Goal: Task Accomplishment & Management: Use online tool/utility

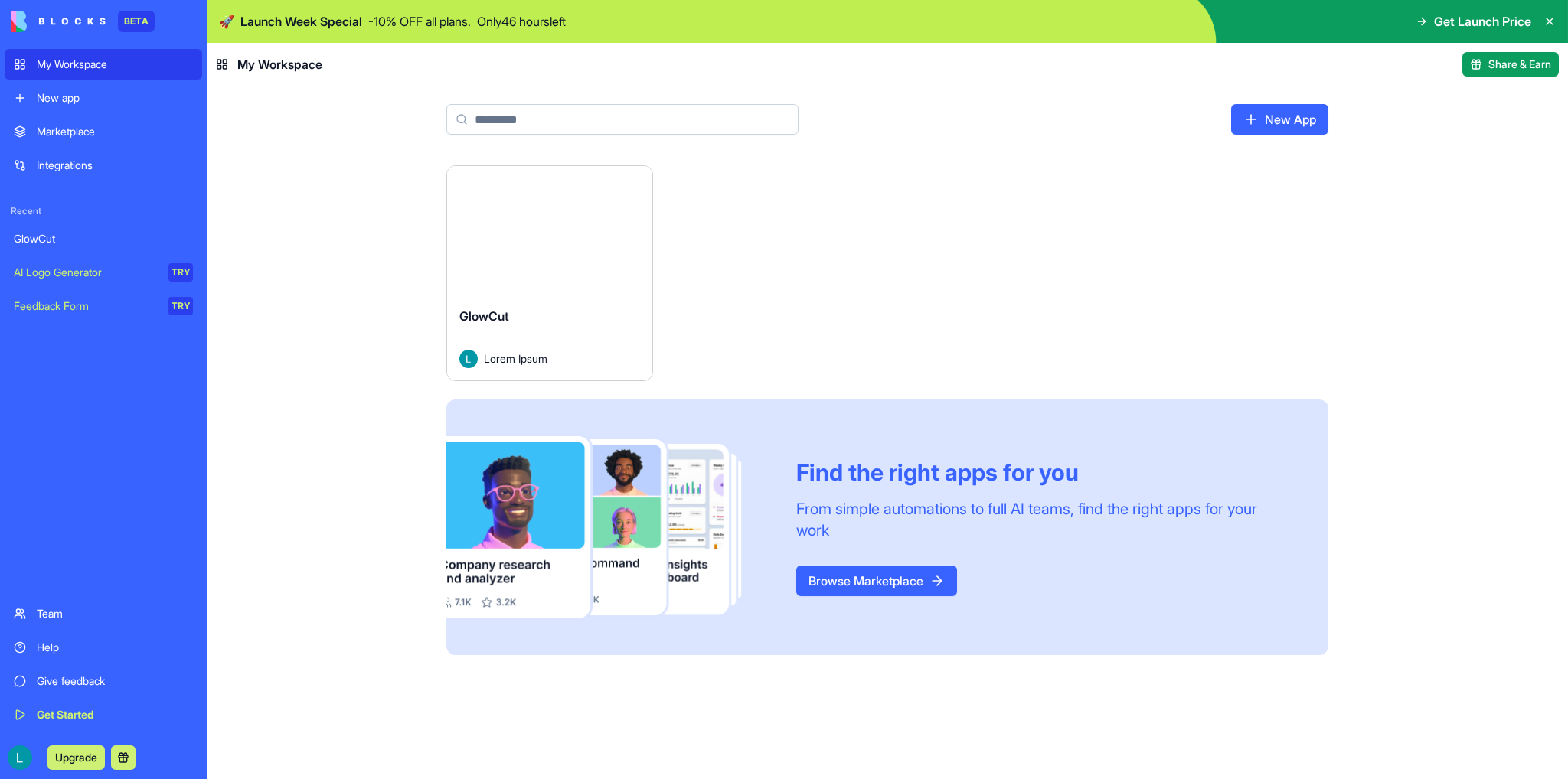
click at [118, 247] on link "GlowCut" at bounding box center [103, 238] width 198 height 31
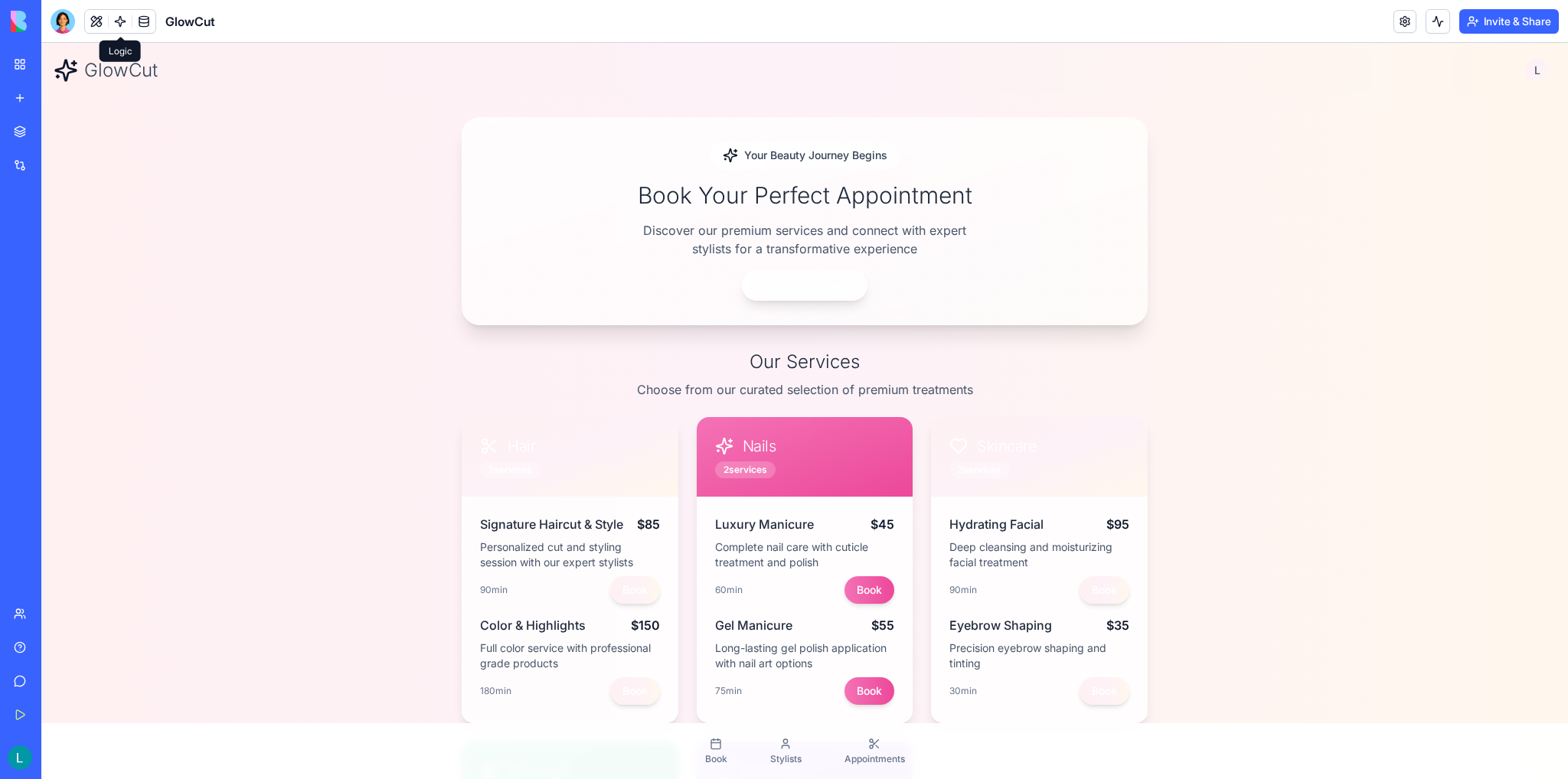
click at [119, 13] on link at bounding box center [120, 21] width 23 height 23
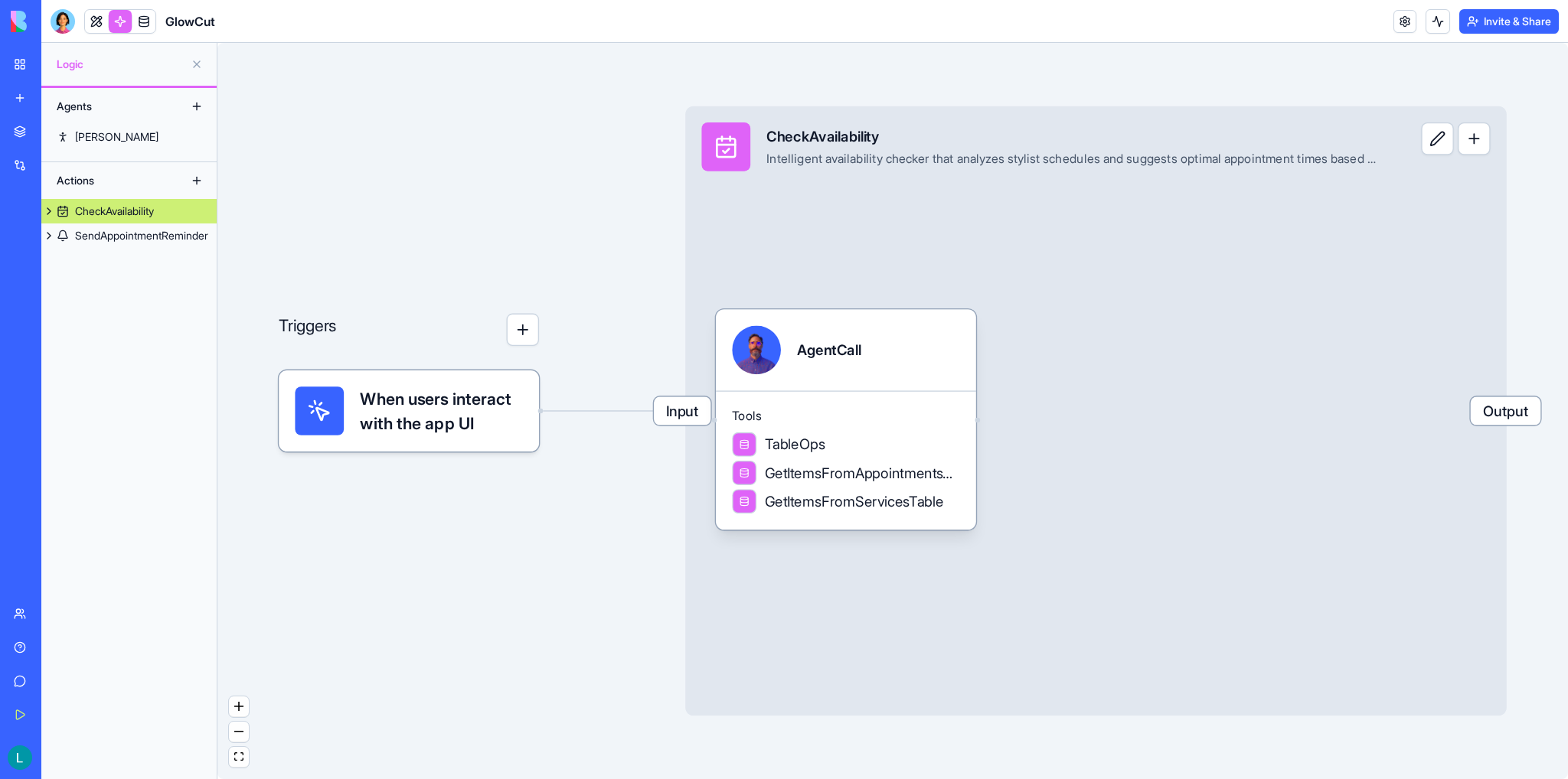
click at [93, 215] on div "CheckAvailability" at bounding box center [114, 211] width 79 height 15
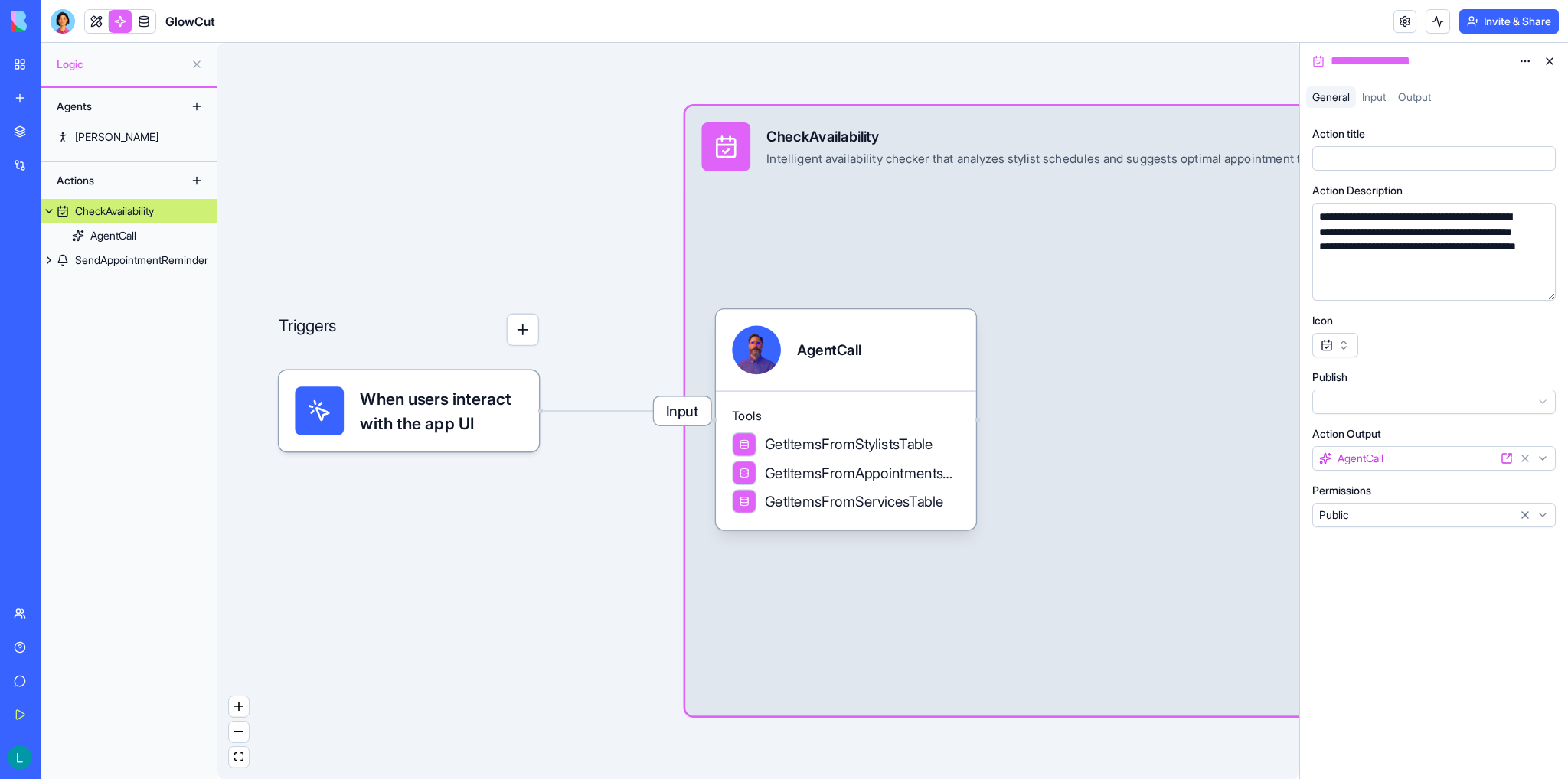
click at [93, 214] on div "CheckAvailability" at bounding box center [114, 211] width 79 height 15
click at [105, 241] on div "AgentCall" at bounding box center [113, 236] width 46 height 15
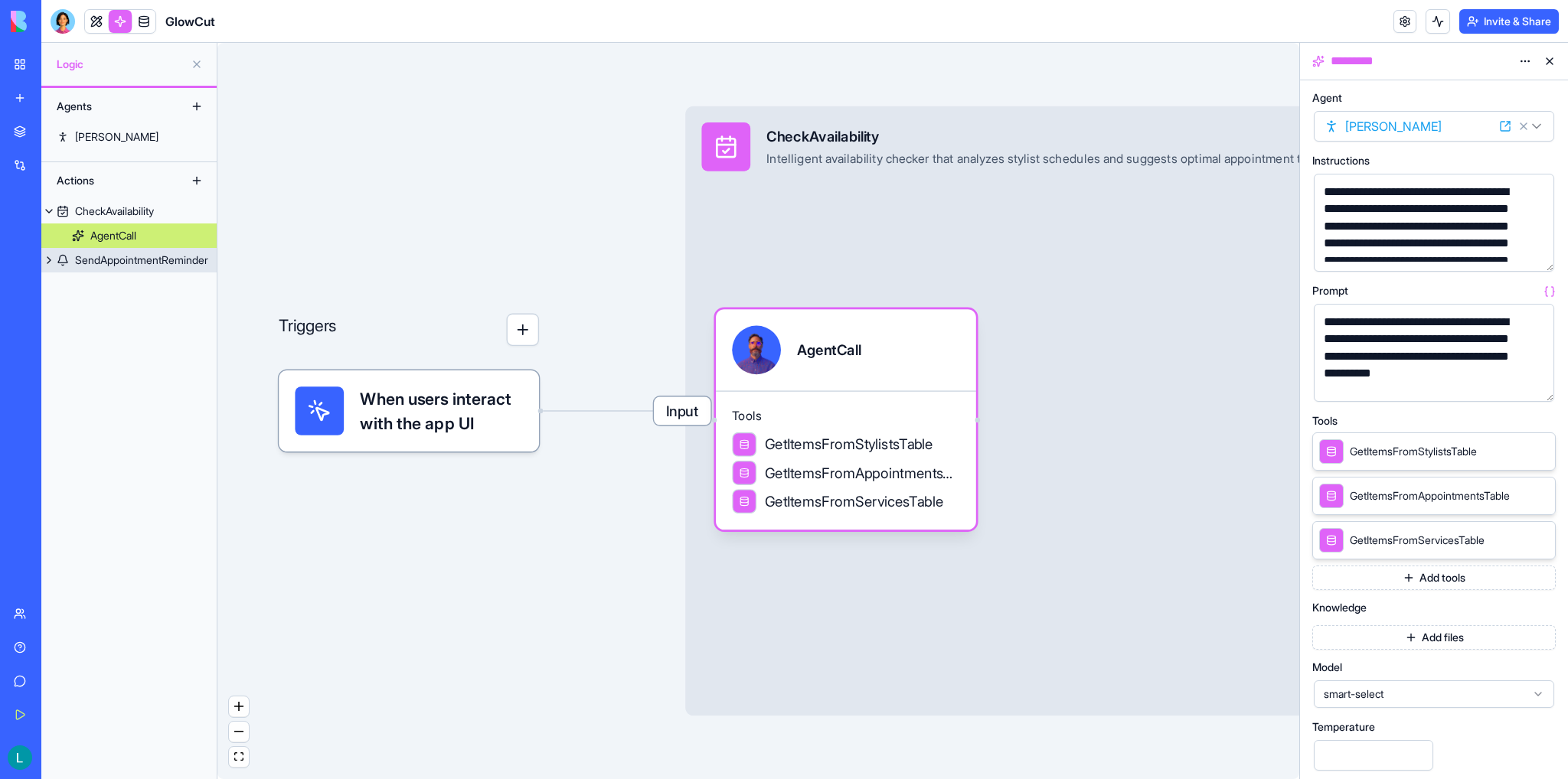
click at [118, 258] on div "SendAppointmentReminder" at bounding box center [141, 261] width 133 height 15
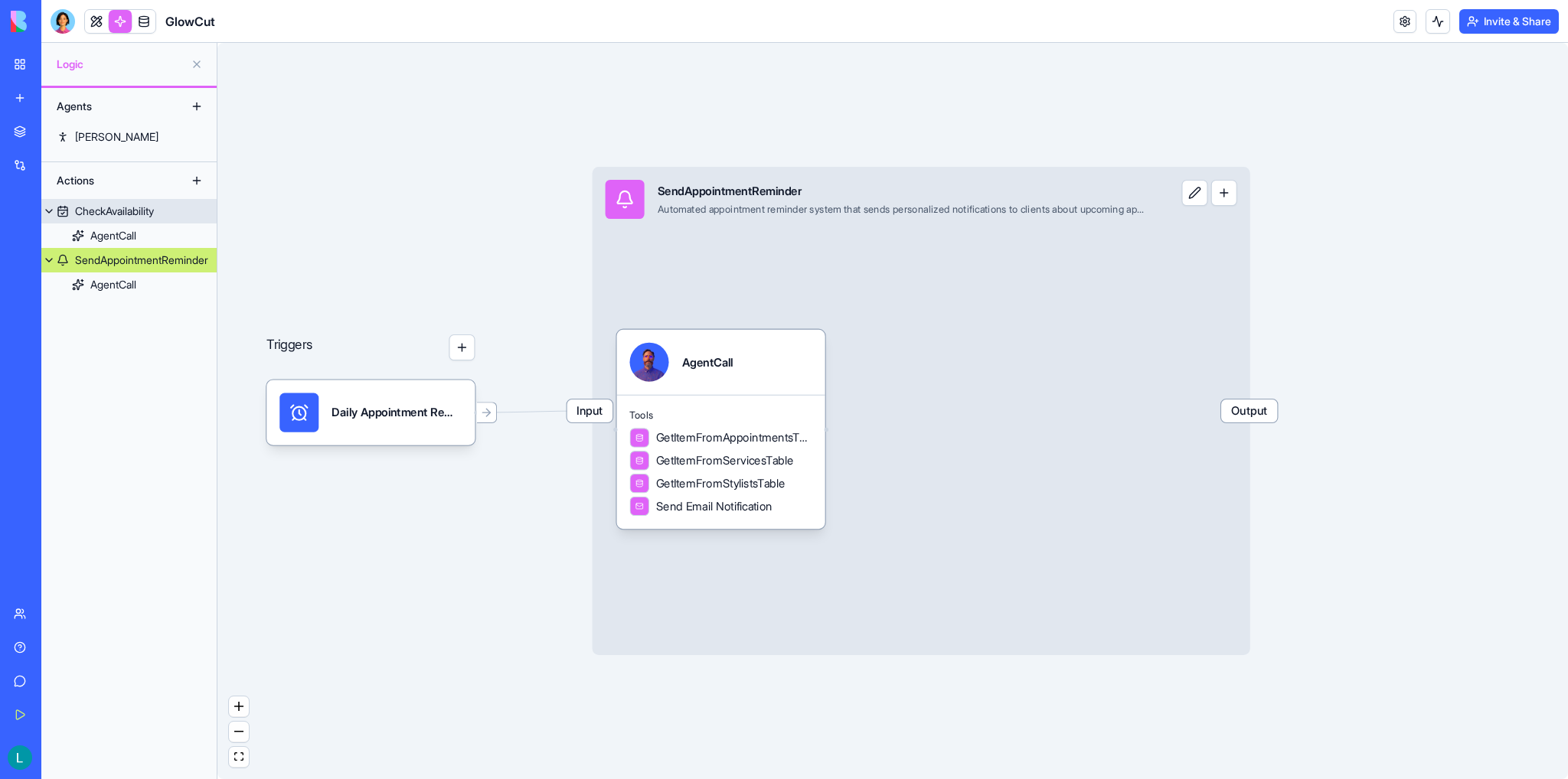
click at [122, 212] on div "CheckAvailability" at bounding box center [114, 211] width 79 height 15
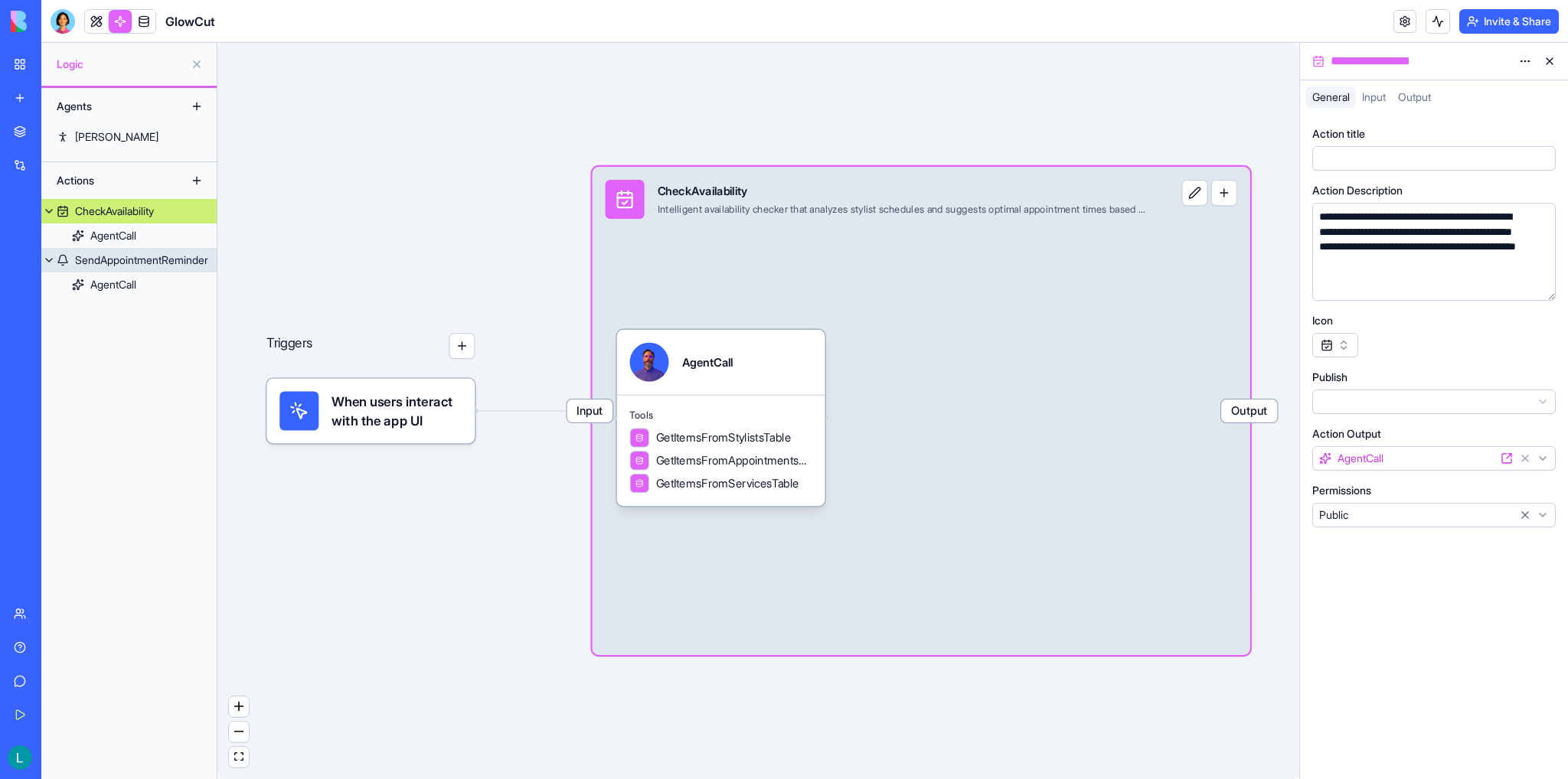
click at [122, 266] on div "SendAppointmentReminder" at bounding box center [141, 261] width 133 height 15
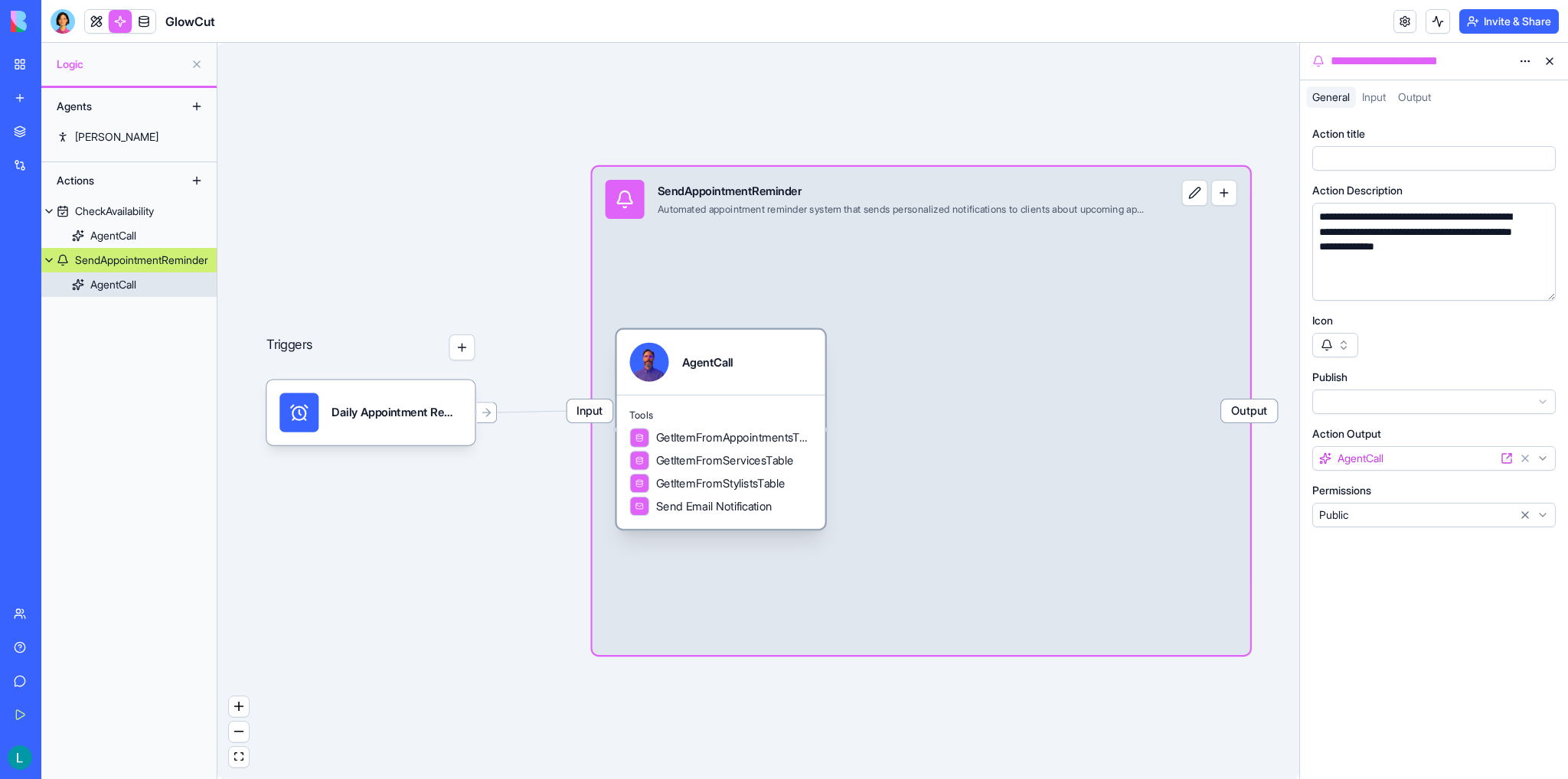
click at [715, 443] on span "GetItemFromAppointmentsTable" at bounding box center [734, 437] width 156 height 16
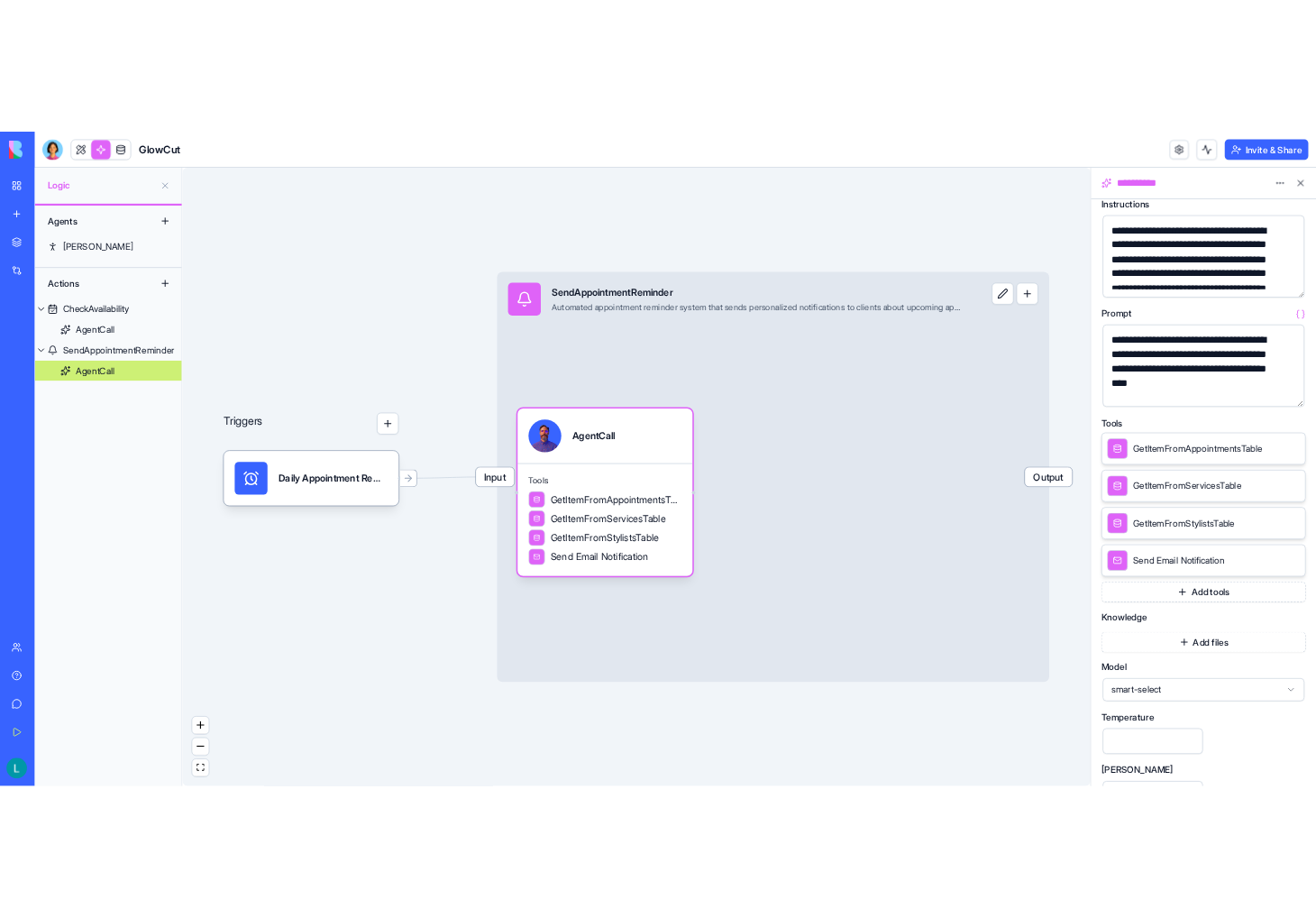
scroll to position [90, 0]
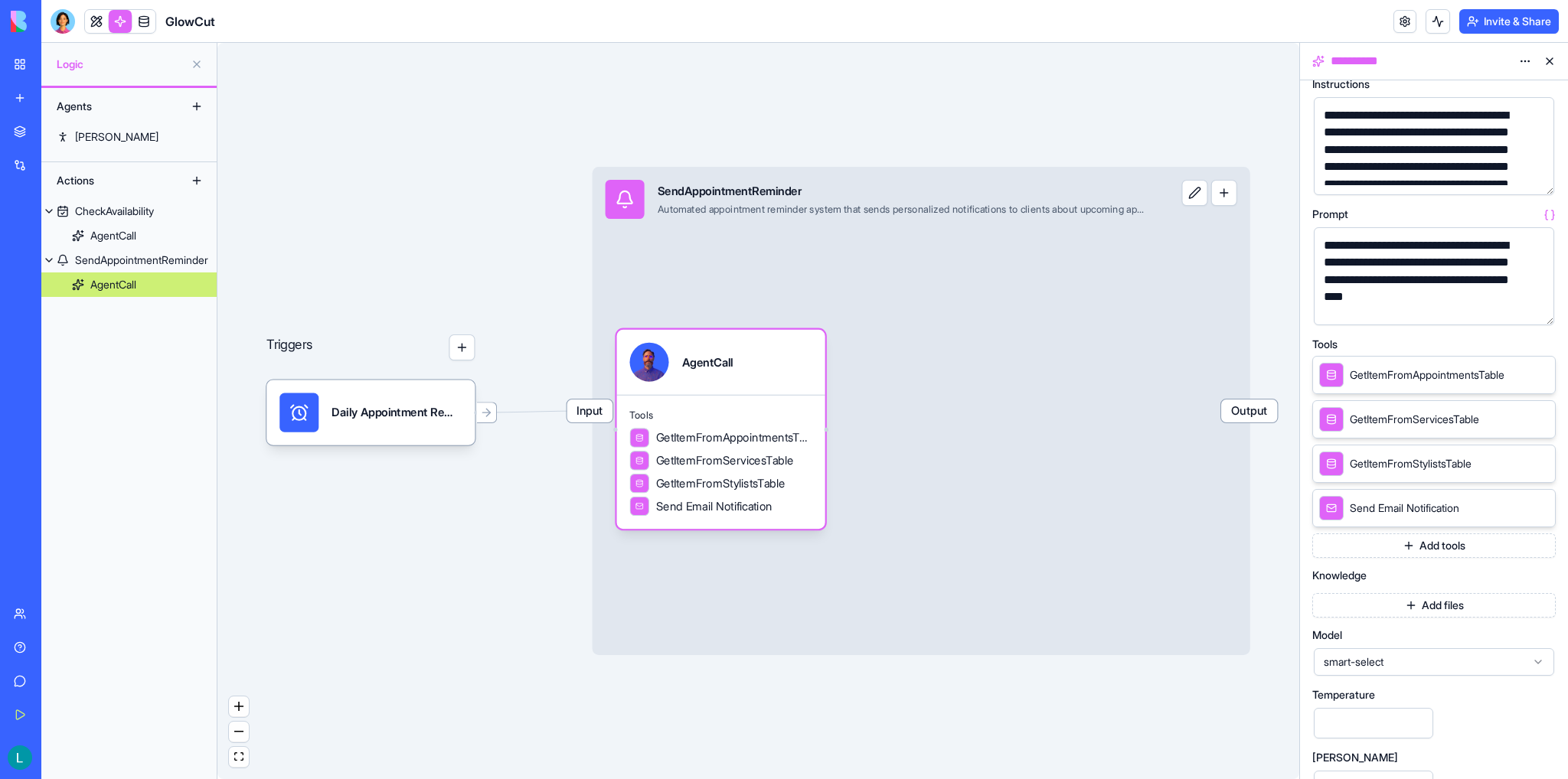
click at [1519, 374] on icon at bounding box center [1520, 374] width 12 height 12
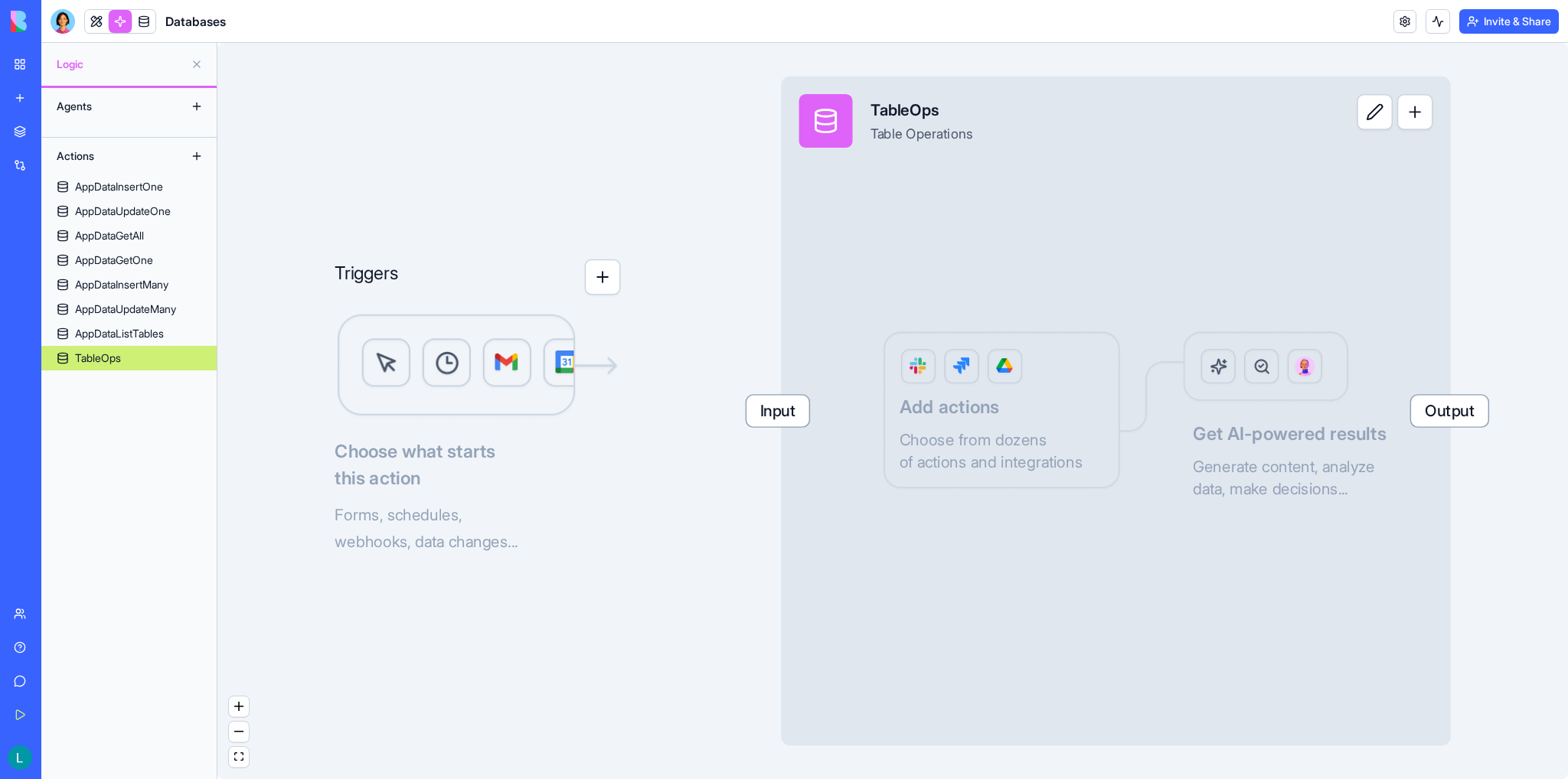
click at [1083, 264] on div "Input TableOps Table Operations Output Add actions Choose from dozens of action…" at bounding box center [1116, 411] width 670 height 670
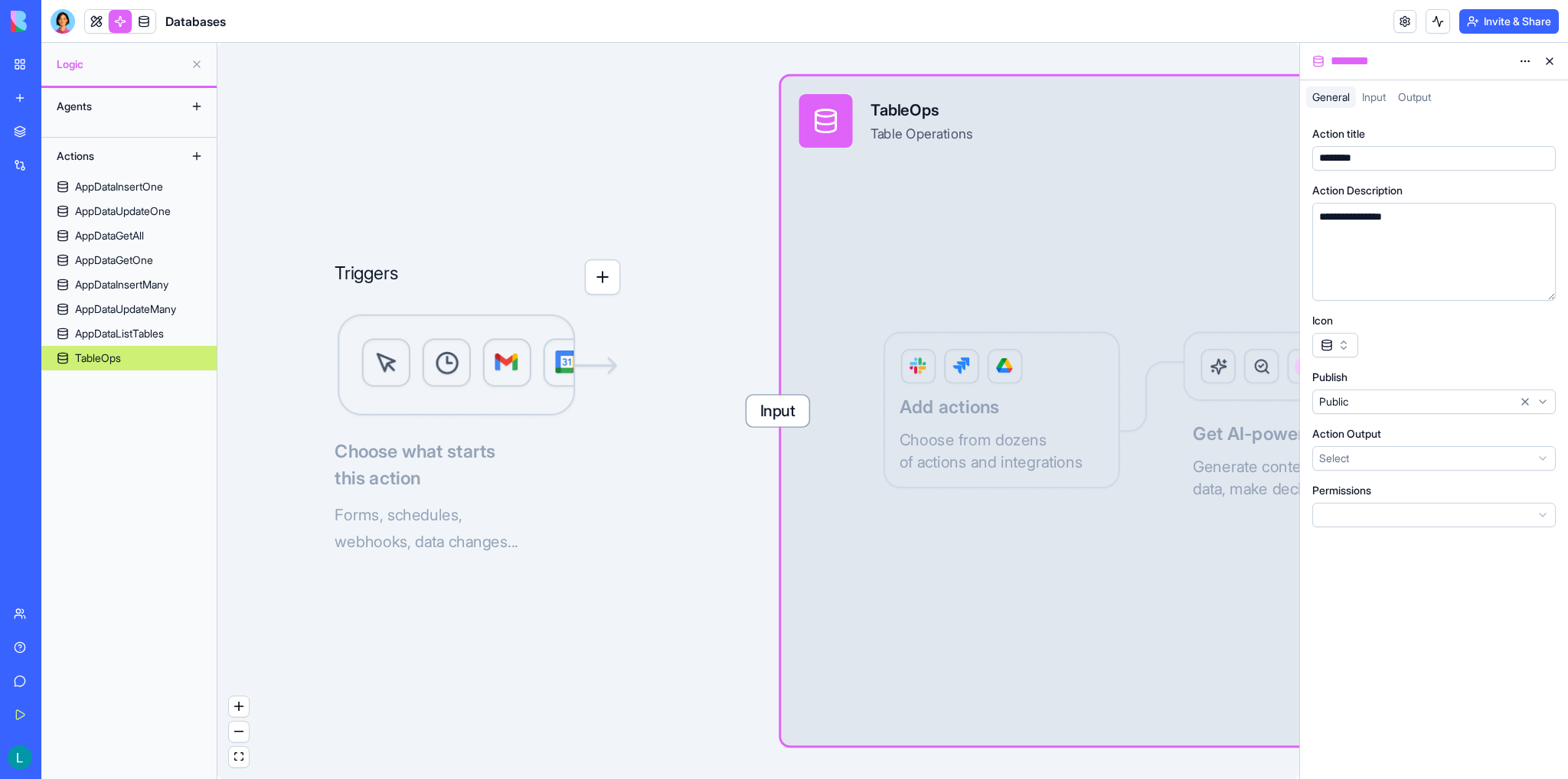
click at [1390, 101] on div "Input" at bounding box center [1374, 97] width 36 height 21
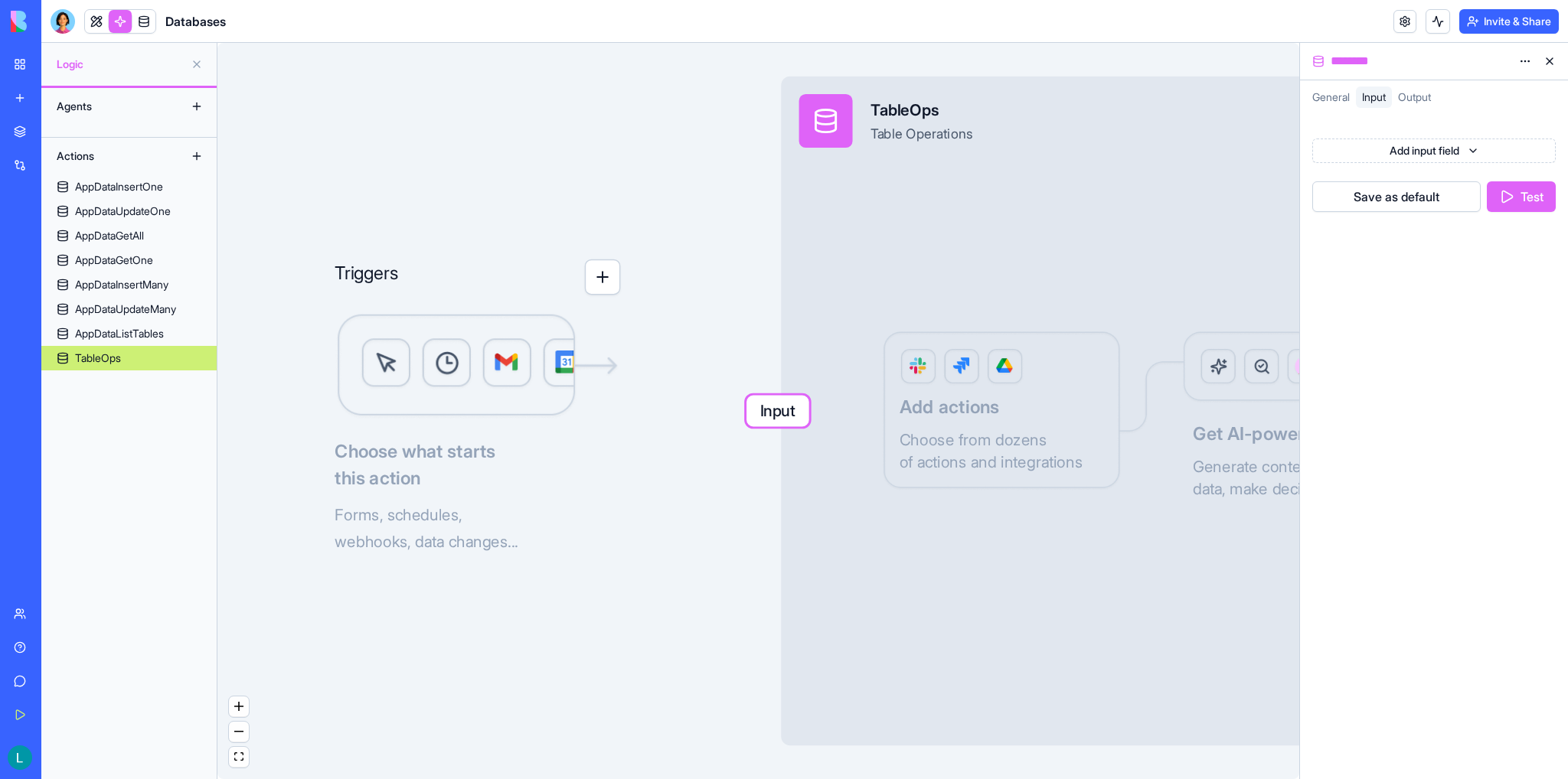
click at [1425, 98] on span "Output" at bounding box center [1413, 96] width 33 height 13
click at [1384, 95] on span "Input" at bounding box center [1374, 96] width 24 height 13
click at [1548, 62] on button at bounding box center [1548, 61] width 25 height 25
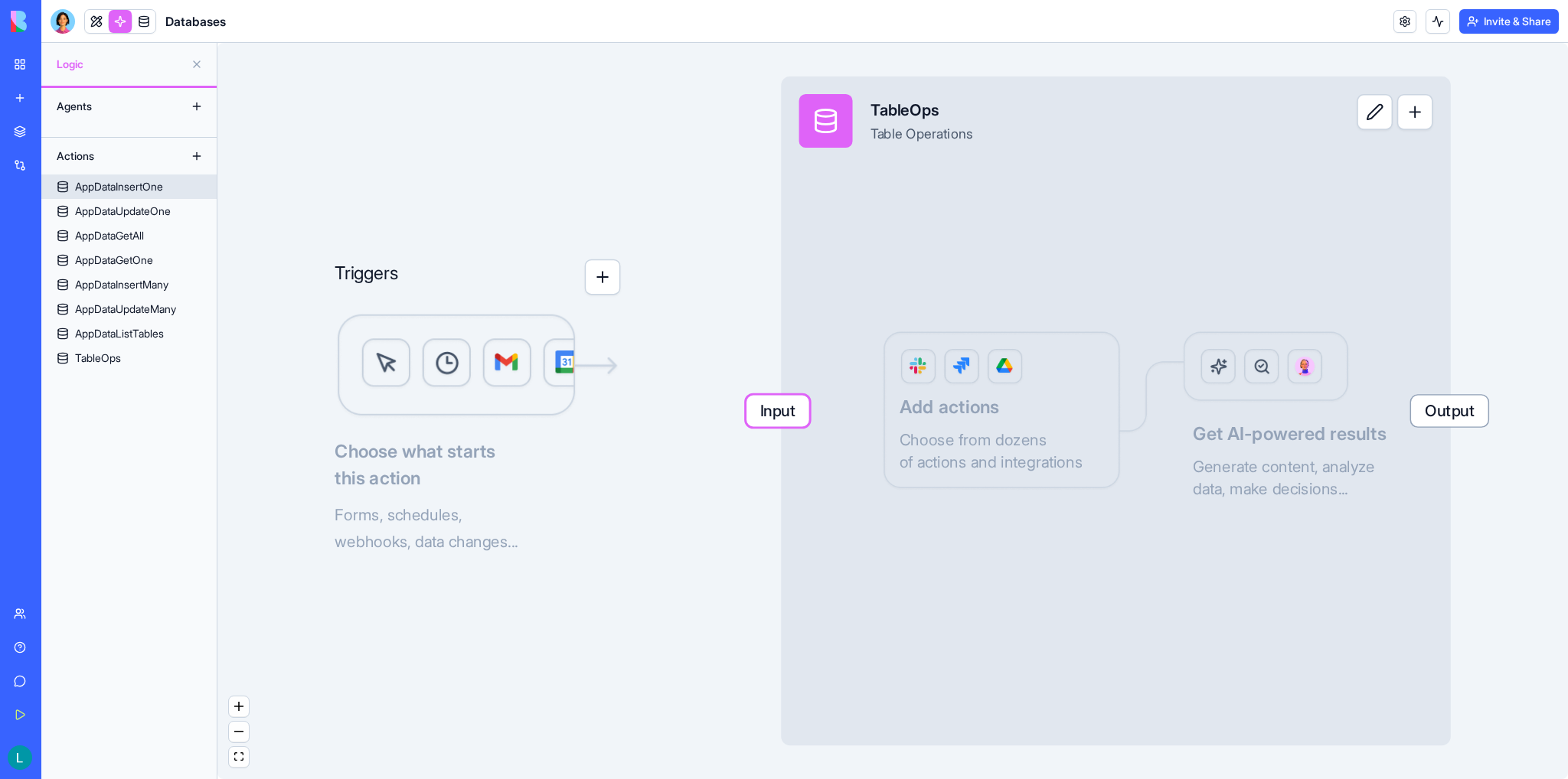
click at [97, 188] on div "AppDataInsertOne" at bounding box center [119, 187] width 88 height 15
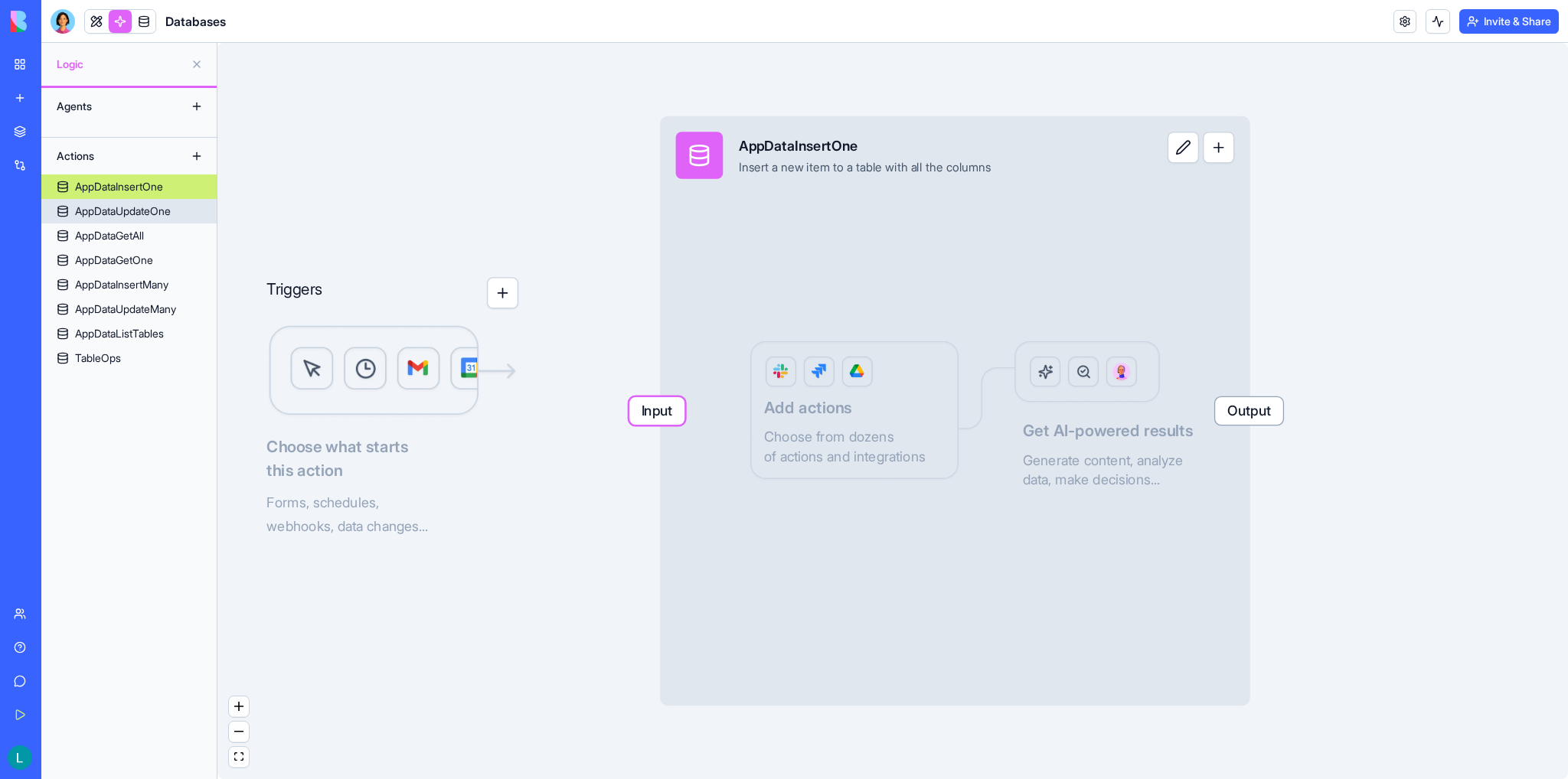
click at [121, 192] on div "AppDataInsertOne" at bounding box center [119, 187] width 88 height 15
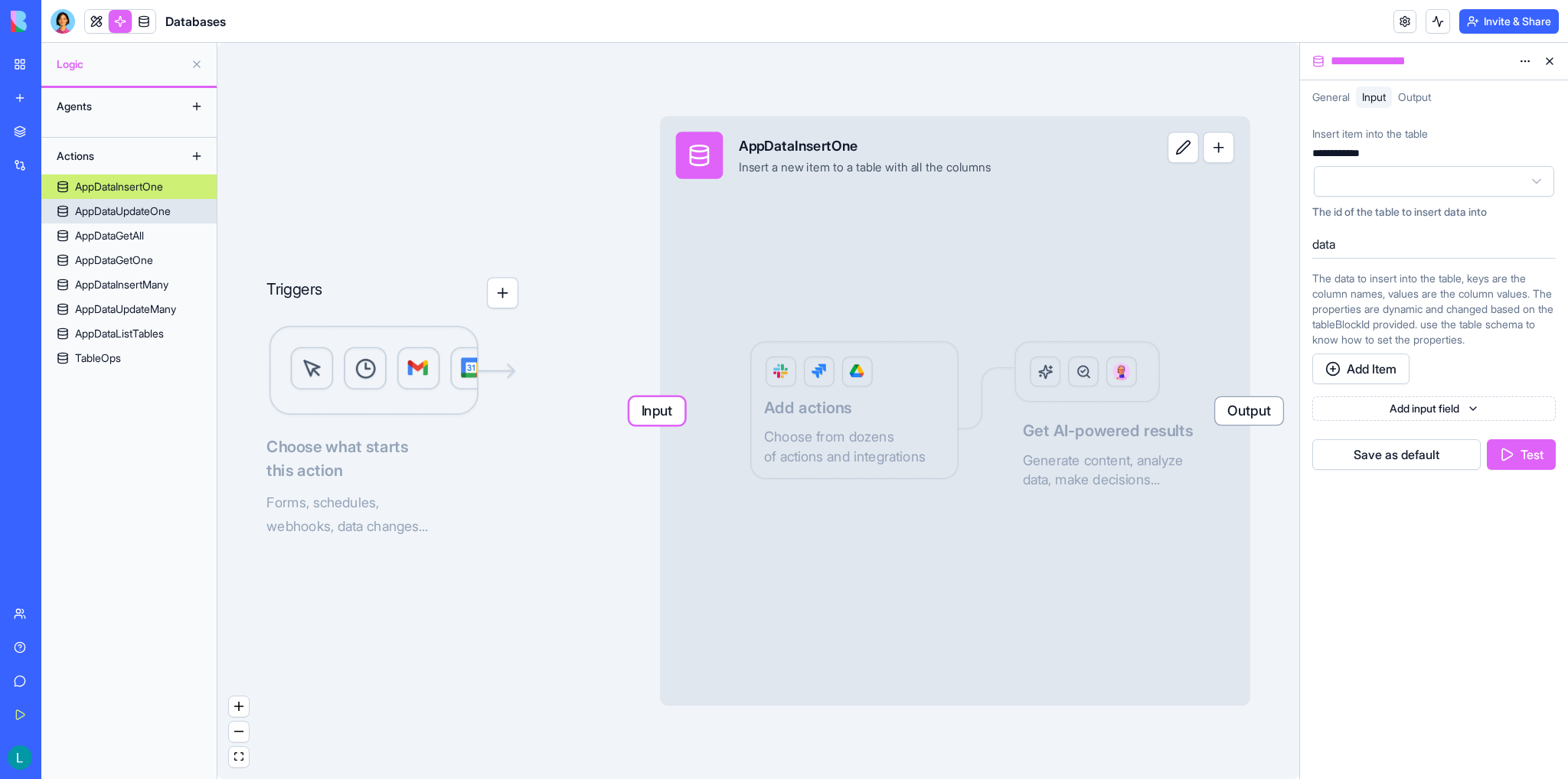
click at [128, 212] on div "AppDataUpdateOne" at bounding box center [122, 211] width 96 height 15
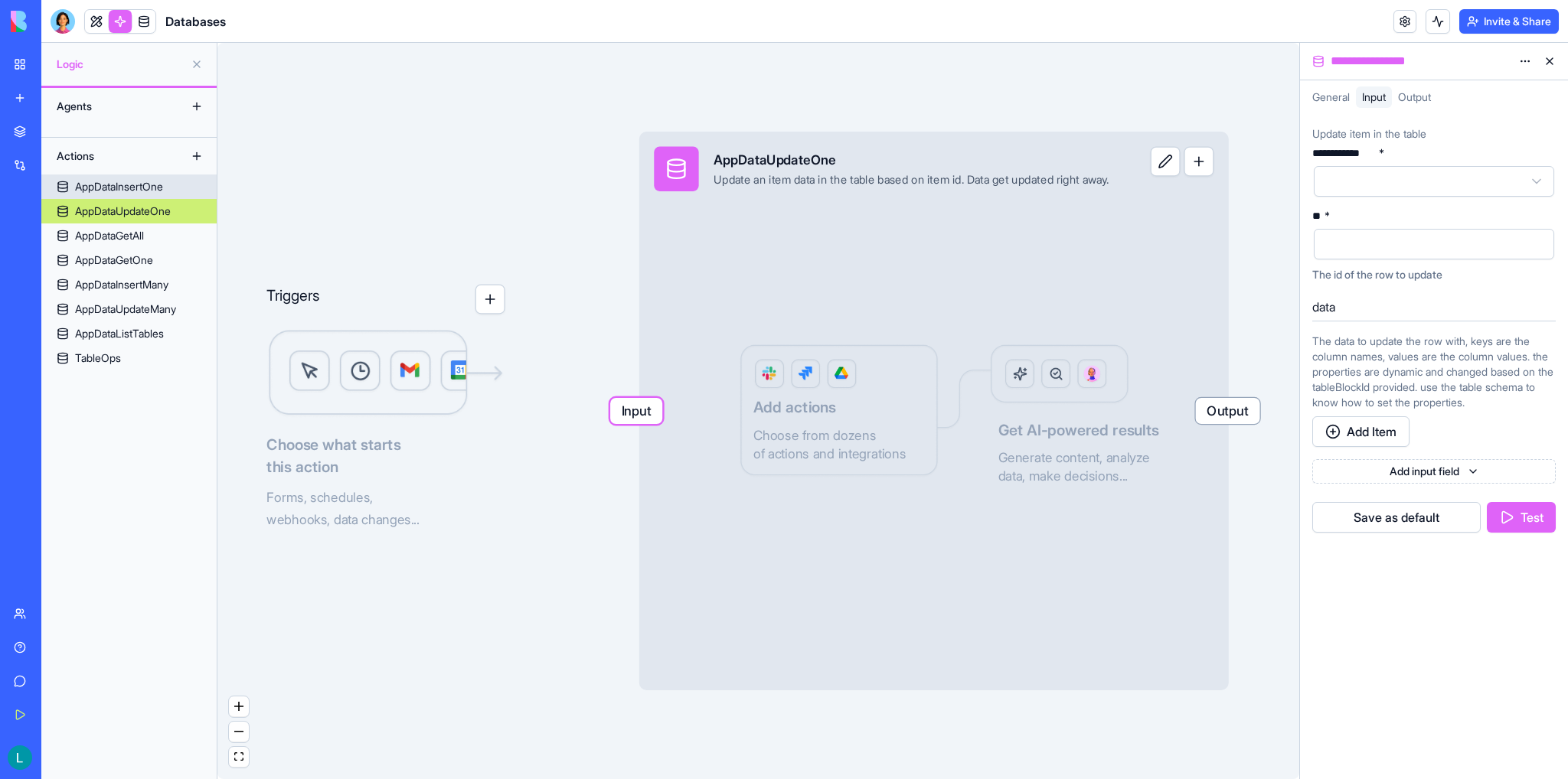
click at [136, 193] on div "AppDataInsertOne" at bounding box center [119, 187] width 88 height 15
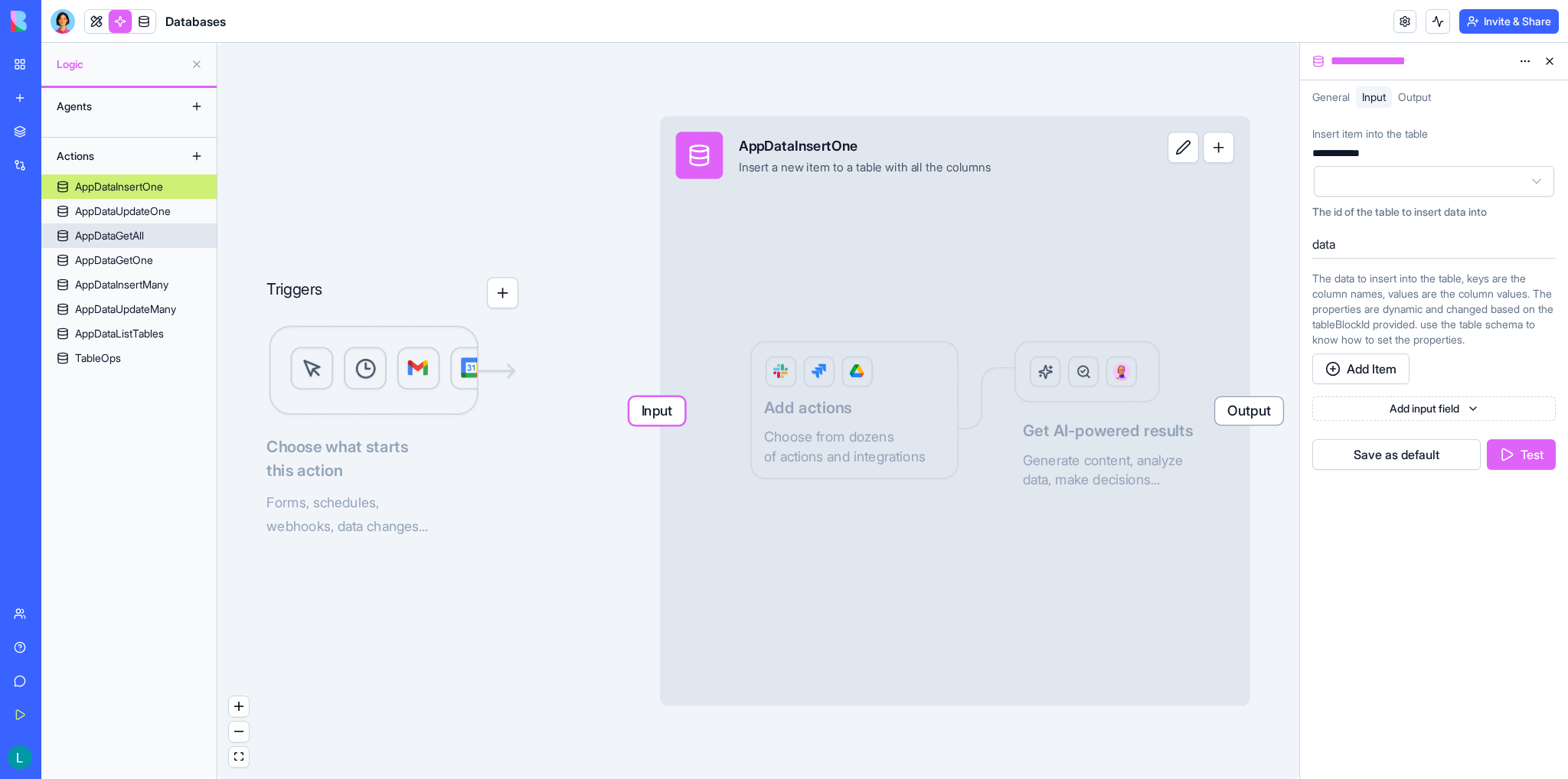
click at [132, 237] on div "AppDataGetAll" at bounding box center [109, 236] width 69 height 15
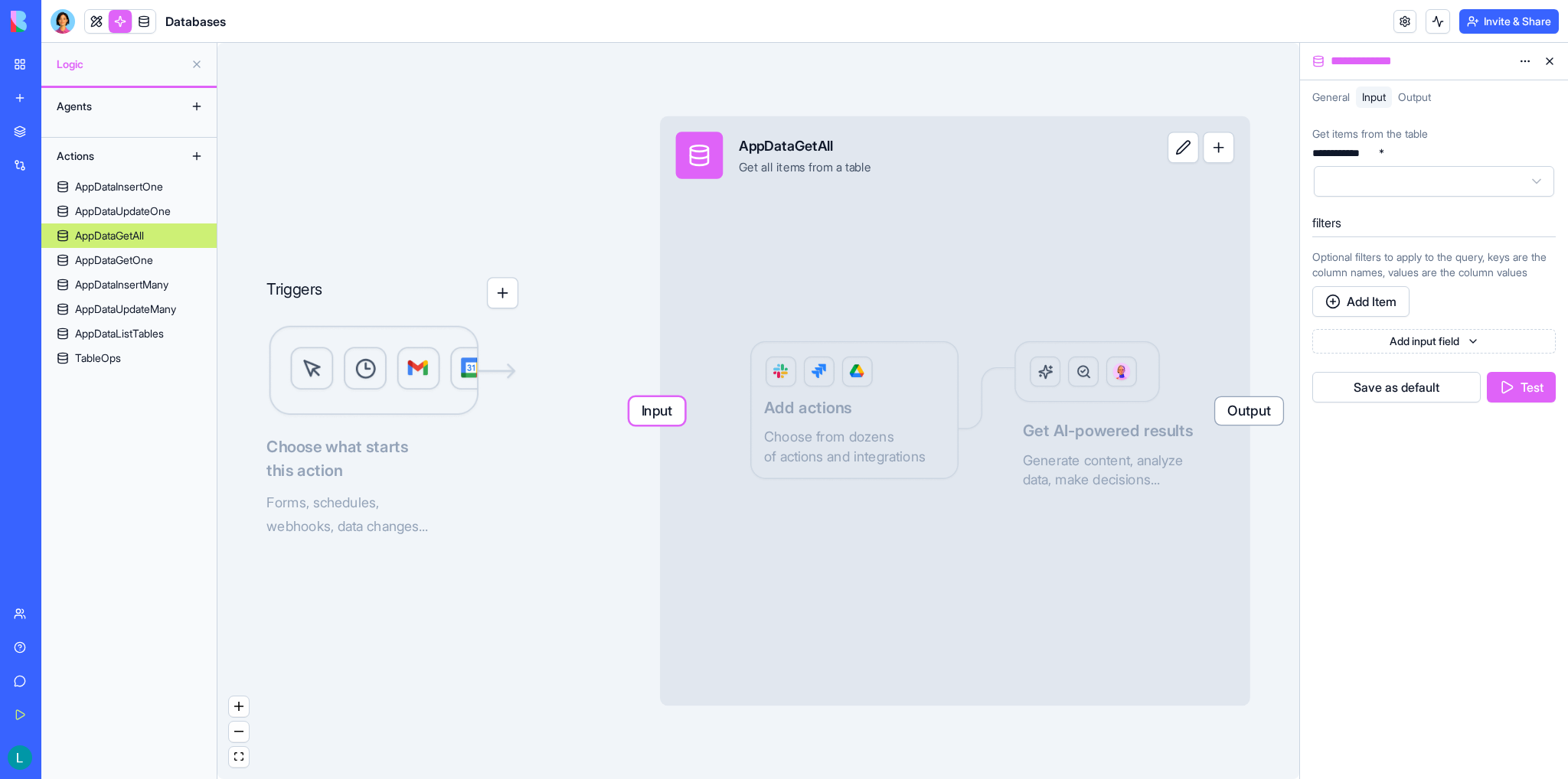
click at [1430, 90] on span "Output" at bounding box center [1413, 96] width 33 height 13
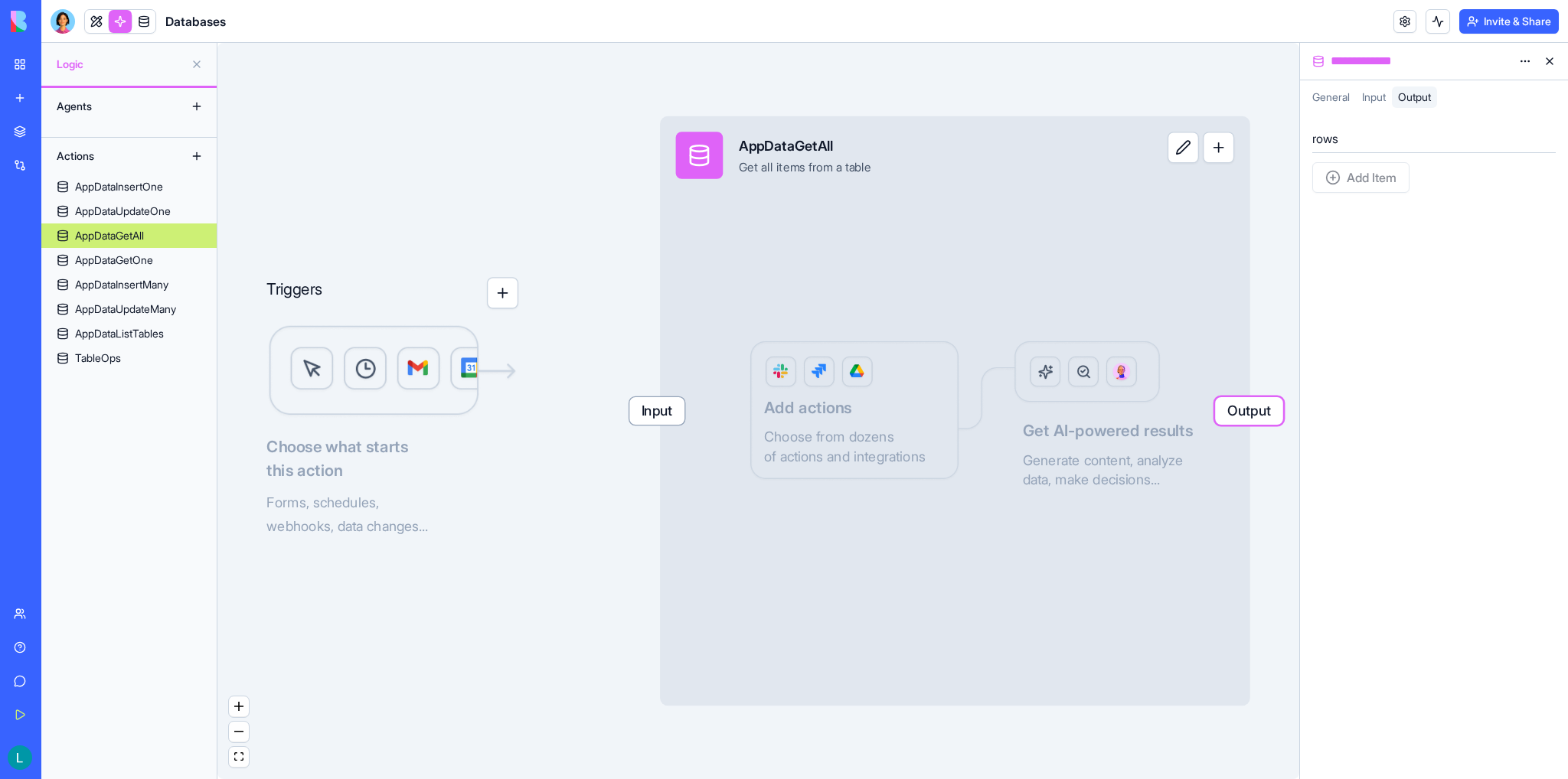
click at [1371, 105] on div "Input" at bounding box center [1374, 97] width 36 height 21
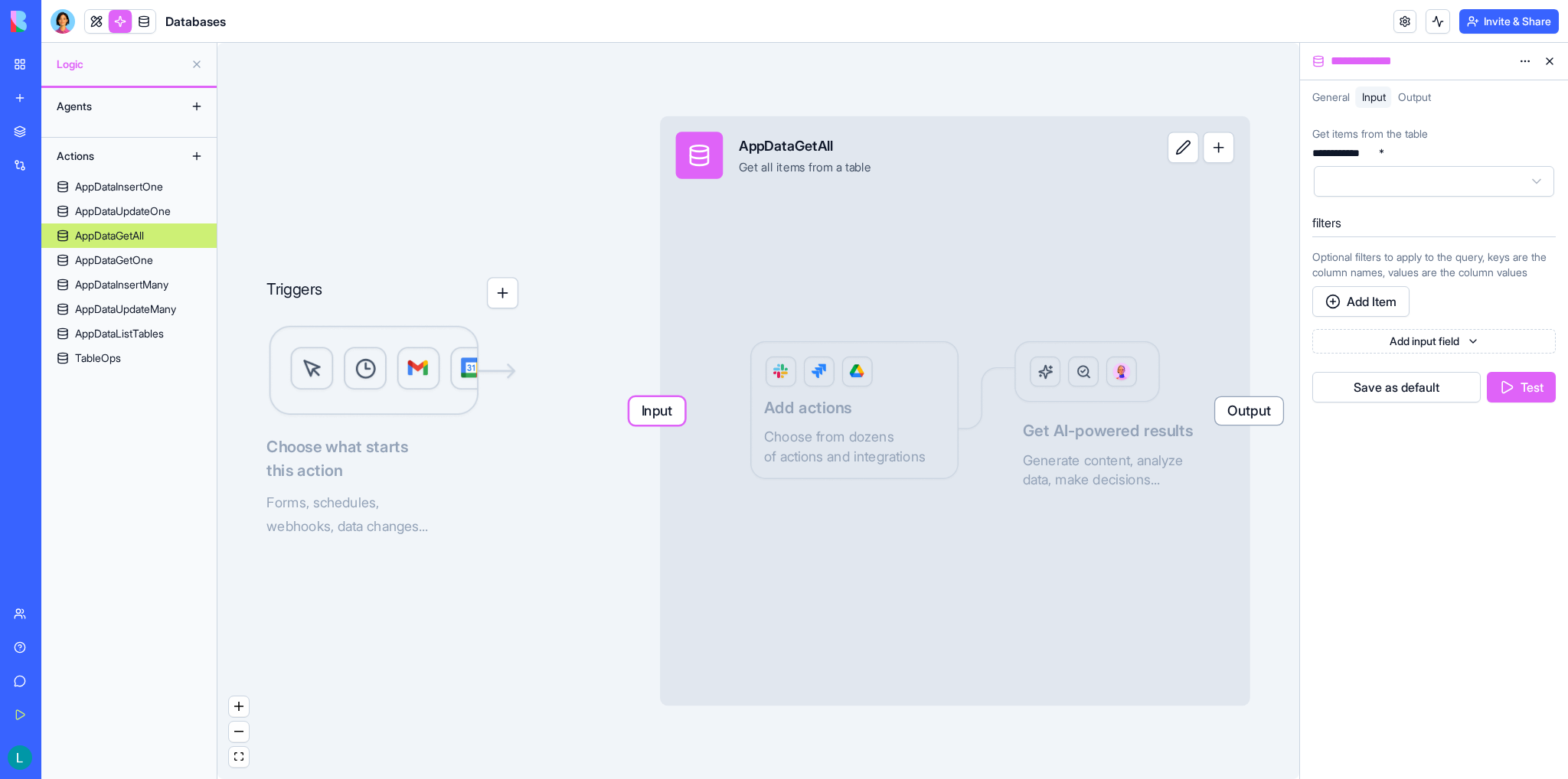
click at [1342, 99] on span "General" at bounding box center [1330, 96] width 37 height 13
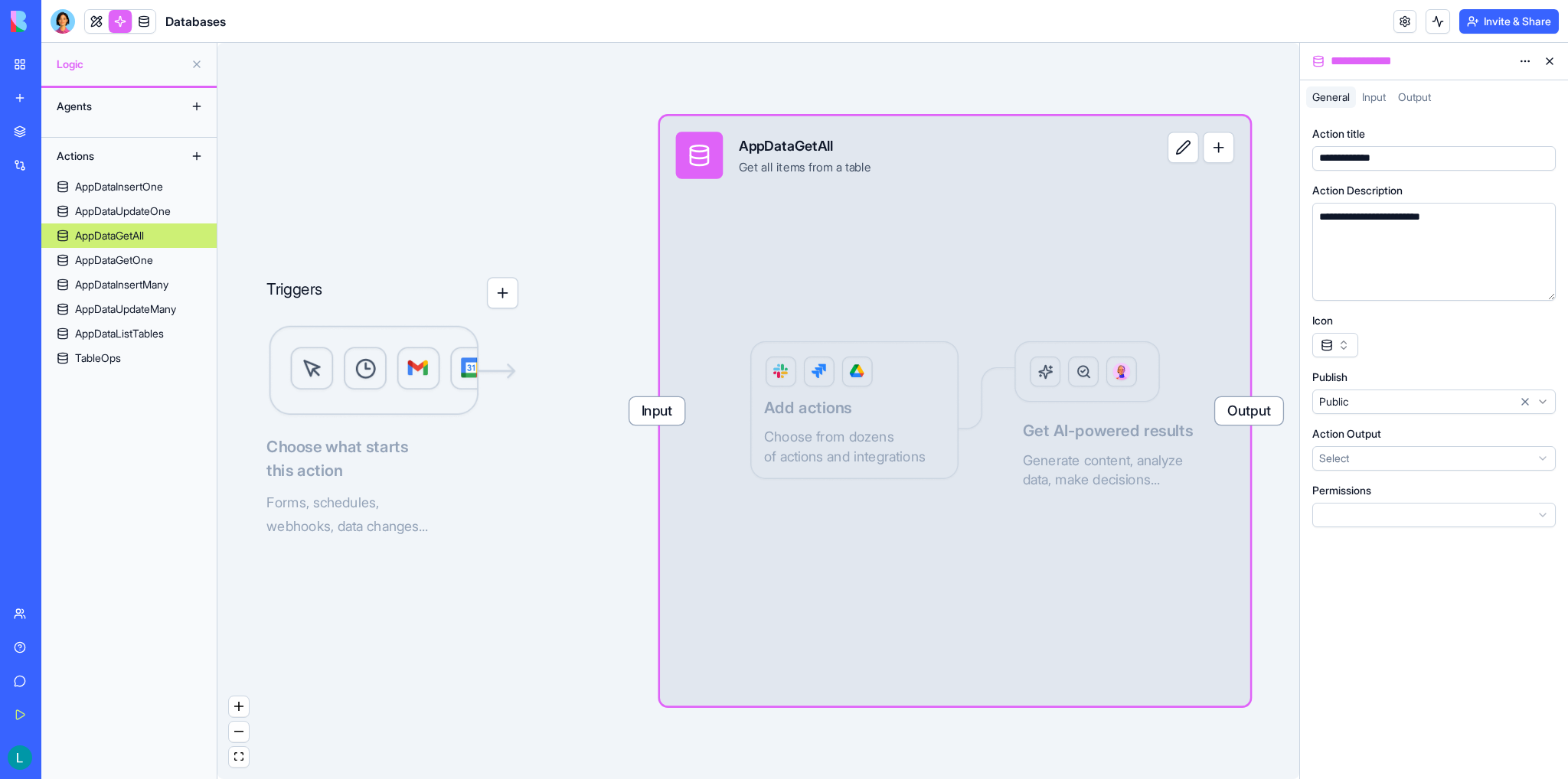
click at [1402, 103] on span "Output" at bounding box center [1413, 96] width 33 height 13
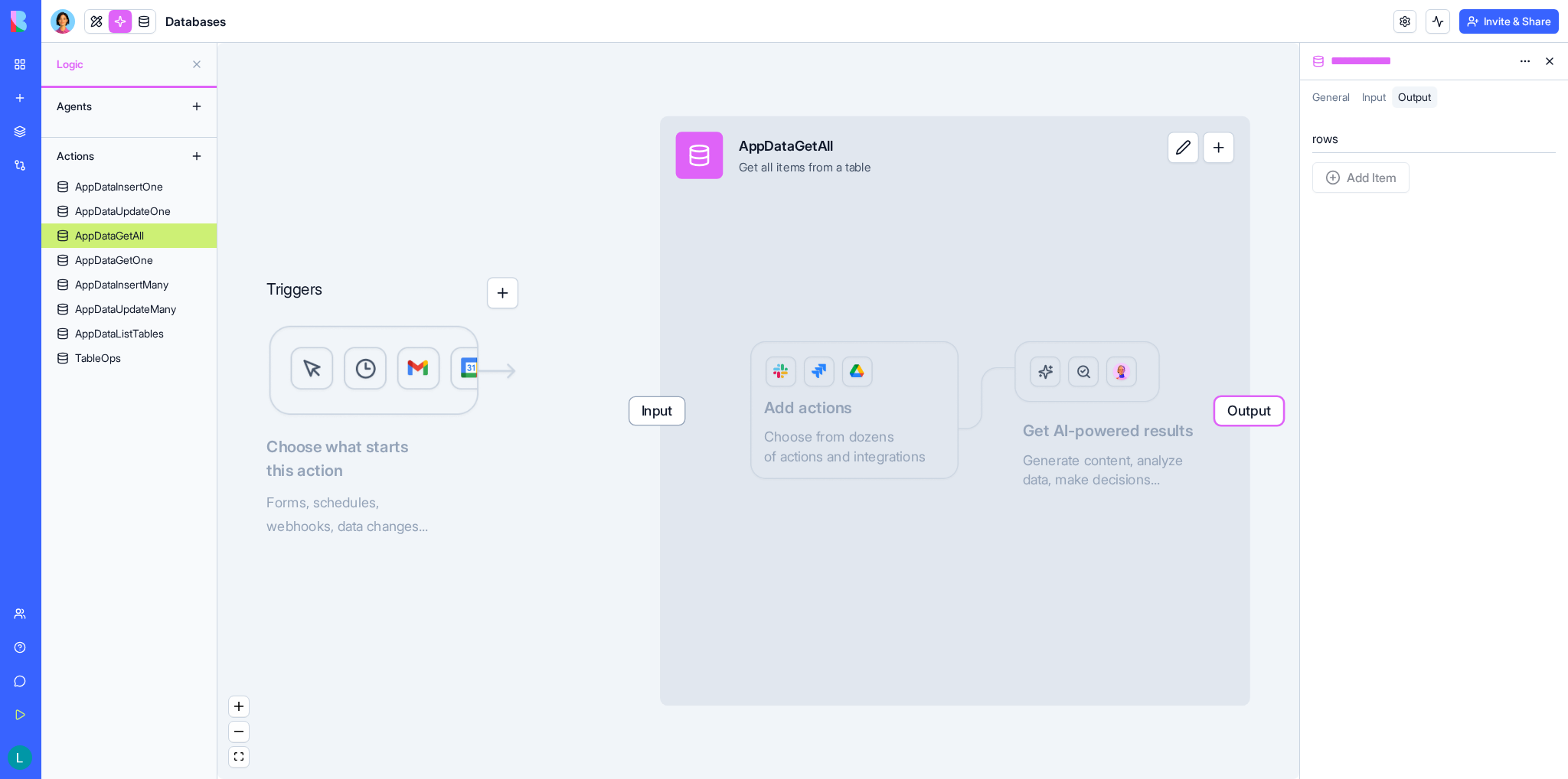
click at [1377, 102] on span "Input" at bounding box center [1374, 96] width 24 height 13
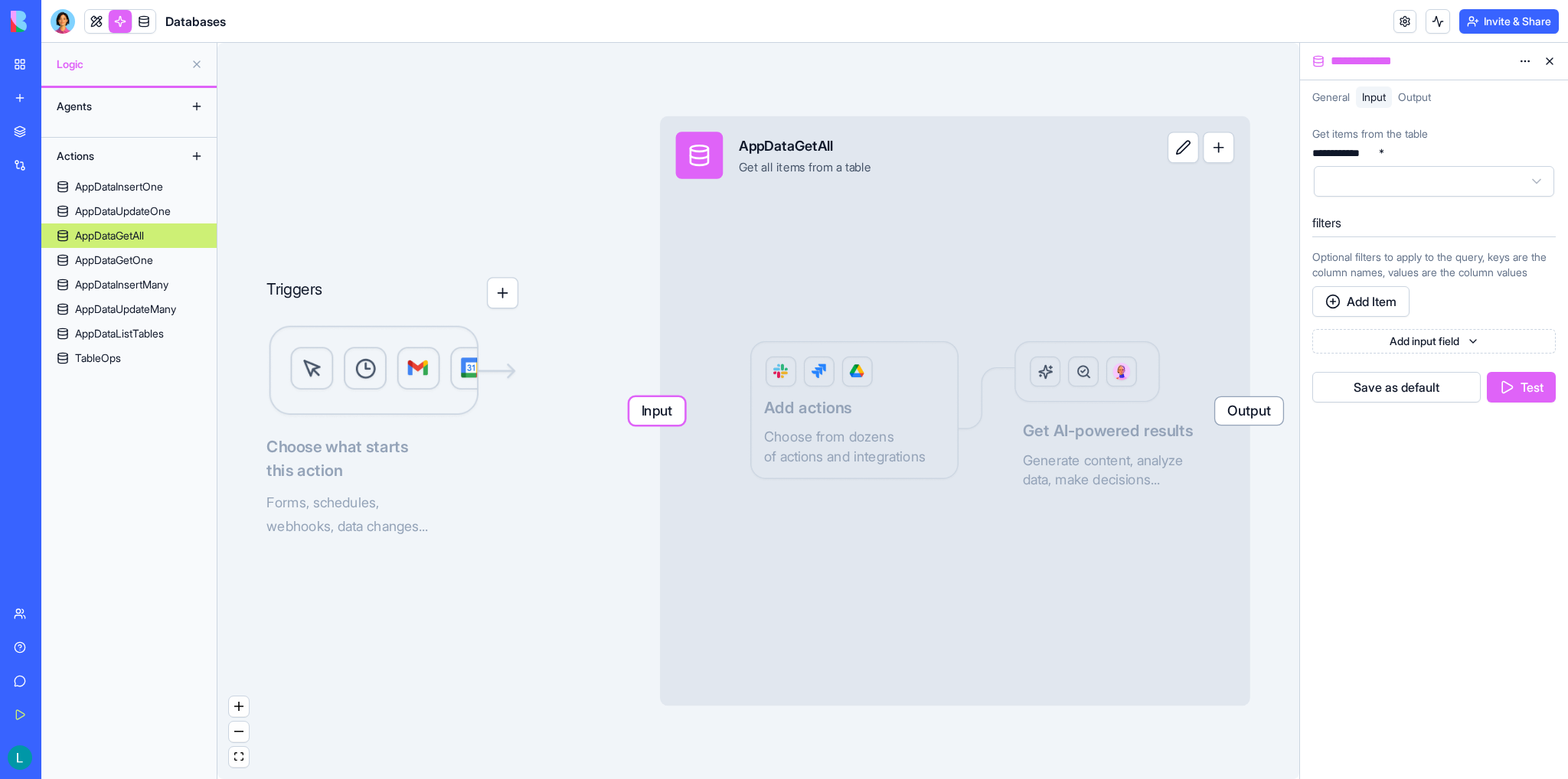
click at [107, 271] on link "AppDataGetOne" at bounding box center [129, 260] width 175 height 25
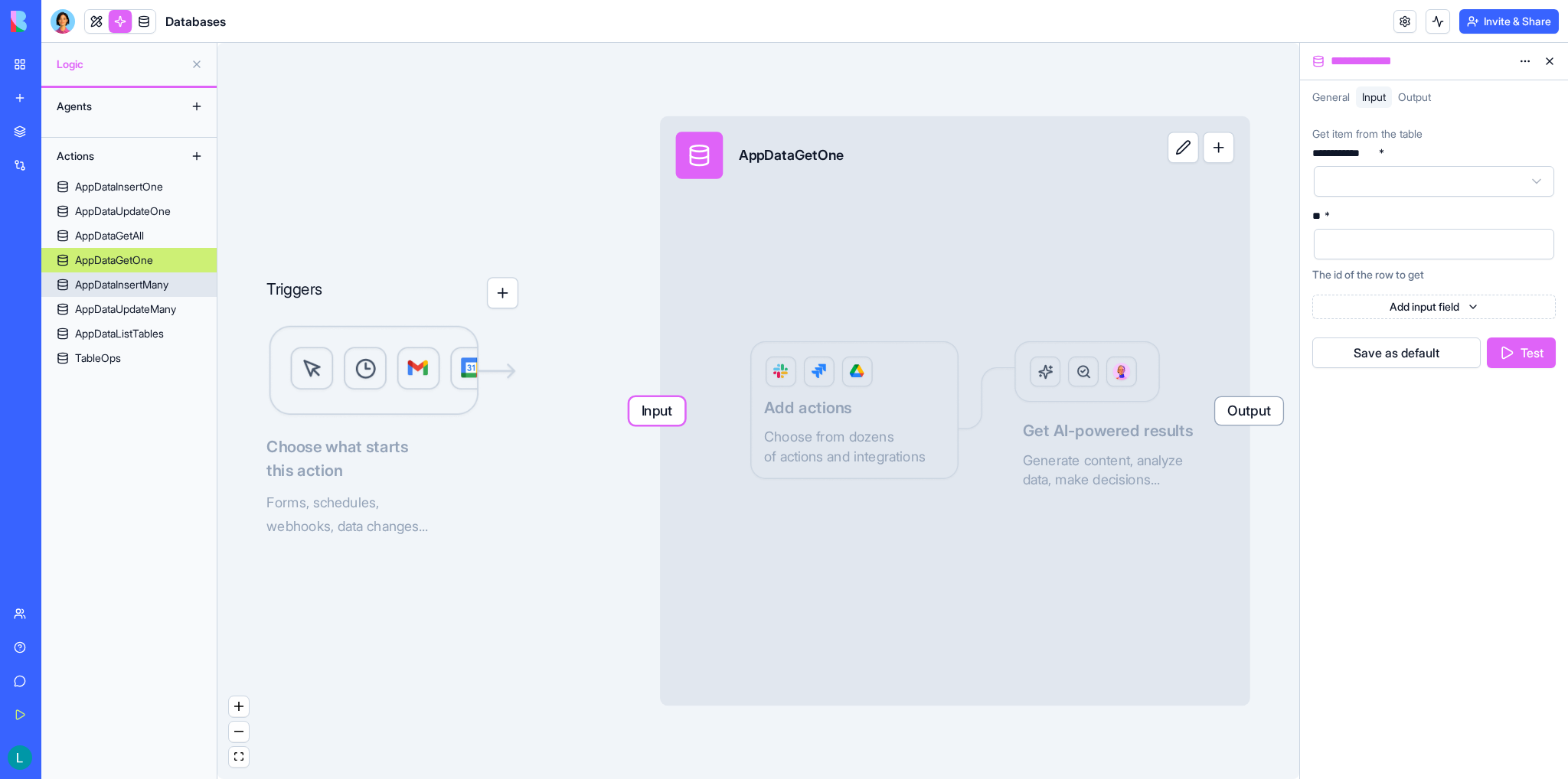
click at [138, 285] on div "AppDataInsertMany" at bounding box center [121, 284] width 93 height 15
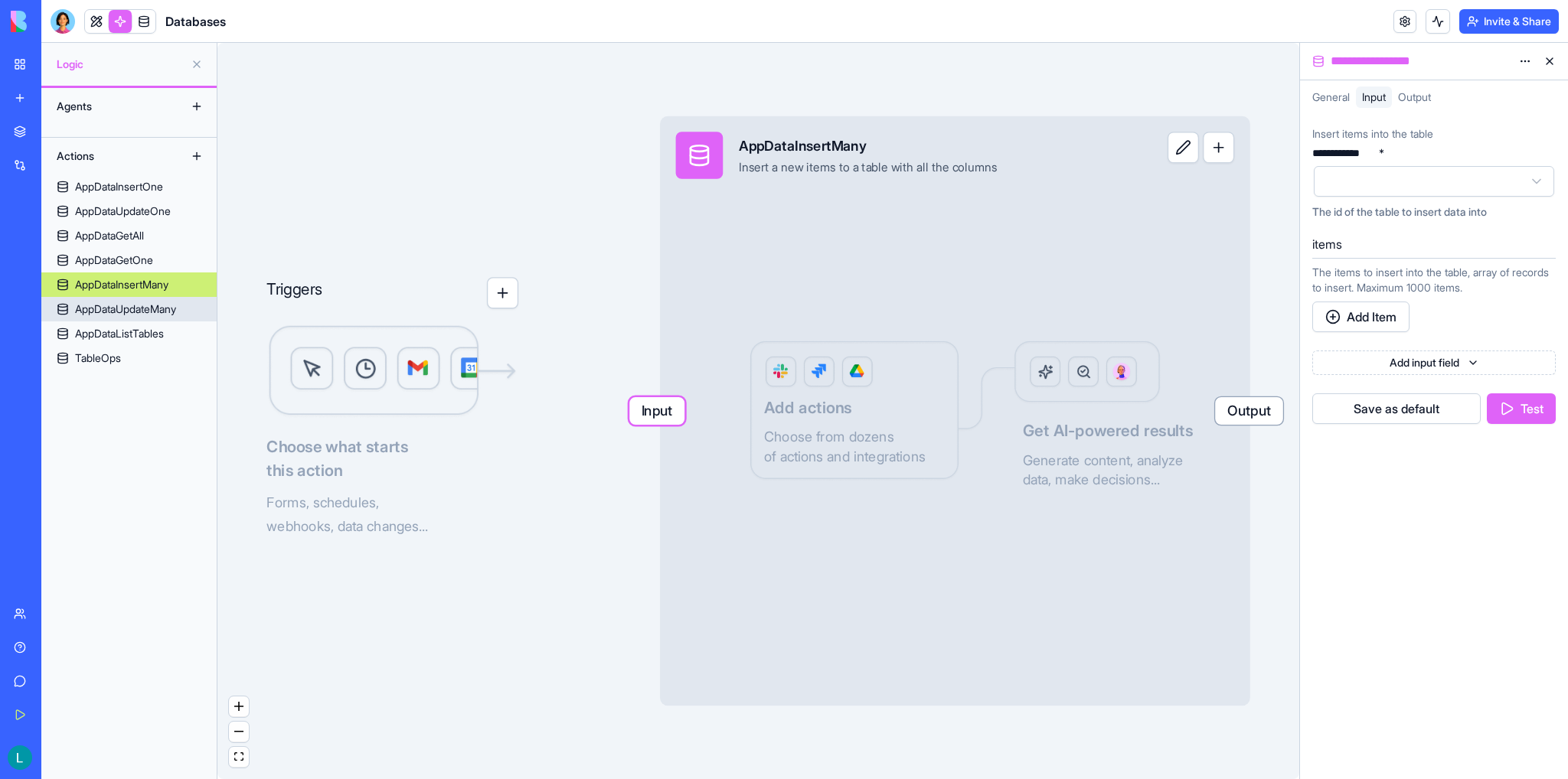
click at [137, 311] on div "AppDataUpdateMany" at bounding box center [125, 309] width 101 height 15
click at [144, 333] on div "AppDataListTables" at bounding box center [119, 333] width 89 height 15
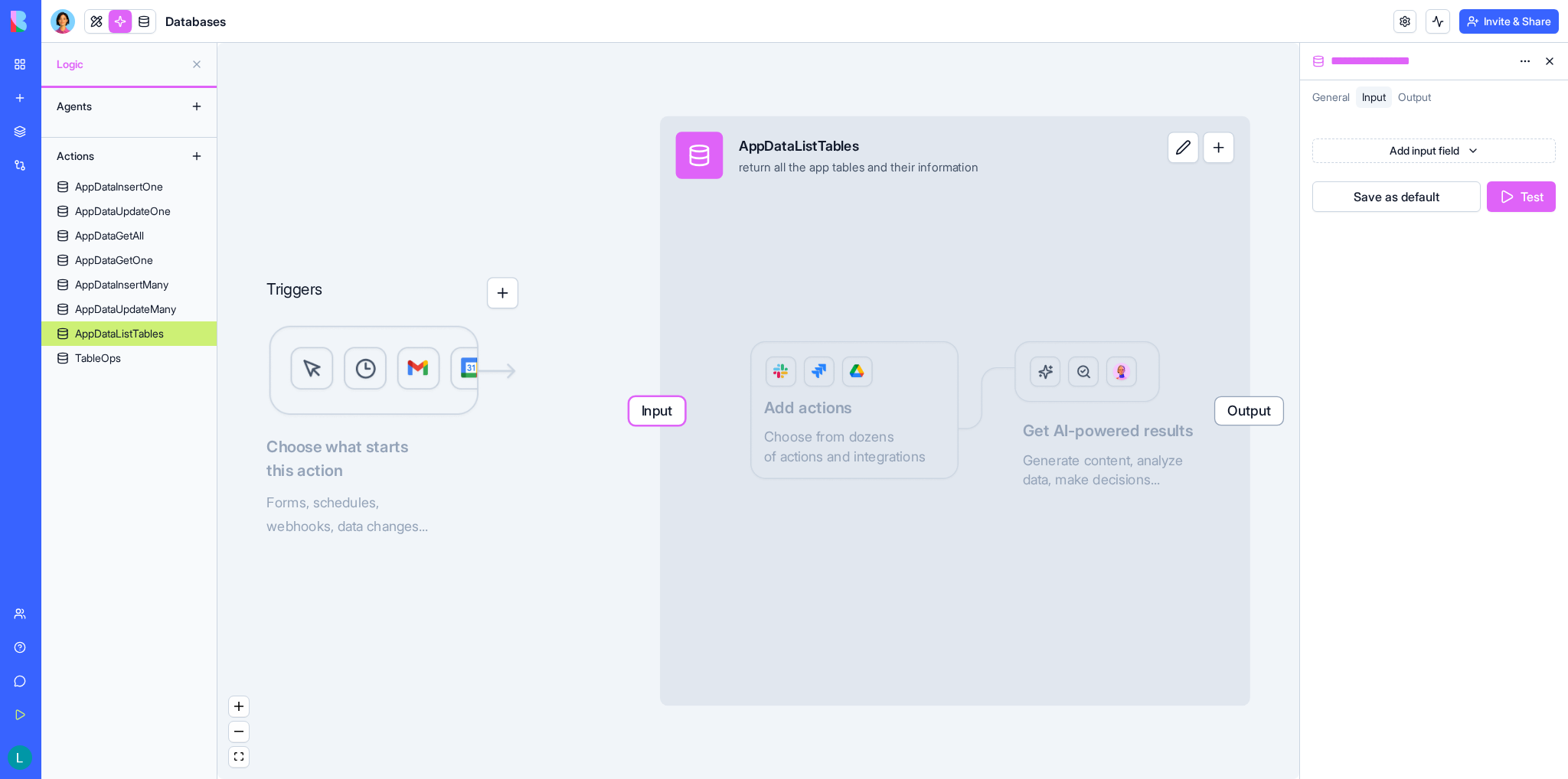
click at [1335, 102] on span "General" at bounding box center [1330, 96] width 37 height 13
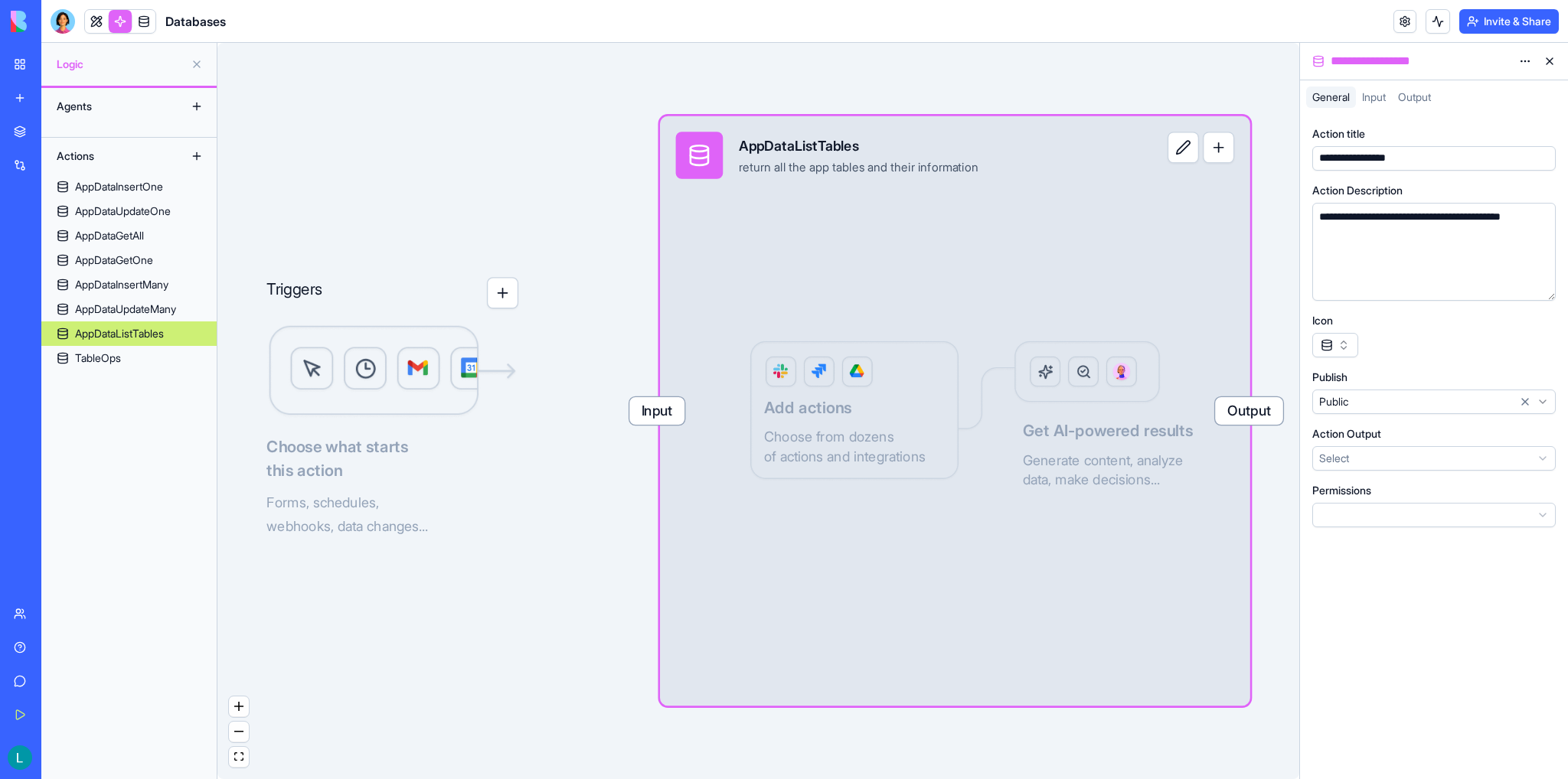
click at [1420, 99] on span "Output" at bounding box center [1413, 96] width 33 height 13
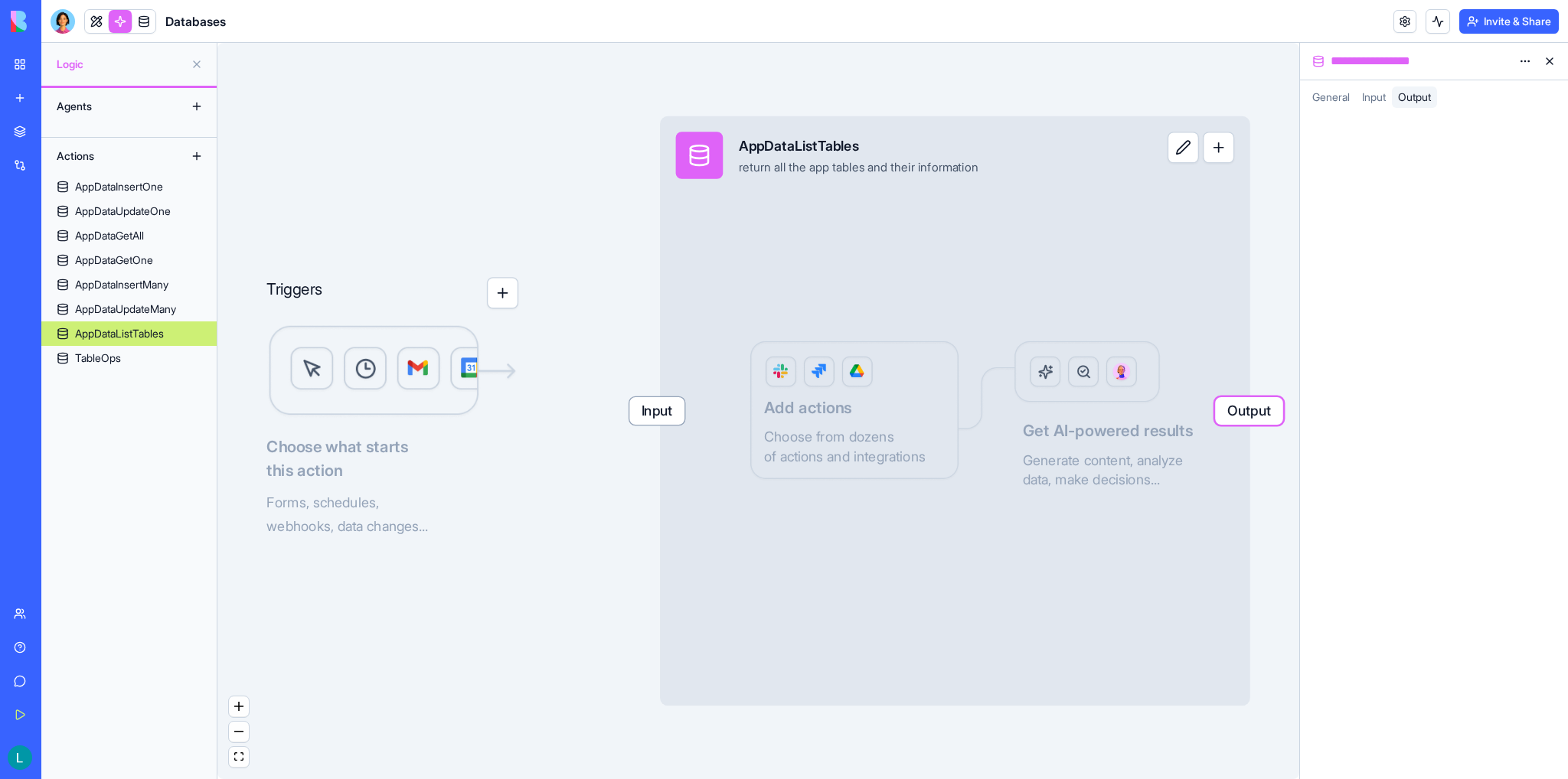
click at [1377, 90] on span "Input" at bounding box center [1374, 96] width 24 height 13
click at [1326, 114] on div "Add input field Save as default Test" at bounding box center [1434, 446] width 268 height 665
click at [1335, 105] on div "General" at bounding box center [1330, 97] width 50 height 21
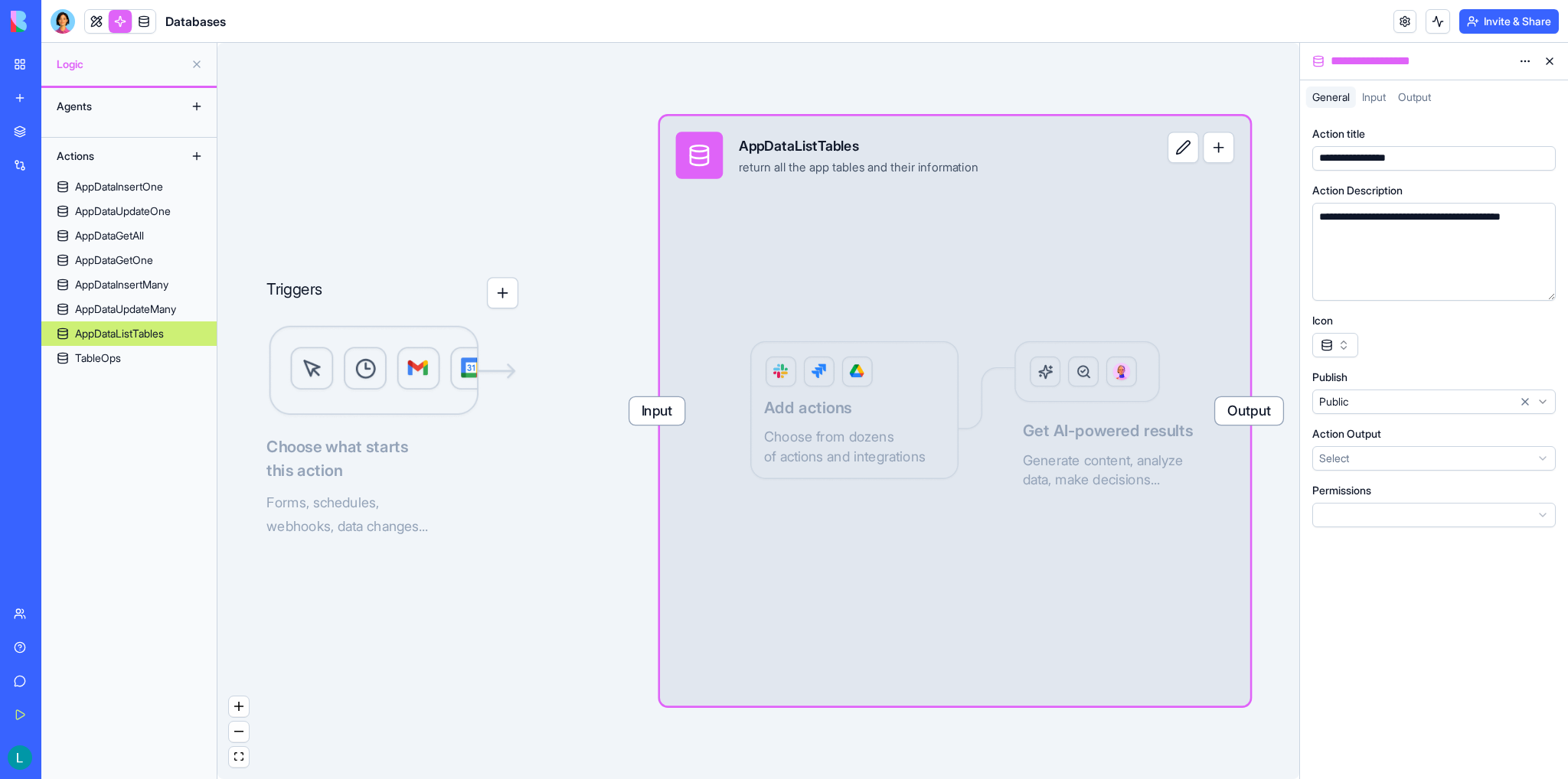
click at [1381, 98] on span "Input" at bounding box center [1374, 96] width 24 height 13
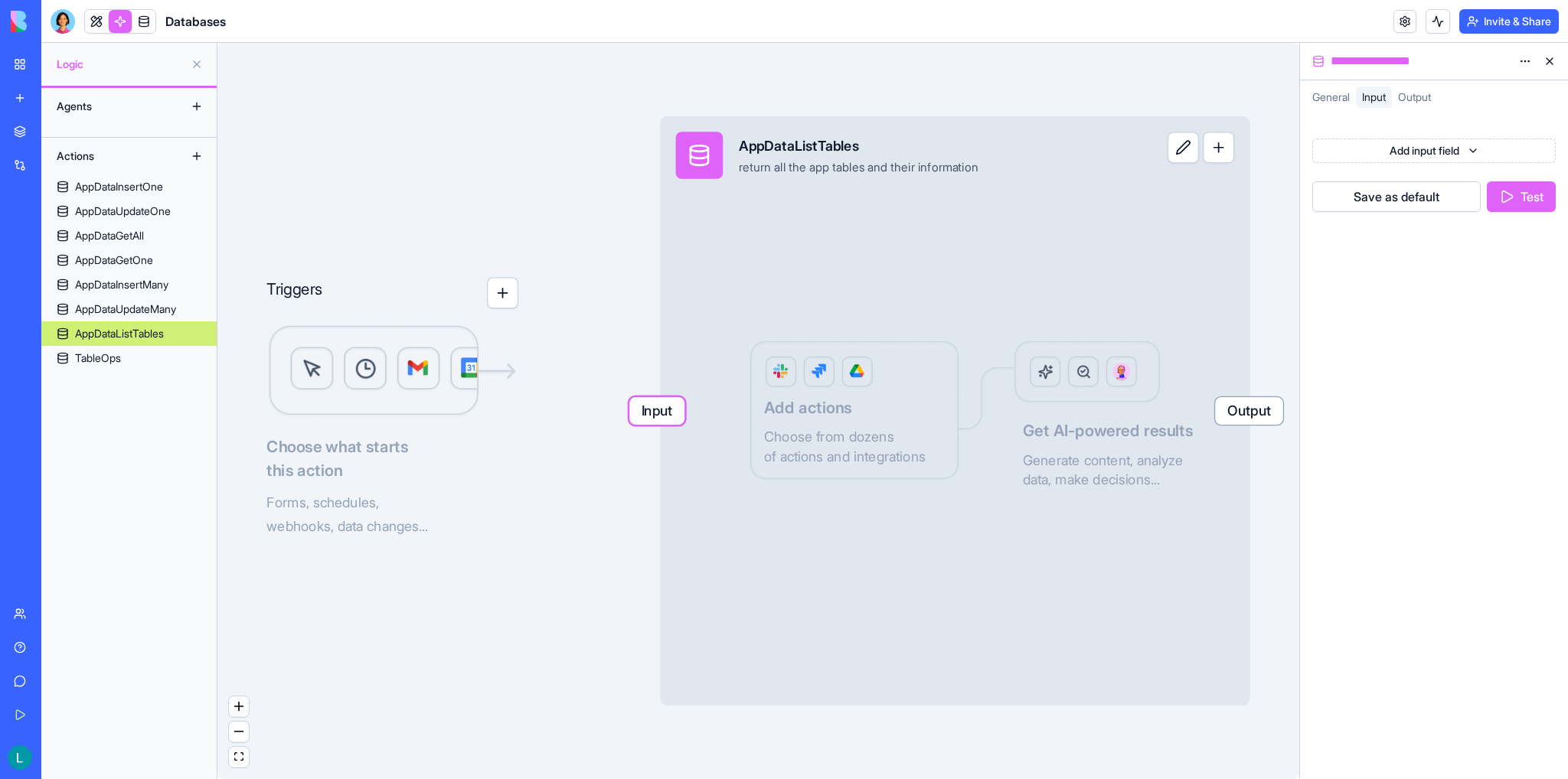
click at [1427, 103] on span "Output" at bounding box center [1413, 96] width 33 height 13
click at [1368, 101] on span "Input" at bounding box center [1374, 96] width 24 height 13
drag, startPoint x: 1332, startPoint y: 91, endPoint x: 1329, endPoint y: 102, distance: 11.4
click at [1332, 92] on span "General" at bounding box center [1330, 96] width 37 height 13
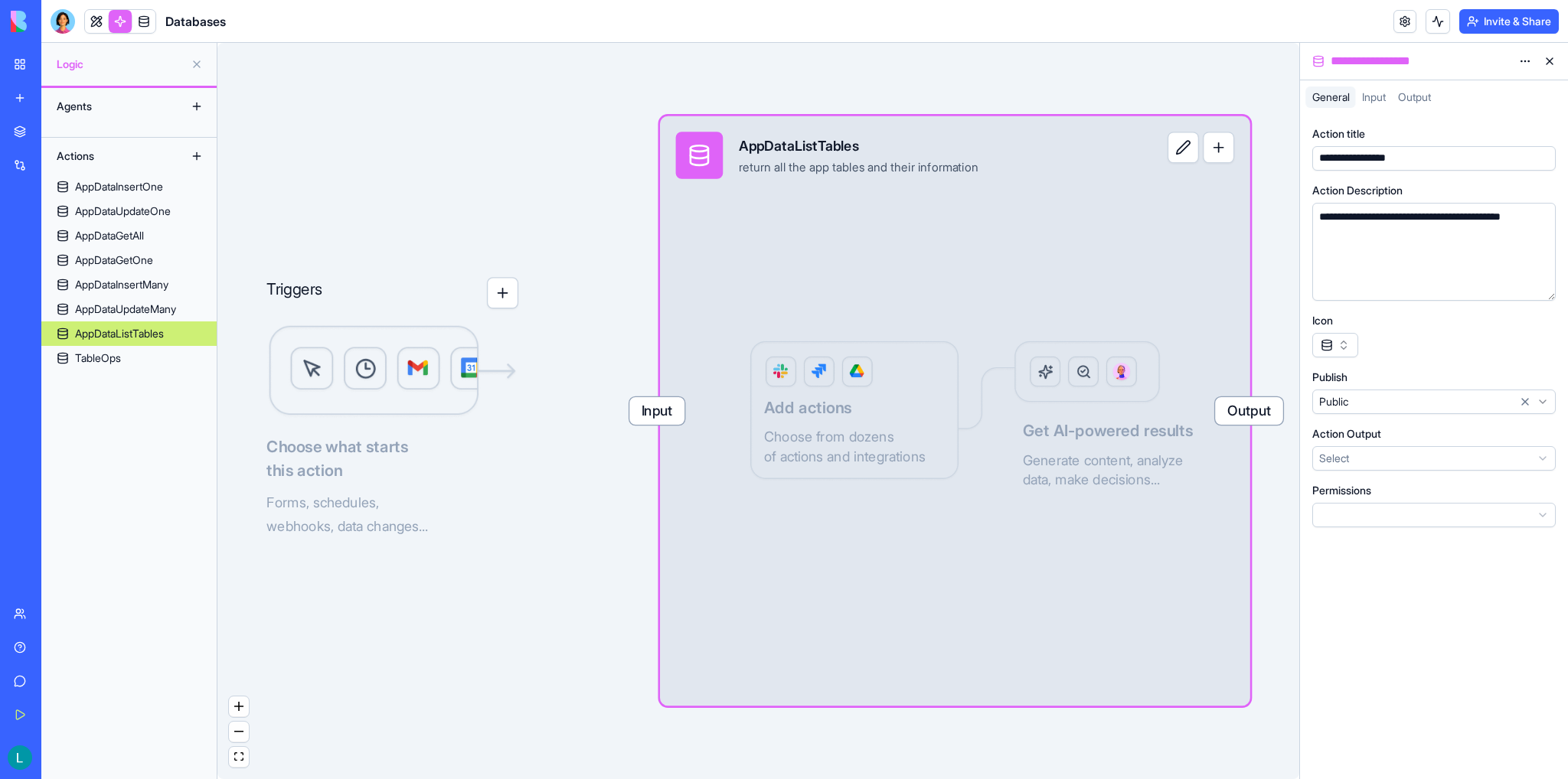
click at [1378, 104] on div "Input" at bounding box center [1374, 97] width 36 height 21
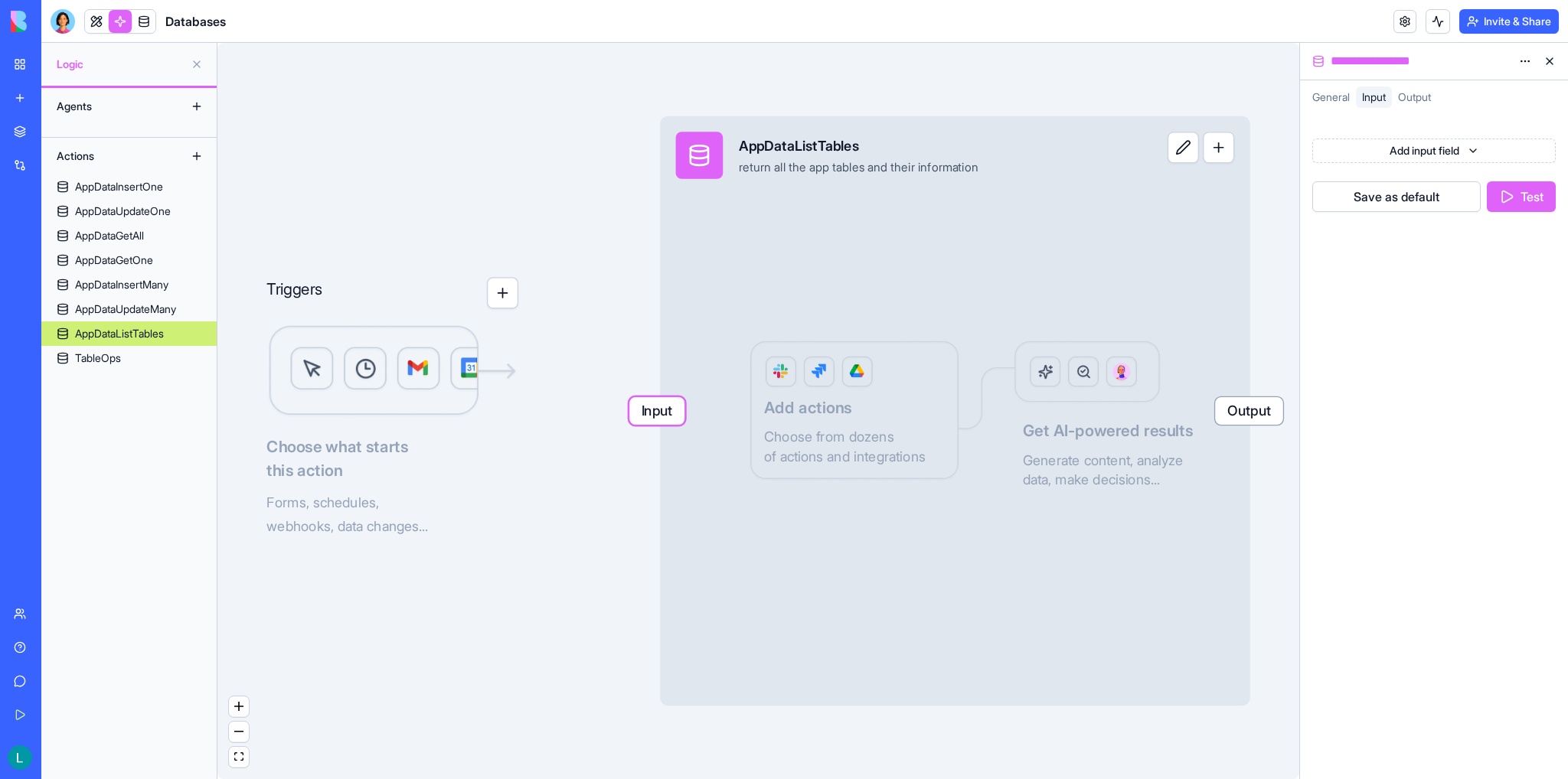
click at [1421, 96] on span "Output" at bounding box center [1413, 96] width 33 height 13
drag, startPoint x: 1368, startPoint y: 105, endPoint x: 1367, endPoint y: 83, distance: 22.0
click at [1368, 104] on div "Input" at bounding box center [1374, 97] width 36 height 21
click at [1325, 91] on span "General" at bounding box center [1330, 96] width 37 height 13
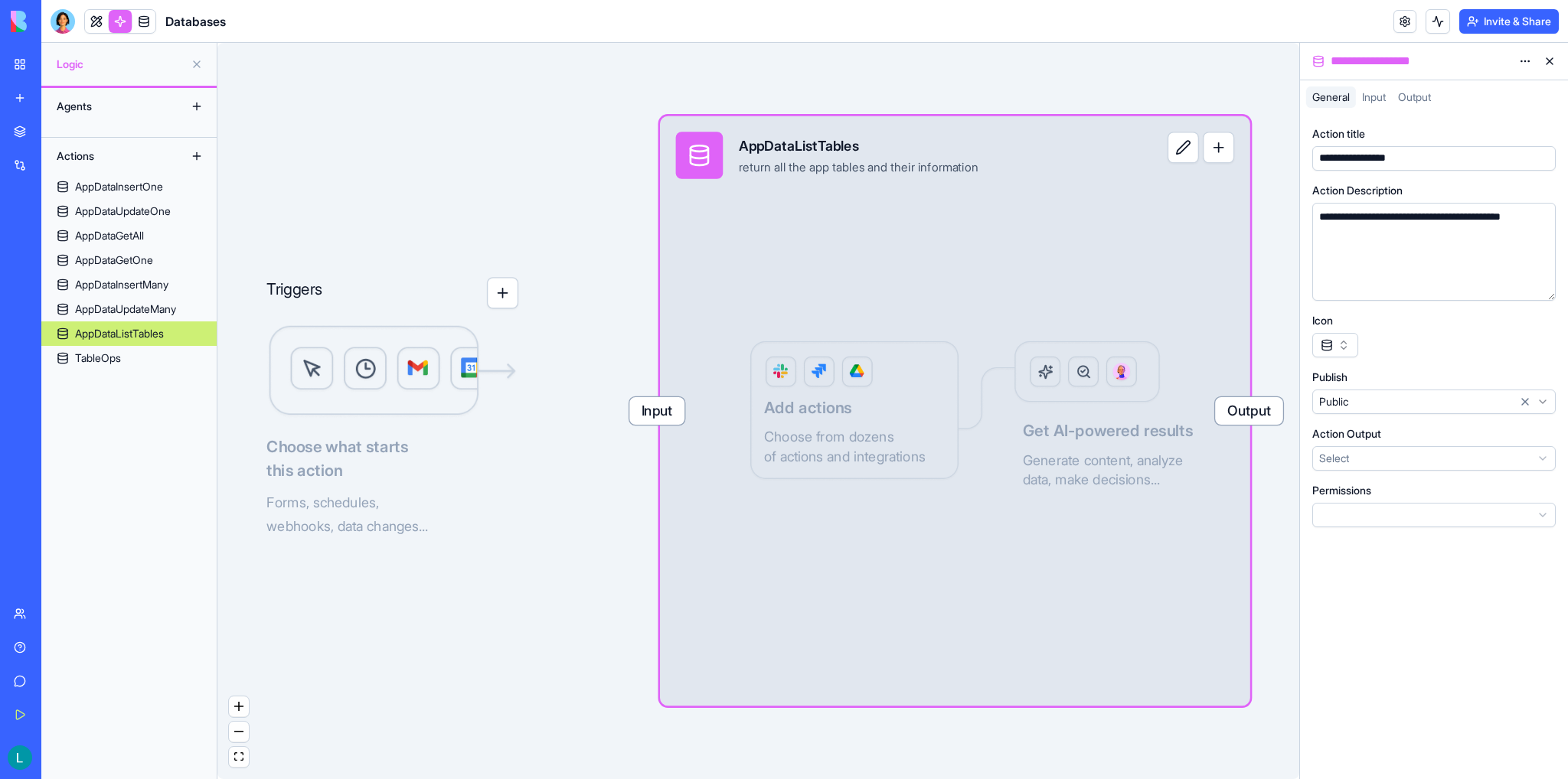
click at [1379, 107] on div "General Input Output" at bounding box center [1434, 100] width 268 height 27
click at [1381, 91] on span "Input" at bounding box center [1374, 96] width 24 height 13
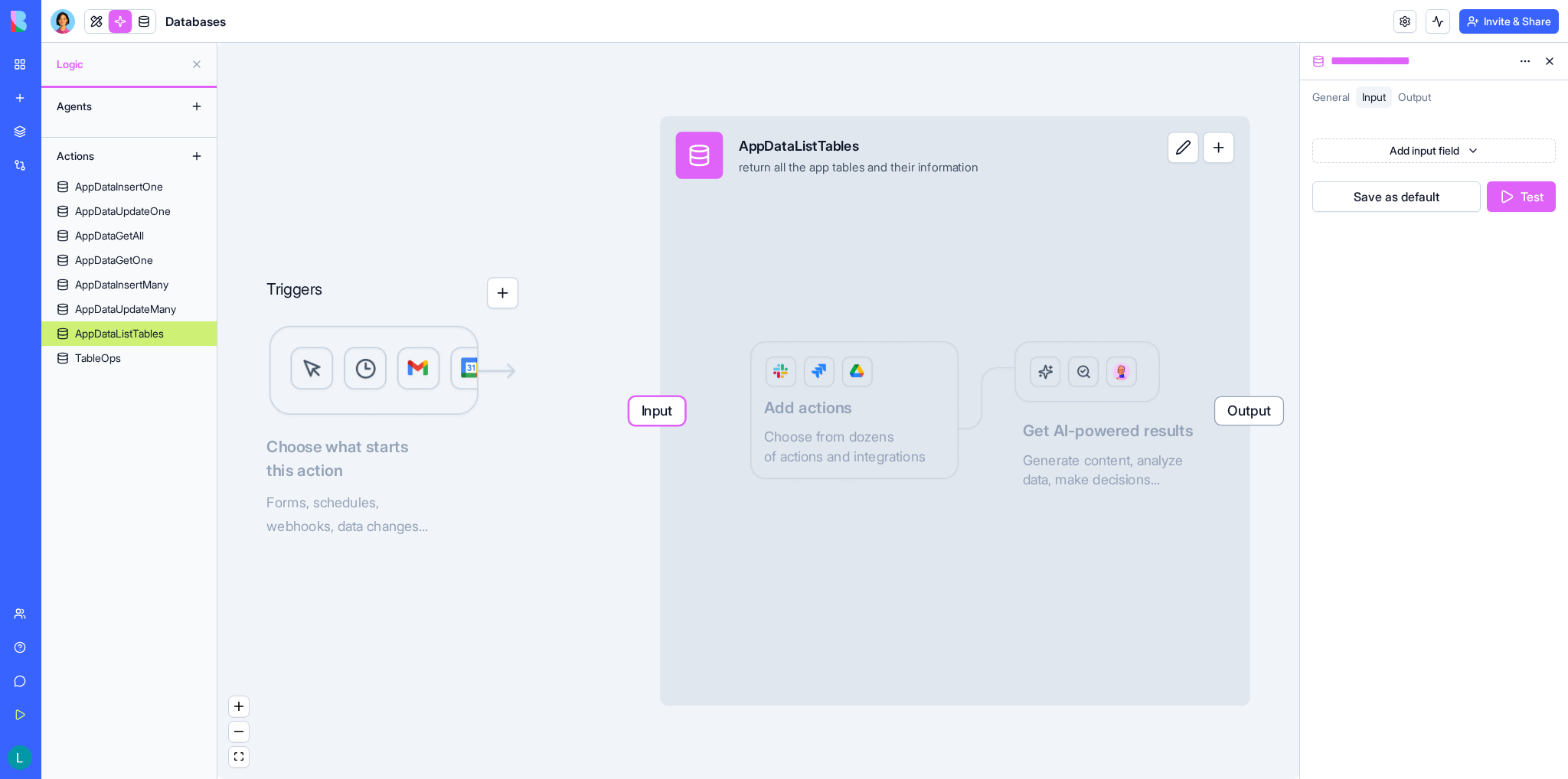
click at [1419, 98] on span "Output" at bounding box center [1413, 96] width 33 height 13
click at [1371, 98] on span "Input" at bounding box center [1374, 96] width 24 height 13
click at [1316, 95] on span "General" at bounding box center [1330, 96] width 37 height 13
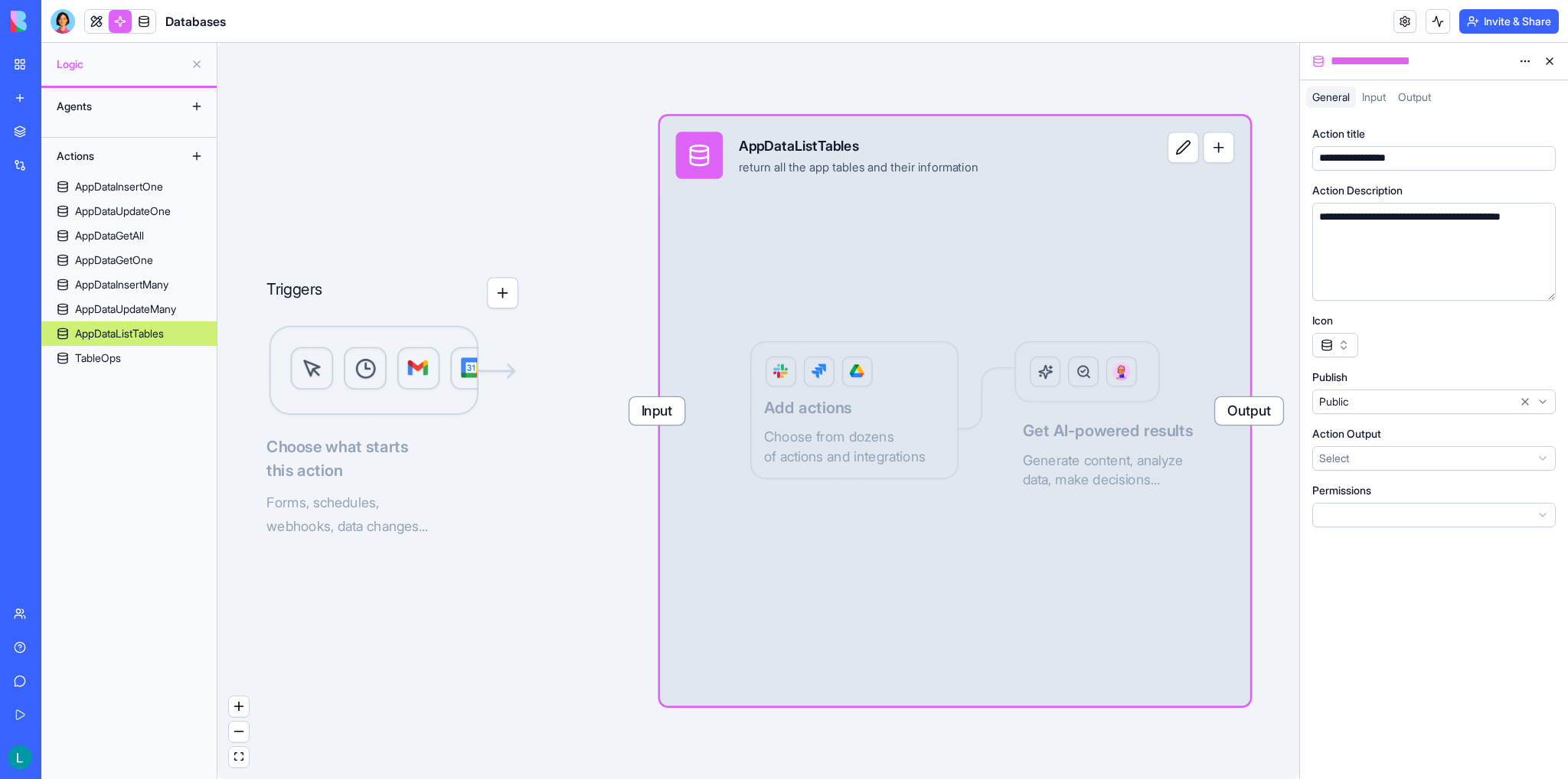
click at [1364, 122] on div "**********" at bounding box center [1433, 327] width 244 height 413
click at [335, 423] on div "Choose what starts this action Forms, schedules, webhooks, data changes..." at bounding box center [392, 430] width 252 height 213
click at [437, 372] on img at bounding box center [392, 372] width 252 height 95
click at [81, 110] on div "Agents" at bounding box center [110, 106] width 122 height 25
click at [148, 18] on link at bounding box center [143, 21] width 23 height 23
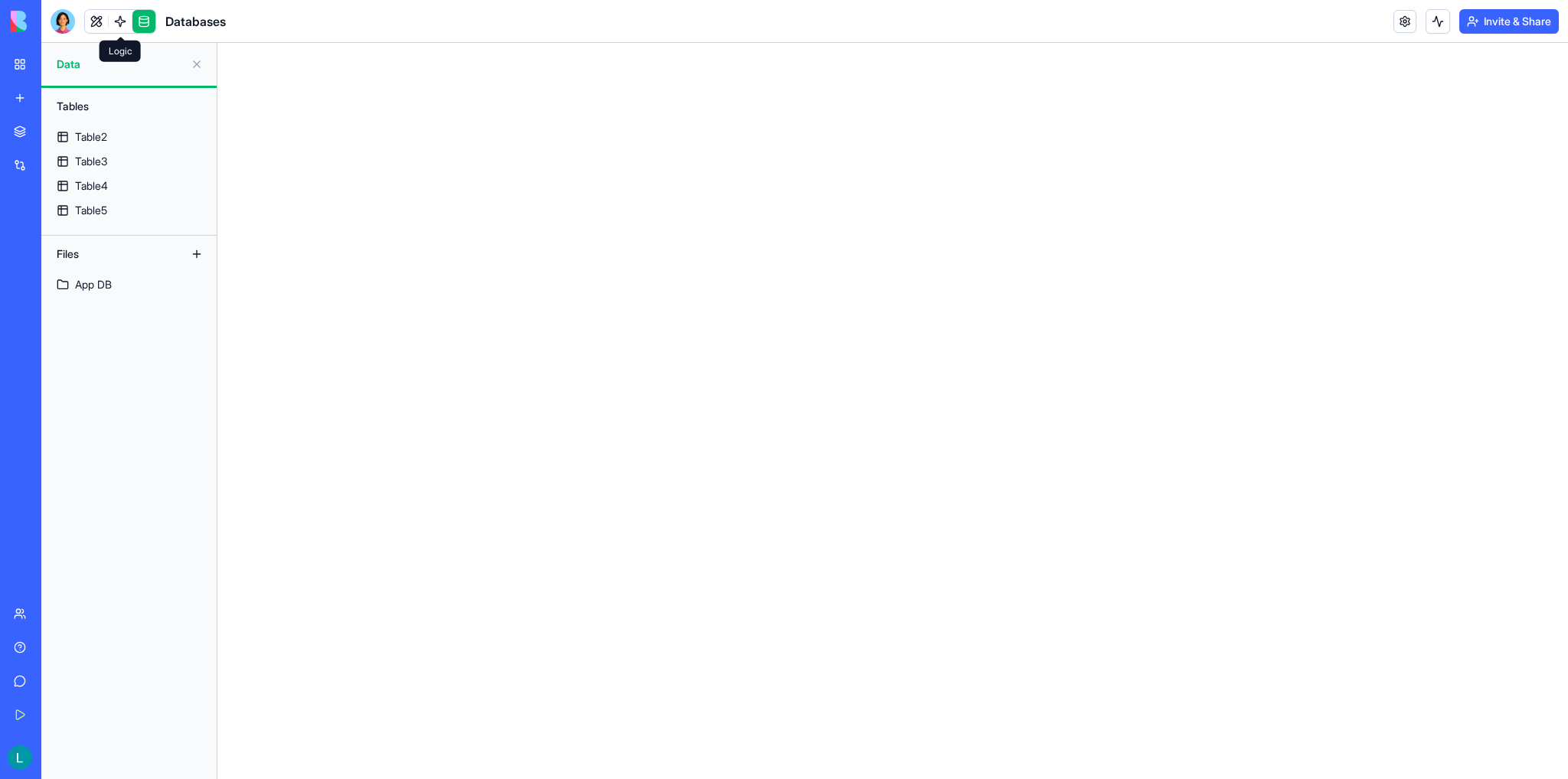
click at [118, 25] on link at bounding box center [120, 21] width 23 height 23
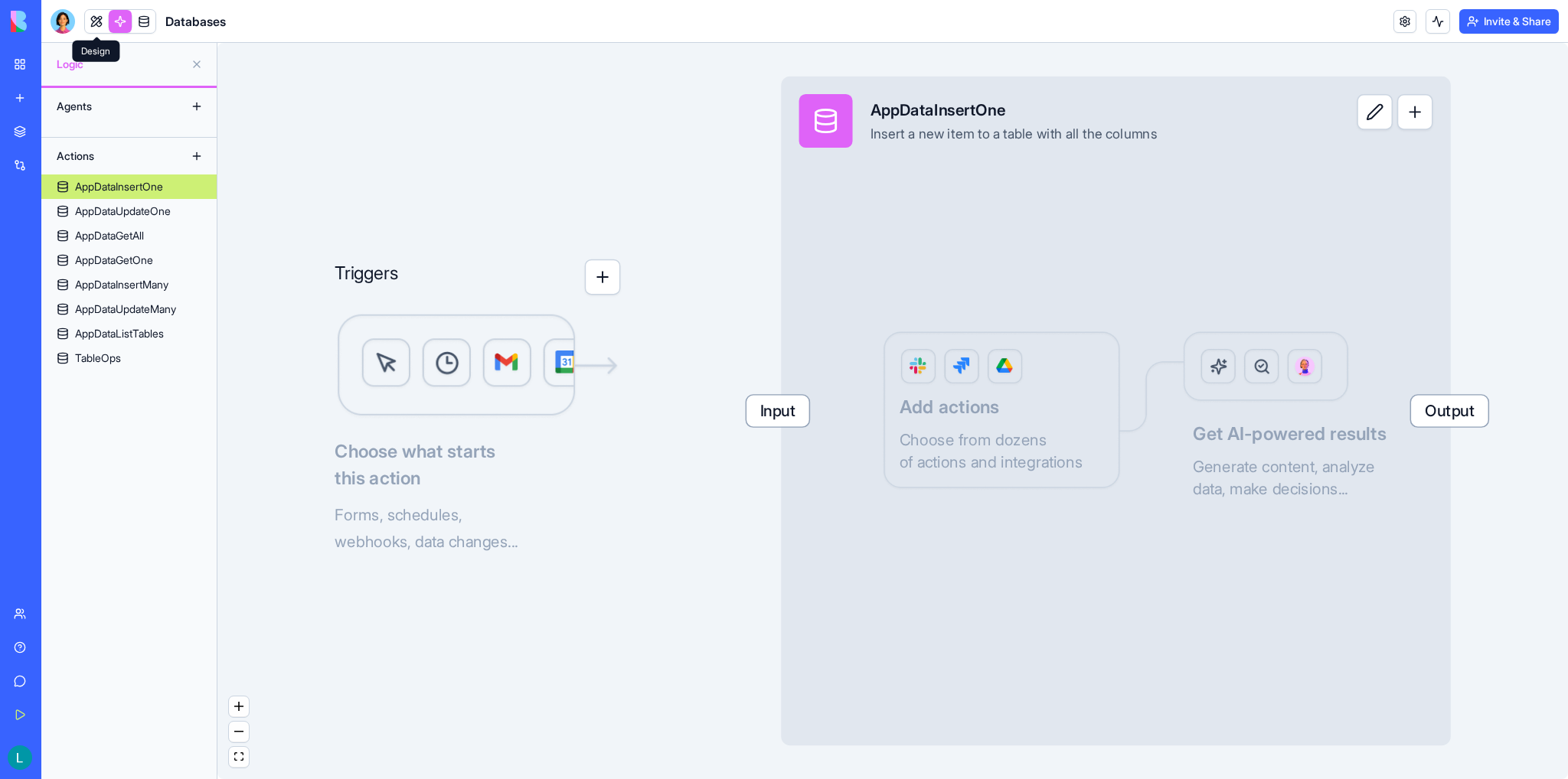
click at [99, 25] on link at bounding box center [96, 21] width 23 height 23
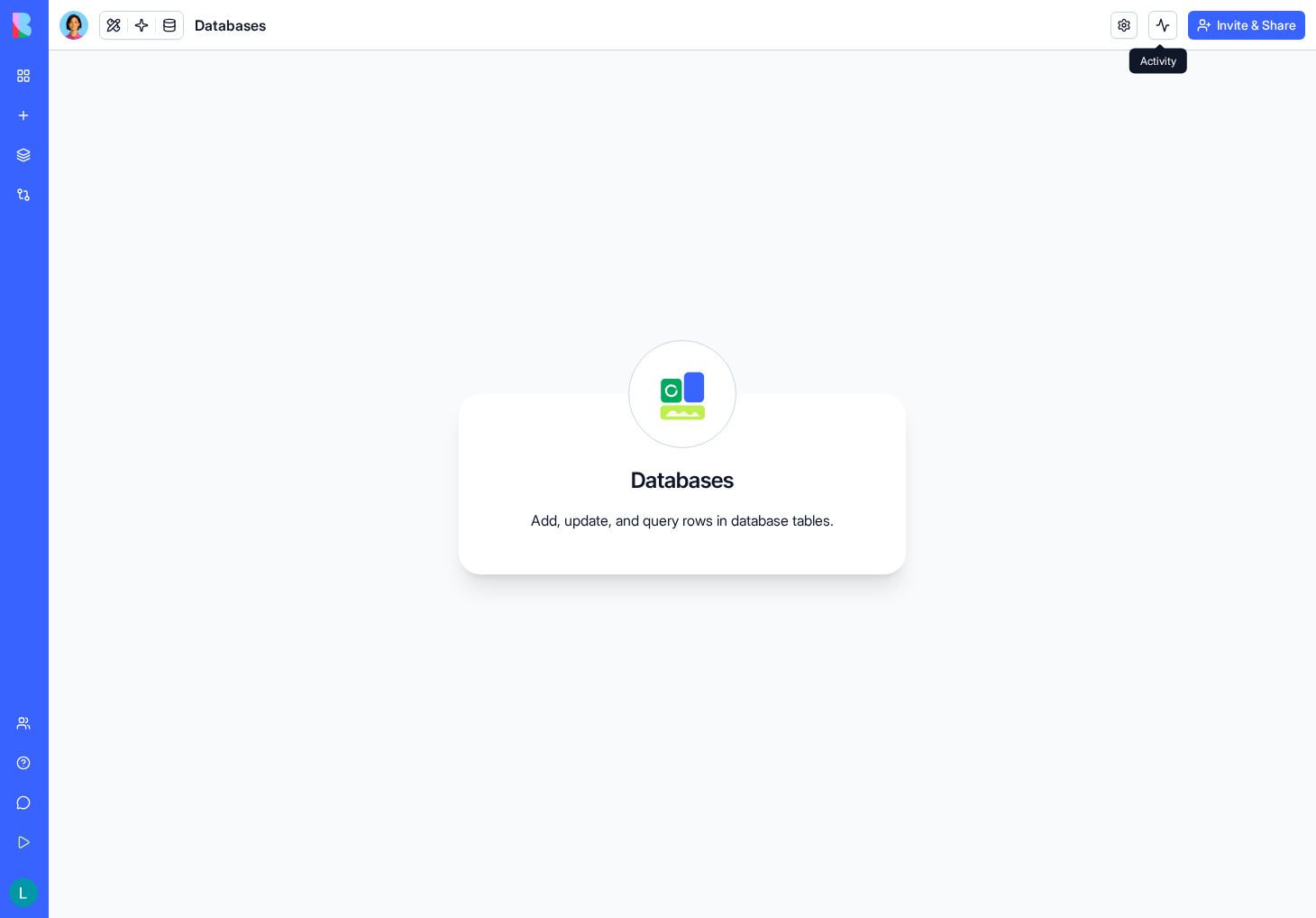
click at [1156, 23] on button at bounding box center [1163, 25] width 29 height 29
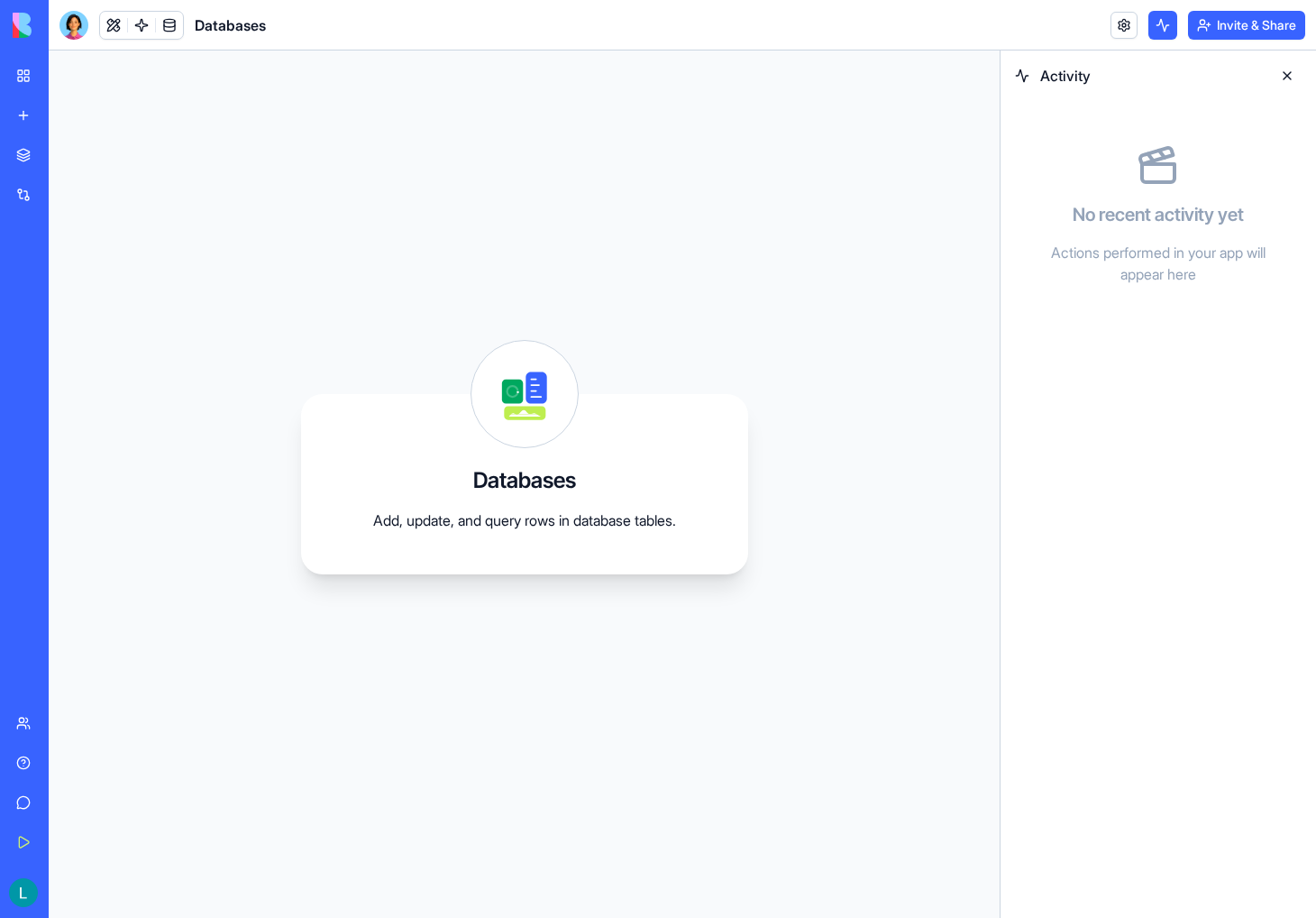
click at [1156, 23] on button at bounding box center [1163, 25] width 29 height 29
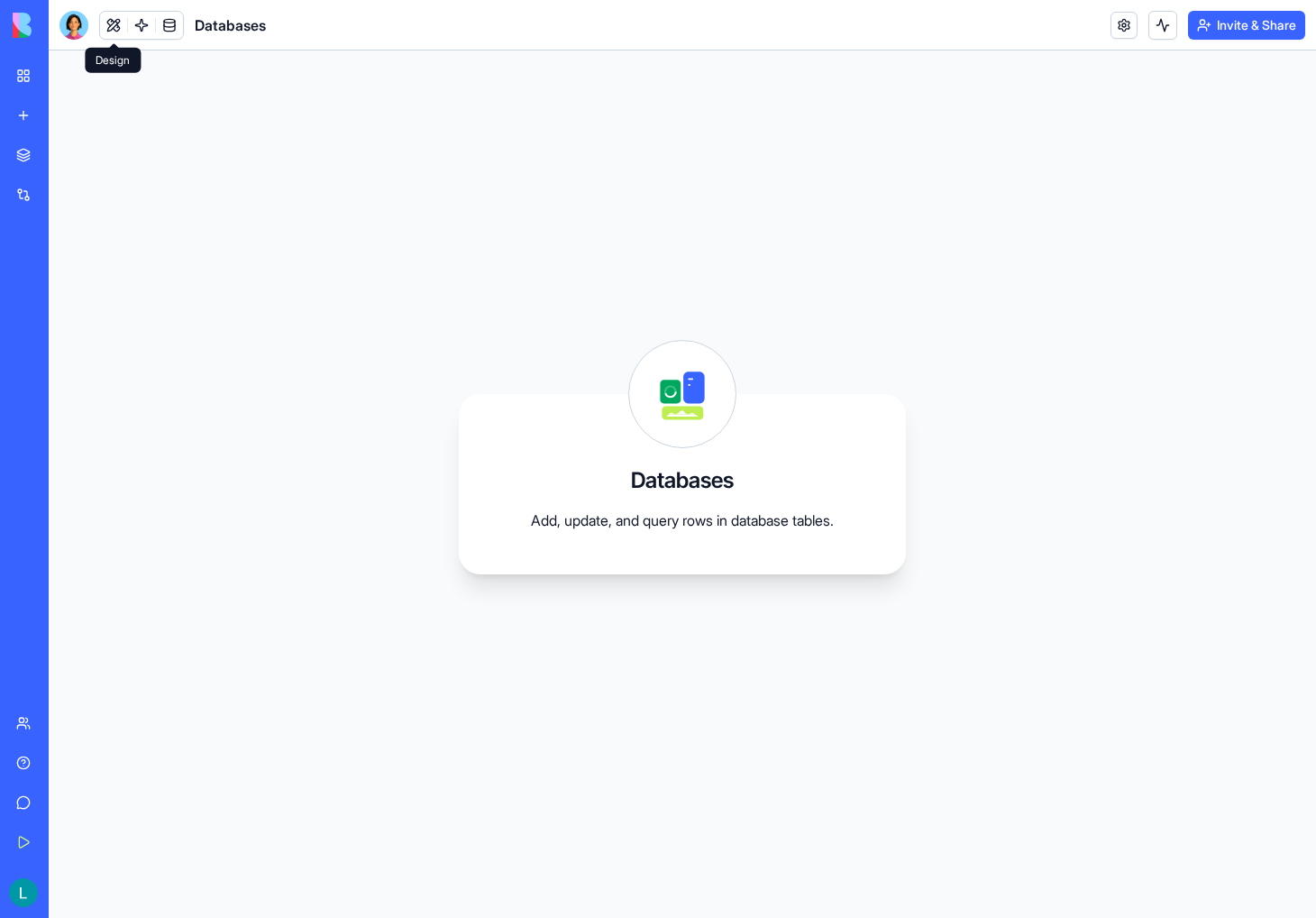
click at [108, 28] on button at bounding box center [113, 25] width 27 height 27
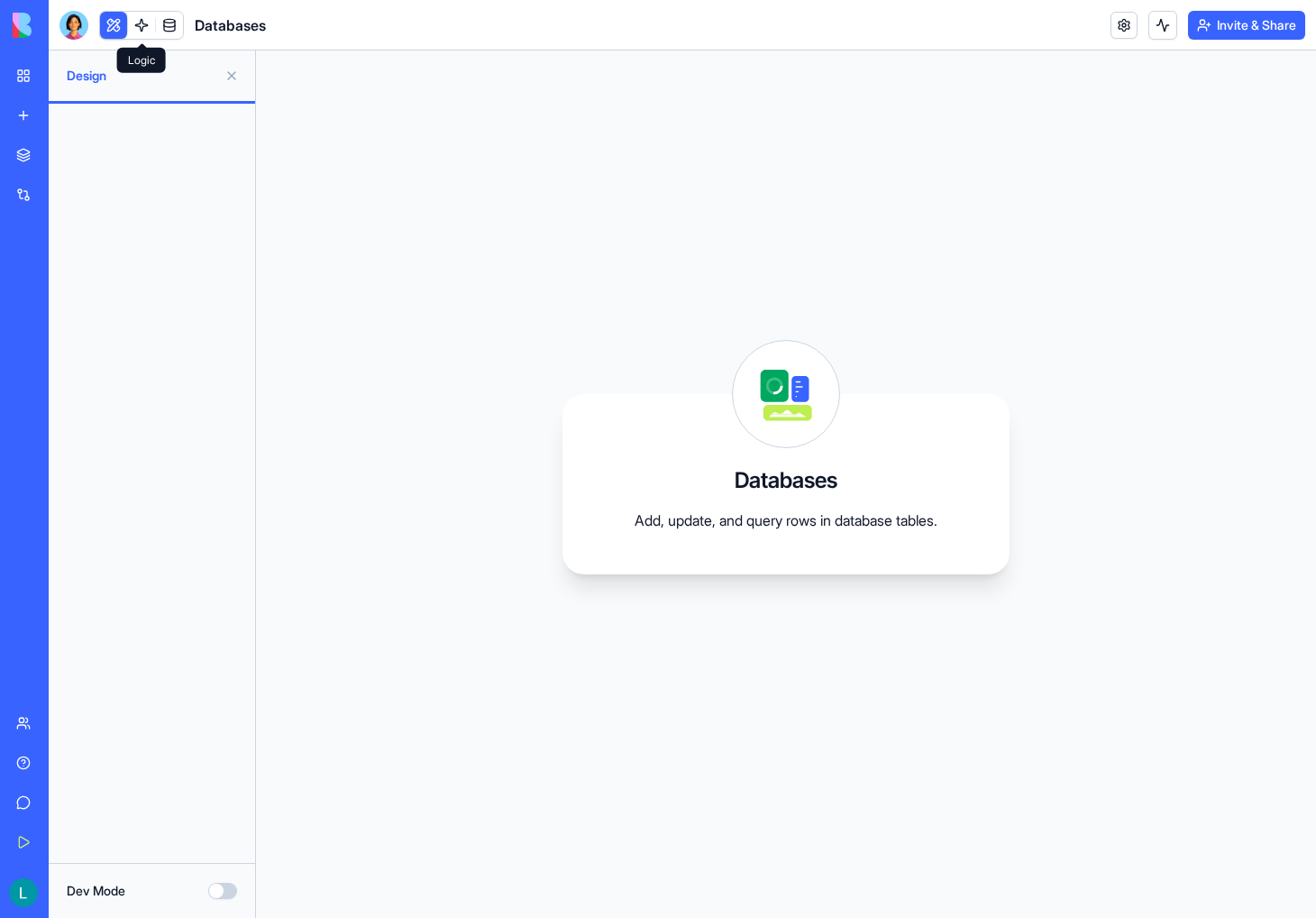
click at [119, 31] on button at bounding box center [113, 25] width 27 height 27
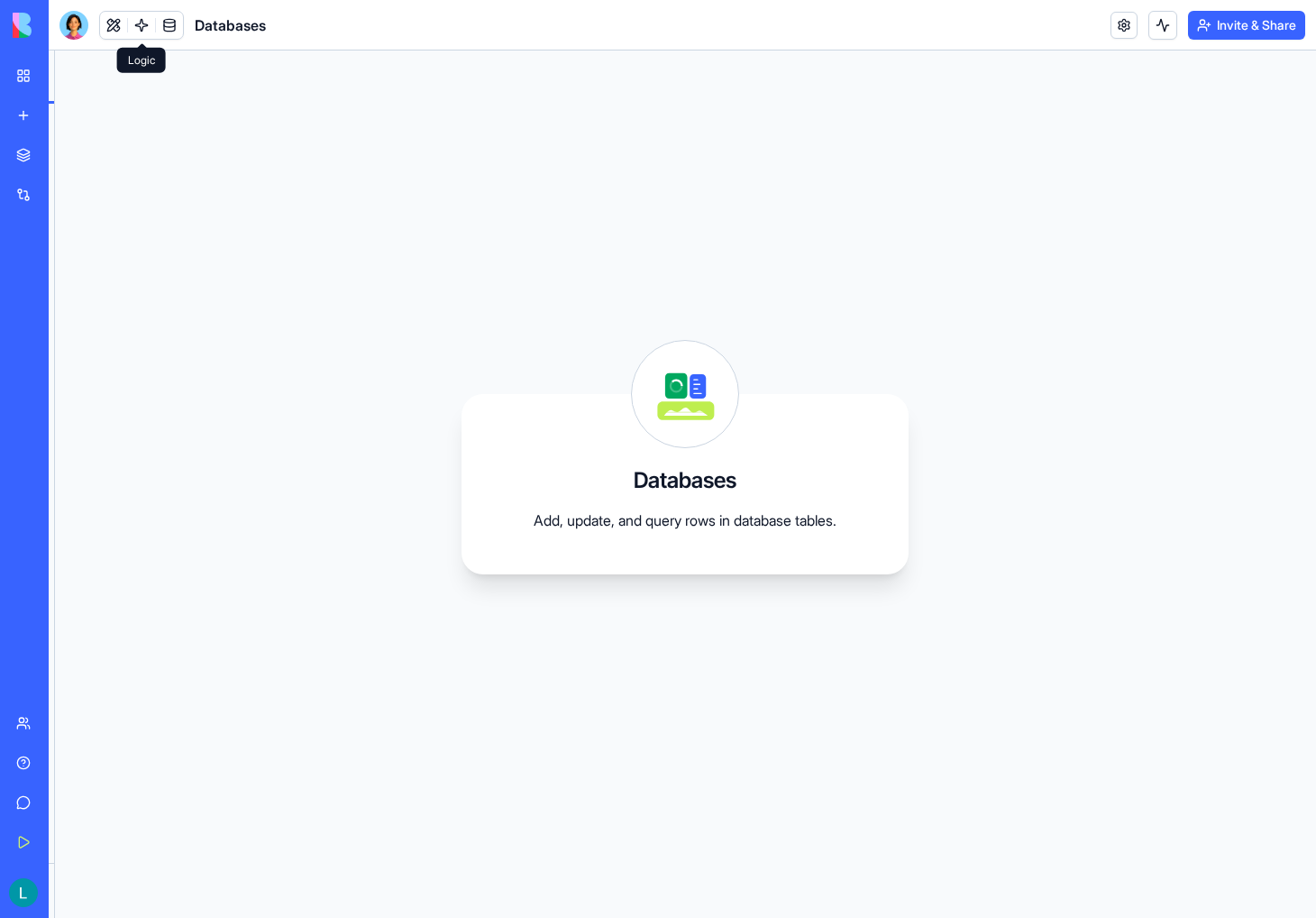
click at [133, 34] on link at bounding box center [141, 25] width 27 height 27
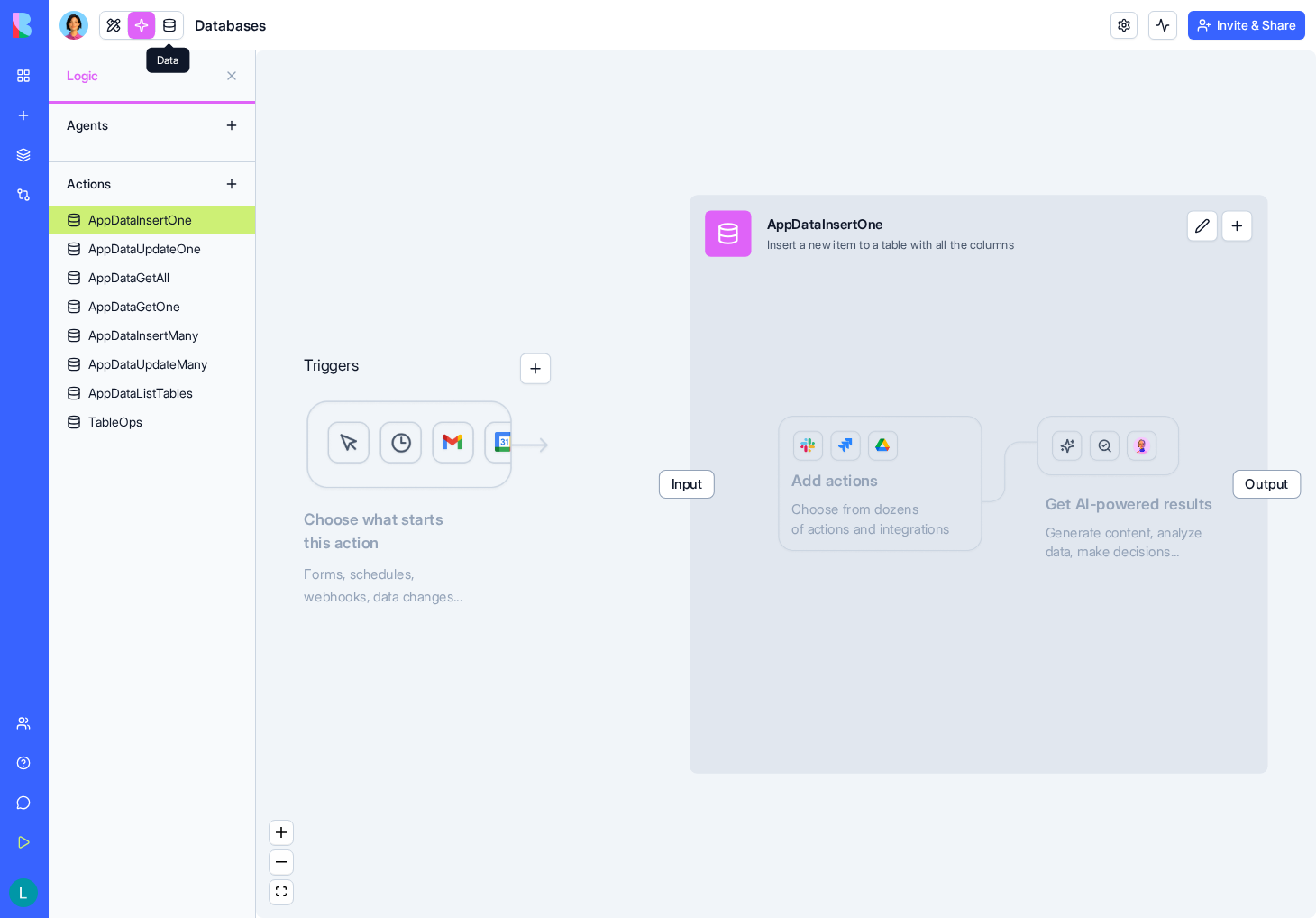
click at [166, 30] on link at bounding box center [169, 25] width 27 height 27
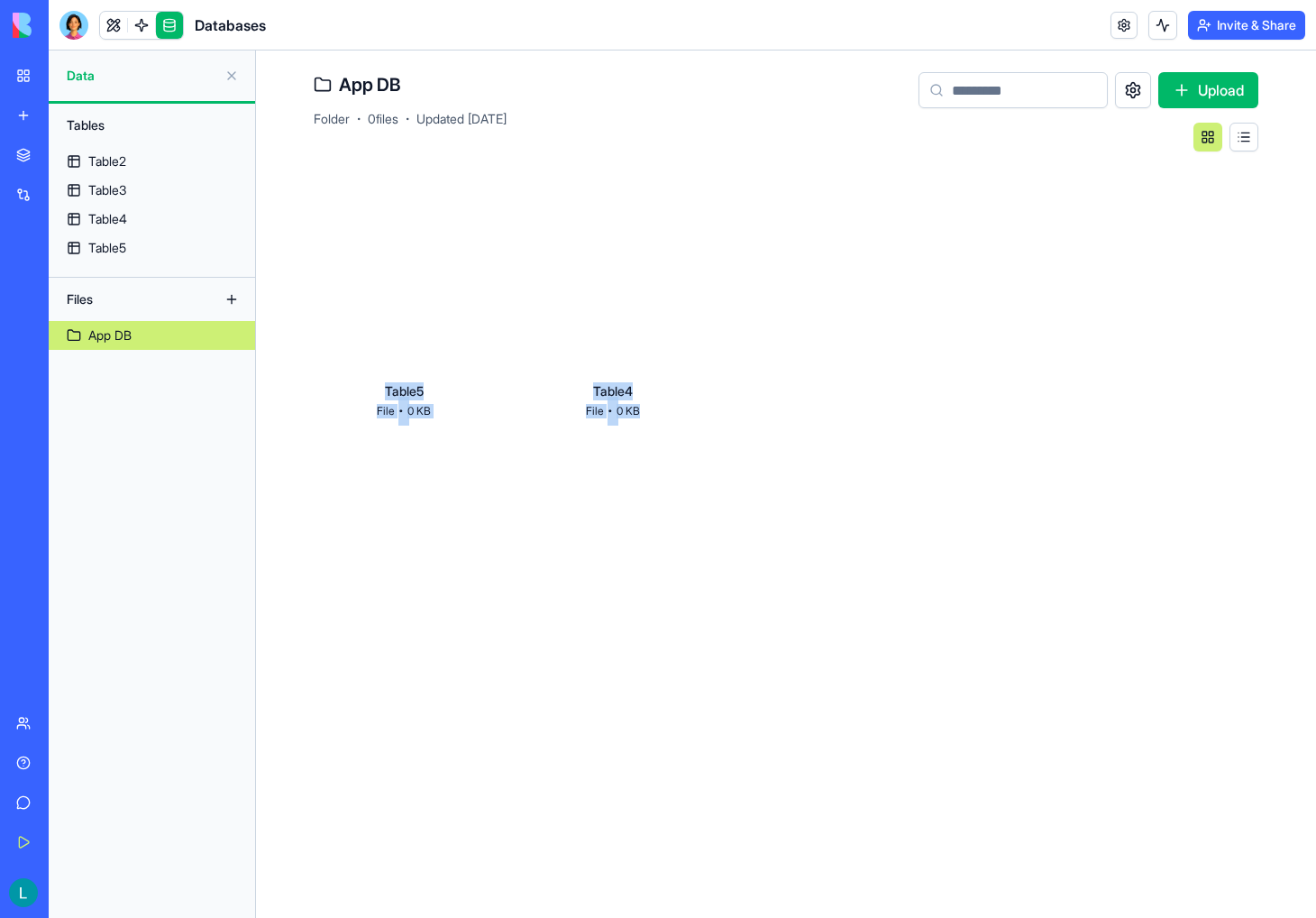
drag, startPoint x: 953, startPoint y: 476, endPoint x: 343, endPoint y: 238, distance: 655.2
click at [314, 161] on div "App DB Folder · 0 files · Updated Feb 4, 2025 Upload Table5 File · 0 KB Table4 …" at bounding box center [786, 265] width 1060 height 431
click at [402, 282] on div at bounding box center [404, 285] width 180 height 180
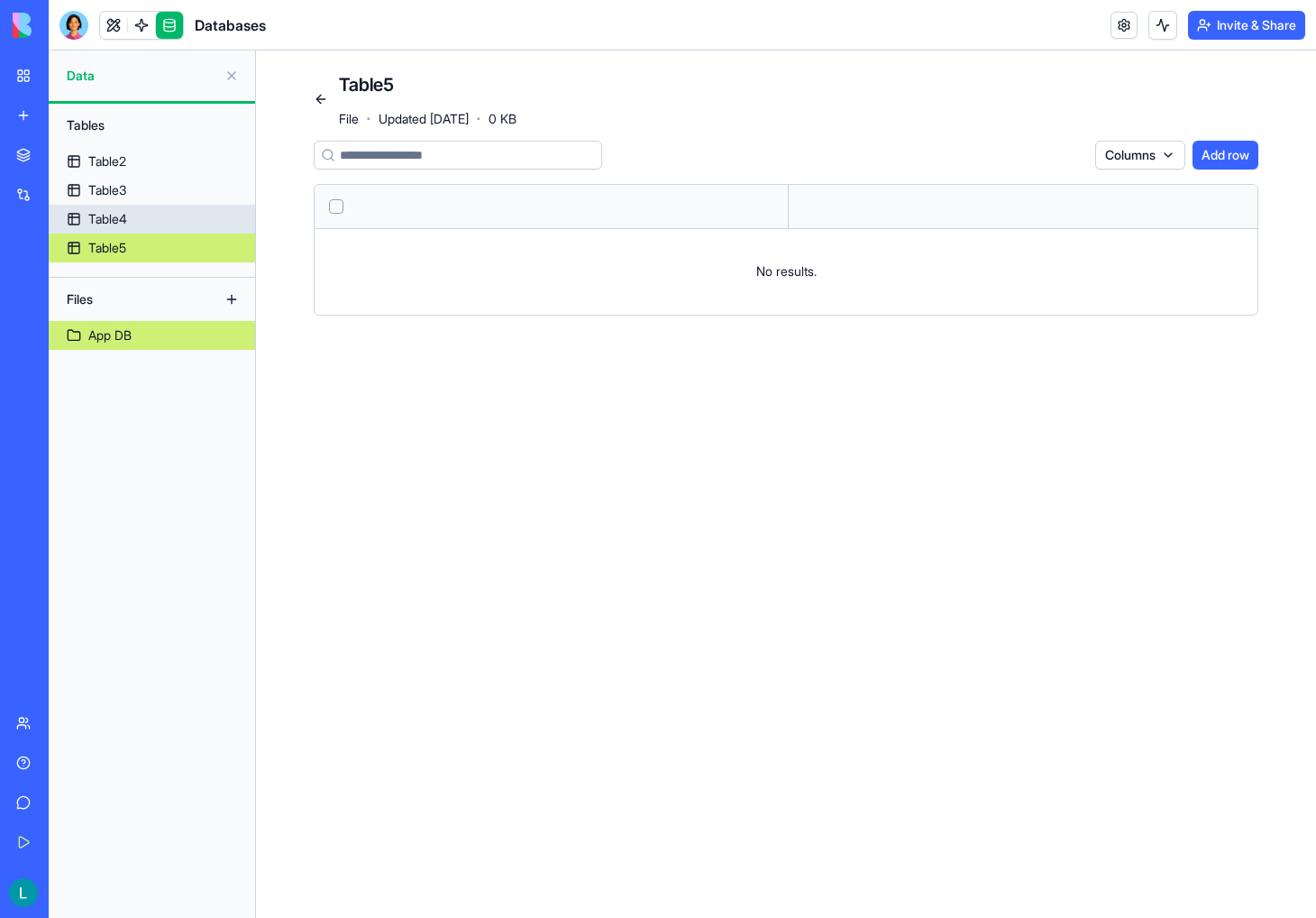
click at [87, 228] on link "Table4" at bounding box center [152, 219] width 206 height 29
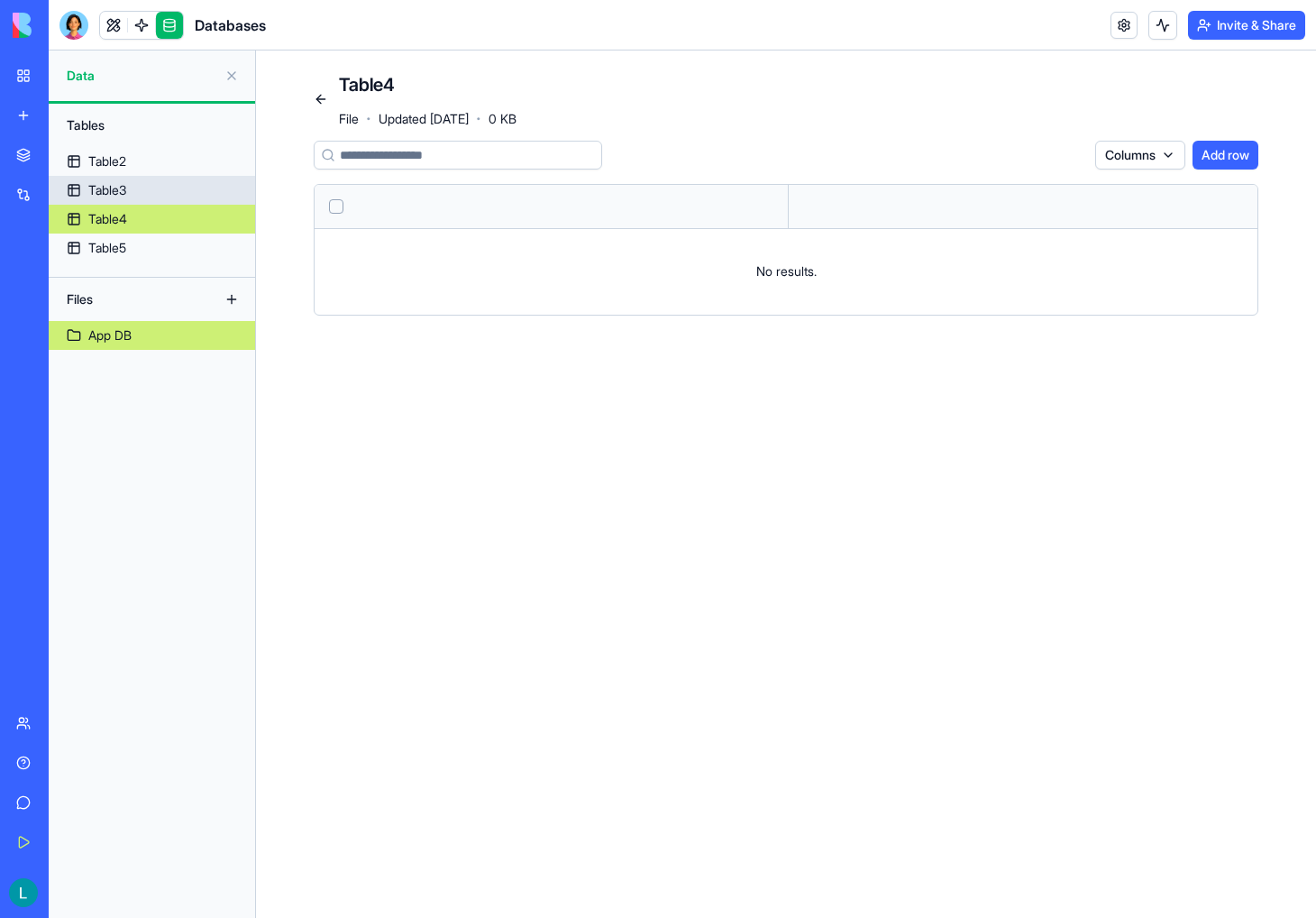
click at [123, 196] on div "Table3" at bounding box center [107, 190] width 38 height 18
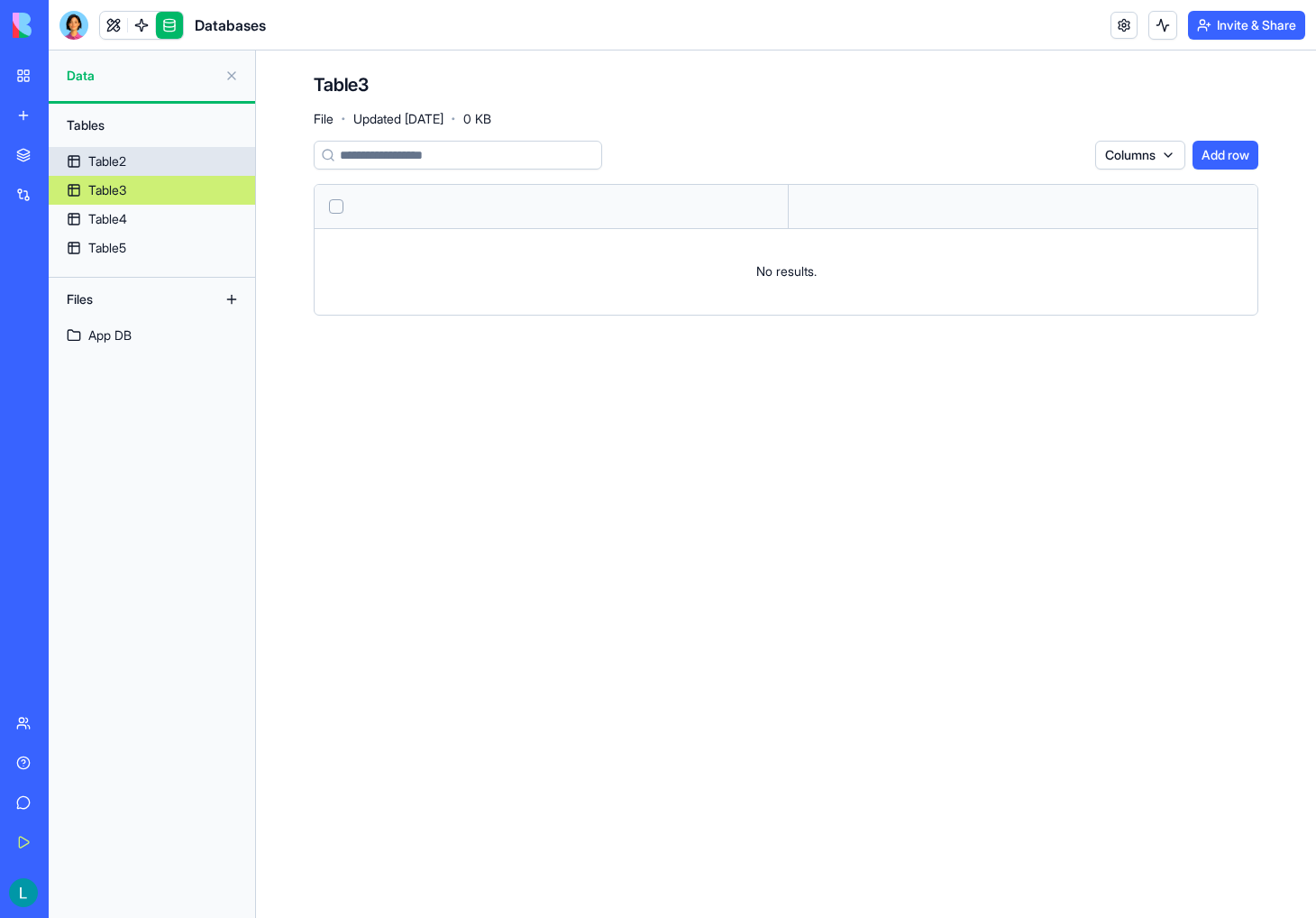
click at [135, 157] on link "Table2" at bounding box center [152, 161] width 206 height 29
click at [111, 127] on div "Tables" at bounding box center [152, 125] width 188 height 29
click at [235, 77] on button at bounding box center [231, 75] width 29 height 29
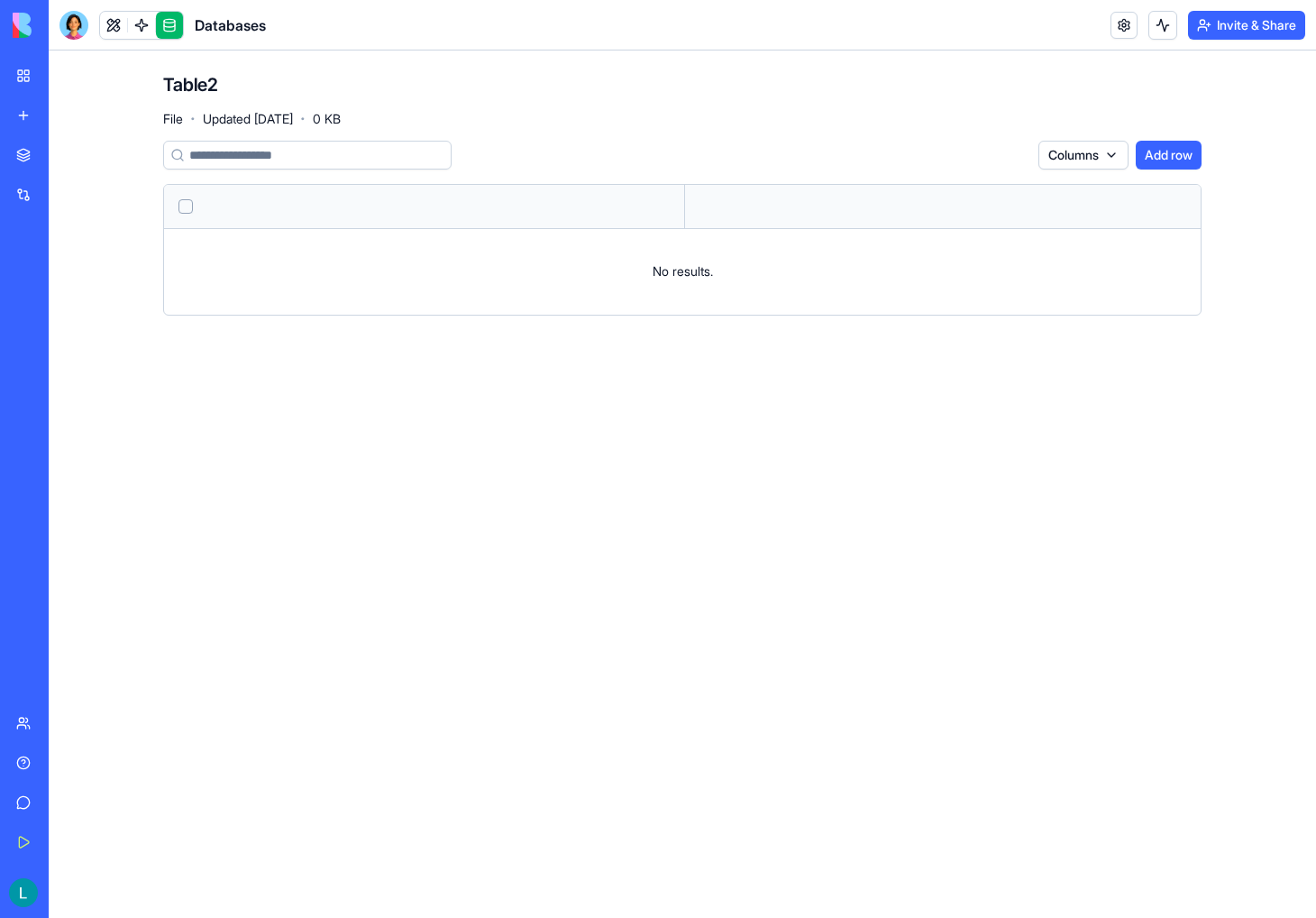
click at [26, 83] on link "My Workspace" at bounding box center [41, 76] width 72 height 36
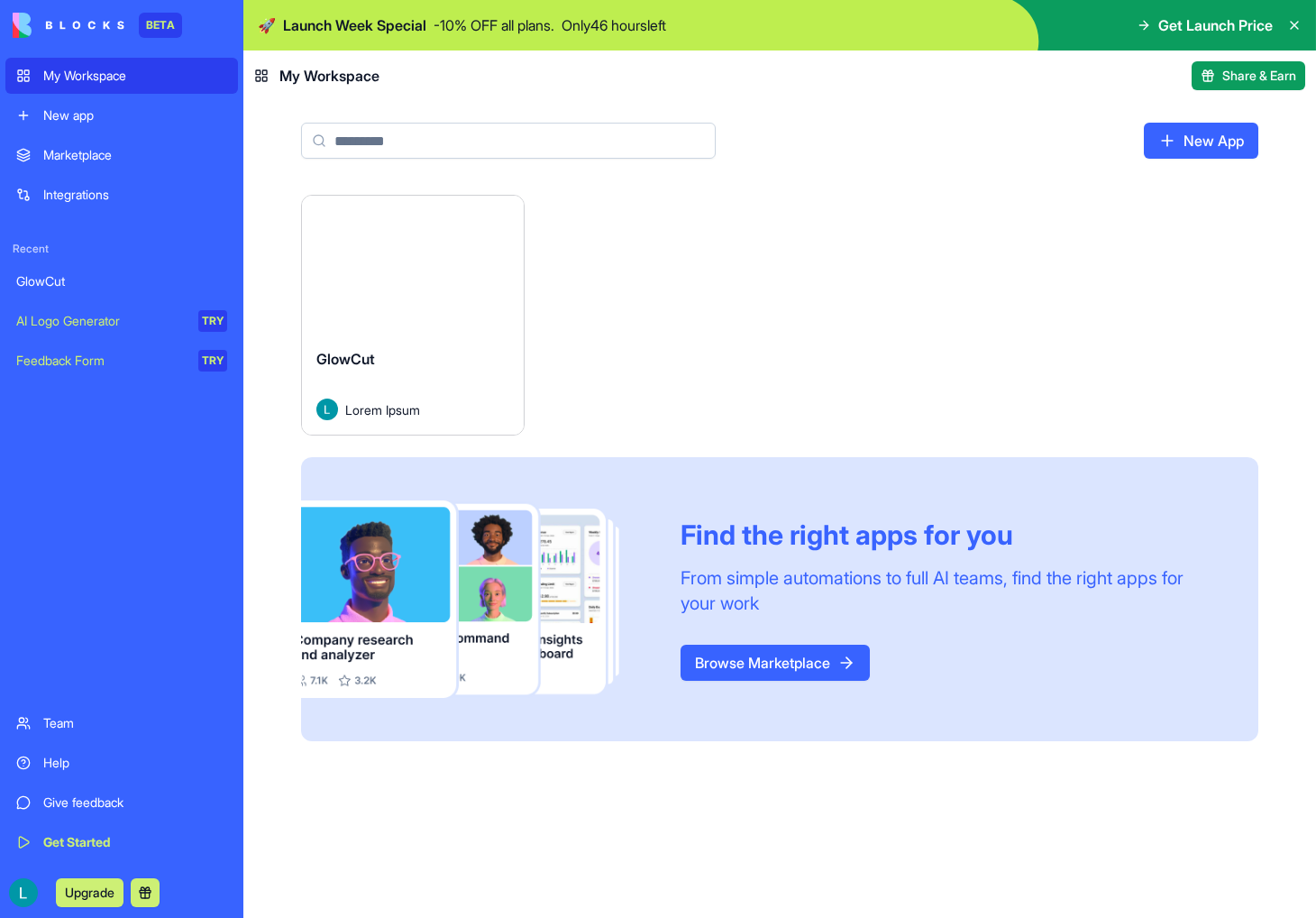
click at [79, 120] on div "New app" at bounding box center [135, 115] width 184 height 18
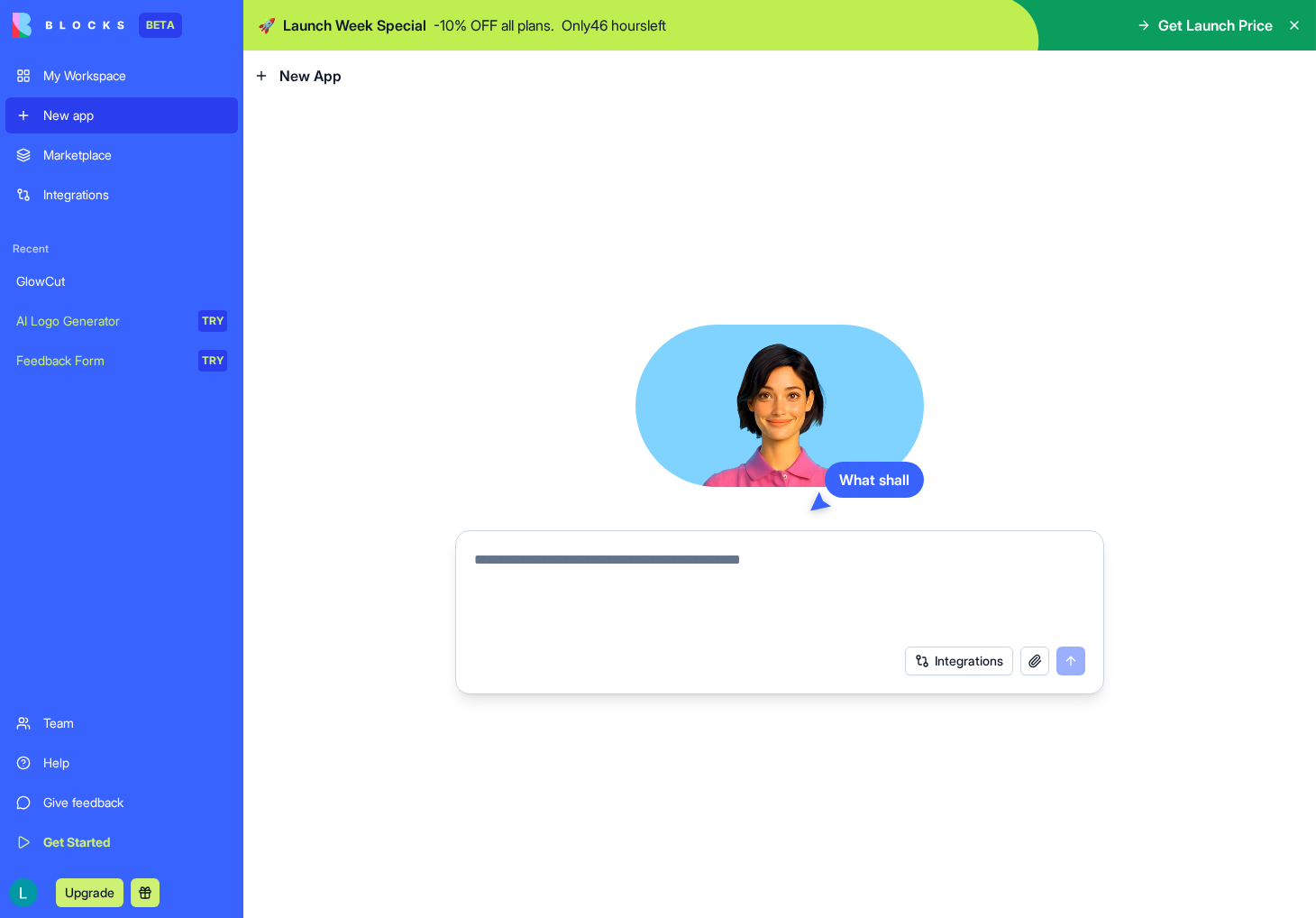
click at [83, 159] on div "Marketplace" at bounding box center [135, 155] width 184 height 18
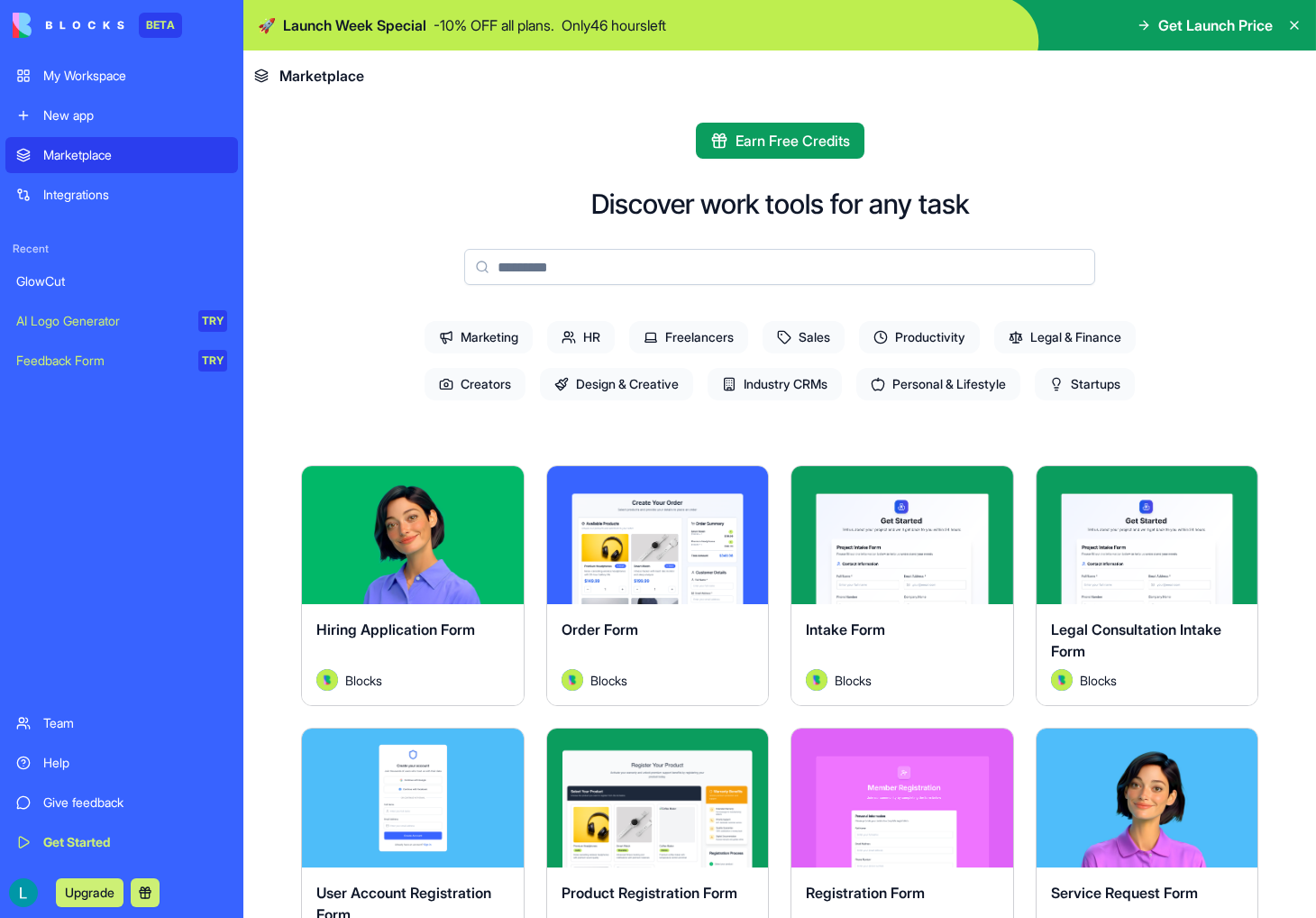
click at [80, 275] on div "GlowCut" at bounding box center [121, 281] width 211 height 18
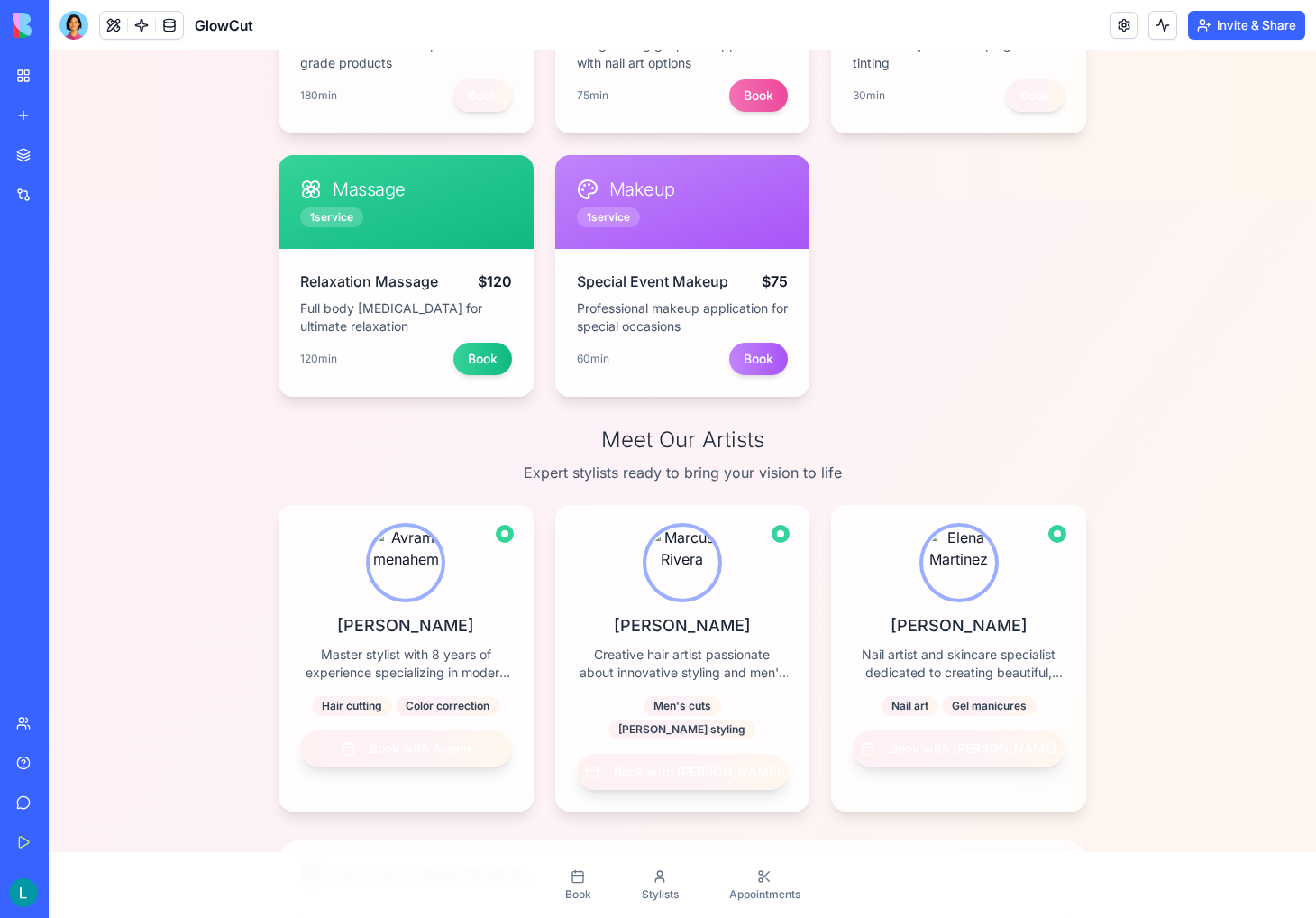
scroll to position [721, 0]
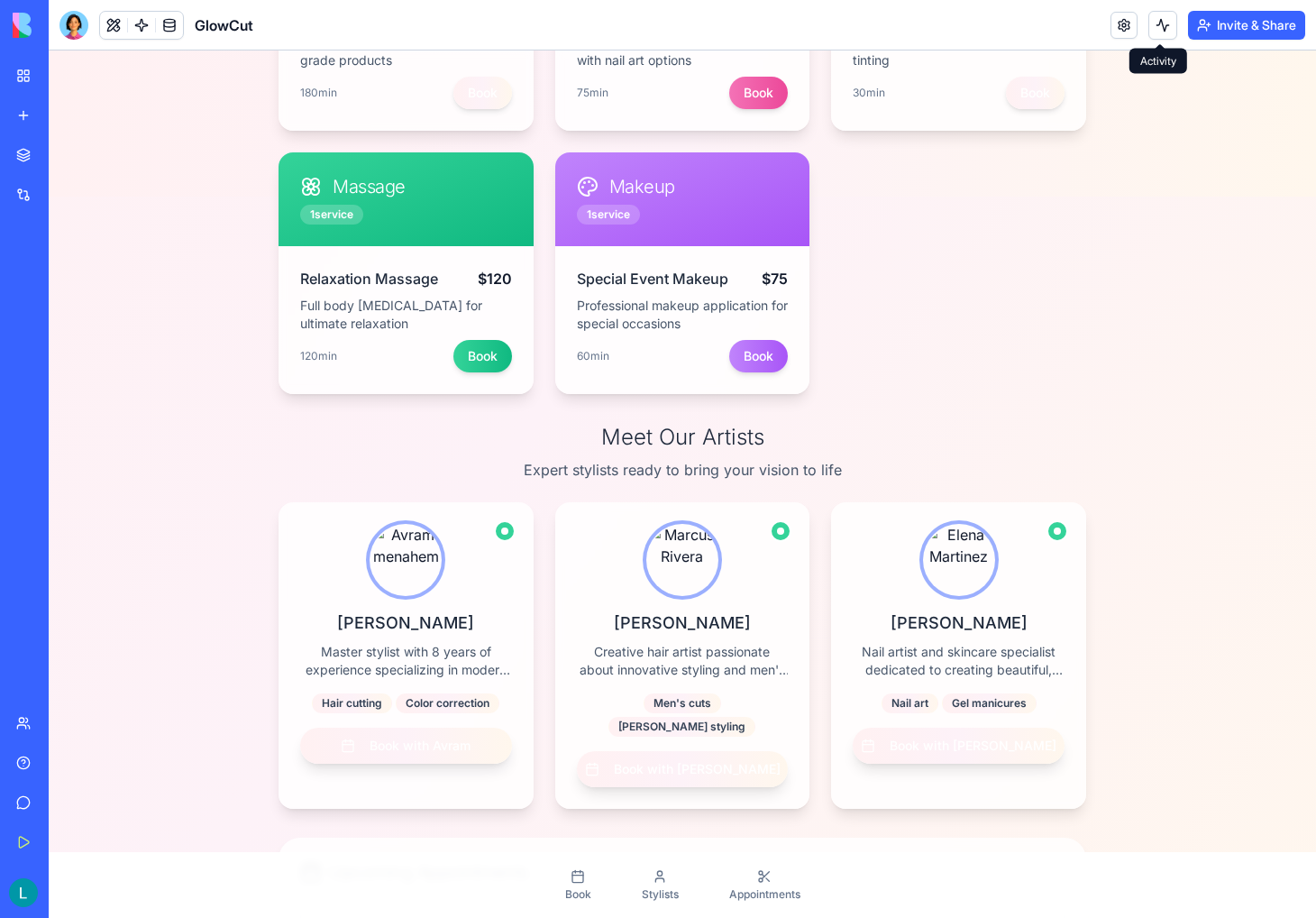
click at [1161, 25] on button at bounding box center [1163, 25] width 29 height 29
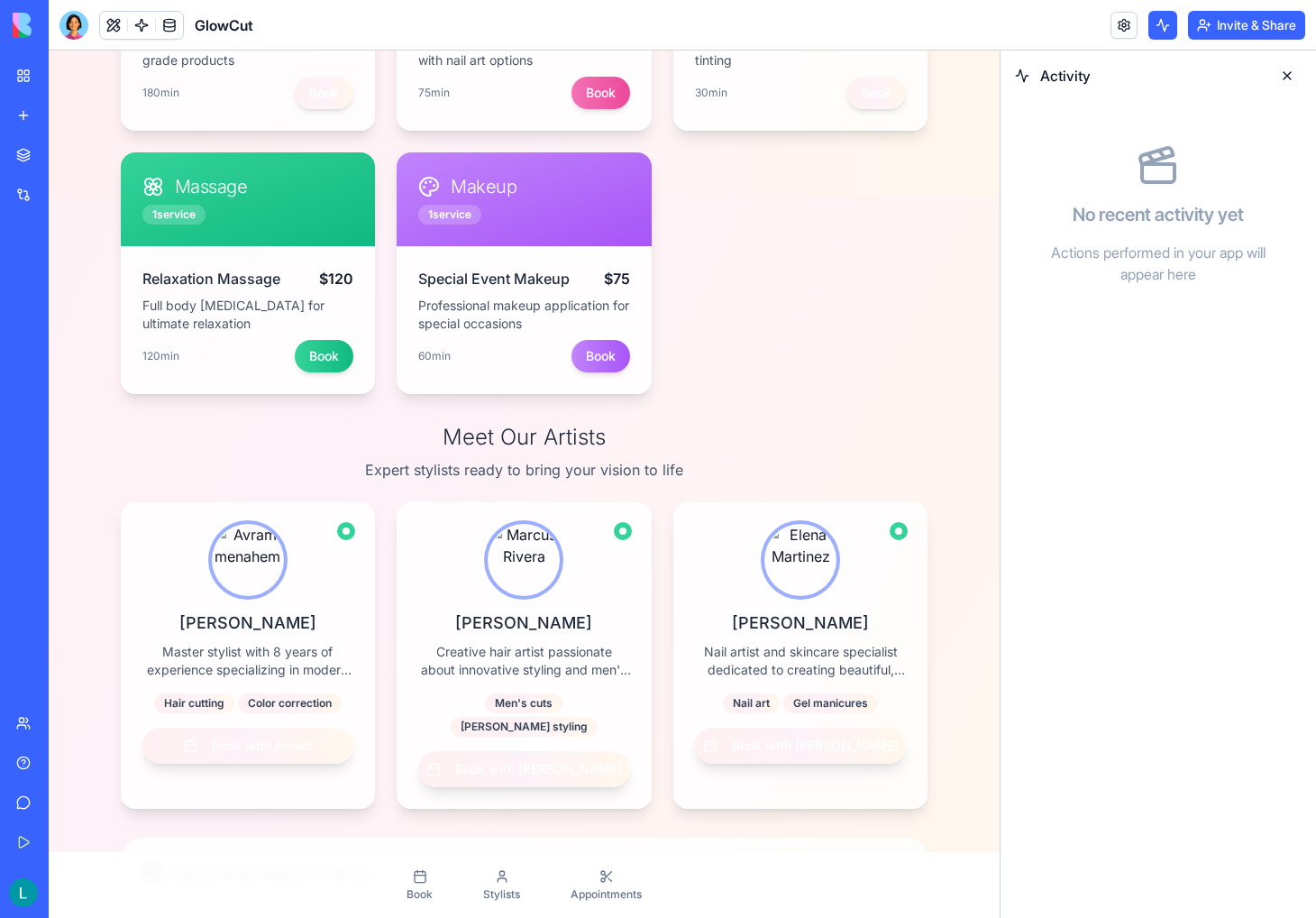
click at [1154, 26] on button at bounding box center [1163, 25] width 29 height 29
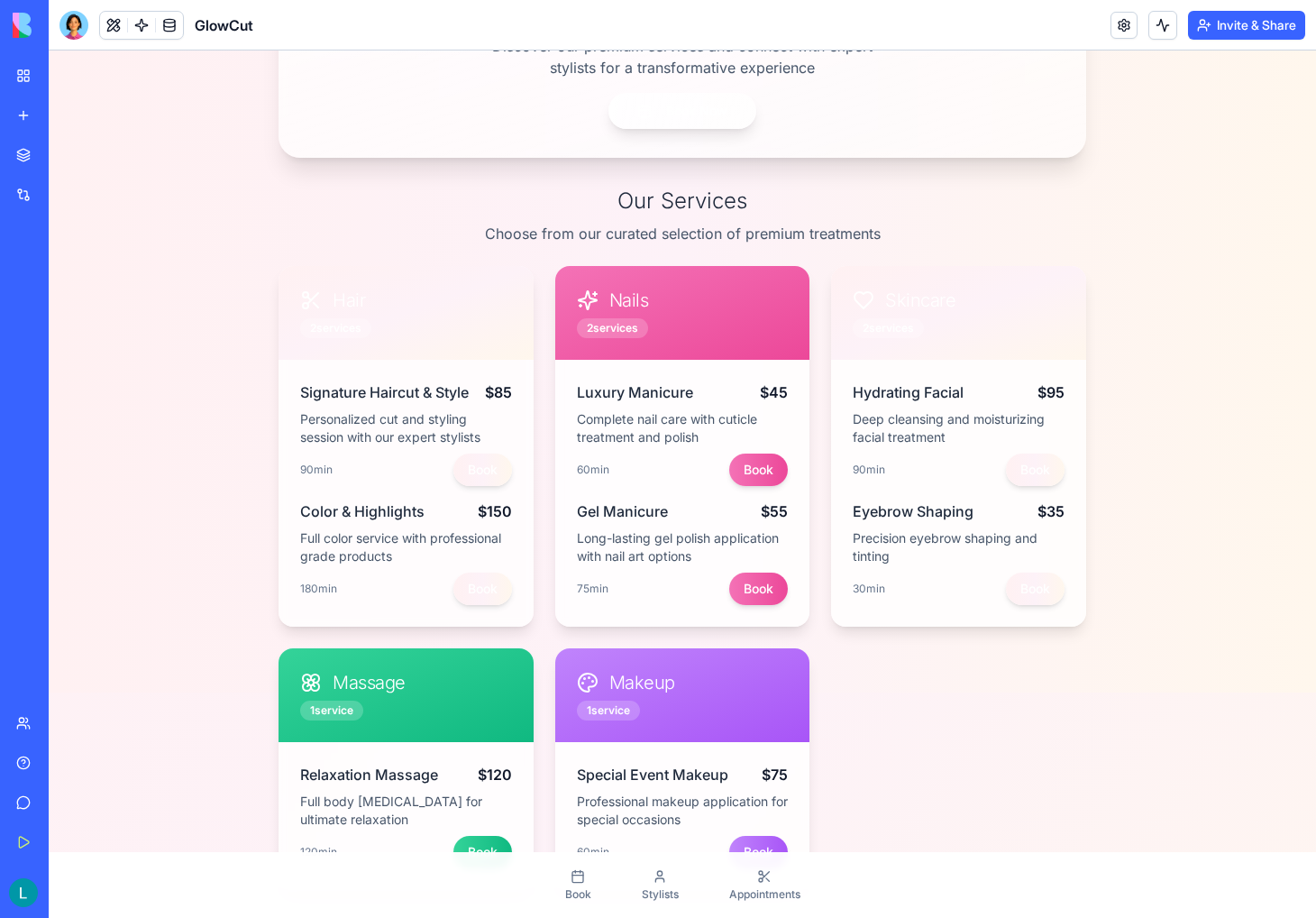
scroll to position [0, 0]
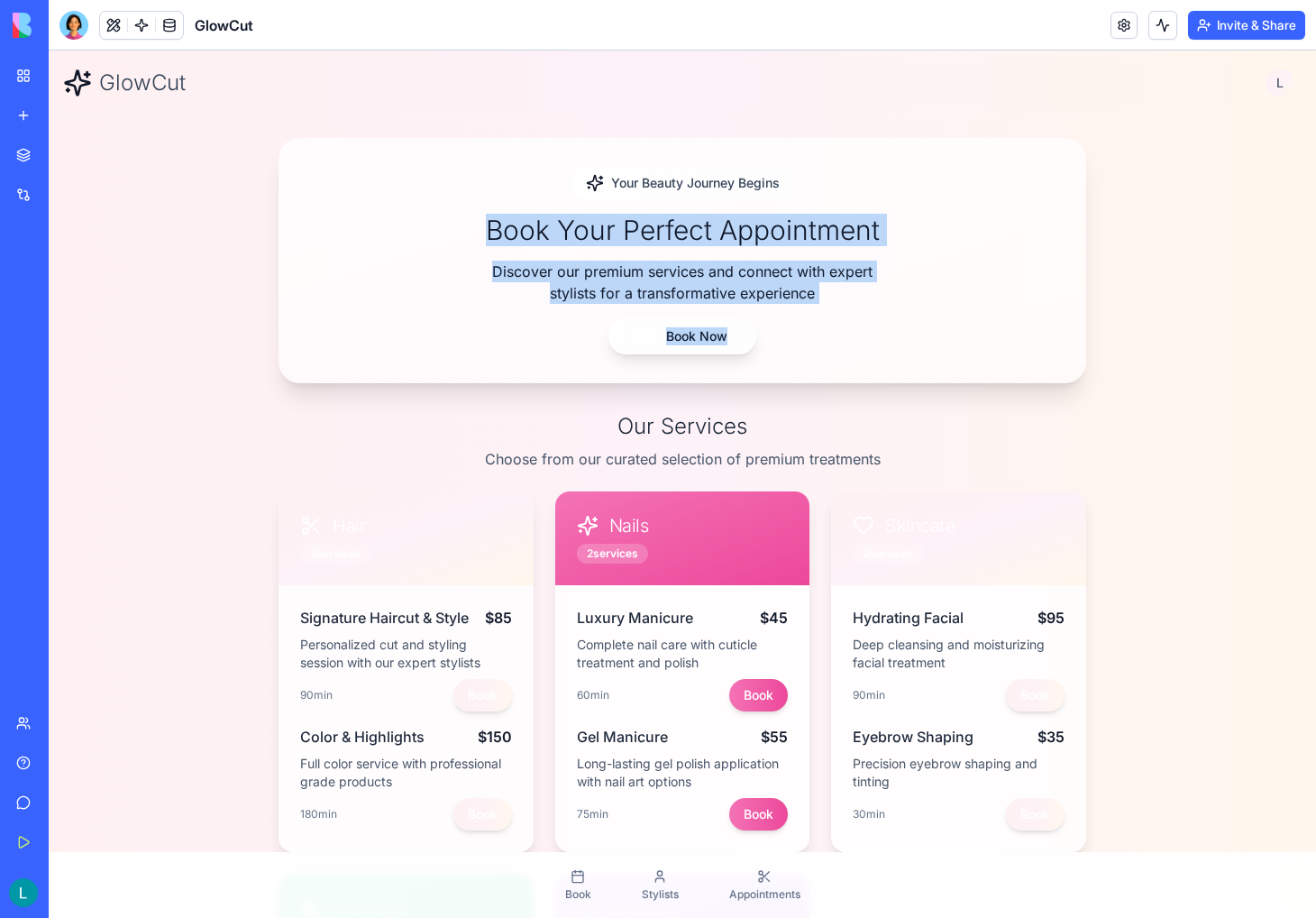
drag, startPoint x: 445, startPoint y: 235, endPoint x: 838, endPoint y: 352, distance: 409.1
click at [838, 352] on div "Your Beauty Journey Begins Book Your Perfect Appointment Discover our premium s…" at bounding box center [682, 261] width 750 height 188
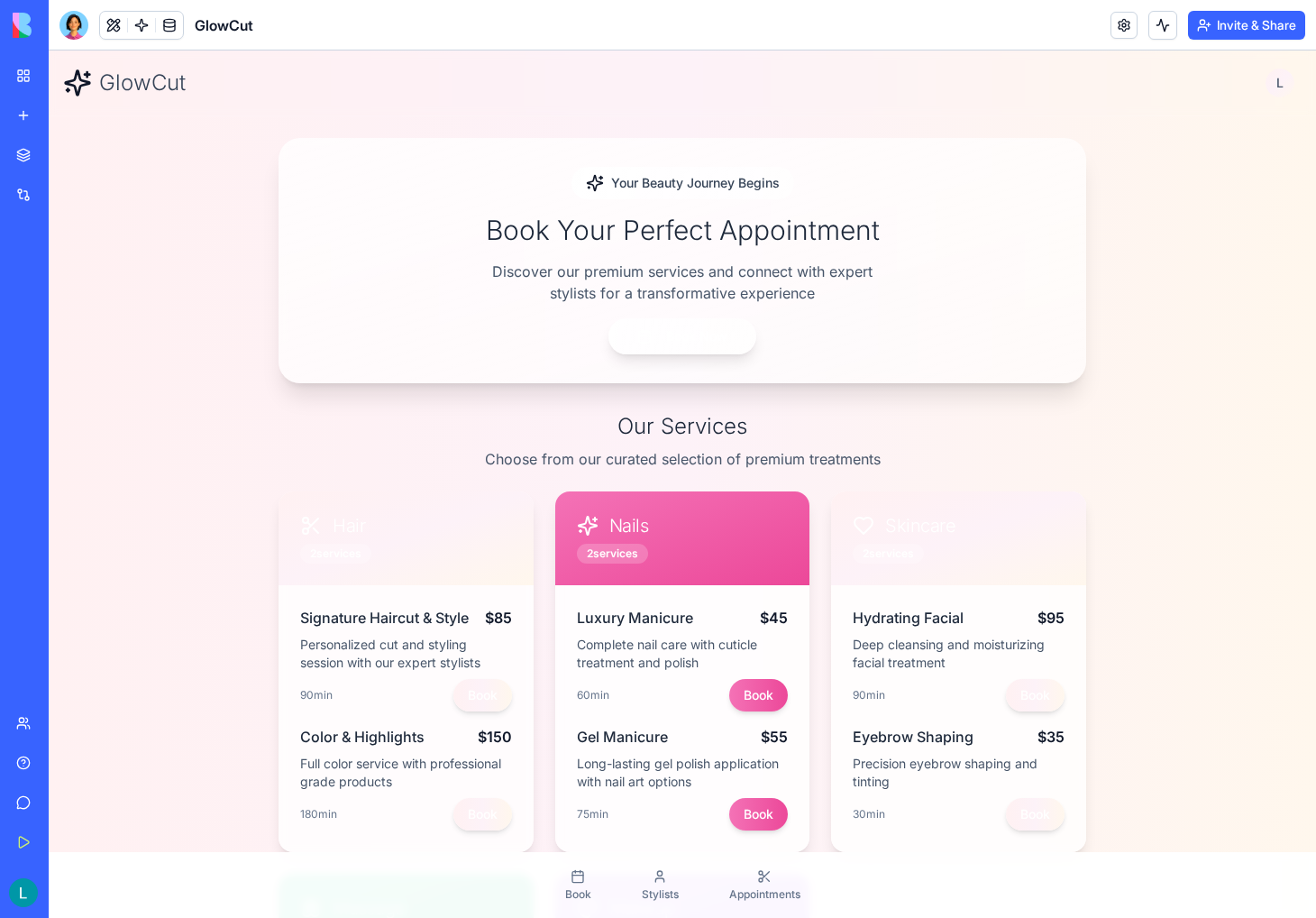
click at [838, 352] on div "Your Beauty Journey Begins Book Your Perfect Appointment Discover our premium s…" at bounding box center [682, 261] width 750 height 188
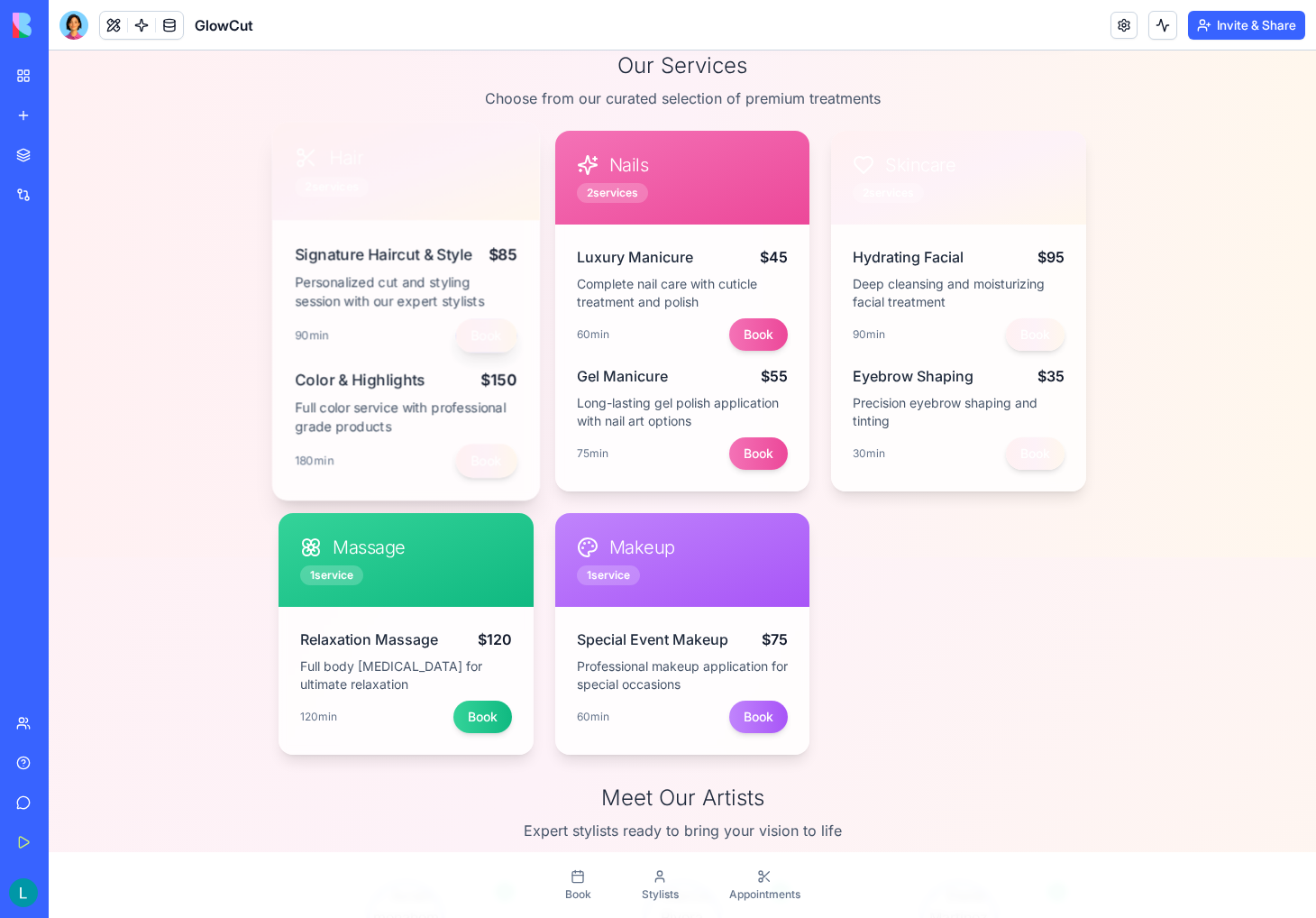
click at [490, 335] on button "Book" at bounding box center [485, 335] width 61 height 34
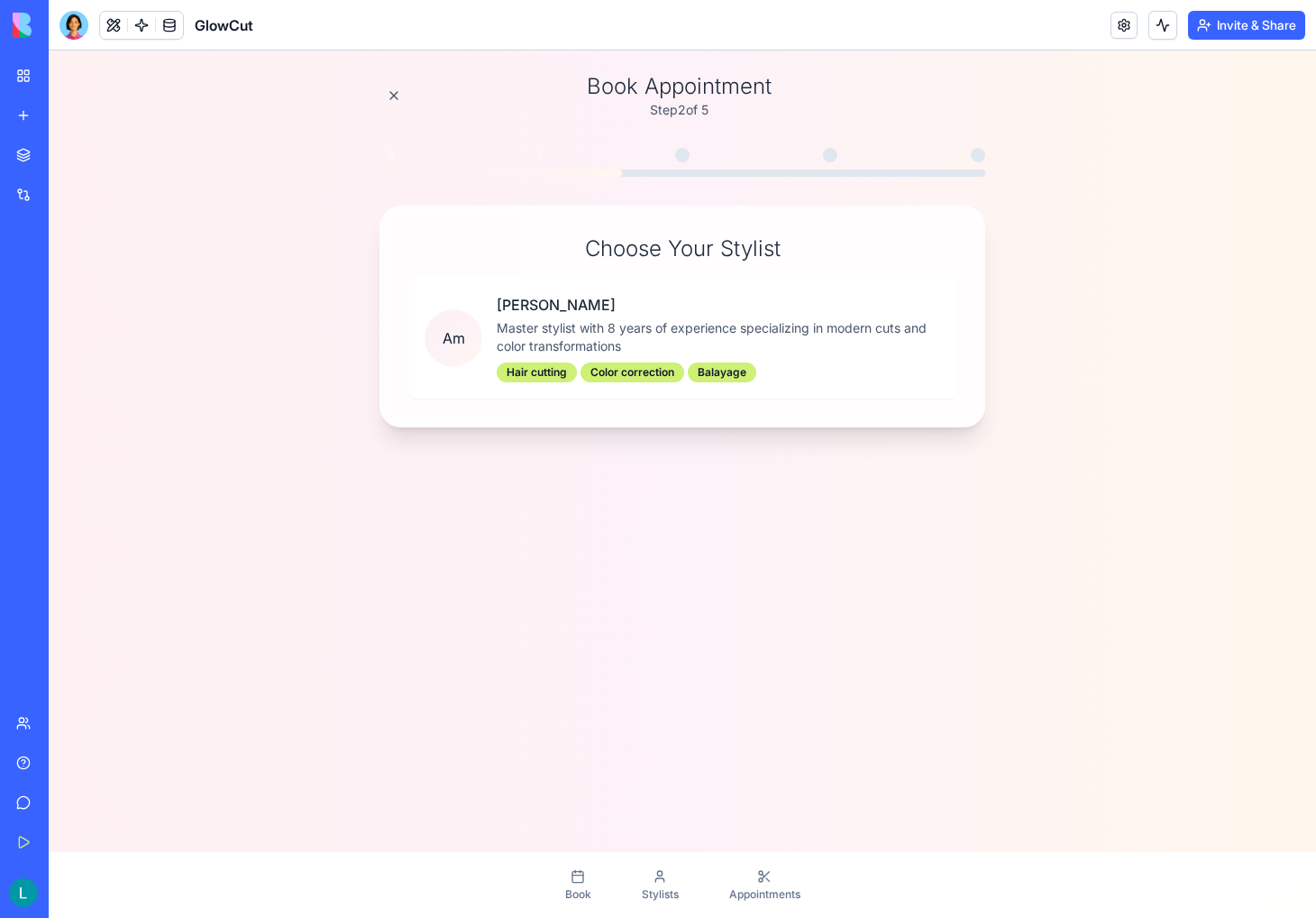
scroll to position [65, 0]
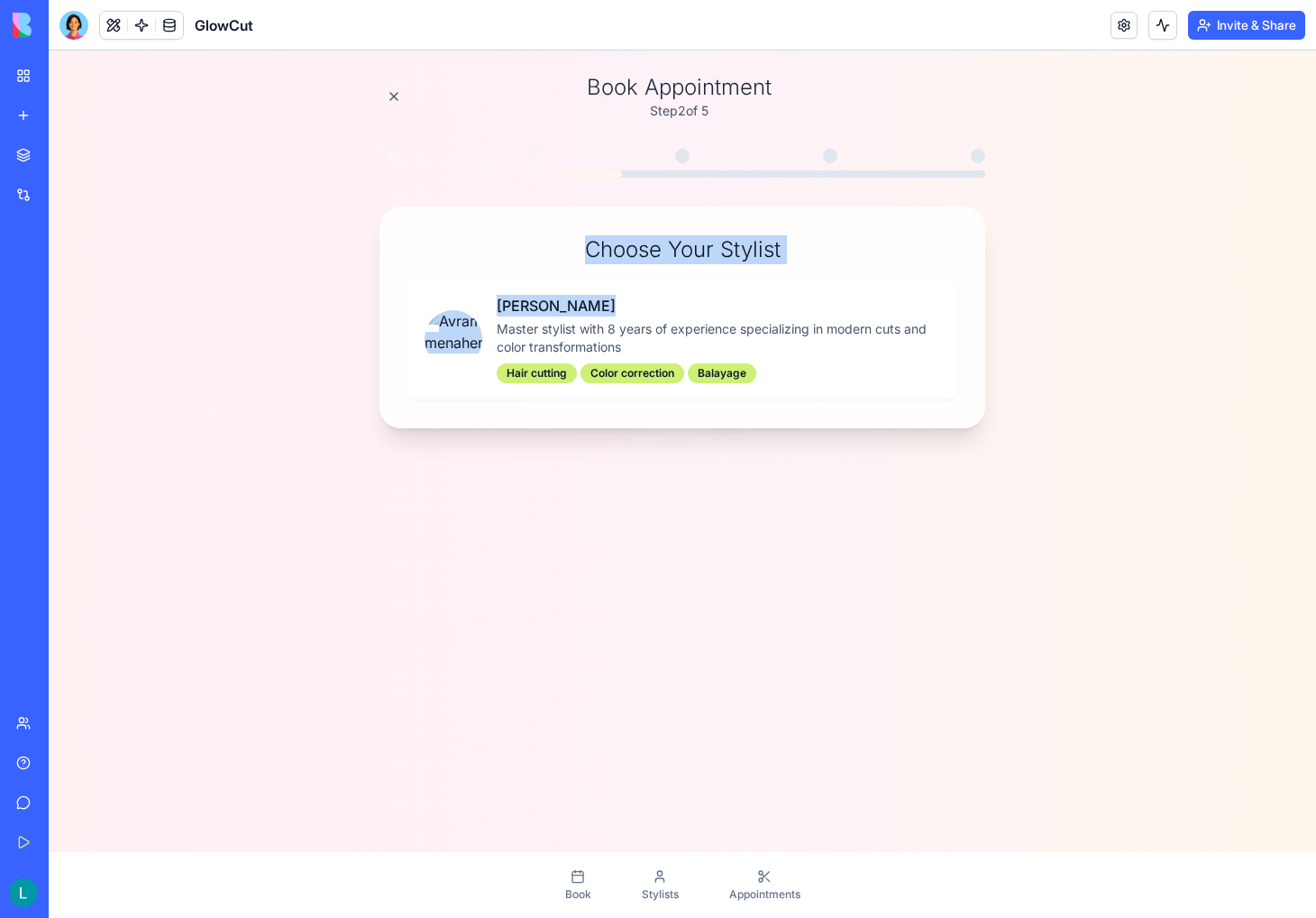
drag, startPoint x: 560, startPoint y: 258, endPoint x: 810, endPoint y: 266, distance: 249.9
click at [810, 266] on div "Choose Your Stylist Avram menahem Master stylist with 8 years of experience spe…" at bounding box center [682, 317] width 548 height 164
click at [816, 236] on h2 "Choose Your Stylist" at bounding box center [682, 249] width 548 height 29
click at [660, 254] on h2 "Choose Your Stylist" at bounding box center [682, 249] width 548 height 29
drag, startPoint x: 582, startPoint y: 256, endPoint x: 776, endPoint y: 261, distance: 193.9
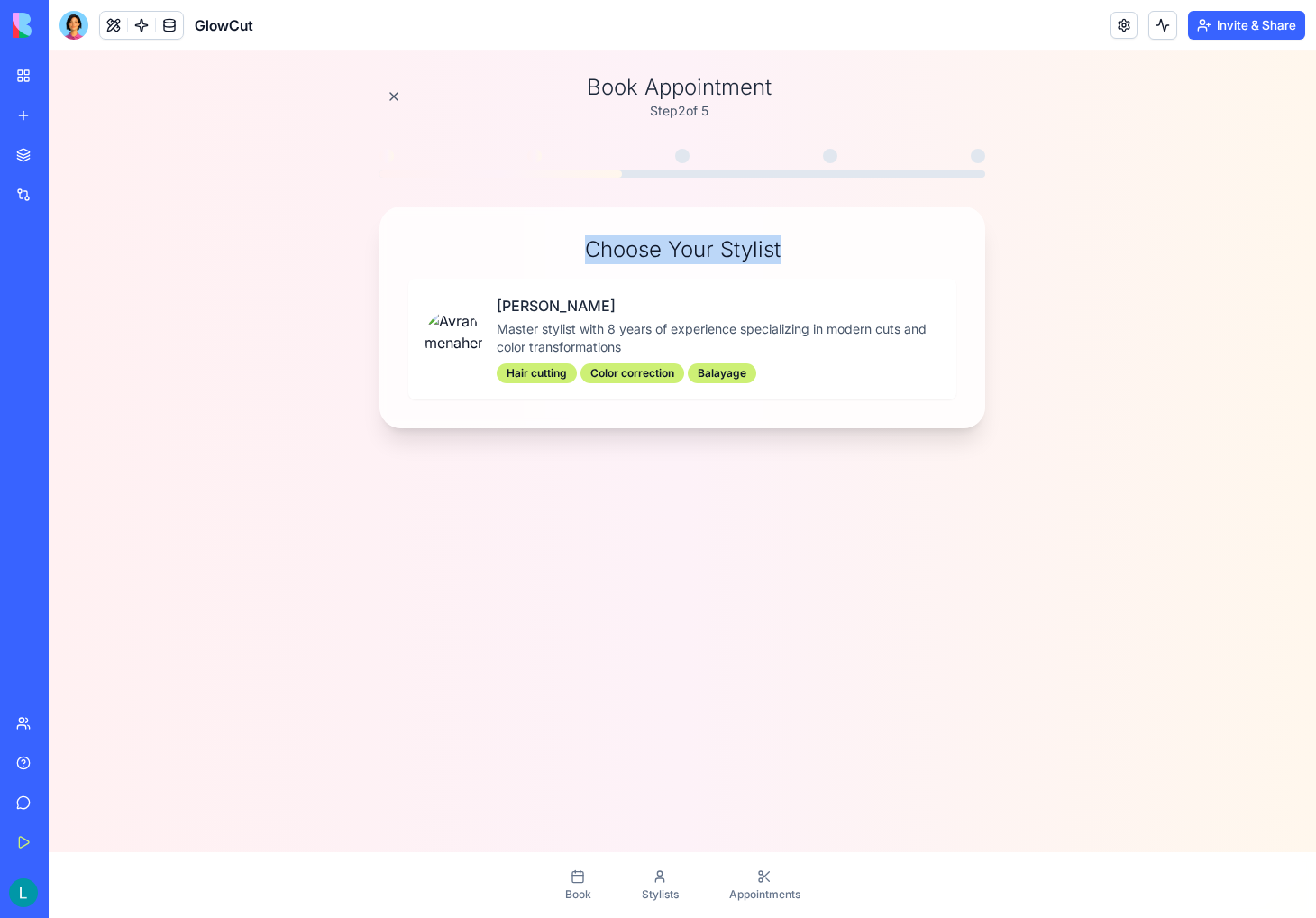
click at [776, 261] on h2 "Choose Your Stylist" at bounding box center [682, 249] width 548 height 29
click at [653, 315] on div "Avram menahem Master stylist with 8 years of experience specializing in modern …" at bounding box center [719, 339] width 444 height 88
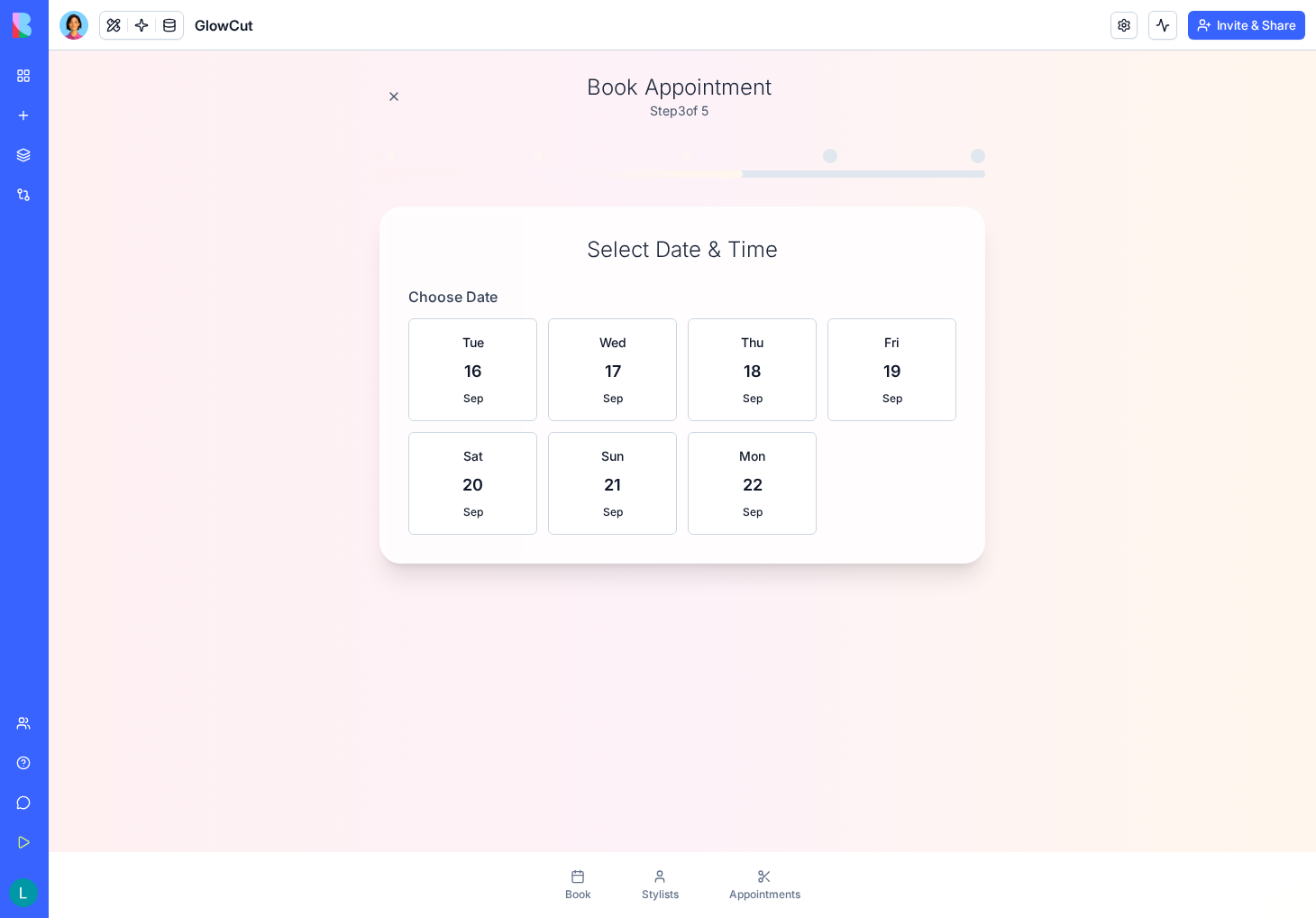
click at [761, 383] on button "Thu 18 Sep" at bounding box center [752, 369] width 129 height 103
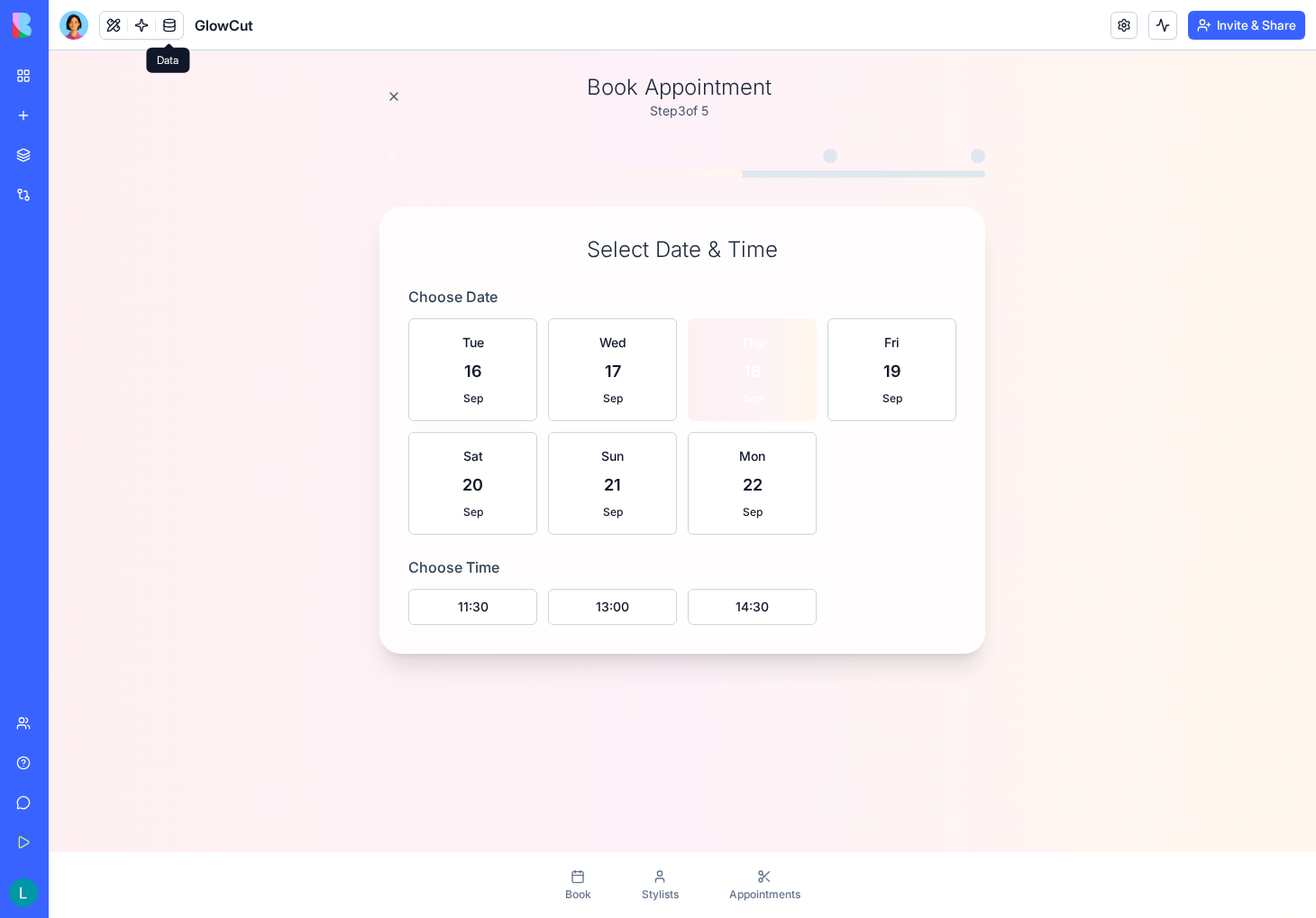
click at [472, 599] on button "11:30" at bounding box center [472, 607] width 129 height 36
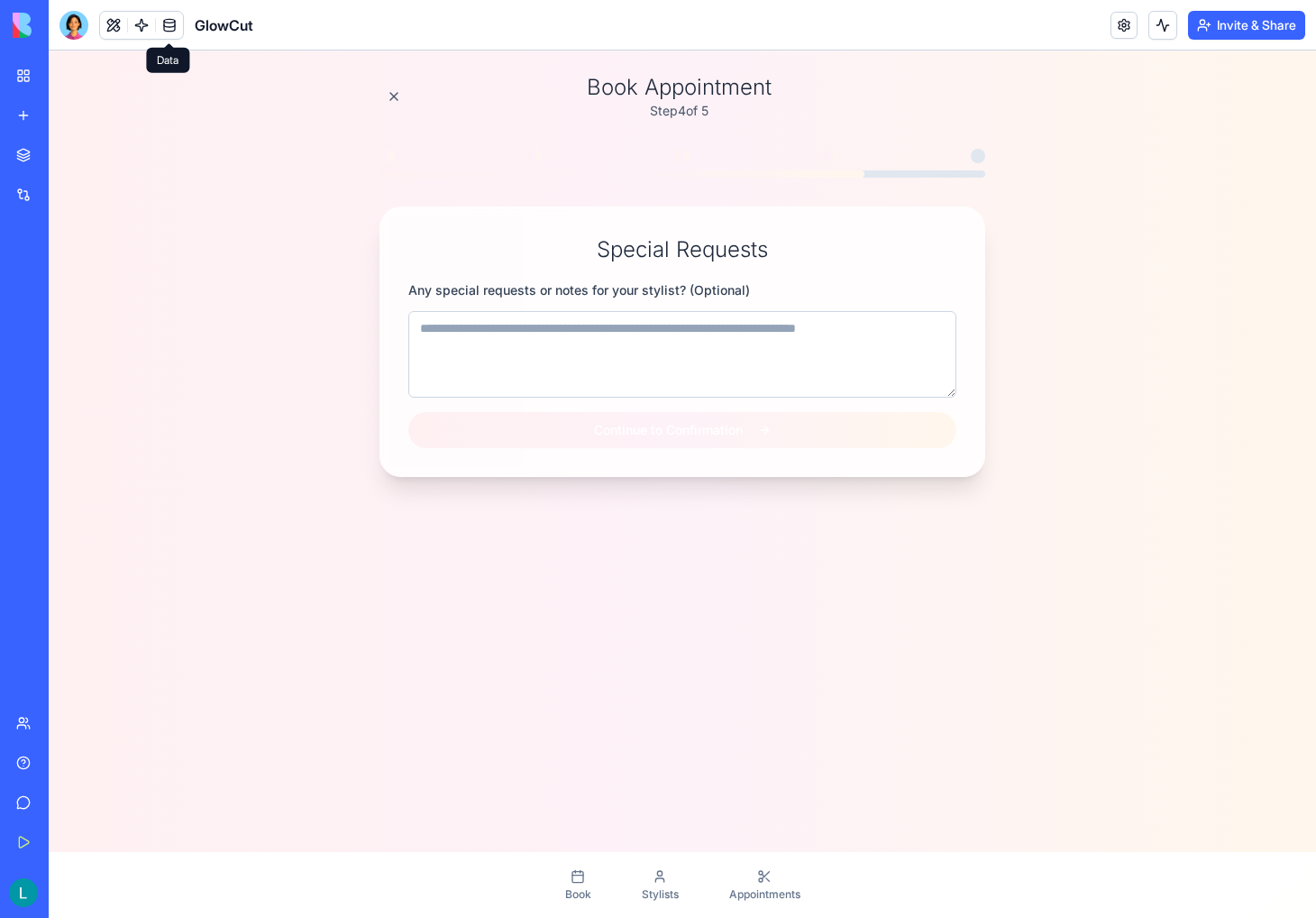
click at [513, 341] on textarea at bounding box center [682, 354] width 548 height 87
type textarea "****"
click at [628, 435] on button "Continue to Confirmation" at bounding box center [682, 430] width 548 height 36
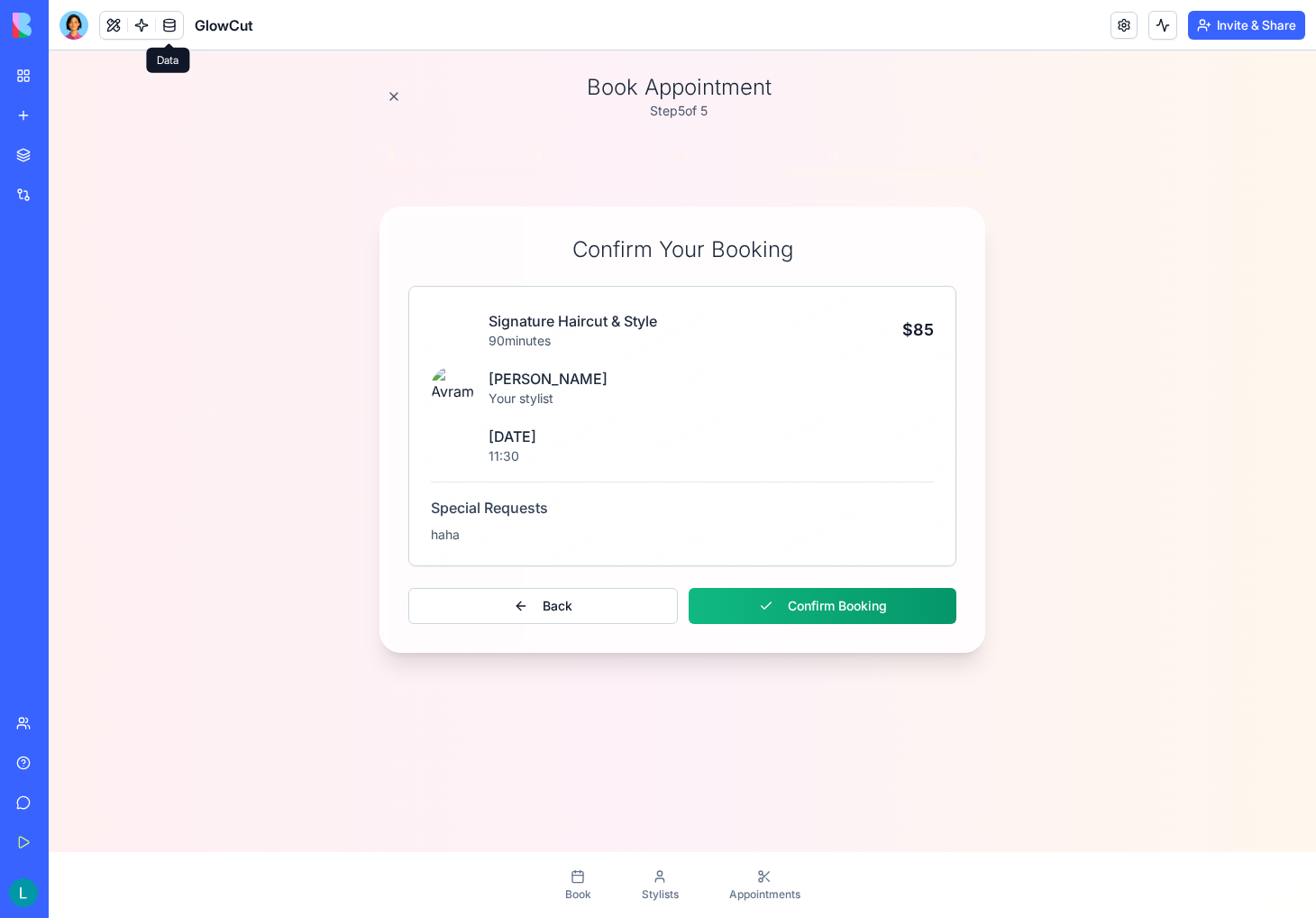
click at [829, 609] on button "Confirm Booking" at bounding box center [823, 606] width 268 height 36
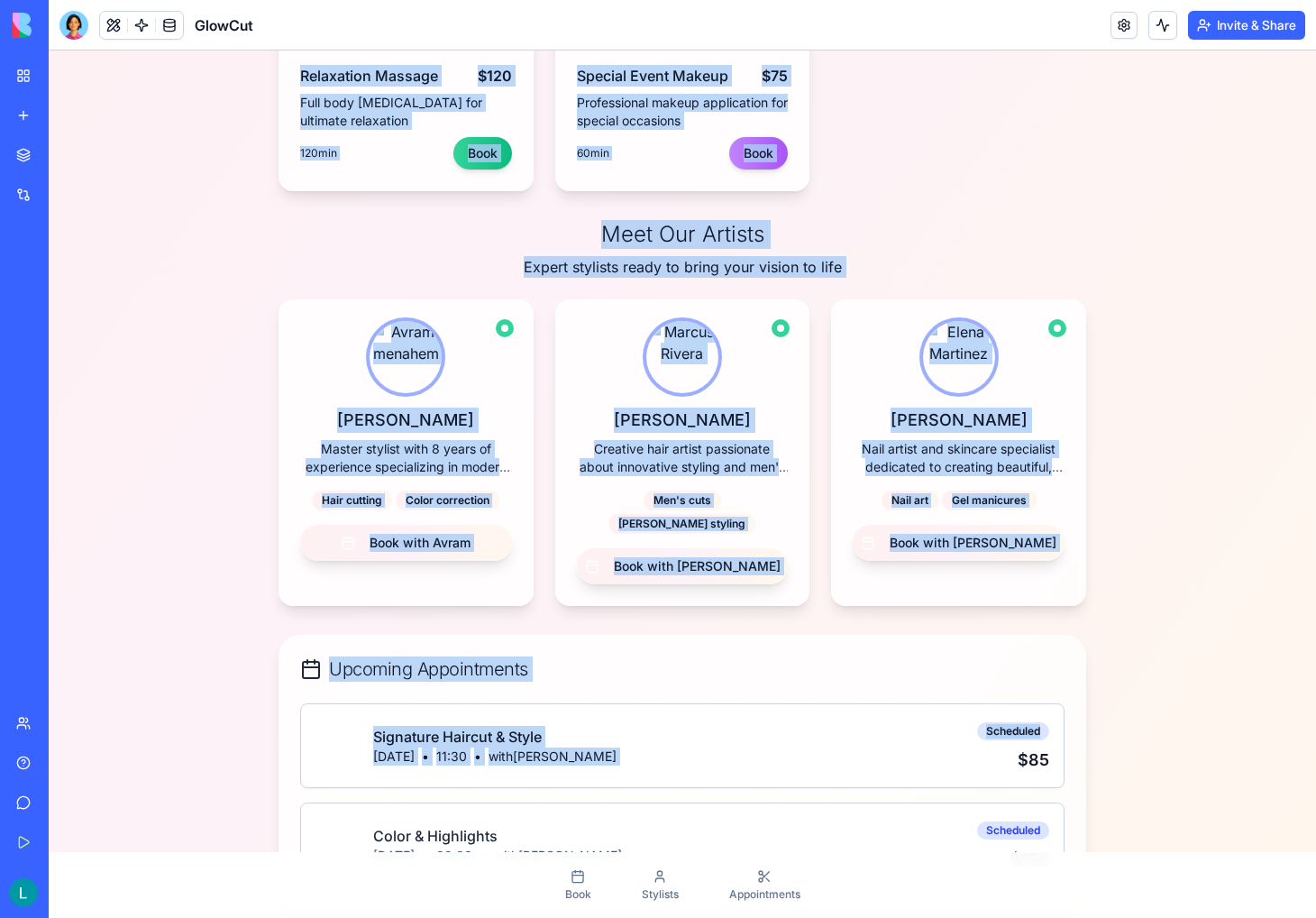
scroll to position [975, 0]
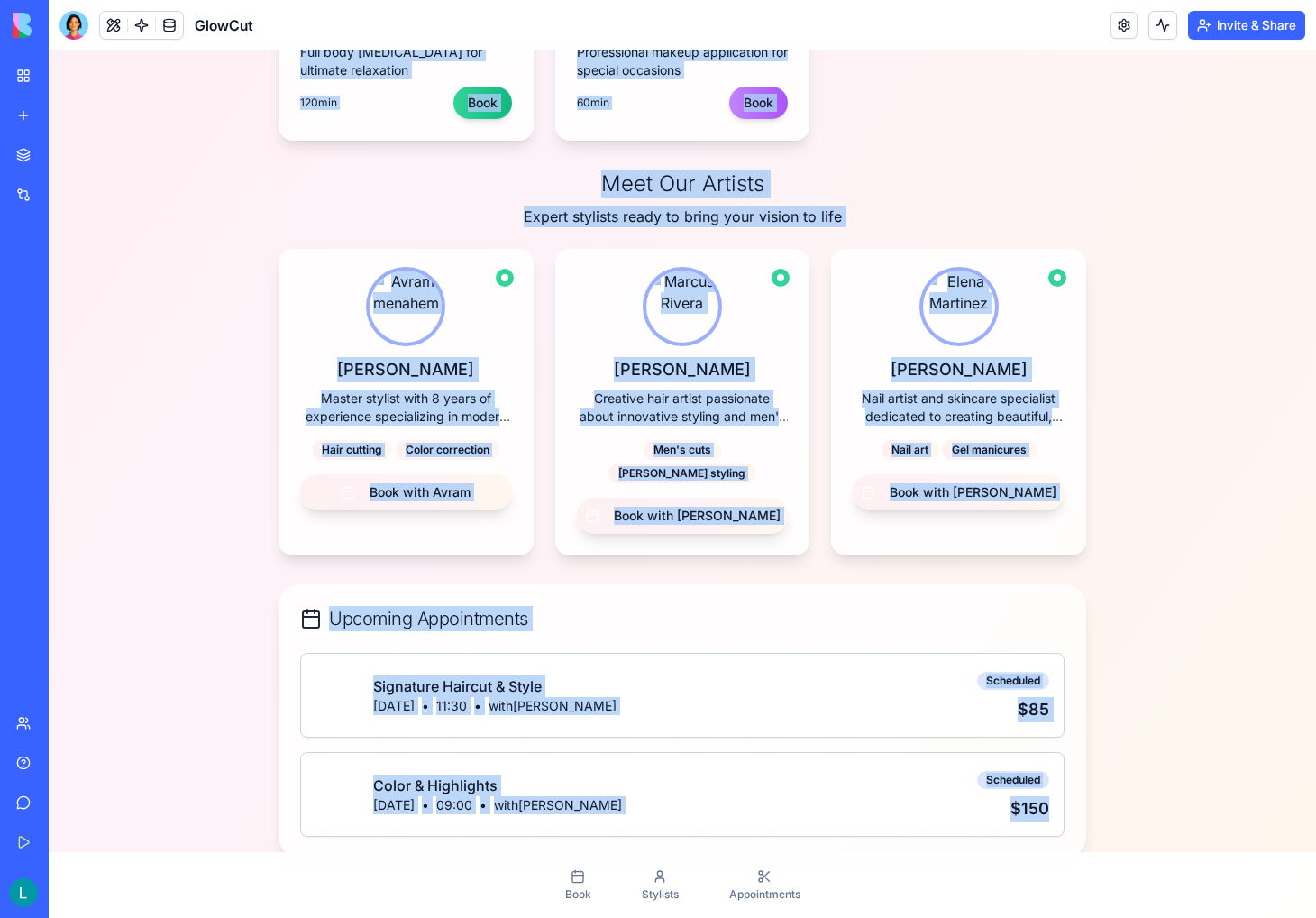
drag, startPoint x: 568, startPoint y: 170, endPoint x: 1141, endPoint y: 780, distance: 836.2
click at [1141, 780] on div "Your Beauty Journey Begins Book Your Perfect Appointment Discover our premium s…" at bounding box center [683, 43] width 1268 height 1803
click at [1154, 813] on div "Your Beauty Journey Begins Book Your Perfect Appointment Discover our premium s…" at bounding box center [683, 43] width 1268 height 1803
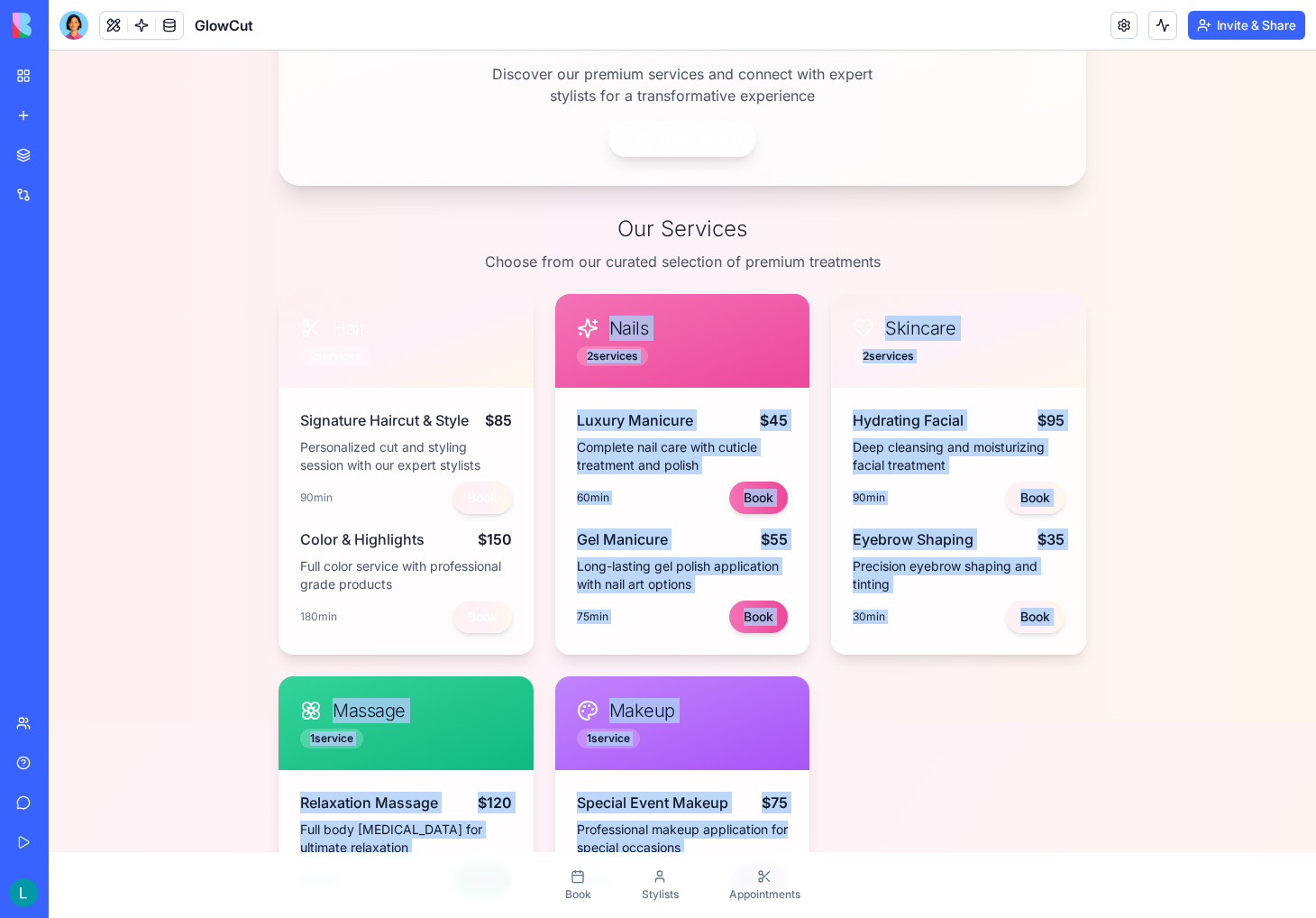
scroll to position [0, 0]
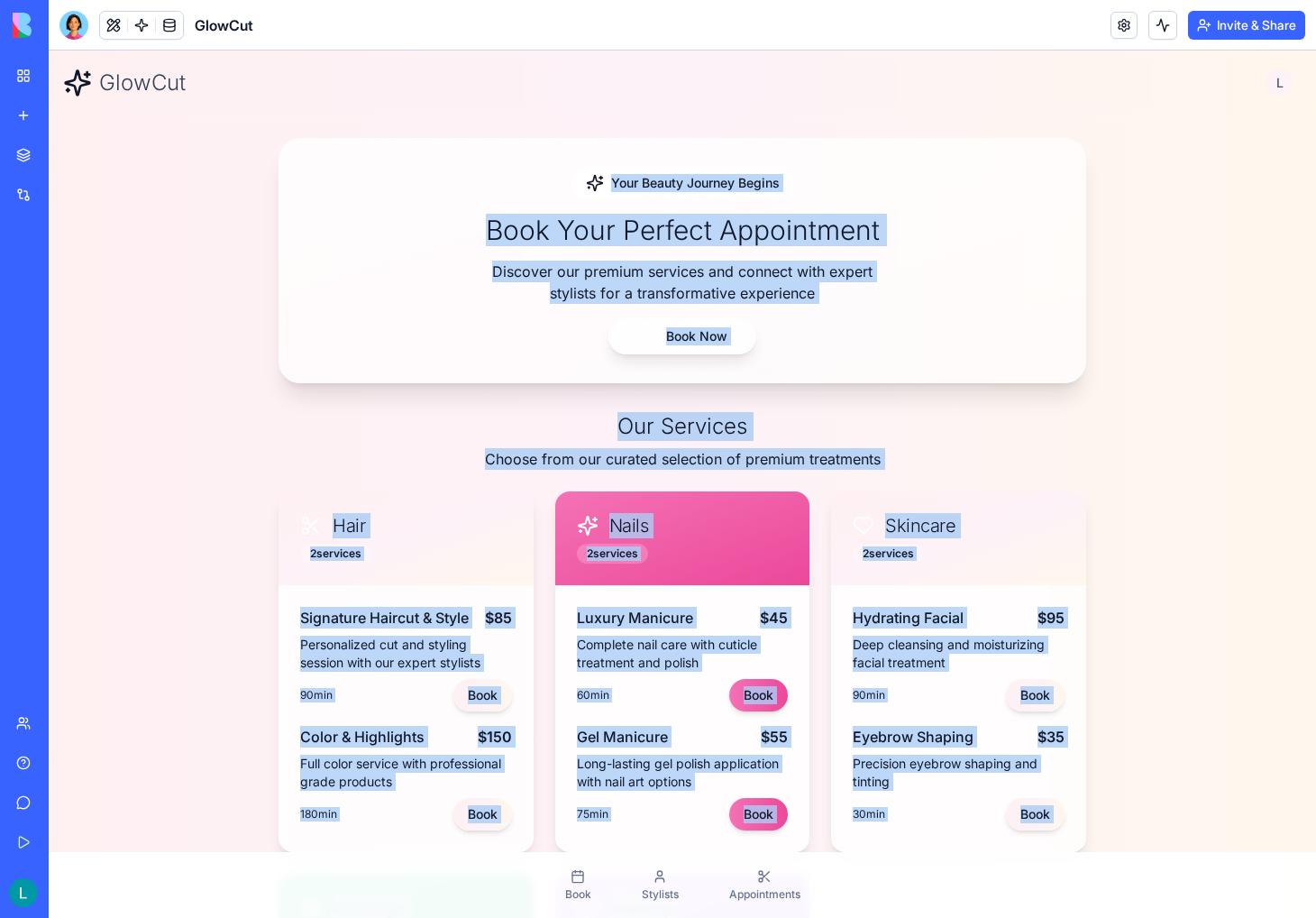
drag, startPoint x: 1208, startPoint y: 811, endPoint x: 536, endPoint y: 142, distance: 948.7
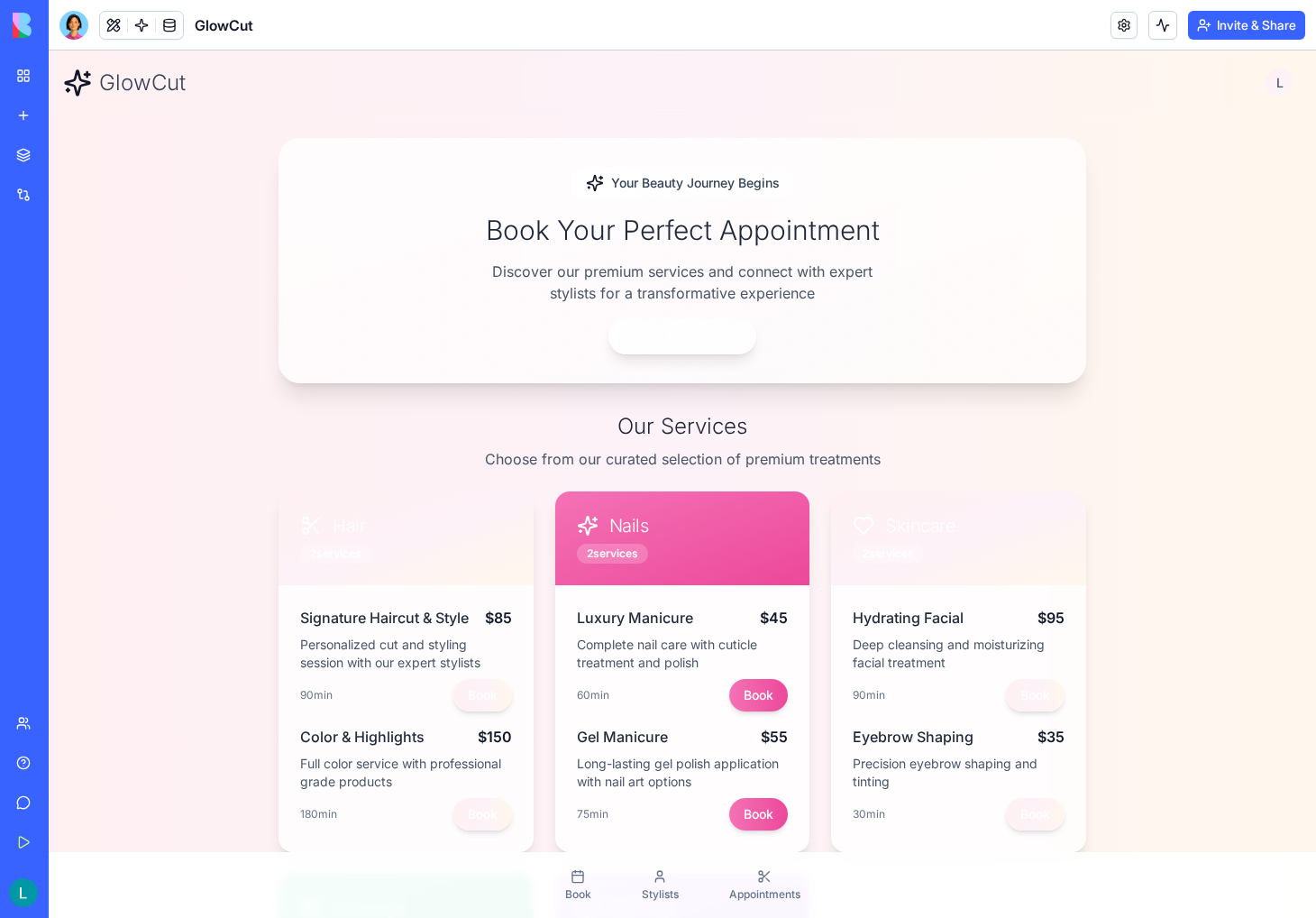
click at [537, 142] on div "Your Beauty Journey Begins Book Your Perfect Appointment Discover our premium s…" at bounding box center [683, 260] width 808 height 245
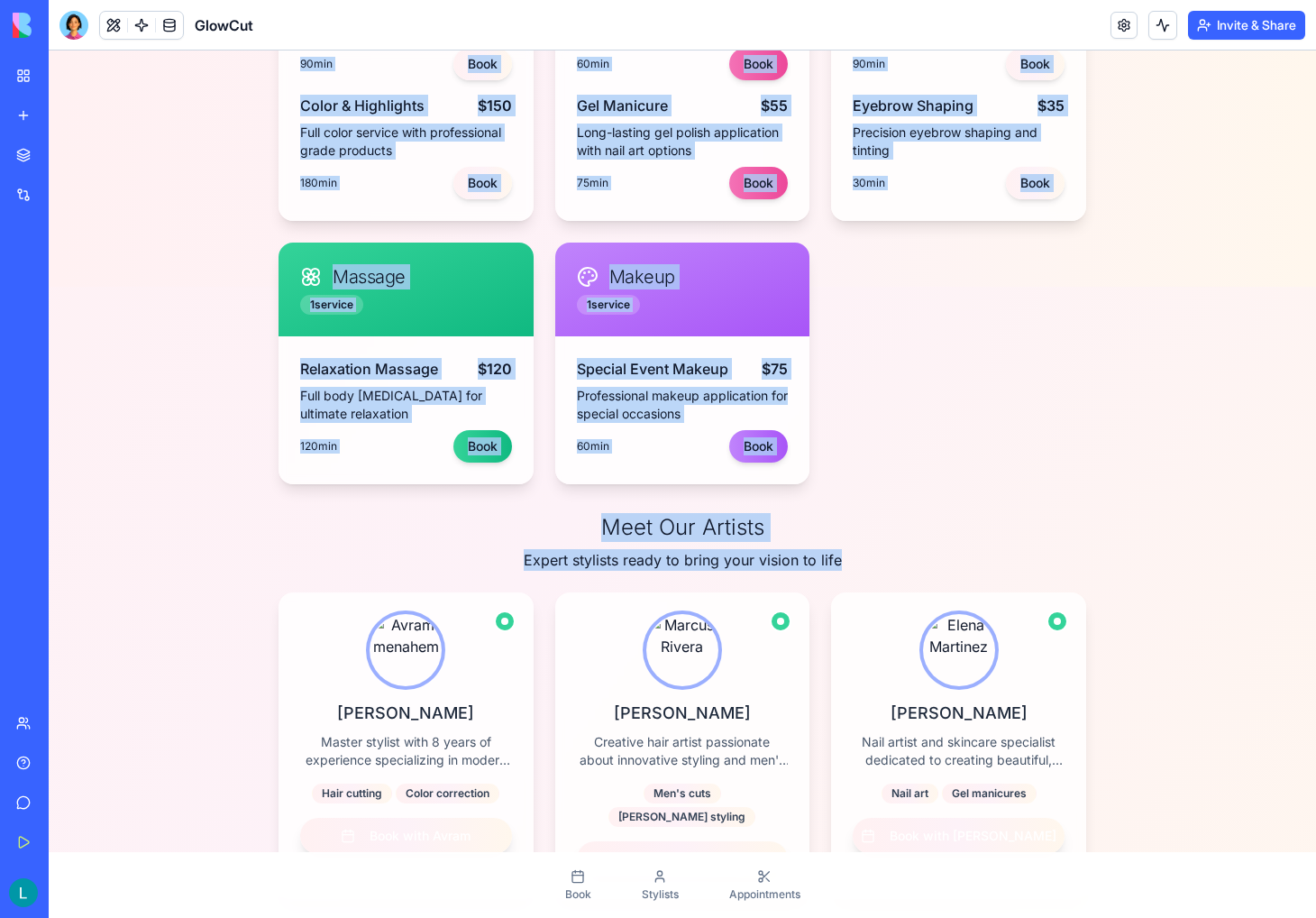
scroll to position [975, 0]
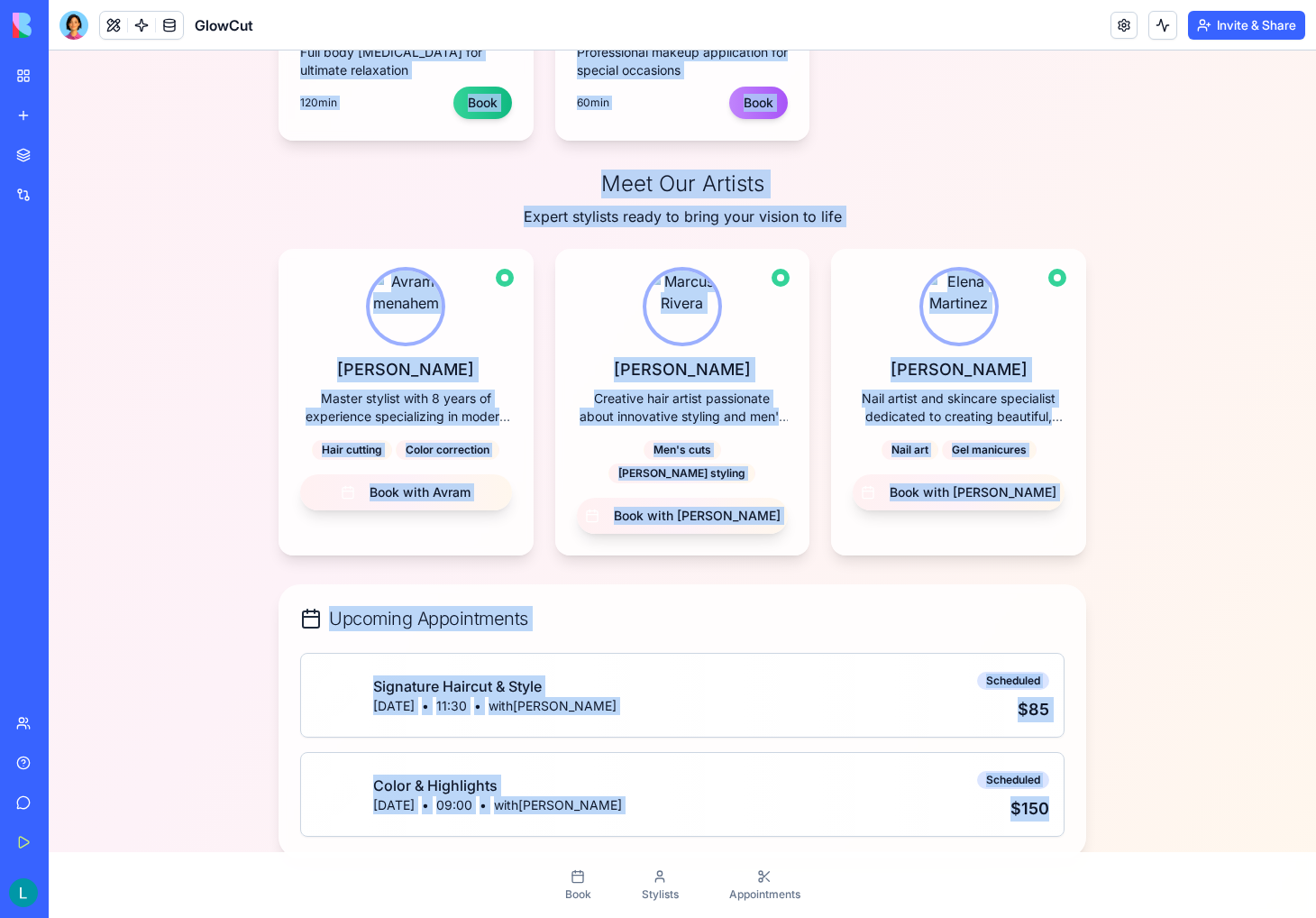
drag, startPoint x: 483, startPoint y: 173, endPoint x: 1137, endPoint y: 813, distance: 914.9
click at [1137, 813] on div "Your Beauty Journey Begins Book Your Perfect Appointment Discover our premium s…" at bounding box center [683, 43] width 1268 height 1803
click at [198, 196] on div "Your Beauty Journey Begins Book Your Perfect Appointment Discover our premium s…" at bounding box center [683, 43] width 1268 height 1803
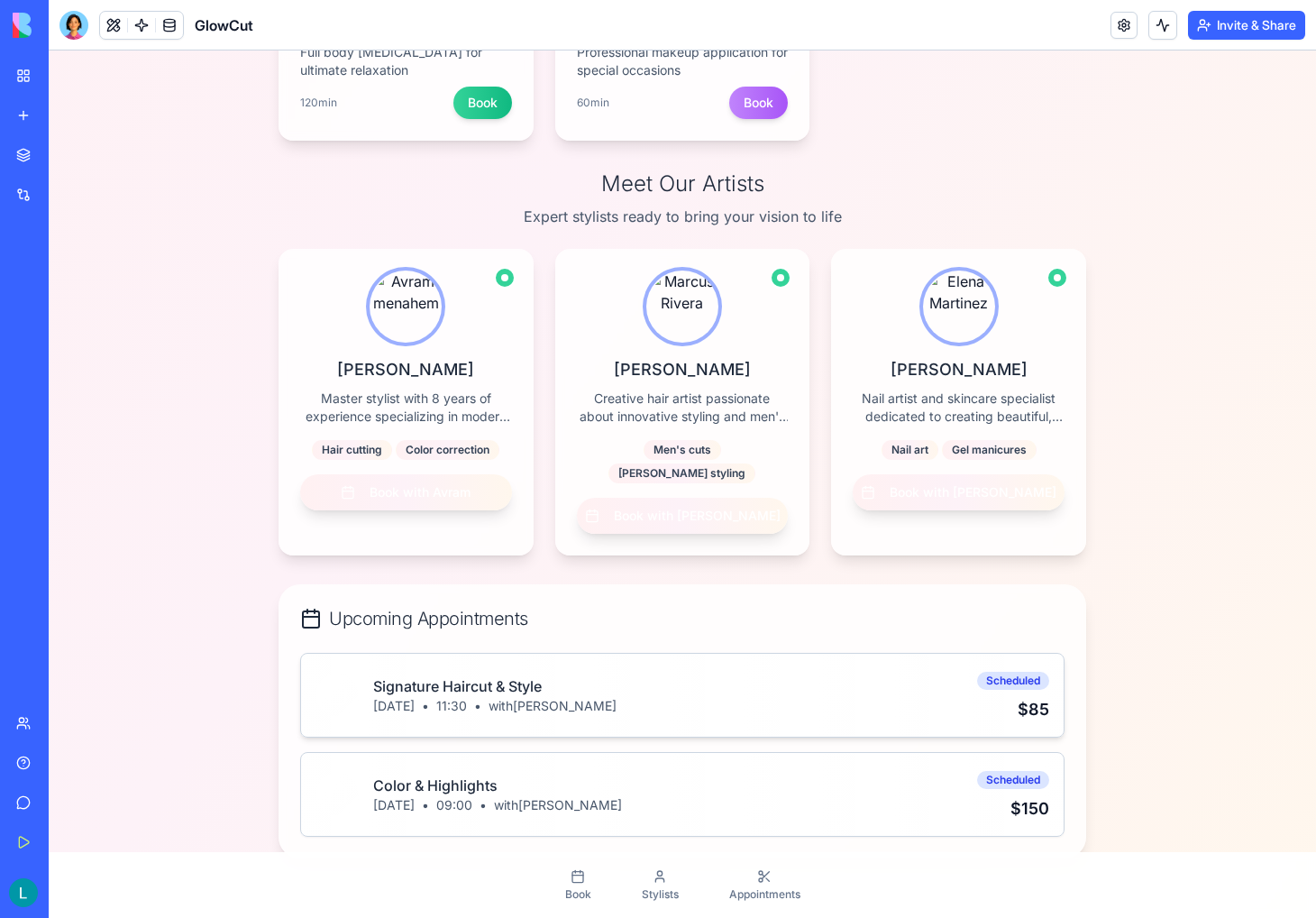
click at [693, 668] on div "Signature Haircut & Style Sep 18, 2025 • 11:30 • with Avram menahem Scheduled $…" at bounding box center [683, 695] width 734 height 54
click at [769, 891] on span "Appointments" at bounding box center [764, 894] width 71 height 14
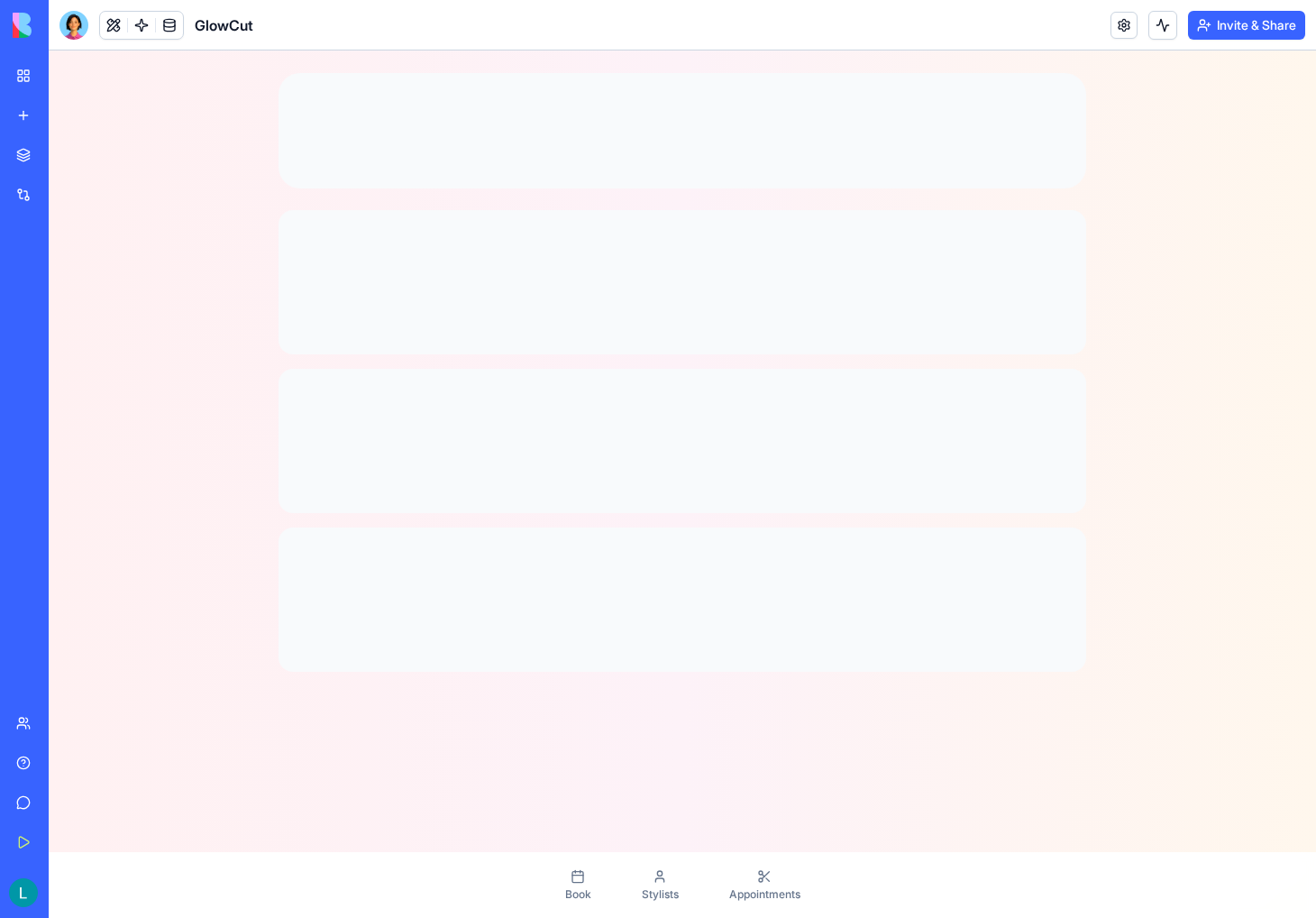
scroll to position [90, 0]
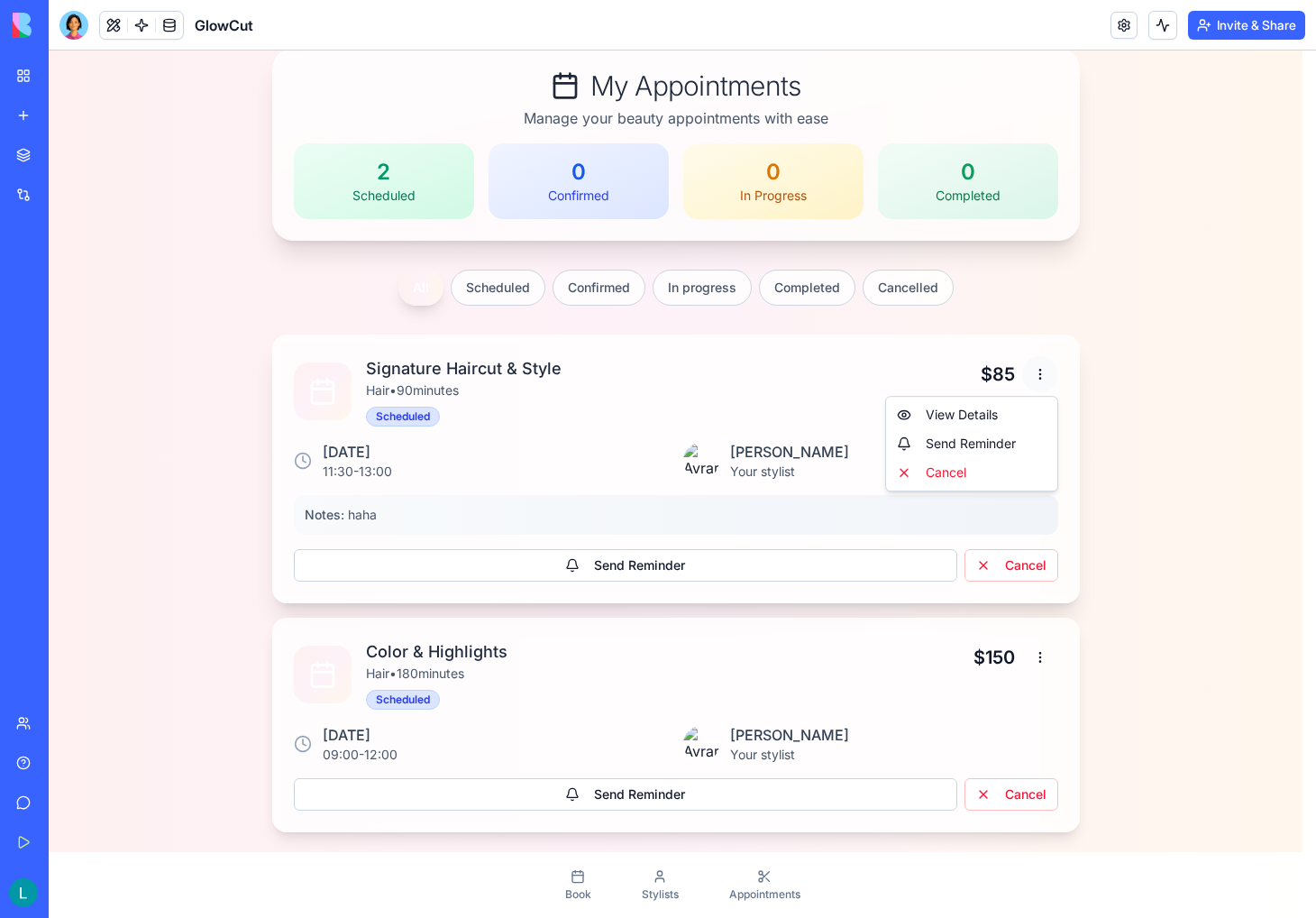
click at [1031, 371] on html "GlowCut L My Appointments Manage your beauty appointments with ease 2 Scheduled…" at bounding box center [683, 439] width 1268 height 958
drag, startPoint x: 659, startPoint y: 384, endPoint x: 562, endPoint y: 375, distance: 97.8
click at [658, 384] on html "GlowCut L My Appointments Manage your beauty appointments with ease 2 Scheduled…" at bounding box center [683, 439] width 1268 height 958
click at [1026, 375] on html "GlowCut L My Appointments Manage your beauty appointments with ease 2 Scheduled…" at bounding box center [683, 439] width 1268 height 958
click at [949, 444] on div "Send Reminder" at bounding box center [972, 443] width 164 height 29
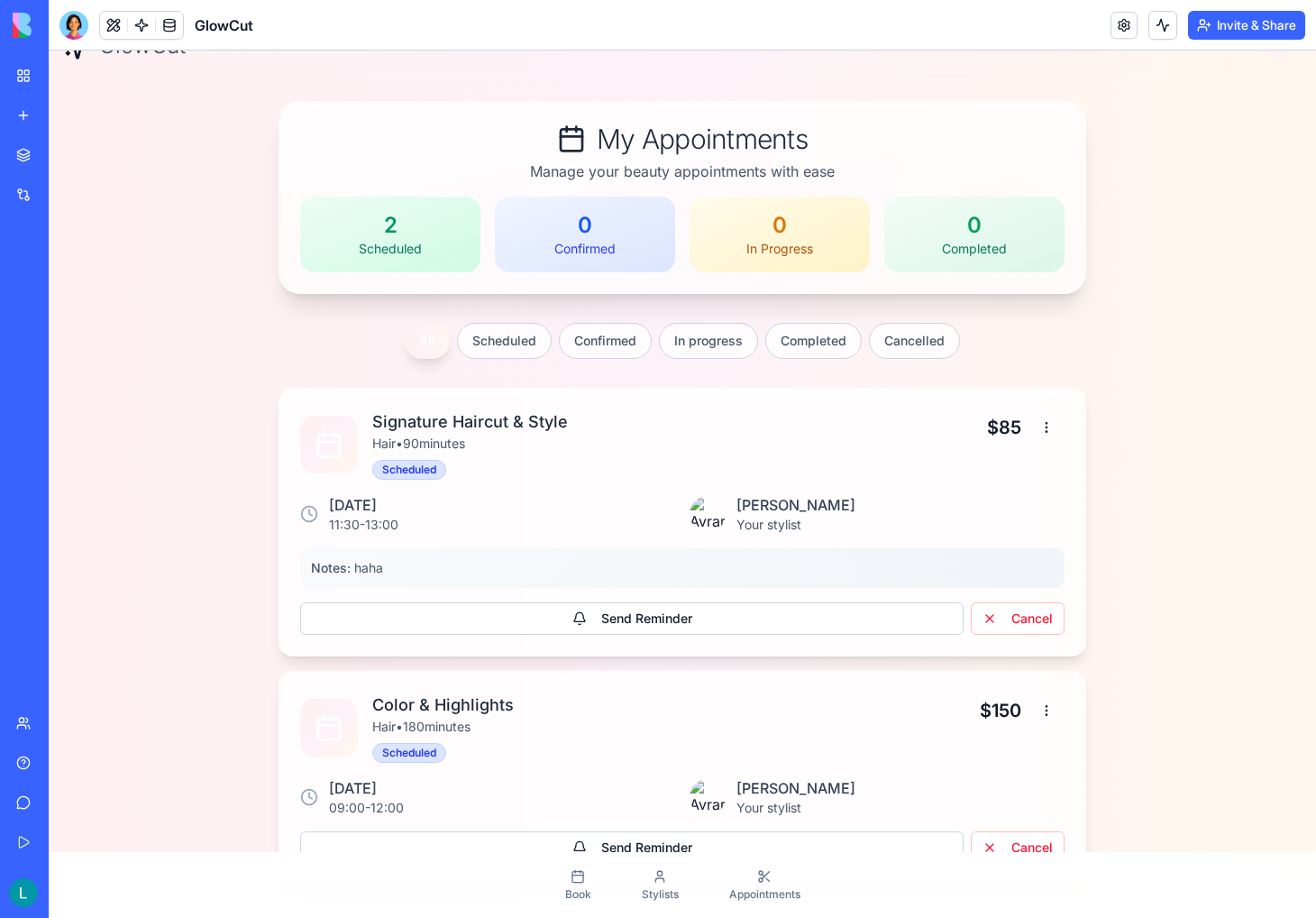
scroll to position [0, 0]
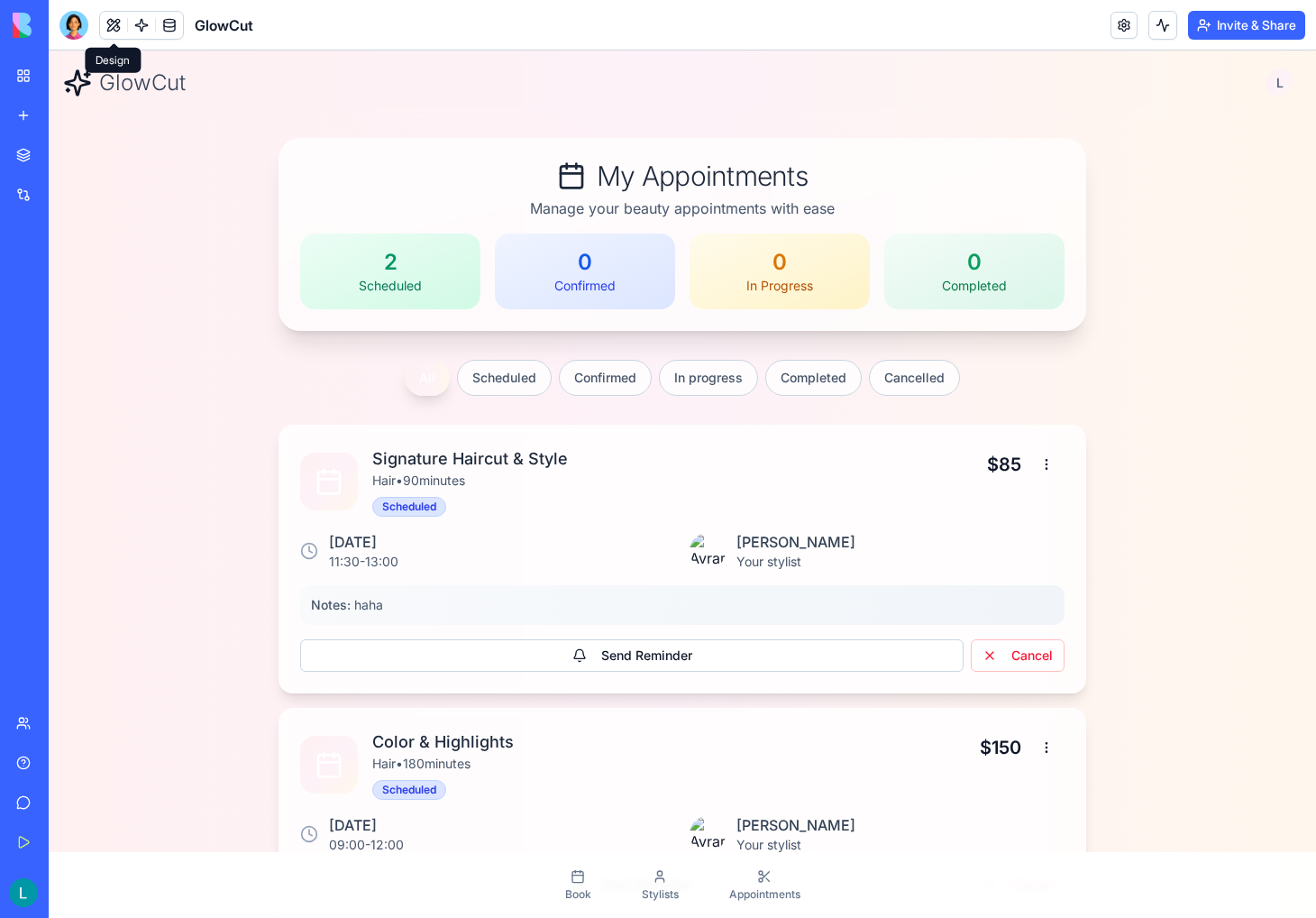
click at [110, 23] on button at bounding box center [113, 25] width 27 height 27
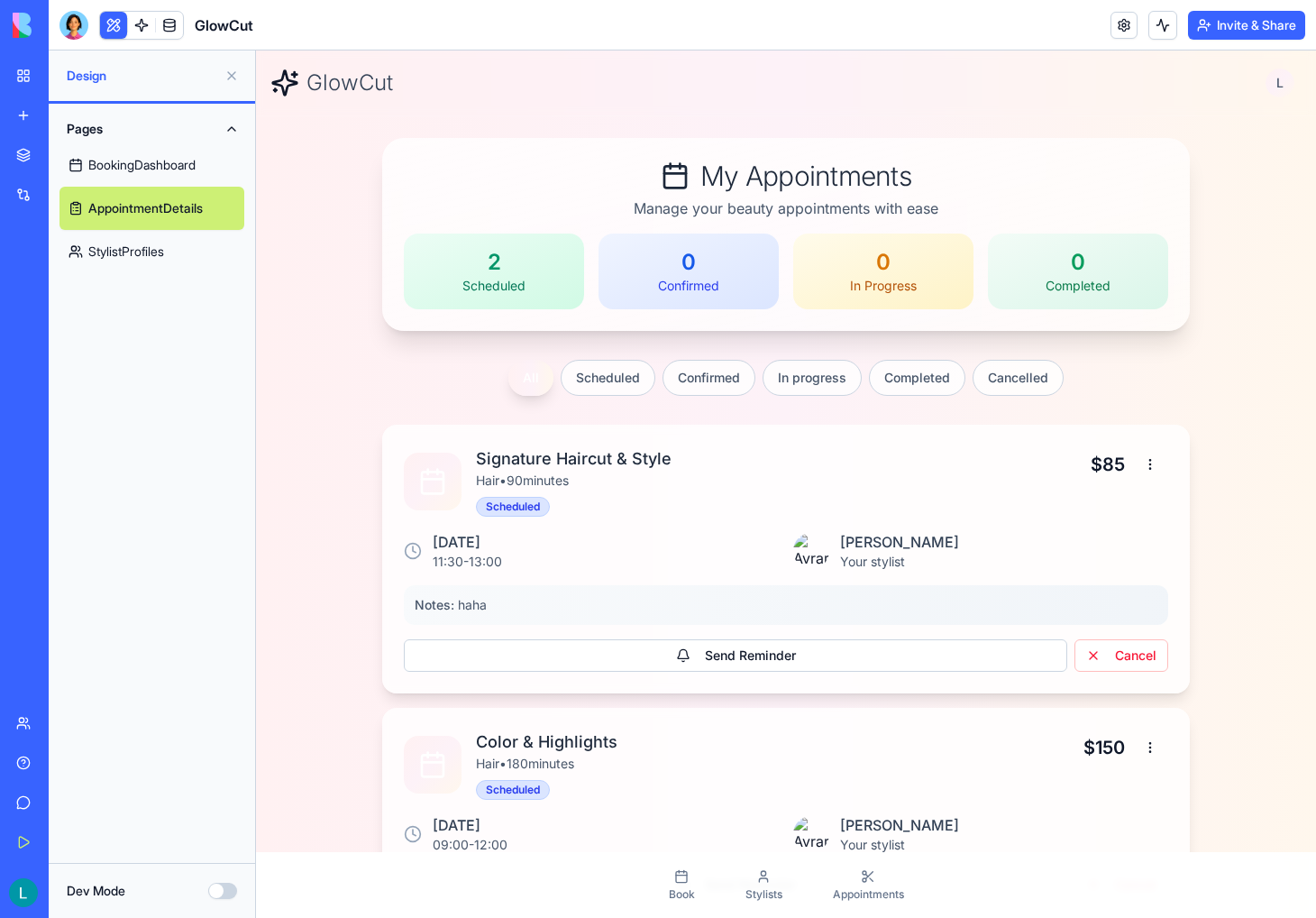
click at [220, 892] on button "Dev Mode" at bounding box center [222, 891] width 29 height 16
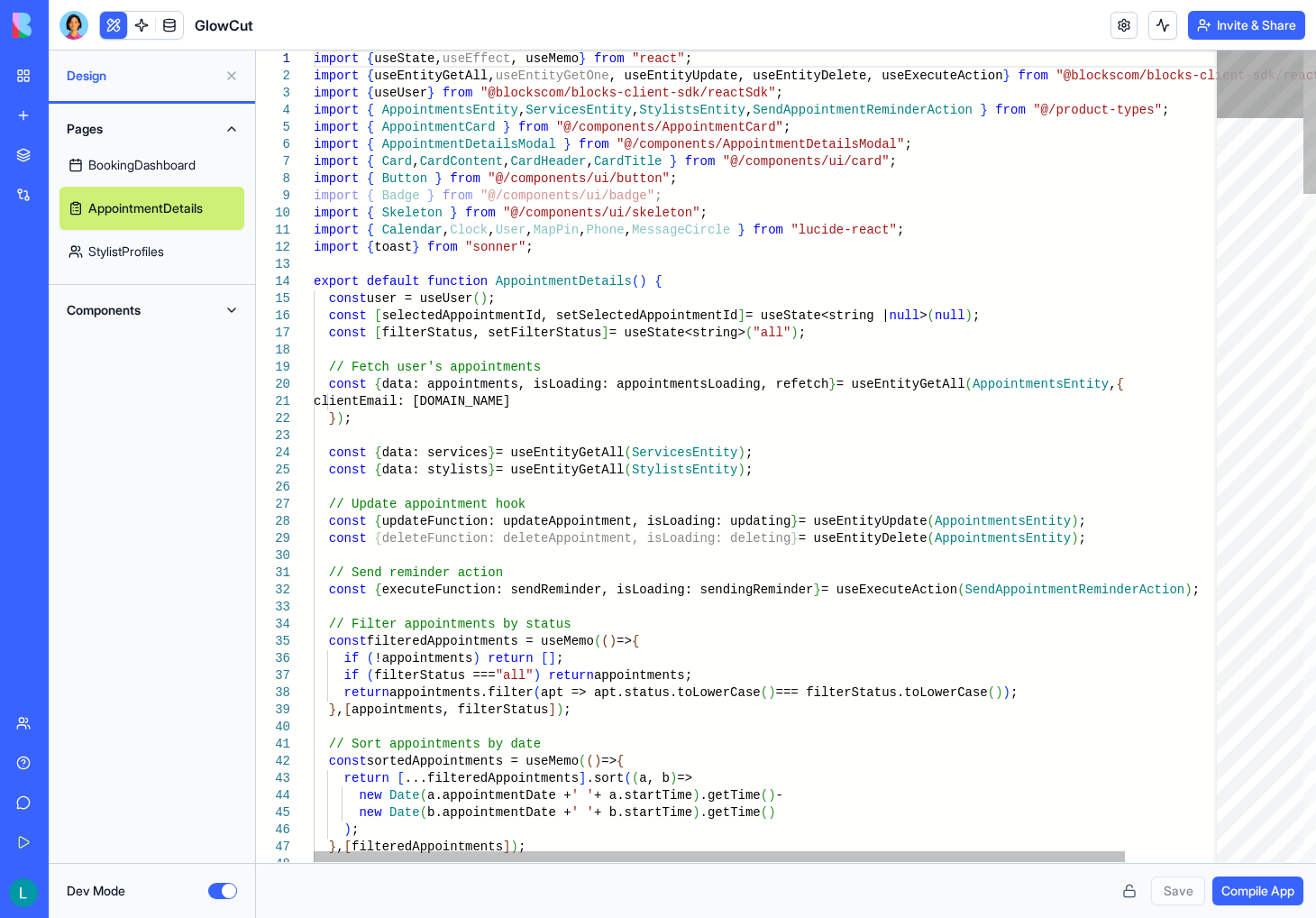
click at [1262, 69] on div at bounding box center [1260, 84] width 87 height 68
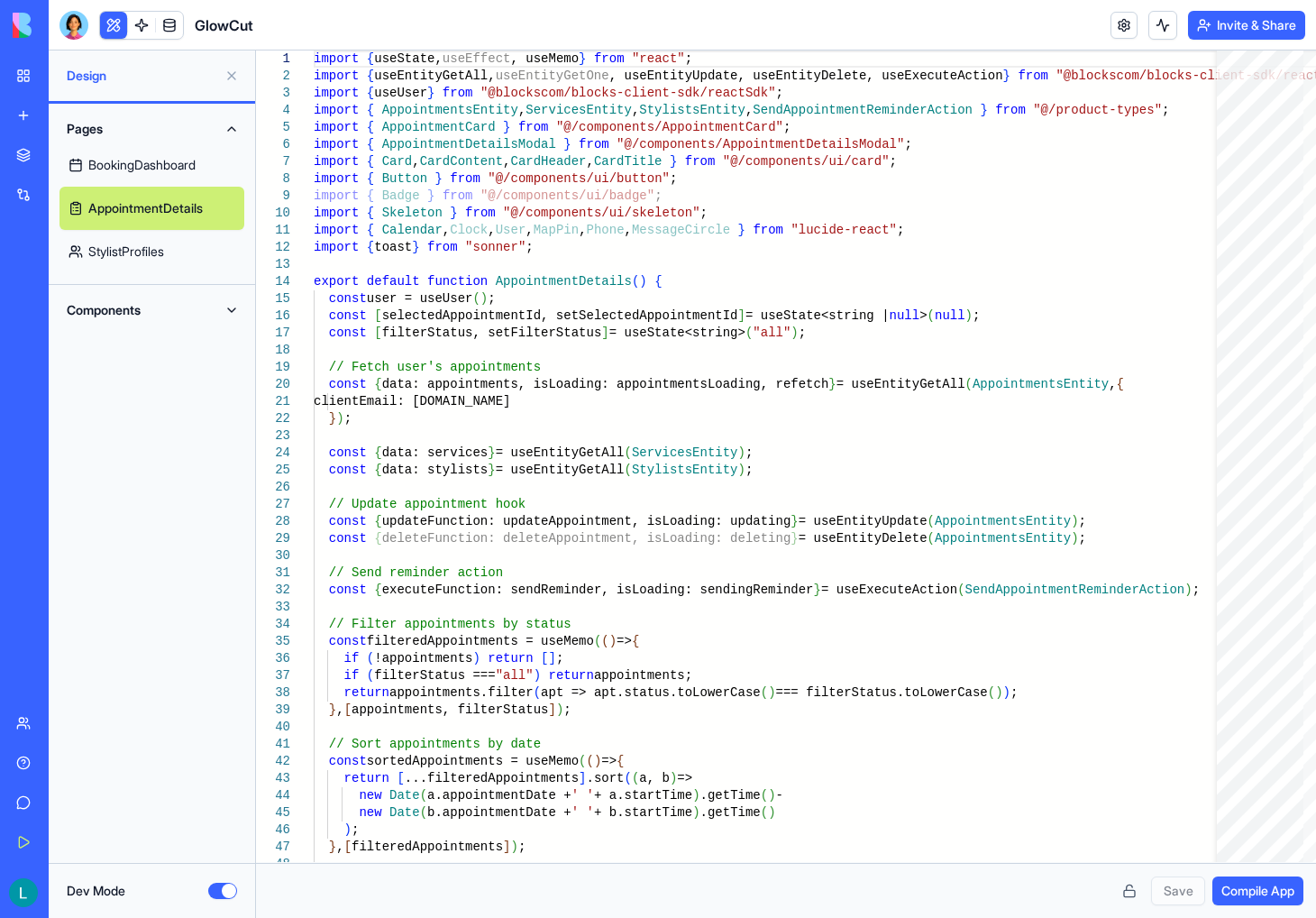
click at [131, 158] on link "BookingDashboard" at bounding box center [152, 164] width 185 height 43
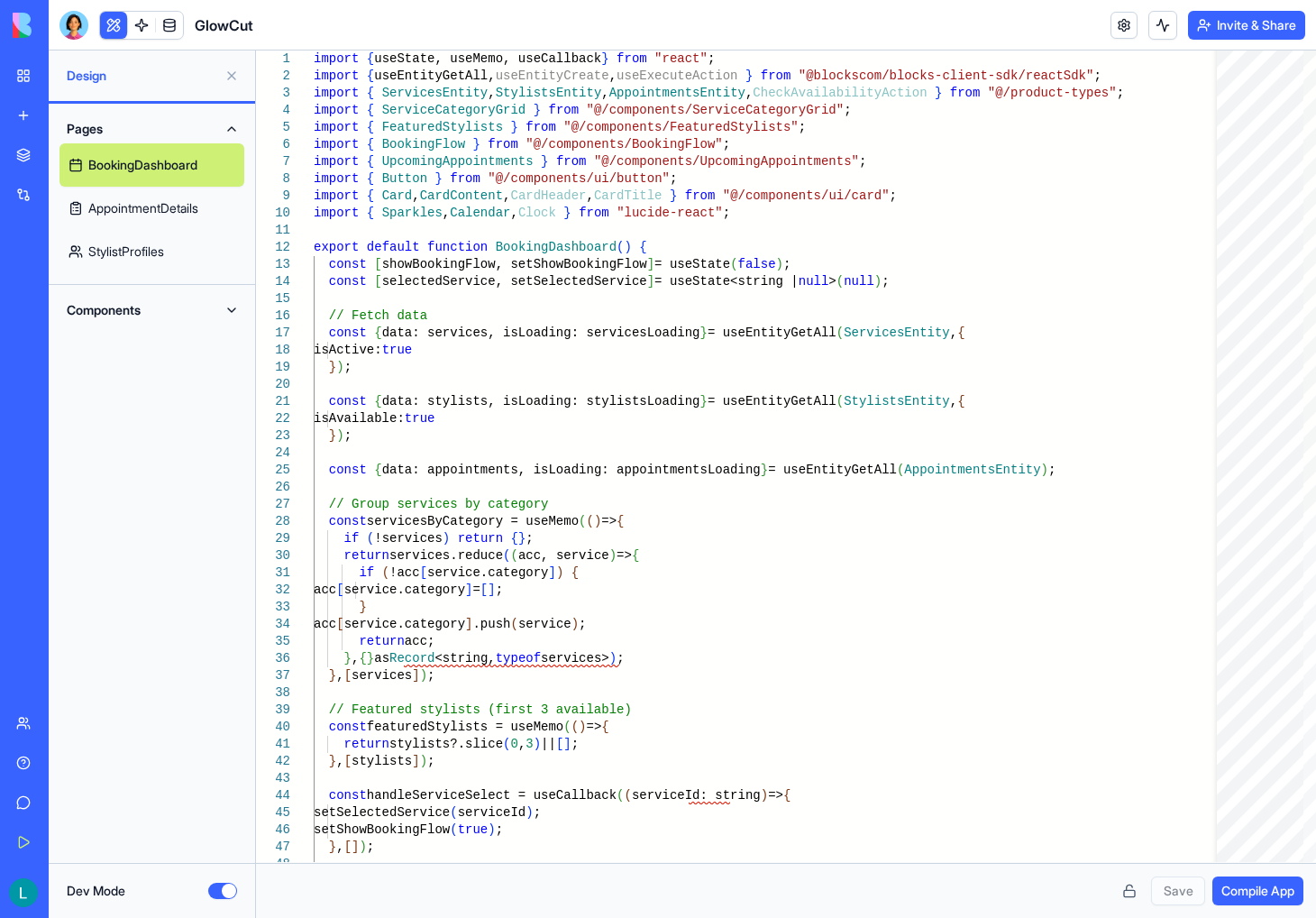
click at [150, 197] on link "AppointmentDetails" at bounding box center [152, 208] width 185 height 43
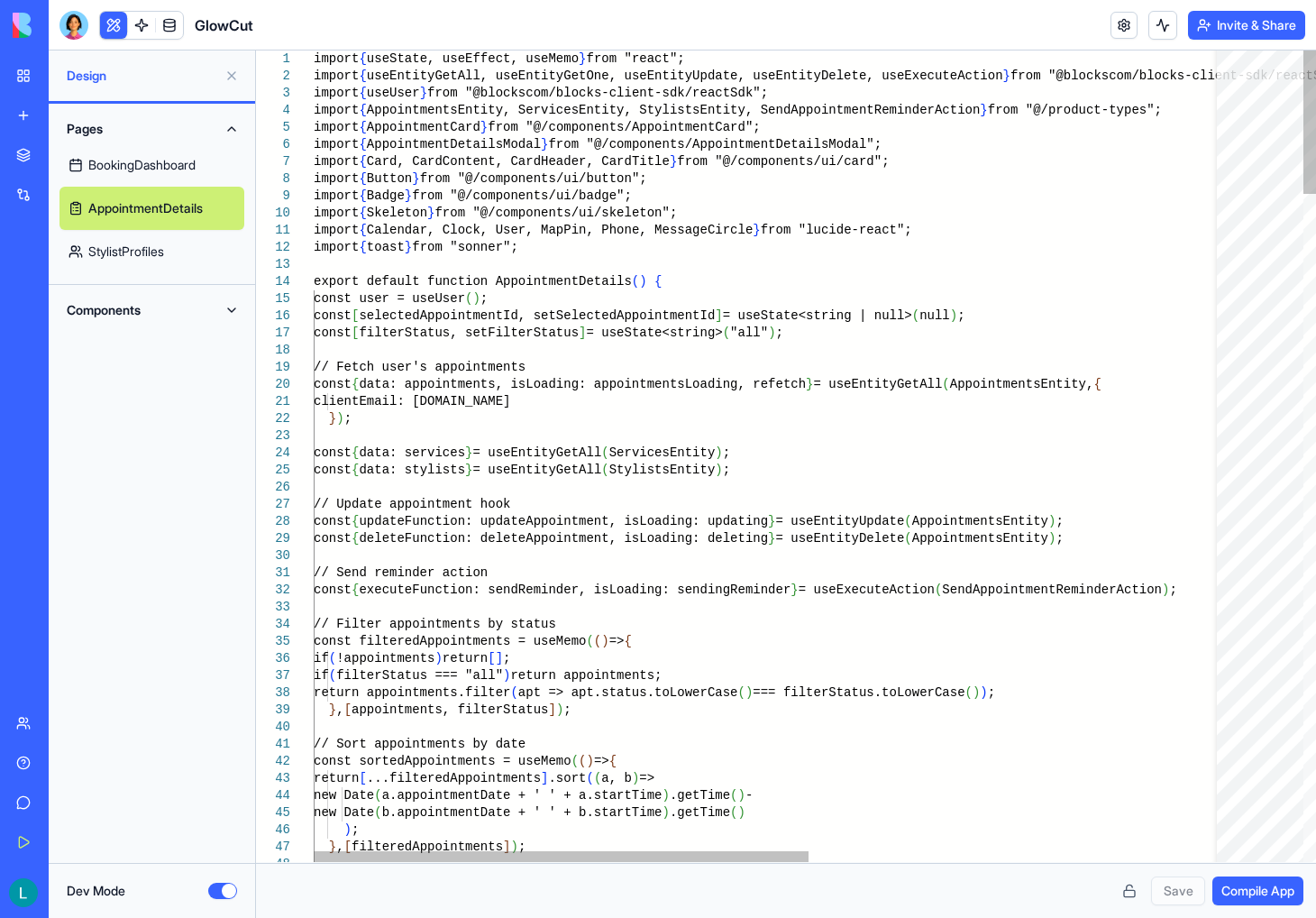
click at [151, 251] on link "StylistProfiles" at bounding box center [152, 251] width 185 height 43
type textarea "**********"
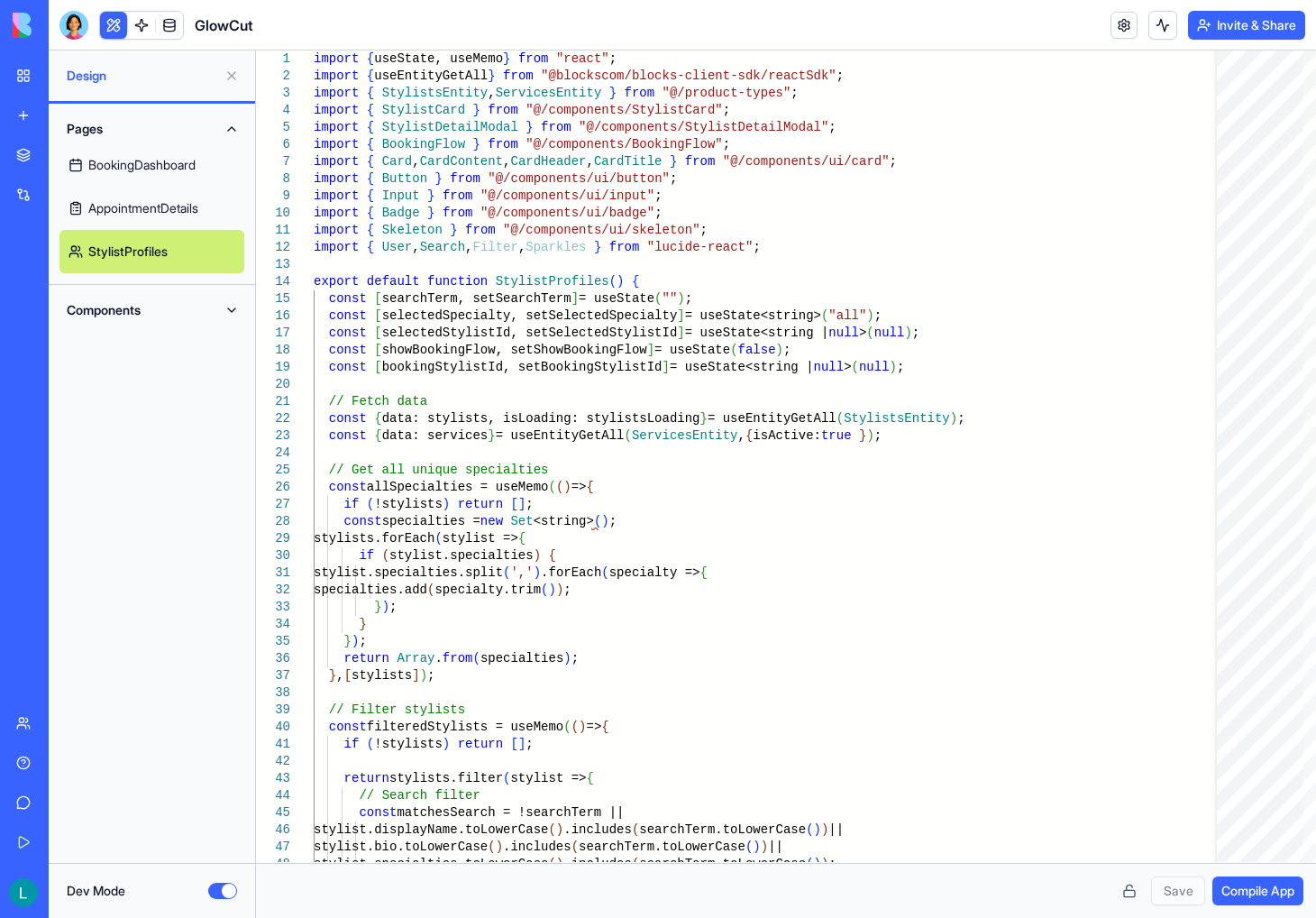
click at [126, 300] on button "Components" at bounding box center [152, 310] width 185 height 29
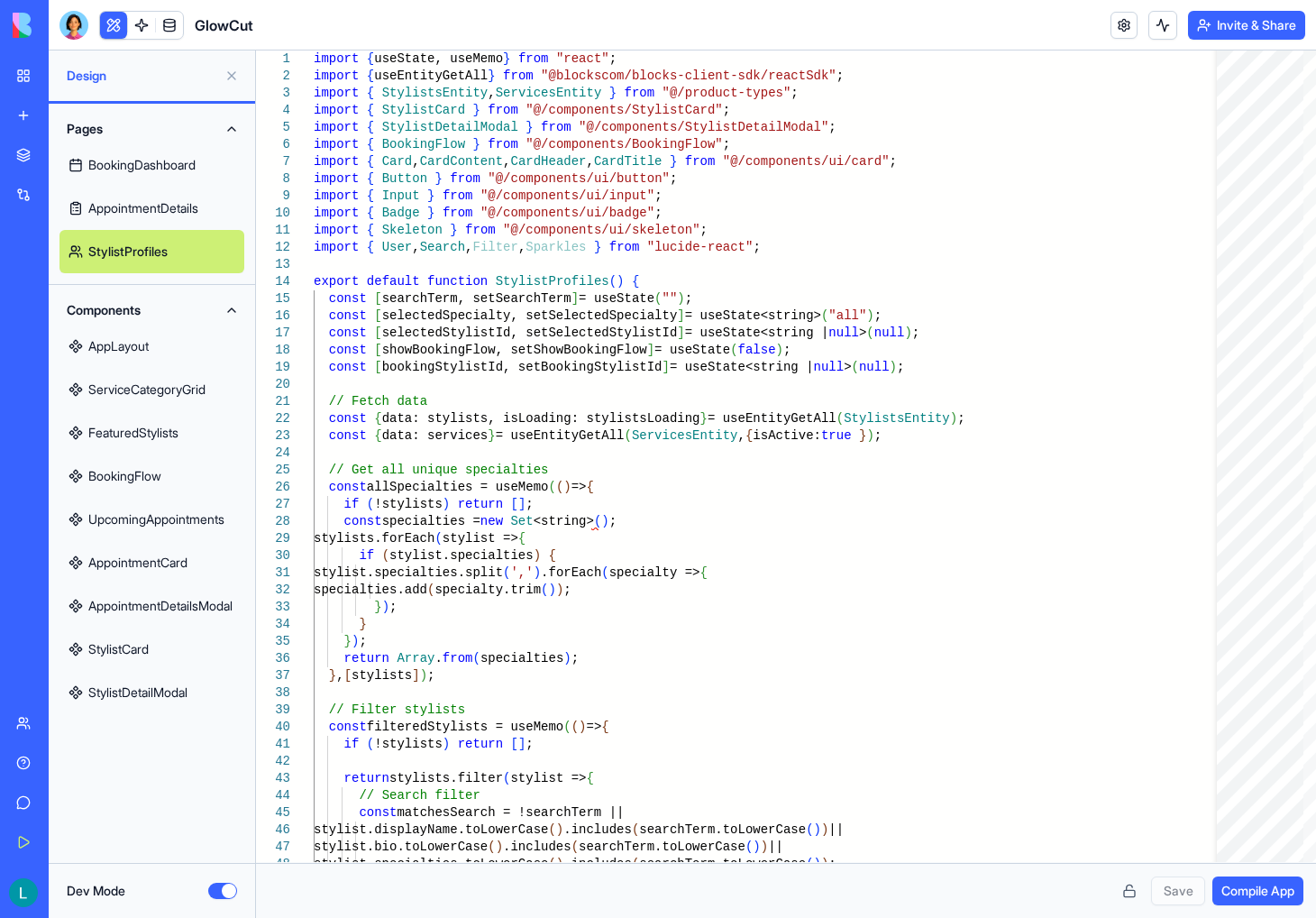
click at [207, 307] on button "Components" at bounding box center [152, 310] width 185 height 29
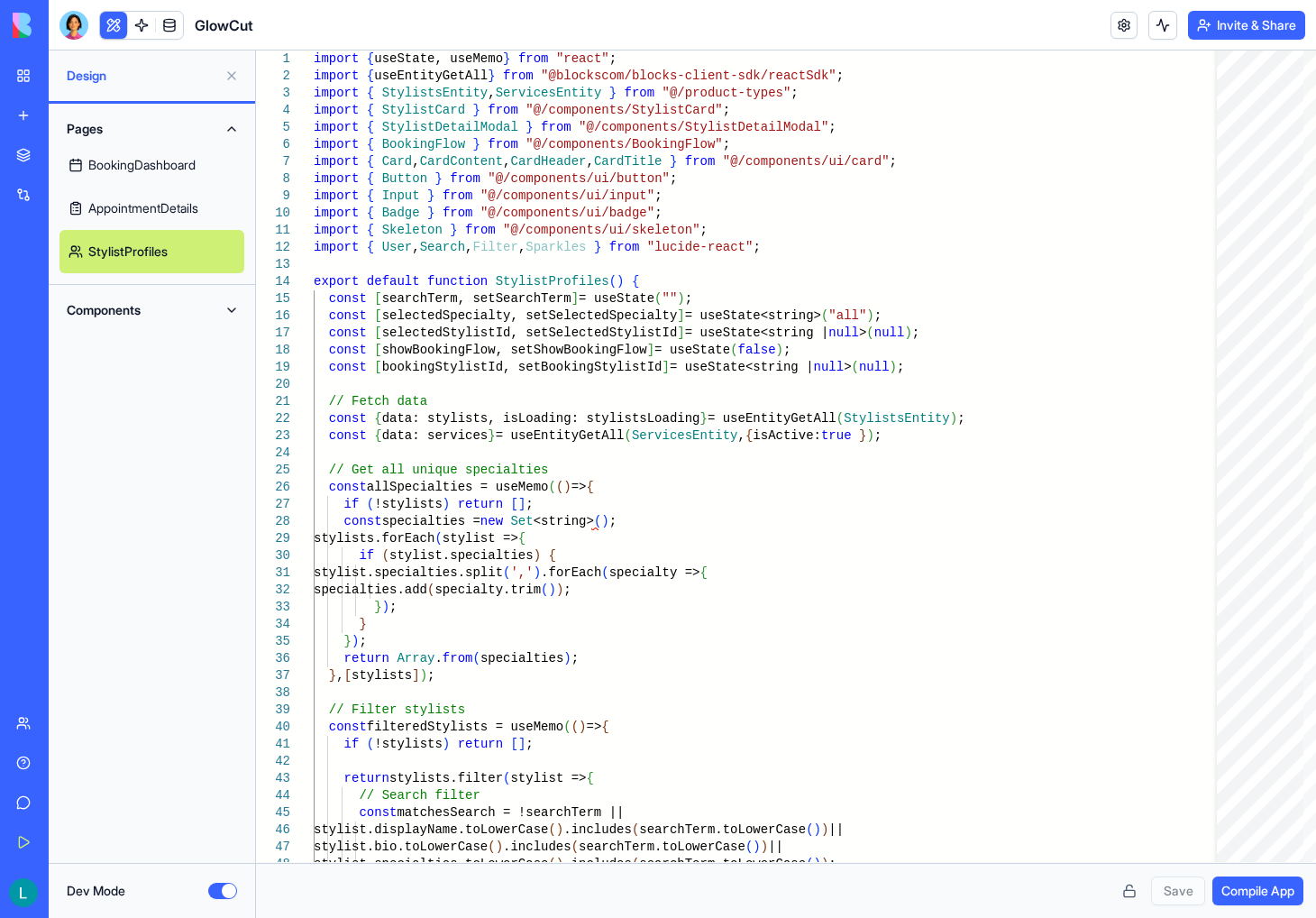
click at [109, 32] on button at bounding box center [113, 25] width 27 height 27
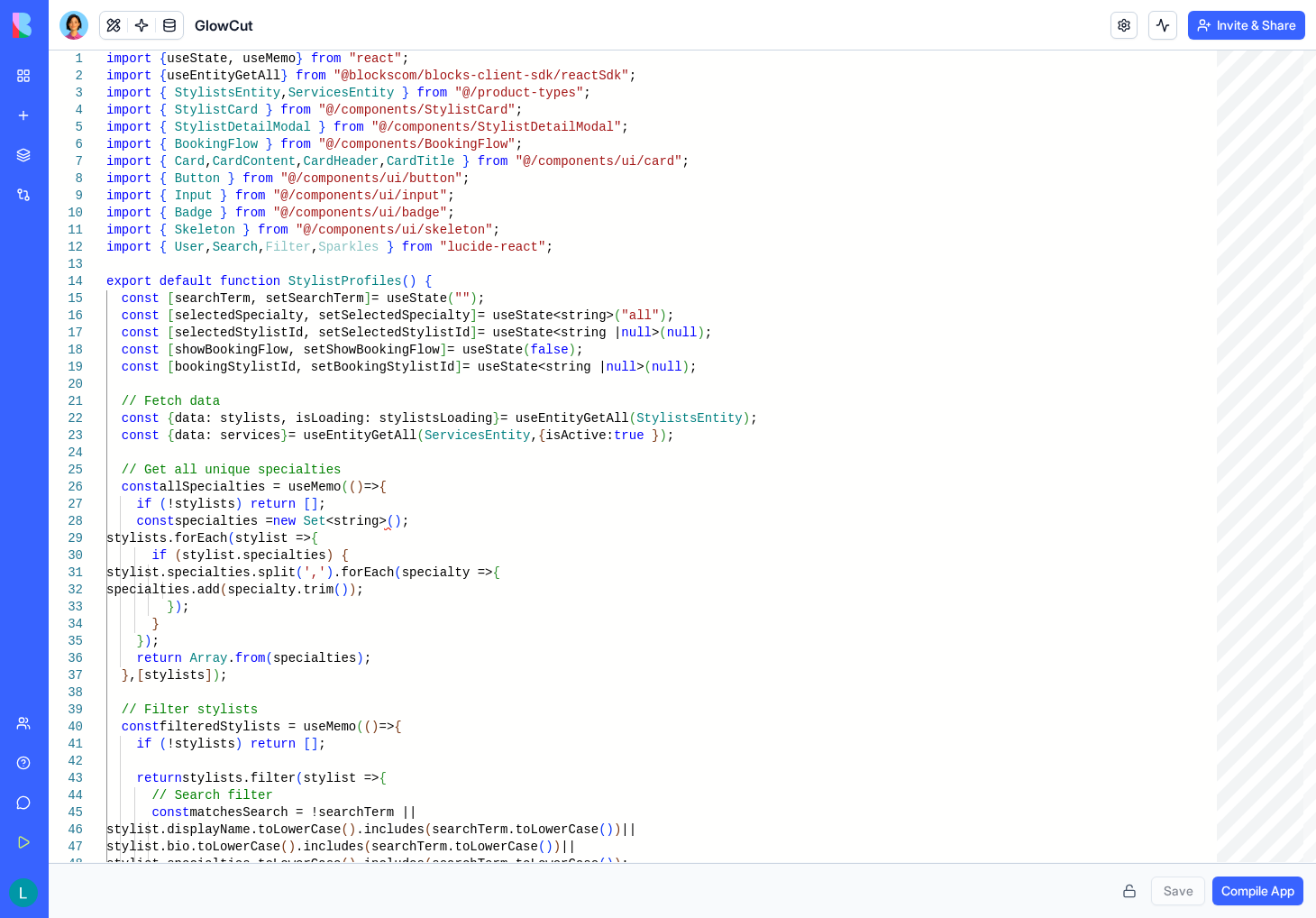
click at [112, 30] on button at bounding box center [113, 25] width 27 height 27
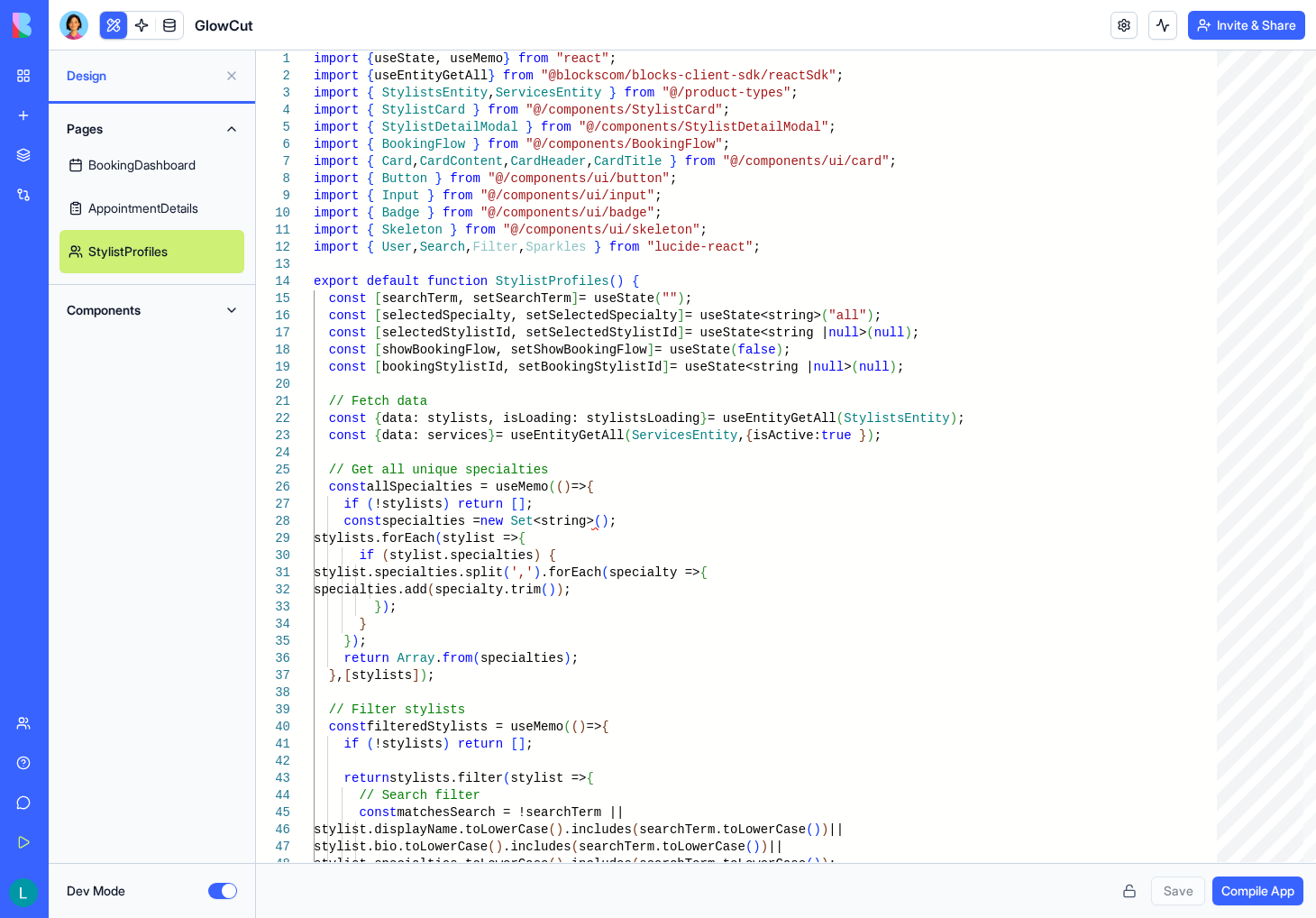
click at [238, 74] on button at bounding box center [231, 75] width 29 height 29
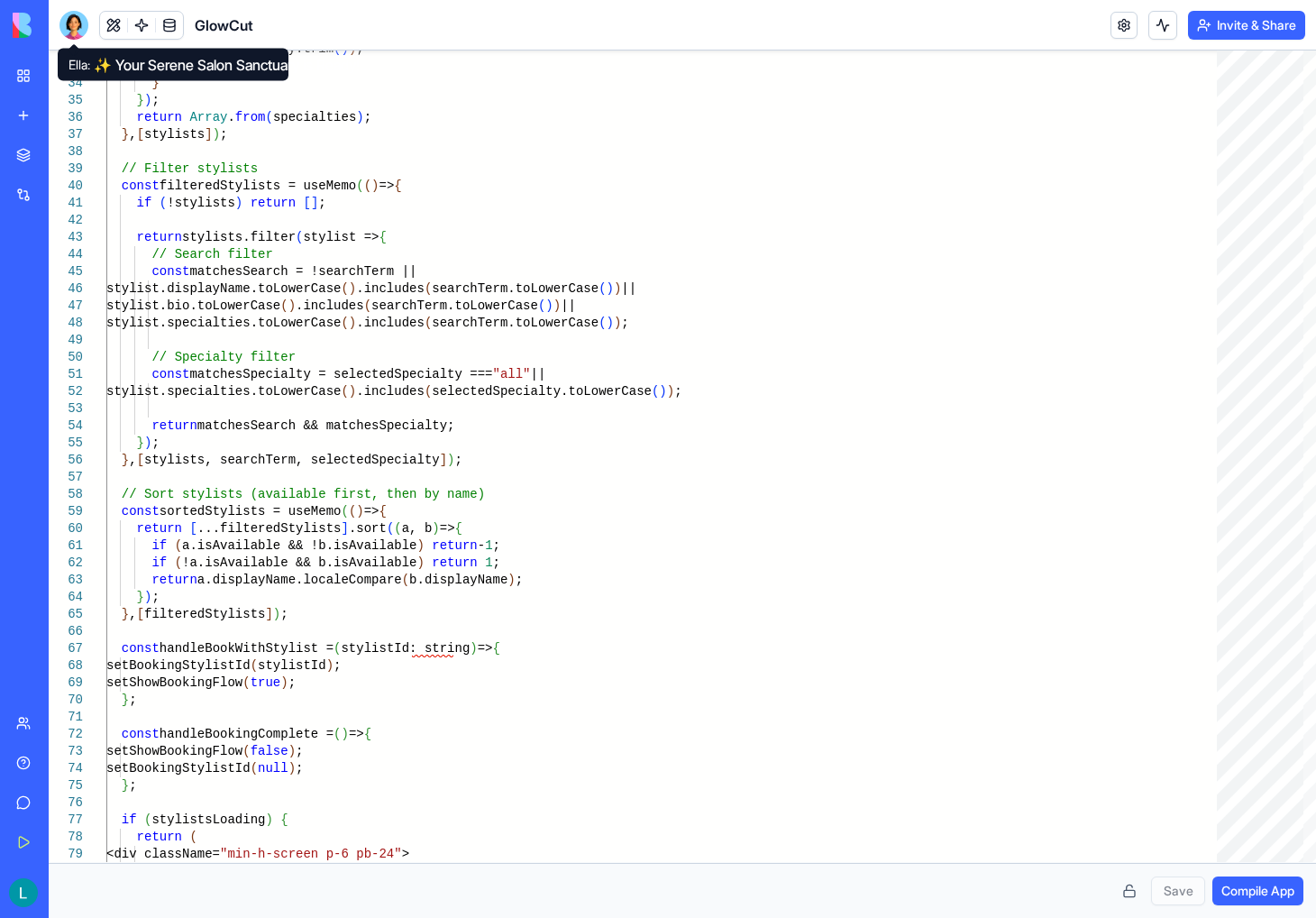
click at [72, 18] on div at bounding box center [74, 25] width 29 height 29
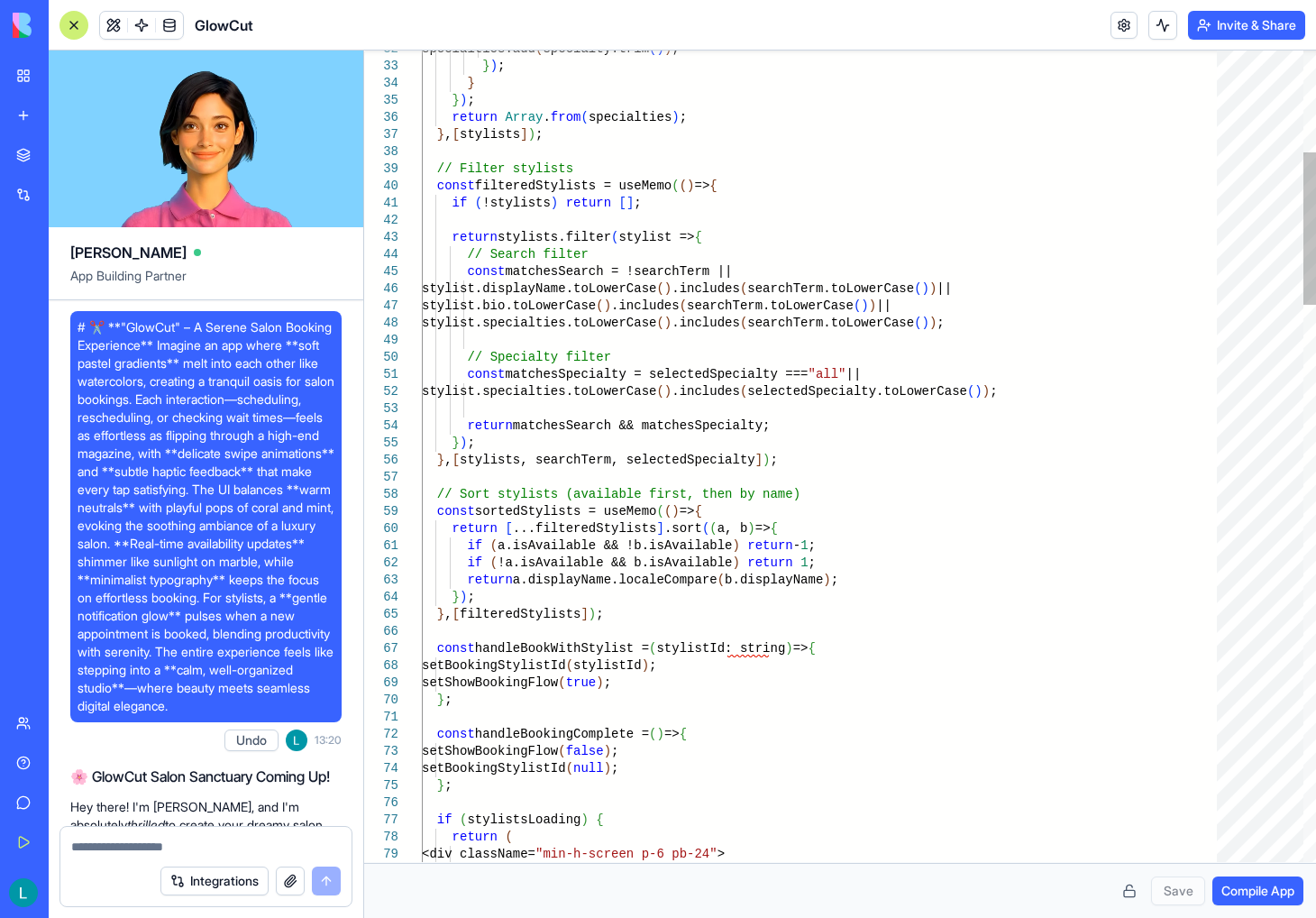
scroll to position [1126, 0]
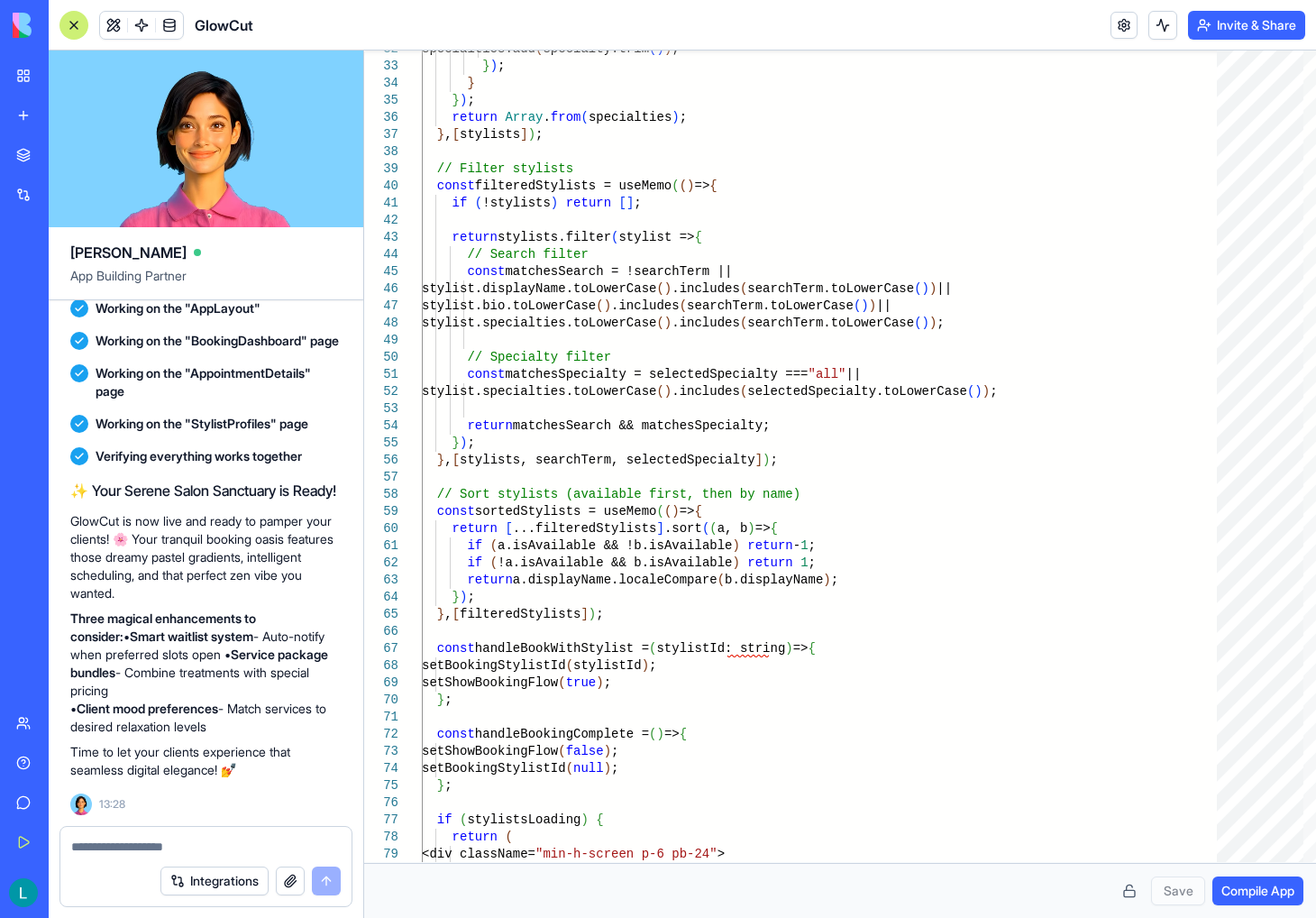
click at [81, 32] on div at bounding box center [74, 25] width 29 height 29
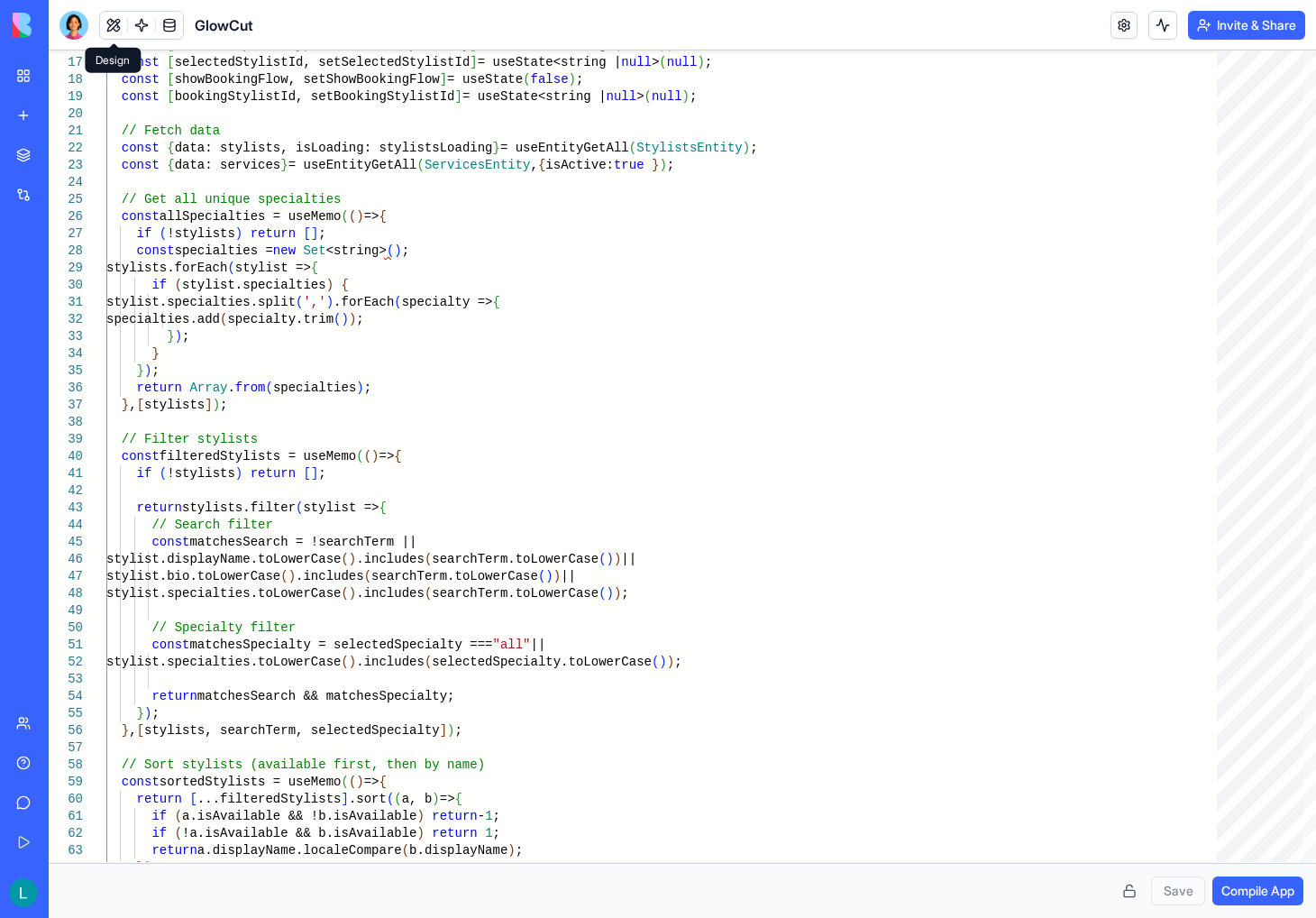
click at [106, 37] on button at bounding box center [113, 25] width 27 height 27
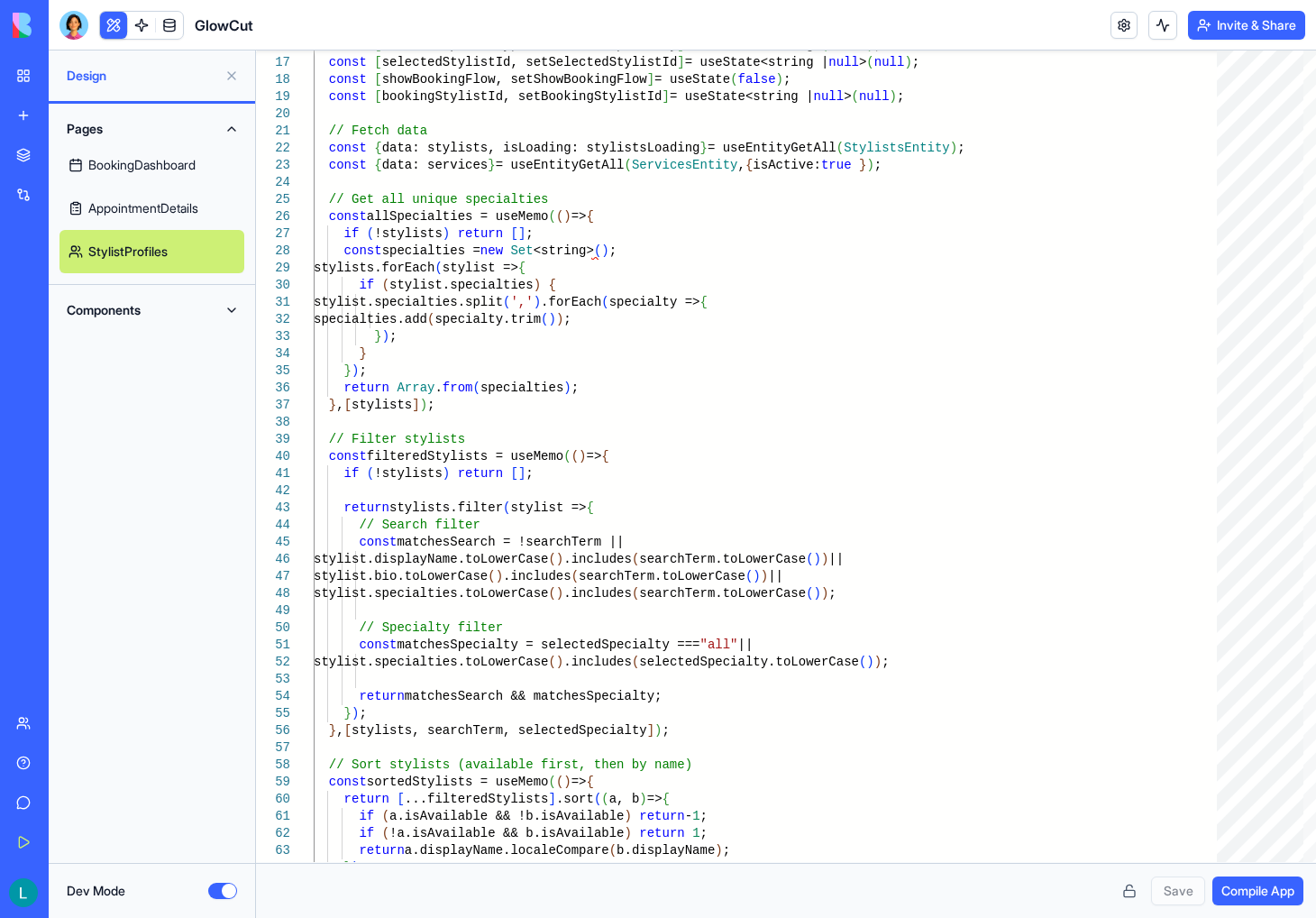
click at [137, 233] on link "StylistProfiles" at bounding box center [152, 251] width 185 height 43
click at [222, 892] on button "Dev Mode" at bounding box center [222, 891] width 29 height 16
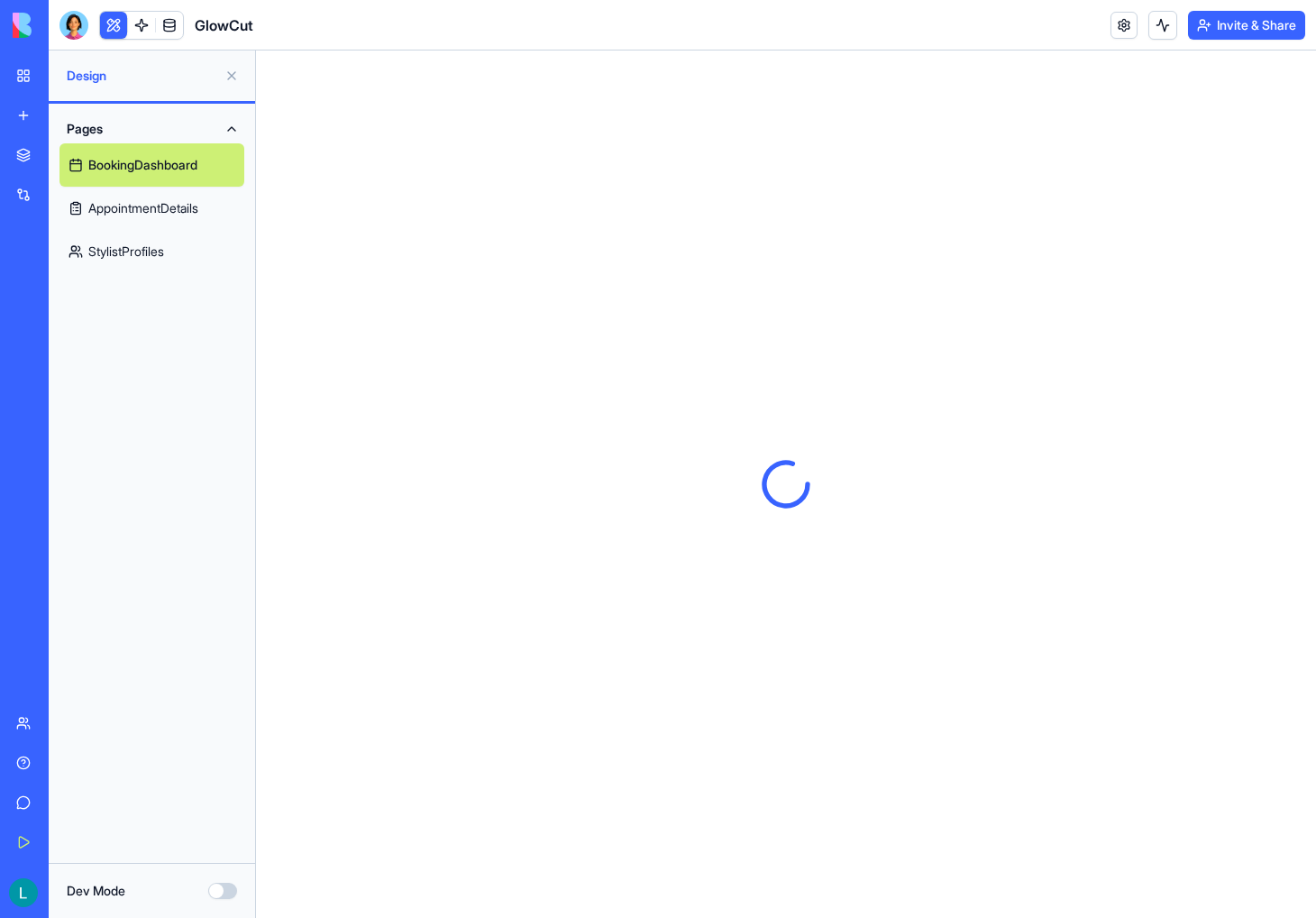
type button "on"
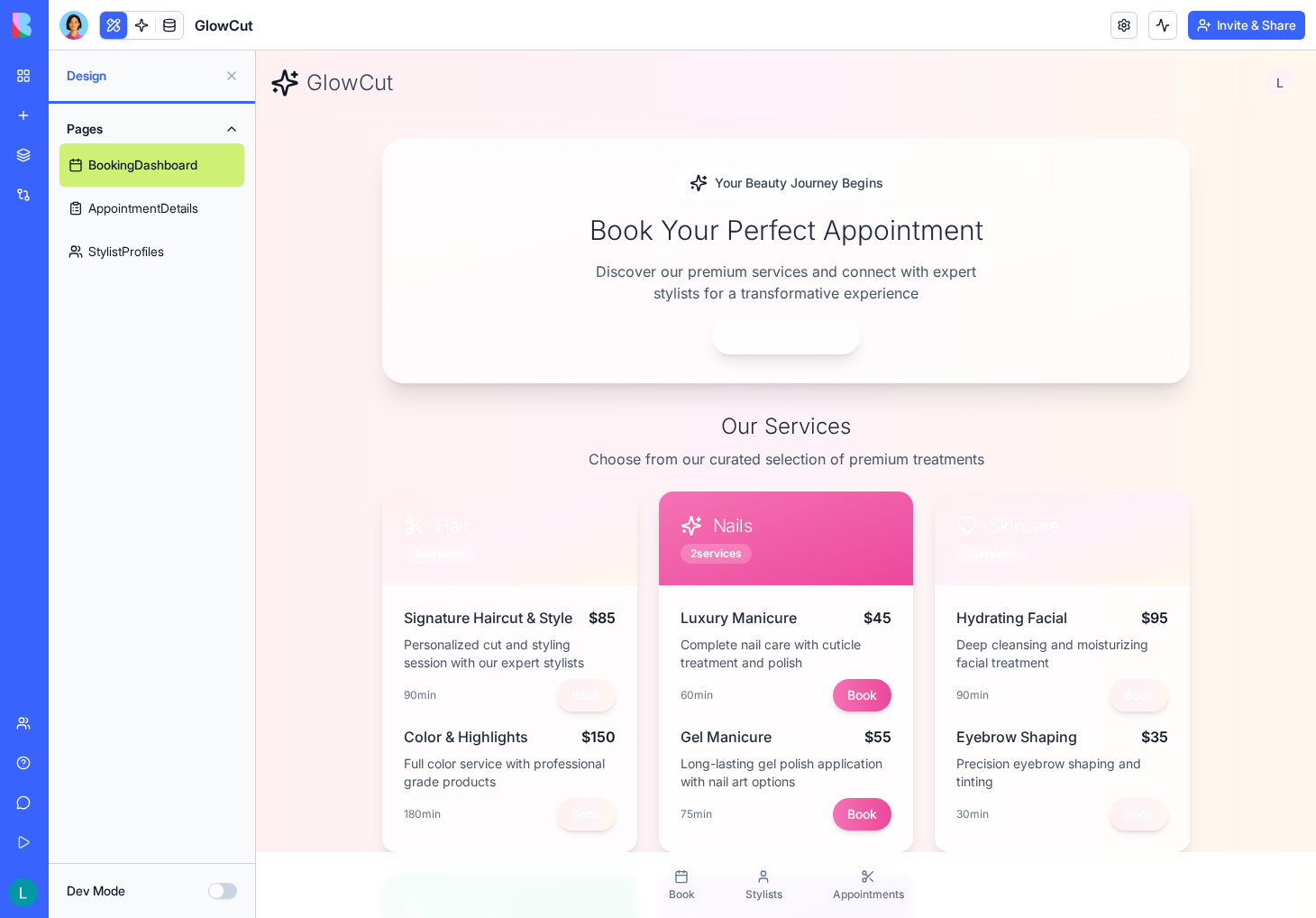
click at [164, 210] on link "AppointmentDetails" at bounding box center [152, 208] width 185 height 43
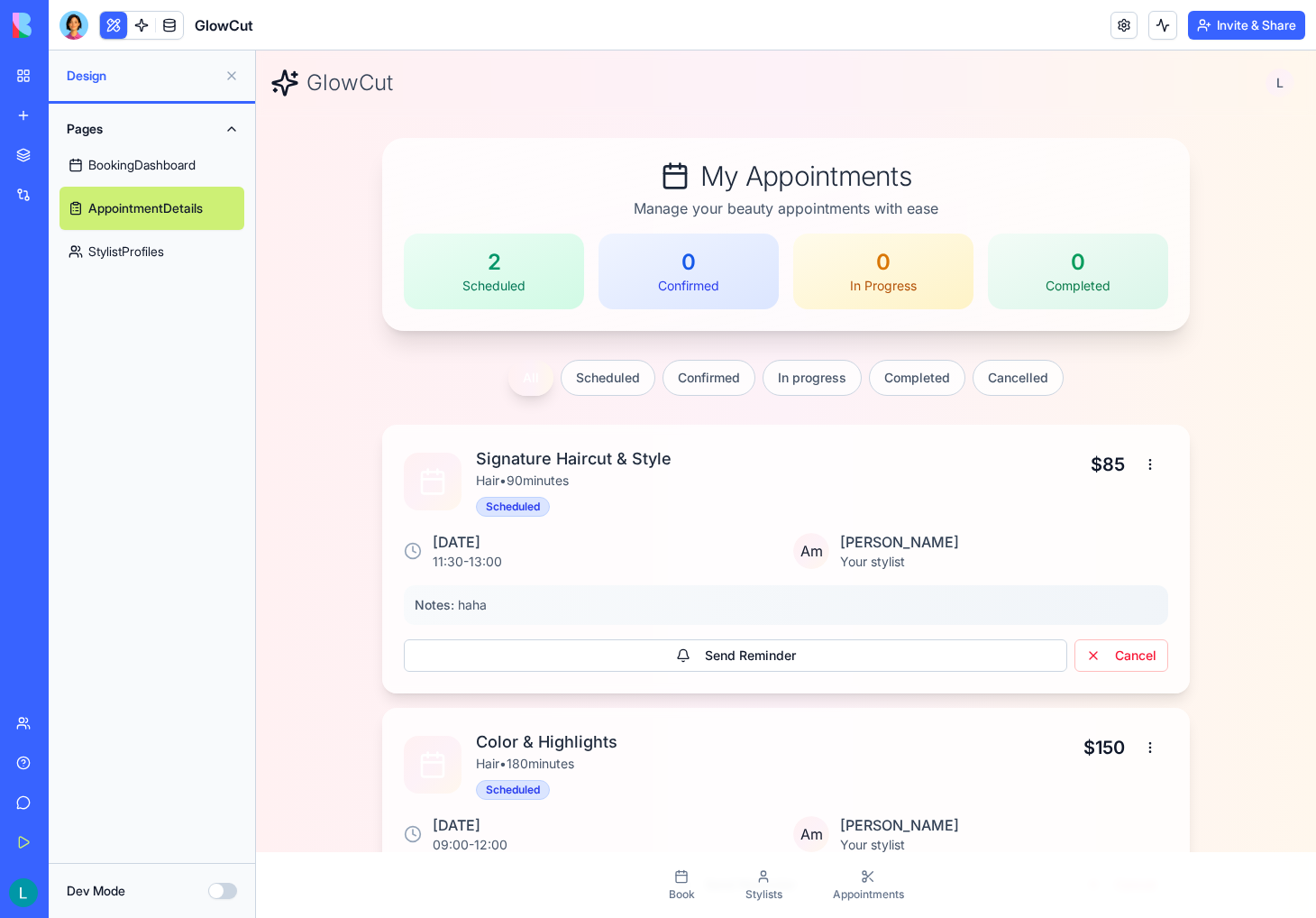
click at [225, 895] on button "Dev Mode" at bounding box center [222, 891] width 29 height 16
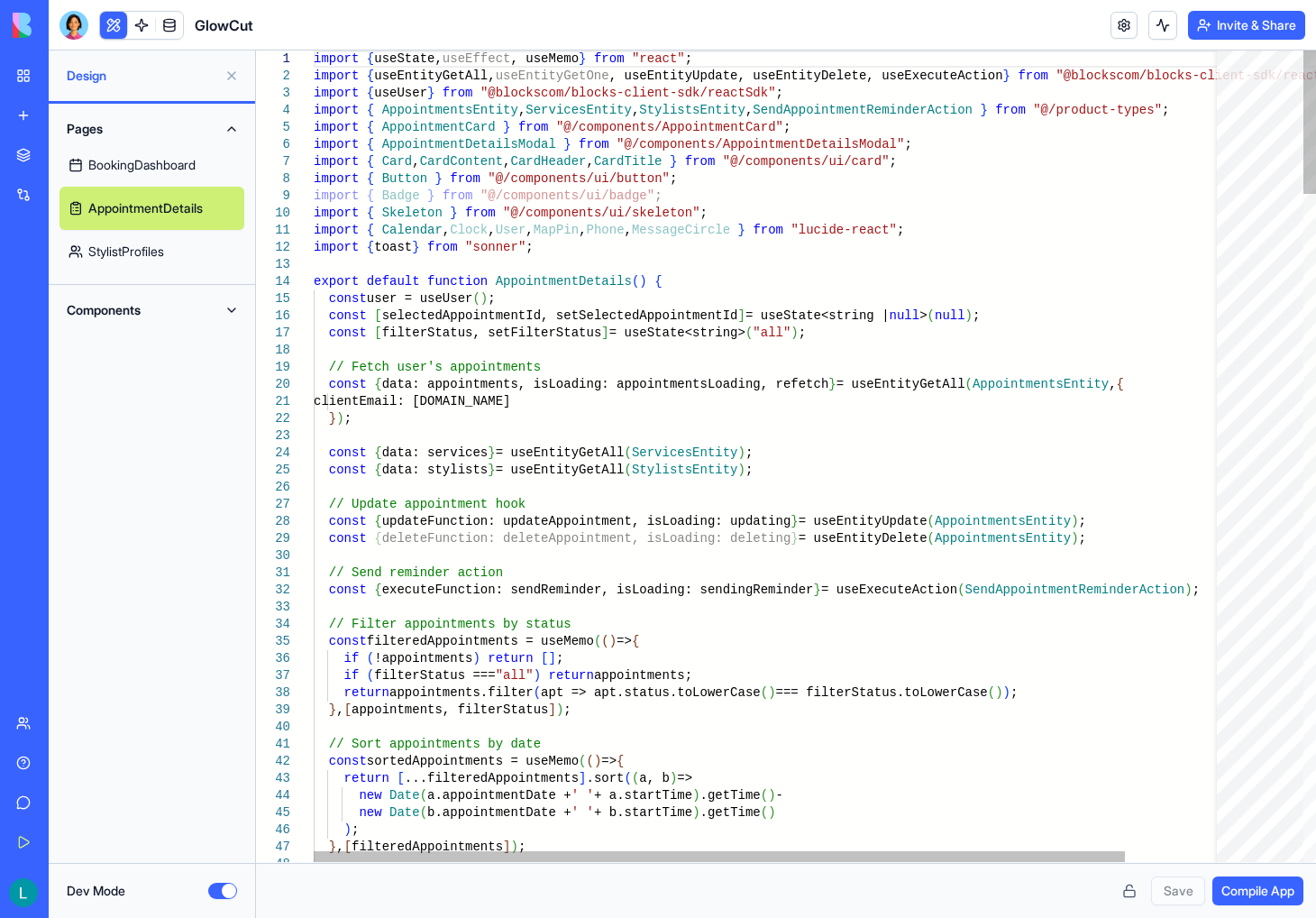
type textarea "**********"
drag, startPoint x: 802, startPoint y: 234, endPoint x: 859, endPoint y: 234, distance: 57.7
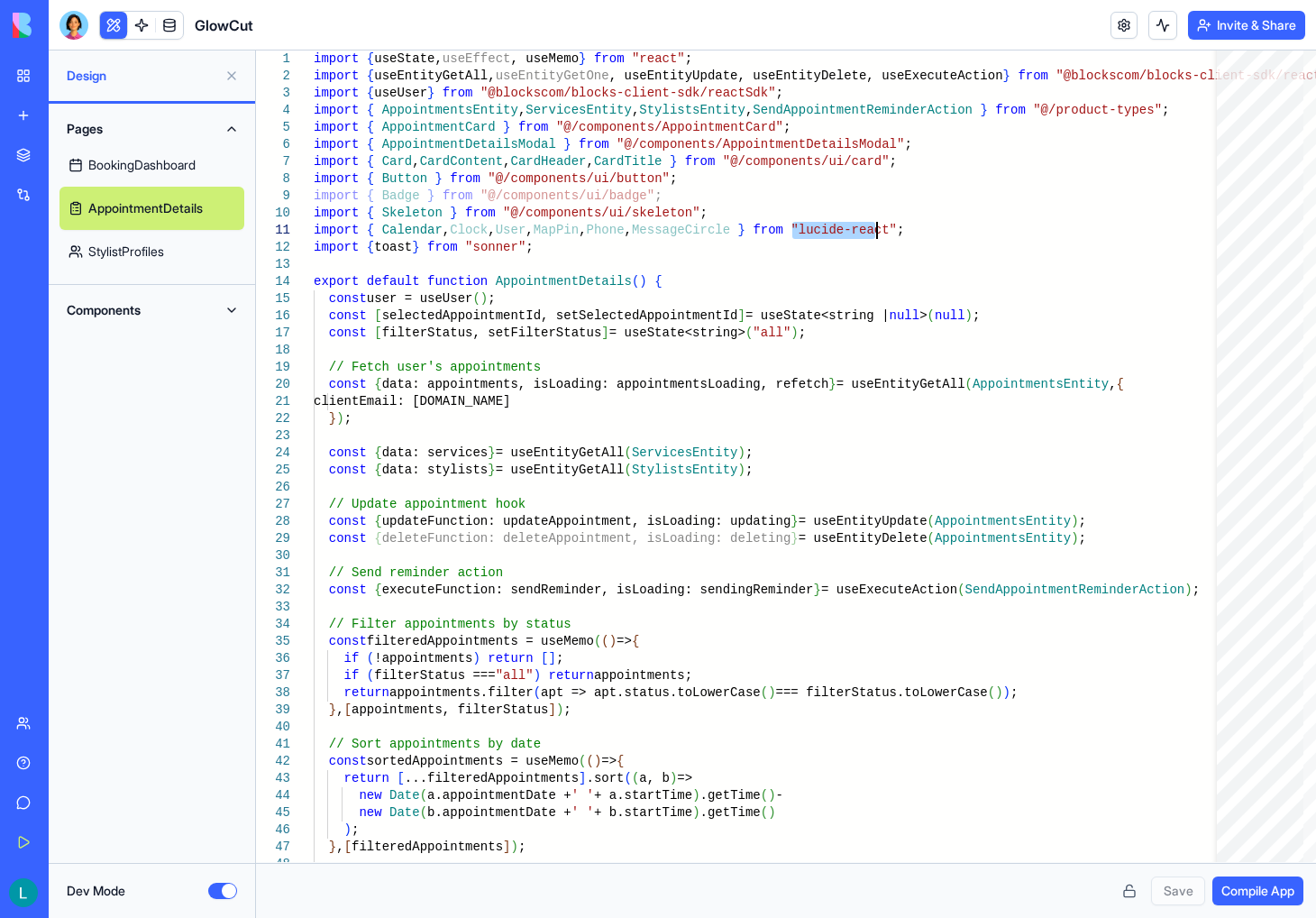
click at [227, 892] on button "Dev Mode" at bounding box center [222, 891] width 29 height 16
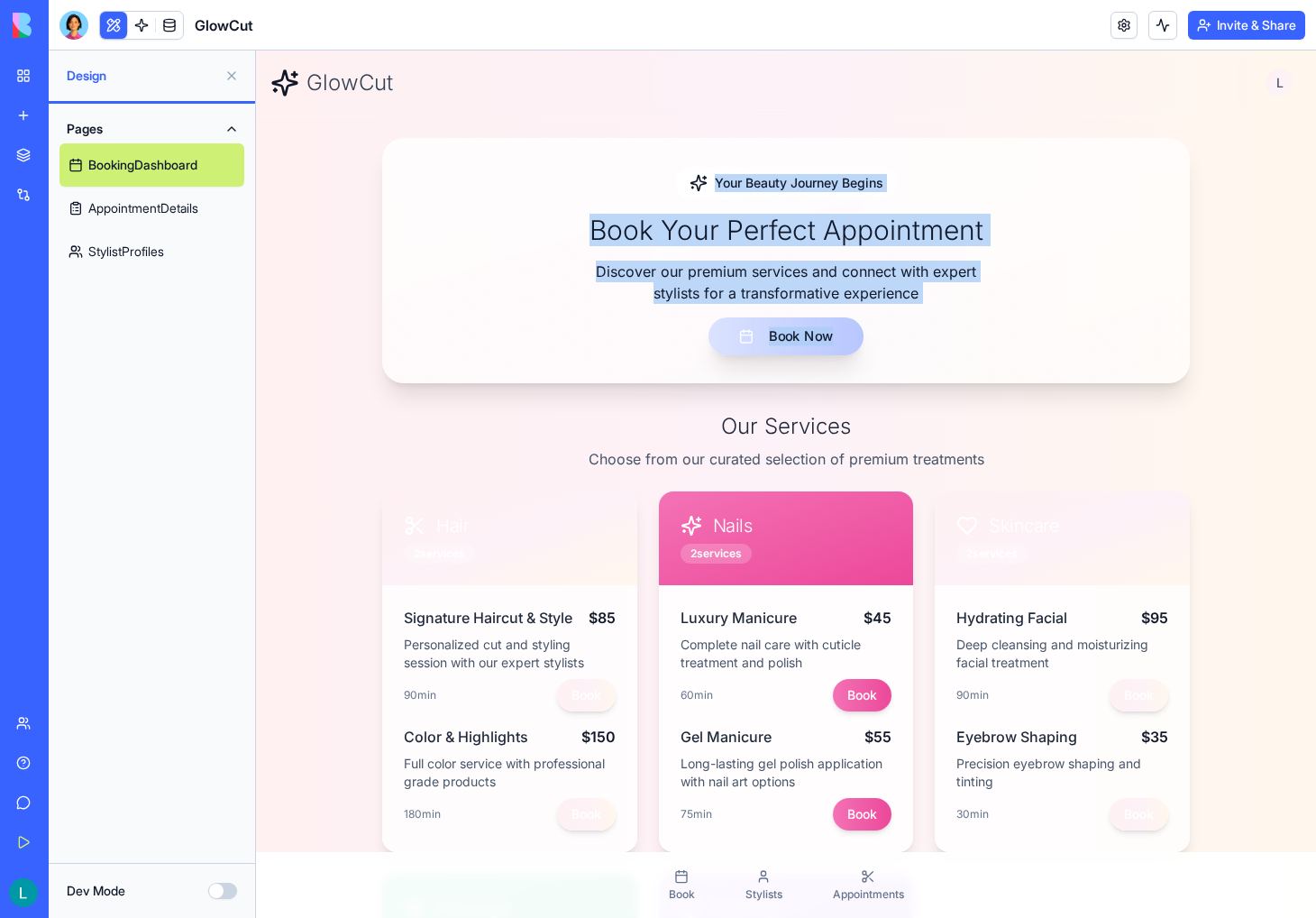
drag, startPoint x: 697, startPoint y: 178, endPoint x: 826, endPoint y: 344, distance: 210.1
click at [826, 344] on div "Your Beauty Journey Begins Book Your Perfect Appointment Discover our premium s…" at bounding box center [786, 261] width 750 height 188
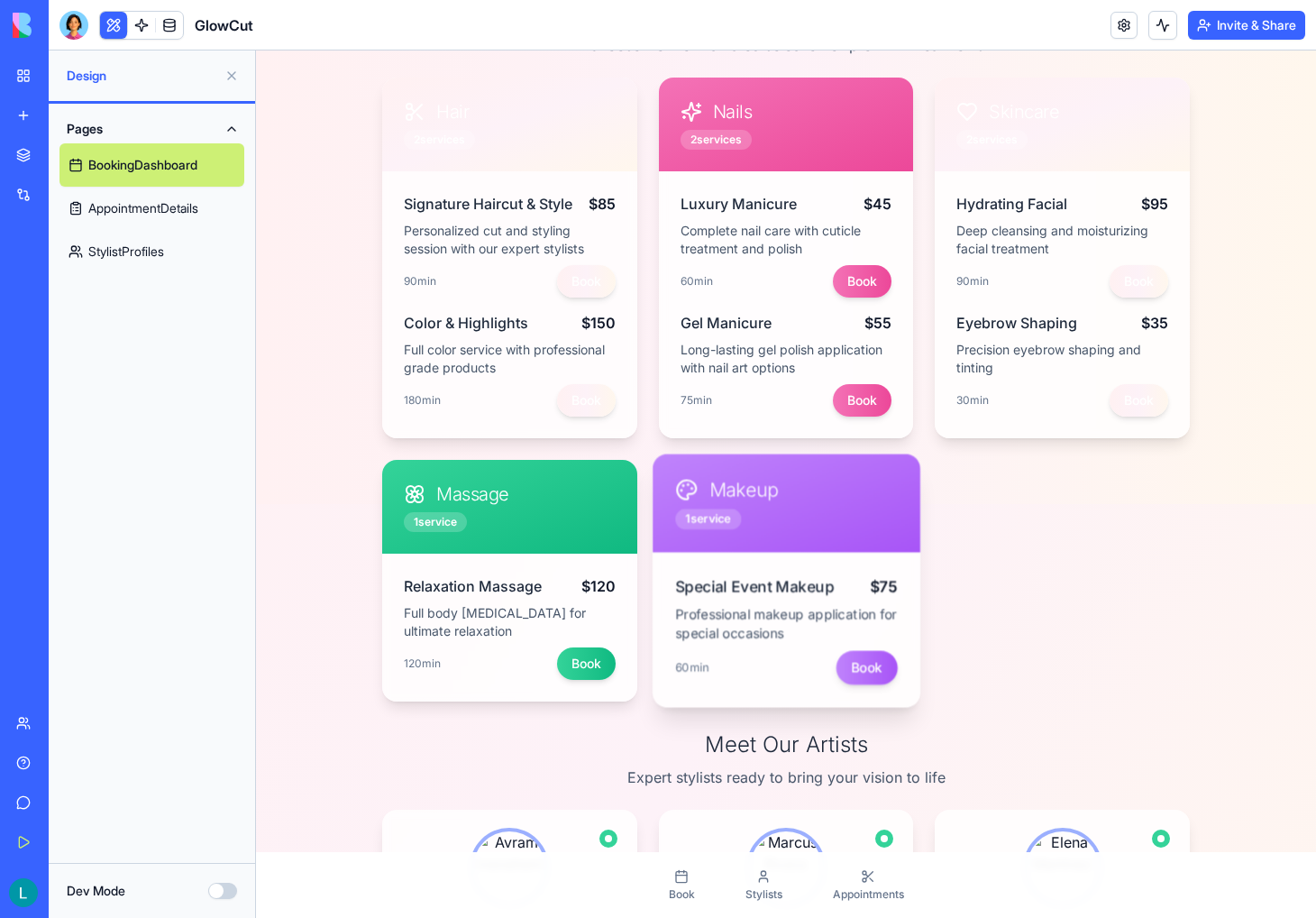
scroll to position [541, 0]
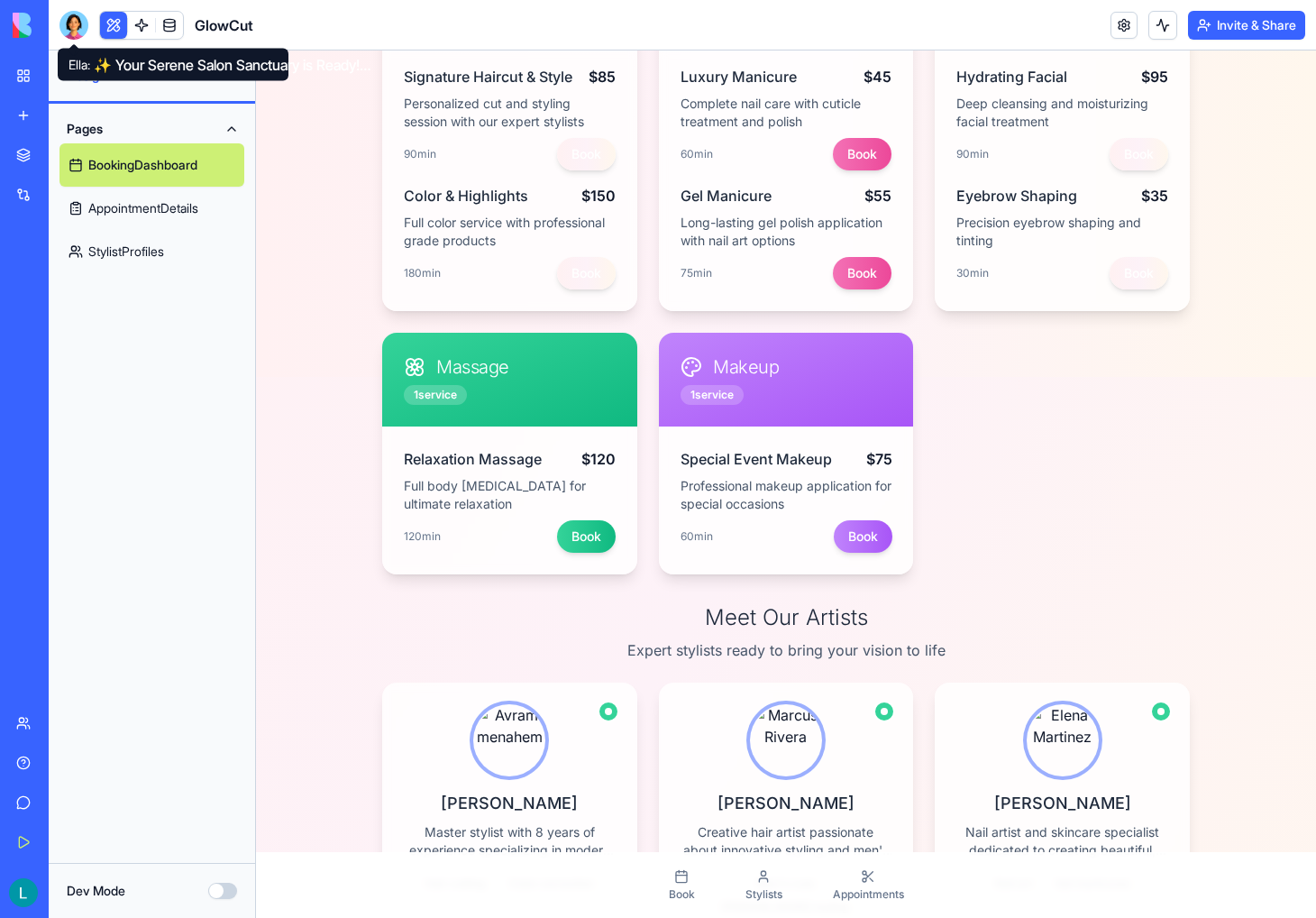
click at [72, 28] on div at bounding box center [74, 25] width 29 height 29
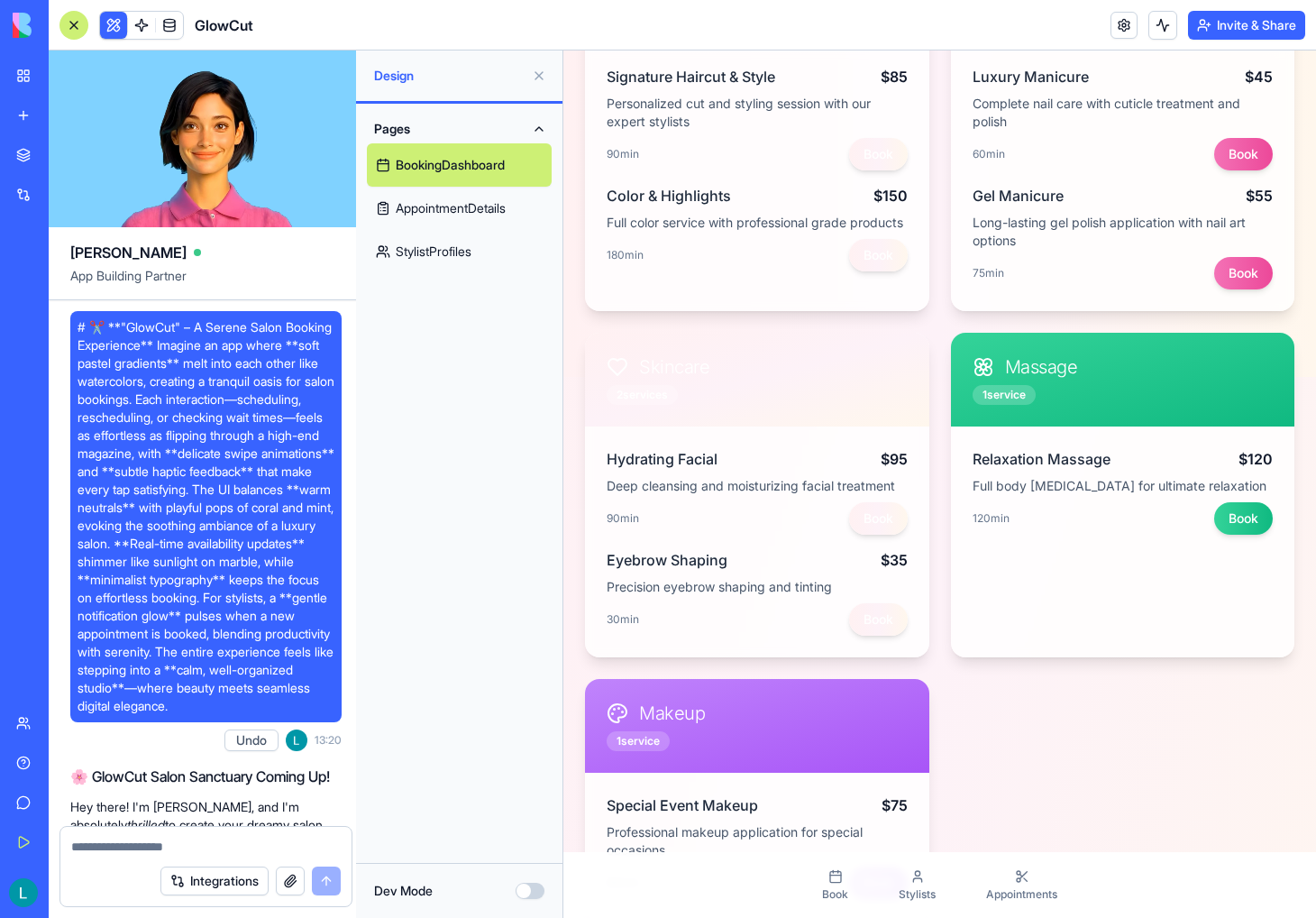
scroll to position [1126, 0]
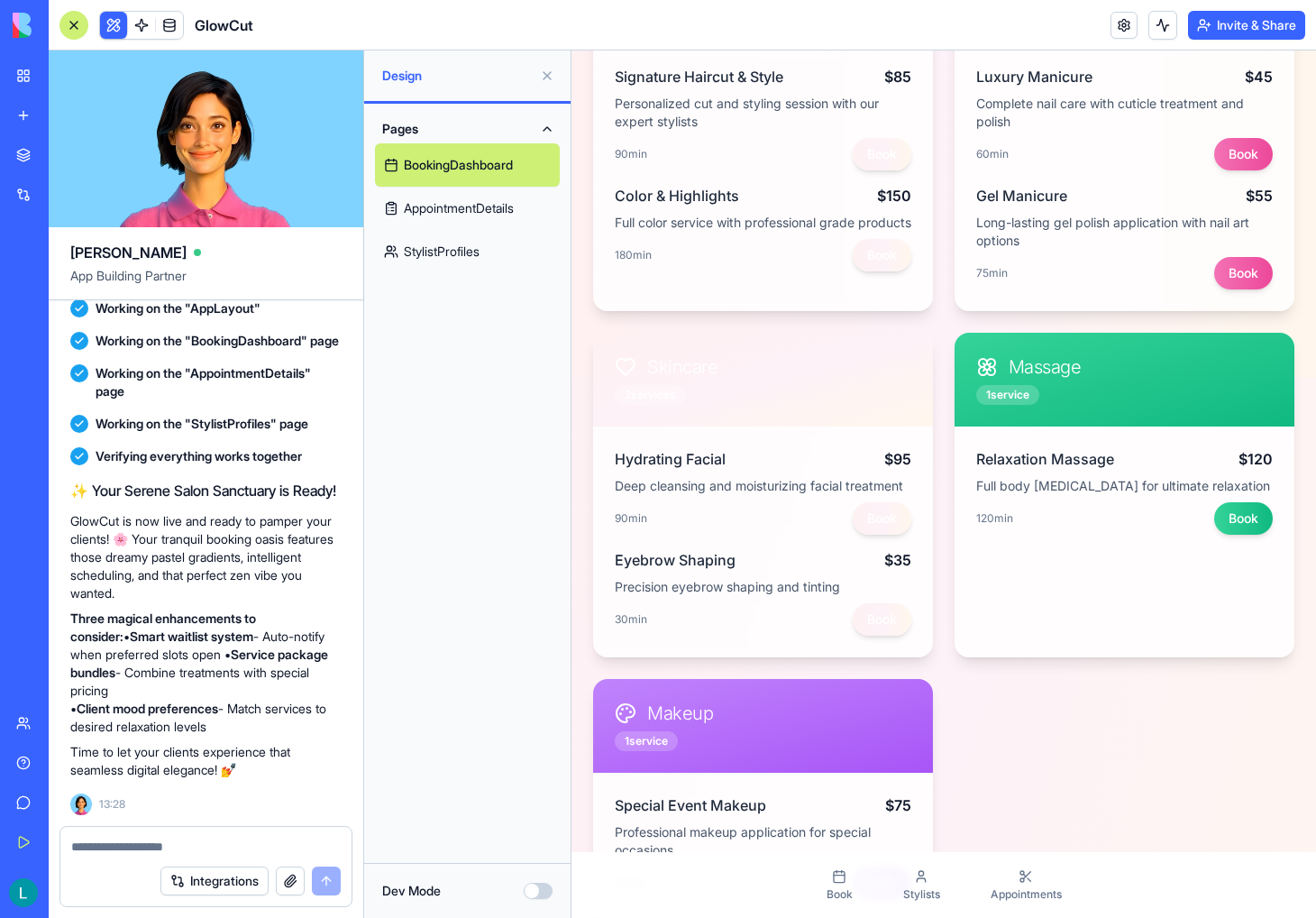
click at [170, 838] on textarea at bounding box center [206, 847] width 270 height 18
paste textarea "**********"
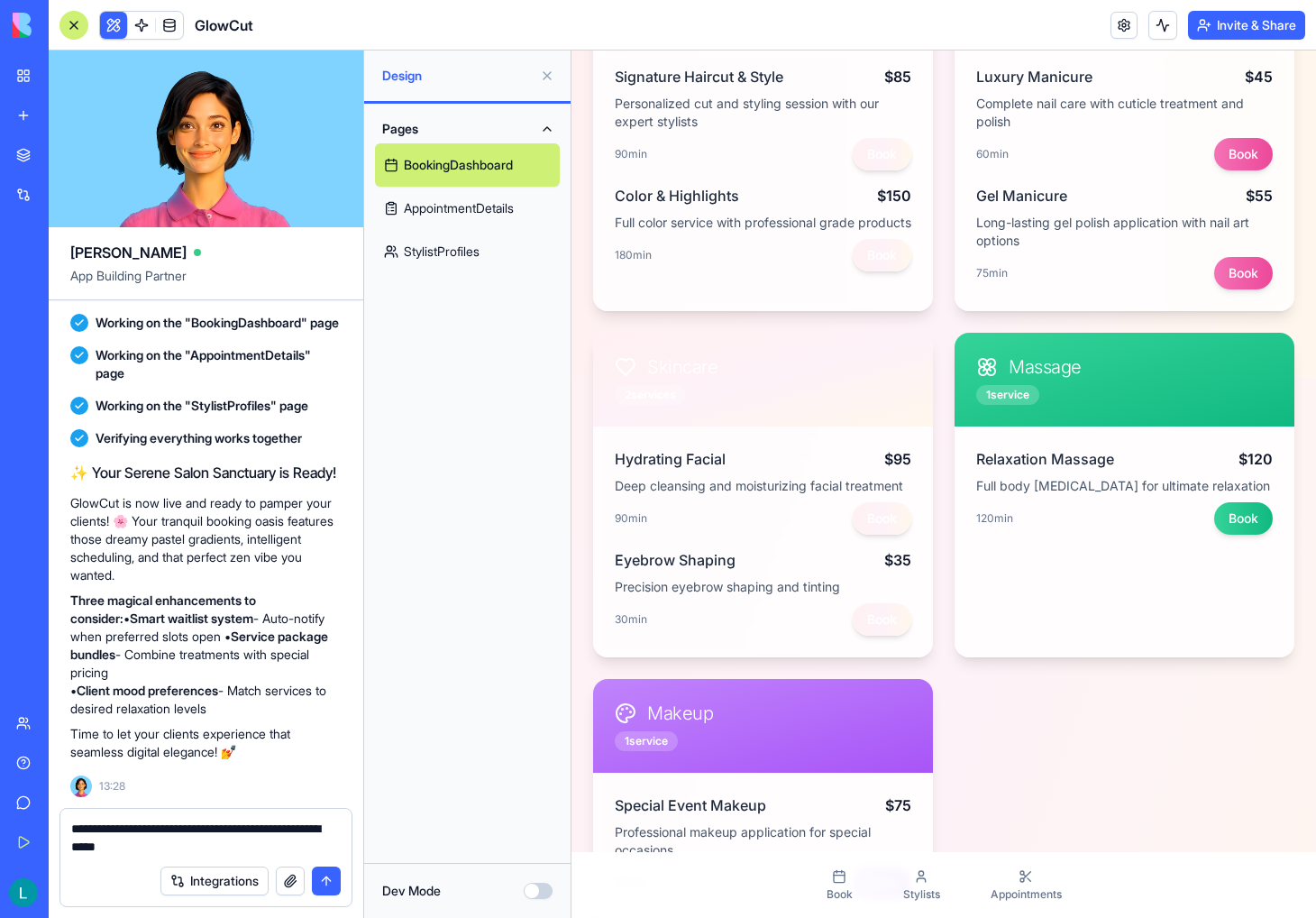
type textarea "**********"
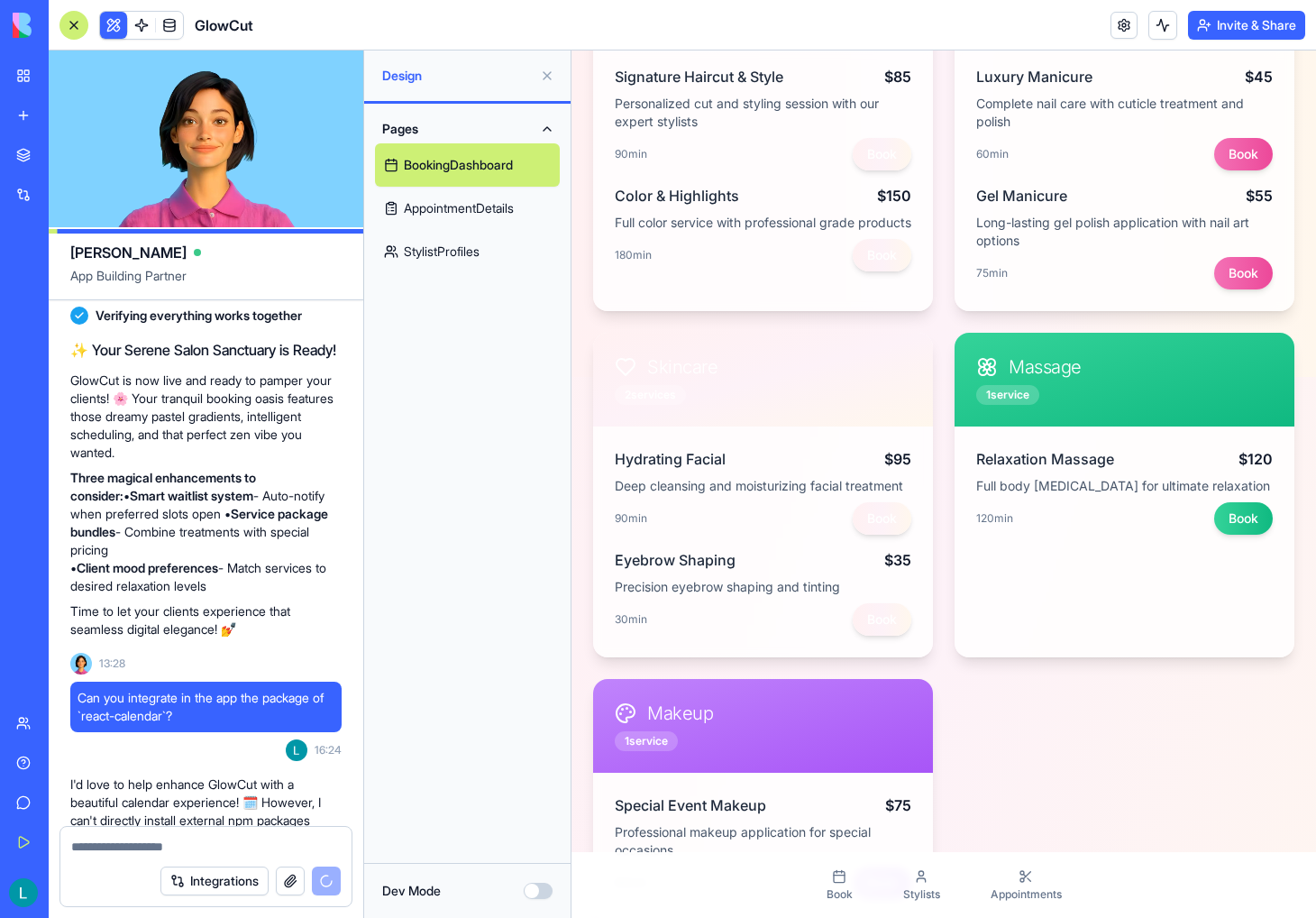
scroll to position [1646, 0]
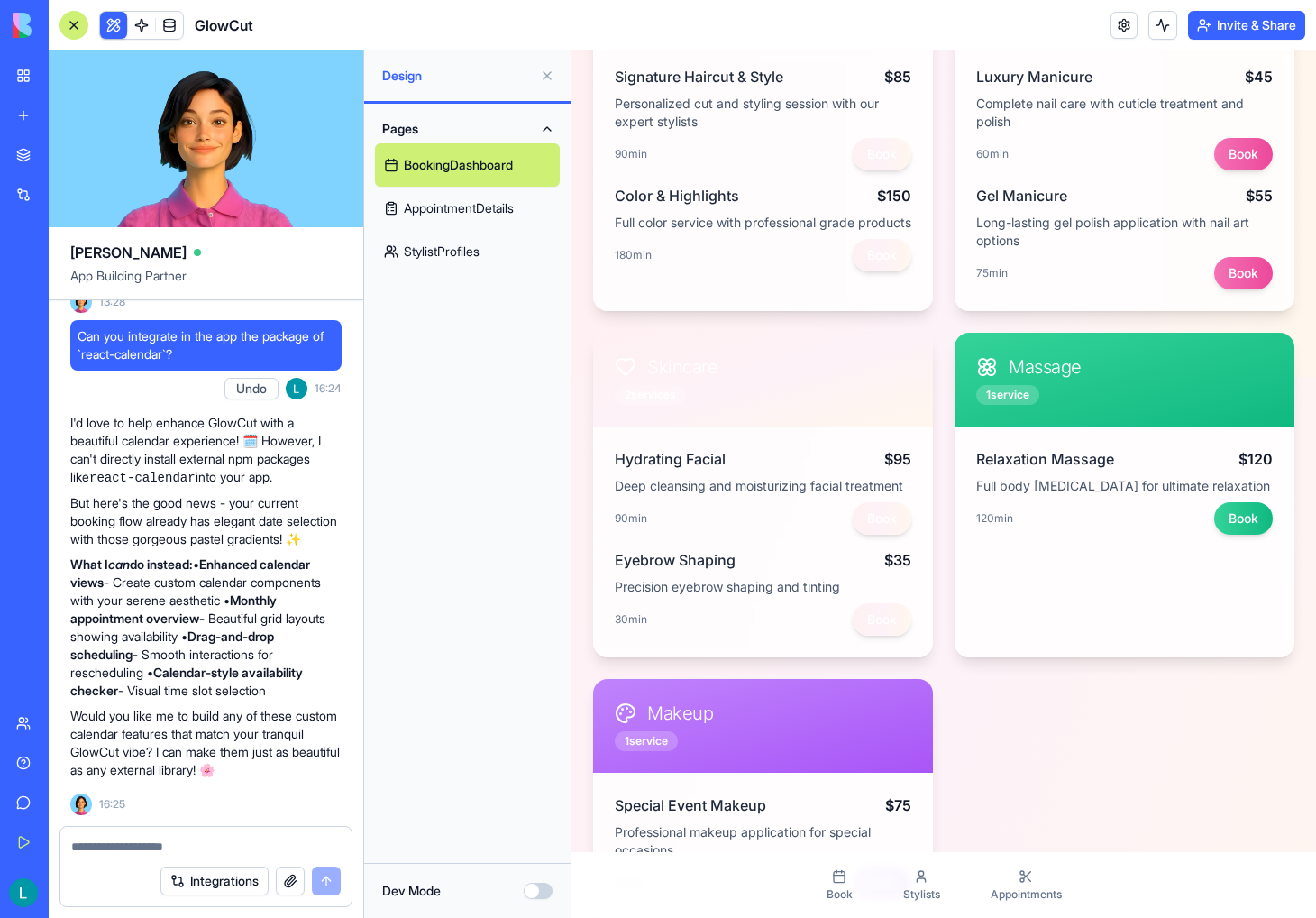
click at [296, 431] on p "I'd love to help enhance GlowCut with a beautiful calendar experience! 🗓️ Howev…" at bounding box center [205, 450] width 271 height 73
click at [305, 419] on p "I'd love to help enhance GlowCut with a beautiful calendar experience! 🗓️ Howev…" at bounding box center [205, 450] width 271 height 73
drag, startPoint x: 305, startPoint y: 419, endPoint x: 325, endPoint y: 457, distance: 42.7
click at [325, 457] on p "I'd love to help enhance GlowCut with a beautiful calendar experience! 🗓️ Howev…" at bounding box center [205, 450] width 271 height 73
click at [203, 841] on textarea at bounding box center [206, 847] width 270 height 18
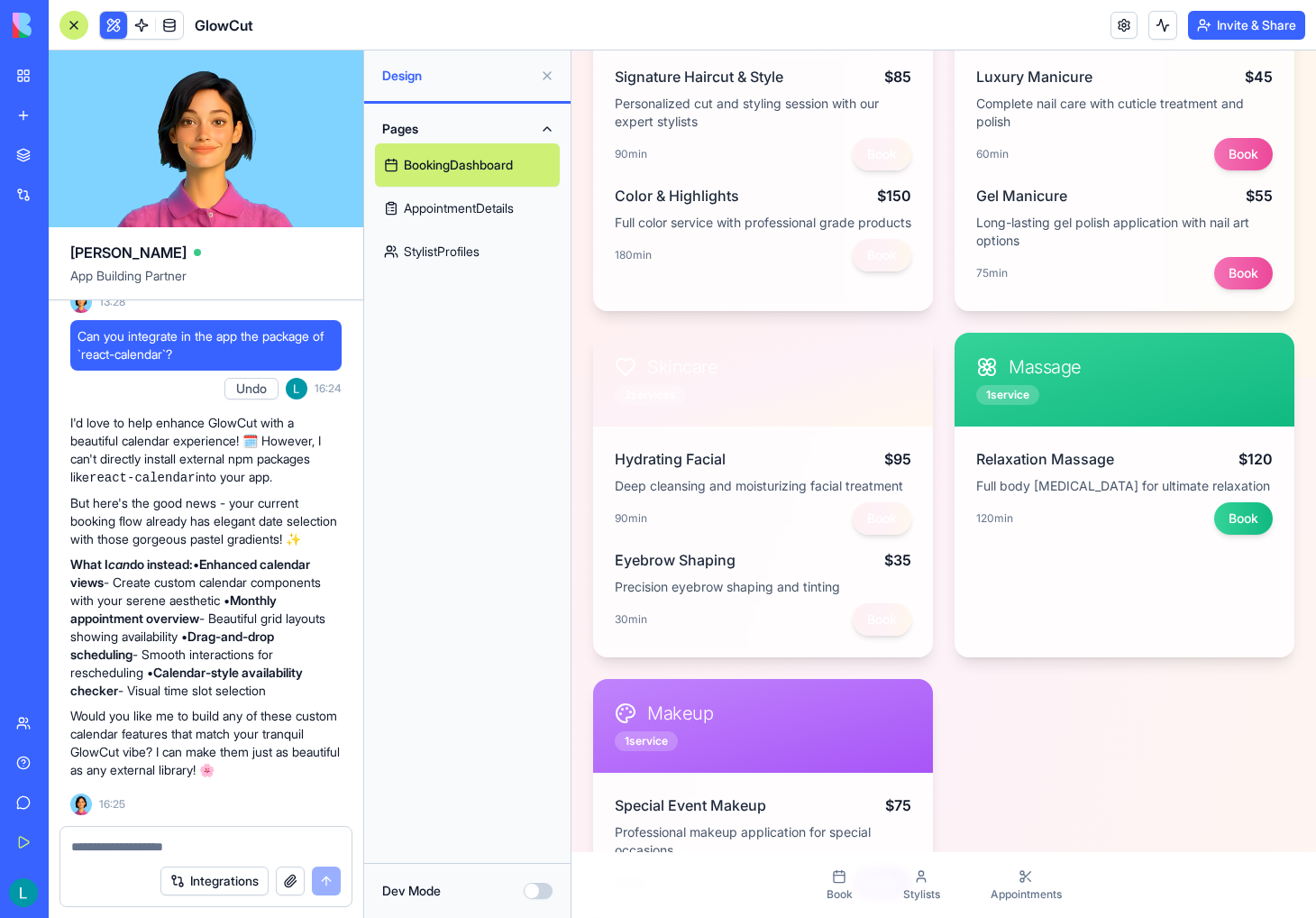
click at [298, 419] on p "I'd love to help enhance GlowCut with a beautiful calendar experience! 🗓️ Howev…" at bounding box center [205, 450] width 271 height 73
drag, startPoint x: 298, startPoint y: 419, endPoint x: 269, endPoint y: 443, distance: 37.9
click at [269, 443] on p "I'd love to help enhance GlowCut with a beautiful calendar experience! 🗓️ Howev…" at bounding box center [205, 450] width 271 height 73
click at [191, 440] on p "I'd love to help enhance GlowCut with a beautiful calendar experience! 🗓️ Howev…" at bounding box center [205, 450] width 271 height 73
click at [155, 441] on p "I'd love to help enhance GlowCut with a beautiful calendar experience! 🗓️ Howev…" at bounding box center [205, 450] width 271 height 73
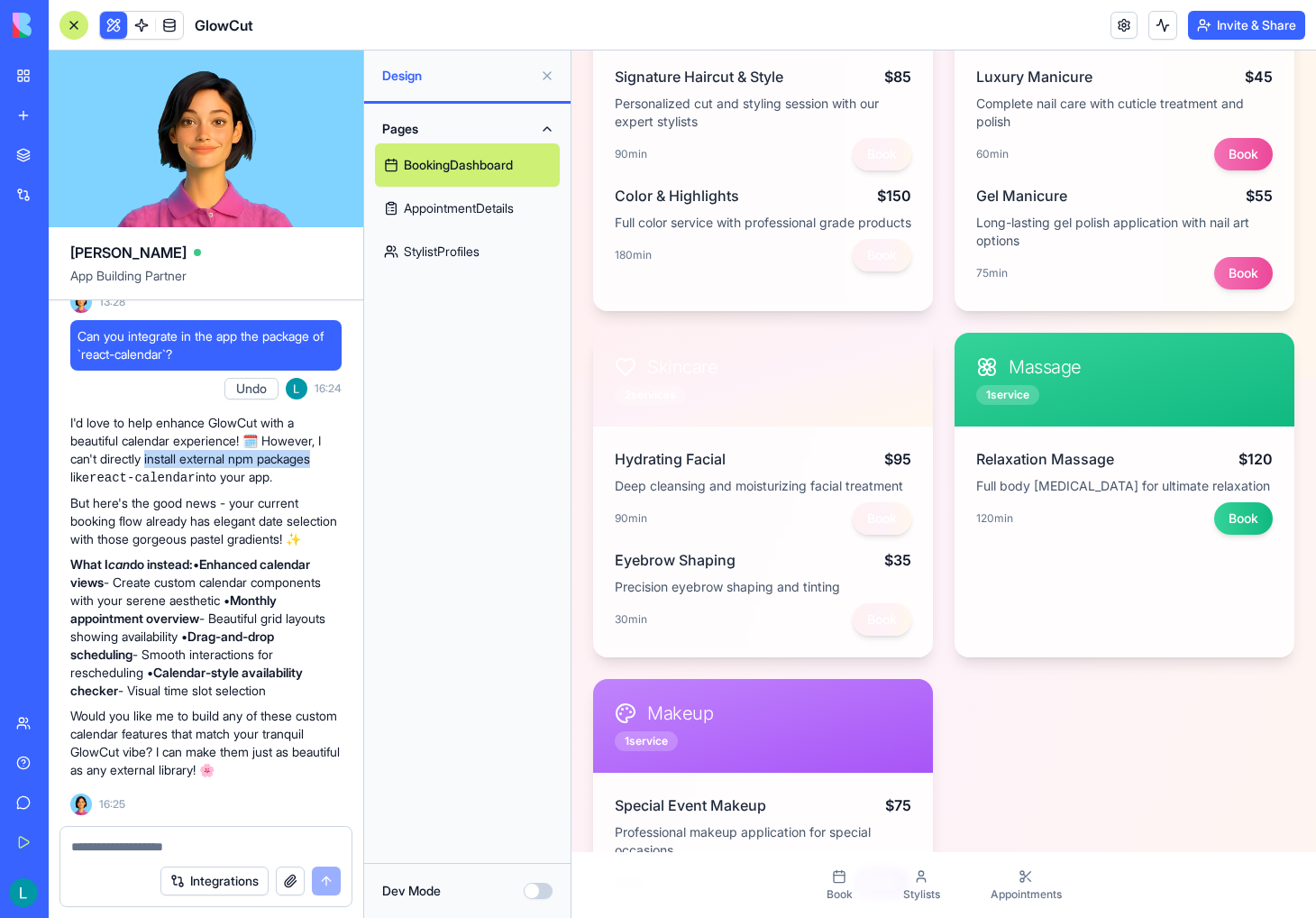
drag, startPoint x: 155, startPoint y: 441, endPoint x: 309, endPoint y: 444, distance: 154.2
click at [309, 444] on p "I'd love to help enhance GlowCut with a beautiful calendar experience! 🗓️ Howev…" at bounding box center [205, 450] width 271 height 73
click at [319, 437] on p "I'd love to help enhance GlowCut with a beautiful calendar experience! 🗓️ Howev…" at bounding box center [205, 450] width 271 height 73
click at [75, 14] on div at bounding box center [74, 25] width 29 height 29
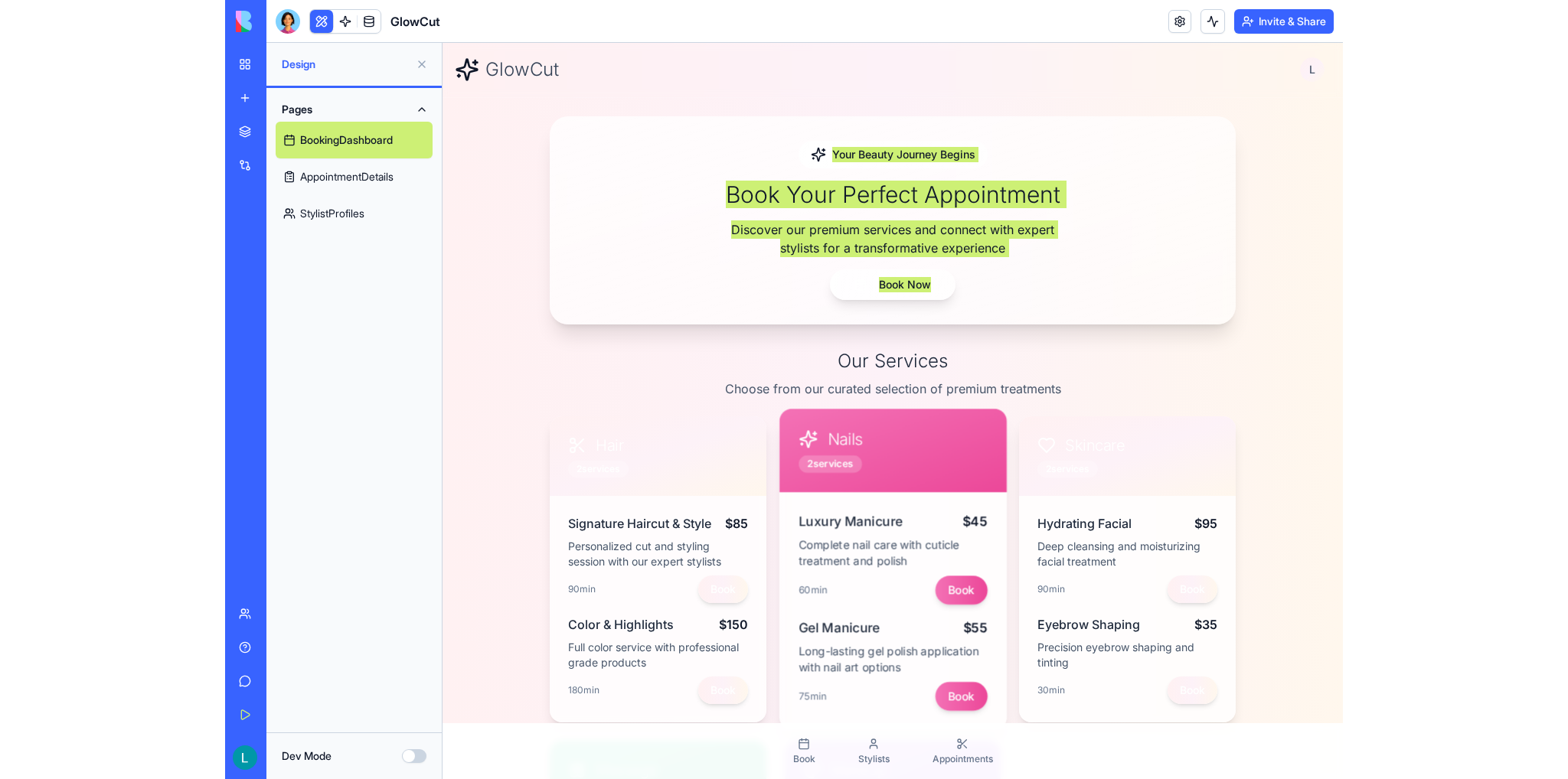
scroll to position [0, 0]
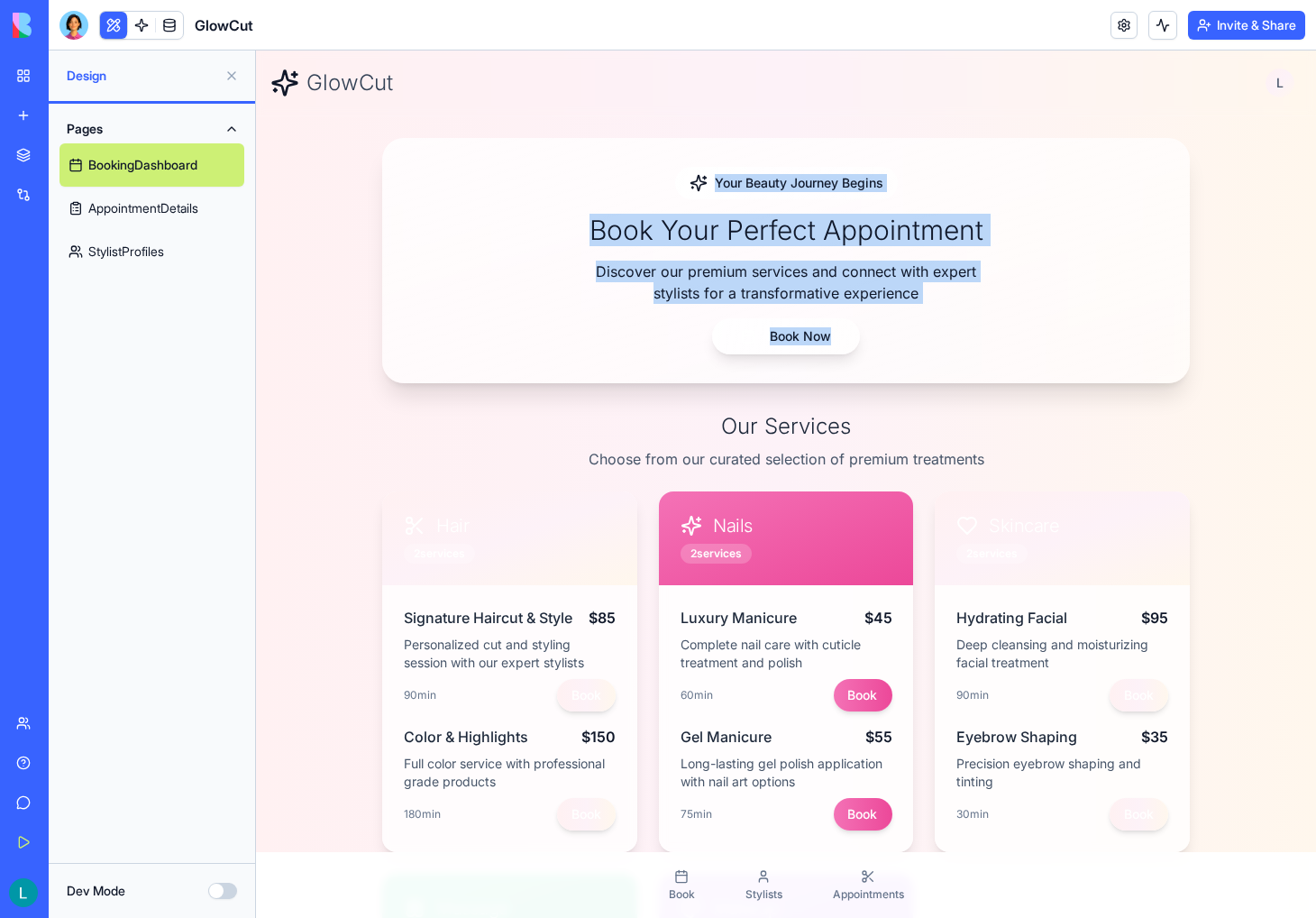
click at [636, 255] on div "Your Beauty Journey Begins Book Your Perfect Appointment Discover our premium s…" at bounding box center [786, 261] width 750 height 188
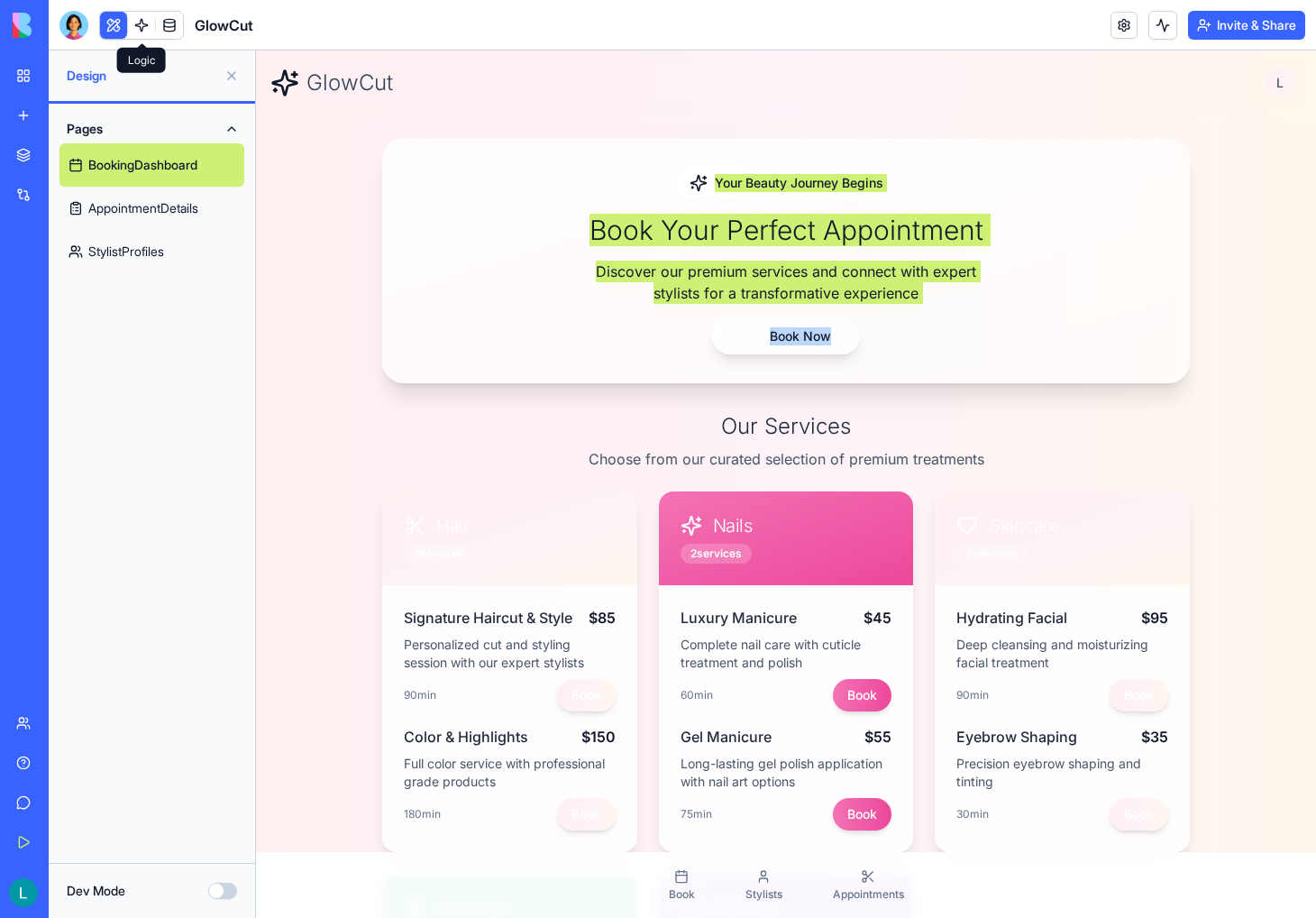
click at [136, 26] on link at bounding box center [141, 25] width 27 height 27
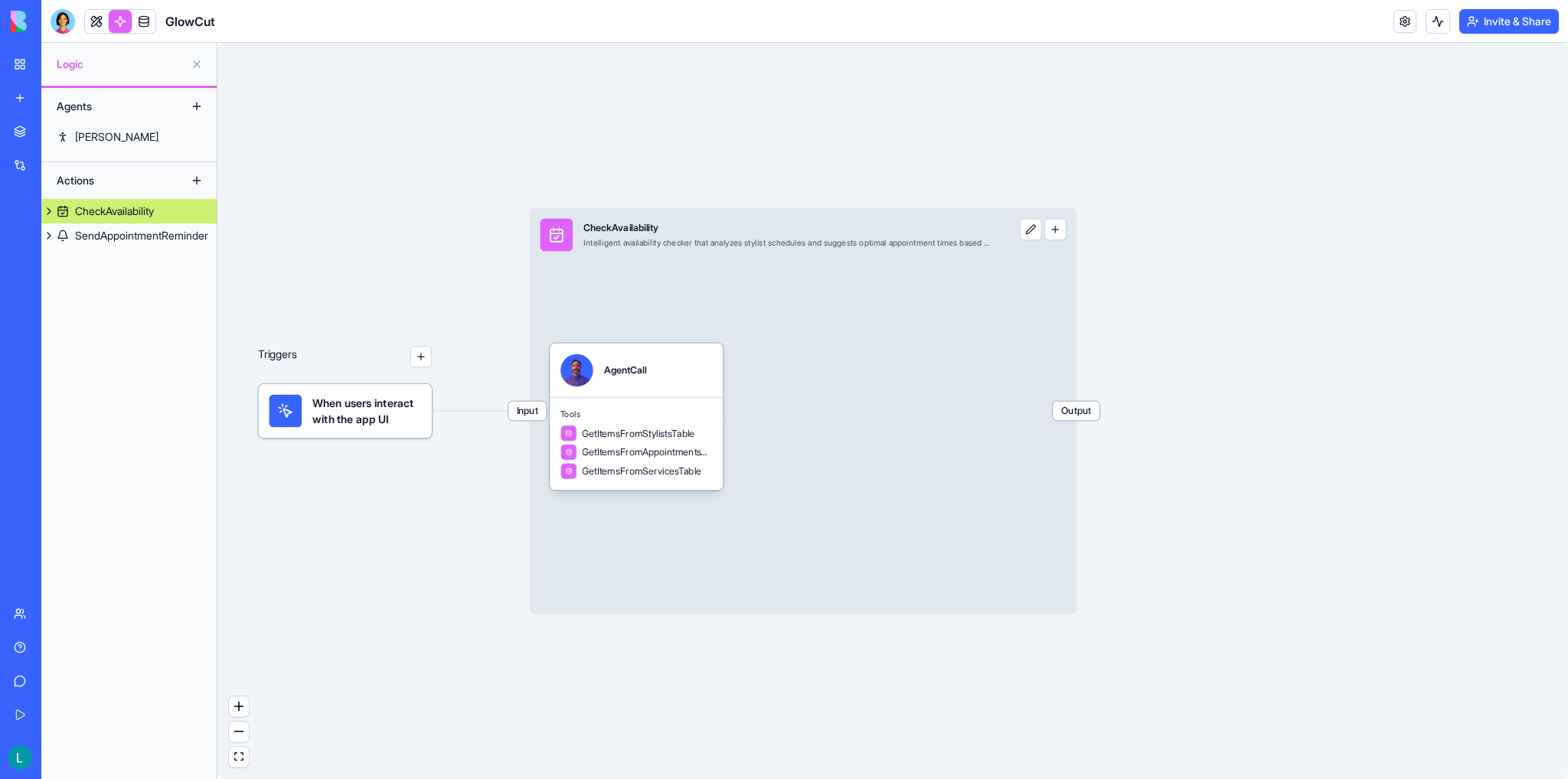
drag, startPoint x: 450, startPoint y: 251, endPoint x: 548, endPoint y: 267, distance: 99.3
click at [548, 267] on div "Triggers When users interact with the app UI Input CheckAvailability Intelligen…" at bounding box center [892, 410] width 1350 height 736
drag, startPoint x: 423, startPoint y: 280, endPoint x: 503, endPoint y: 289, distance: 80.5
click at [503, 289] on div "Triggers When users interact with the app UI Input CheckAvailability Intelligen…" at bounding box center [892, 410] width 1350 height 736
drag, startPoint x: 457, startPoint y: 249, endPoint x: 621, endPoint y: 298, distance: 171.2
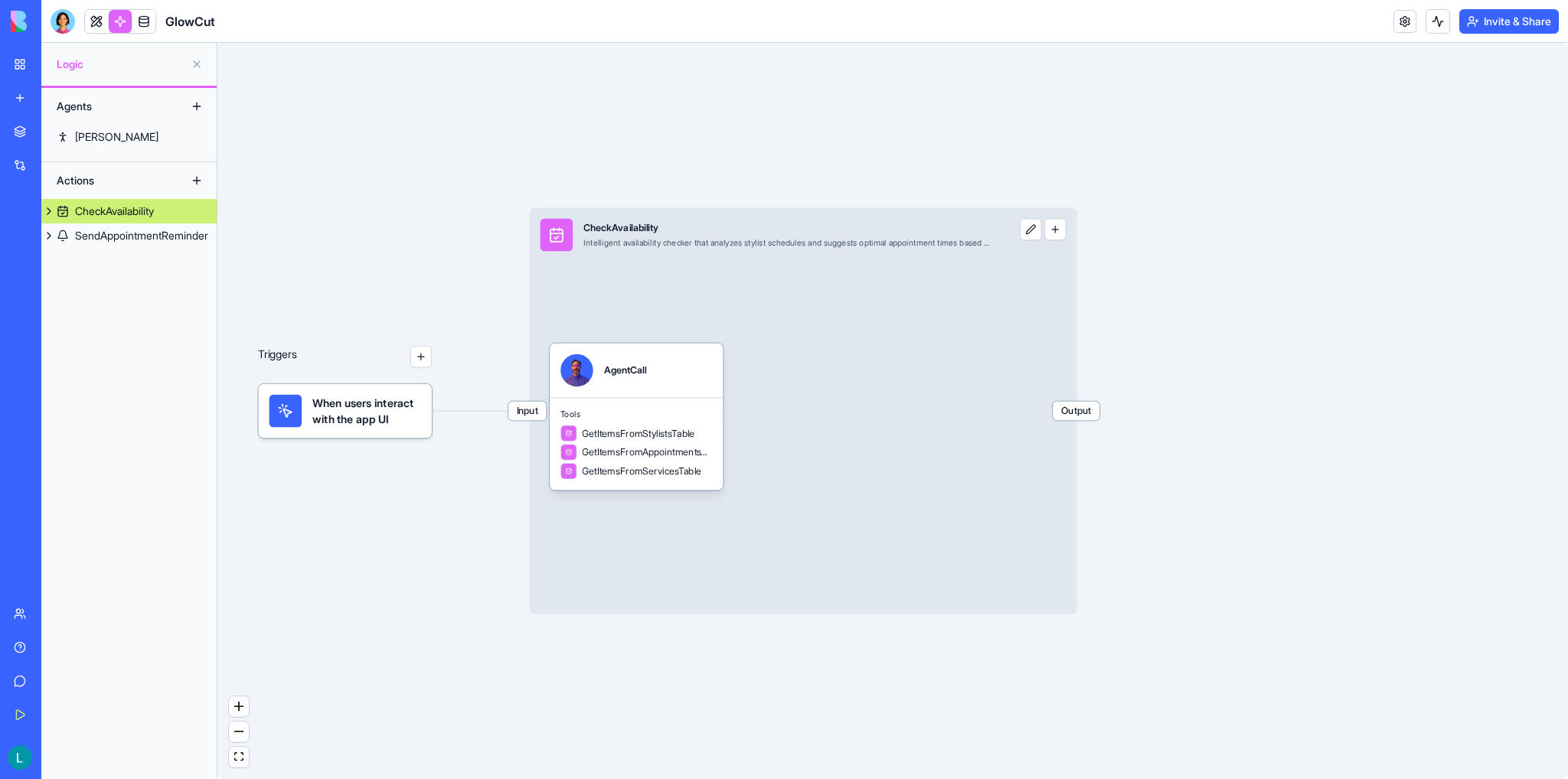
click at [621, 298] on div "Triggers When users interact with the app UI Input CheckAvailability Intelligen…" at bounding box center [892, 410] width 1350 height 736
click at [92, 241] on div "SendAppointmentReminder" at bounding box center [141, 236] width 133 height 15
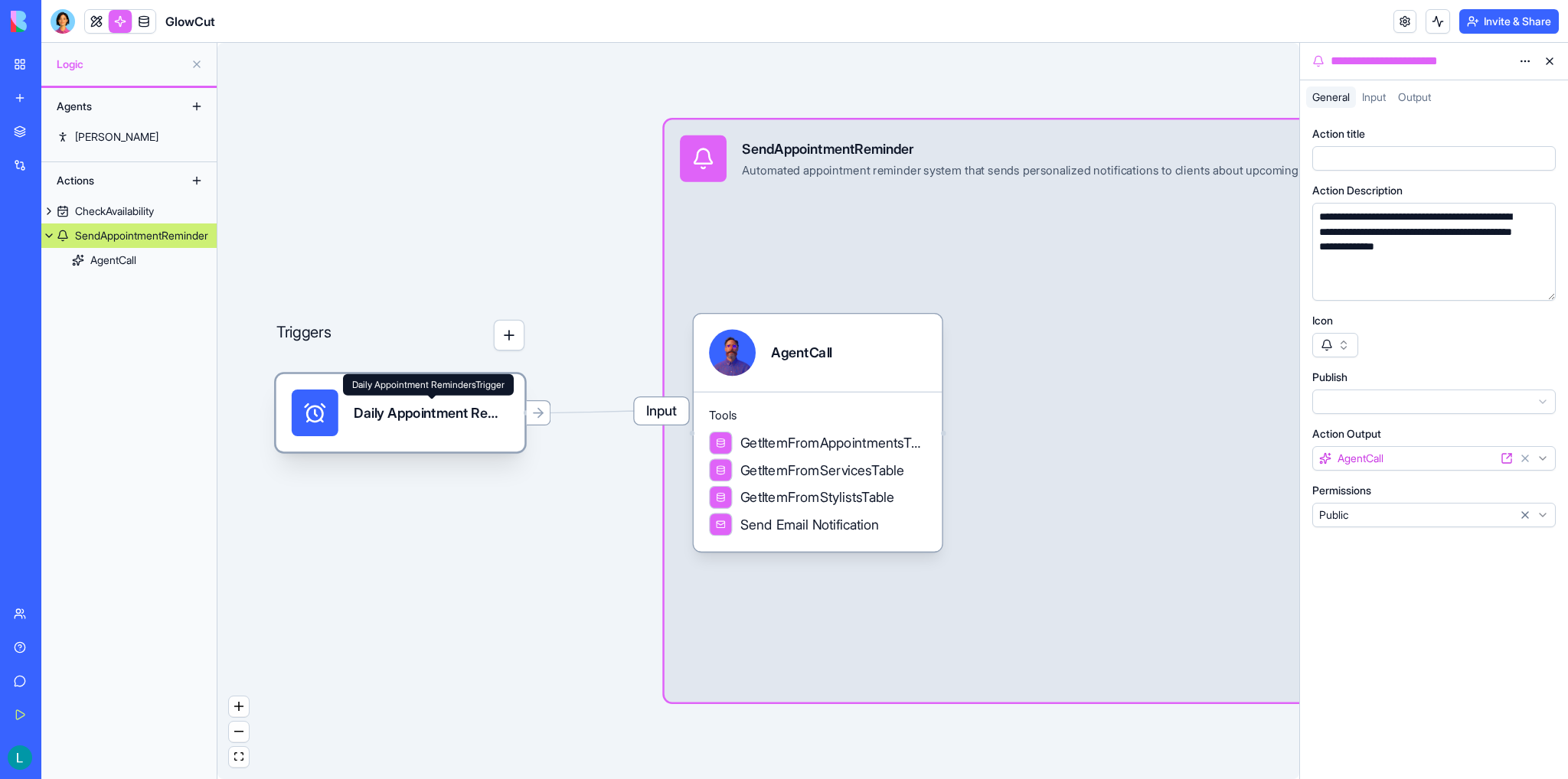
click at [447, 413] on div "Daily Appointment RemindersTrigger" at bounding box center [431, 412] width 155 height 20
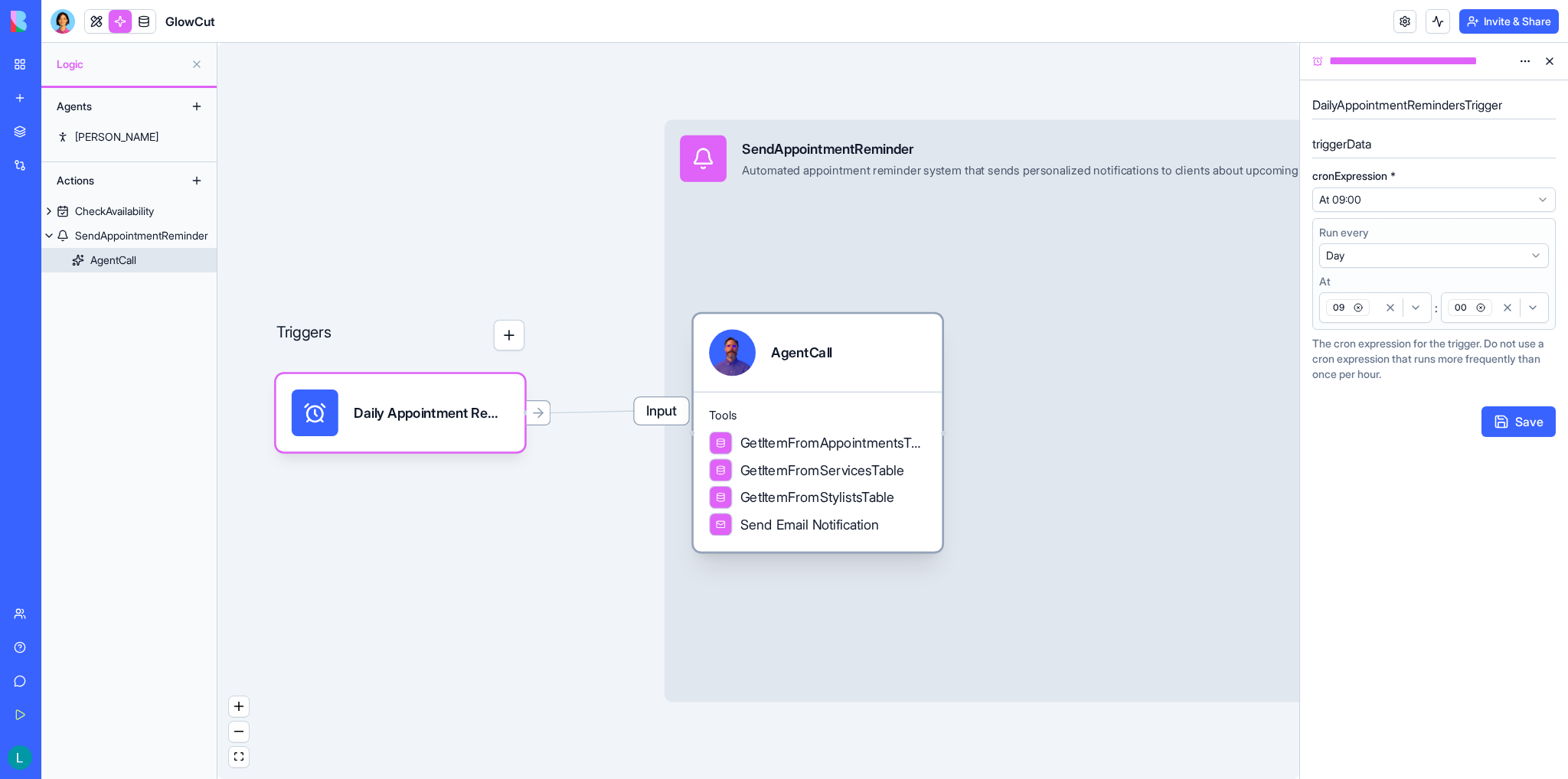
click at [1116, 377] on div "Input SendAppointmentReminder Automated appointment reminder system that sends …" at bounding box center [1057, 412] width 784 height 582
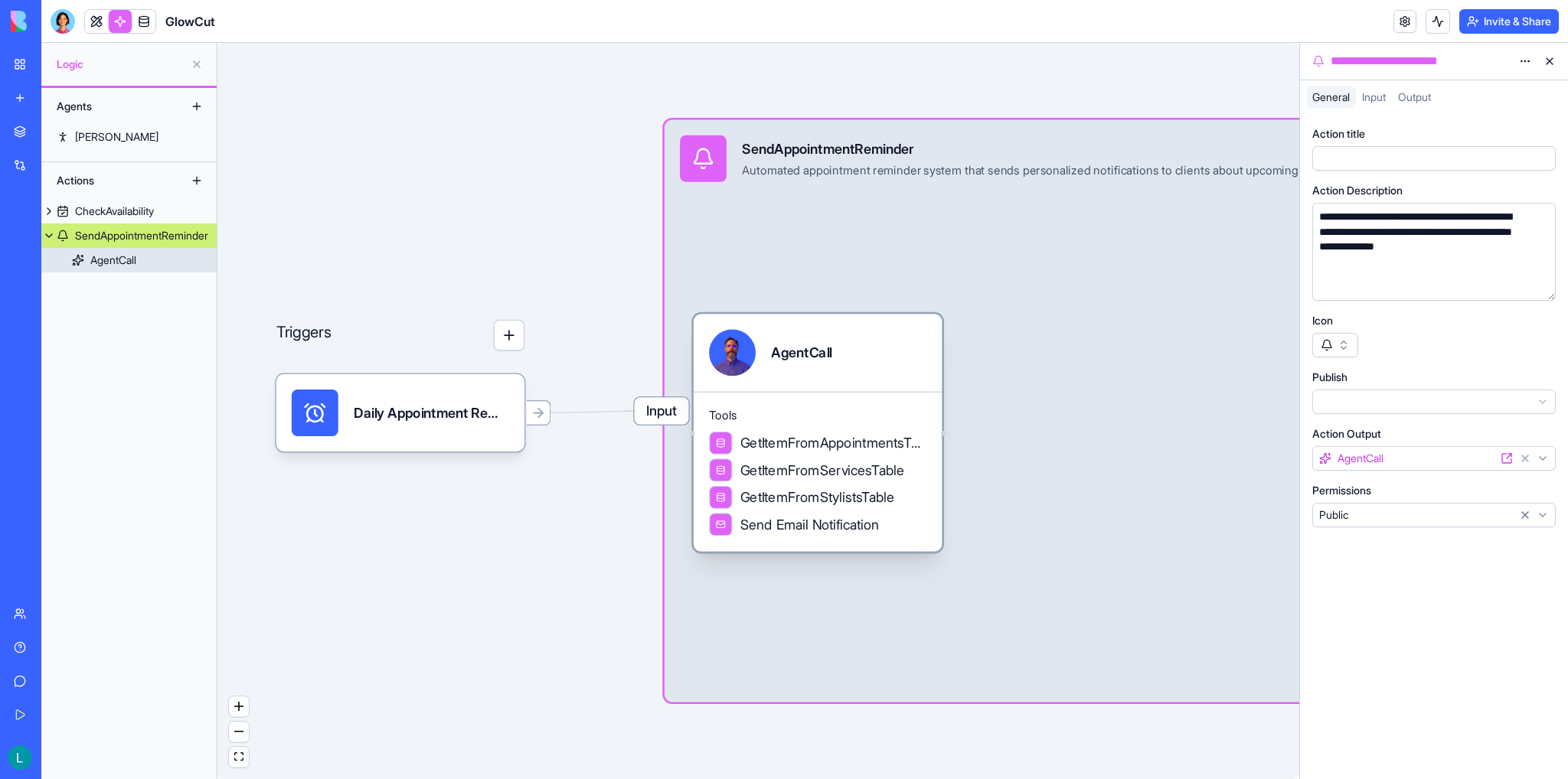
click at [848, 377] on div "AgentCall" at bounding box center [818, 352] width 249 height 77
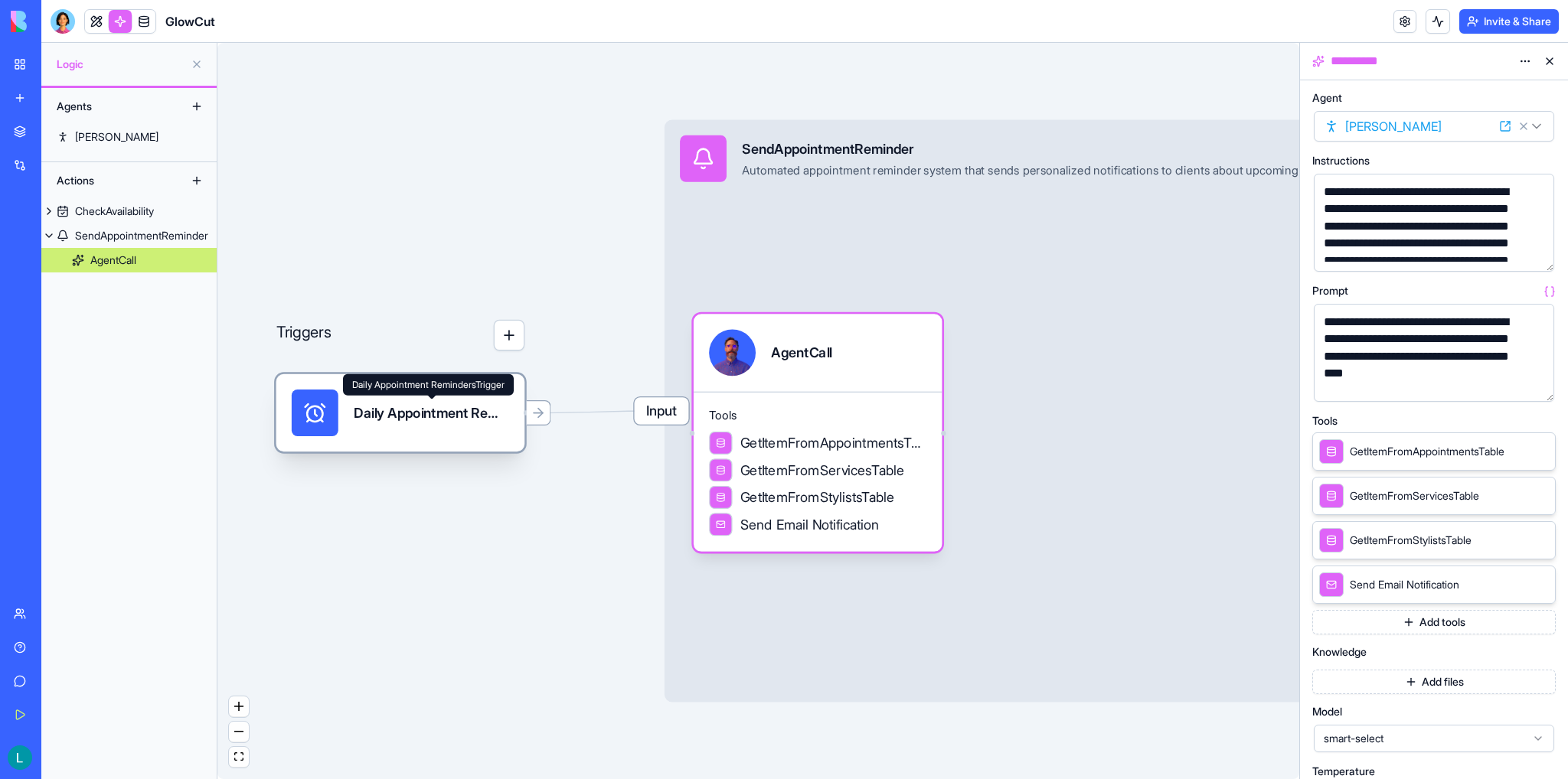
click at [484, 405] on div "Daily Appointment RemindersTrigger" at bounding box center [431, 412] width 155 height 20
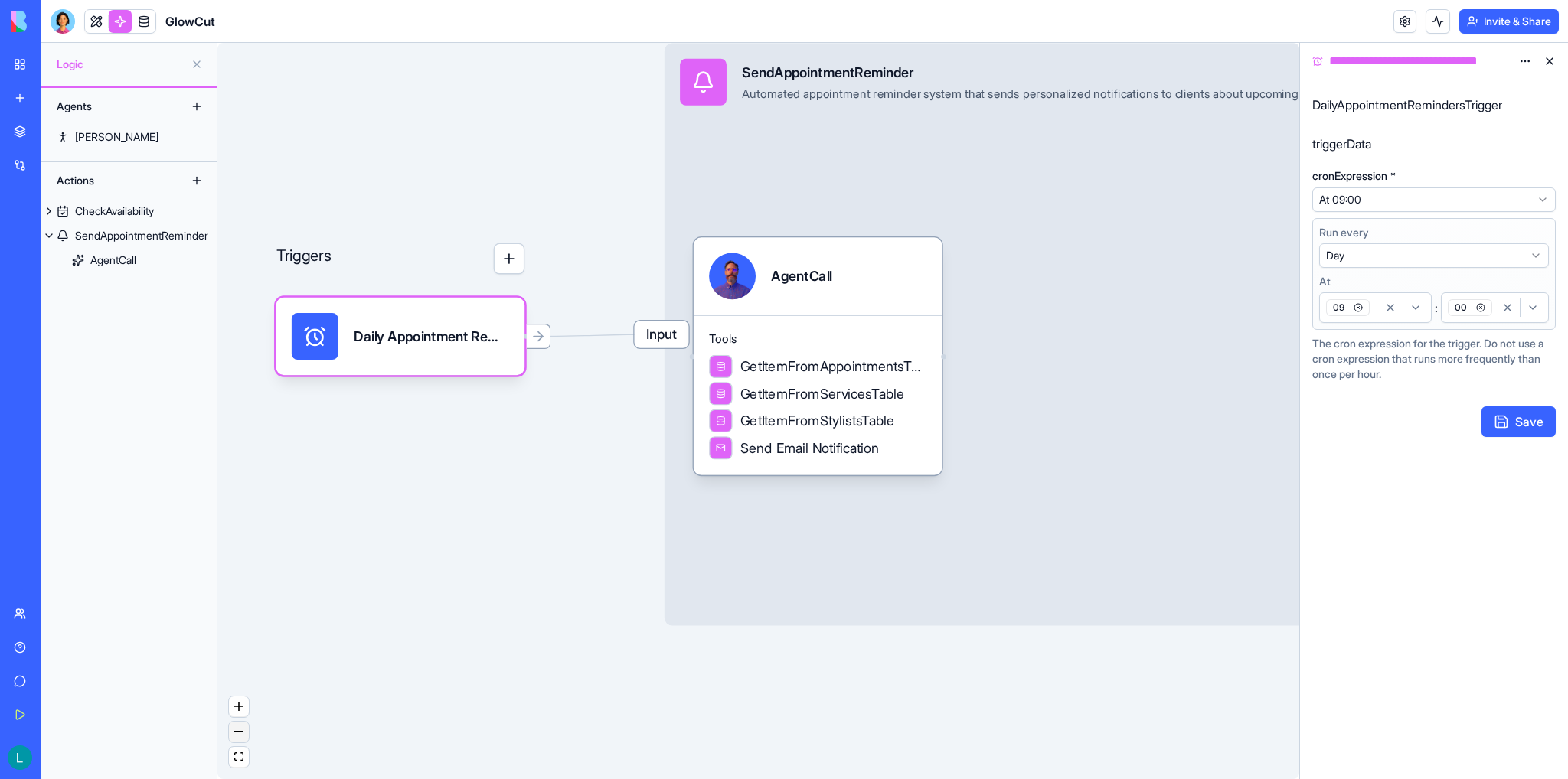
click at [238, 741] on button "zoom out" at bounding box center [239, 731] width 20 height 20
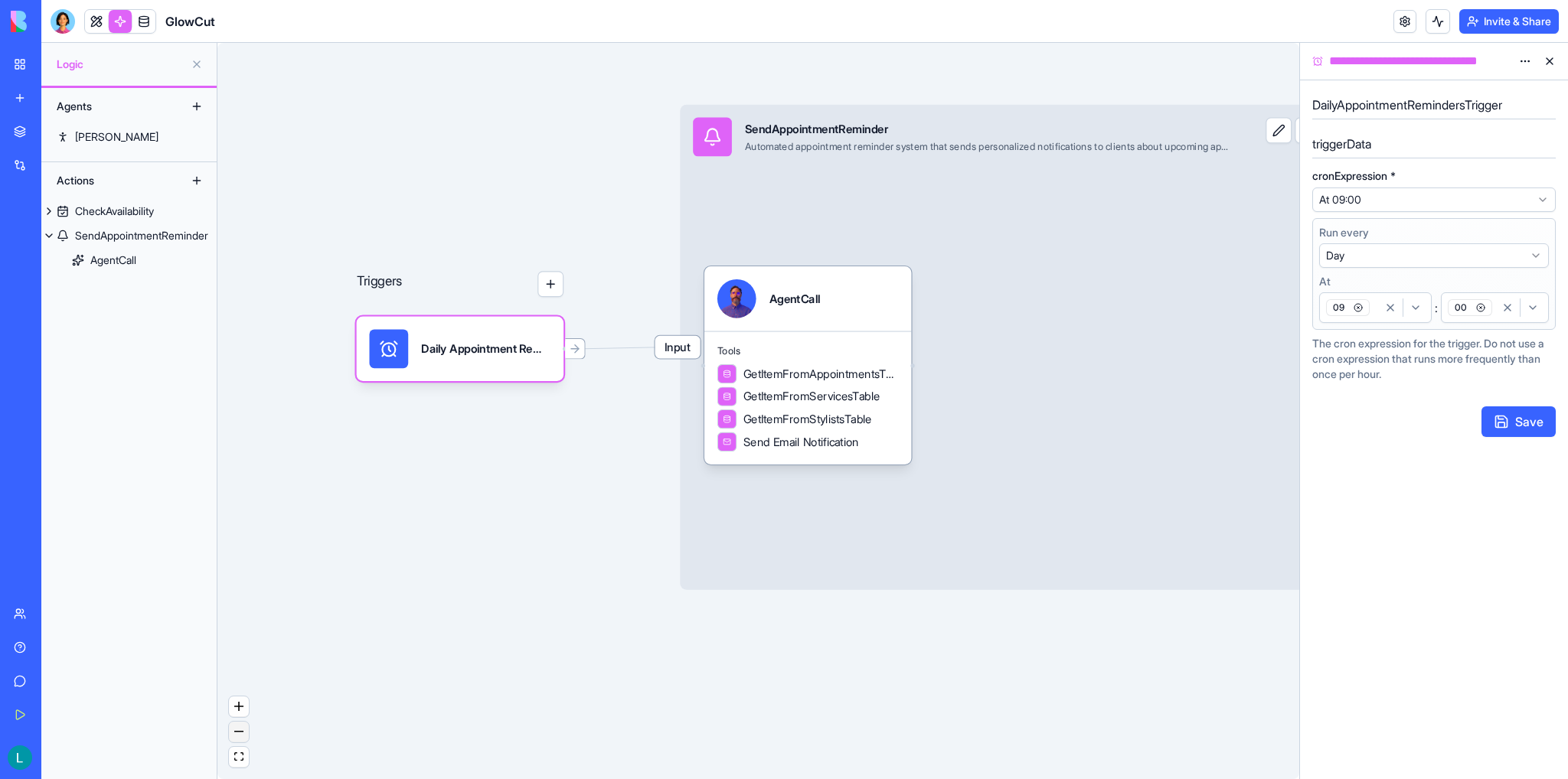
click at [239, 724] on button "zoom out" at bounding box center [239, 731] width 20 height 20
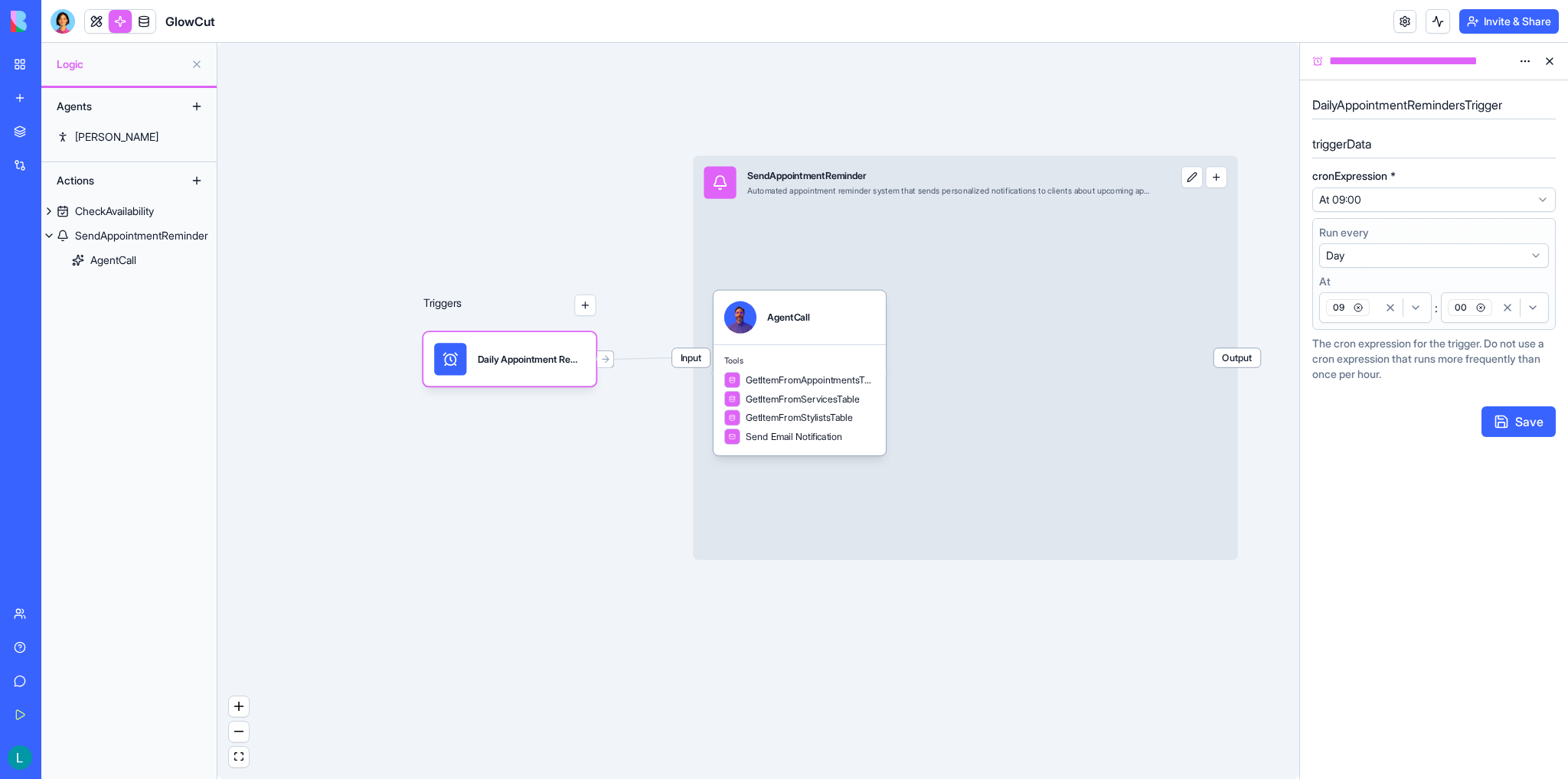
drag, startPoint x: 666, startPoint y: 486, endPoint x: 652, endPoint y: 485, distance: 14.0
click at [656, 486] on div "Triggers Daily Appointment RemindersTrigger Input SendAppointmentReminder Autom…" at bounding box center [758, 410] width 1082 height 736
drag, startPoint x: 638, startPoint y: 486, endPoint x: 556, endPoint y: 490, distance: 82.1
click at [557, 490] on div "Triggers Daily Appointment RemindersTrigger Input SendAppointmentReminder Autom…" at bounding box center [758, 410] width 1082 height 736
click at [1116, 363] on span "Output" at bounding box center [1237, 357] width 47 height 20
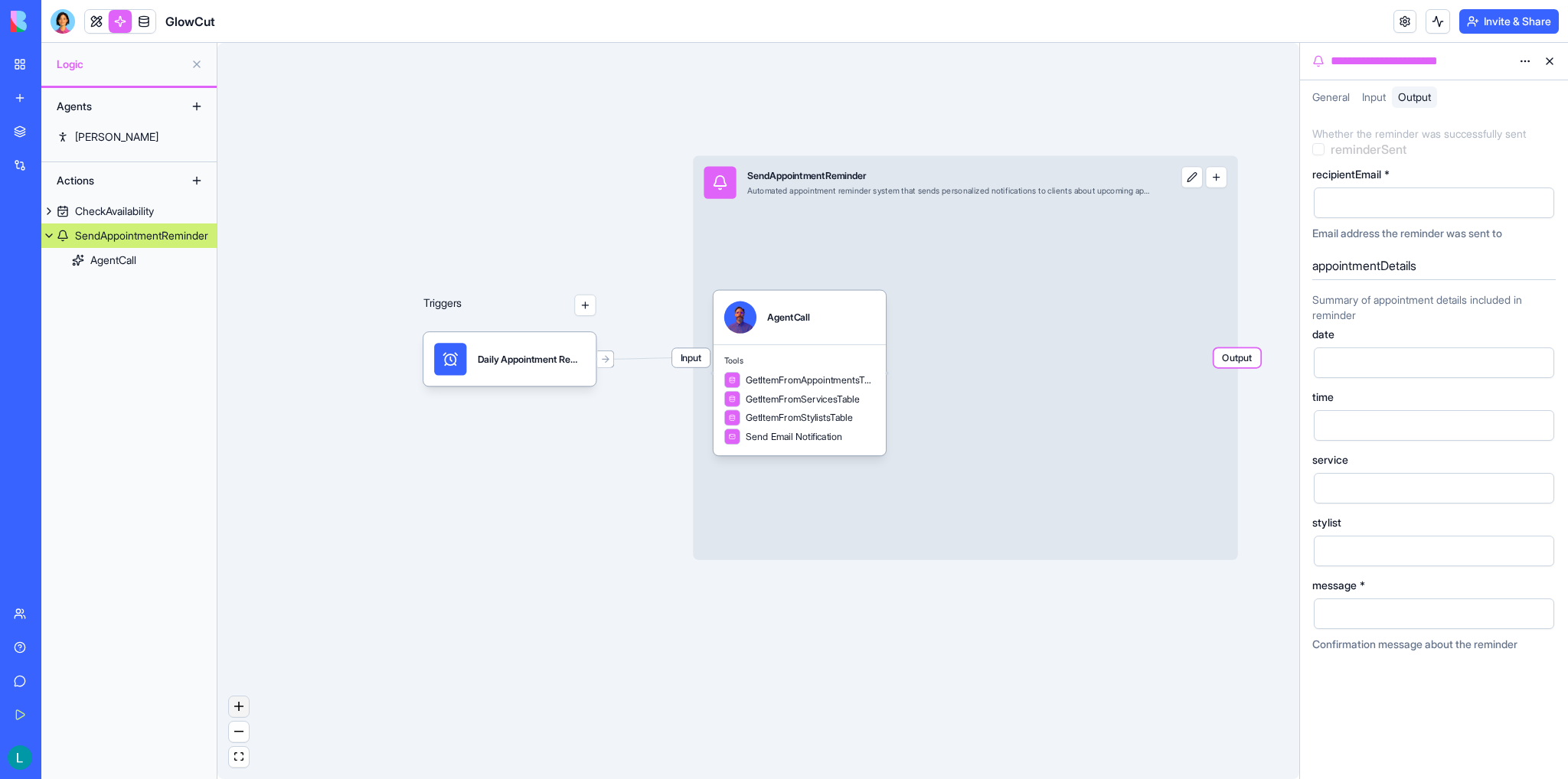
click at [239, 714] on button "zoom in" at bounding box center [239, 706] width 20 height 20
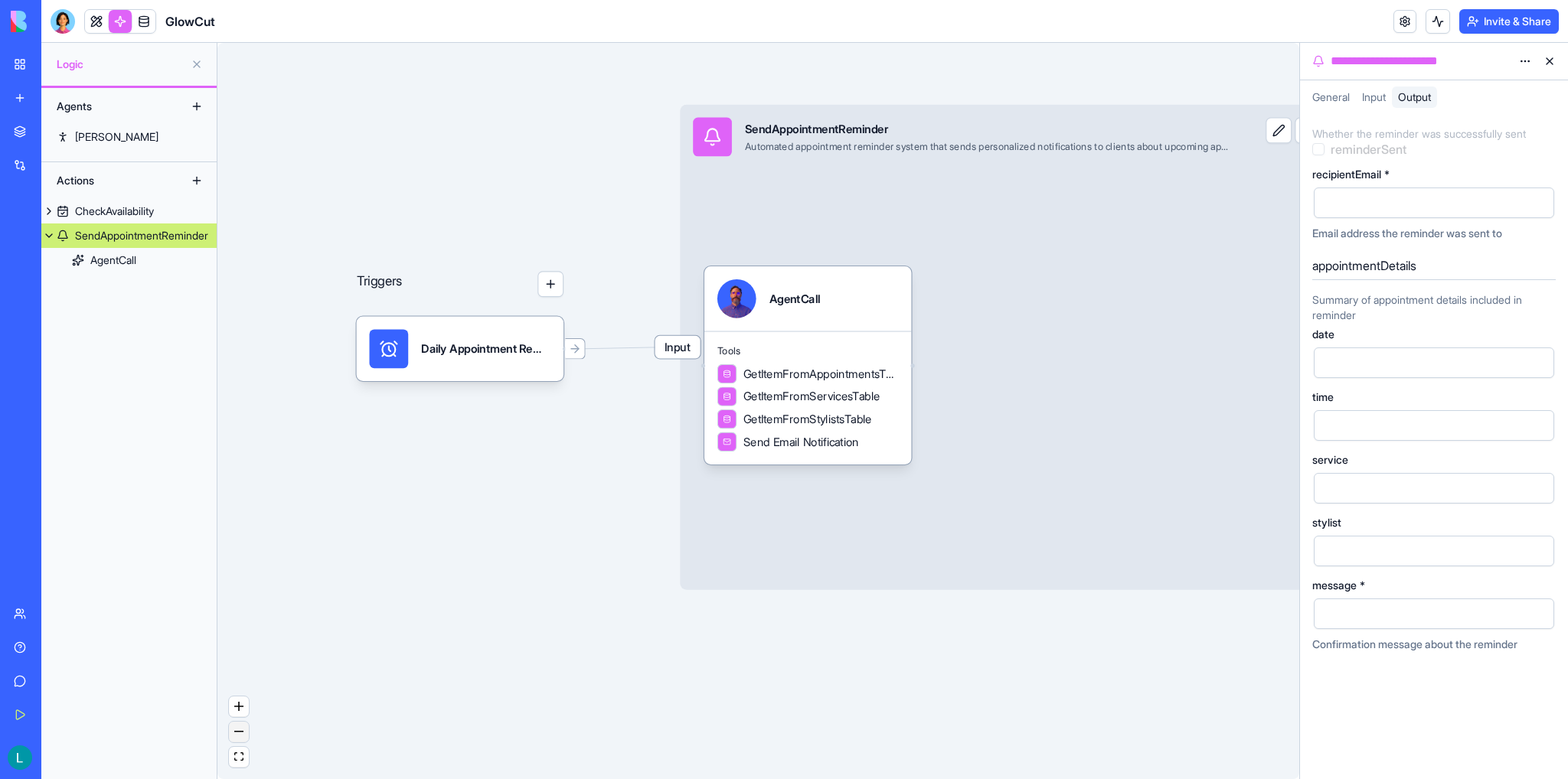
click at [241, 732] on button "zoom out" at bounding box center [239, 731] width 20 height 20
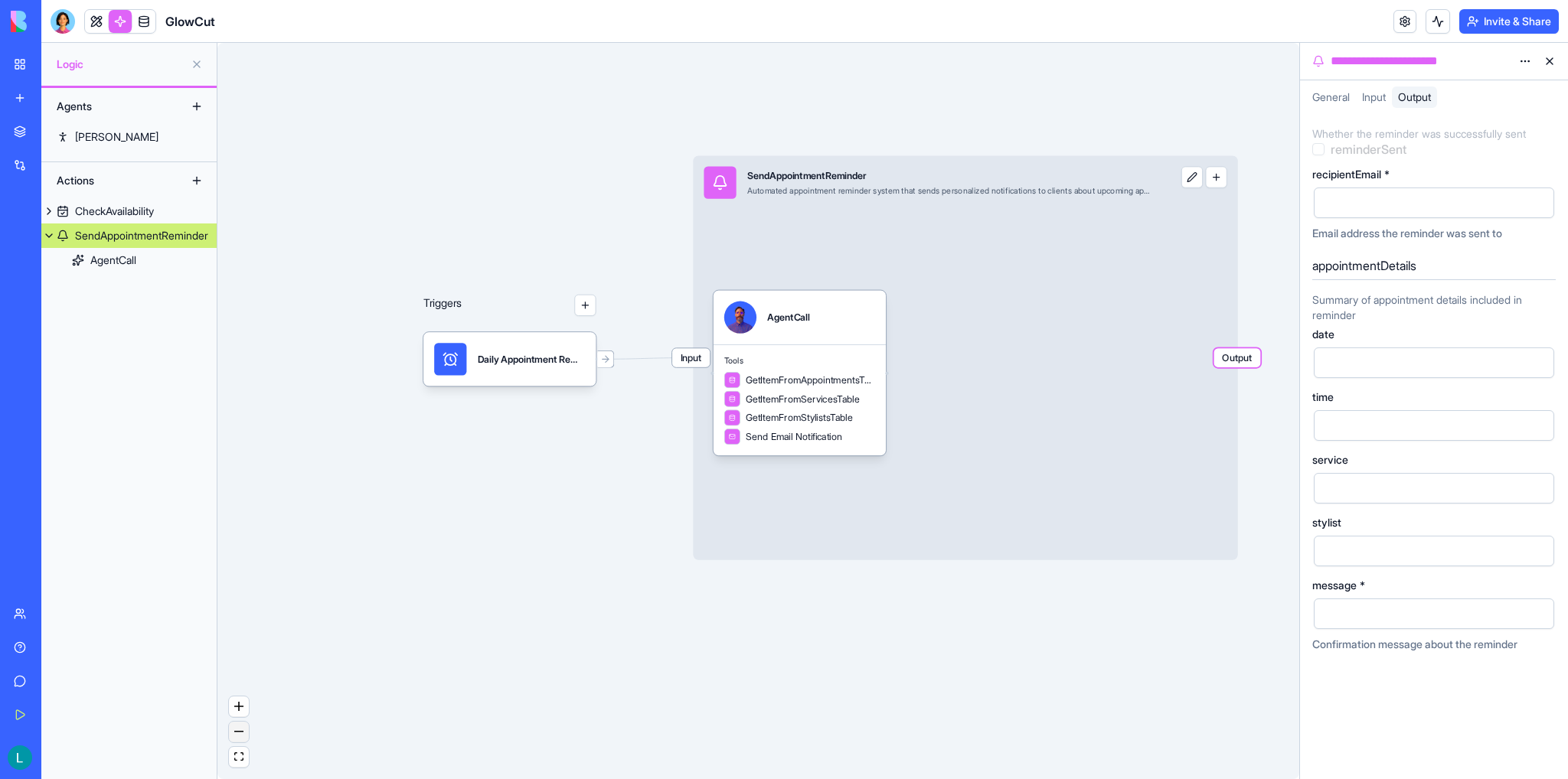
click at [241, 732] on button "zoom out" at bounding box center [239, 731] width 20 height 20
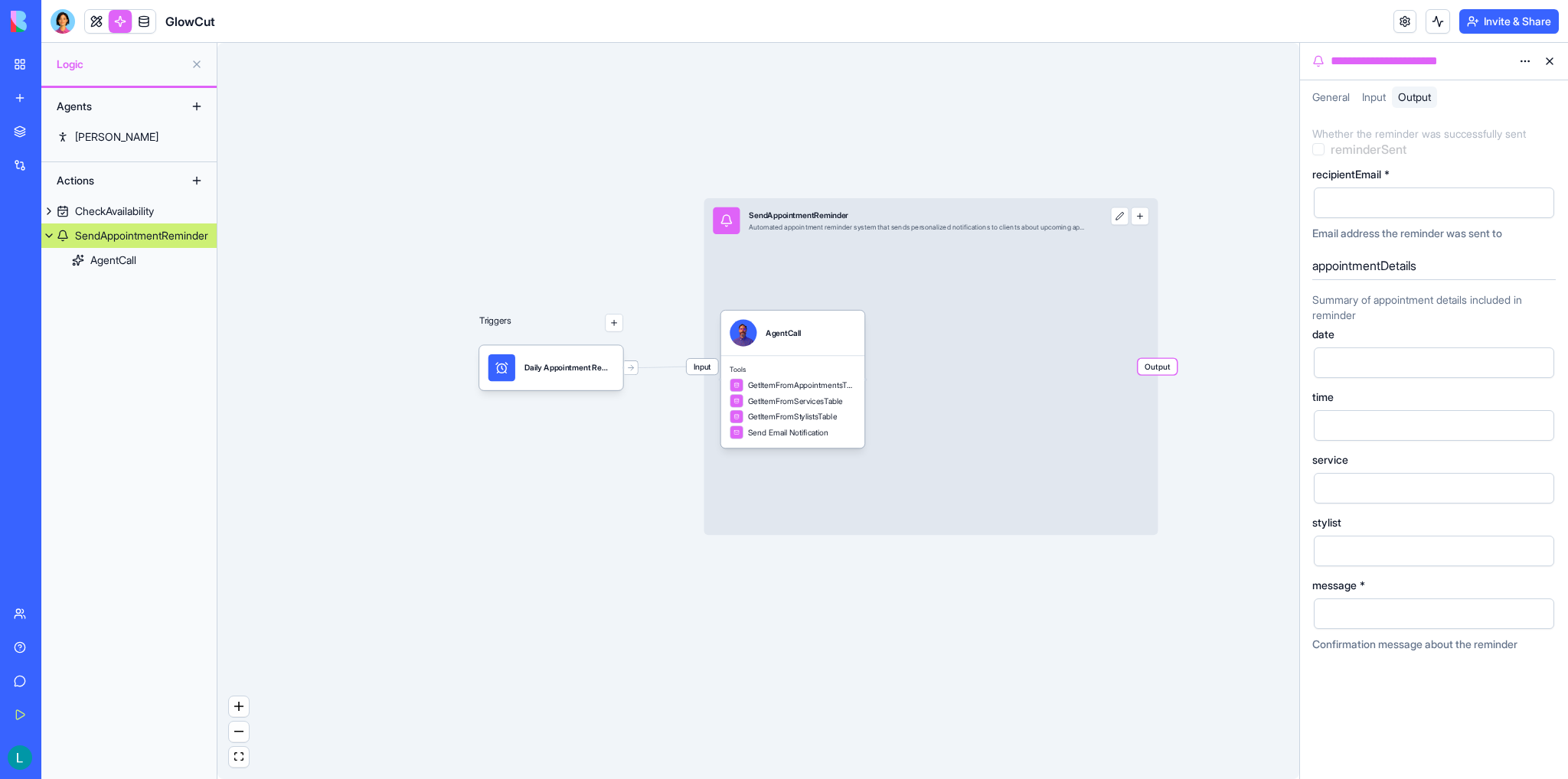
drag, startPoint x: 608, startPoint y: 515, endPoint x: 514, endPoint y: 511, distance: 94.1
click at [514, 511] on div "Triggers Daily Appointment RemindersTrigger Input SendAppointmentReminder Autom…" at bounding box center [758, 410] width 1082 height 736
drag, startPoint x: 1225, startPoint y: 245, endPoint x: 1115, endPoint y: 256, distance: 110.5
click at [1115, 256] on div "Triggers Daily Appointment RemindersTrigger Input SendAppointmentReminder Autom…" at bounding box center [758, 410] width 1082 height 736
click at [48, 211] on button at bounding box center [49, 210] width 15 height 25
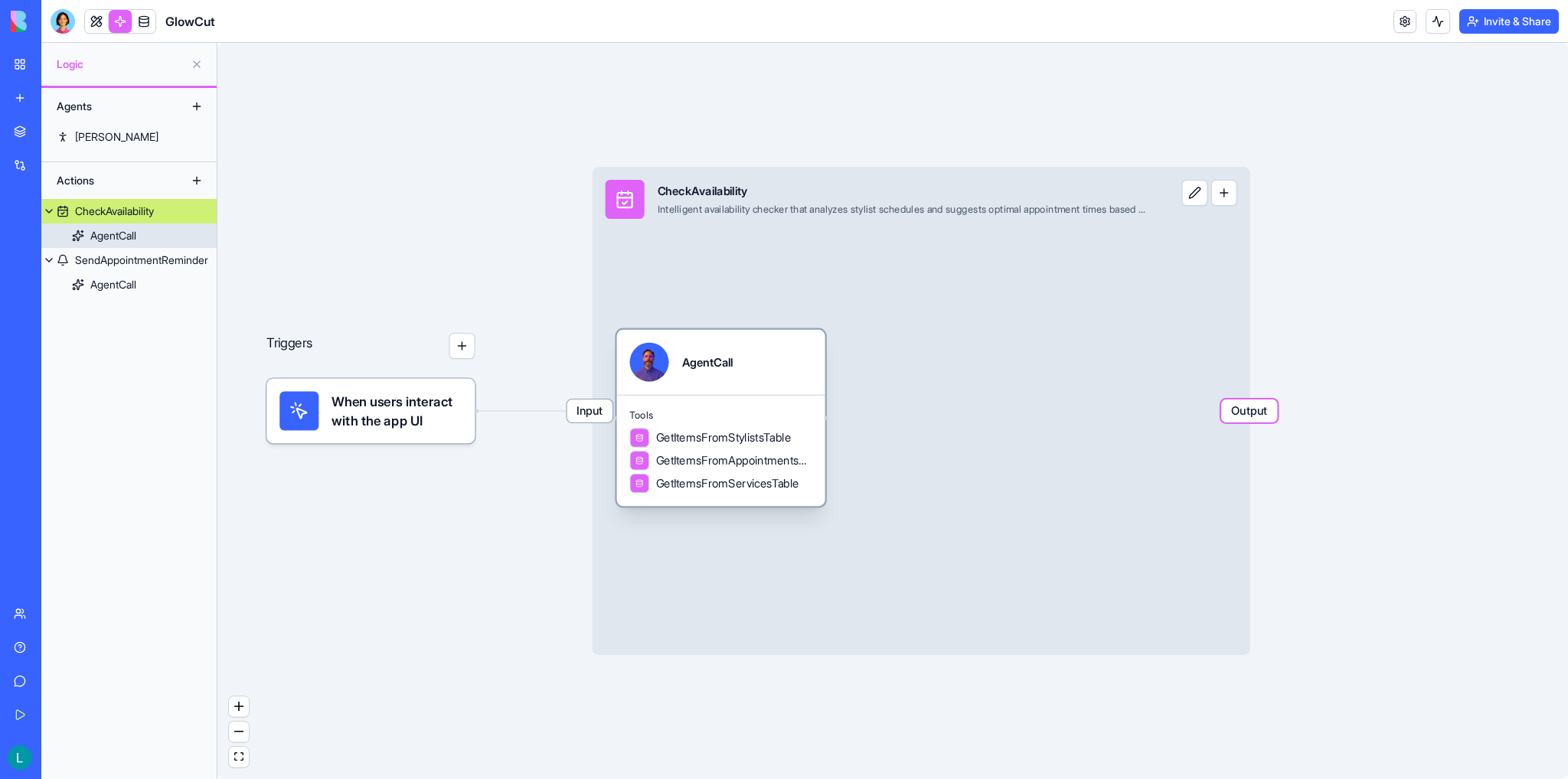
click at [146, 238] on link "AgentCall" at bounding box center [129, 235] width 175 height 25
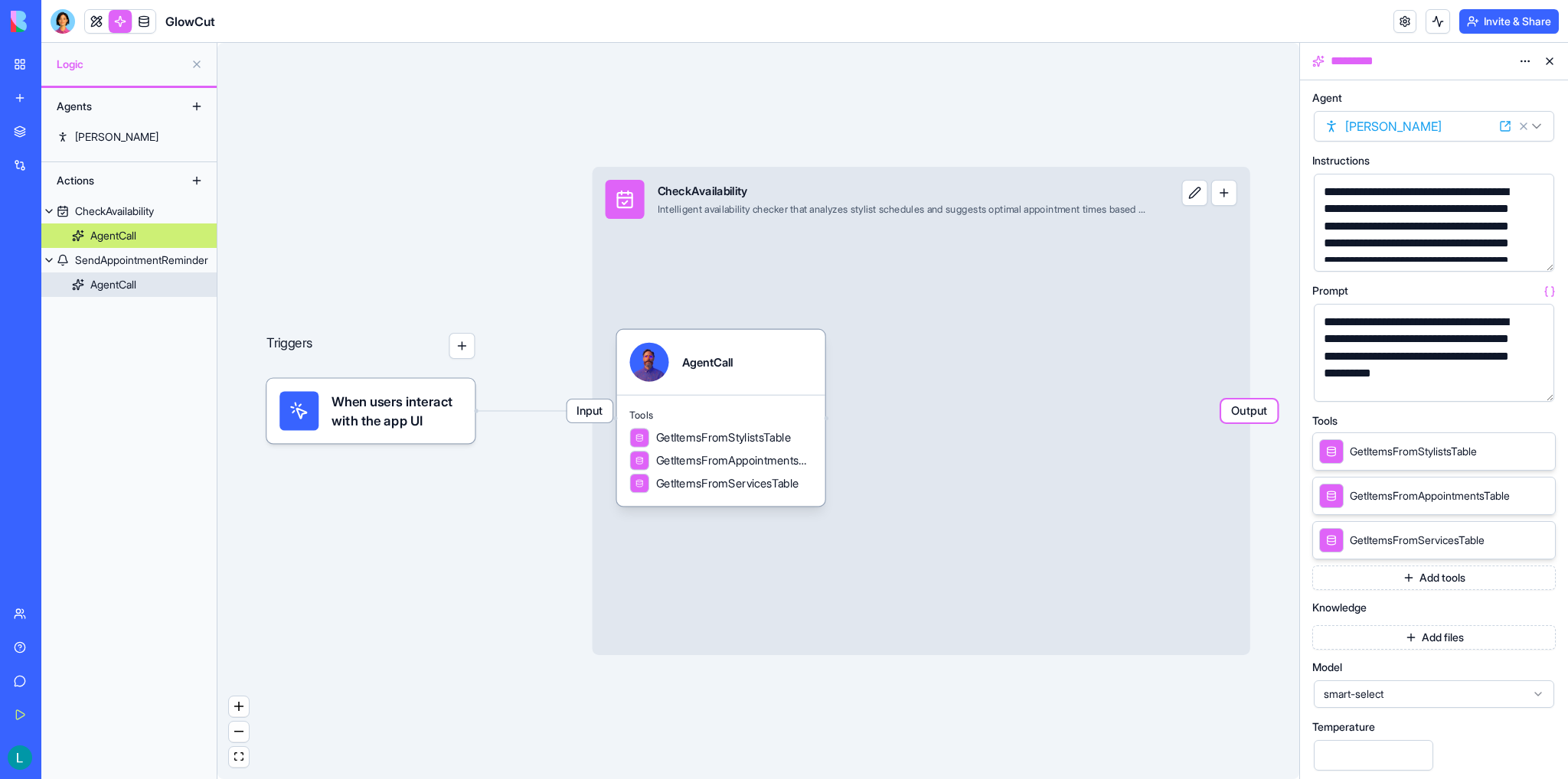
click at [136, 287] on div "AgentCall" at bounding box center [113, 284] width 46 height 15
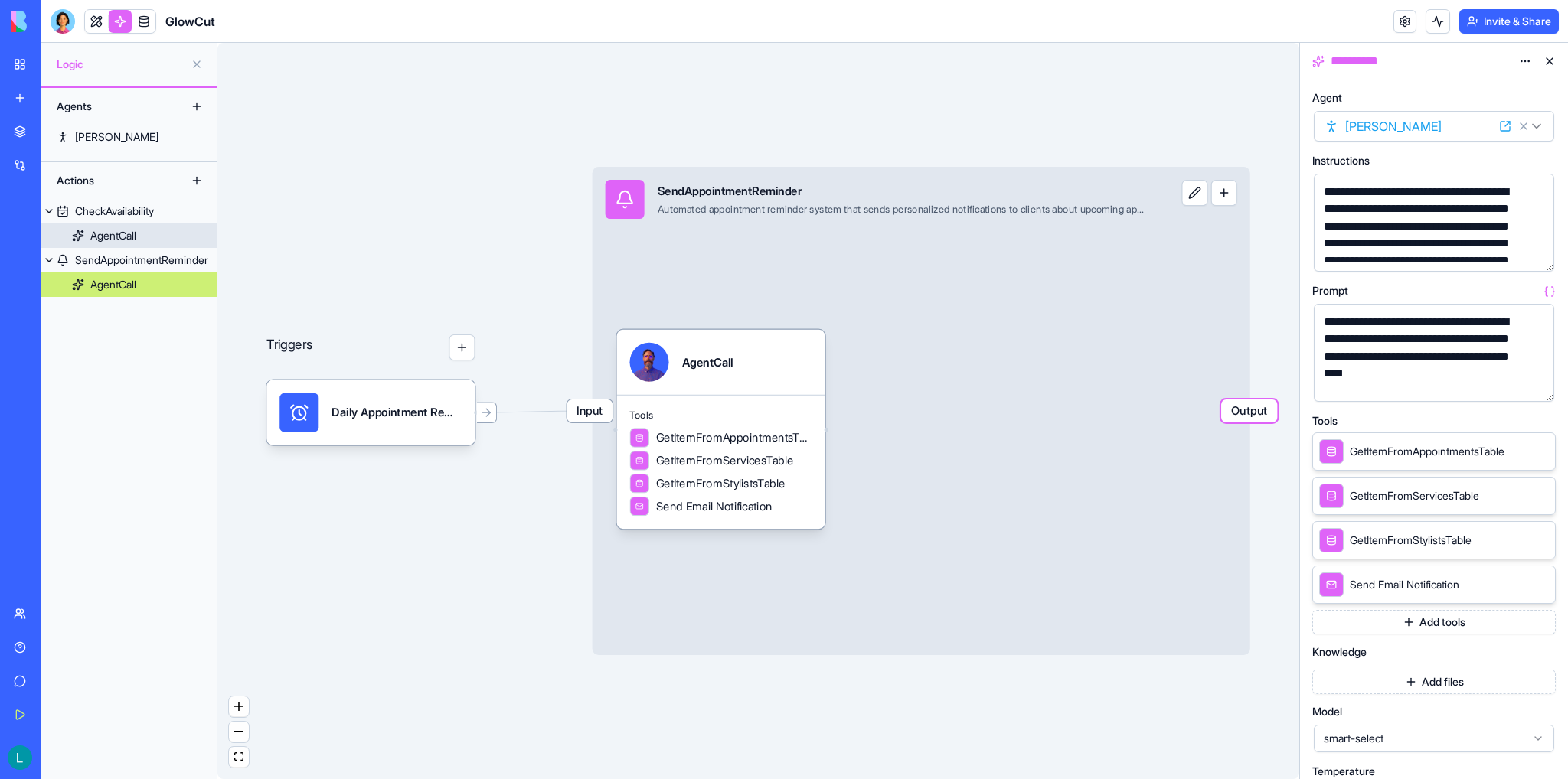
click at [104, 226] on link "AgentCall" at bounding box center [129, 235] width 175 height 25
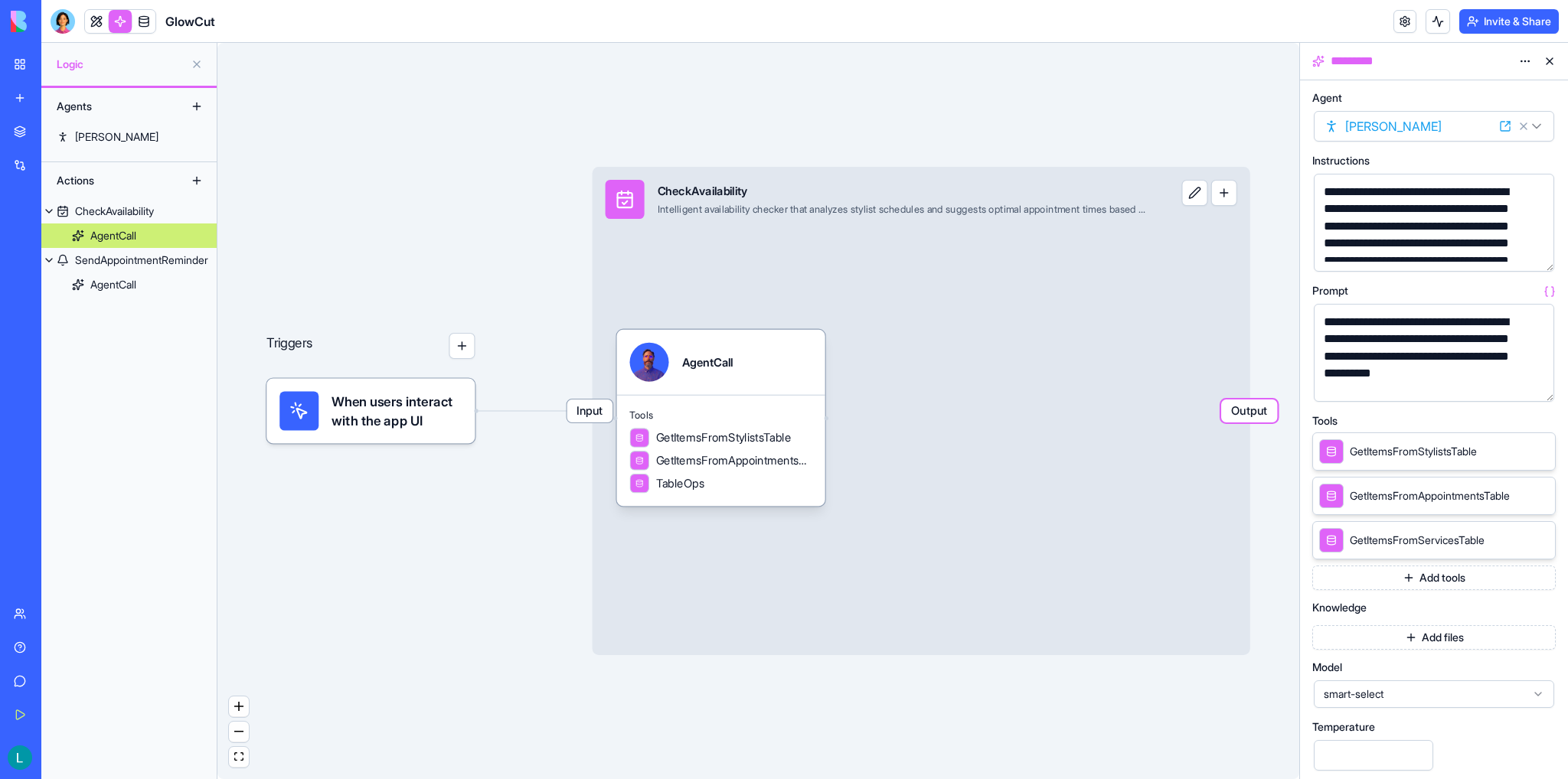
click at [386, 423] on span "When users interact with the app UI" at bounding box center [396, 411] width 130 height 39
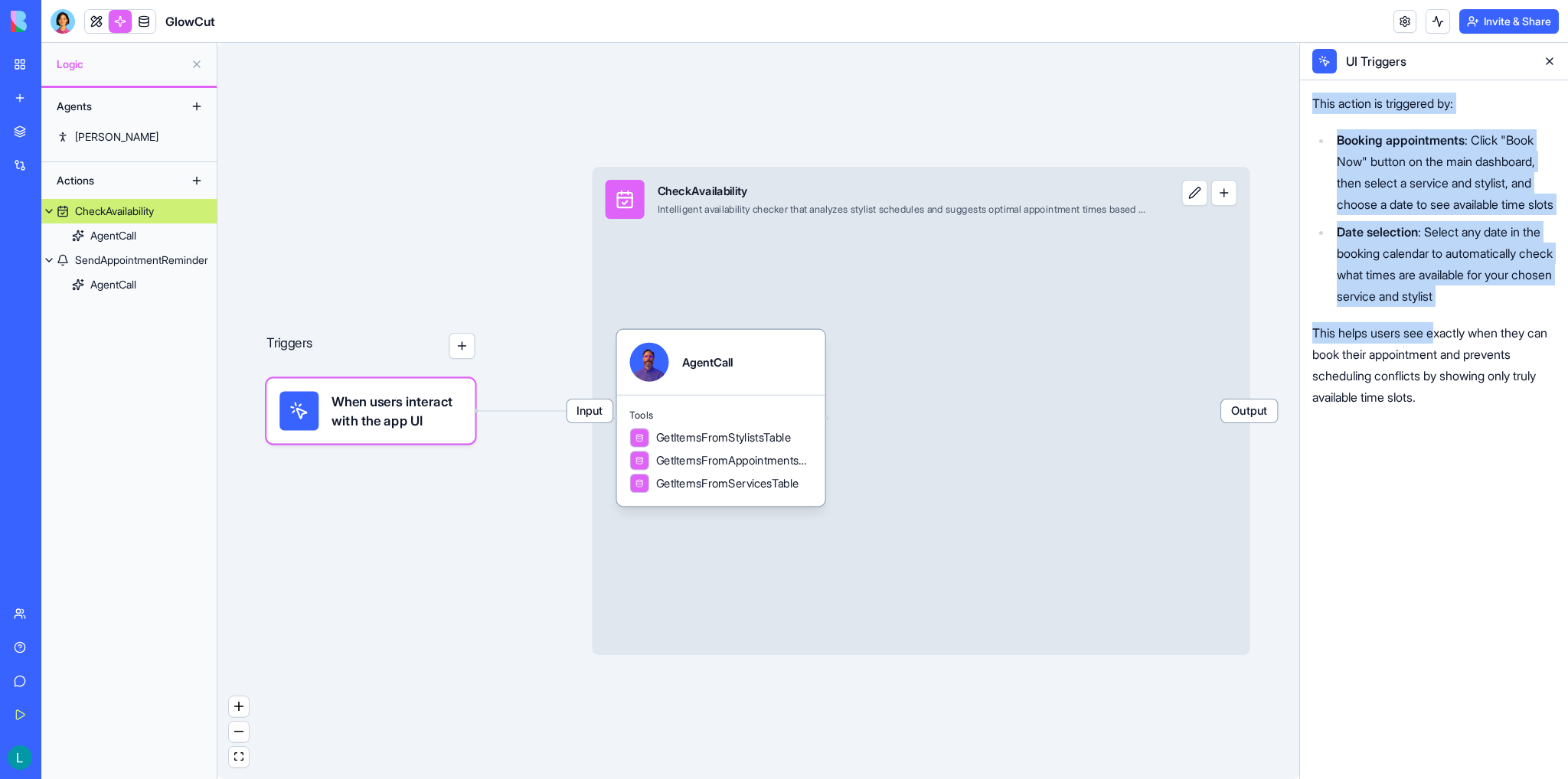
drag, startPoint x: 1304, startPoint y: 103, endPoint x: 1442, endPoint y: 348, distance: 281.2
click at [1116, 348] on div "This action is triggered by: Booking appointments : Click "Book Now" button on …" at bounding box center [1434, 429] width 268 height 698
click at [1116, 348] on p "This helps users see exactly when they can book their appointment and prevents …" at bounding box center [1433, 365] width 244 height 86
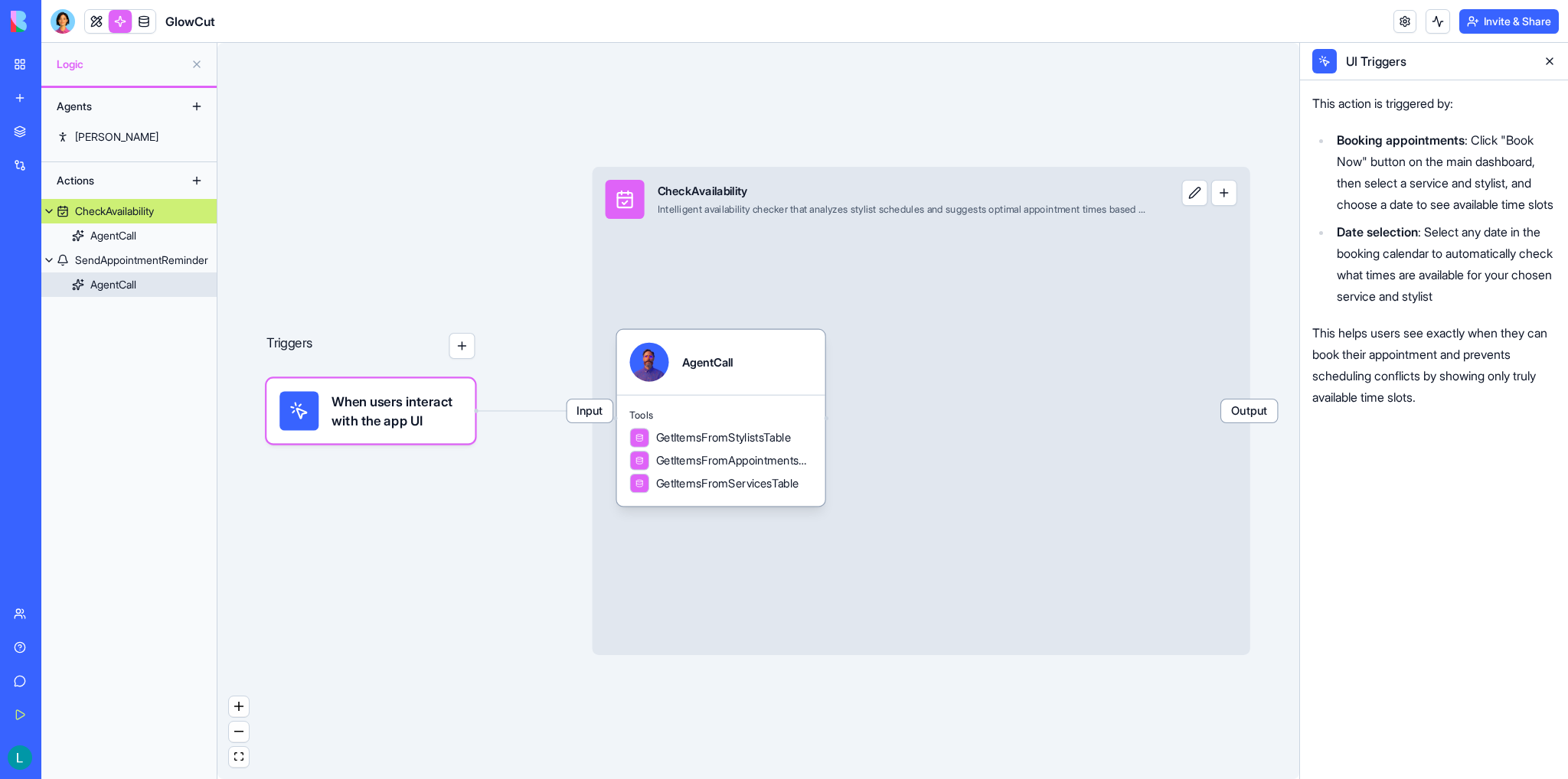
click at [115, 284] on div "AgentCall" at bounding box center [113, 284] width 46 height 15
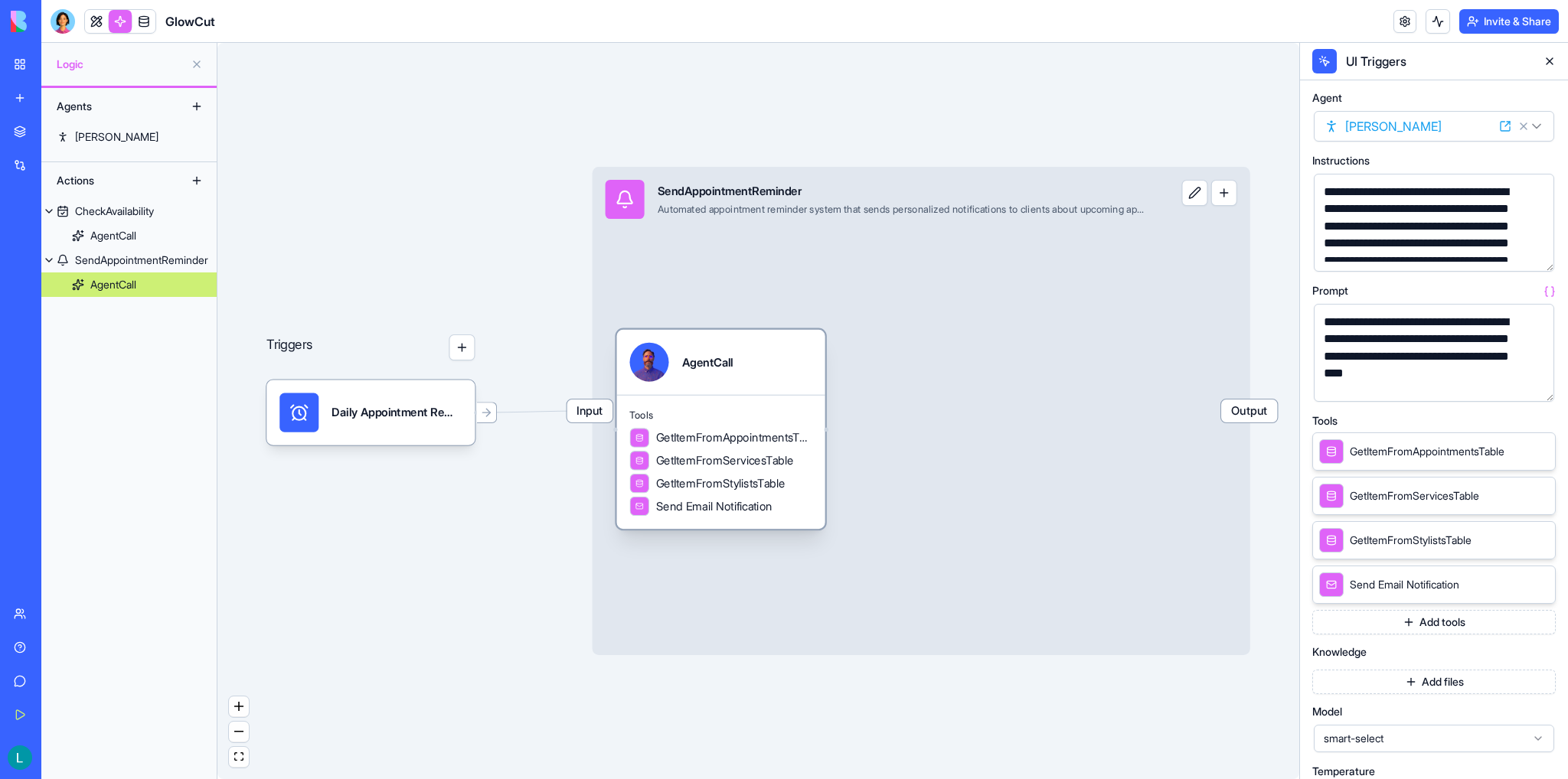
click at [786, 393] on div "AgentCall" at bounding box center [720, 362] width 208 height 65
click at [1116, 191] on button "button" at bounding box center [1223, 193] width 26 height 26
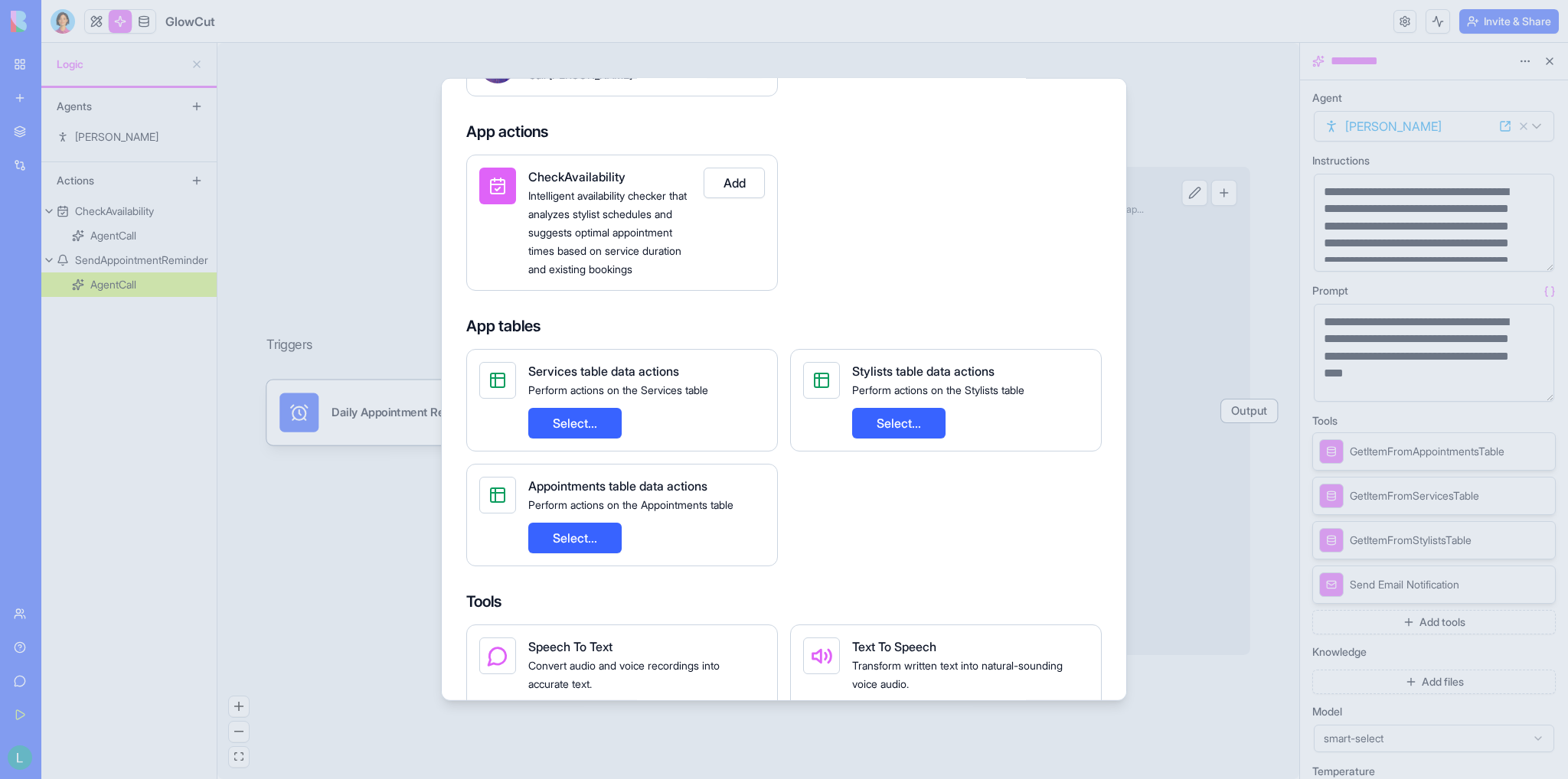
scroll to position [153, 0]
click at [576, 440] on button "Select..." at bounding box center [575, 425] width 93 height 31
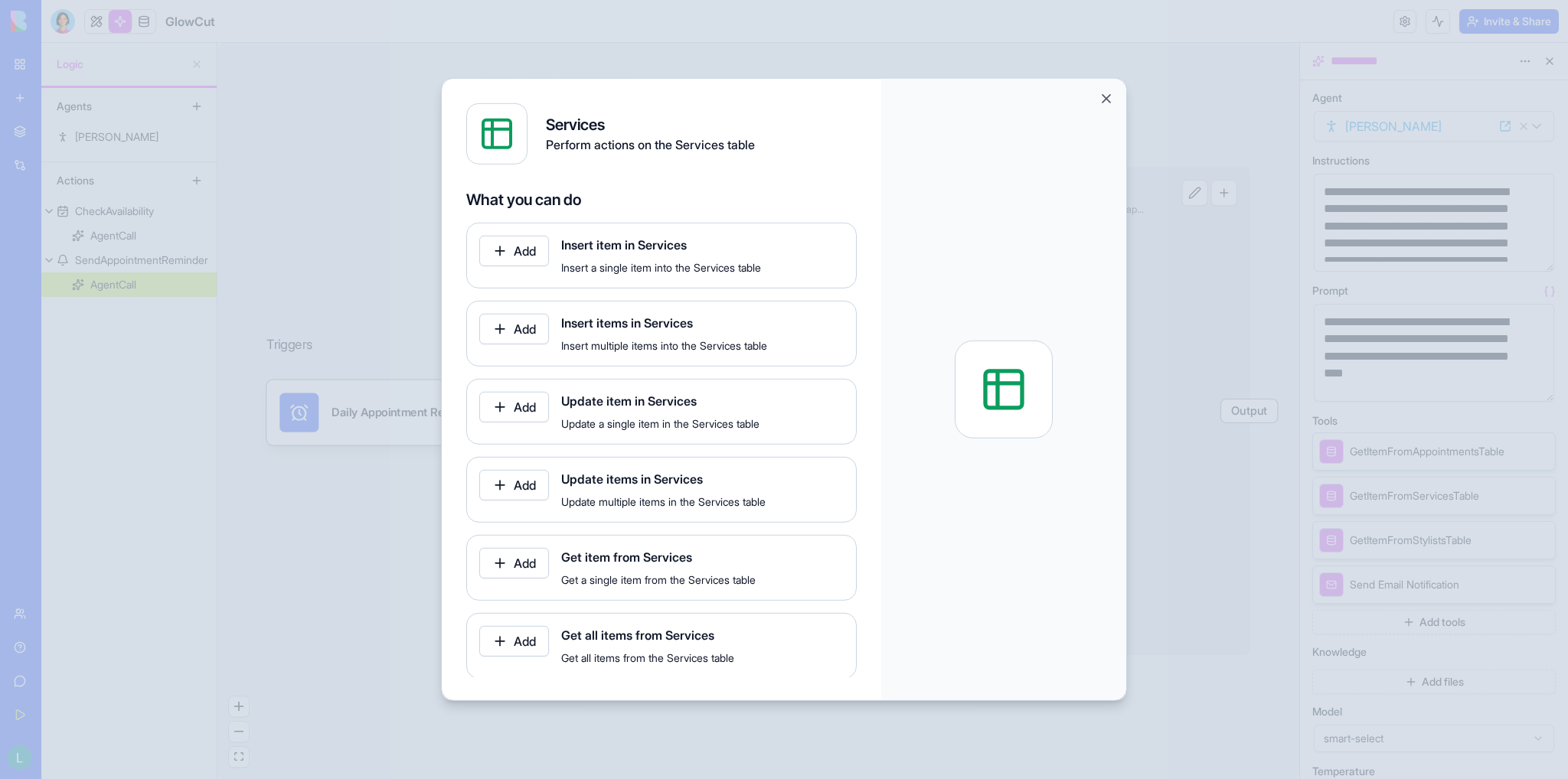
click at [522, 414] on button "Add" at bounding box center [514, 407] width 70 height 31
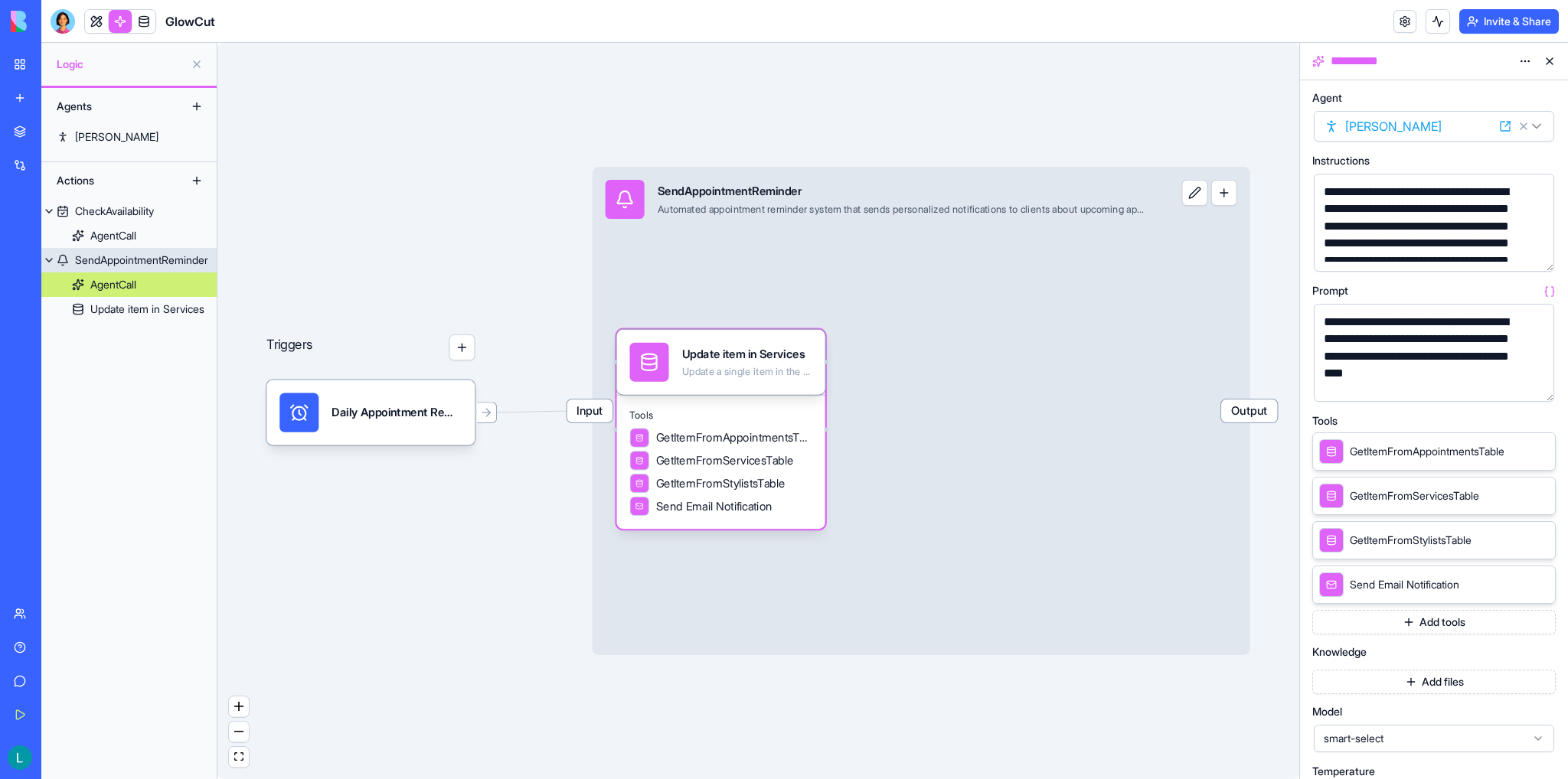
drag, startPoint x: 1274, startPoint y: 318, endPoint x: 1031, endPoint y: 336, distance: 243.7
click at [1079, 336] on div "Triggers Daily Appointment RemindersTrigger Input SendAppointmentReminder Autom…" at bounding box center [758, 410] width 1082 height 736
click at [126, 314] on div "Update item in Services" at bounding box center [147, 309] width 114 height 15
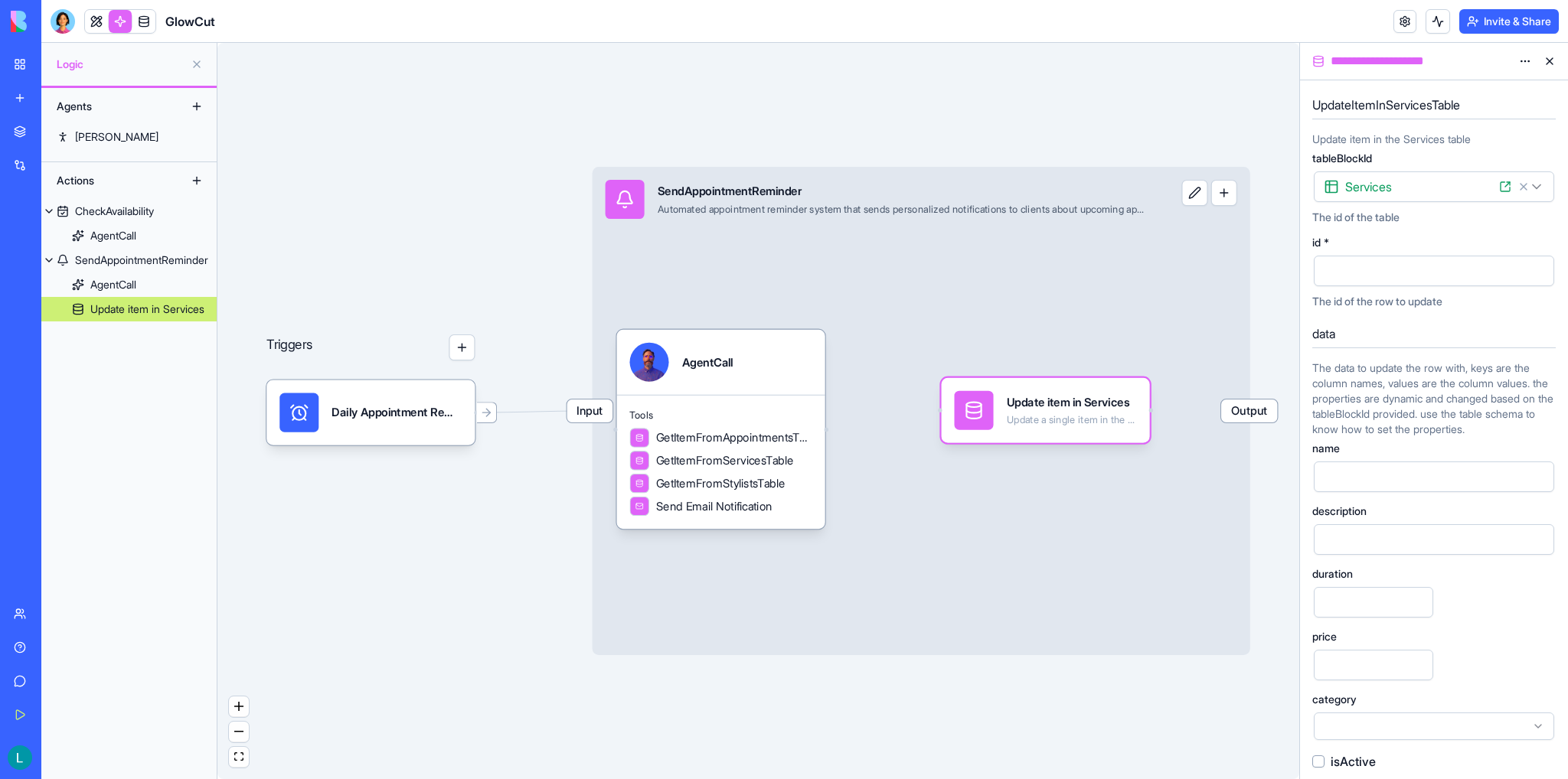
drag, startPoint x: 637, startPoint y: 363, endPoint x: 961, endPoint y: 412, distance: 327.7
click at [961, 412] on div at bounding box center [973, 411] width 39 height 39
drag, startPoint x: 825, startPoint y: 427, endPoint x: 973, endPoint y: 429, distance: 148.0
click at [937, 413] on div "Triggers Daily Appointment RemindersTrigger Input SendAppointmentReminder Autom…" at bounding box center [1167, 558] width 1150 height 782
drag, startPoint x: 973, startPoint y: 429, endPoint x: 986, endPoint y: 479, distance: 51.7
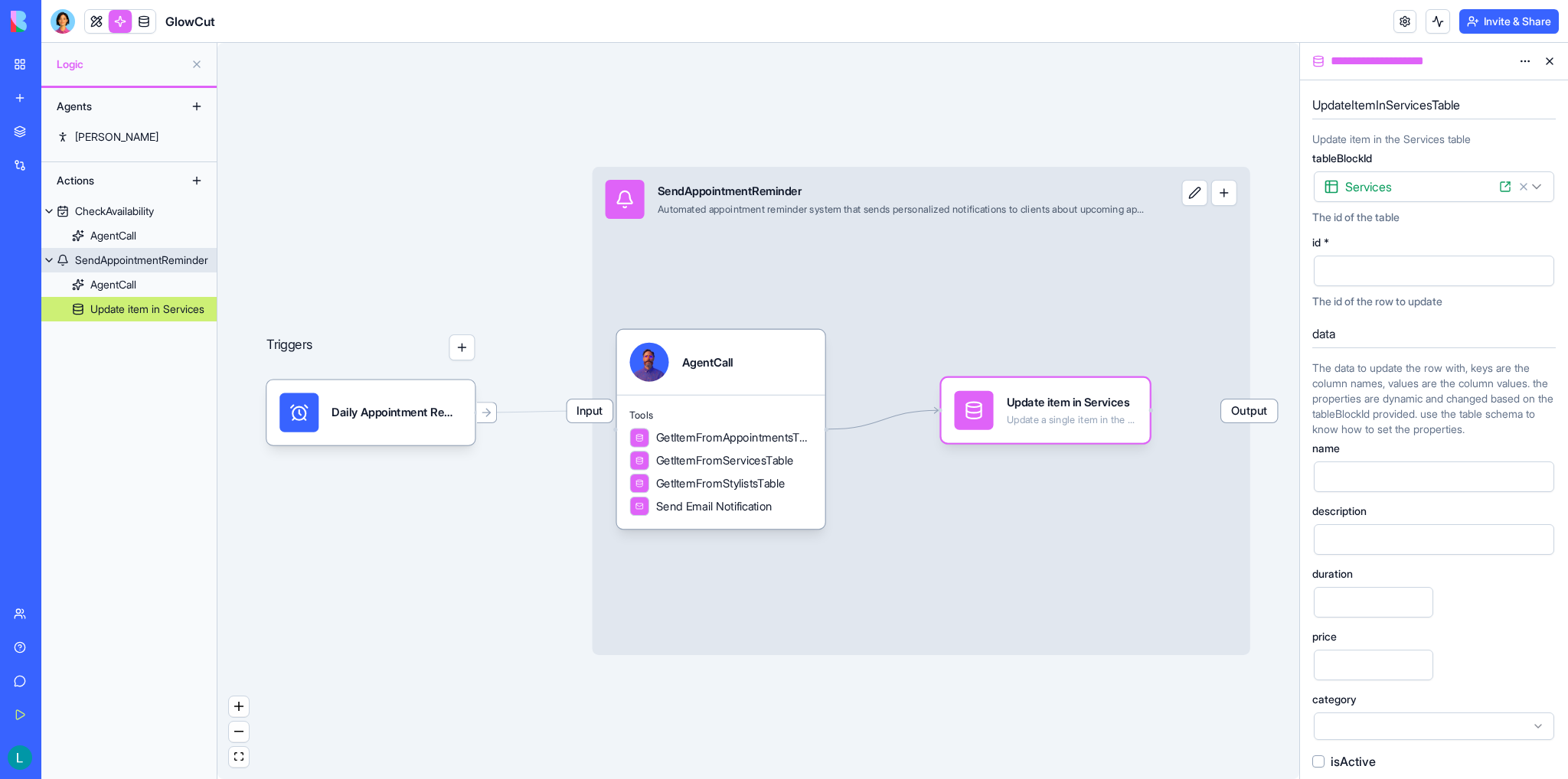
click at [986, 479] on div "Triggers Daily Appointment RemindersTrigger Input SendAppointmentReminder Autom…" at bounding box center [758, 410] width 1082 height 736
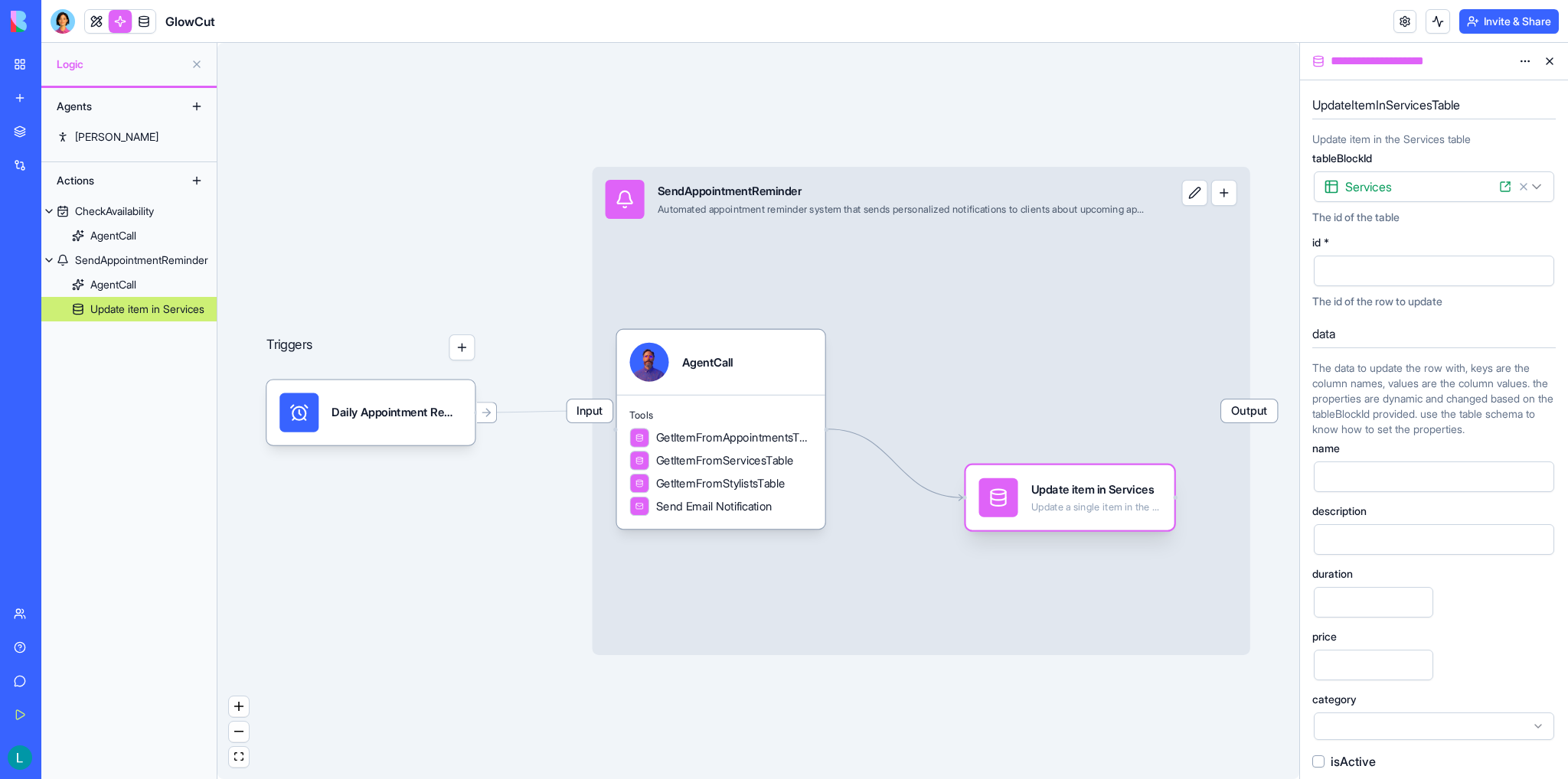
drag, startPoint x: 948, startPoint y: 405, endPoint x: 972, endPoint y: 492, distance: 90.2
click at [972, 492] on div "Update item in Services Update a single item in the Services table" at bounding box center [1069, 497] width 208 height 65
click at [1116, 196] on button "button" at bounding box center [1223, 193] width 26 height 26
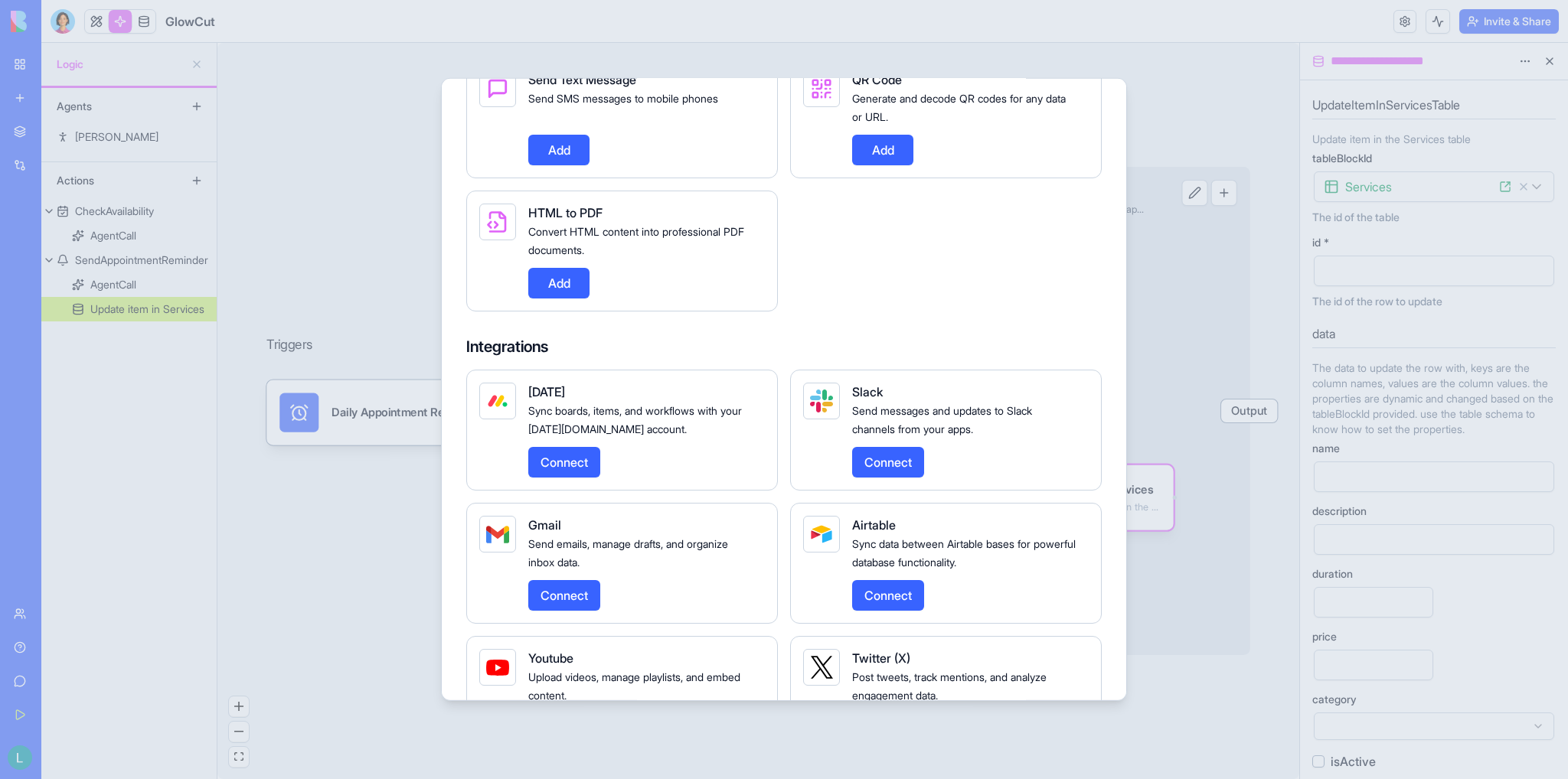
scroll to position [1377, 0]
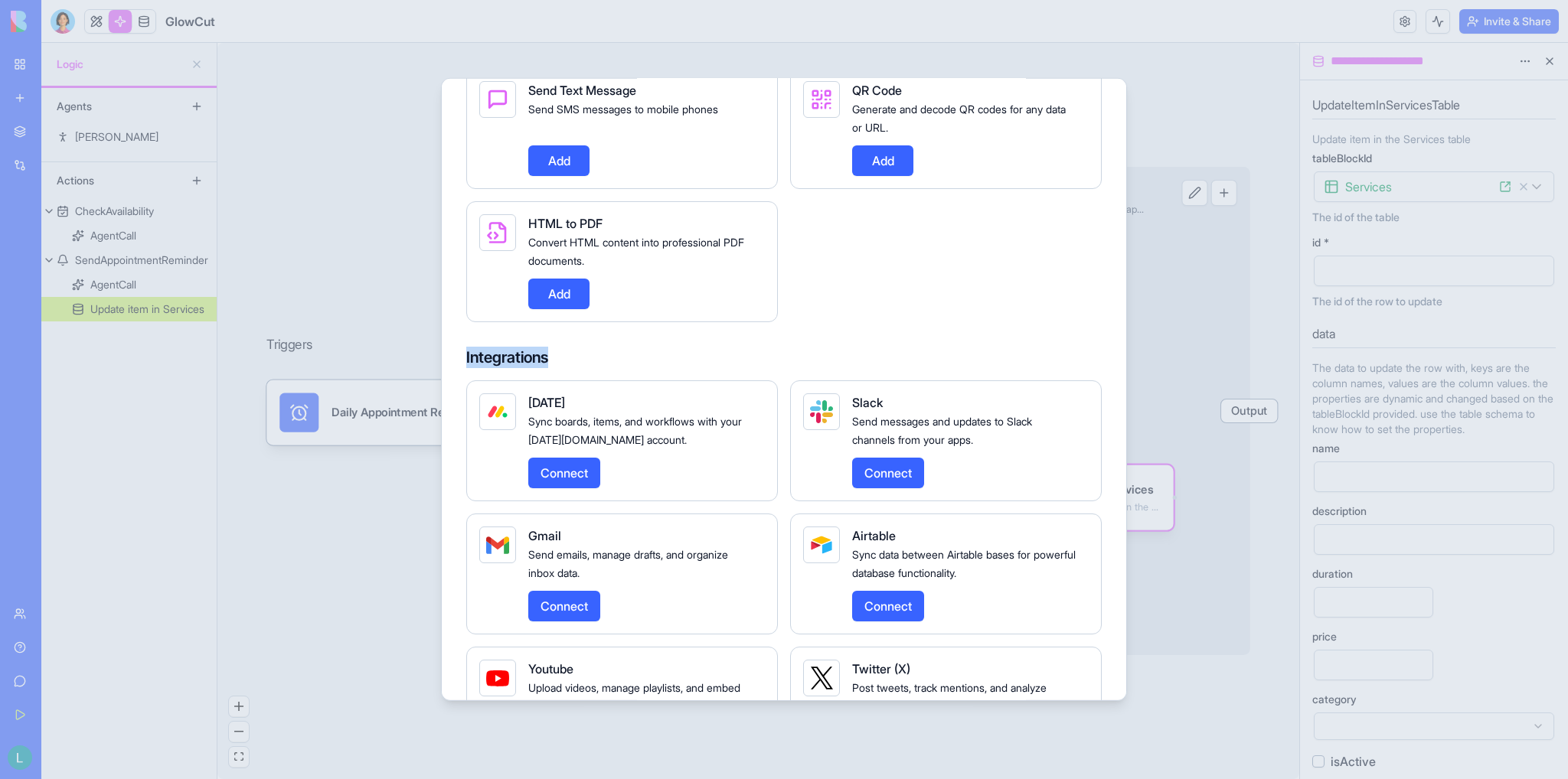
drag, startPoint x: 565, startPoint y: 388, endPoint x: 463, endPoint y: 395, distance: 102.2
click at [463, 395] on div "Add Action App agents Ron Call Ron Add App actions CheckAvailability Intelligen…" at bounding box center [784, 390] width 686 height 623
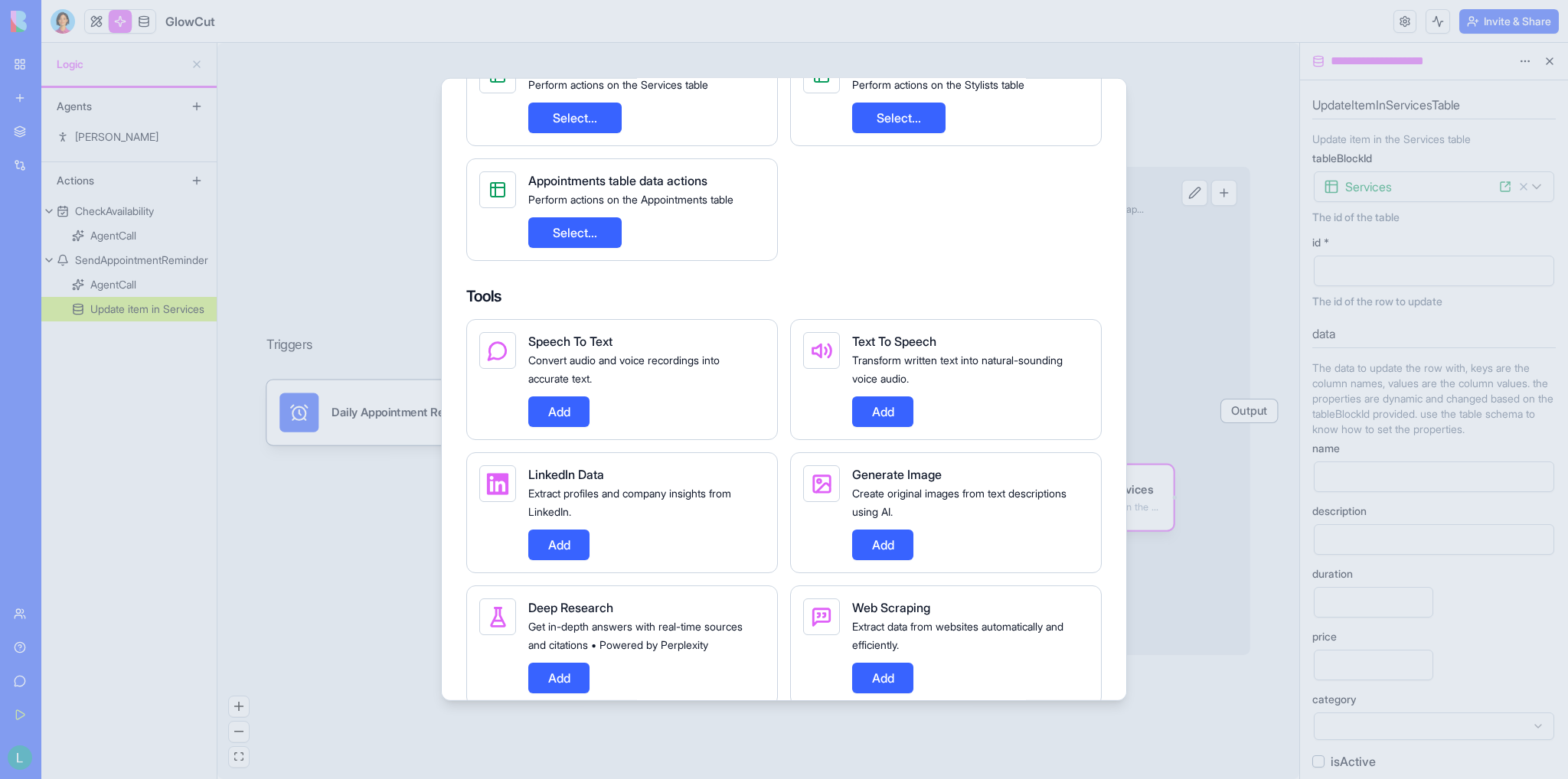
scroll to position [459, 0]
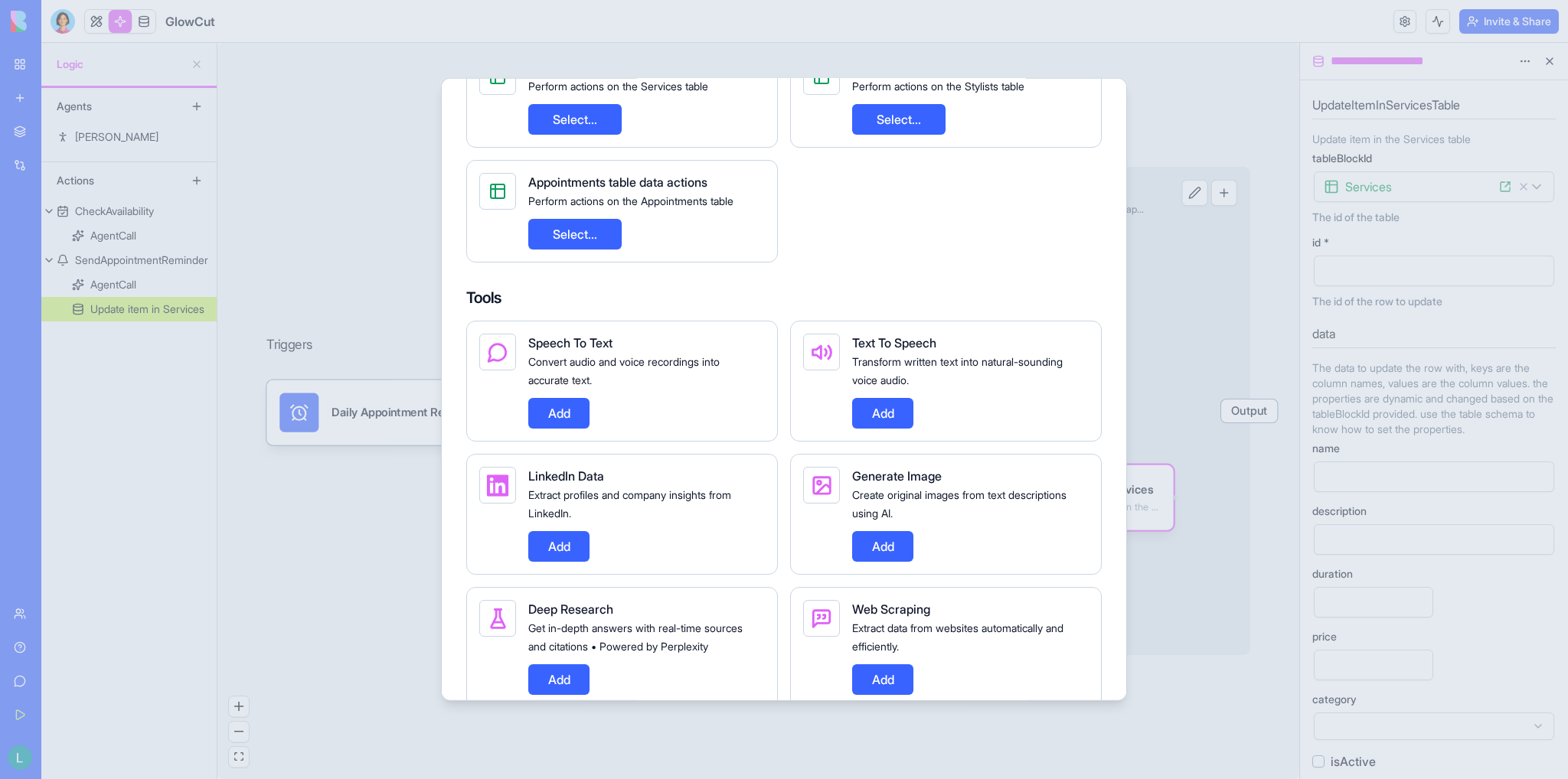
click at [563, 429] on button "Add" at bounding box center [559, 413] width 61 height 31
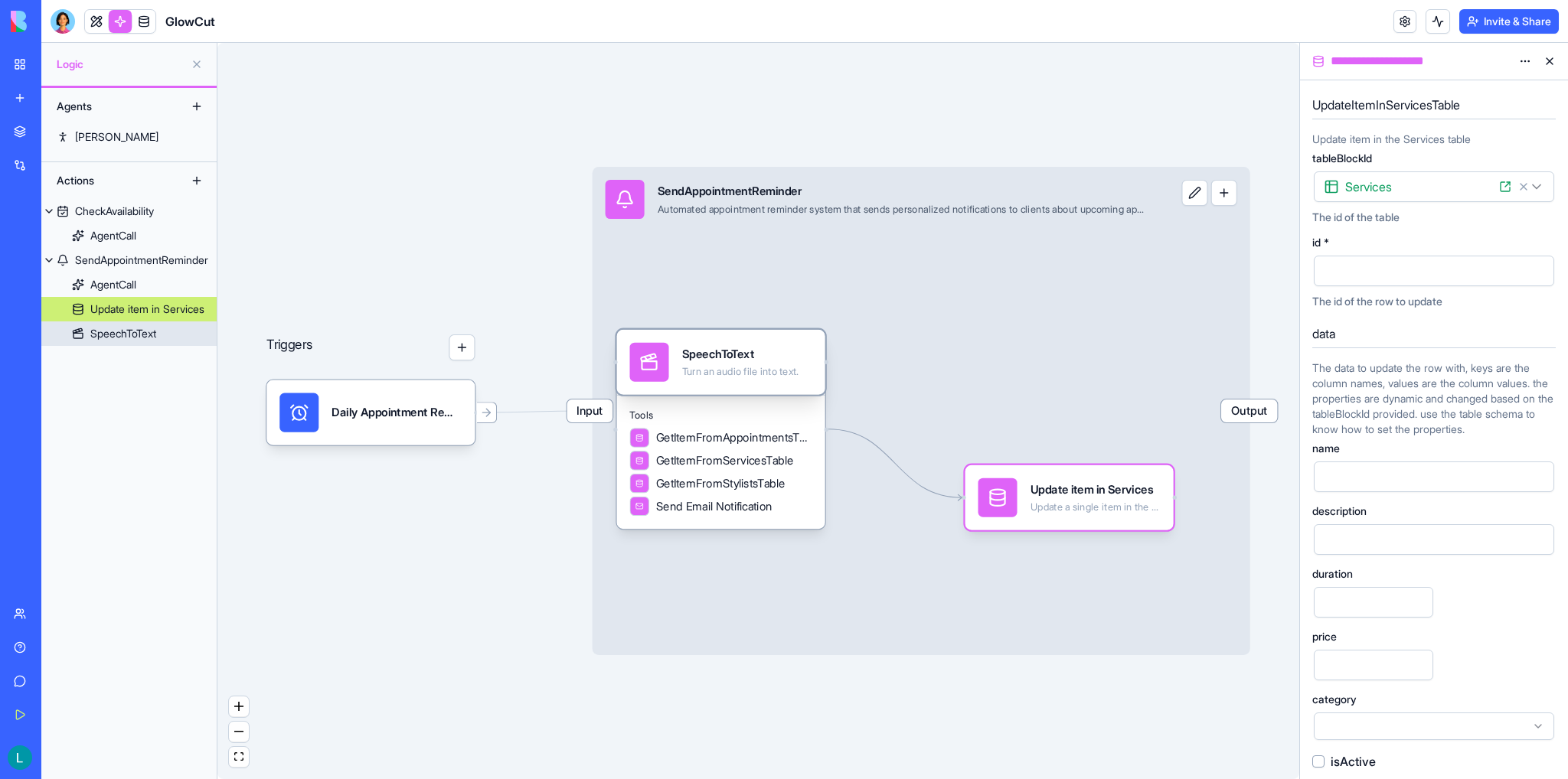
click at [128, 337] on div "SpeechToText" at bounding box center [123, 333] width 66 height 15
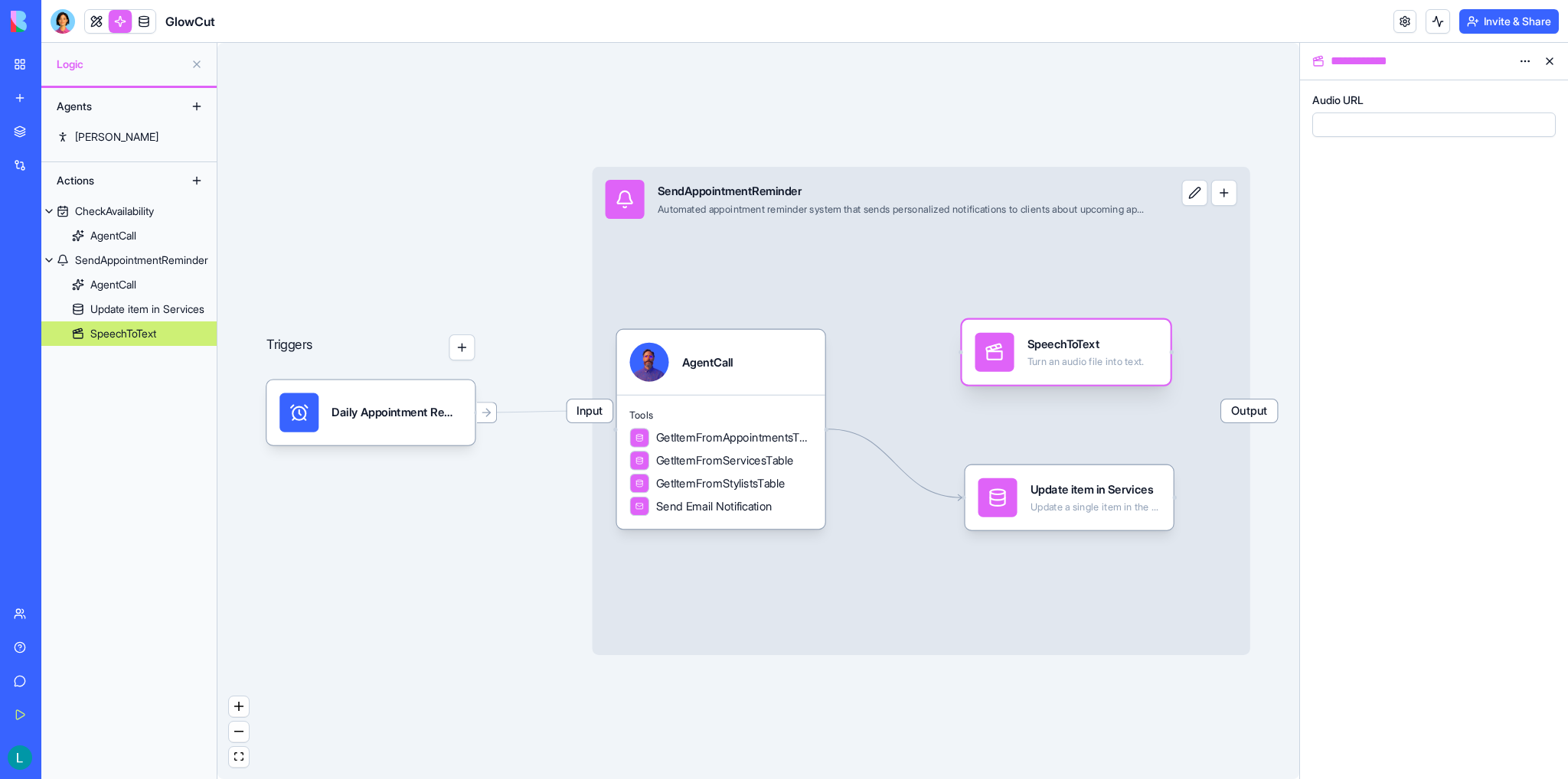
drag, startPoint x: 714, startPoint y: 359, endPoint x: 1051, endPoint y: 339, distance: 337.6
click at [1059, 339] on div "SpeechToText" at bounding box center [1086, 344] width 117 height 16
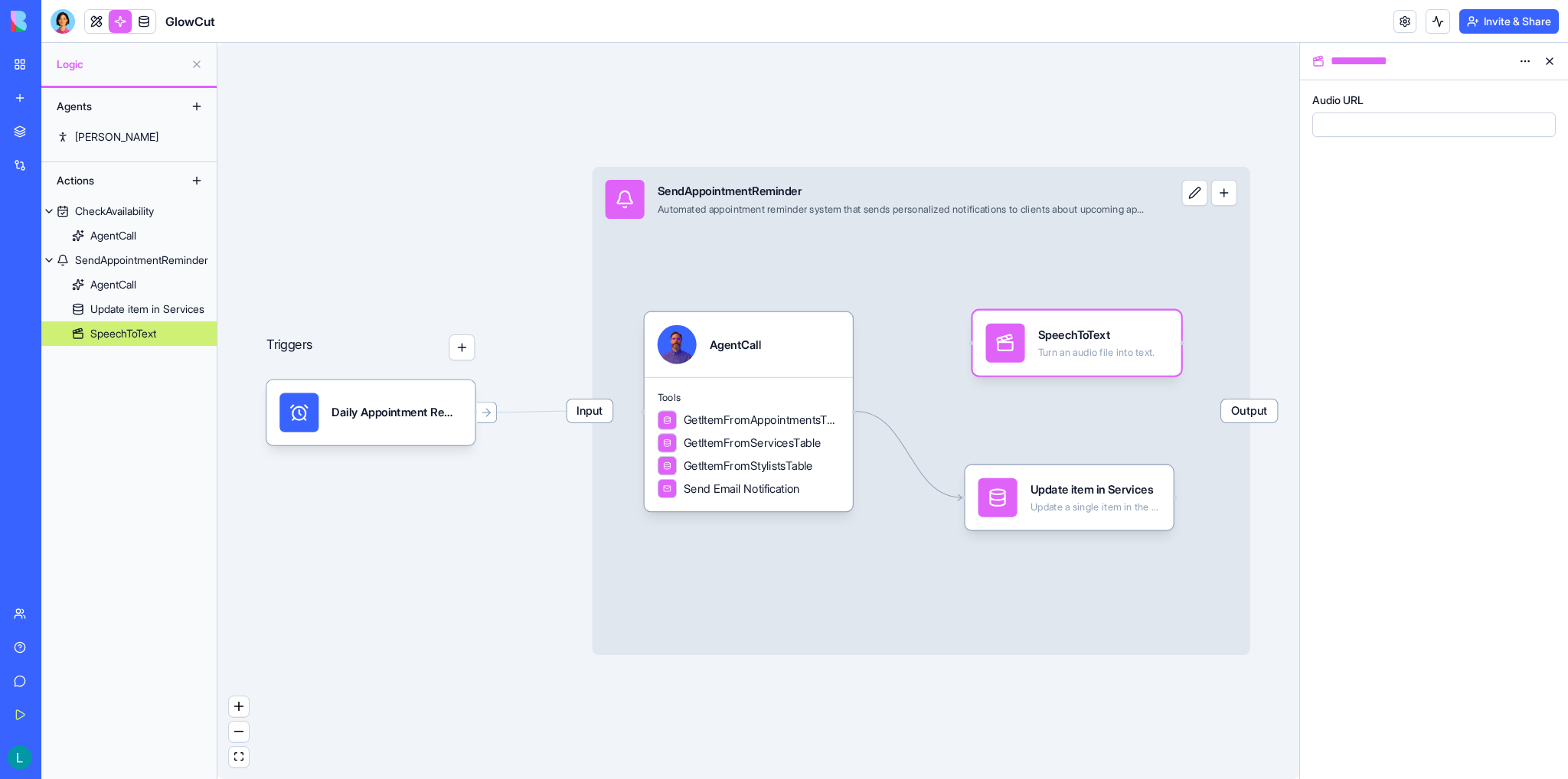
drag, startPoint x: 728, startPoint y: 383, endPoint x: 555, endPoint y: 365, distance: 173.9
click at [555, 365] on div "Triggers Daily Appointment RemindersTrigger Input SendAppointmentReminder Autom…" at bounding box center [758, 410] width 1082 height 736
click at [1116, 585] on div "Input SendAppointmentReminder Automated appointment reminder system that sends …" at bounding box center [921, 411] width 657 height 488
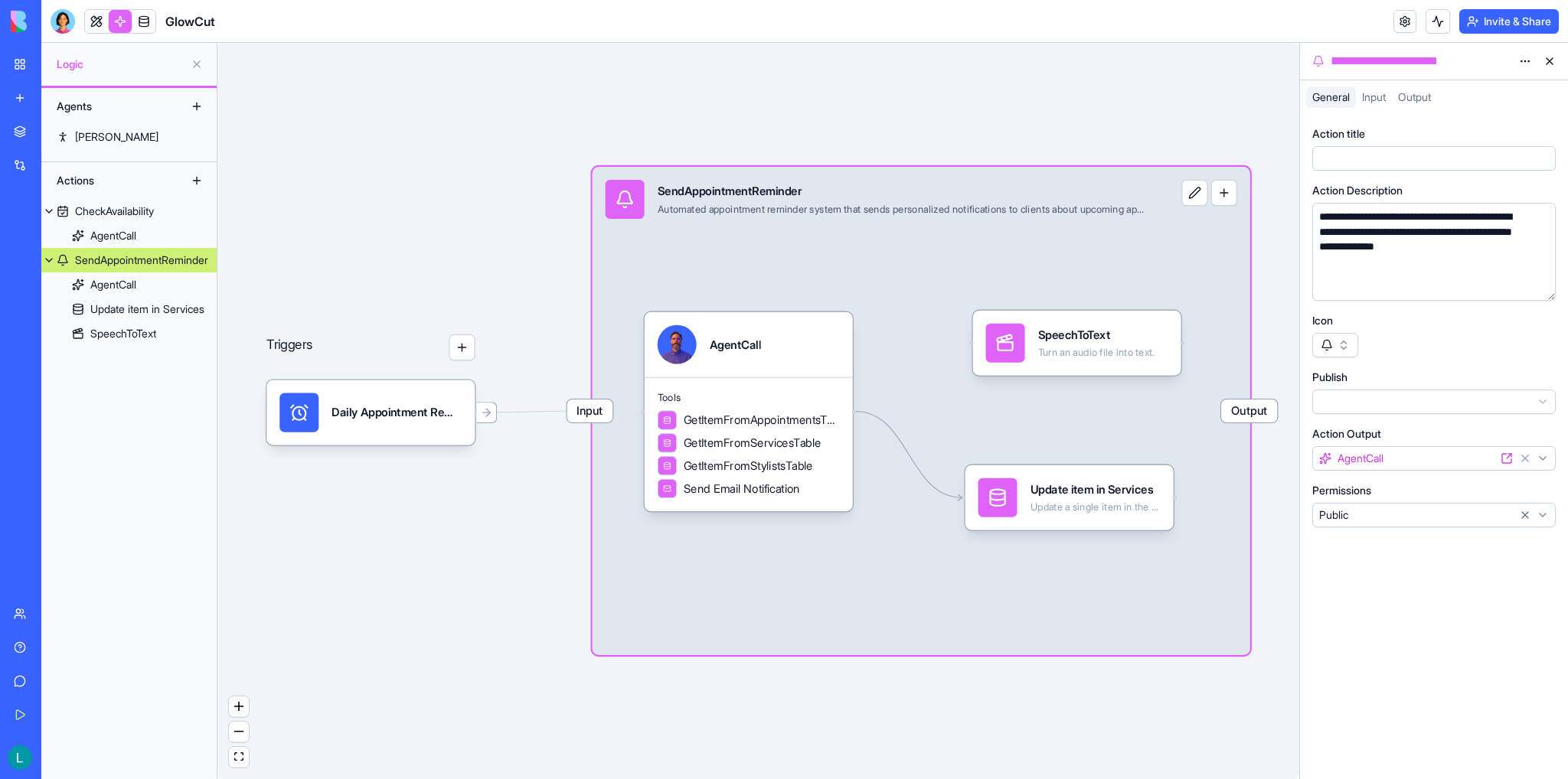
click at [1116, 656] on div "Triggers Daily Appointment RemindersTrigger Input SendAppointmentReminder Autom…" at bounding box center [758, 410] width 1082 height 736
drag, startPoint x: 1243, startPoint y: 653, endPoint x: 1304, endPoint y: 692, distance: 72.4
click at [1116, 692] on div "**********" at bounding box center [805, 410] width 1526 height 736
drag, startPoint x: 1252, startPoint y: 682, endPoint x: 1119, endPoint y: 655, distance: 135.7
click at [1116, 655] on div "Triggers Daily Appointment RemindersTrigger Input SendAppointmentReminder Autom…" at bounding box center [758, 410] width 1082 height 736
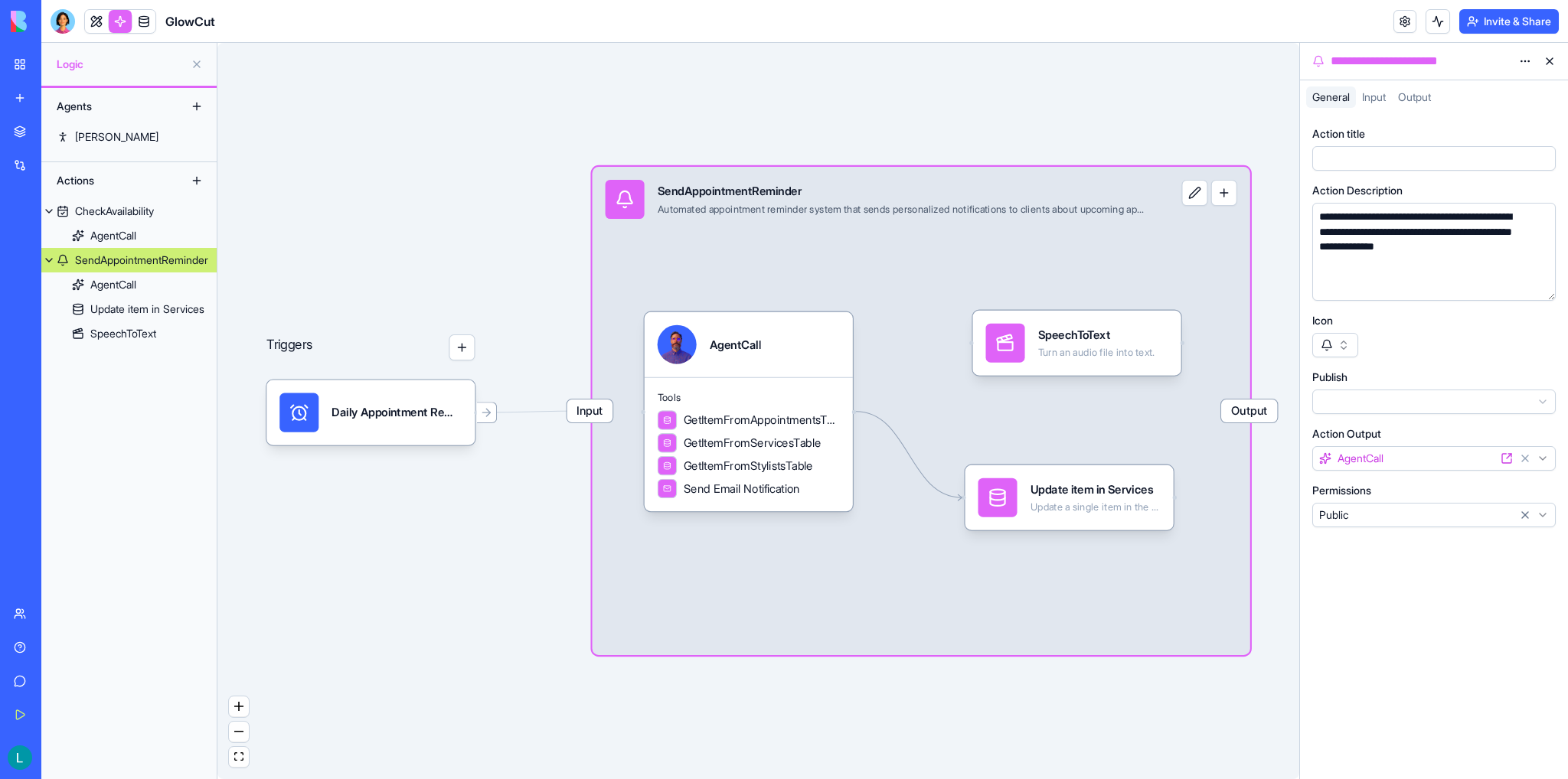
drag, startPoint x: 1216, startPoint y: 671, endPoint x: 1090, endPoint y: 659, distance: 126.6
drag, startPoint x: 1148, startPoint y: 675, endPoint x: 1019, endPoint y: 647, distance: 132.0
click at [1019, 647] on div "Input SendAppointmentReminder Automated appointment reminder system that sends …" at bounding box center [921, 411] width 657 height 488
drag, startPoint x: 1250, startPoint y: 167, endPoint x: 1292, endPoint y: 113, distance: 68.4
click at [1116, 113] on div "Triggers Daily Appointment RemindersTrigger Input SendAppointmentReminder Autom…" at bounding box center [758, 410] width 1082 height 736
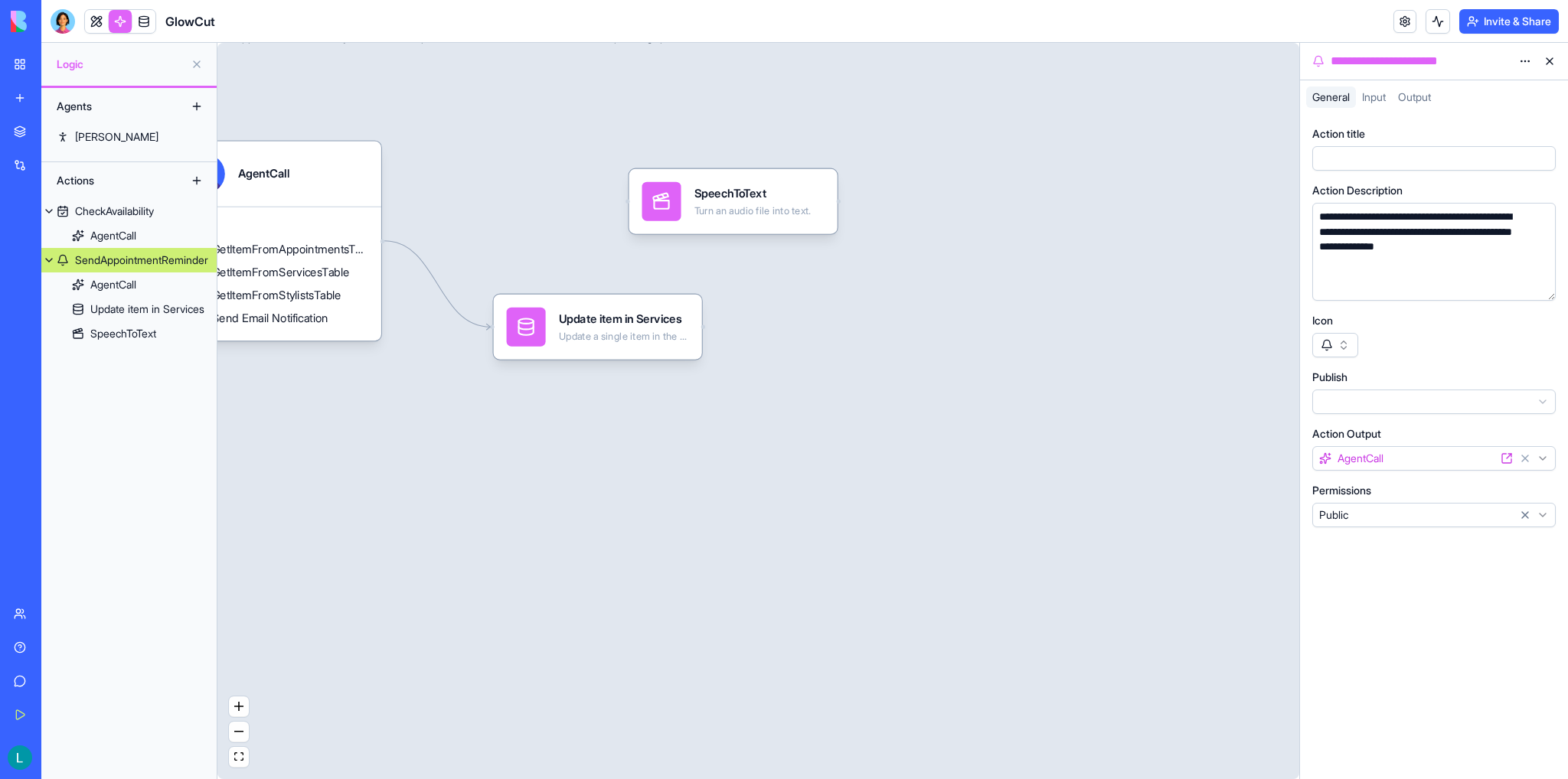
drag, startPoint x: 1050, startPoint y: 345, endPoint x: 654, endPoint y: 277, distance: 401.8
click at [695, 216] on div "Turn an audio file into text." at bounding box center [753, 210] width 117 height 13
drag, startPoint x: 546, startPoint y: 480, endPoint x: 729, endPoint y: 595, distance: 216.1
click at [731, 595] on div "Input SendAppointmentReminder Automated appointment reminder system that sends …" at bounding box center [783, 398] width 1325 height 804
drag, startPoint x: 601, startPoint y: 459, endPoint x: 815, endPoint y: 554, distance: 234.1
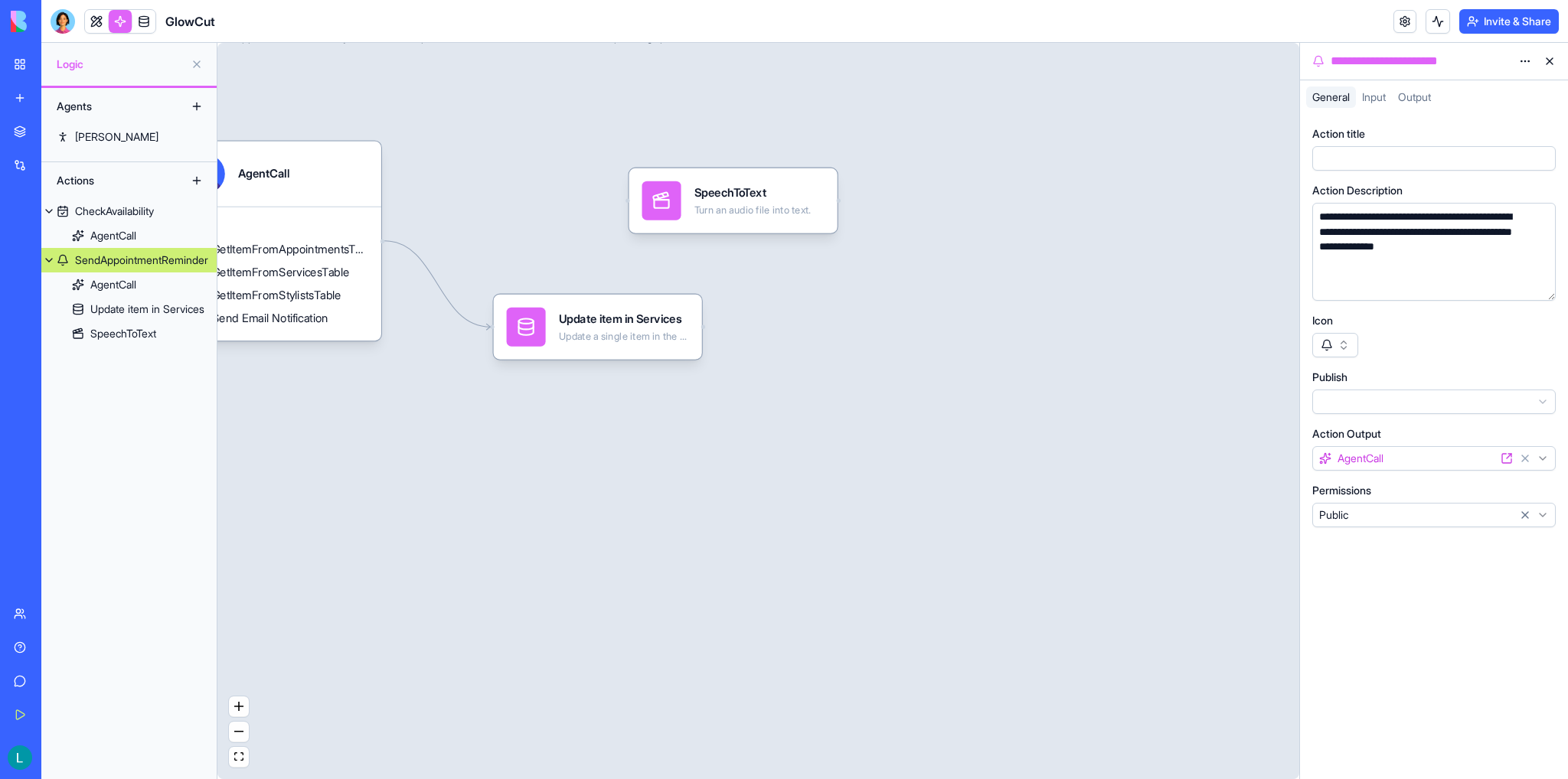
drag, startPoint x: 815, startPoint y: 554, endPoint x: 412, endPoint y: 538, distance: 403.3
click at [412, 538] on div "Input SendAppointmentReminder Automated appointment reminder system that sends …" at bounding box center [783, 398] width 1325 height 804
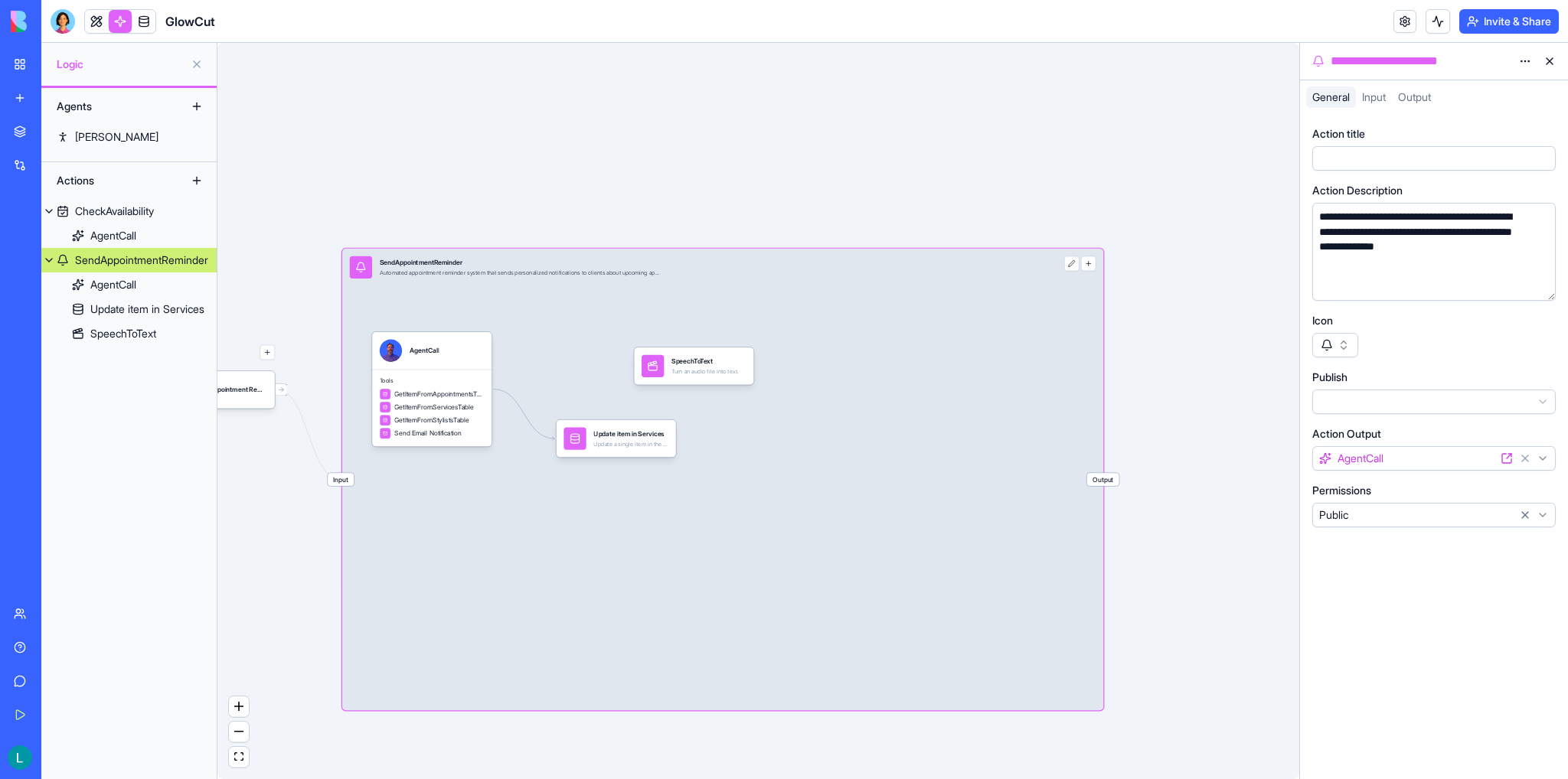
drag, startPoint x: 237, startPoint y: 546, endPoint x: 335, endPoint y: 525, distance: 100.2
click at [335, 525] on div "Triggers Daily Appointment RemindersTrigger Input SendAppointmentReminder Autom…" at bounding box center [758, 410] width 1082 height 736
drag, startPoint x: 323, startPoint y: 529, endPoint x: 413, endPoint y: 520, distance: 90.4
click at [413, 520] on div "Triggers Daily Appointment RemindersTrigger Input SendAppointmentReminder Autom…" at bounding box center [758, 410] width 1082 height 736
drag, startPoint x: 309, startPoint y: 525, endPoint x: 417, endPoint y: 525, distance: 108.0
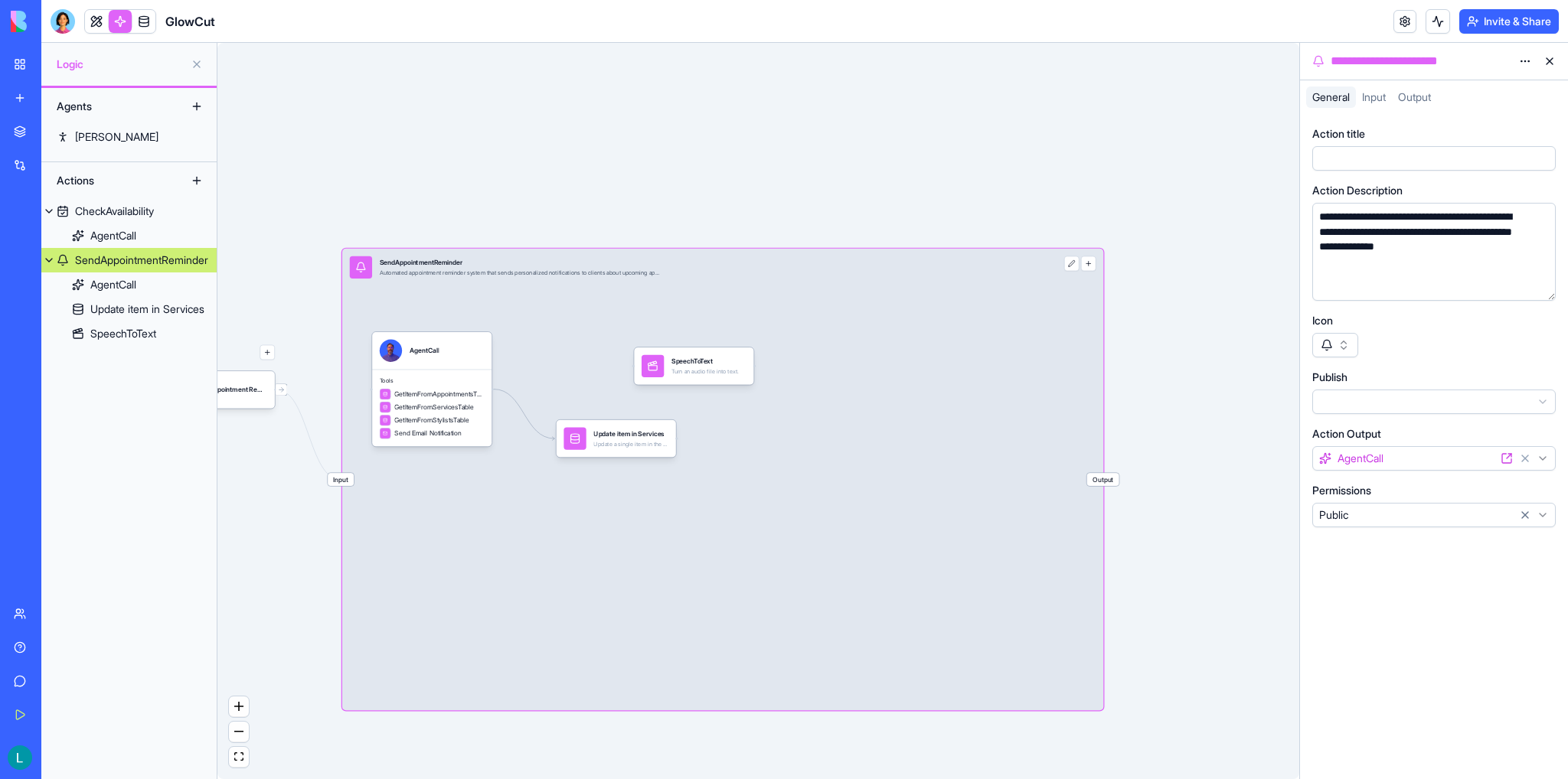
drag, startPoint x: 417, startPoint y: 525, endPoint x: 332, endPoint y: 541, distance: 86.5
click at [334, 541] on div "Triggers Daily Appointment RemindersTrigger Input SendAppointmentReminder Autom…" at bounding box center [758, 410] width 1082 height 736
click at [759, 174] on div "Triggers Daily Appointment RemindersTrigger Input SendAppointmentReminder Autom…" at bounding box center [758, 410] width 1082 height 736
click at [246, 398] on div "Daily Appointment RemindersTrigger" at bounding box center [230, 390] width 75 height 22
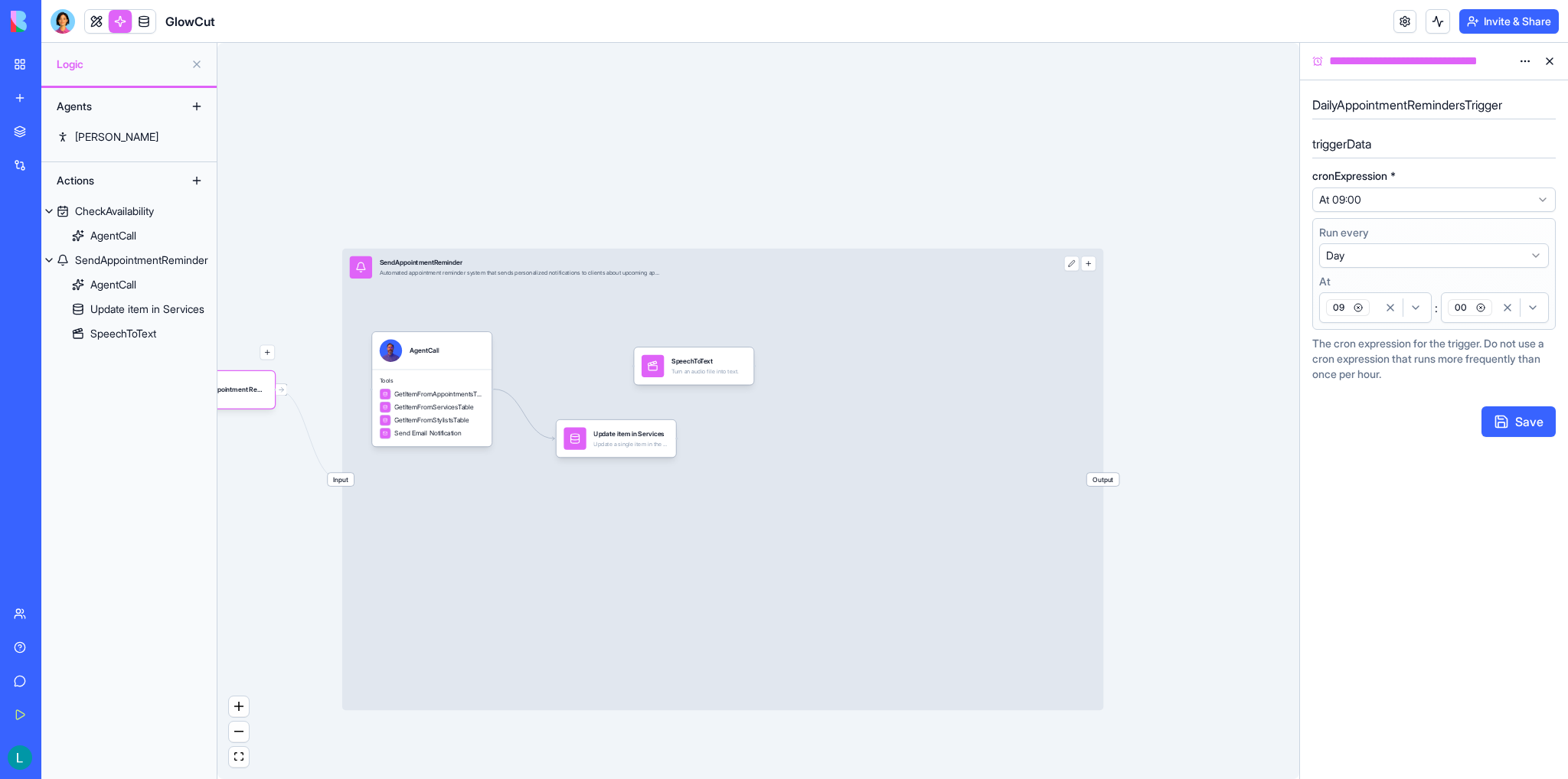
drag, startPoint x: 300, startPoint y: 502, endPoint x: 339, endPoint y: 500, distance: 39.1
click at [330, 506] on div "Triggers Daily Appointment RemindersTrigger Input SendAppointmentReminder Autom…" at bounding box center [758, 410] width 1082 height 736
click at [660, 367] on div at bounding box center [653, 366] width 22 height 22
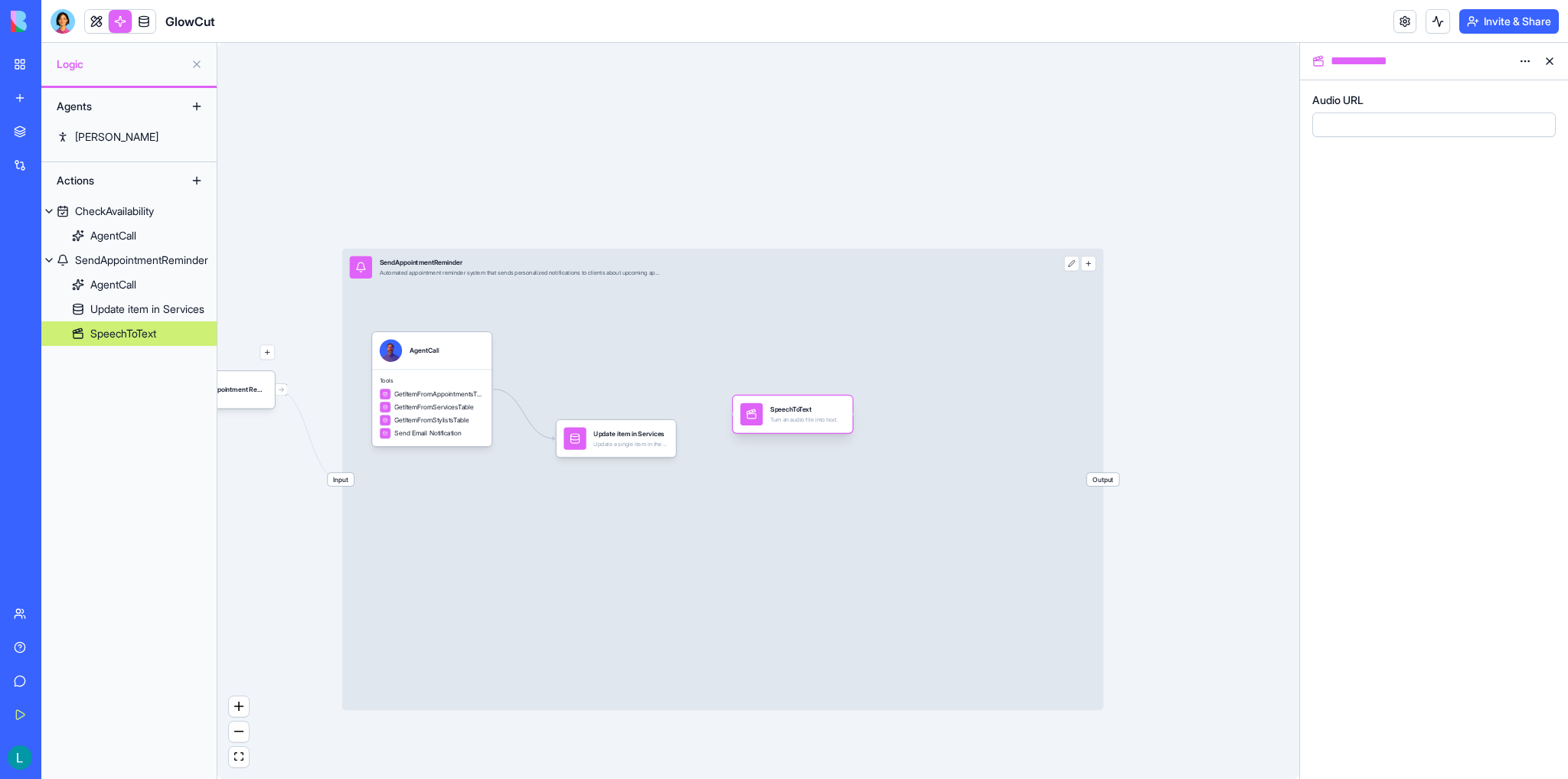
drag, startPoint x: 681, startPoint y: 368, endPoint x: 759, endPoint y: 429, distance: 99.0
click at [781, 417] on div "Turn an audio file into text." at bounding box center [803, 419] width 67 height 8
drag, startPoint x: 675, startPoint y: 439, endPoint x: 733, endPoint y: 416, distance: 62.4
click at [733, 416] on div "Triggers Daily Appointment RemindersTrigger Input SendAppointmentReminder Autom…" at bounding box center [672, 474] width 660 height 450
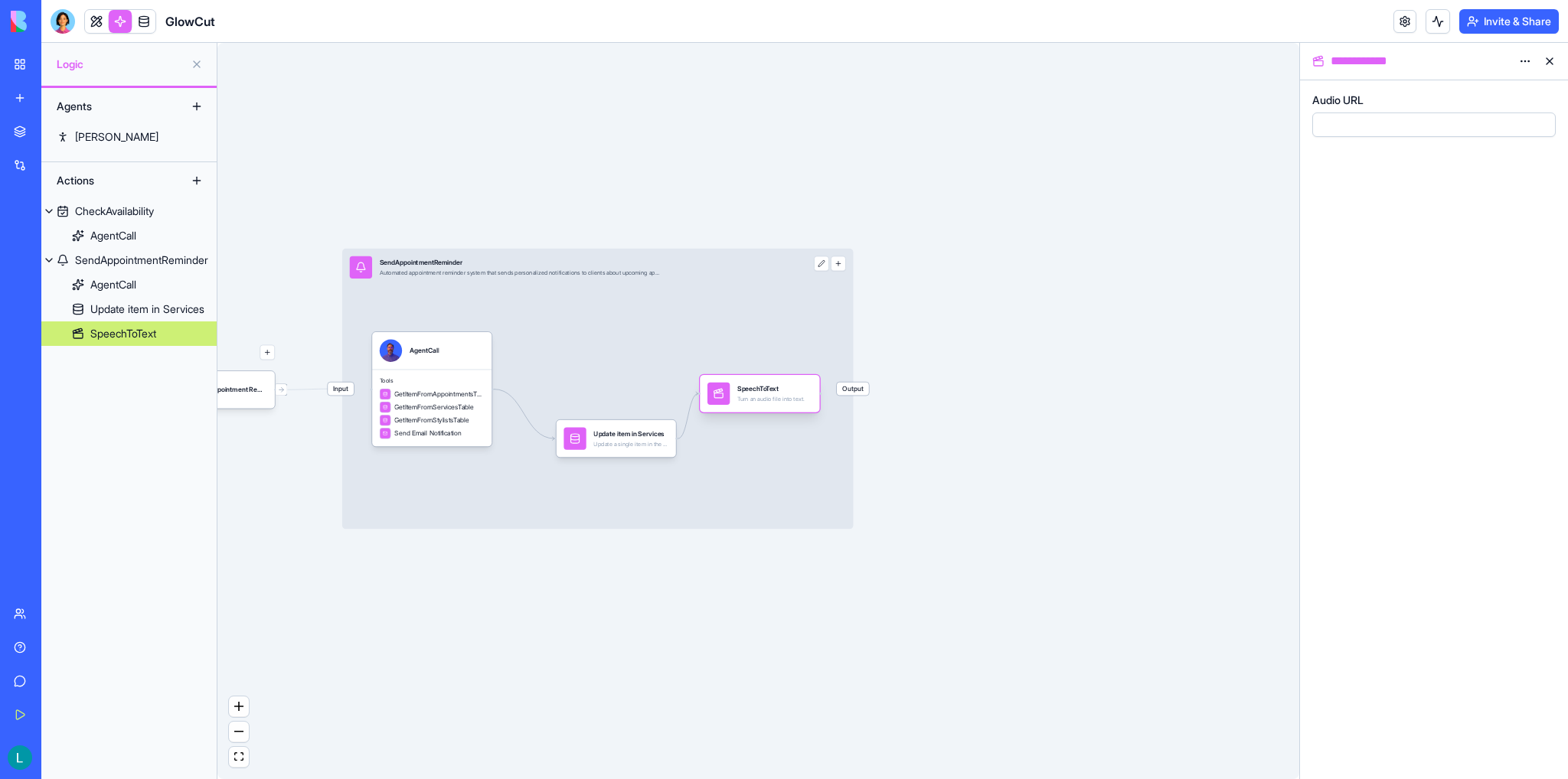
drag, startPoint x: 796, startPoint y: 421, endPoint x: 762, endPoint y: 400, distance: 40.0
click at [762, 400] on div "Turn an audio file into text." at bounding box center [770, 399] width 67 height 8
click at [621, 437] on div "Update item in Services" at bounding box center [631, 434] width 75 height 9
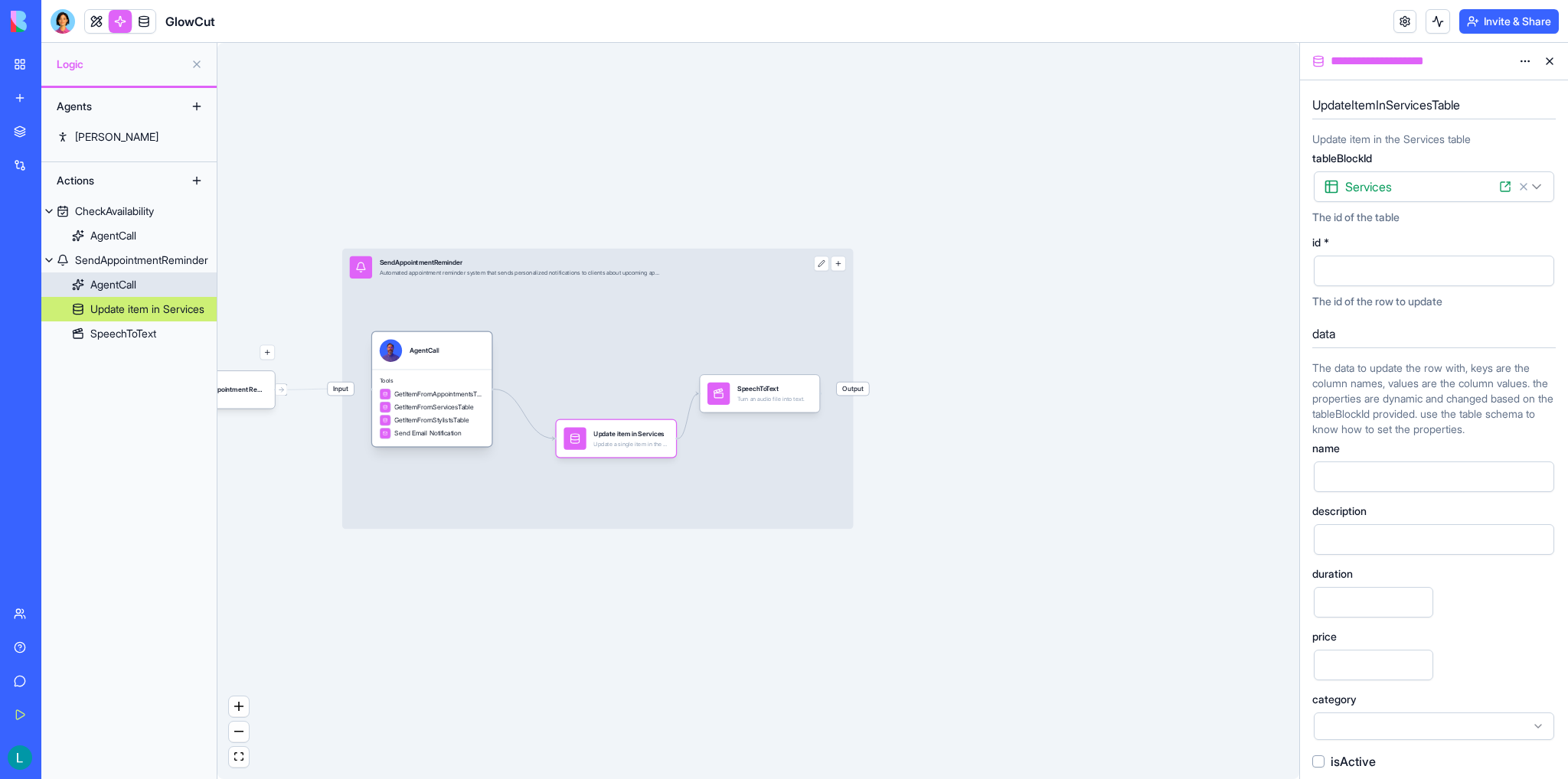
click at [450, 381] on span "Tools" at bounding box center [432, 380] width 105 height 8
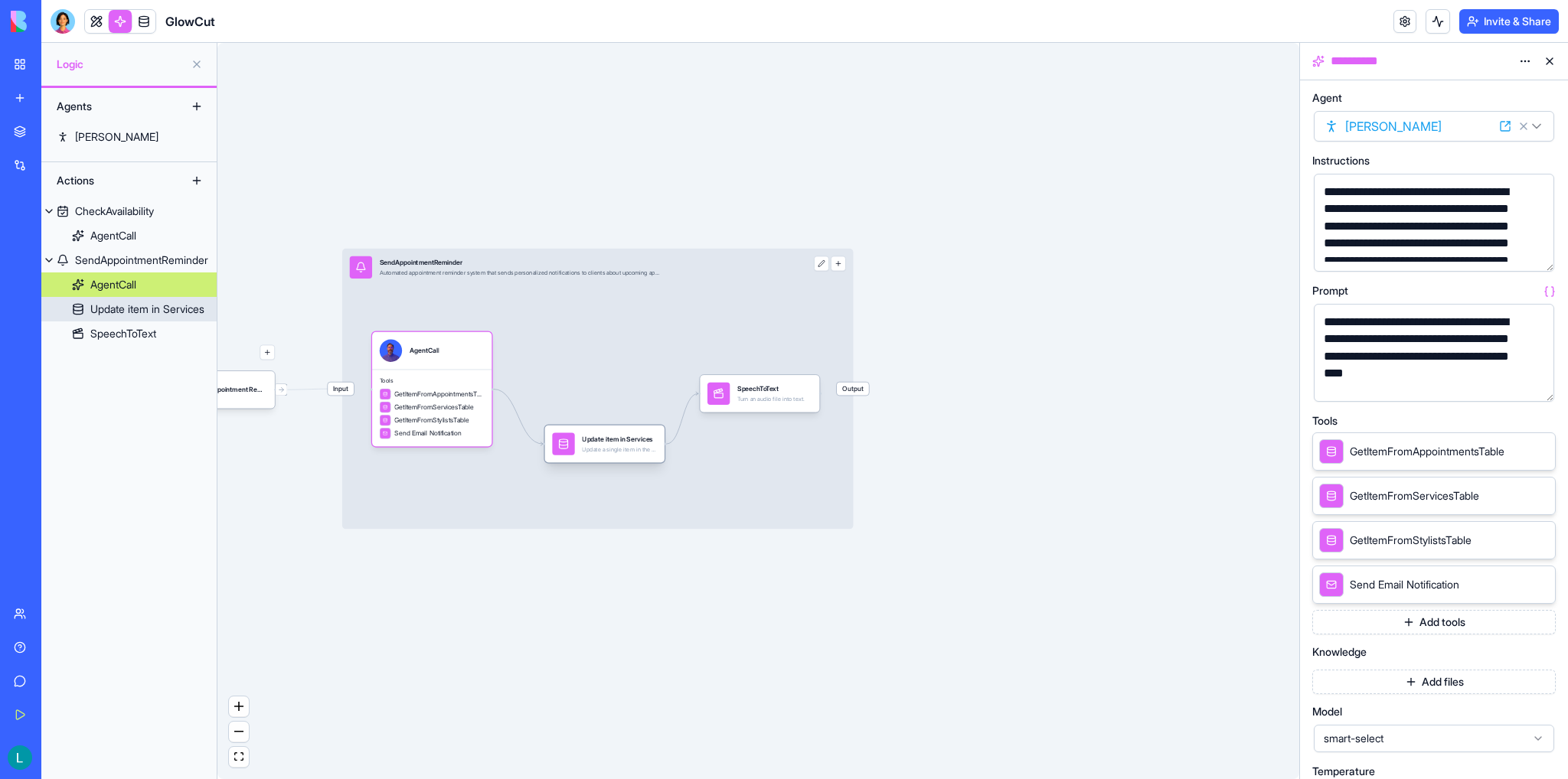
drag, startPoint x: 617, startPoint y: 449, endPoint x: 604, endPoint y: 455, distance: 14.3
click at [604, 455] on div "Update item in Services Update a single item in the Services table" at bounding box center [619, 443] width 75 height 22
click at [629, 462] on div "Update item in Services Update a single item in the Services table" at bounding box center [608, 449] width 120 height 37
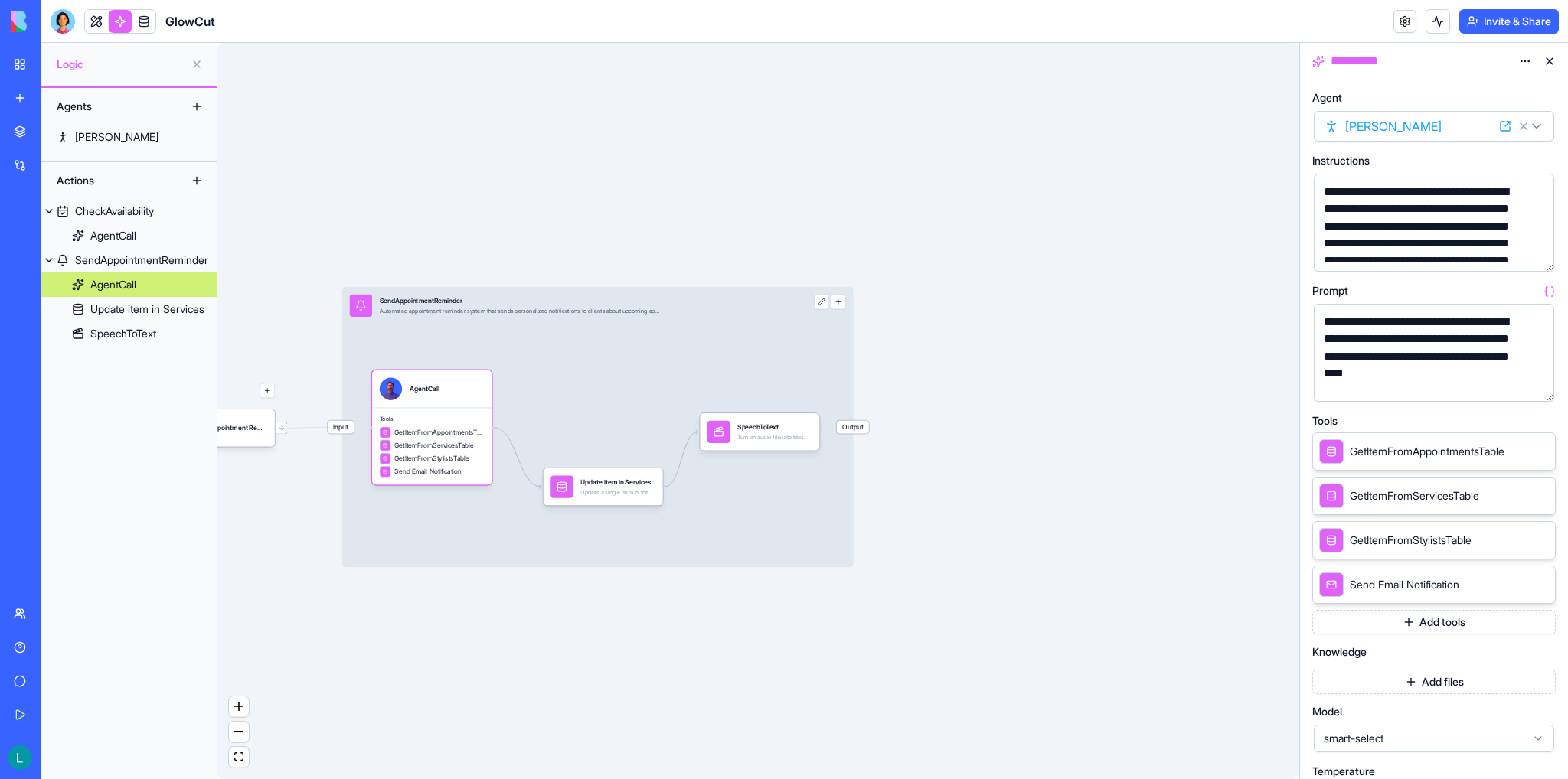
drag, startPoint x: 441, startPoint y: 242, endPoint x: 673, endPoint y: 257, distance: 232.5
click at [673, 257] on div "Triggers Daily Appointment RemindersTrigger Input SendAppointmentReminder Autom…" at bounding box center [758, 410] width 1082 height 736
drag, startPoint x: 341, startPoint y: 231, endPoint x: 424, endPoint y: 243, distance: 83.9
click at [424, 243] on div "Triggers Daily Appointment RemindersTrigger Input SendAppointmentReminder Autom…" at bounding box center [758, 410] width 1082 height 736
drag, startPoint x: 351, startPoint y: 222, endPoint x: 505, endPoint y: 231, distance: 154.3
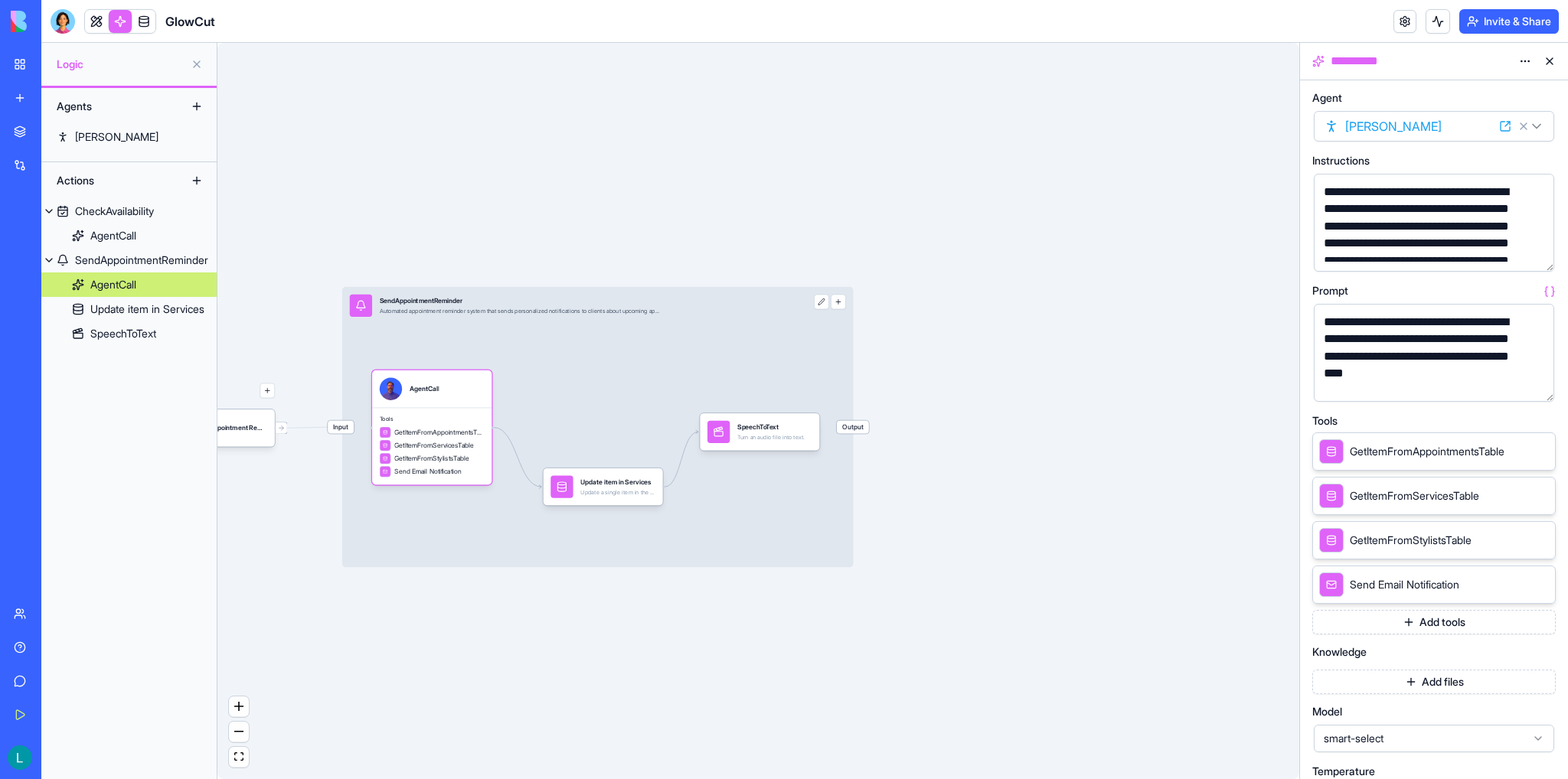
click at [505, 231] on div "Triggers Daily Appointment RemindersTrigger Input SendAppointmentReminder Autom…" at bounding box center [758, 410] width 1082 height 736
drag, startPoint x: 391, startPoint y: 221, endPoint x: 444, endPoint y: 227, distance: 53.3
click at [444, 227] on div "Triggers Daily Appointment RemindersTrigger Input SendAppointmentReminder Autom…" at bounding box center [758, 410] width 1082 height 736
drag, startPoint x: 330, startPoint y: 229, endPoint x: 389, endPoint y: 231, distance: 59.0
click at [389, 231] on div "Triggers Daily Appointment RemindersTrigger Input SendAppointmentReminder Autom…" at bounding box center [758, 410] width 1082 height 736
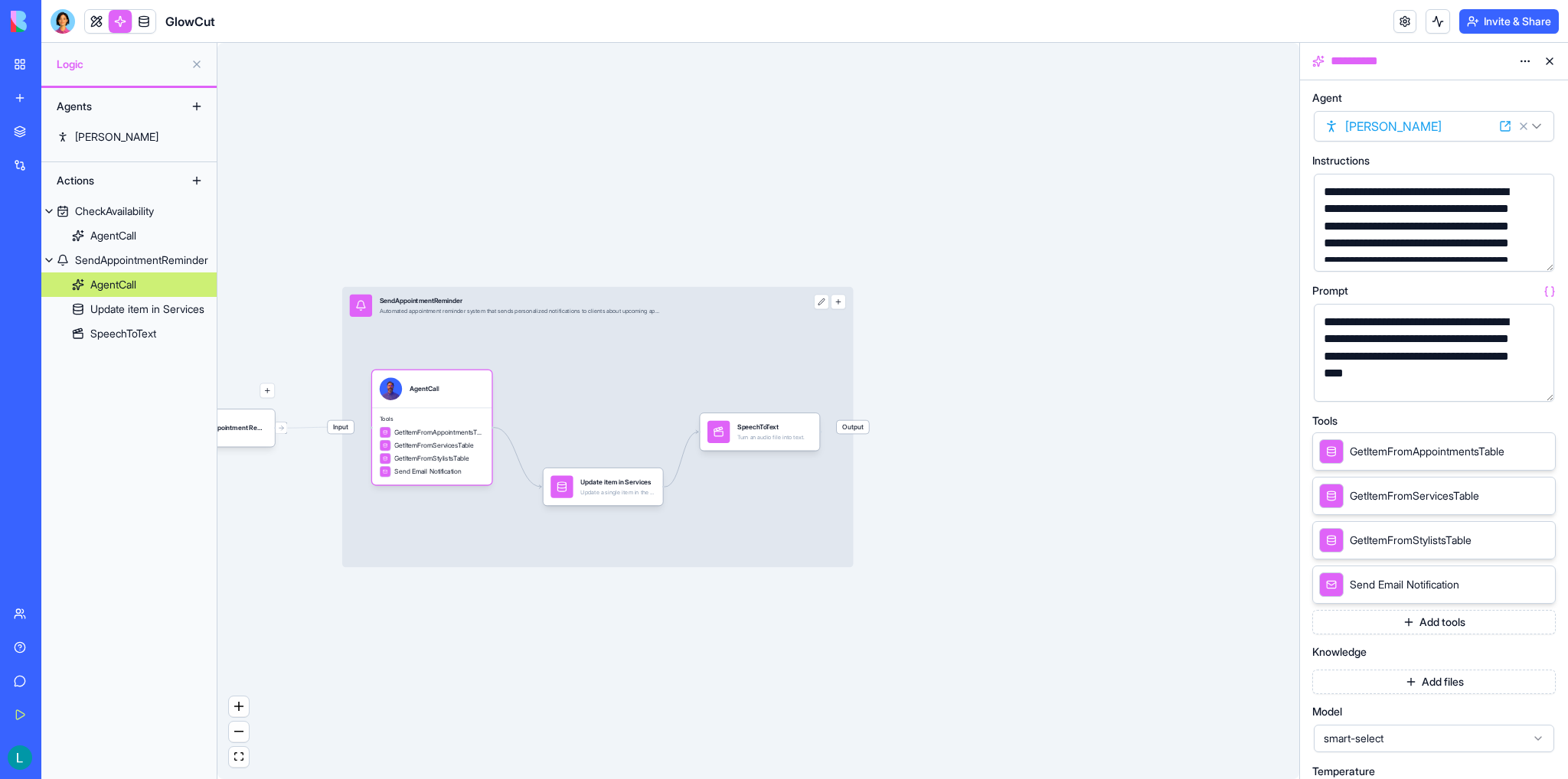
drag, startPoint x: 389, startPoint y: 231, endPoint x: 353, endPoint y: 233, distance: 36.1
click at [357, 235] on div "Triggers Daily Appointment RemindersTrigger Input SendAppointmentReminder Autom…" at bounding box center [758, 410] width 1082 height 736
drag, startPoint x: 337, startPoint y: 216, endPoint x: 431, endPoint y: 216, distance: 94.0
click at [431, 216] on div "Triggers Daily Appointment RemindersTrigger Input SendAppointmentReminder Autom…" at bounding box center [758, 410] width 1082 height 736
drag, startPoint x: 336, startPoint y: 169, endPoint x: 497, endPoint y: 224, distance: 170.1
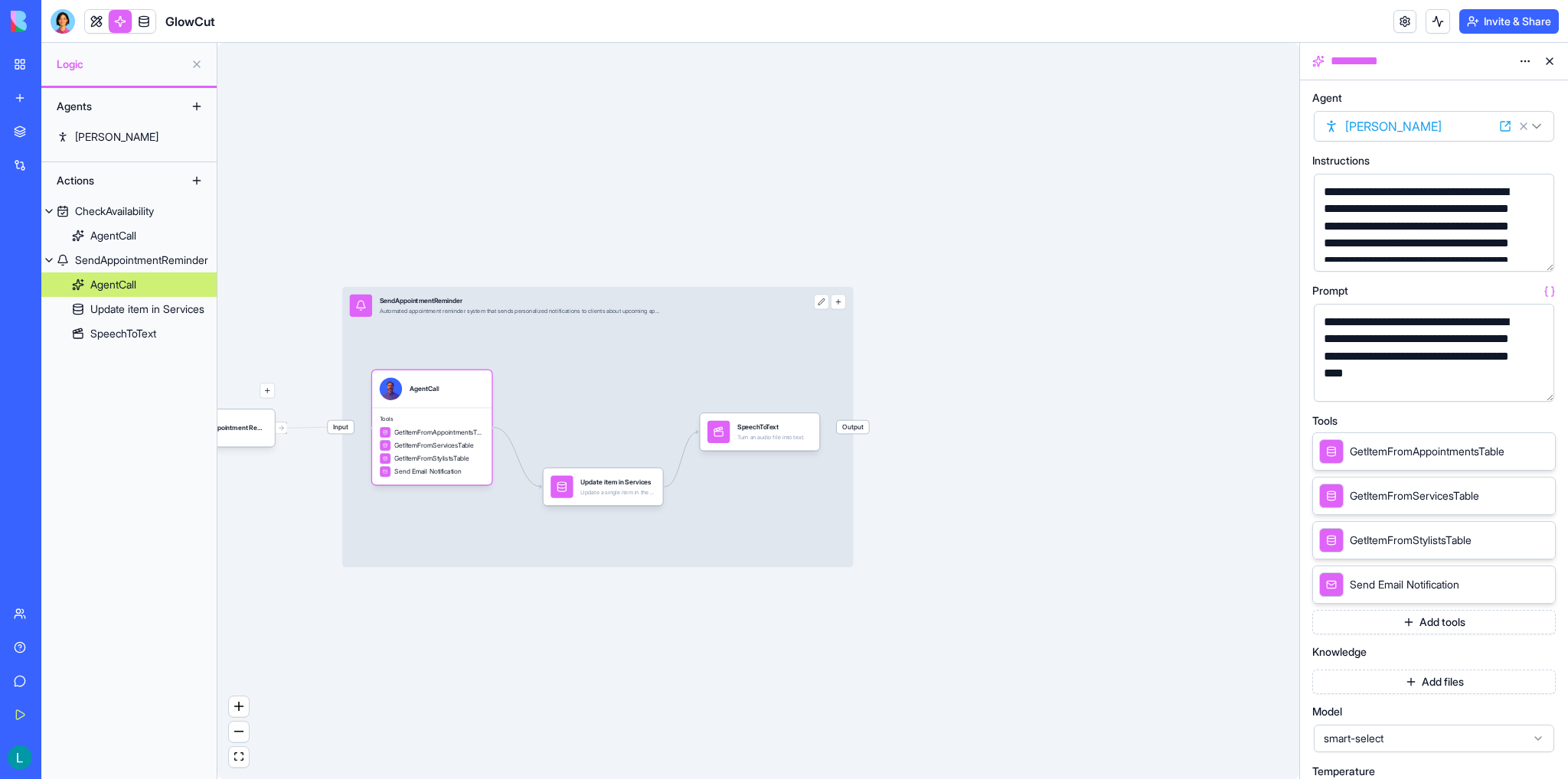
click at [497, 224] on div "Triggers Daily Appointment RemindersTrigger Input SendAppointmentReminder Autom…" at bounding box center [758, 410] width 1082 height 736
drag, startPoint x: 449, startPoint y: 252, endPoint x: 452, endPoint y: 328, distance: 76.1
click at [453, 328] on div "Triggers Daily Appointment RemindersTrigger Input SendAppointmentReminder Autom…" at bounding box center [758, 410] width 1082 height 736
drag, startPoint x: 433, startPoint y: 267, endPoint x: 374, endPoint y: 309, distance: 72.4
click at [374, 309] on div "Triggers Daily Appointment RemindersTrigger Input SendAppointmentReminder Autom…" at bounding box center [758, 410] width 1082 height 736
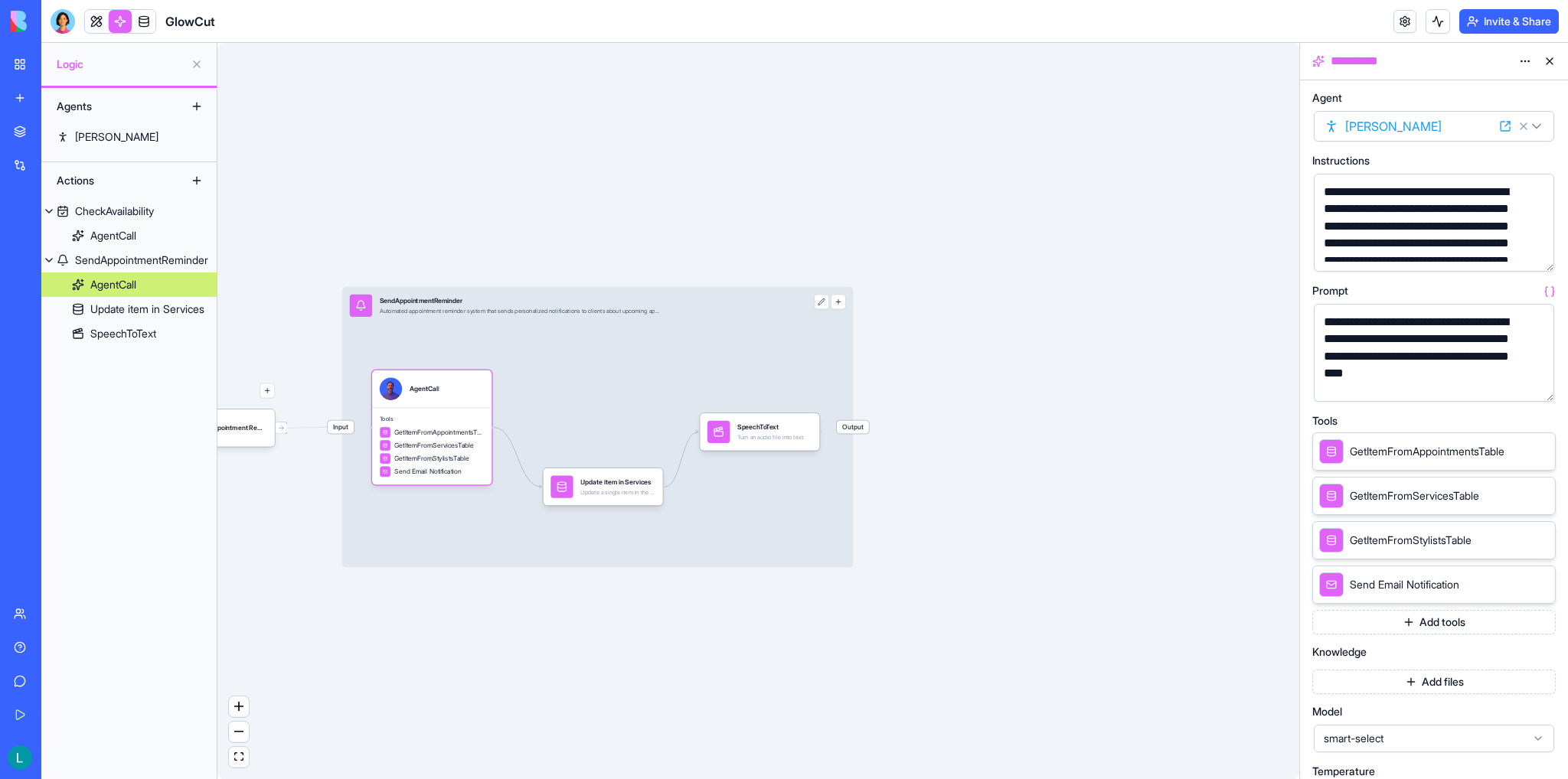
drag, startPoint x: 440, startPoint y: 228, endPoint x: 341, endPoint y: 277, distance: 110.5
click at [341, 277] on div "Triggers Daily Appointment RemindersTrigger Input SendAppointmentReminder Autom…" at bounding box center [758, 410] width 1082 height 736
click at [291, 369] on div "Triggers Daily Appointment RemindersTrigger Input SendAppointmentReminder Autom…" at bounding box center [758, 410] width 1082 height 736
drag, startPoint x: 421, startPoint y: 385, endPoint x: 360, endPoint y: 376, distance: 61.7
click at [360, 376] on div "Triggers Daily Appointment RemindersTrigger Input SendAppointmentReminder Autom…" at bounding box center [672, 512] width 660 height 450
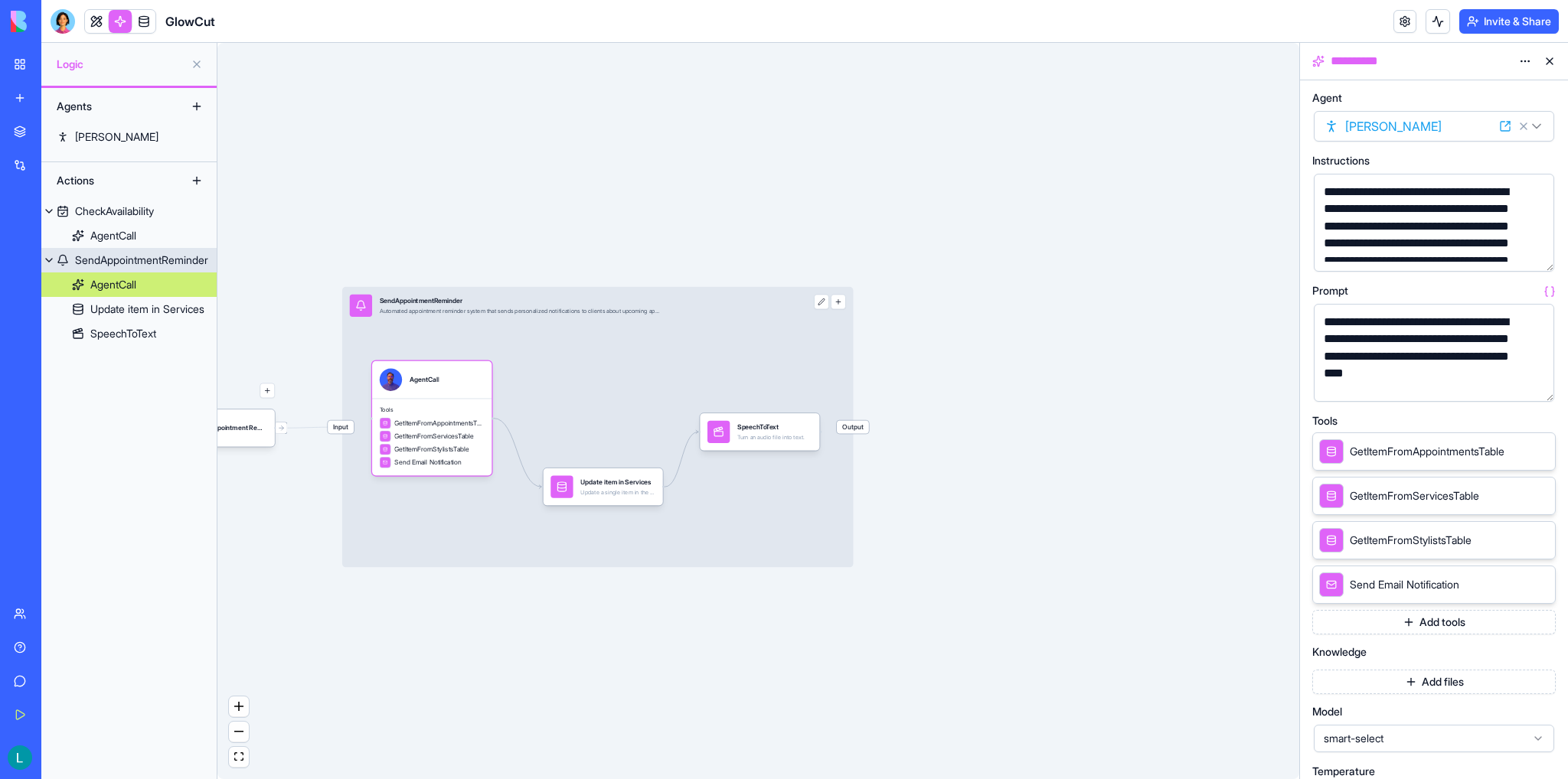
click at [840, 305] on button "button" at bounding box center [838, 302] width 15 height 15
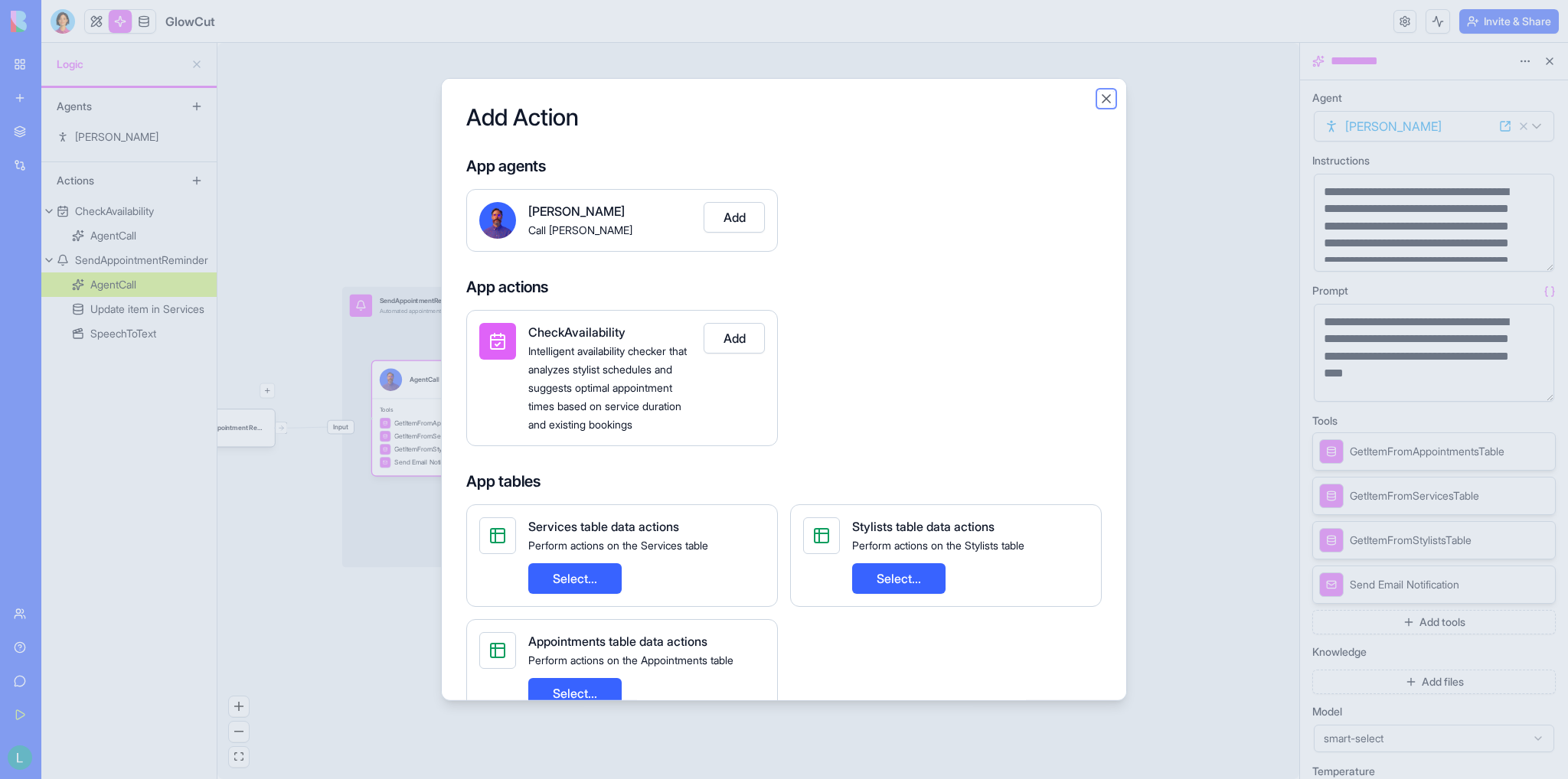
click at [1109, 101] on button "Close" at bounding box center [1106, 98] width 15 height 15
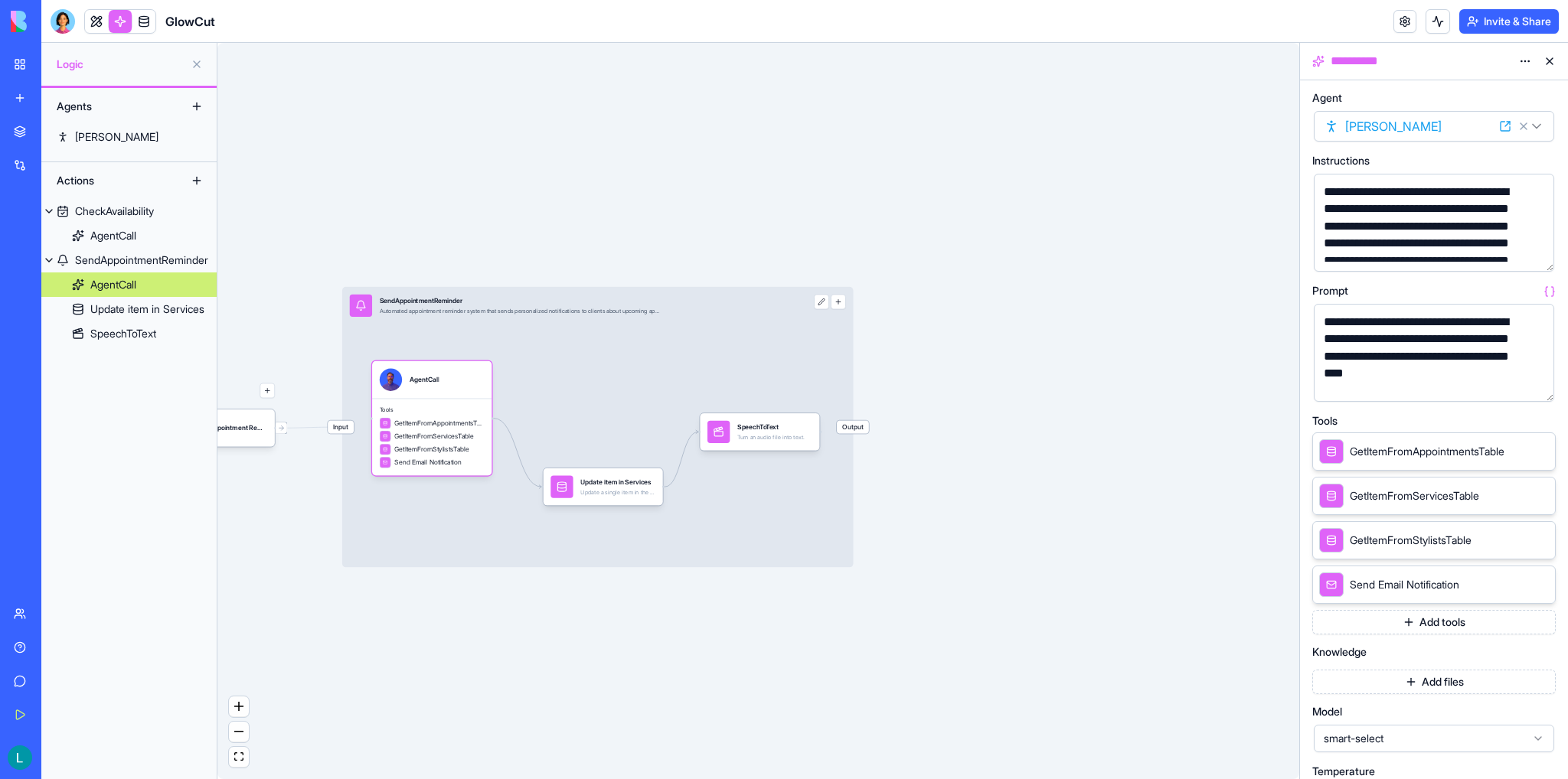
click at [464, 162] on div "Triggers Daily Appointment RemindersTrigger Input SendAppointmentReminder Autom…" at bounding box center [758, 410] width 1082 height 736
drag, startPoint x: 461, startPoint y: 171, endPoint x: 650, endPoint y: 188, distance: 189.8
click at [650, 188] on div "Triggers Daily Appointment RemindersTrigger Input SendAppointmentReminder Autom…" at bounding box center [758, 410] width 1082 height 736
drag, startPoint x: 472, startPoint y: 392, endPoint x: 470, endPoint y: 384, distance: 8.2
click at [470, 384] on div "AgentCall" at bounding box center [431, 372] width 120 height 37
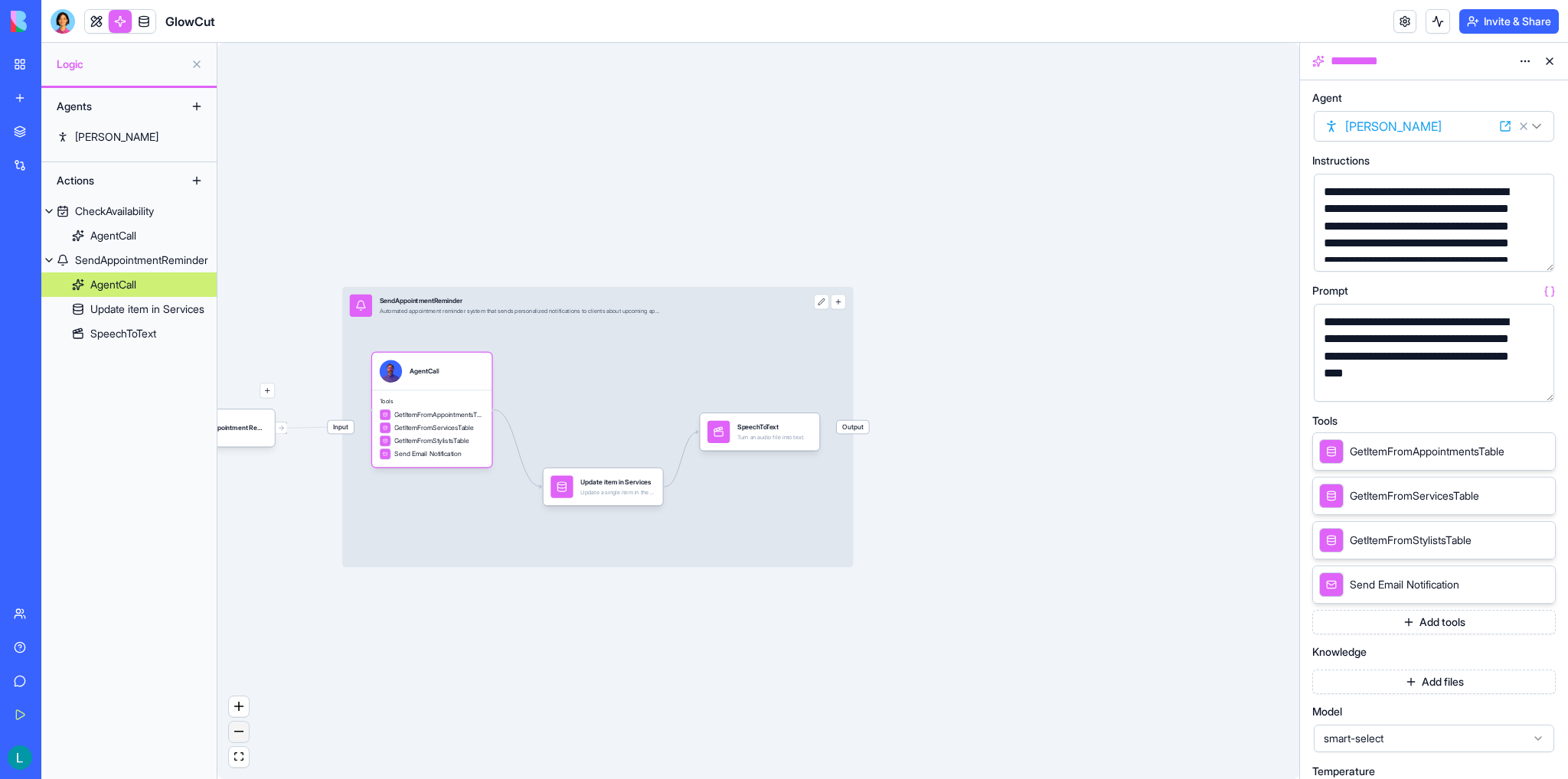
click at [230, 734] on button "zoom out" at bounding box center [239, 731] width 20 height 20
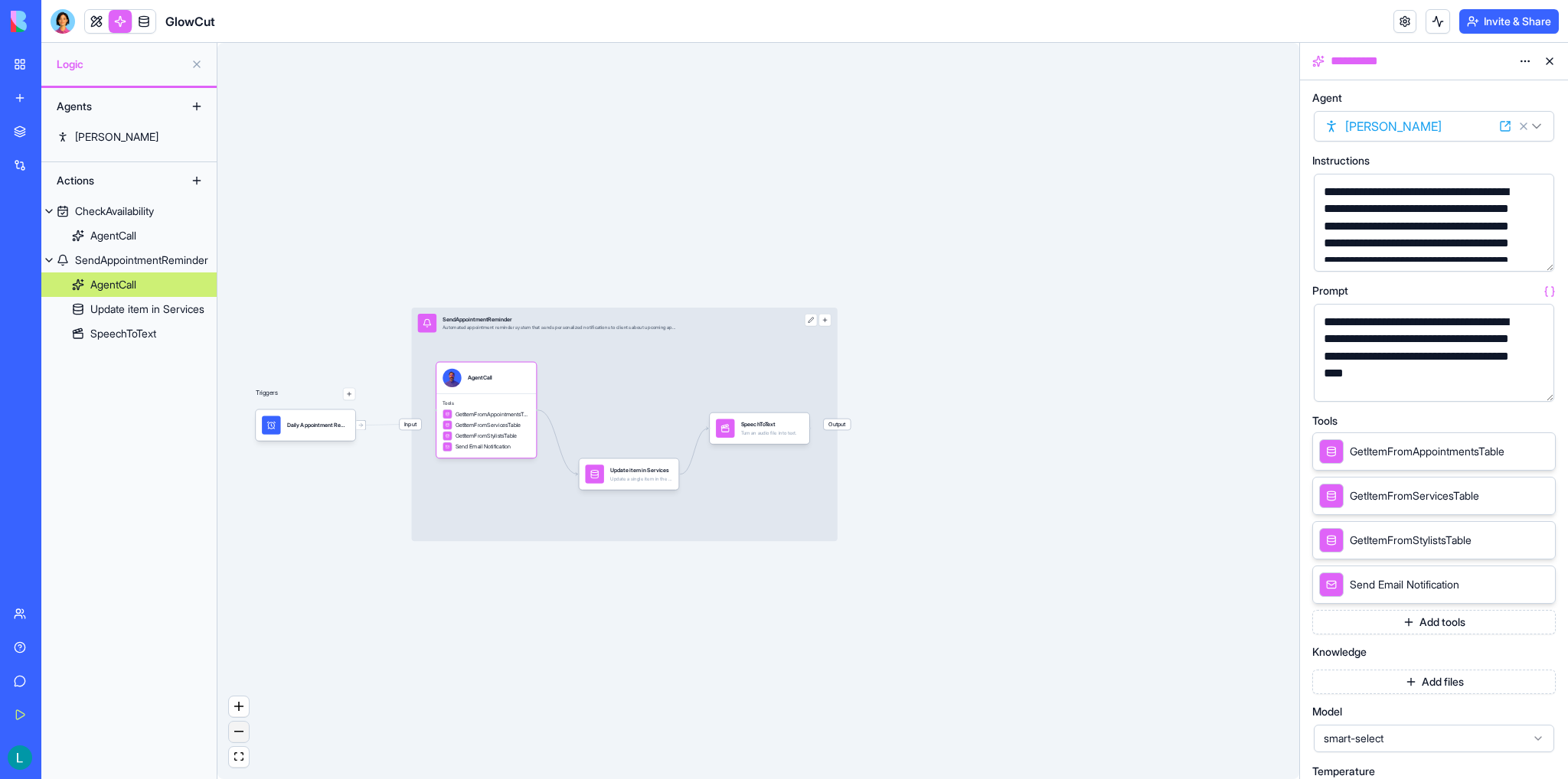
click at [233, 734] on button "zoom out" at bounding box center [239, 731] width 20 height 20
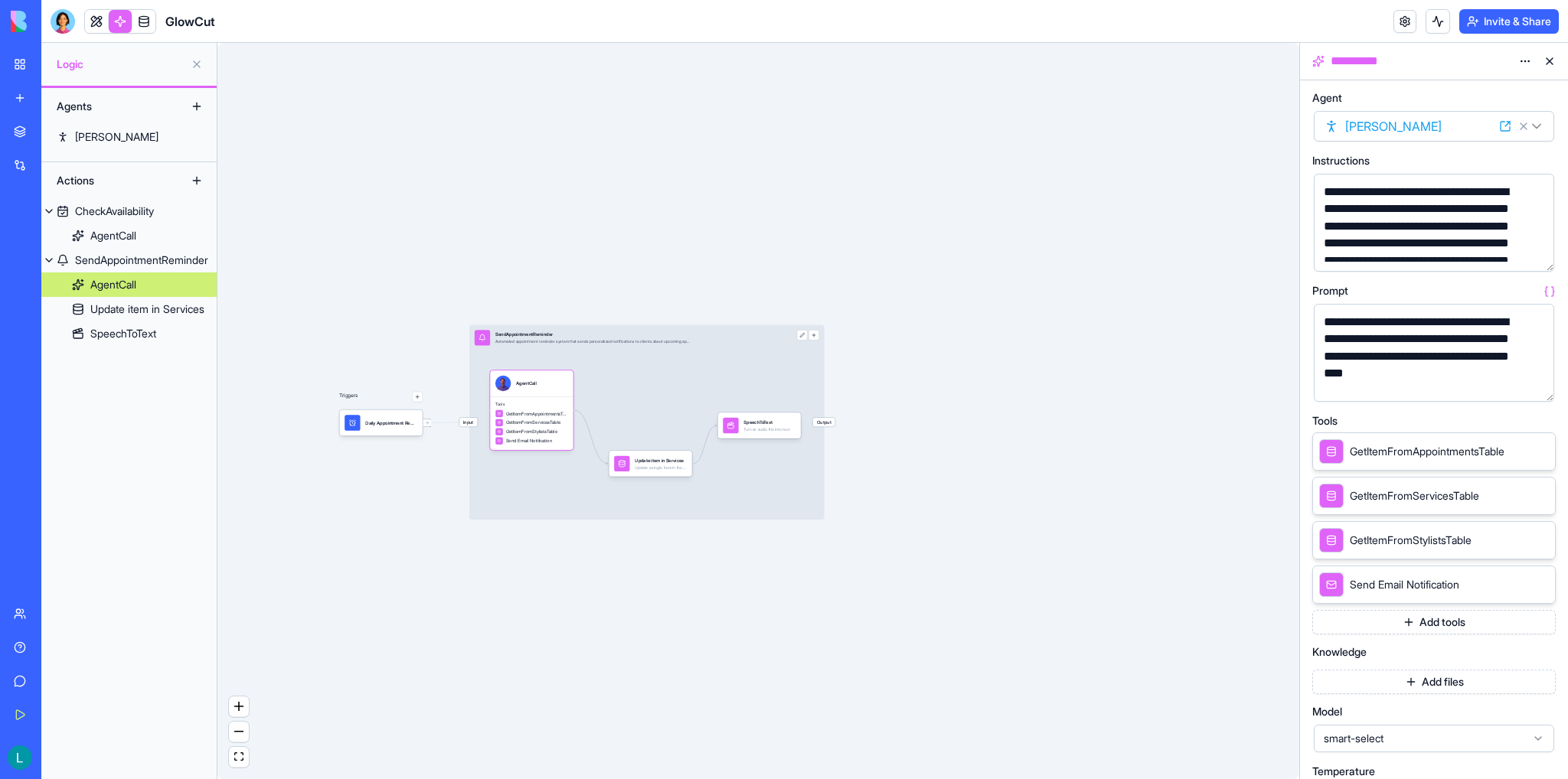
drag, startPoint x: 267, startPoint y: 531, endPoint x: 344, endPoint y: 520, distance: 77.8
click at [344, 520] on div "Triggers Daily Appointment RemindersTrigger Input SendAppointmentReminder Autom…" at bounding box center [758, 410] width 1082 height 736
click at [391, 417] on span at bounding box center [391, 415] width 8 height 8
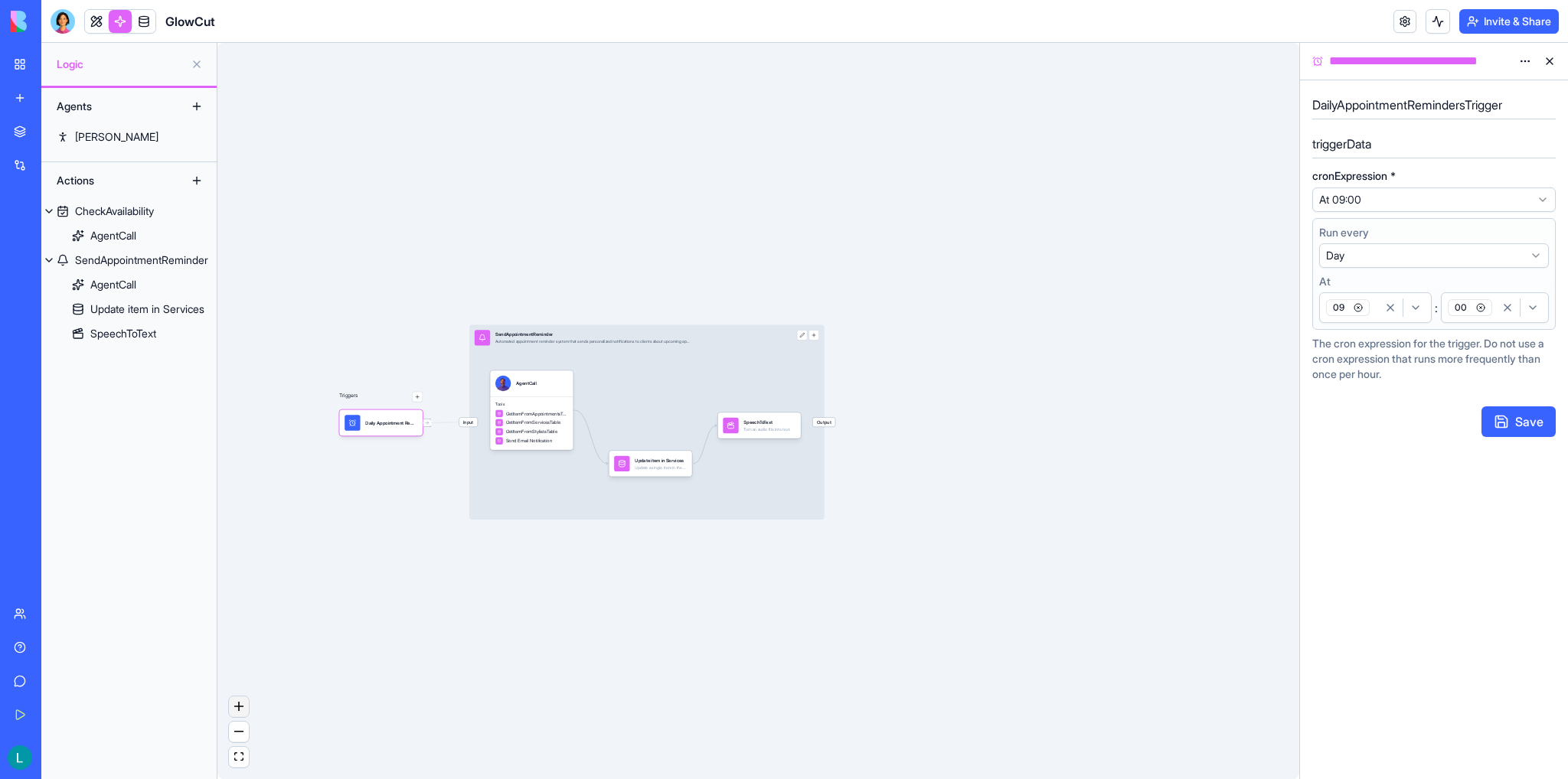
click at [230, 712] on button "zoom in" at bounding box center [239, 706] width 20 height 20
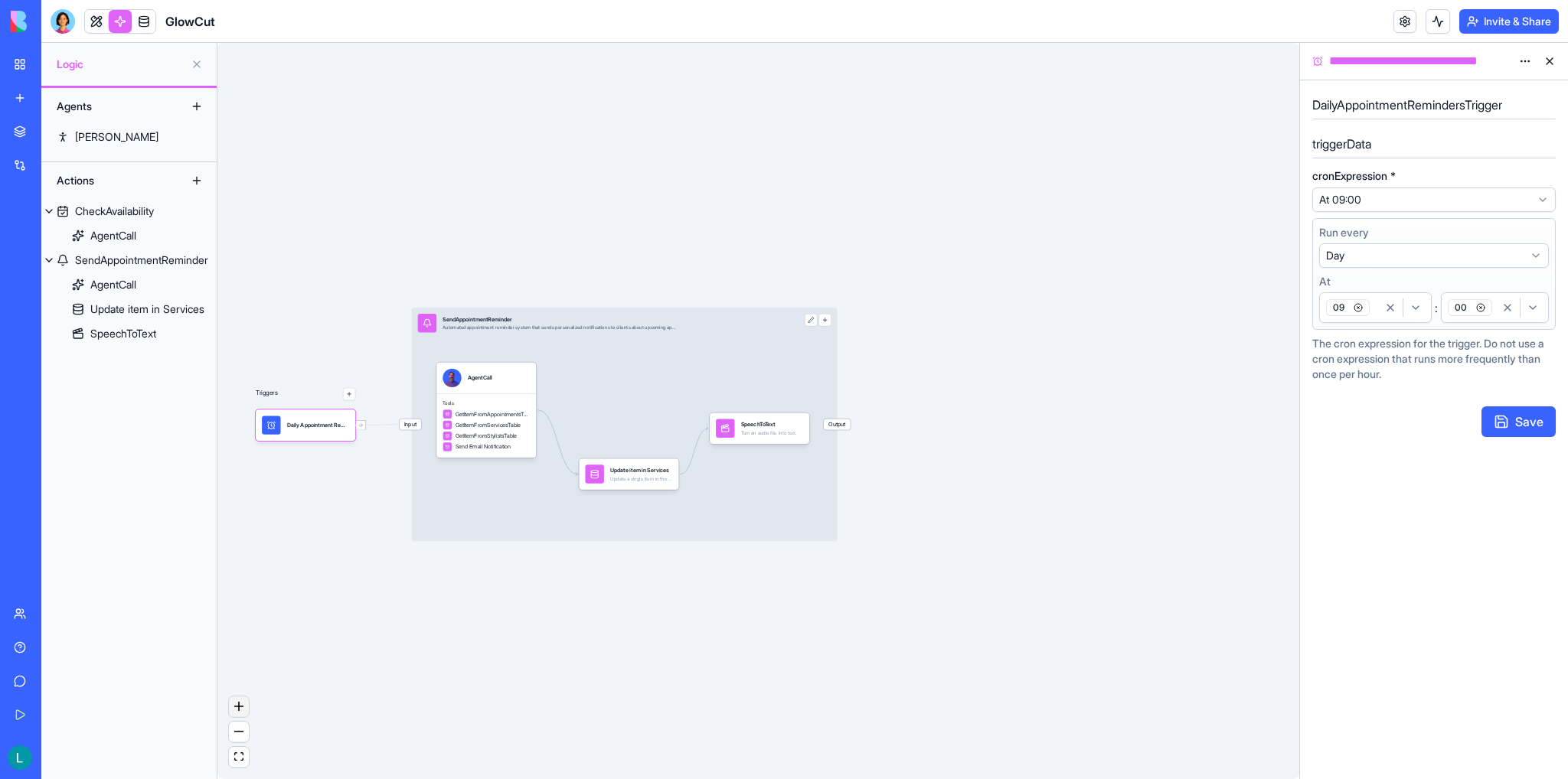
click at [230, 711] on button "zoom in" at bounding box center [239, 706] width 20 height 20
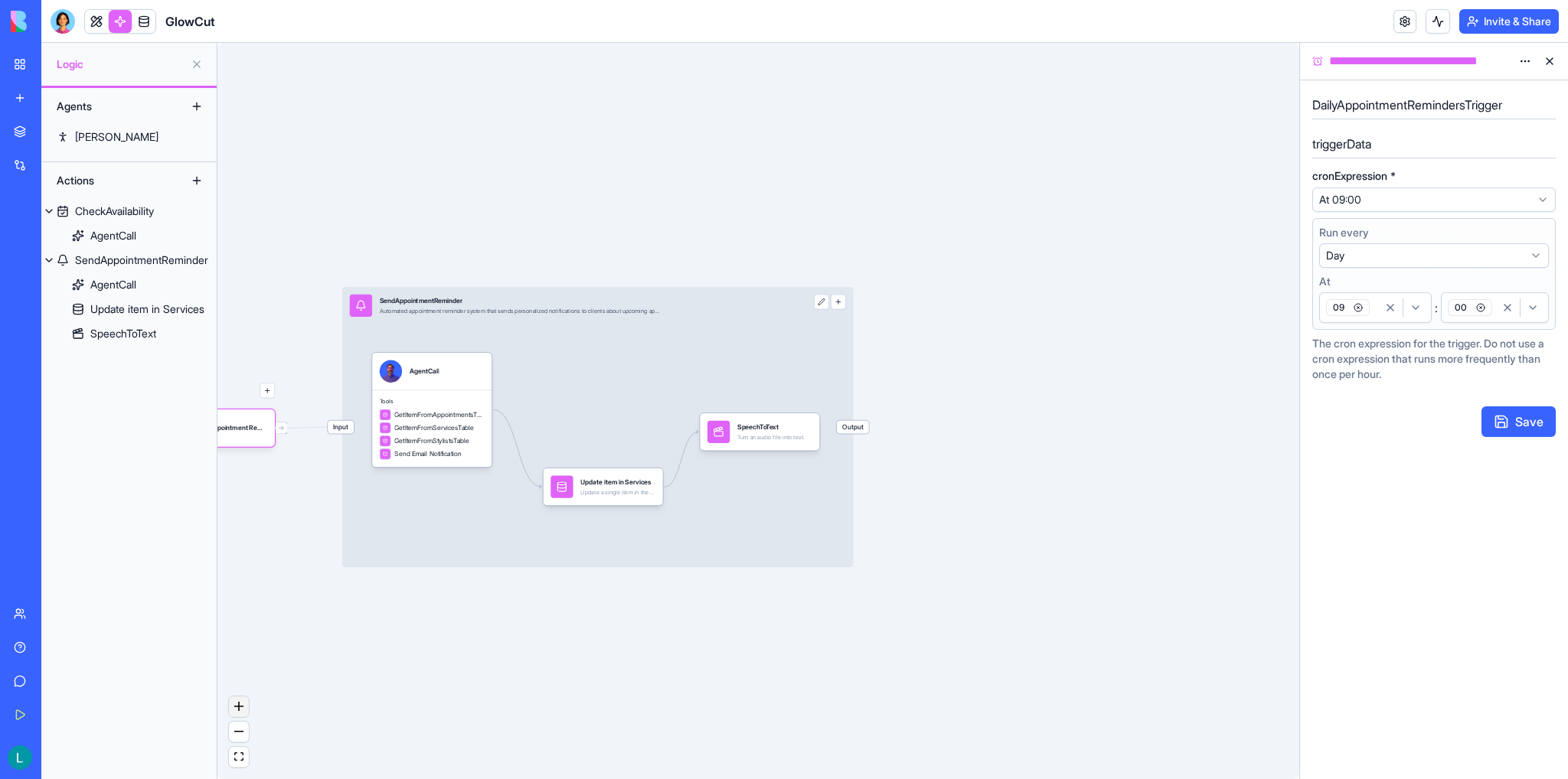
click at [248, 702] on button "zoom in" at bounding box center [239, 706] width 20 height 20
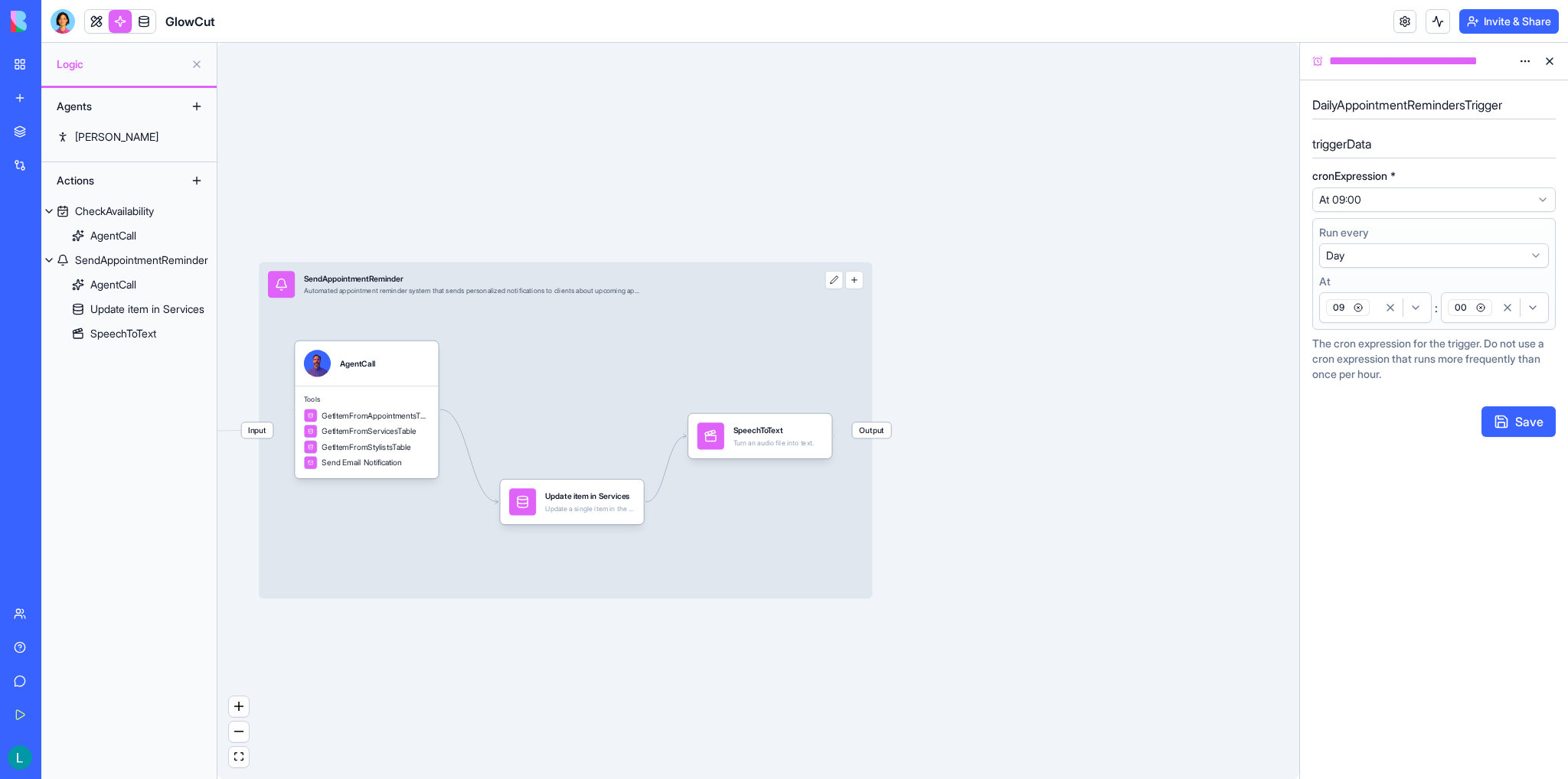
drag, startPoint x: 323, startPoint y: 624, endPoint x: 479, endPoint y: 639, distance: 156.7
click at [479, 639] on div "Triggers Daily Appointment RemindersTrigger Input SendAppointmentReminder Autom…" at bounding box center [758, 410] width 1082 height 736
click at [247, 738] on button "zoom out" at bounding box center [239, 731] width 20 height 20
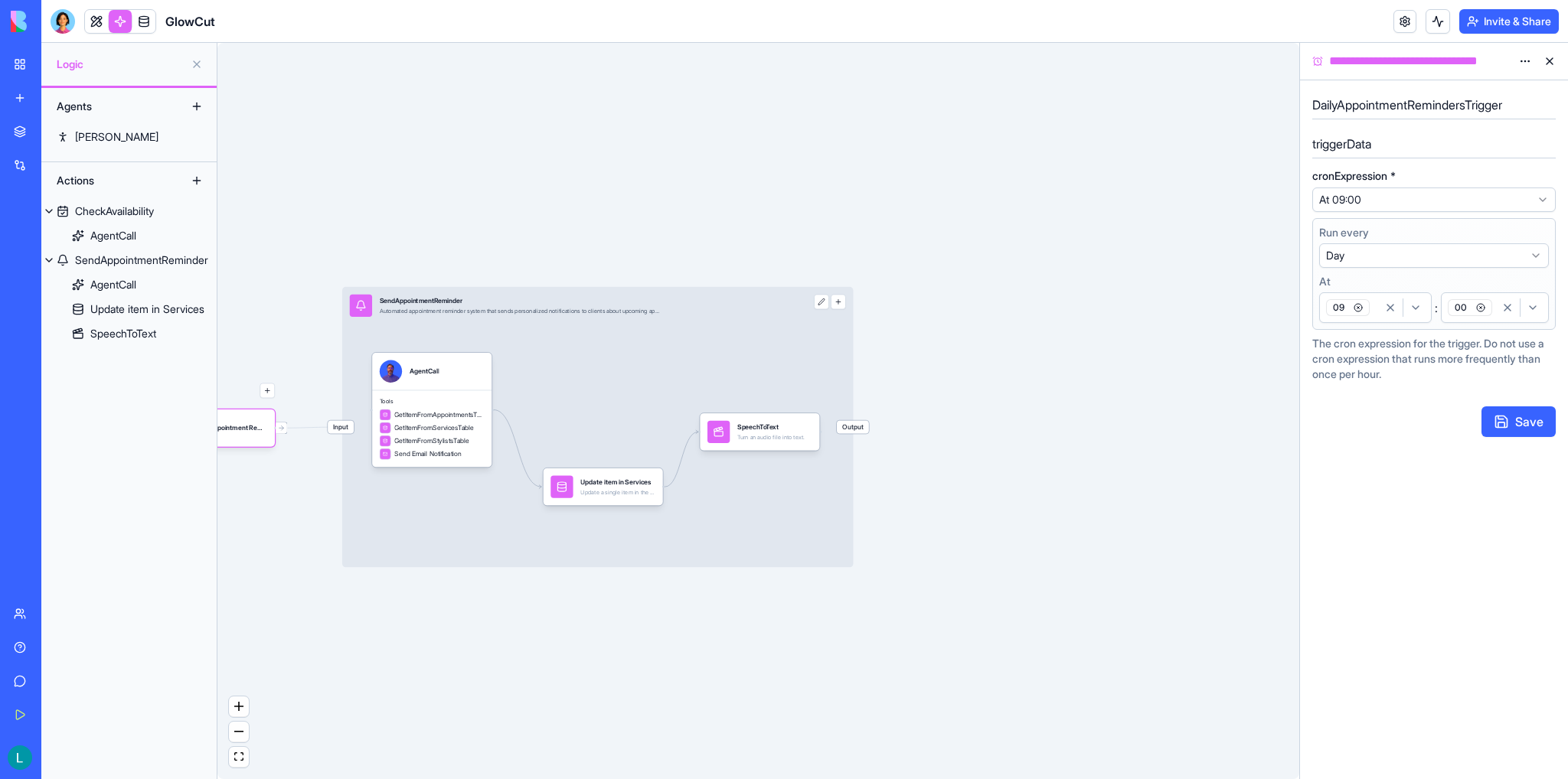
click at [862, 203] on div "Triggers Daily Appointment RemindersTrigger Input SendAppointmentReminder Autom…" at bounding box center [758, 410] width 1082 height 736
drag, startPoint x: 667, startPoint y: 200, endPoint x: 822, endPoint y: 249, distance: 162.6
click at [818, 242] on div "Triggers Daily Appointment RemindersTrigger Input SendAppointmentReminder Autom…" at bounding box center [758, 410] width 1082 height 736
click at [825, 304] on button at bounding box center [821, 302] width 15 height 15
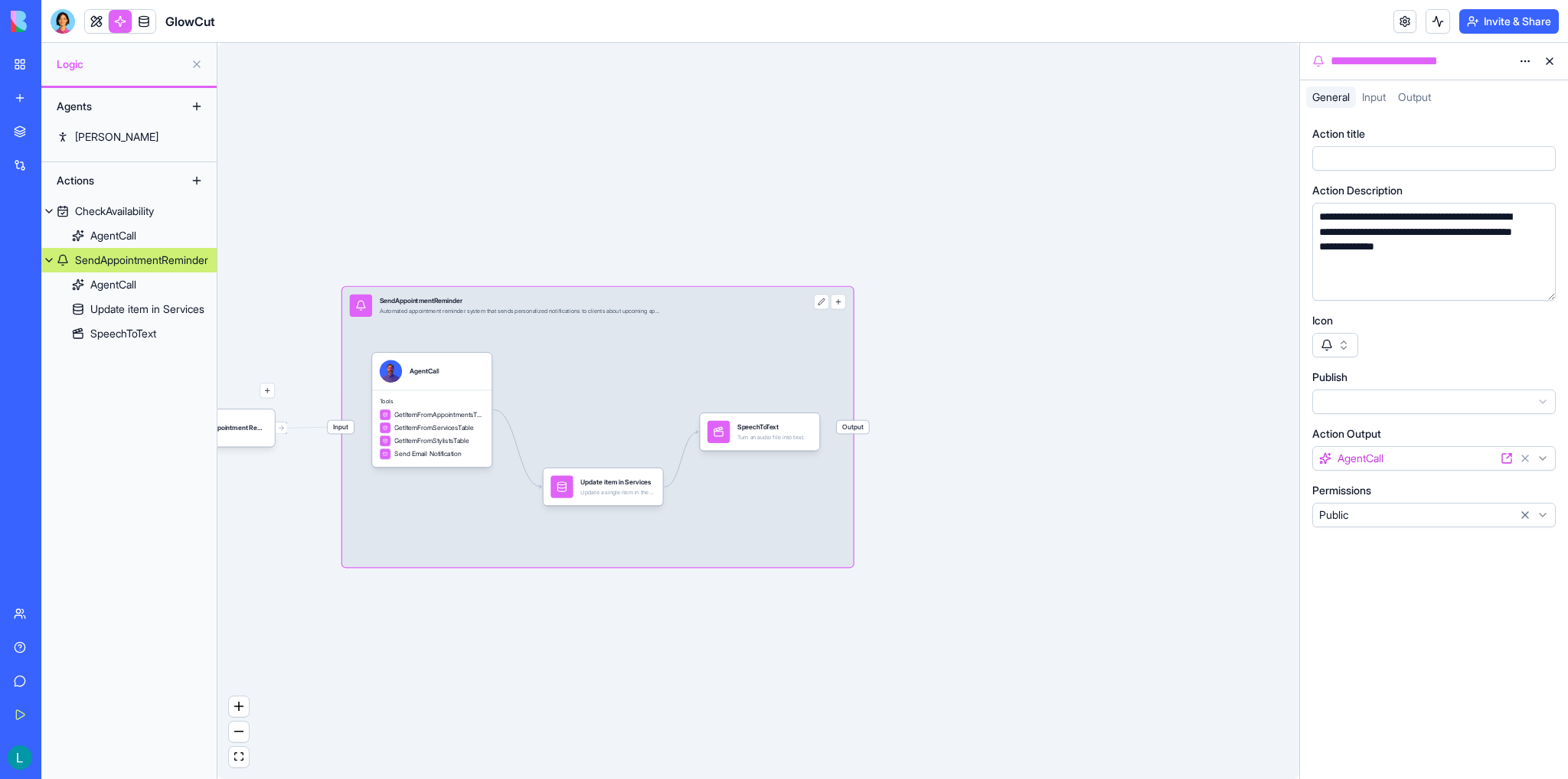
click at [836, 299] on button "button" at bounding box center [838, 302] width 15 height 15
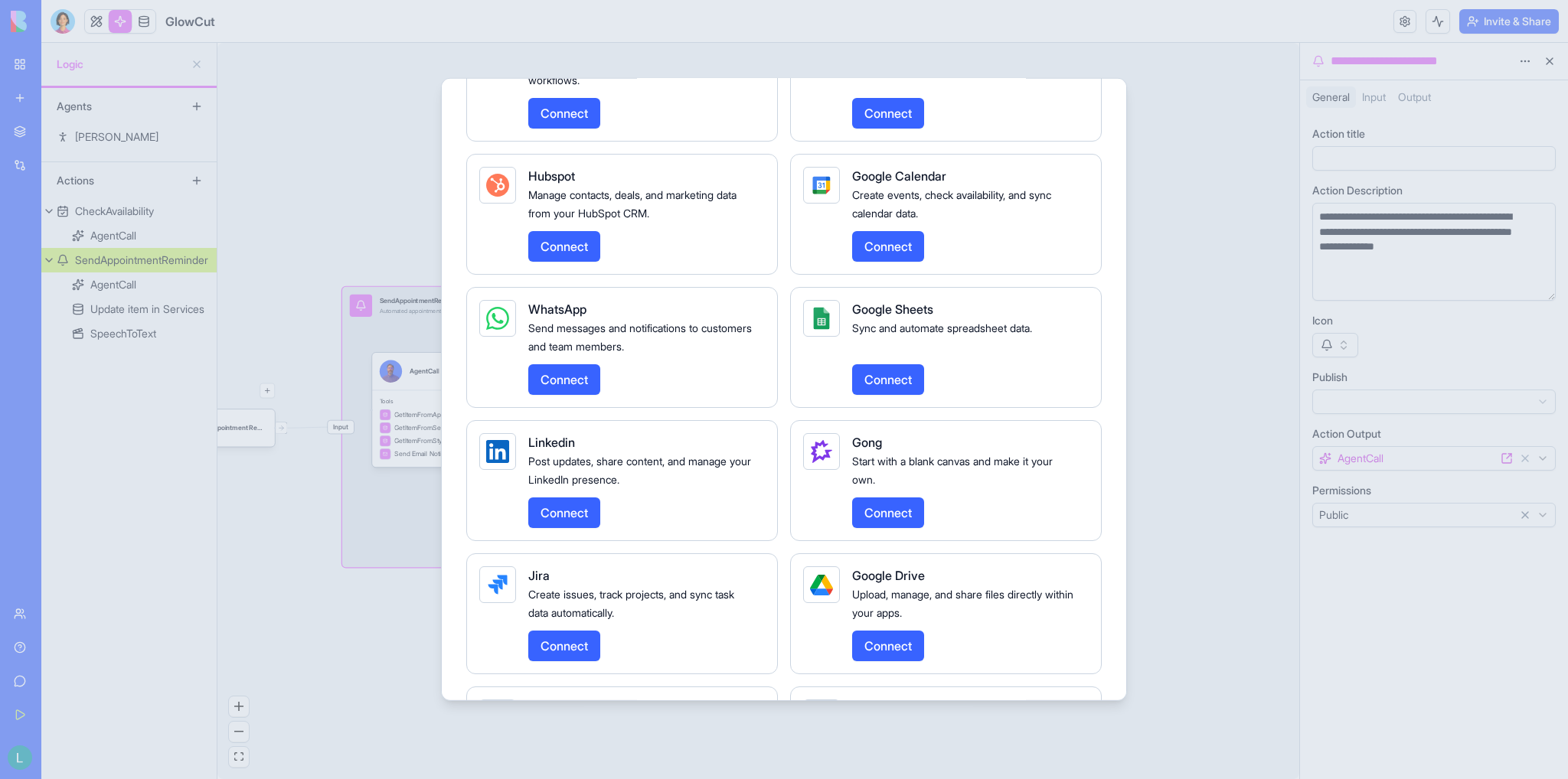
scroll to position [1600, 0]
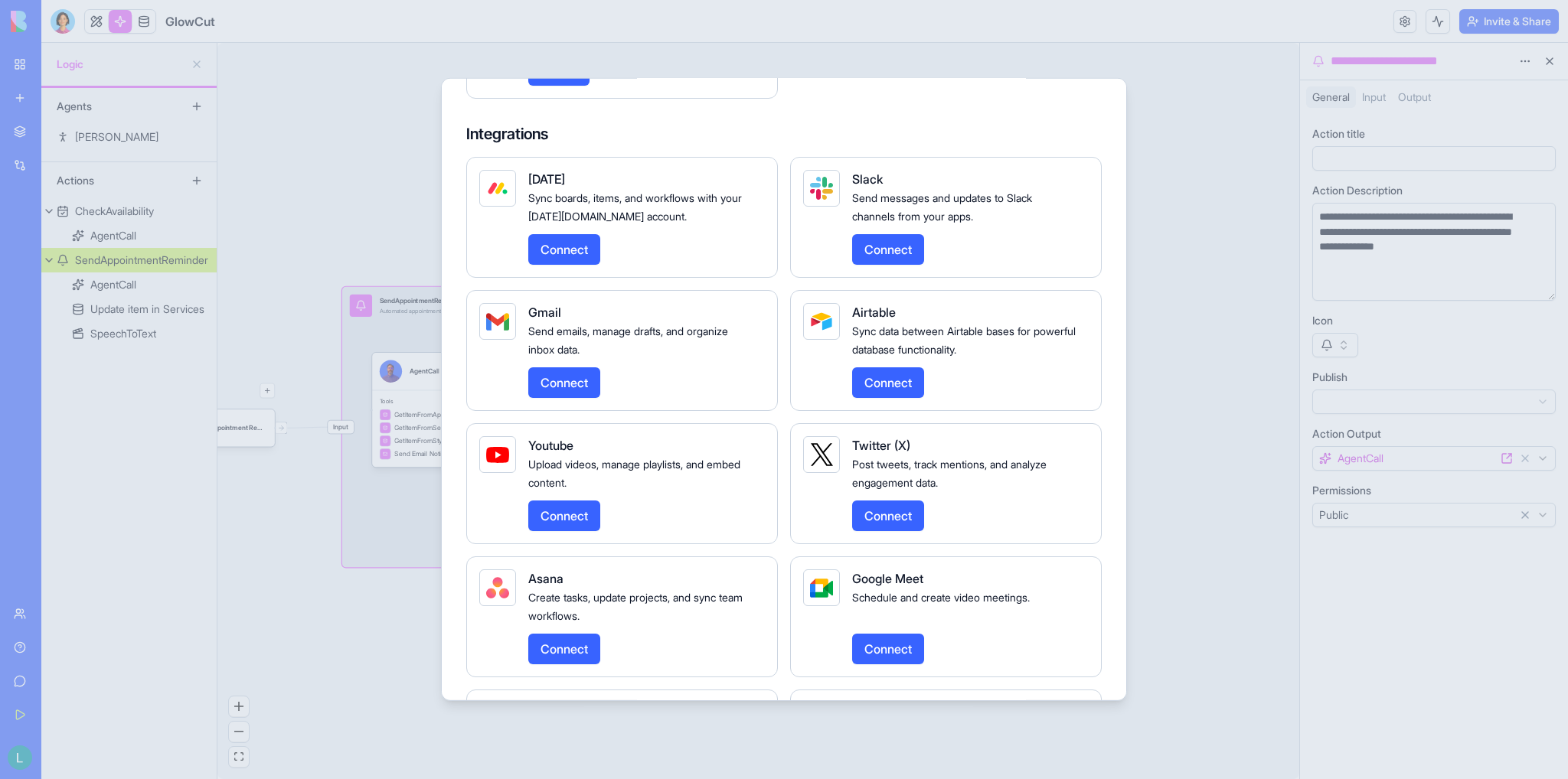
click at [1116, 219] on div at bounding box center [784, 390] width 1568 height 779
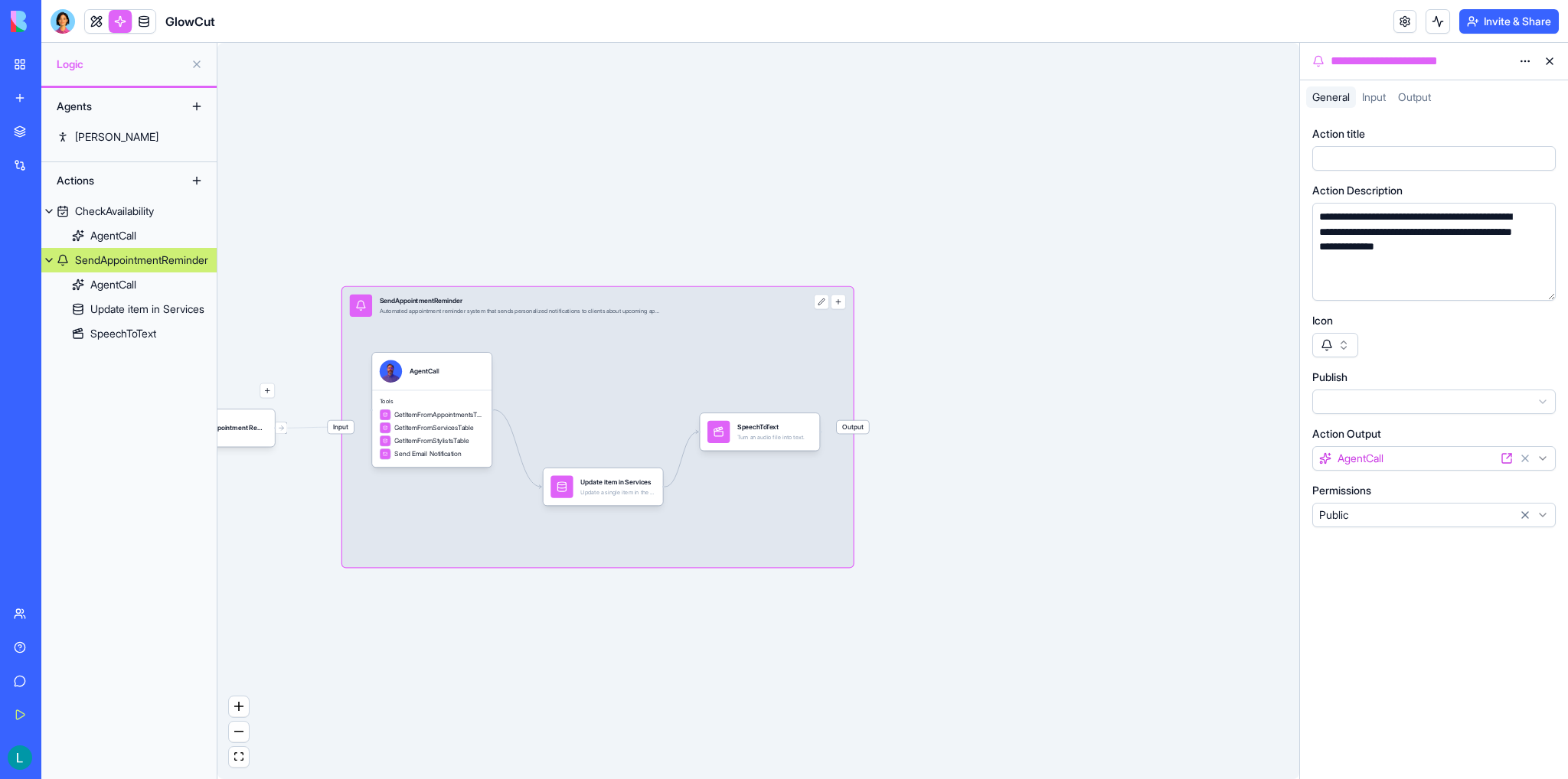
click at [823, 303] on button at bounding box center [821, 302] width 15 height 15
click at [818, 303] on button at bounding box center [821, 302] width 15 height 15
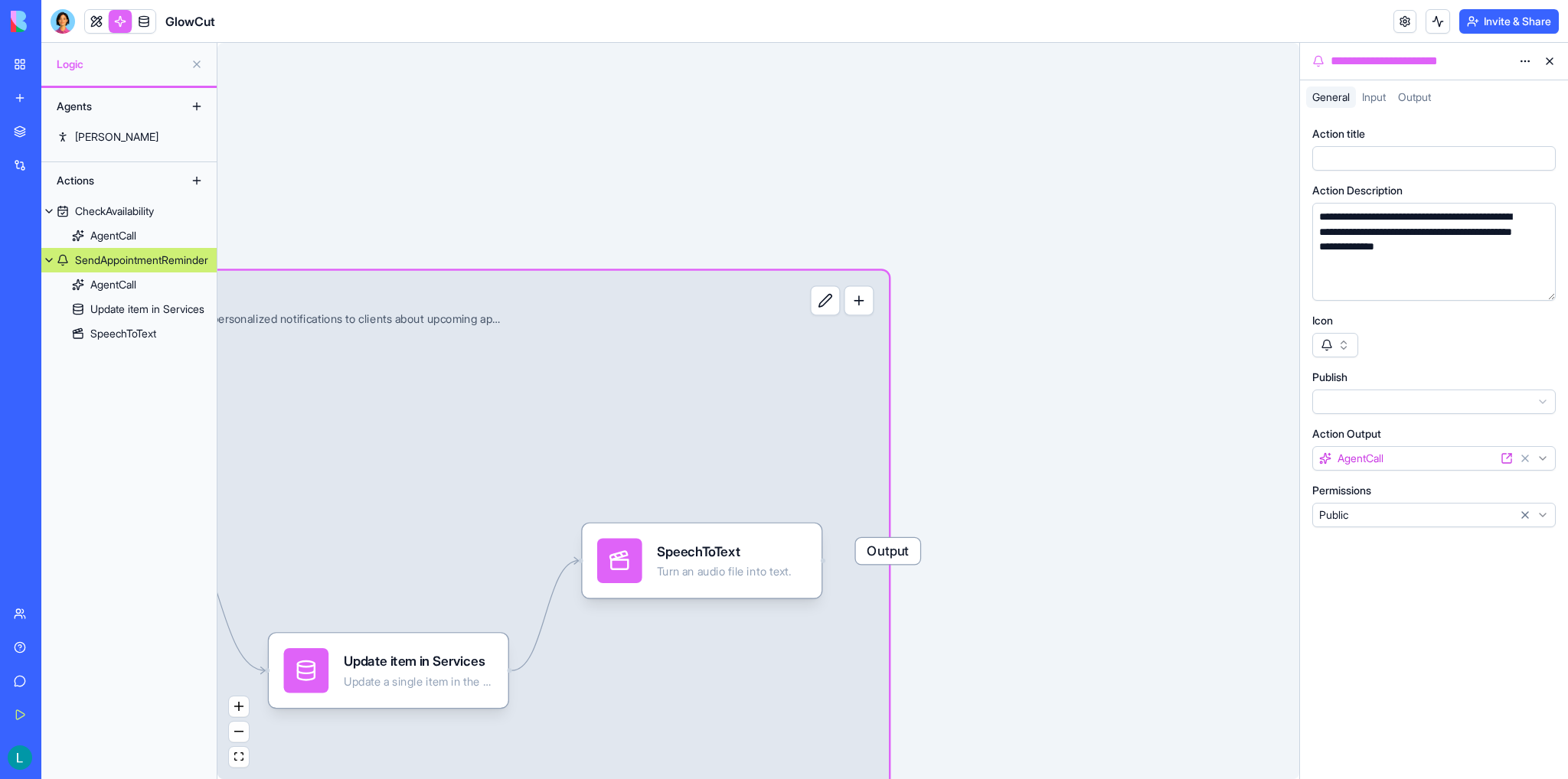
click at [829, 298] on button at bounding box center [825, 300] width 30 height 30
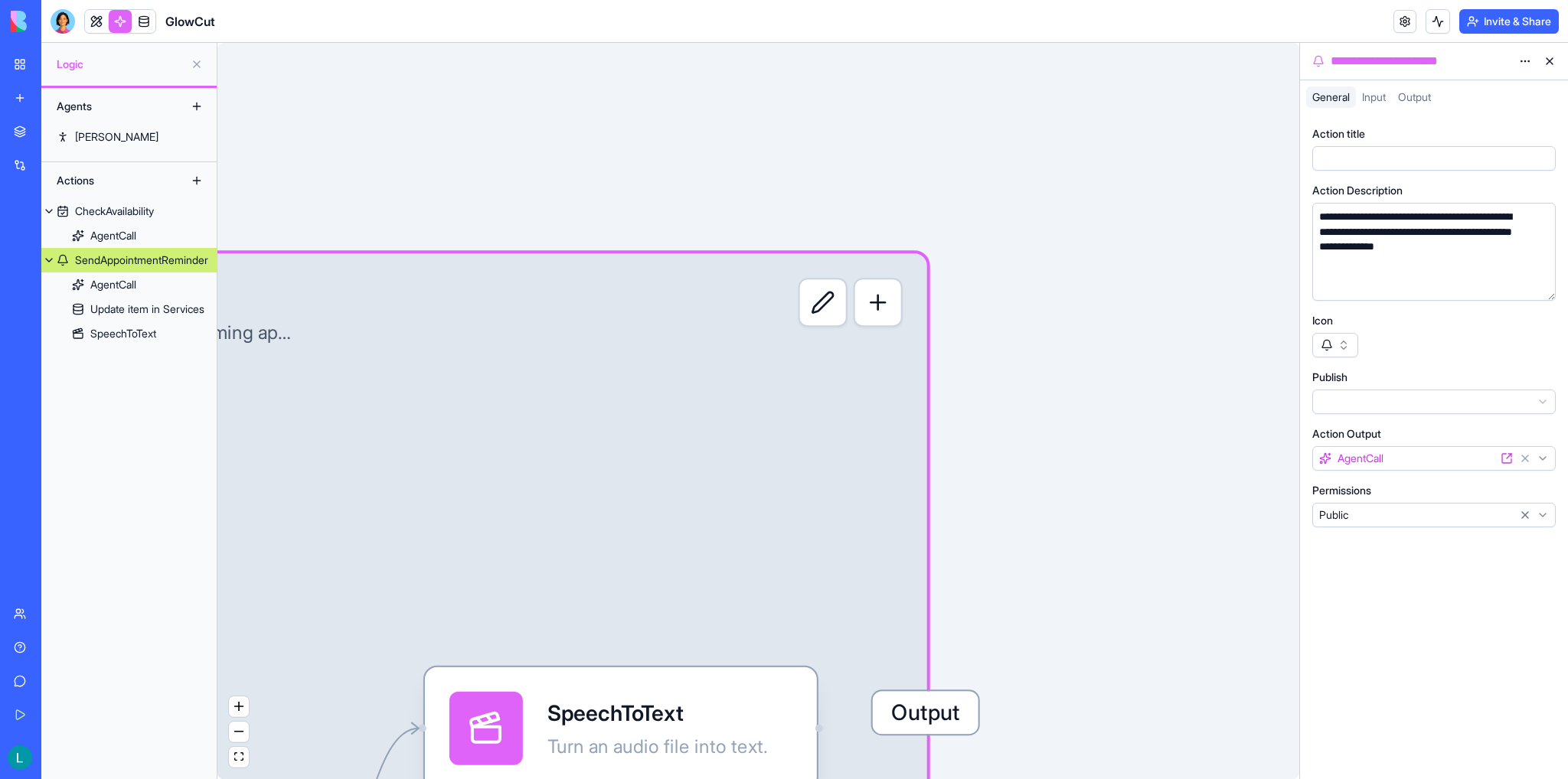
click at [374, 214] on div "Triggers Daily Appointment RemindersTrigger Input SendAppointmentReminder Autom…" at bounding box center [758, 410] width 1082 height 736
click at [231, 198] on div "Triggers Daily Appointment RemindersTrigger Input SendAppointmentReminder Autom…" at bounding box center [758, 410] width 1082 height 736
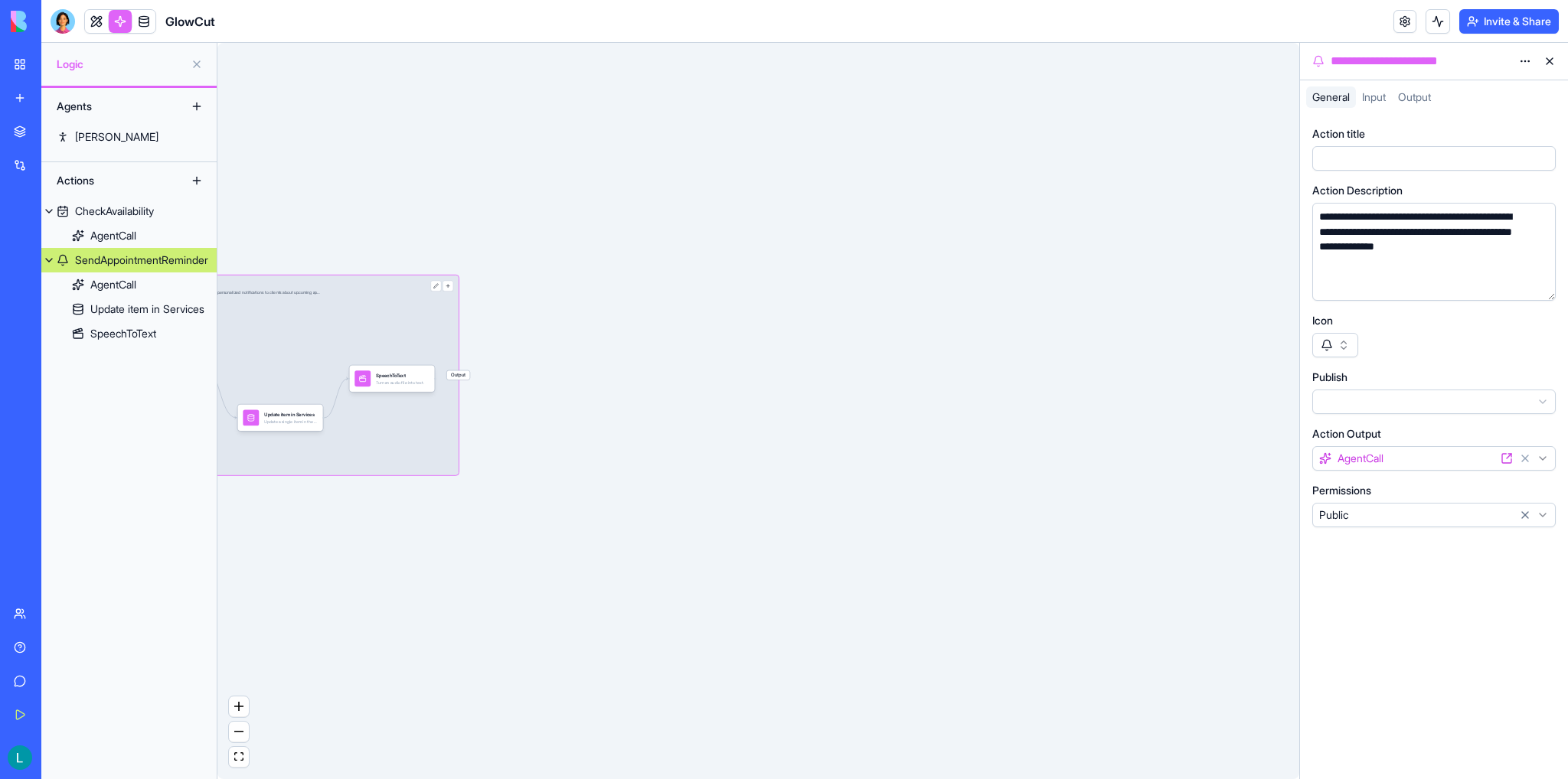
click at [239, 244] on div "Triggers Daily Appointment RemindersTrigger Input SendAppointmentReminder Autom…" at bounding box center [758, 410] width 1082 height 736
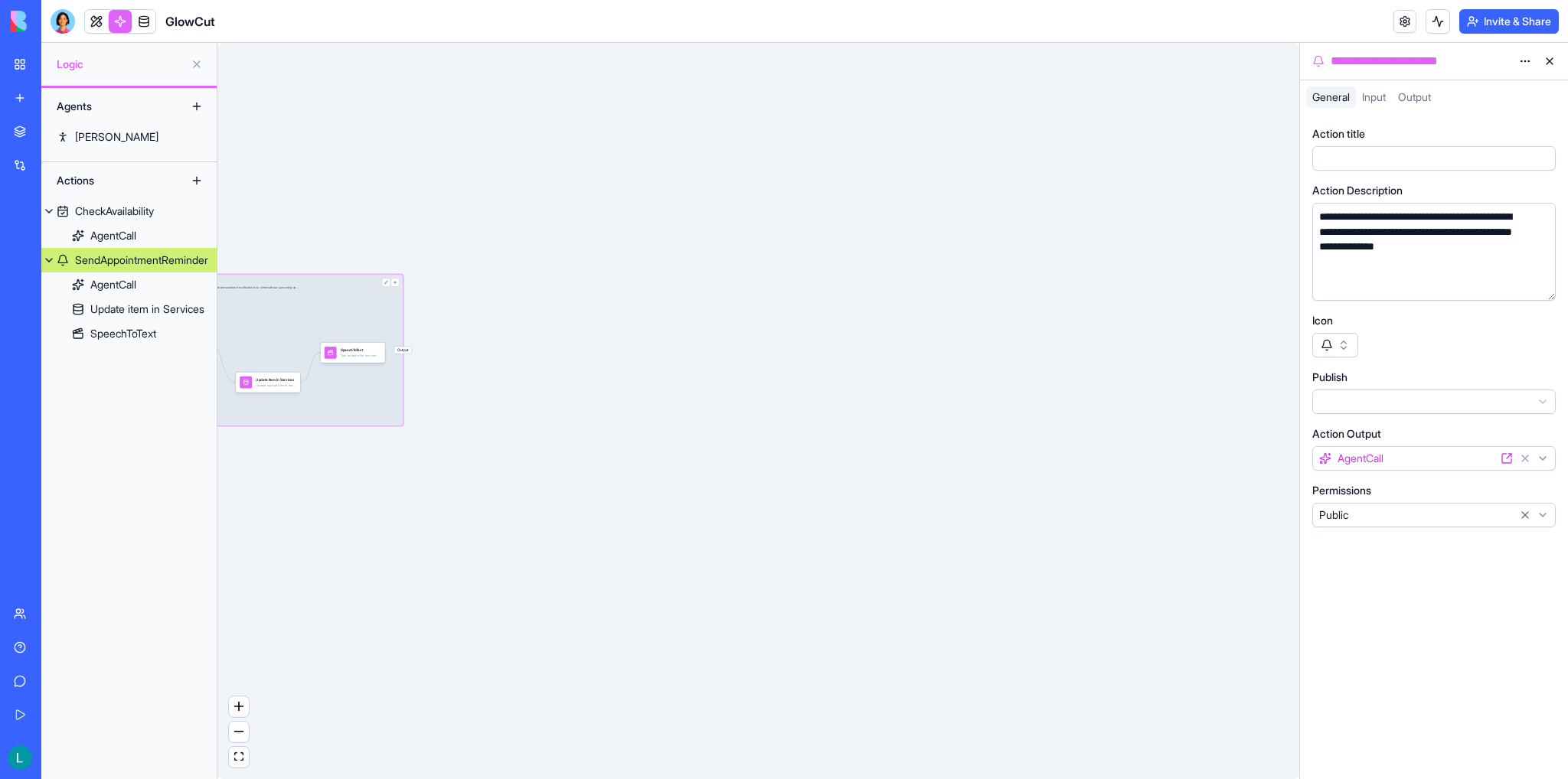
drag, startPoint x: 248, startPoint y: 243, endPoint x: 520, endPoint y: 269, distance: 273.2
click at [520, 269] on div "Triggers Daily Appointment RemindersTrigger Input SendAppointmentReminder Autom…" at bounding box center [758, 410] width 1082 height 736
drag, startPoint x: 292, startPoint y: 240, endPoint x: 421, endPoint y: 242, distance: 129.0
click at [421, 242] on div "Triggers Daily Appointment RemindersTrigger Input SendAppointmentReminder Autom…" at bounding box center [758, 410] width 1082 height 736
drag, startPoint x: 278, startPoint y: 238, endPoint x: 403, endPoint y: 238, distance: 125.0
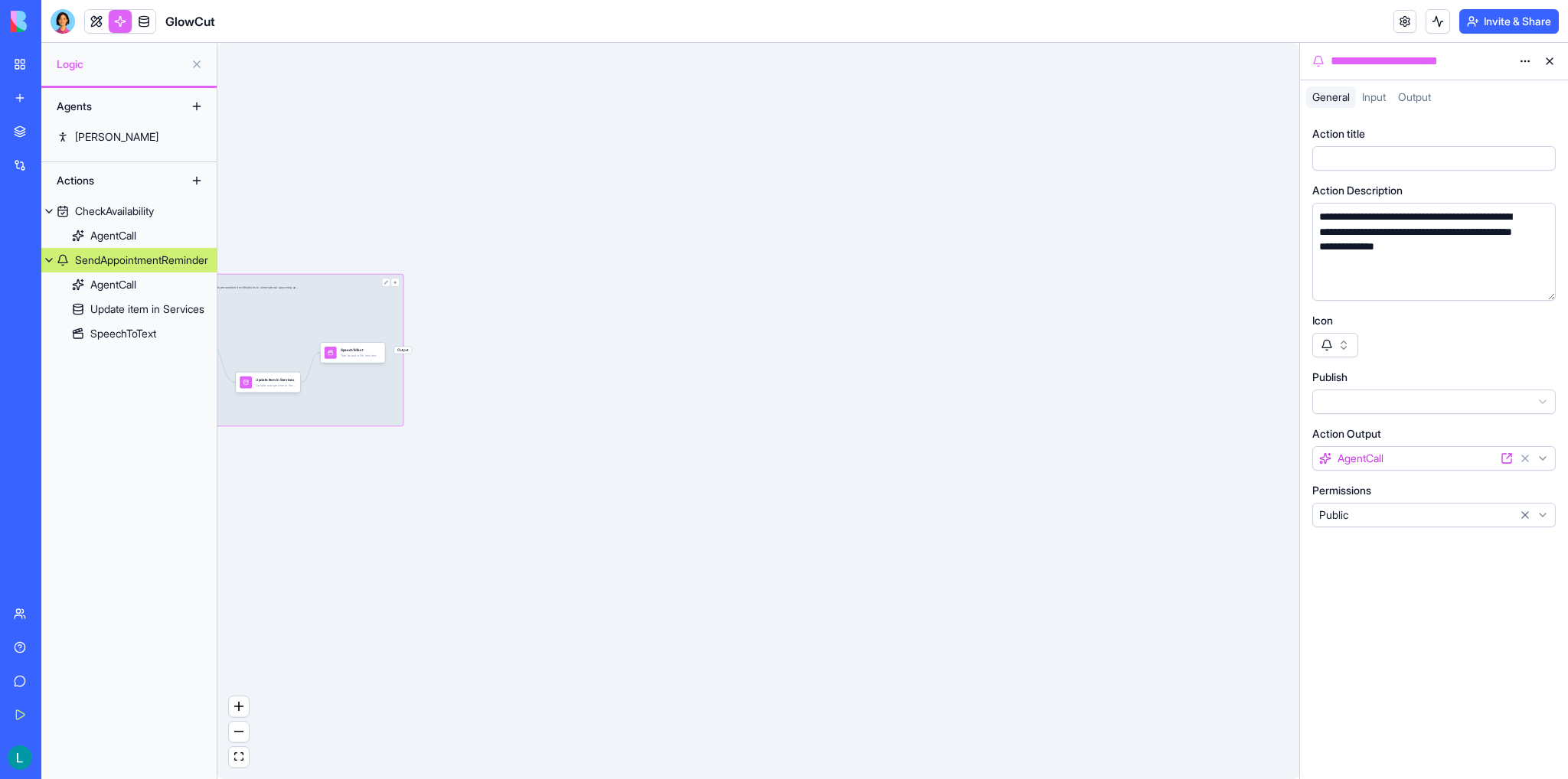
drag, startPoint x: 403, startPoint y: 238, endPoint x: 268, endPoint y: 234, distance: 135.1
drag, startPoint x: 268, startPoint y: 234, endPoint x: 446, endPoint y: 255, distance: 179.2
drag, startPoint x: 322, startPoint y: 238, endPoint x: 610, endPoint y: 289, distance: 292.5
drag, startPoint x: 570, startPoint y: 339, endPoint x: 885, endPoint y: 379, distance: 317.5
click at [885, 379] on div "Triggers Daily Appointment RemindersTrigger Input SendAppointmentReminder Autom…" at bounding box center [758, 410] width 1082 height 736
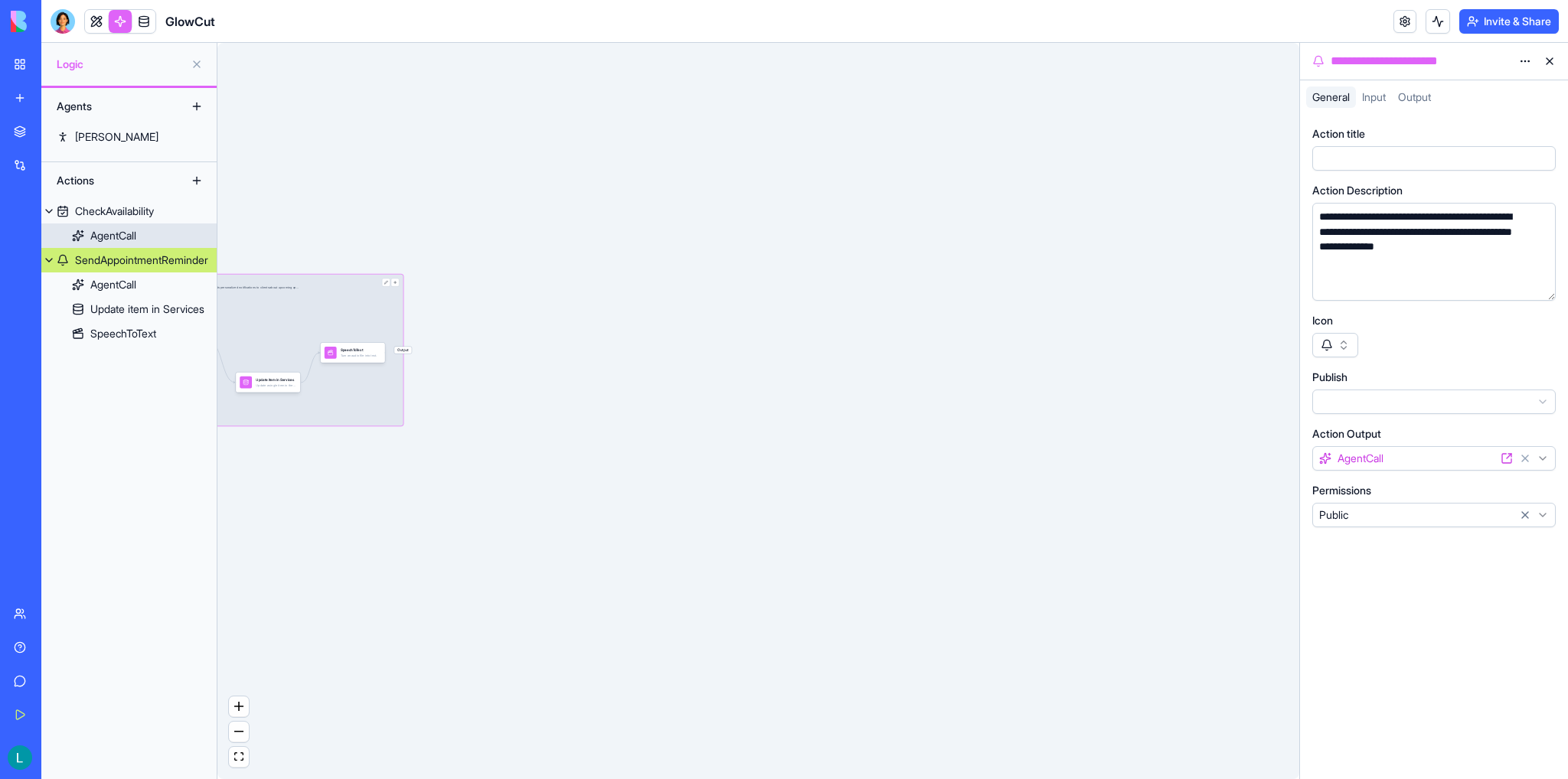
click at [106, 233] on div "AgentCall" at bounding box center [113, 236] width 46 height 15
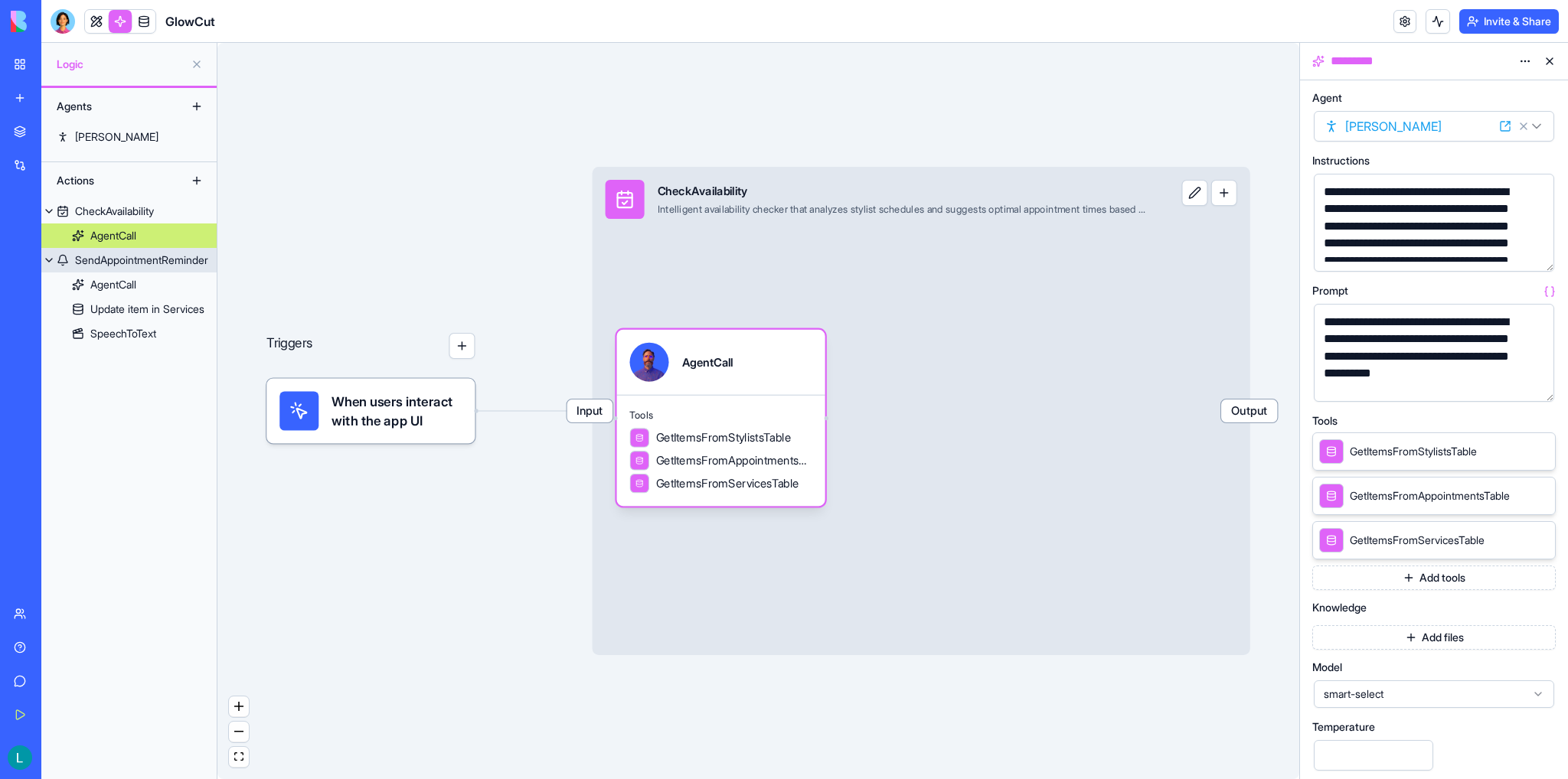
click at [122, 259] on div "SendAppointmentReminder" at bounding box center [141, 261] width 133 height 15
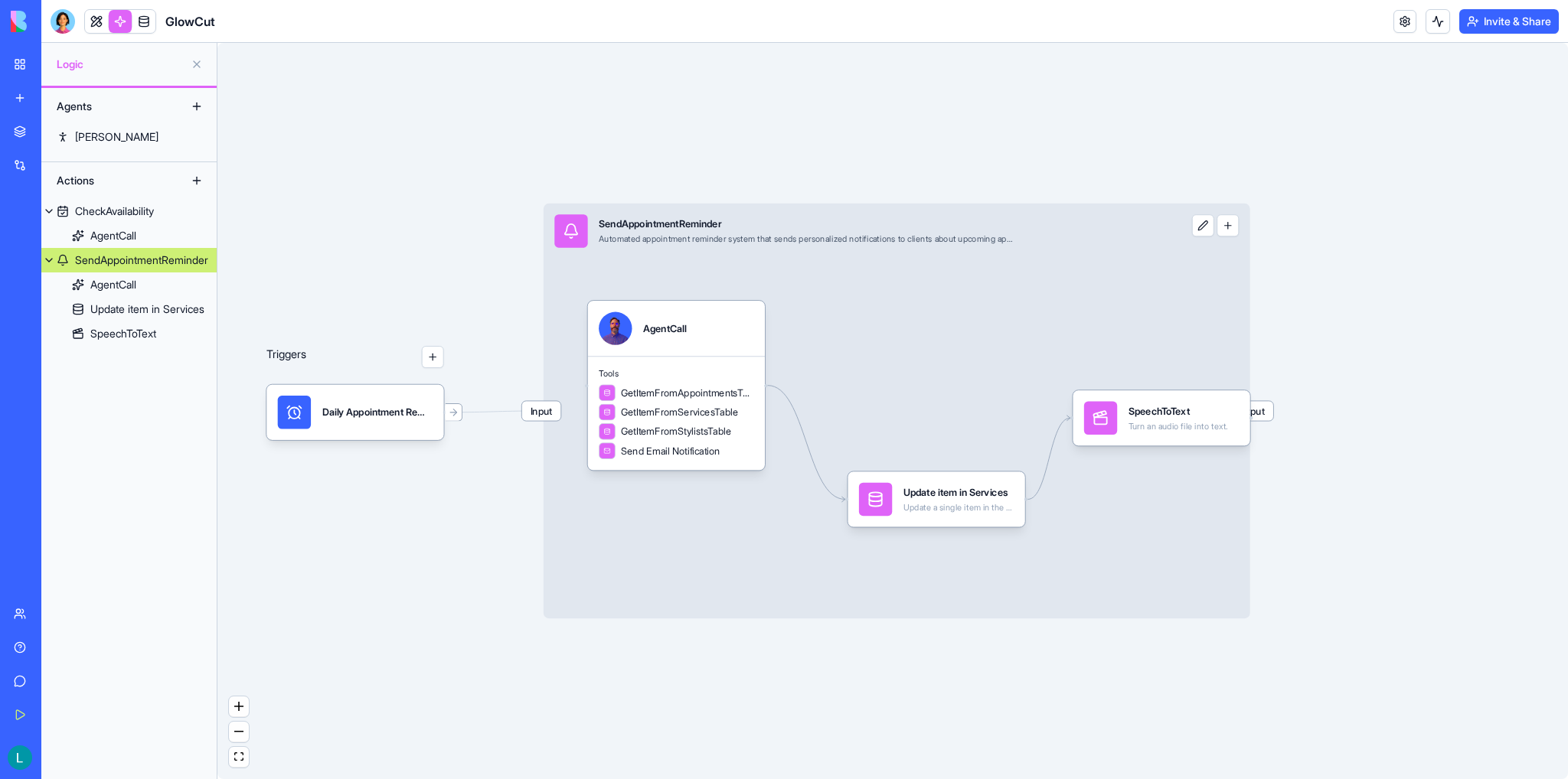
click at [1116, 233] on button at bounding box center [1203, 225] width 22 height 22
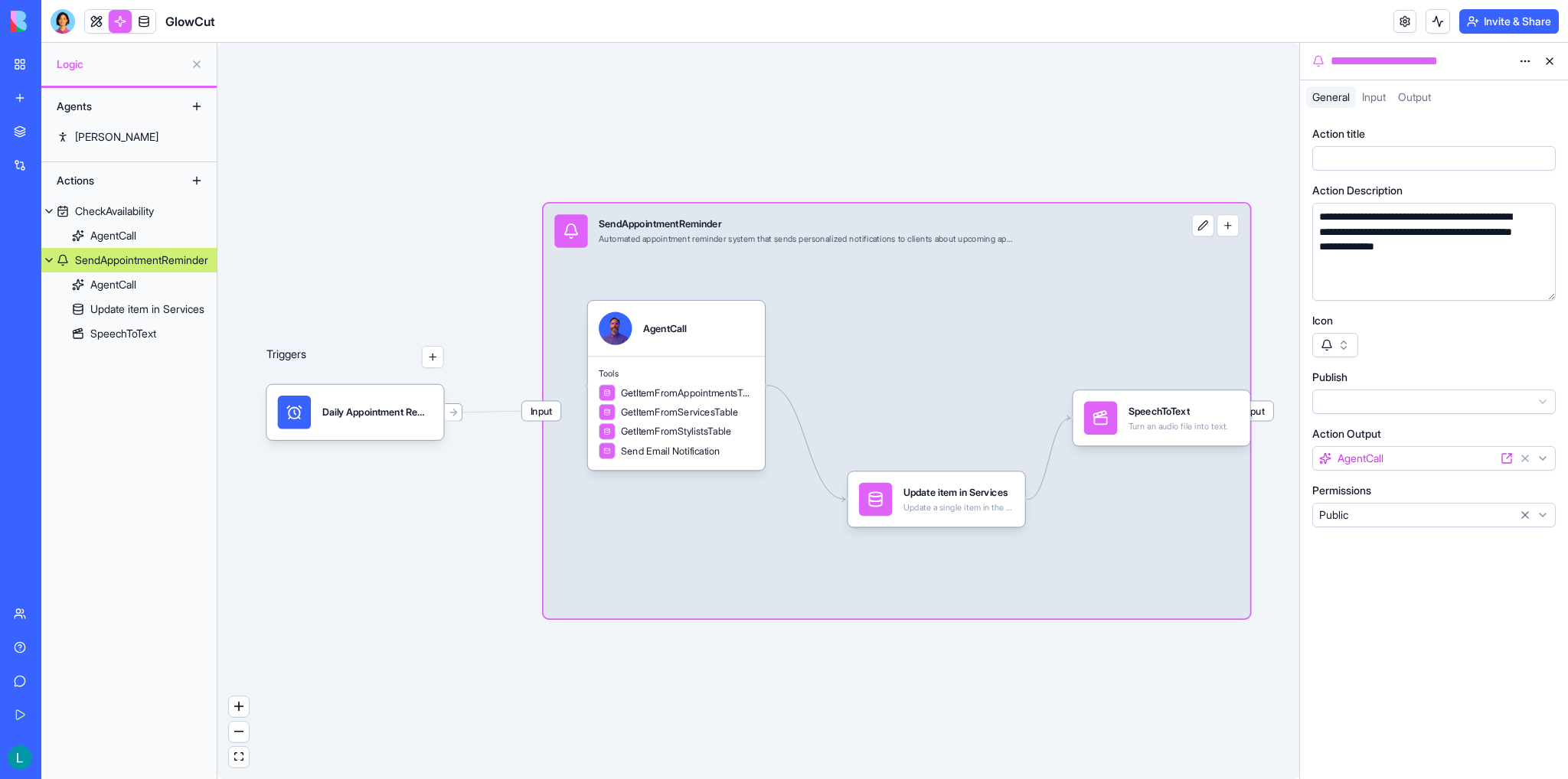
click at [1116, 258] on div "Input SendAppointmentReminder Automated appointment reminder system that sends …" at bounding box center [857, 231] width 629 height 55
click at [369, 418] on div "Daily Appointment RemindersTrigger" at bounding box center [378, 412] width 111 height 14
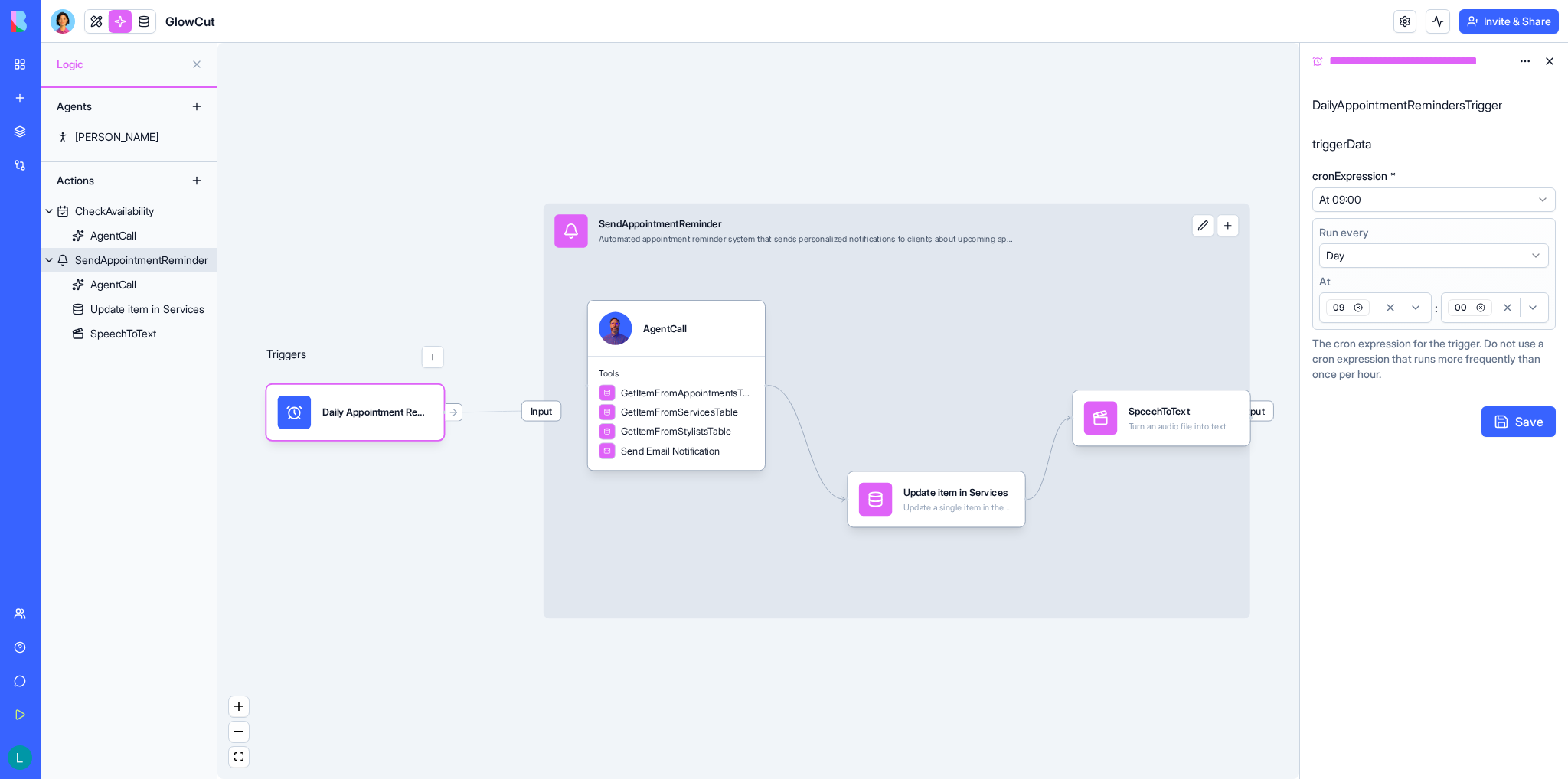
click at [913, 261] on div "Input SendAppointmentReminder Automated appointment reminder system that sends …" at bounding box center [896, 411] width 706 height 415
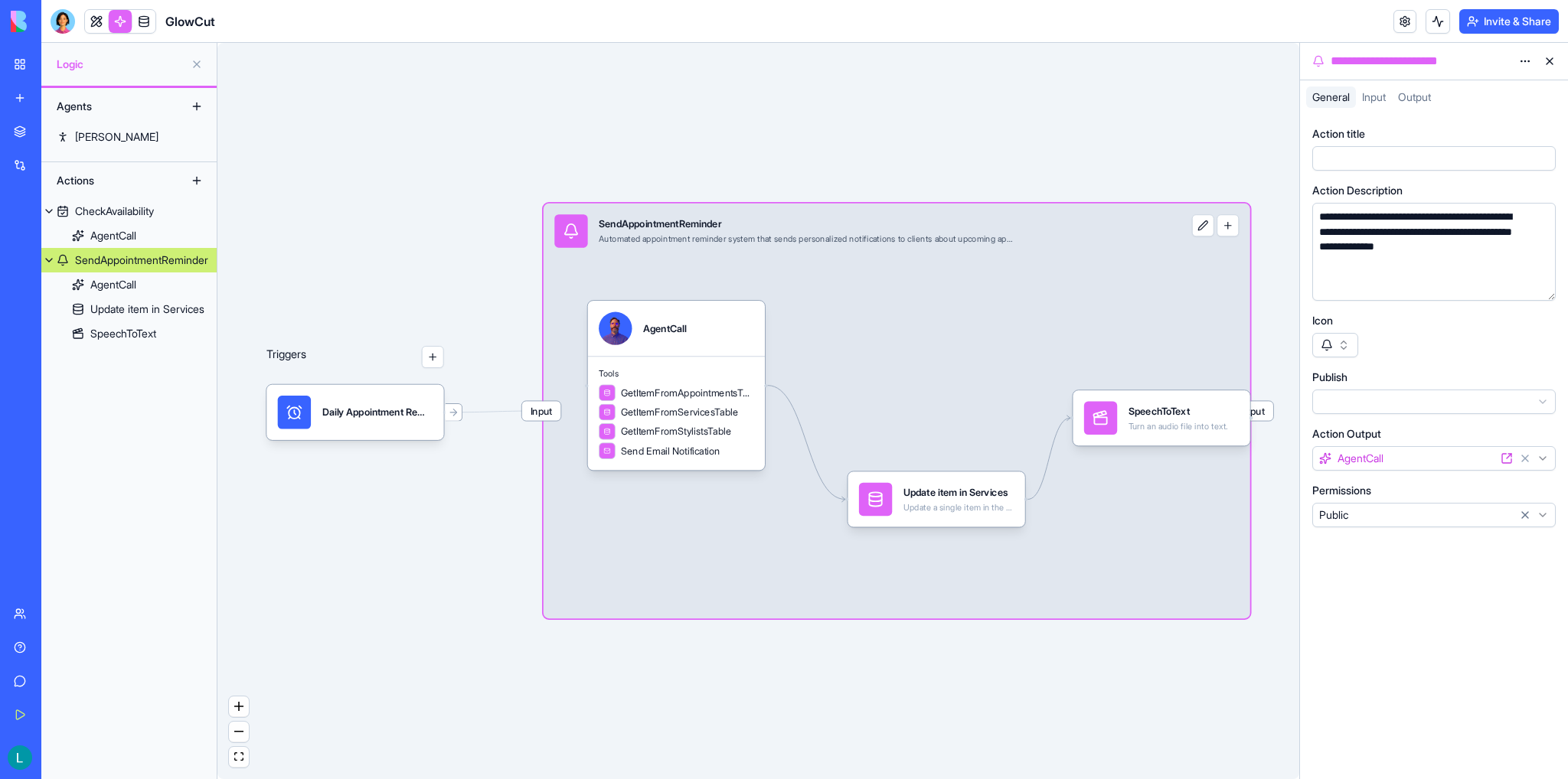
click at [1116, 224] on button at bounding box center [1203, 225] width 22 height 22
click at [1116, 103] on span "Input" at bounding box center [1374, 96] width 24 height 13
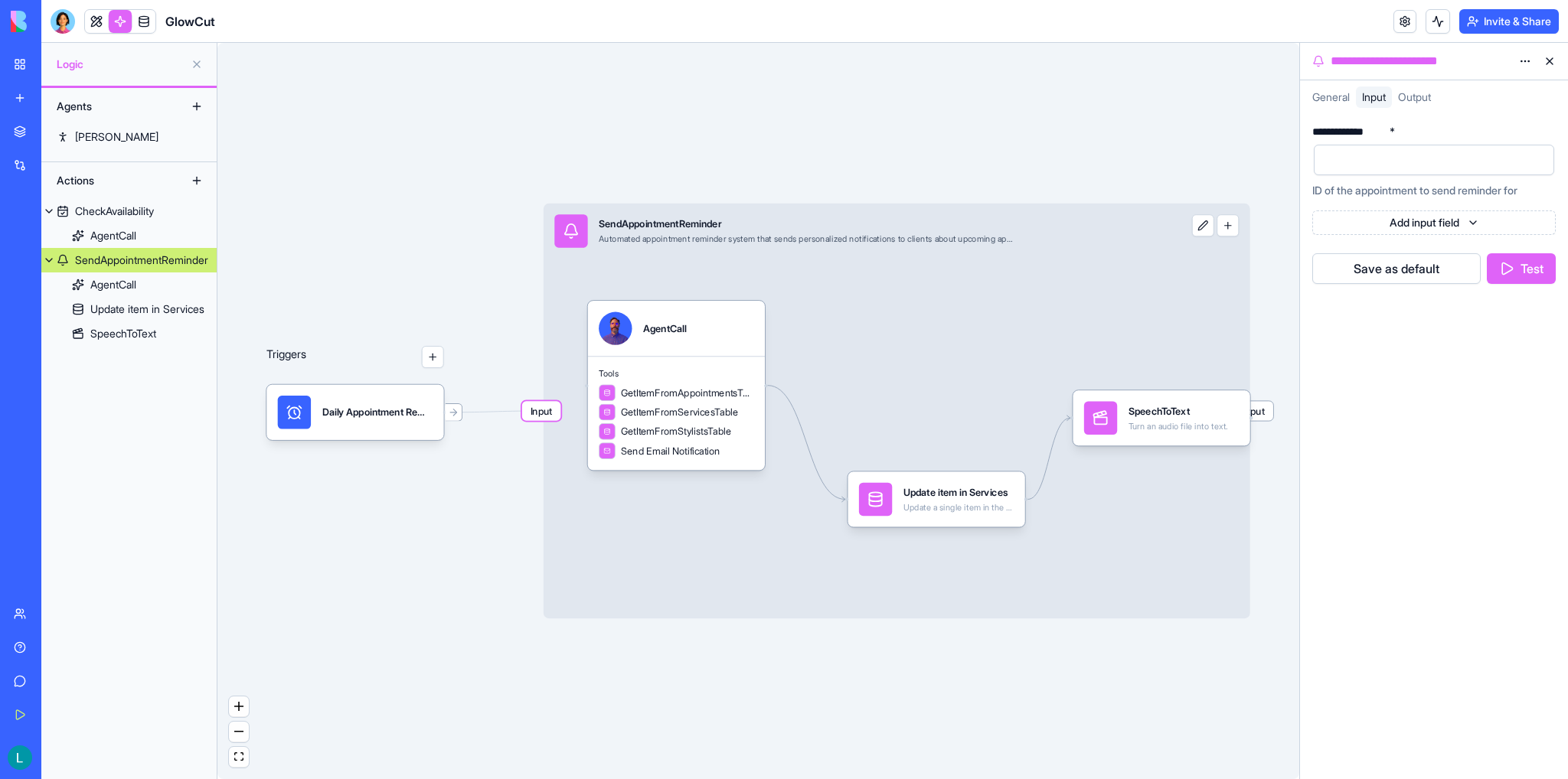
click at [1116, 98] on span "Output" at bounding box center [1413, 96] width 33 height 13
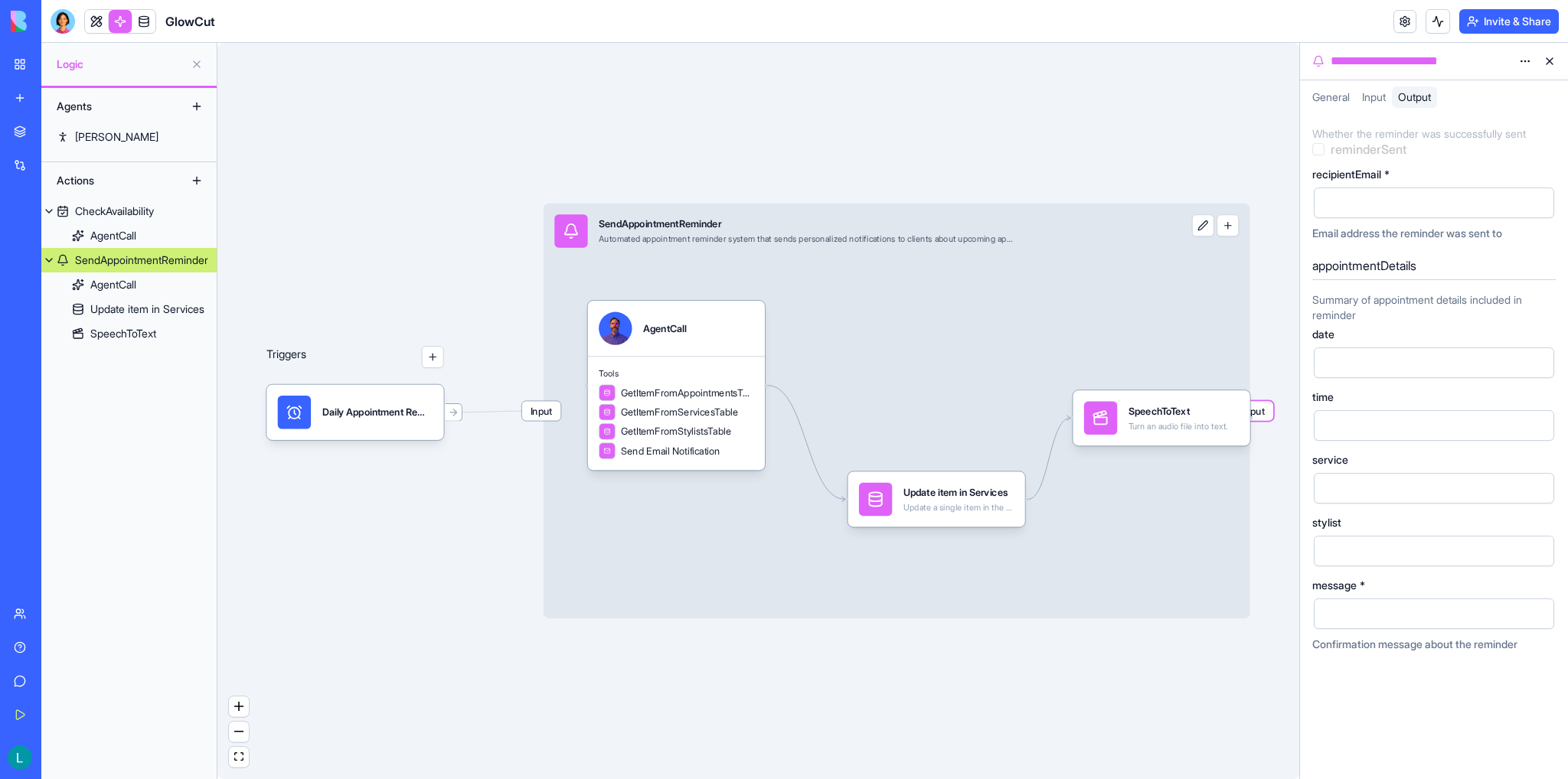
click at [1116, 98] on span "Input" at bounding box center [1374, 96] width 24 height 13
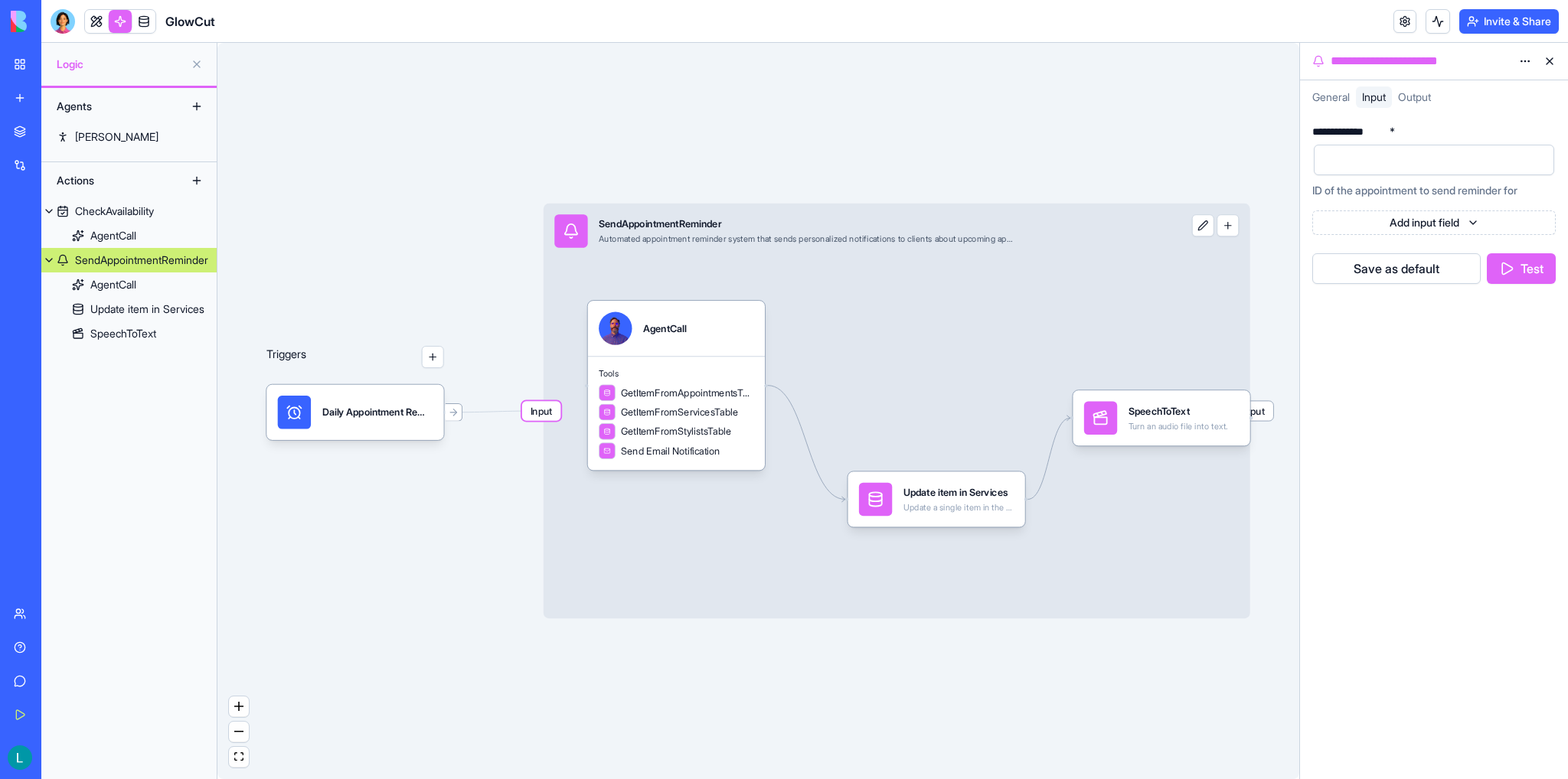
click at [1116, 129] on icon at bounding box center [1549, 132] width 12 height 12
click at [1116, 132] on html "**********" at bounding box center [784, 390] width 1568 height 779
click at [1116, 128] on html "**********" at bounding box center [784, 390] width 1568 height 779
click at [1116, 125] on div "**********" at bounding box center [1433, 205] width 244 height 170
click at [1116, 98] on span "Output" at bounding box center [1413, 96] width 33 height 13
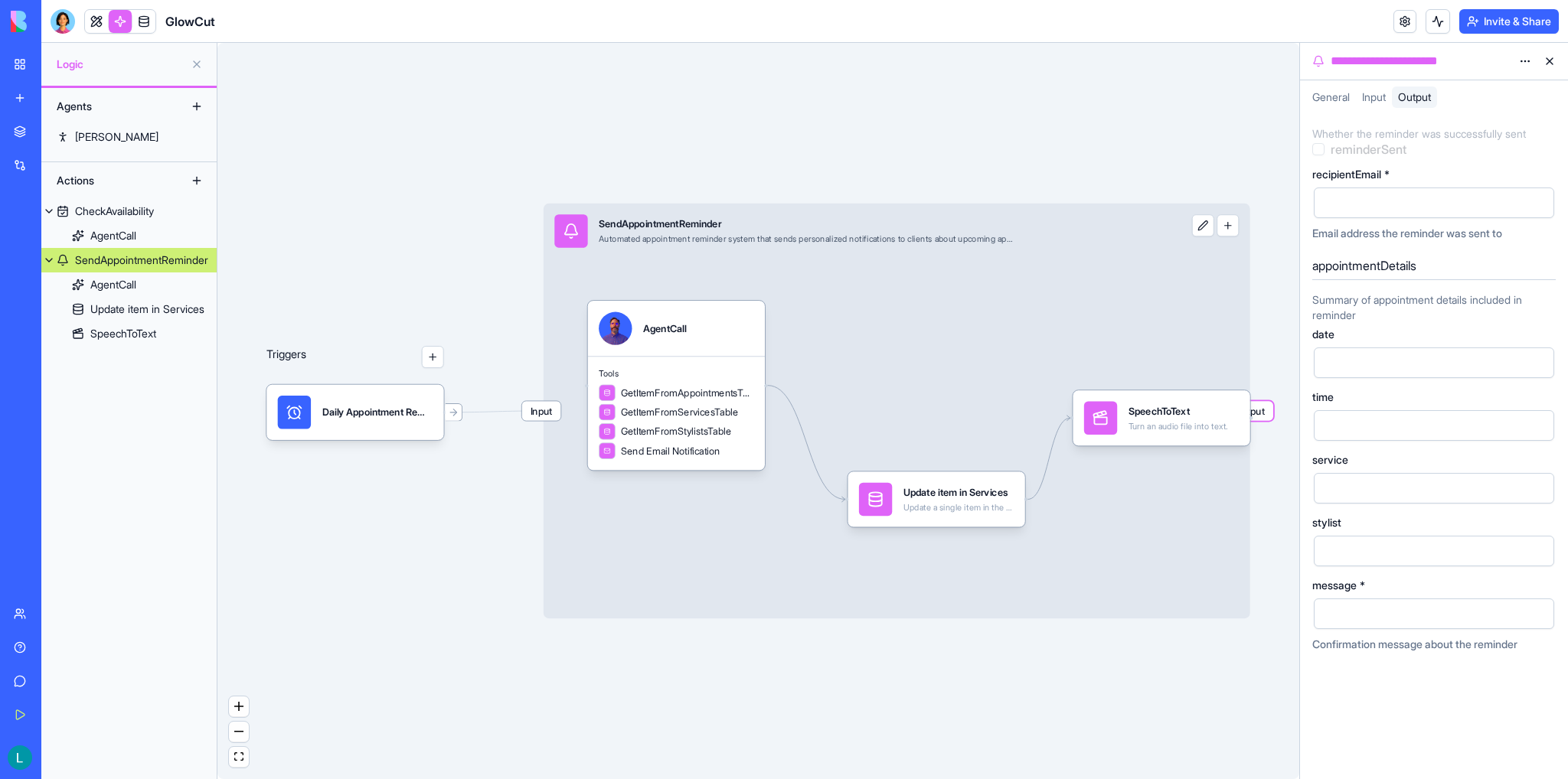
click at [1116, 102] on span "Input" at bounding box center [1374, 96] width 24 height 13
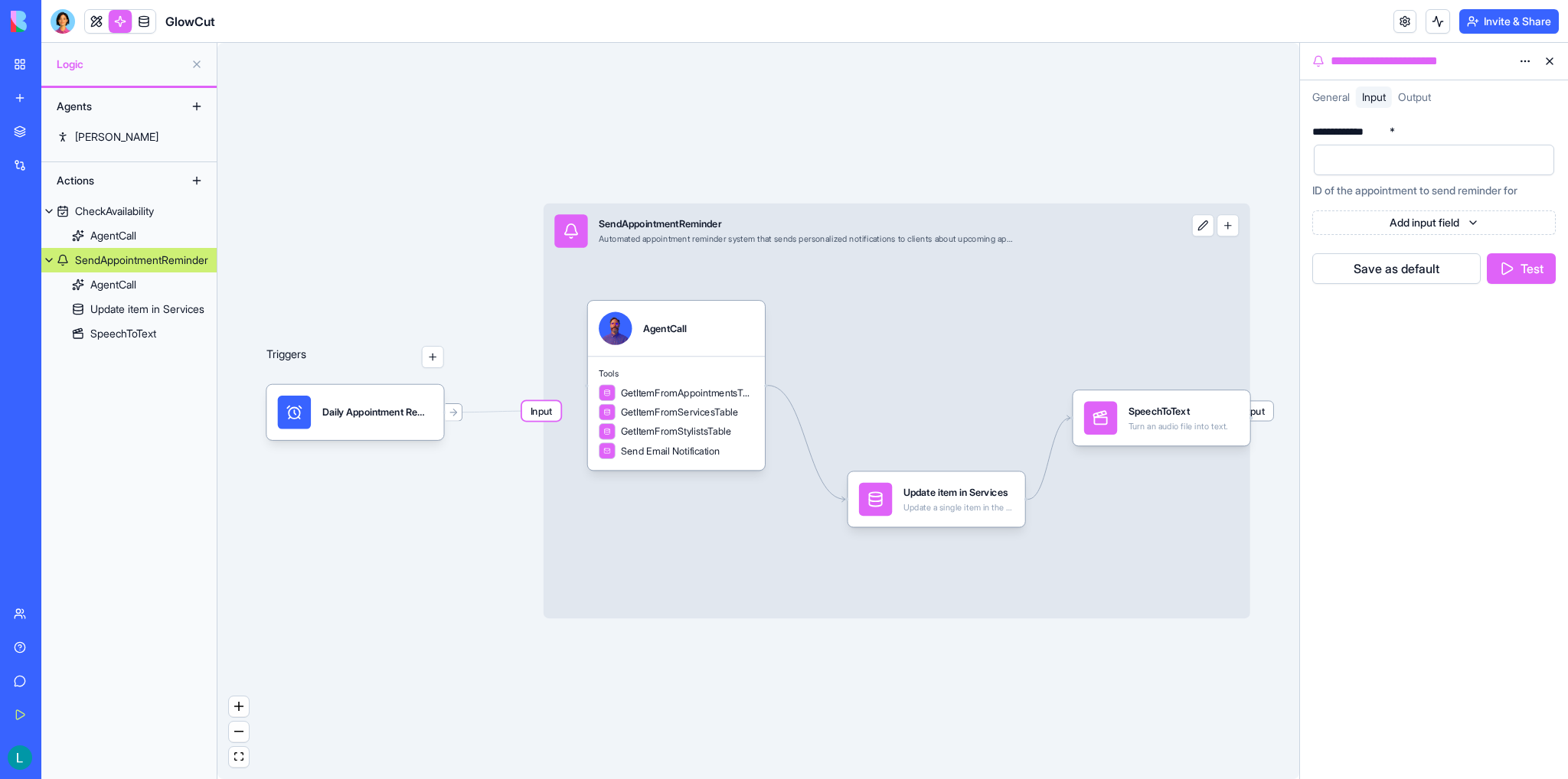
click at [1116, 102] on span "Output" at bounding box center [1413, 96] width 33 height 13
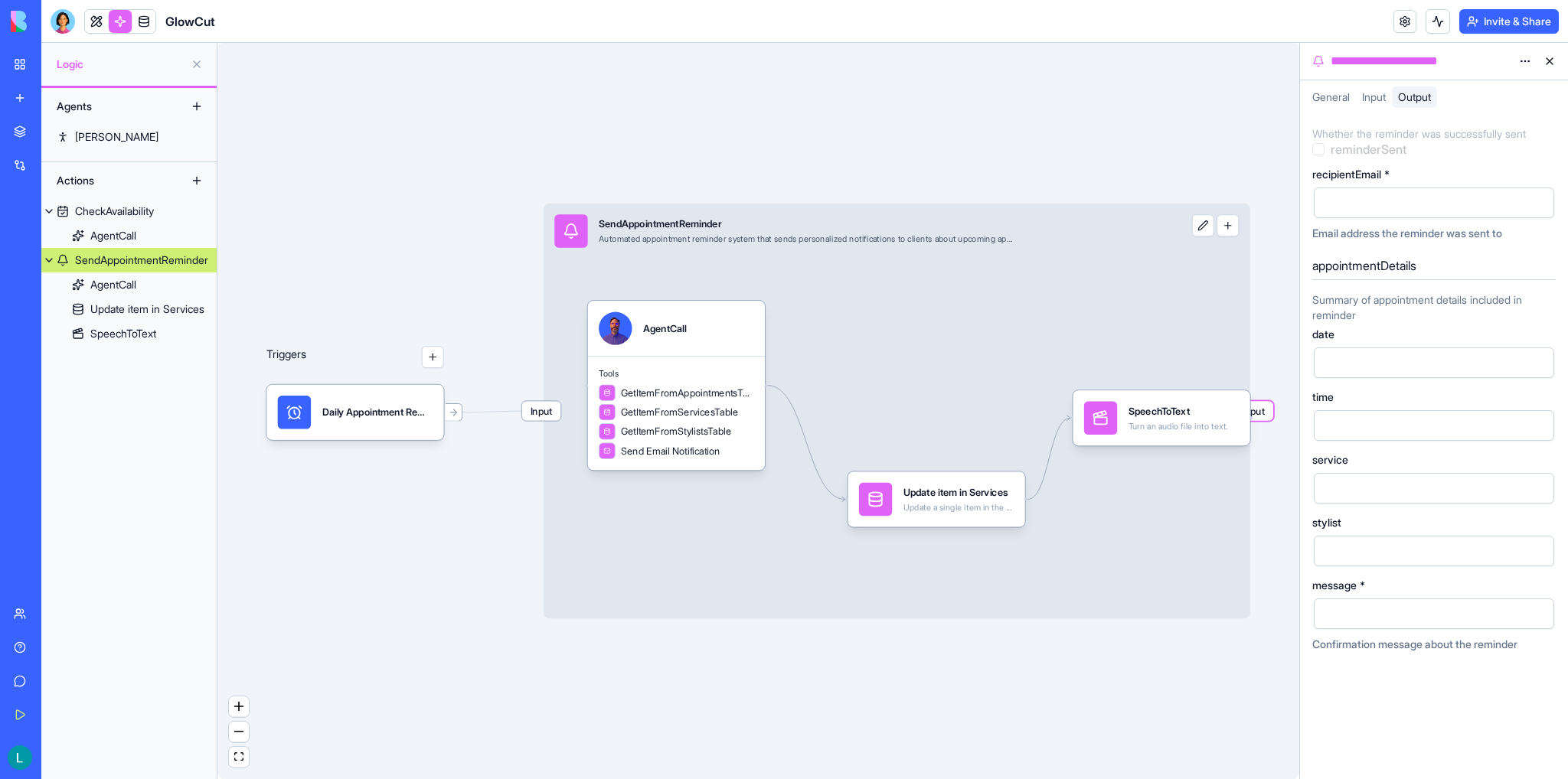
click at [1116, 92] on span "Input" at bounding box center [1374, 96] width 24 height 13
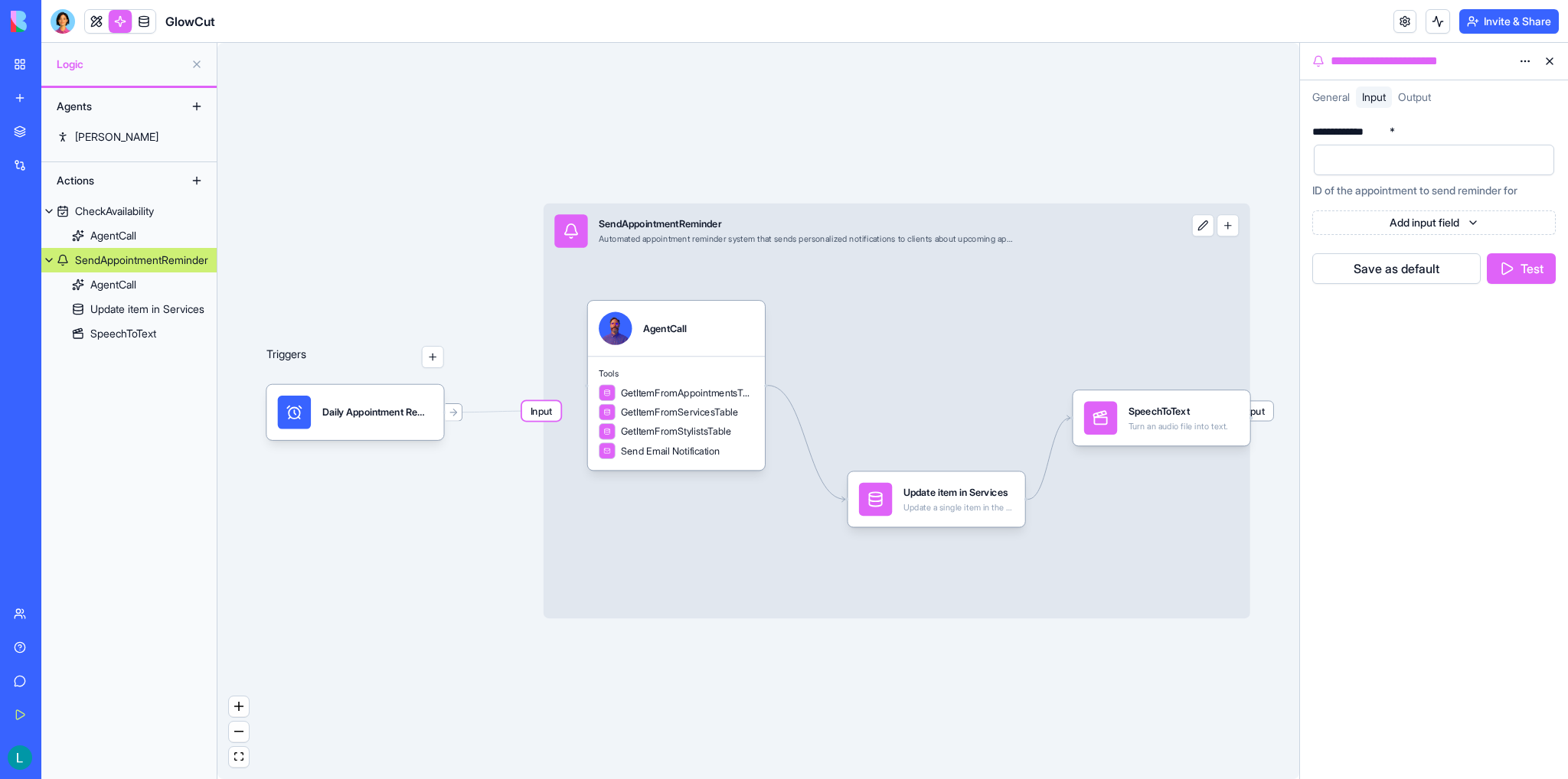
click at [1116, 101] on span "General" at bounding box center [1330, 96] width 37 height 13
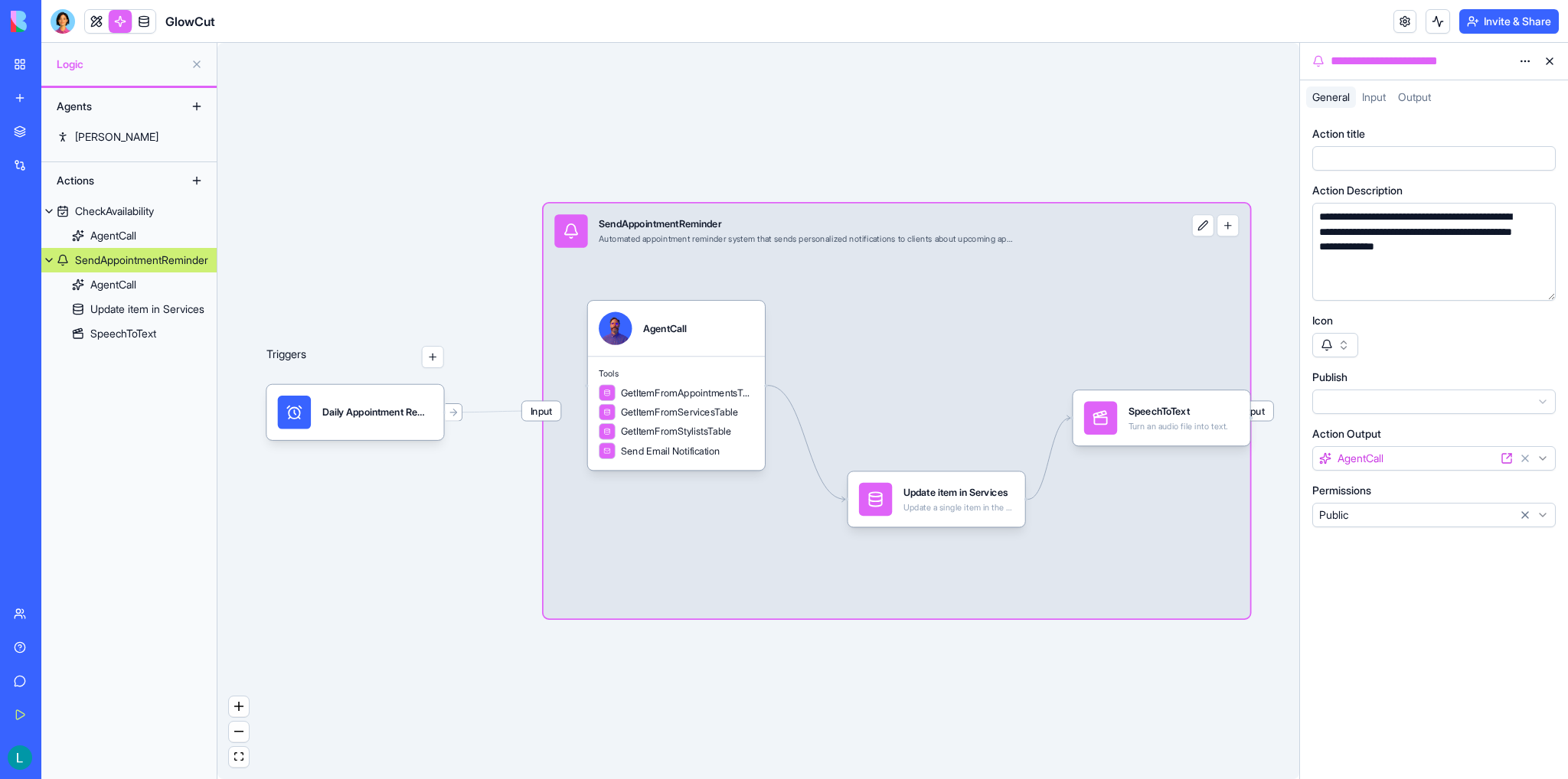
click at [539, 403] on span "Input" at bounding box center [542, 410] width 39 height 20
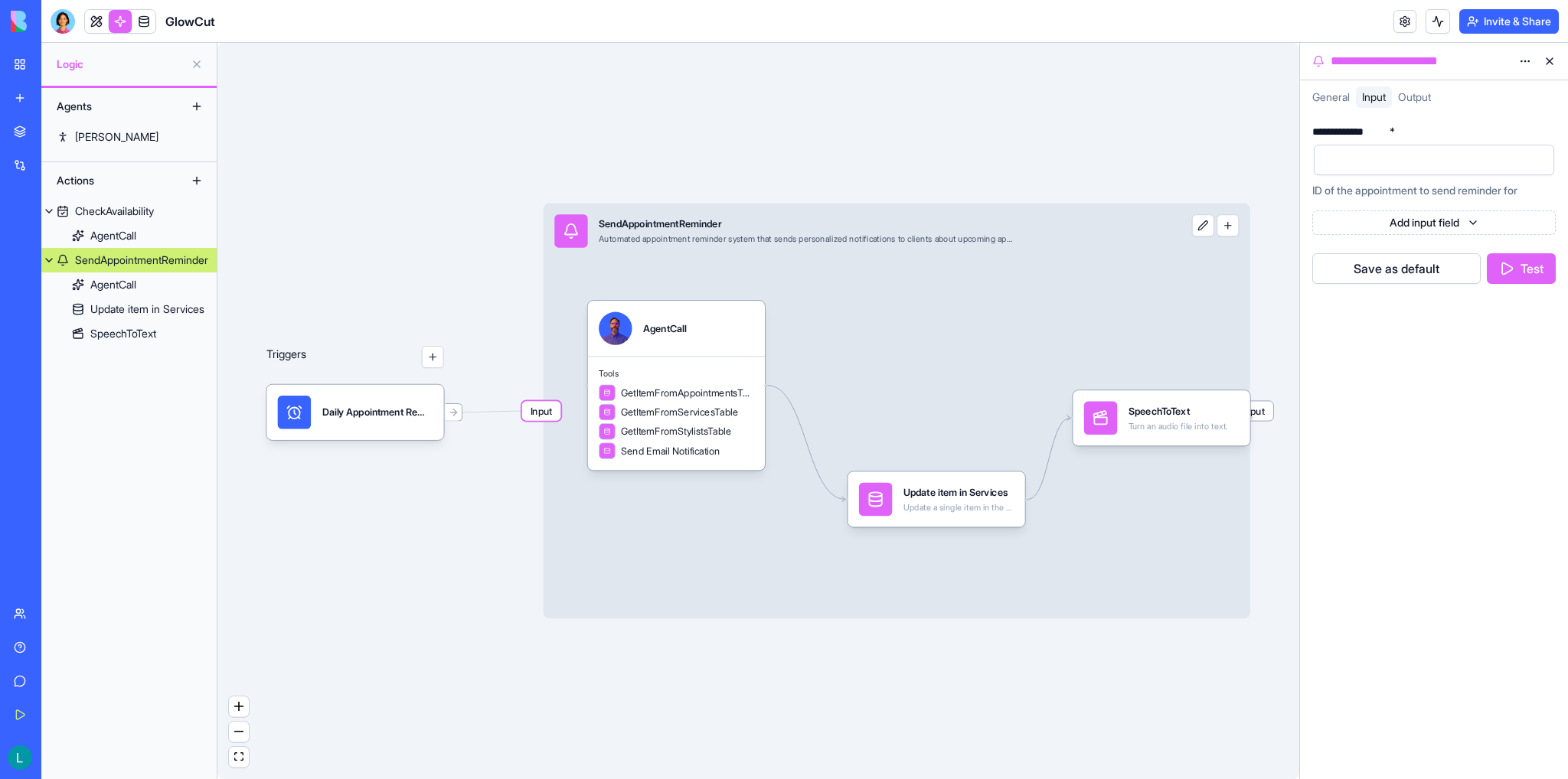
click at [1086, 321] on div "Input SendAppointmentReminder Automated appointment reminder system that sends …" at bounding box center [896, 411] width 706 height 415
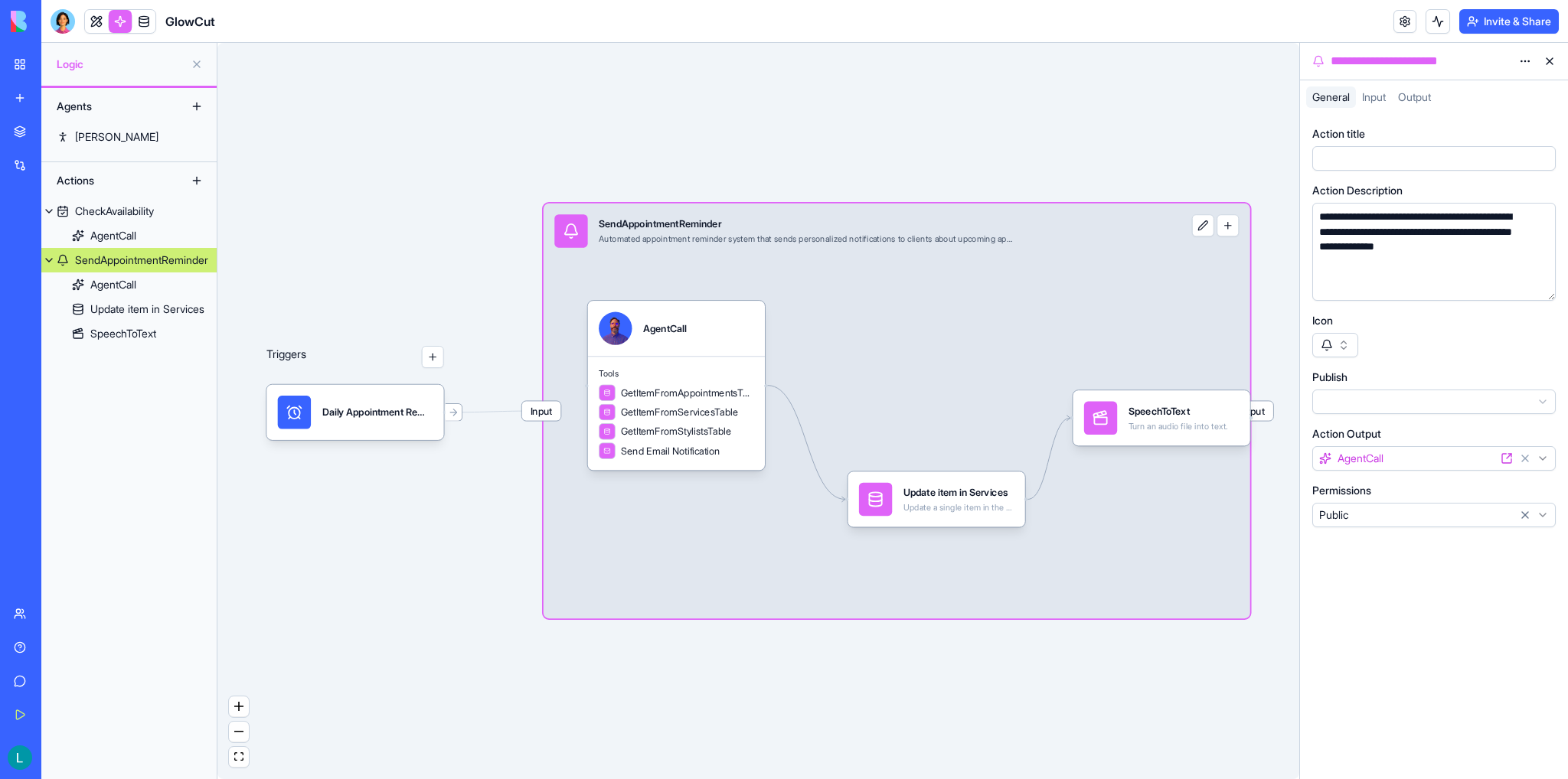
click at [1116, 513] on html "**********" at bounding box center [784, 390] width 1568 height 779
click at [1116, 518] on html "**********" at bounding box center [784, 390] width 1568 height 779
click at [1116, 515] on html "**********" at bounding box center [784, 390] width 1568 height 779
click at [1116, 516] on icon at bounding box center [1525, 515] width 12 height 12
click at [1116, 518] on html "**********" at bounding box center [784, 390] width 1568 height 779
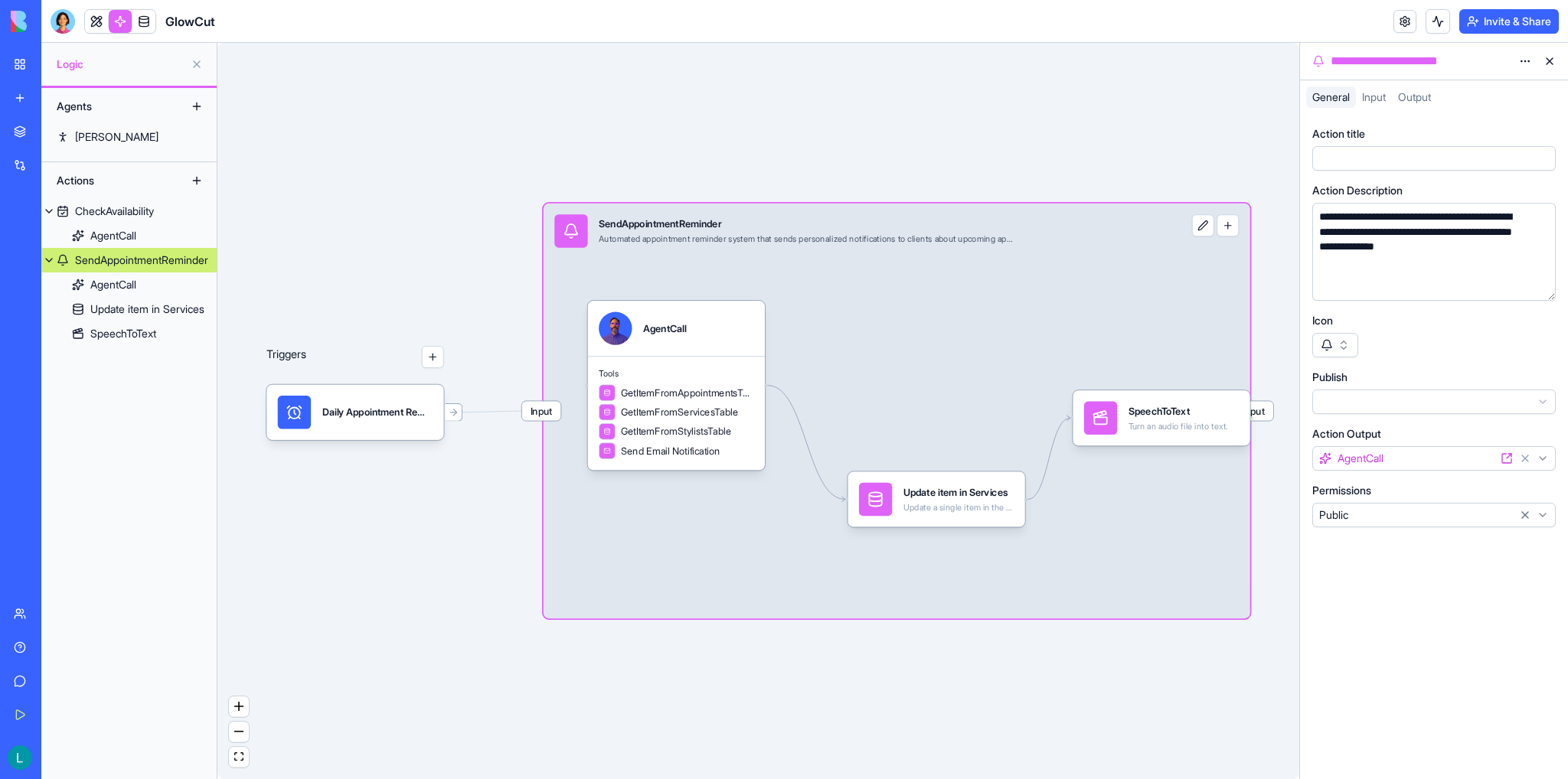
click at [1116, 96] on span "Output" at bounding box center [1413, 96] width 33 height 13
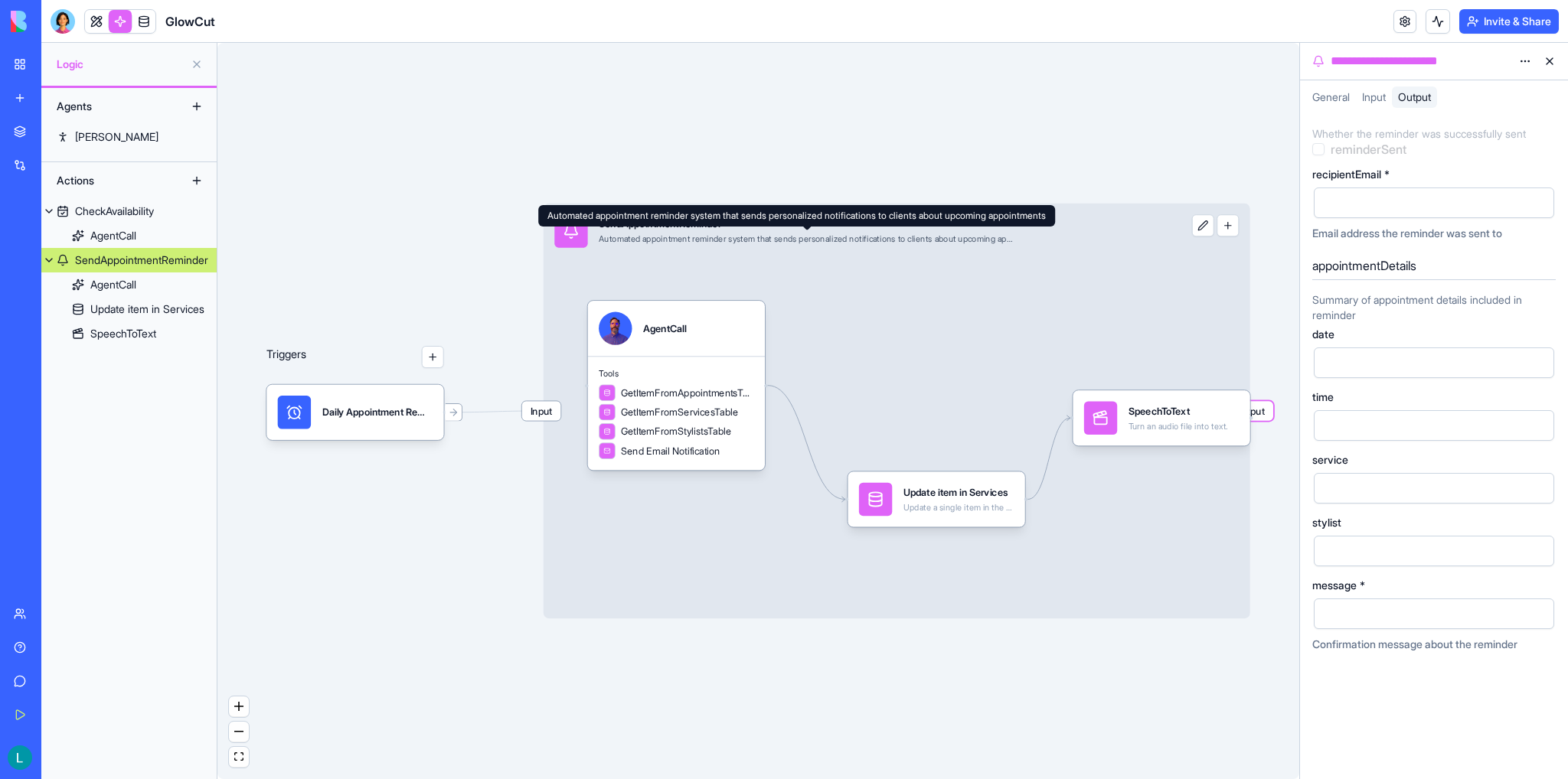
click at [895, 160] on div "Triggers Daily Appointment RemindersTrigger Input SendAppointmentReminder Autom…" at bounding box center [758, 410] width 1082 height 736
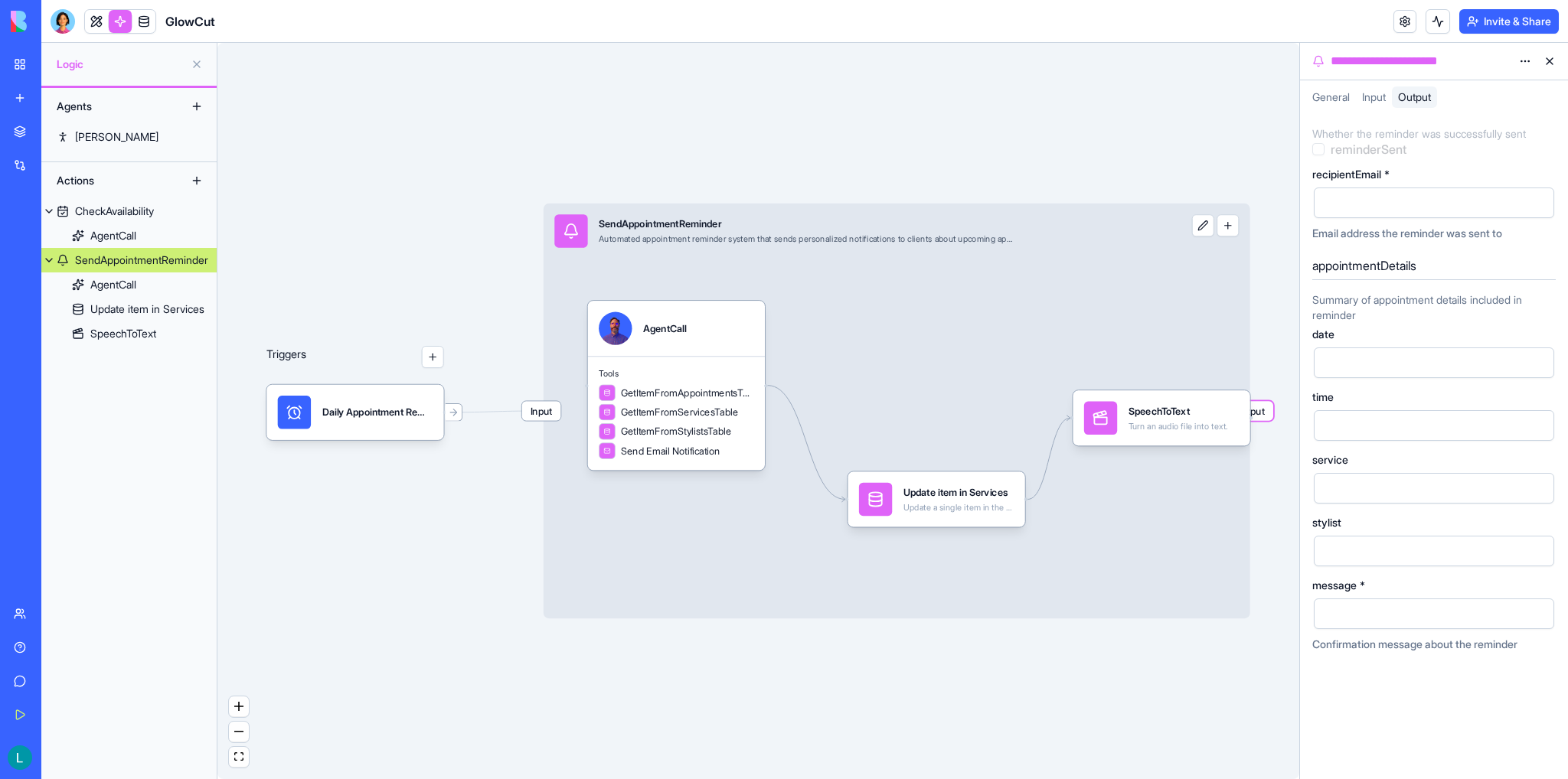
drag, startPoint x: 576, startPoint y: 154, endPoint x: 744, endPoint y: 172, distance: 169.0
click at [744, 172] on div "Triggers Daily Appointment RemindersTrigger Input SendAppointmentReminder Autom…" at bounding box center [758, 410] width 1082 height 736
drag, startPoint x: 480, startPoint y: 258, endPoint x: 491, endPoint y: 325, distance: 67.9
click at [491, 325] on div "Triggers Daily Appointment RemindersTrigger Input SendAppointmentReminder Autom…" at bounding box center [758, 410] width 1082 height 736
drag, startPoint x: 273, startPoint y: 199, endPoint x: 351, endPoint y: 331, distance: 153.3
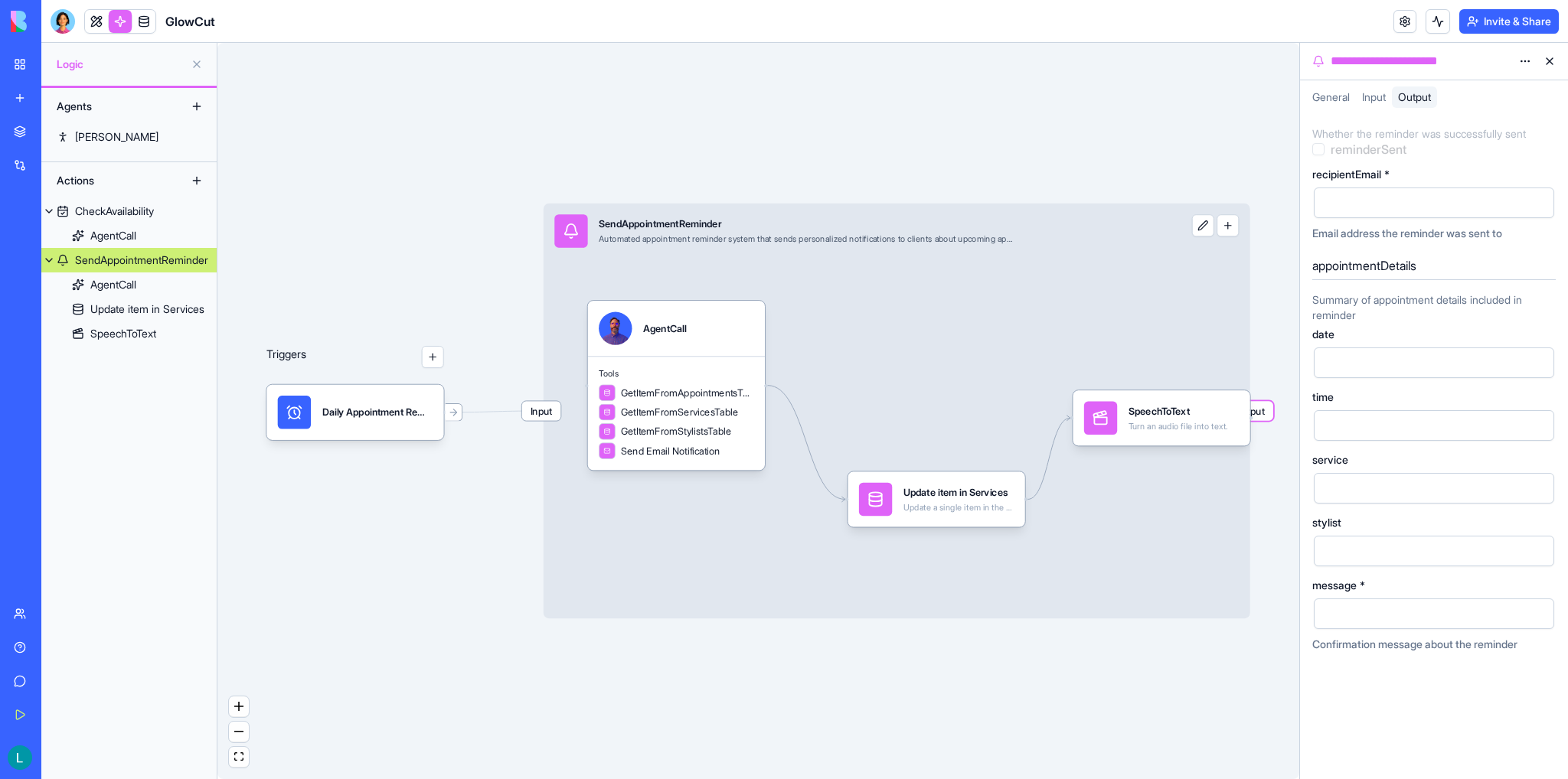
click at [351, 327] on div "Triggers Daily Appointment RemindersTrigger Input SendAppointmentReminder Autom…" at bounding box center [758, 410] width 1082 height 736
click at [115, 221] on link "CheckAvailability" at bounding box center [129, 210] width 175 height 25
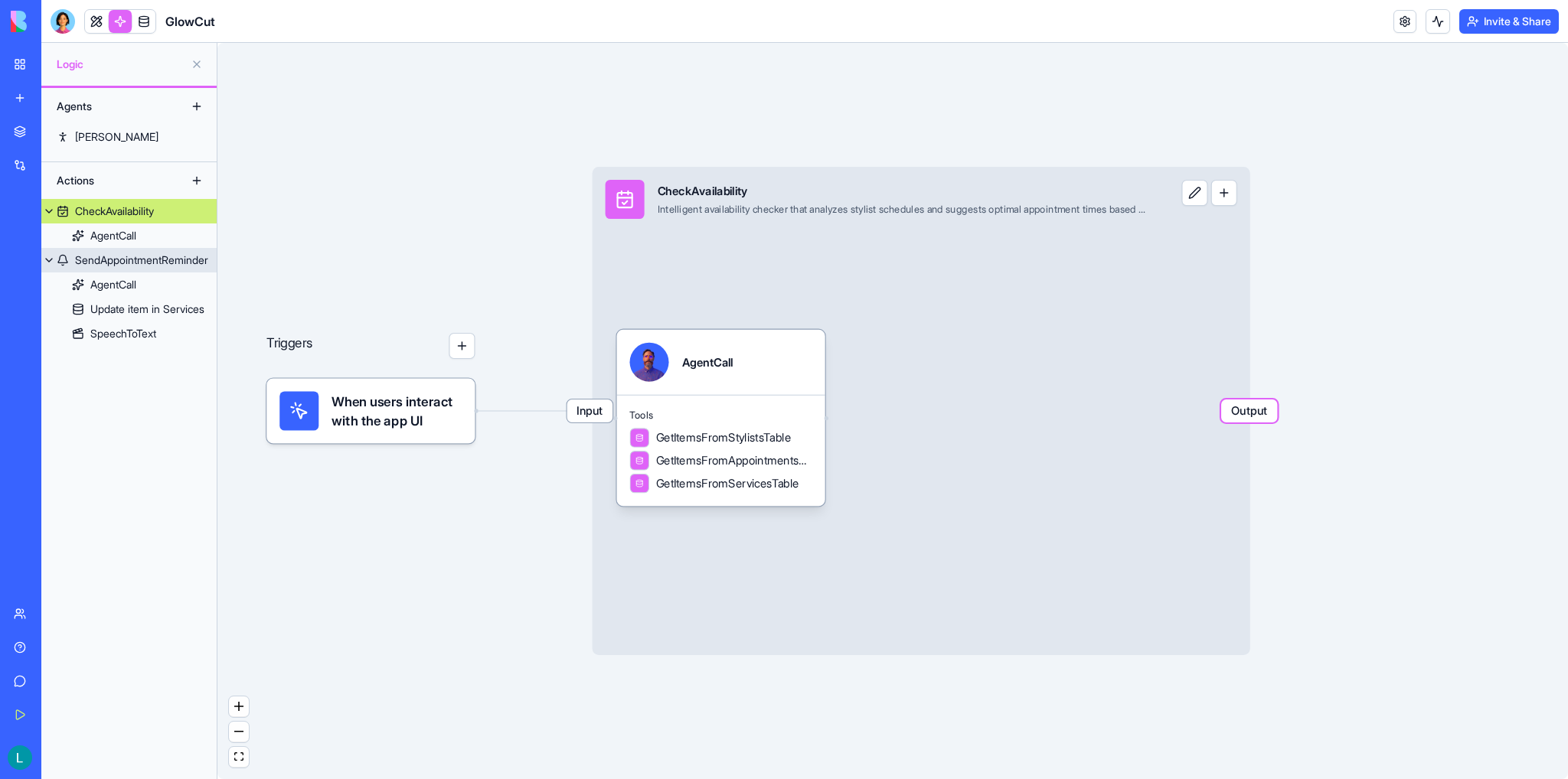
click at [136, 268] on link "SendAppointmentReminder" at bounding box center [129, 260] width 175 height 25
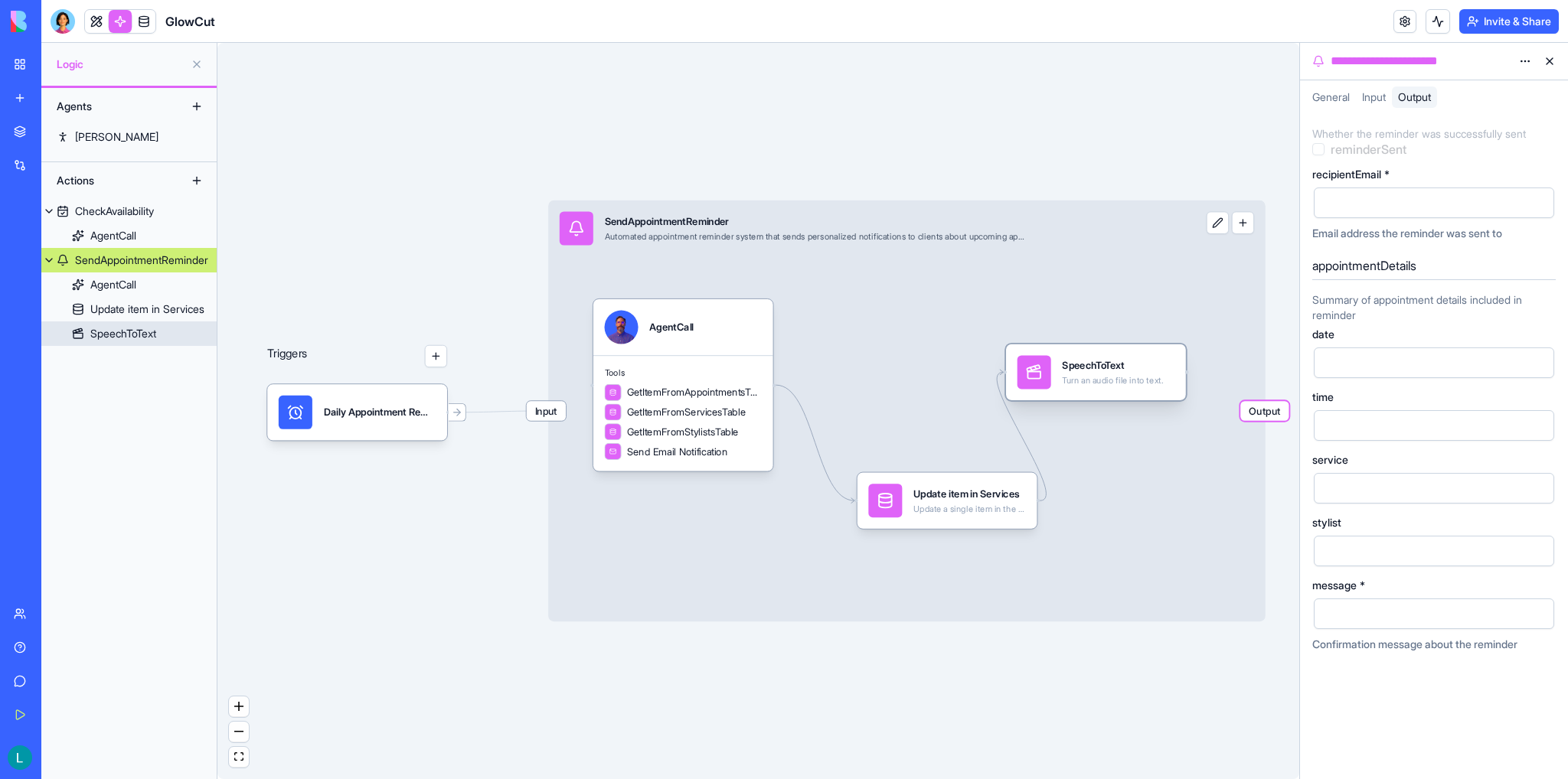
drag, startPoint x: 1170, startPoint y: 412, endPoint x: 1093, endPoint y: 365, distance: 90.2
click at [1093, 365] on div "SpeechToText" at bounding box center [1112, 365] width 101 height 14
drag, startPoint x: 930, startPoint y: 488, endPoint x: 901, endPoint y: 486, distance: 29.1
click at [901, 486] on div "Update item in Services" at bounding box center [950, 493] width 113 height 14
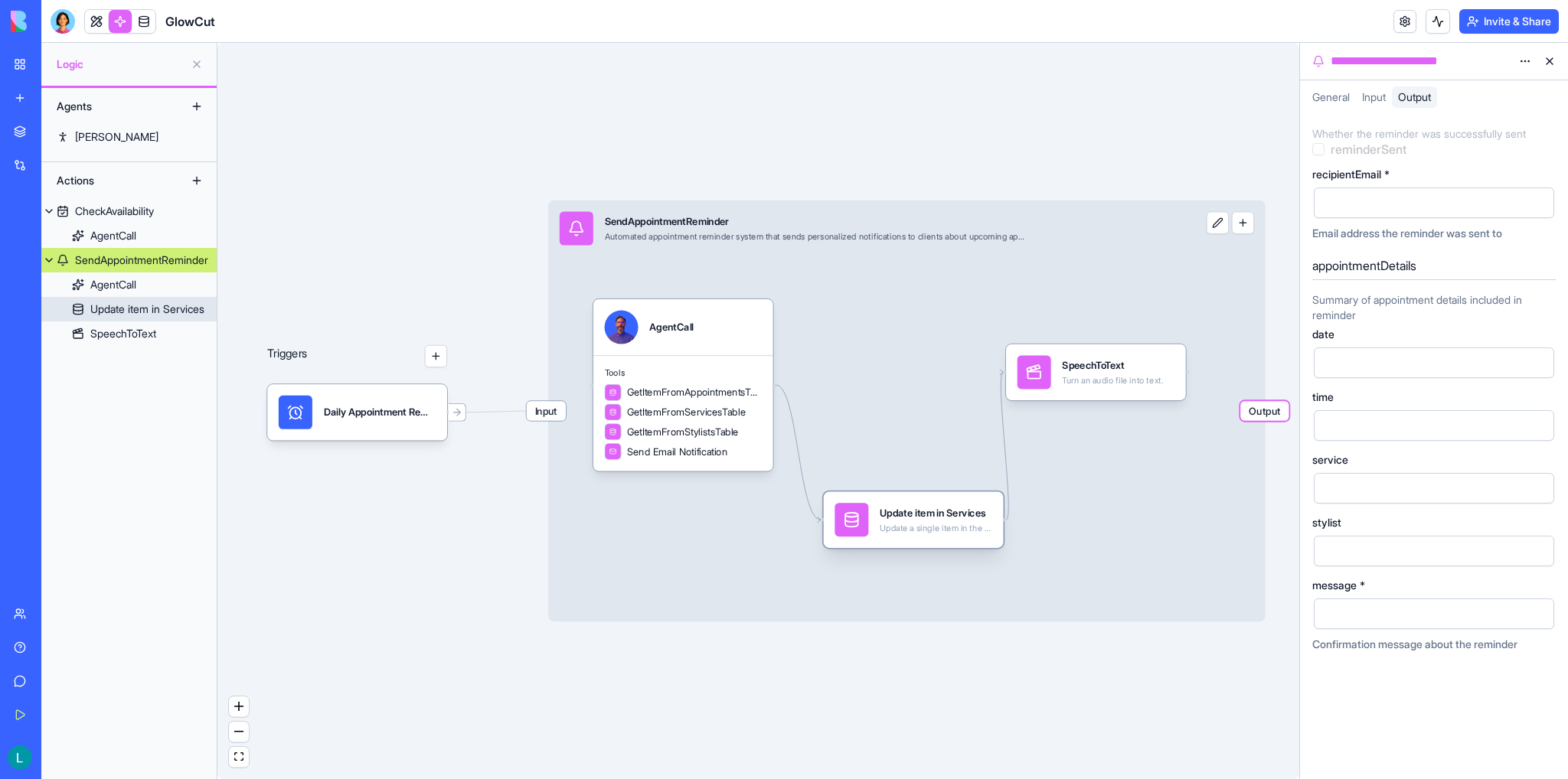
drag, startPoint x: 900, startPoint y: 485, endPoint x: 895, endPoint y: 506, distance: 21.6
click at [895, 506] on div "Update item in Services" at bounding box center [936, 513] width 113 height 14
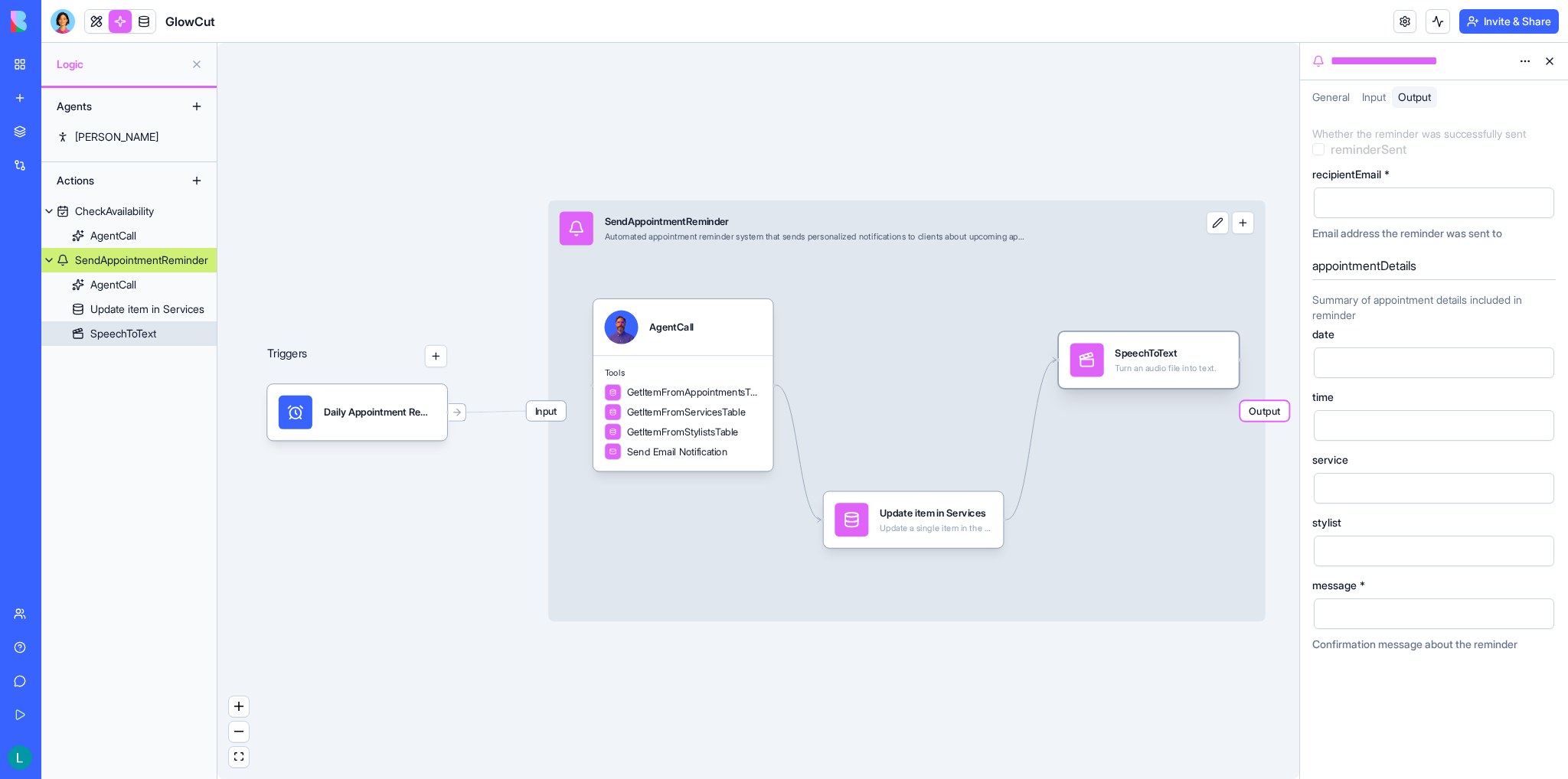
drag, startPoint x: 1031, startPoint y: 374, endPoint x: 1085, endPoint y: 361, distance: 55.5
click at [1085, 361] on icon at bounding box center [1086, 363] width 13 height 7
click at [707, 346] on div "AgentCall" at bounding box center [683, 328] width 180 height 56
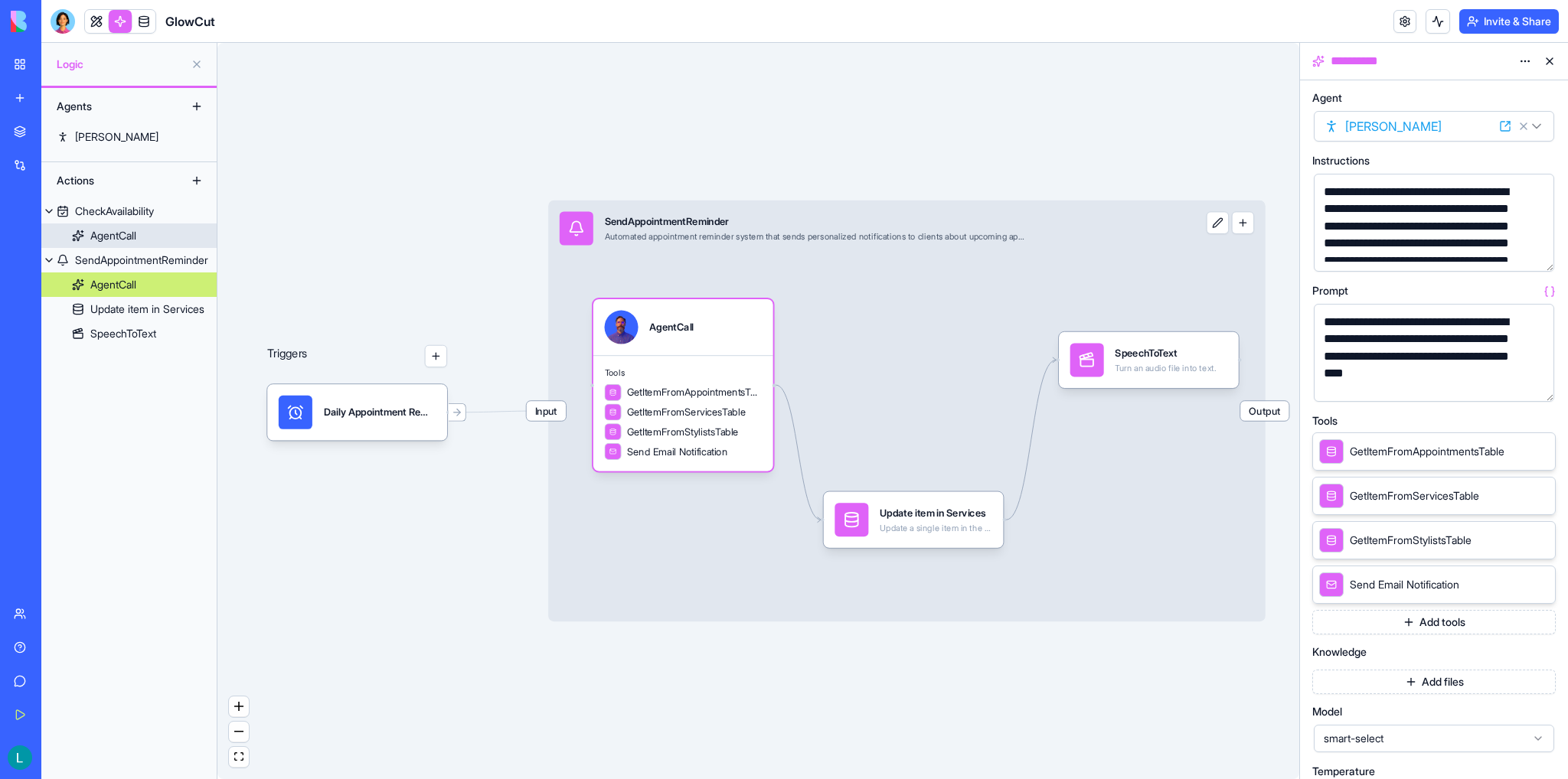
click at [132, 212] on div "CheckAvailability" at bounding box center [114, 211] width 79 height 15
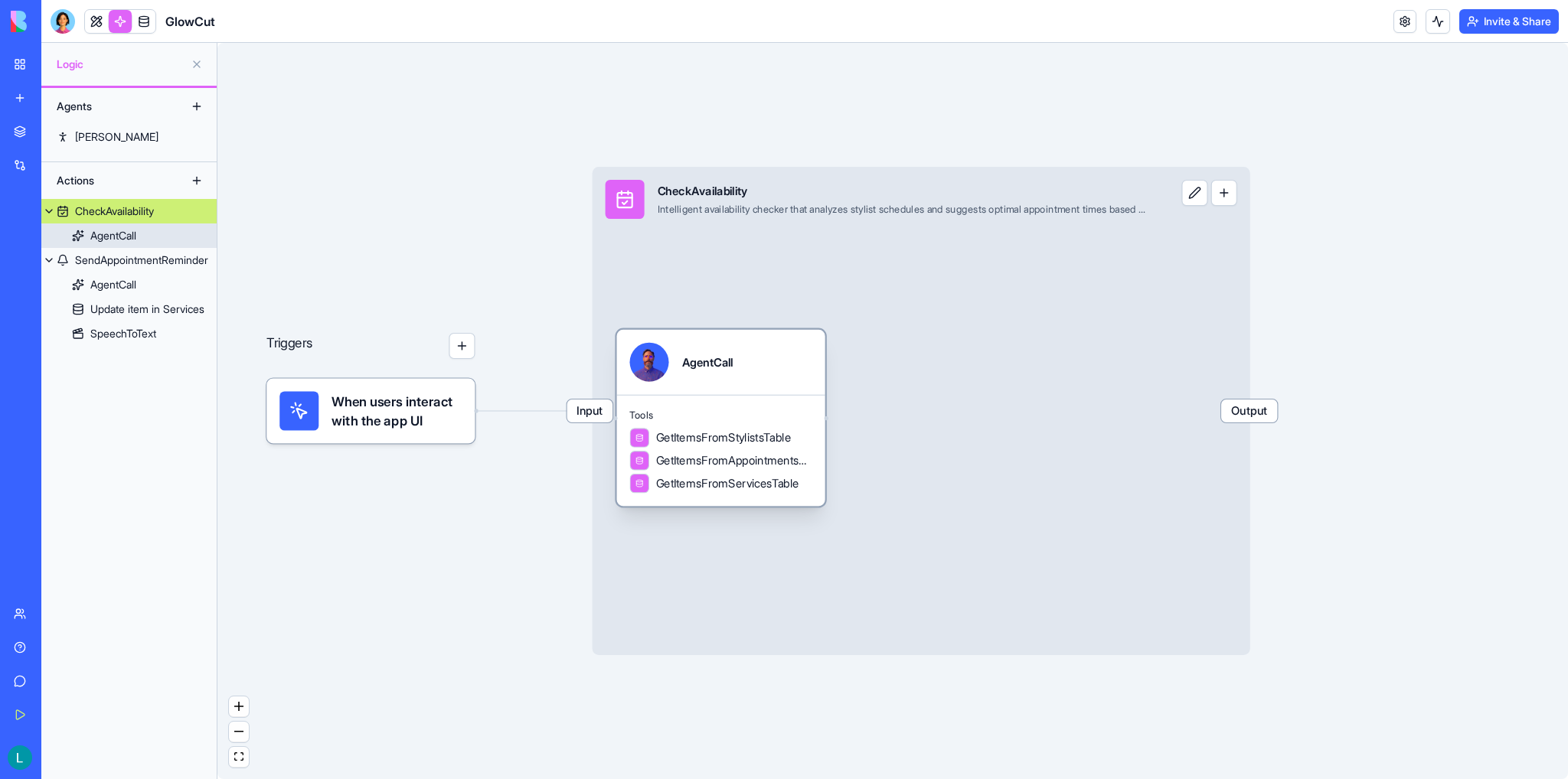
click at [711, 400] on div "Tools GetItemsFromStylistsTable GetItemsFromAppointmentsTable GetItemsFromServi…" at bounding box center [720, 451] width 208 height 112
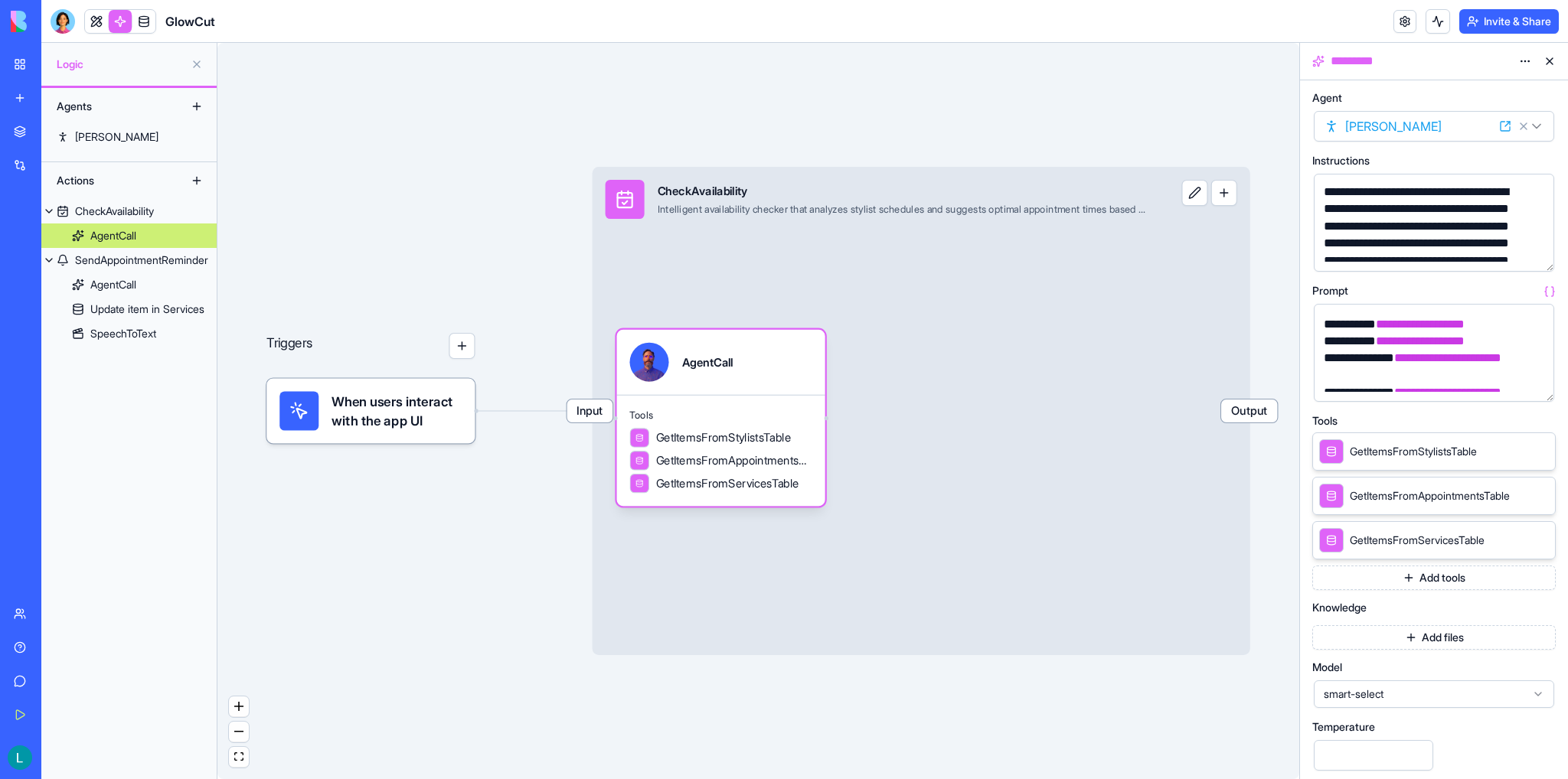
scroll to position [418, 0]
click at [1116, 386] on button "button" at bounding box center [1538, 386] width 25 height 25
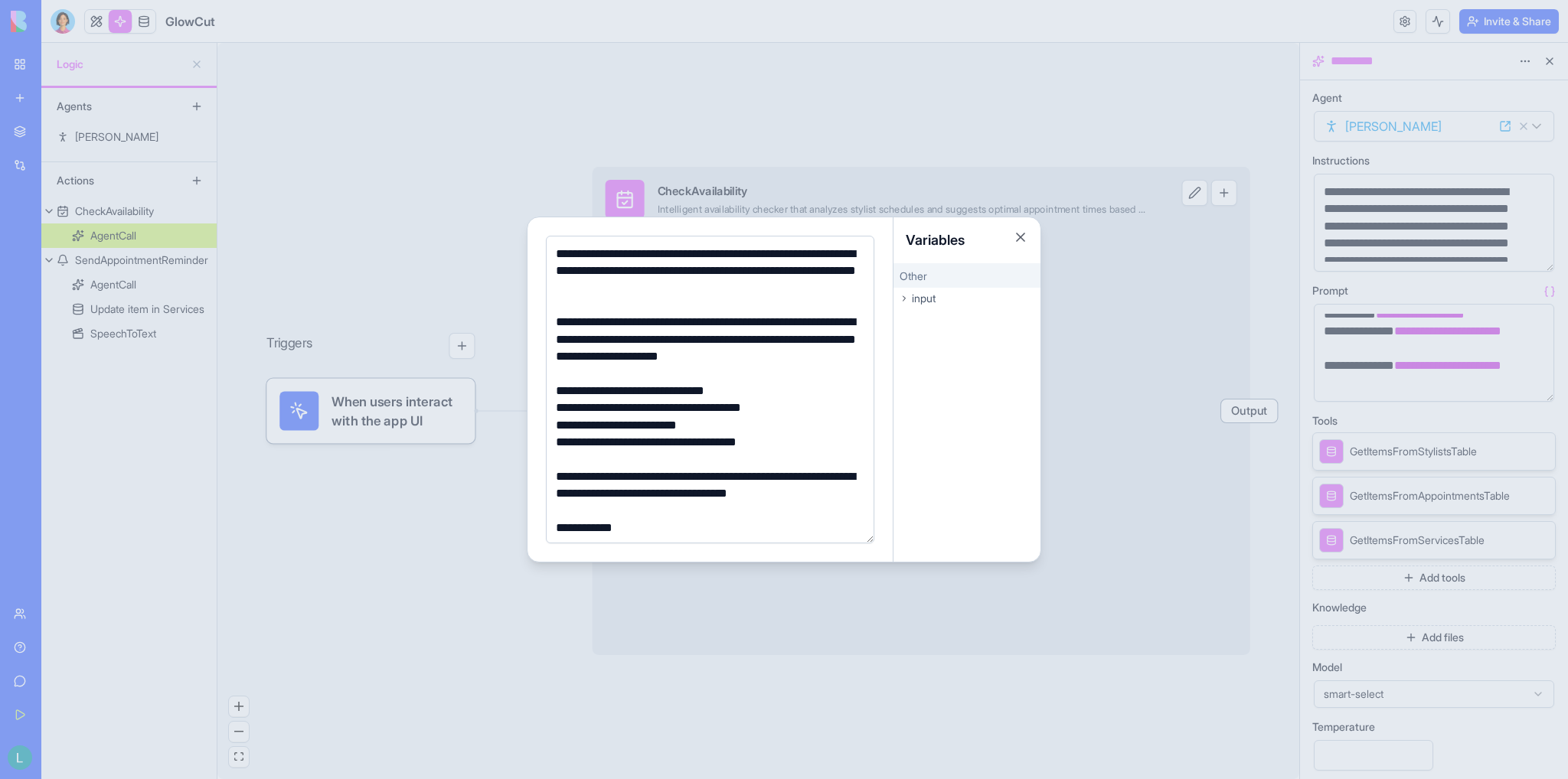
scroll to position [71, 0]
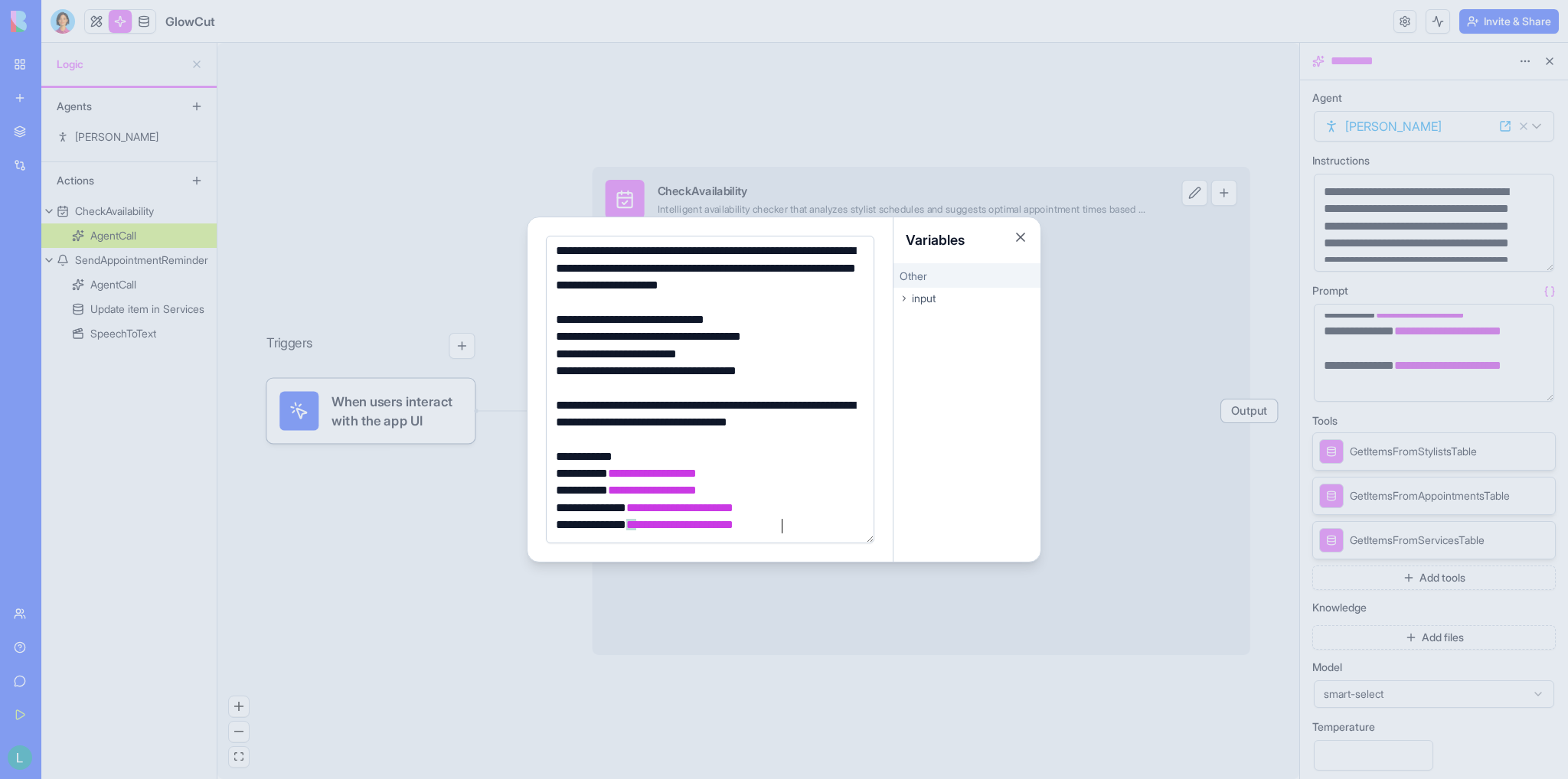
click at [907, 301] on icon at bounding box center [903, 298] width 9 height 9
click at [922, 323] on span "stylistId" at bounding box center [922, 321] width 32 height 12
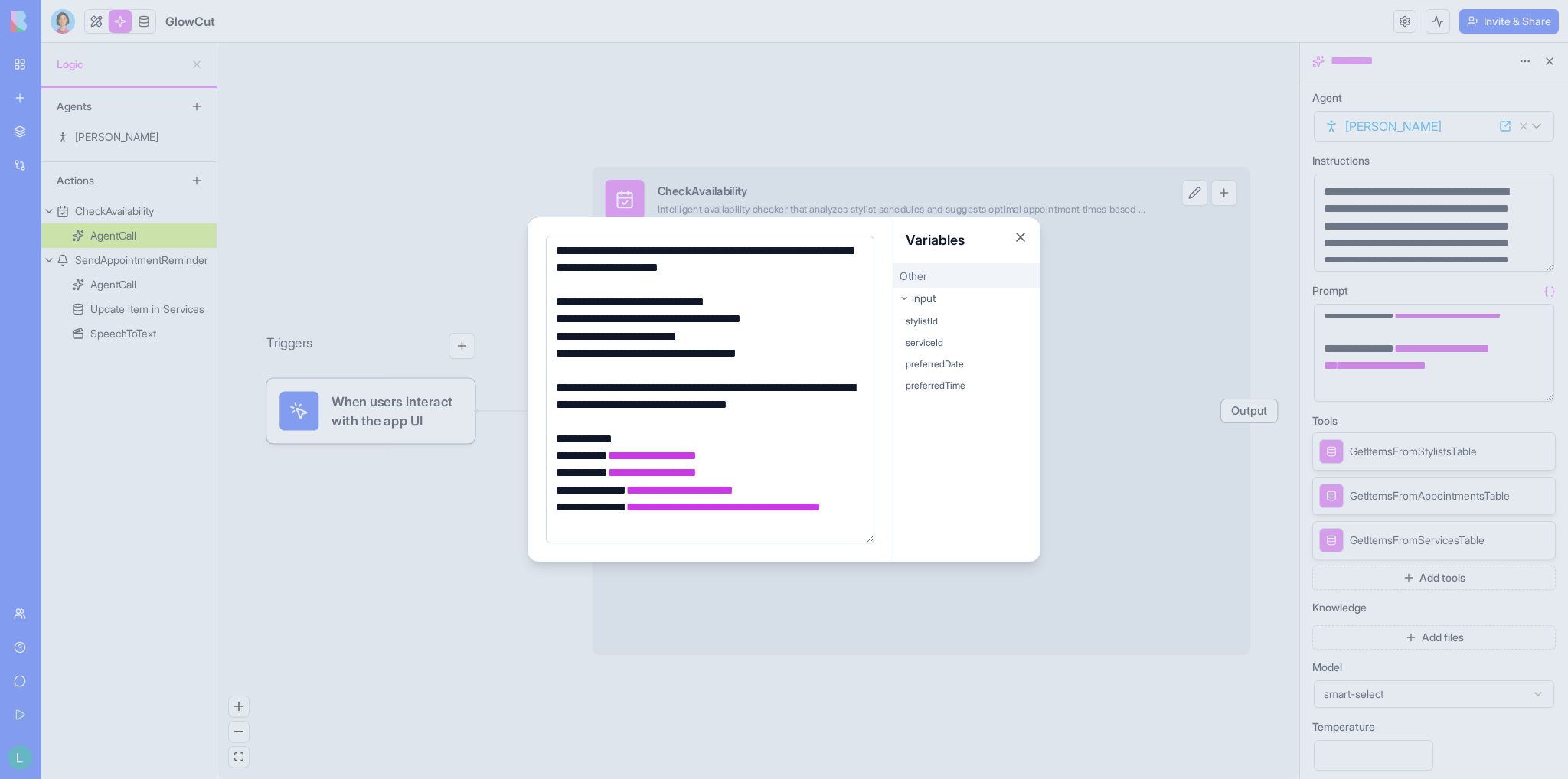
click at [679, 461] on span "**********" at bounding box center [652, 456] width 89 height 12
click at [691, 475] on span "**********" at bounding box center [652, 473] width 89 height 12
click at [733, 490] on span "**********" at bounding box center [680, 490] width 107 height 12
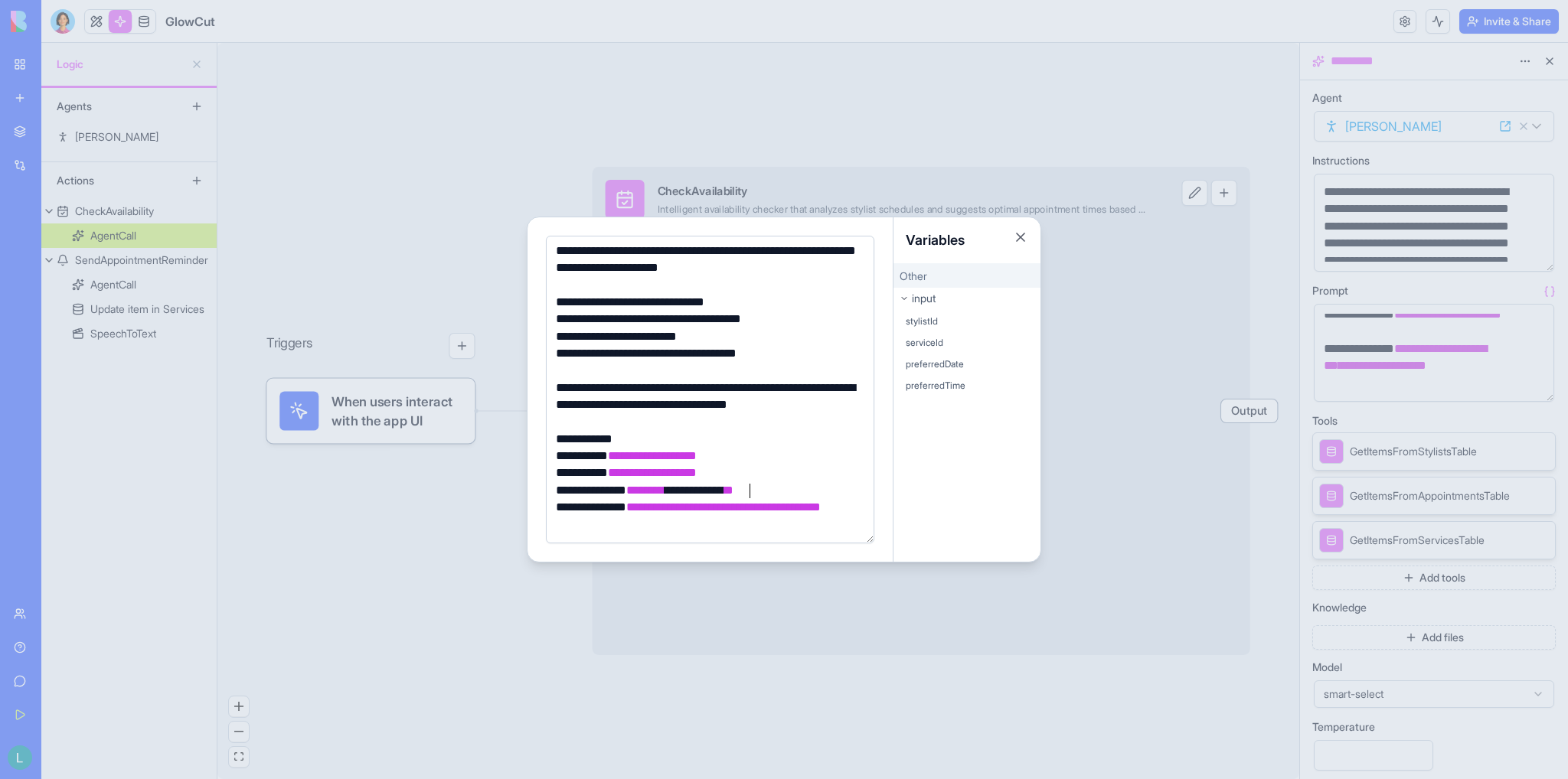
click at [733, 490] on span "**********" at bounding box center [680, 490] width 107 height 12
click at [721, 509] on span "**********" at bounding box center [679, 507] width 106 height 12
click at [733, 513] on span "**********" at bounding box center [777, 507] width 88 height 12
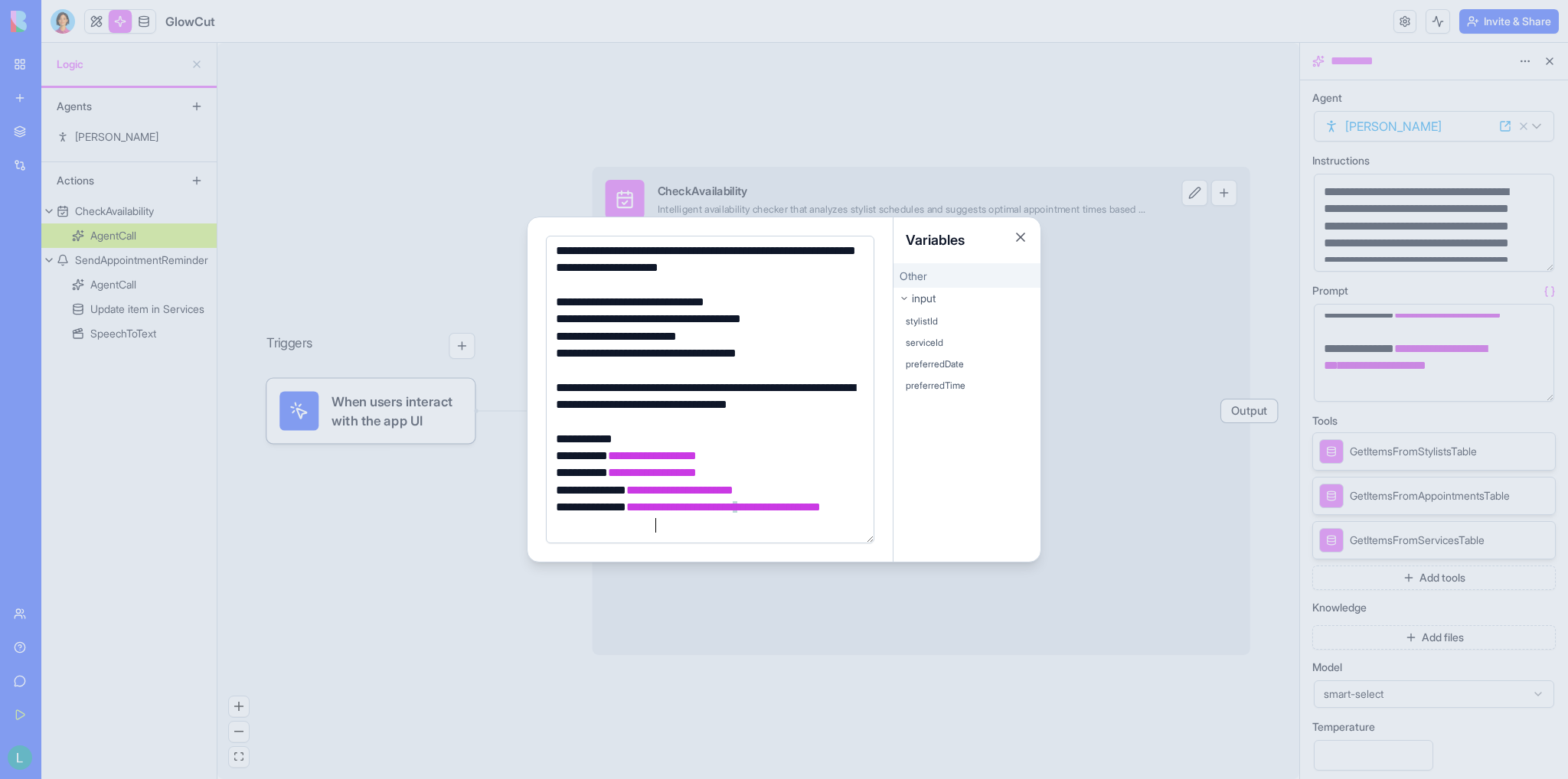
click at [660, 525] on div "**********" at bounding box center [708, 516] width 314 height 35
click at [1116, 460] on div at bounding box center [784, 390] width 1568 height 779
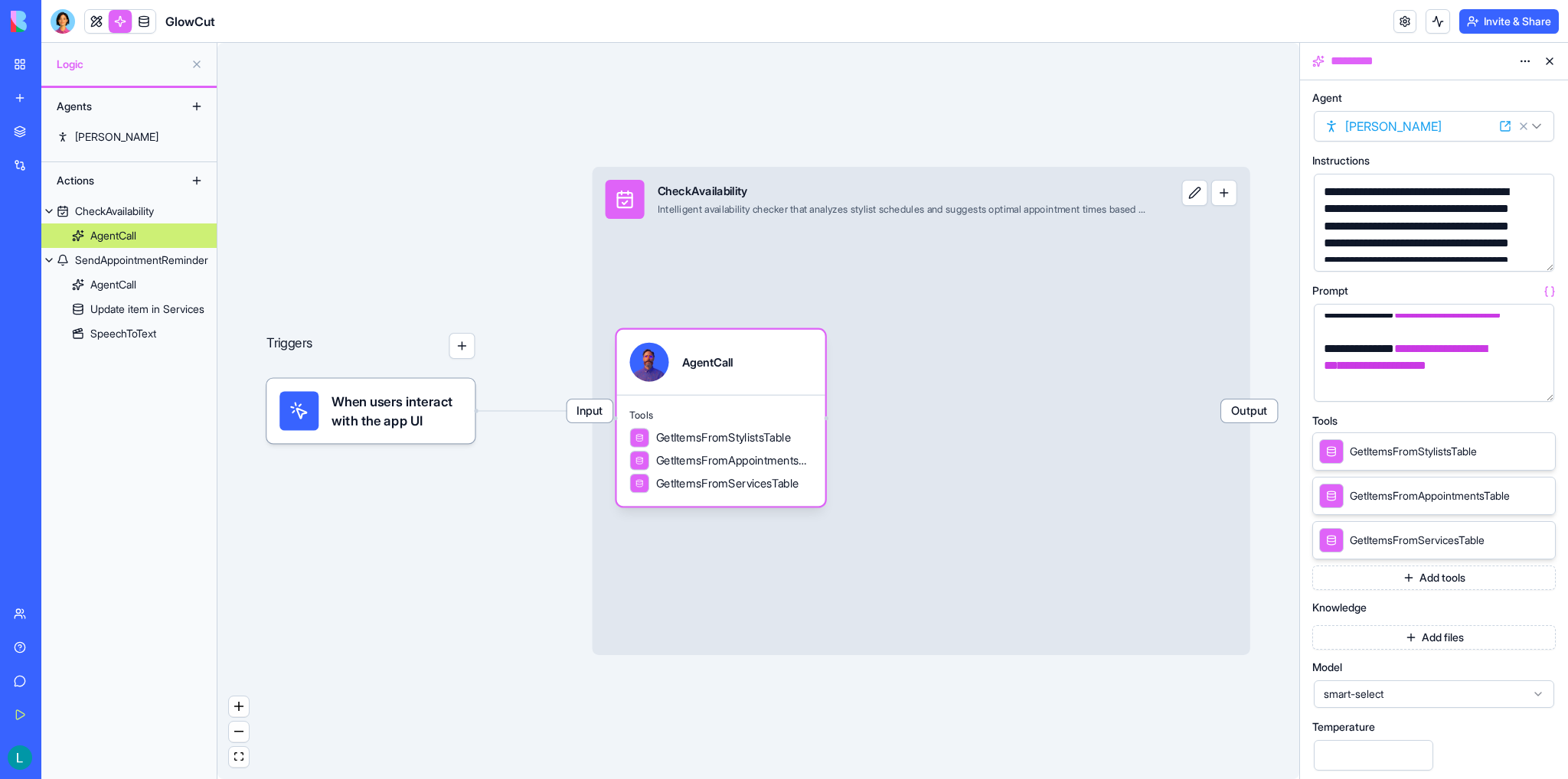
click at [1116, 451] on icon at bounding box center [1520, 451] width 12 height 12
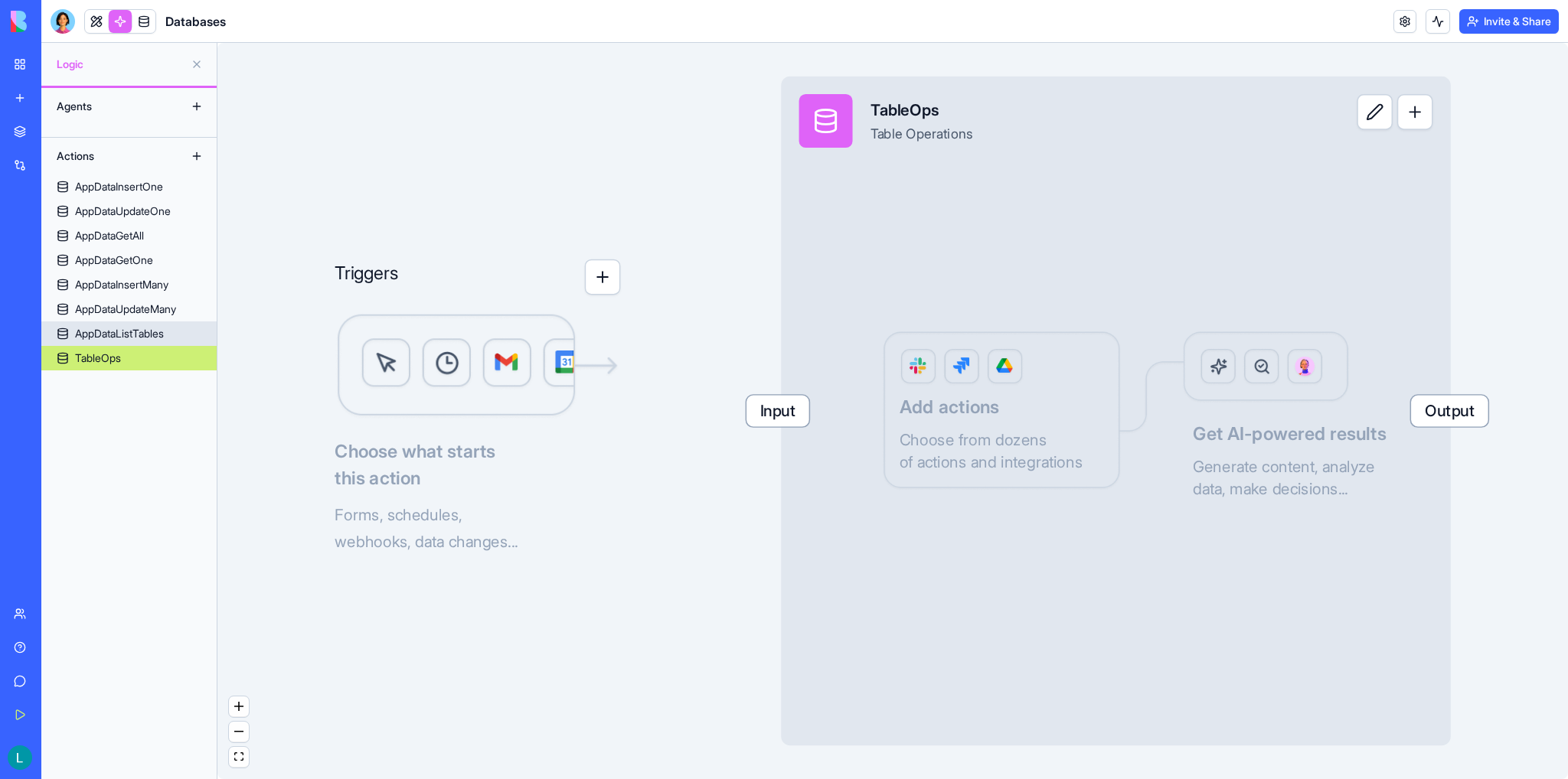
click at [106, 334] on div "AppDataListTables" at bounding box center [119, 333] width 89 height 15
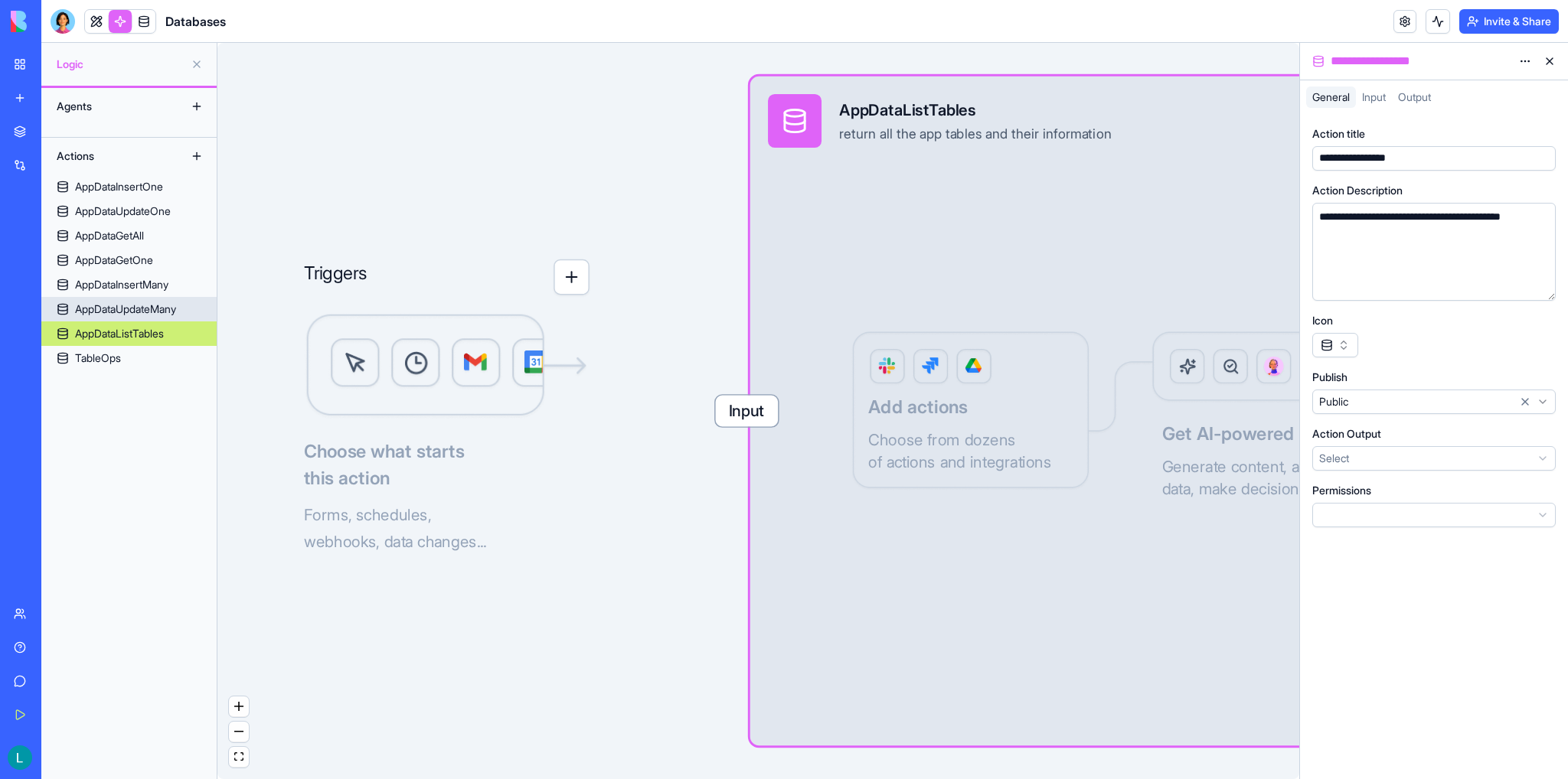
click at [126, 310] on div "AppDataUpdateMany" at bounding box center [125, 309] width 101 height 15
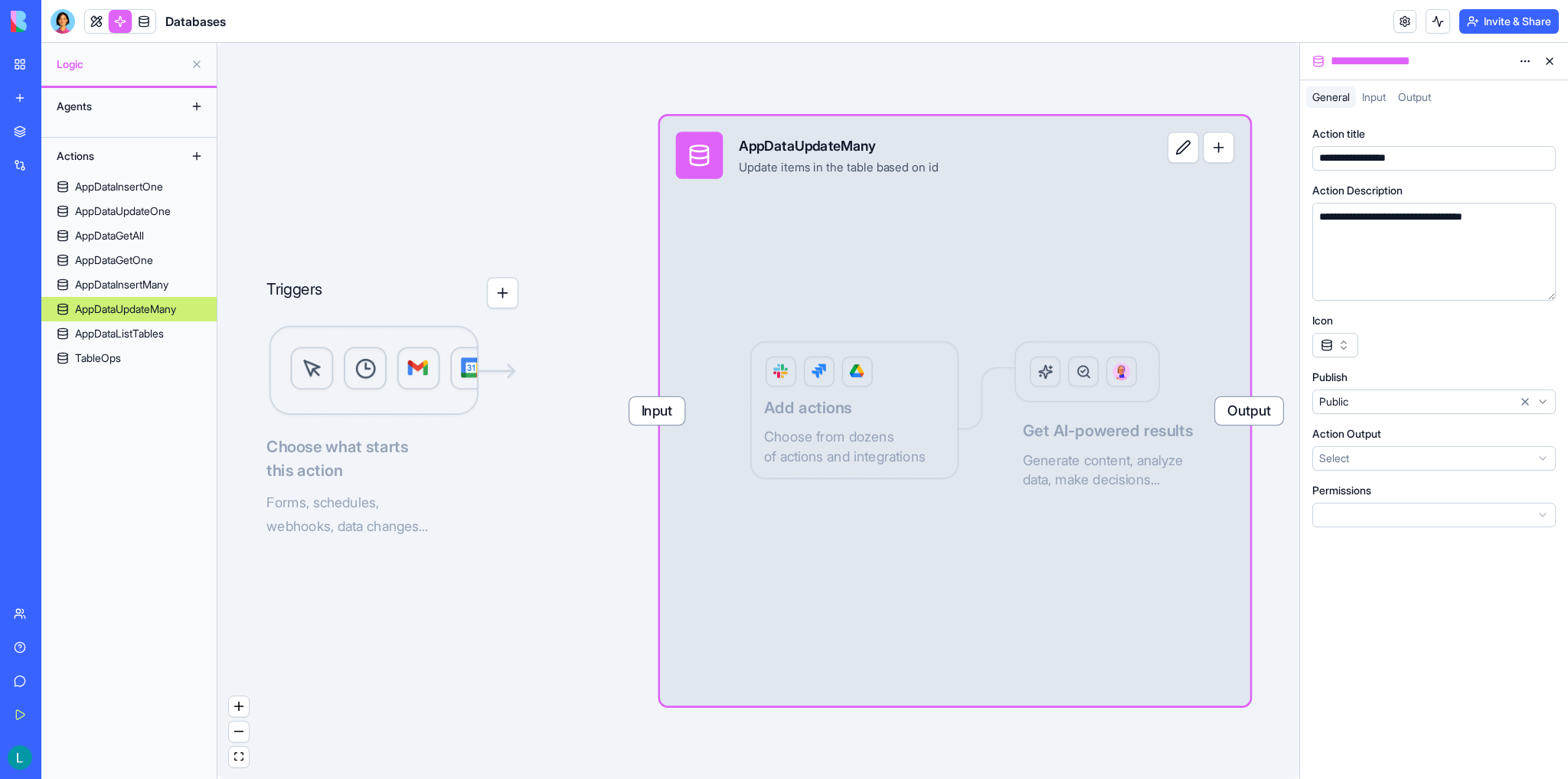
click at [1116, 344] on button "button" at bounding box center [1335, 345] width 46 height 25
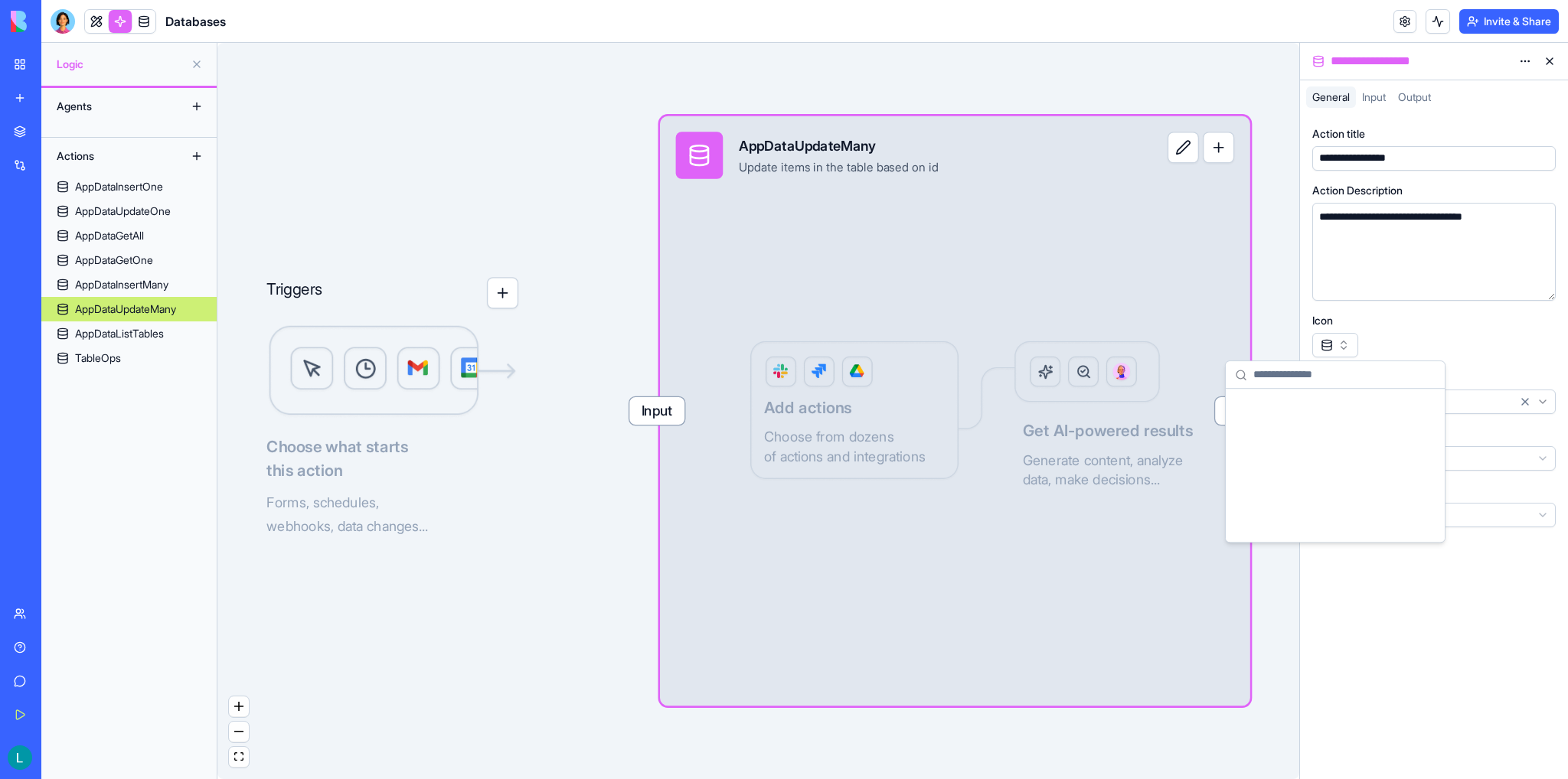
scroll to position [15200, 0]
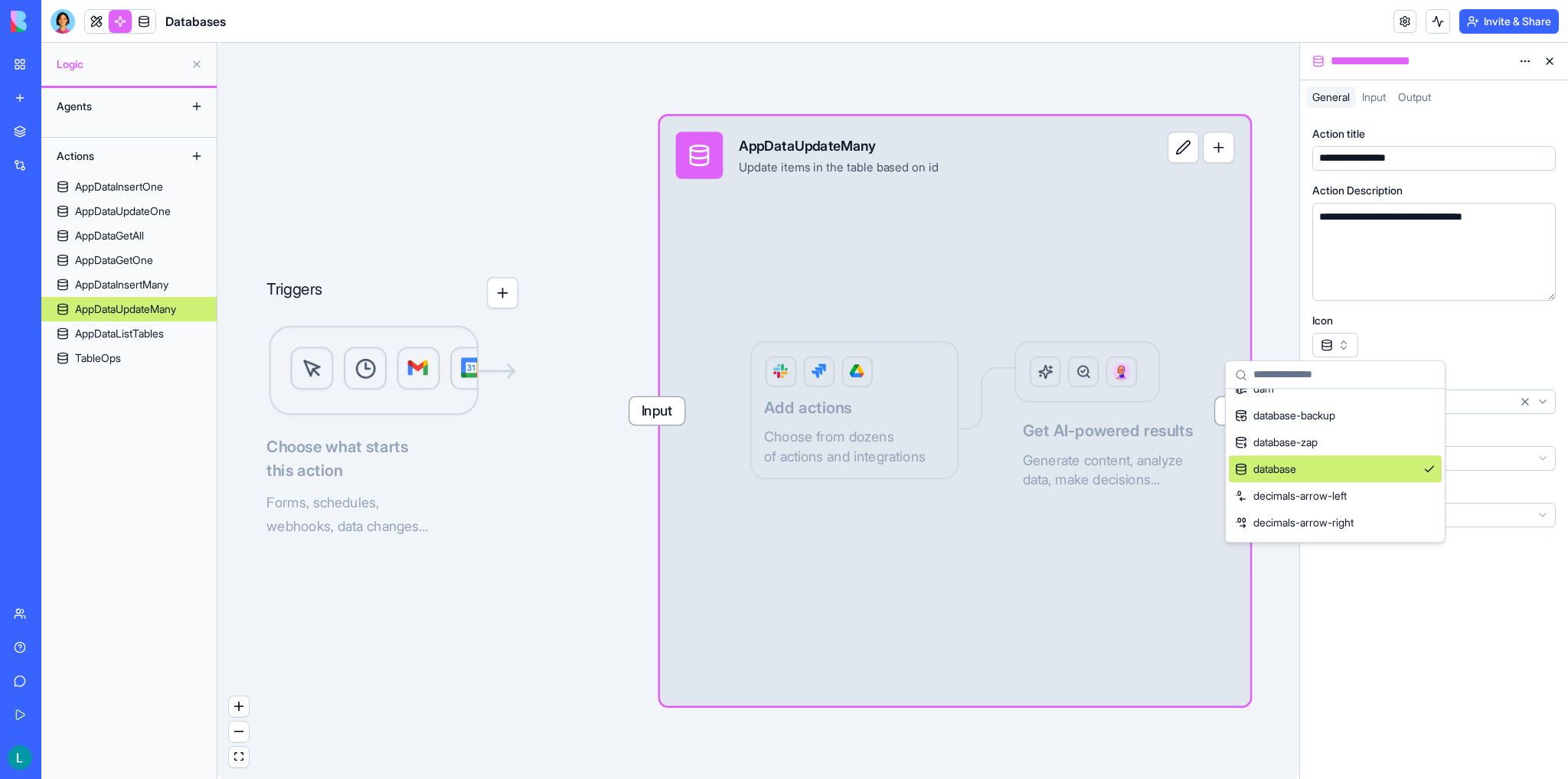
click at [1116, 344] on button "button" at bounding box center [1335, 345] width 46 height 25
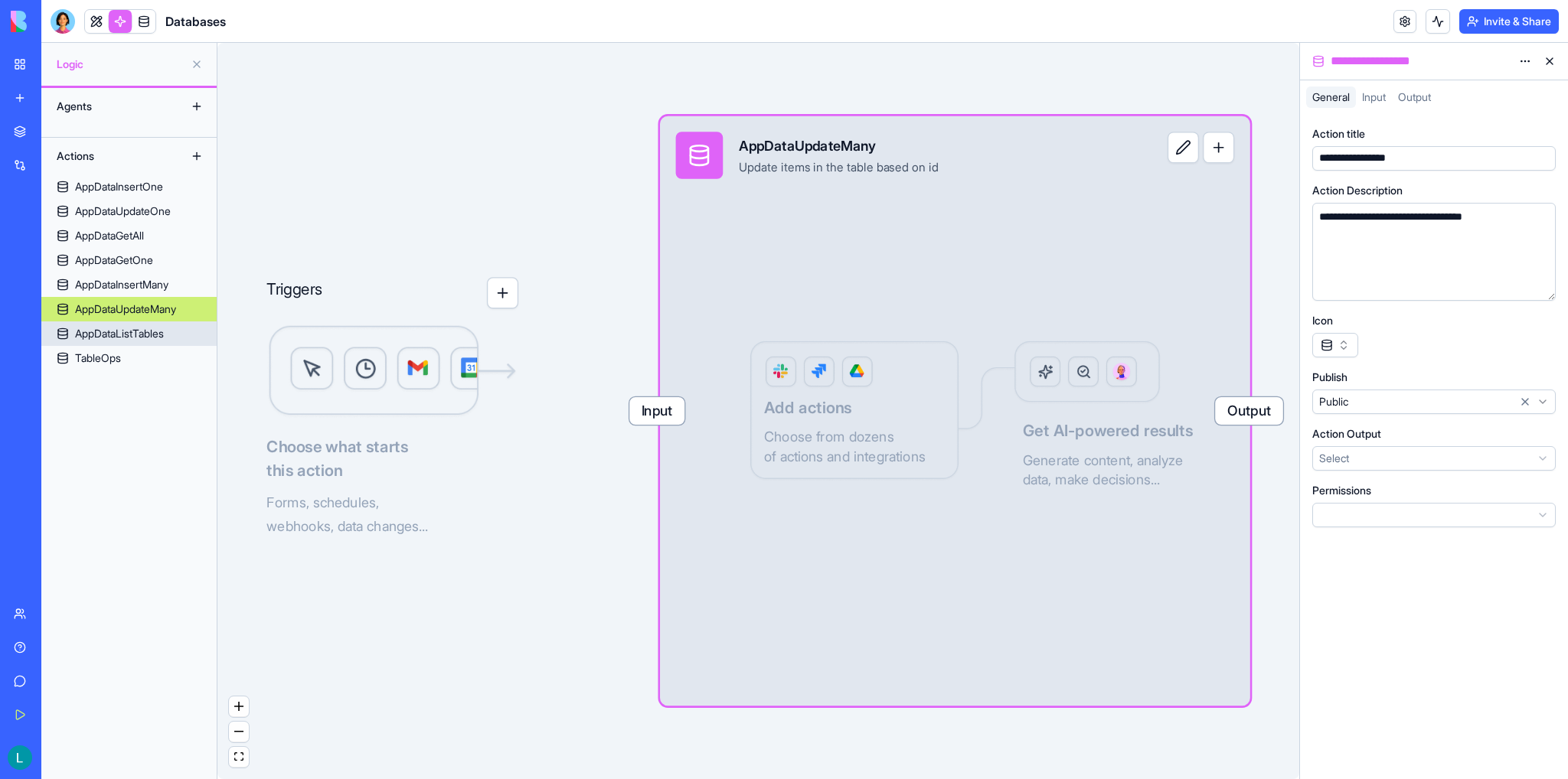
click at [118, 328] on div "AppDataListTables" at bounding box center [119, 333] width 89 height 15
click at [113, 353] on div "TableOps" at bounding box center [98, 358] width 46 height 15
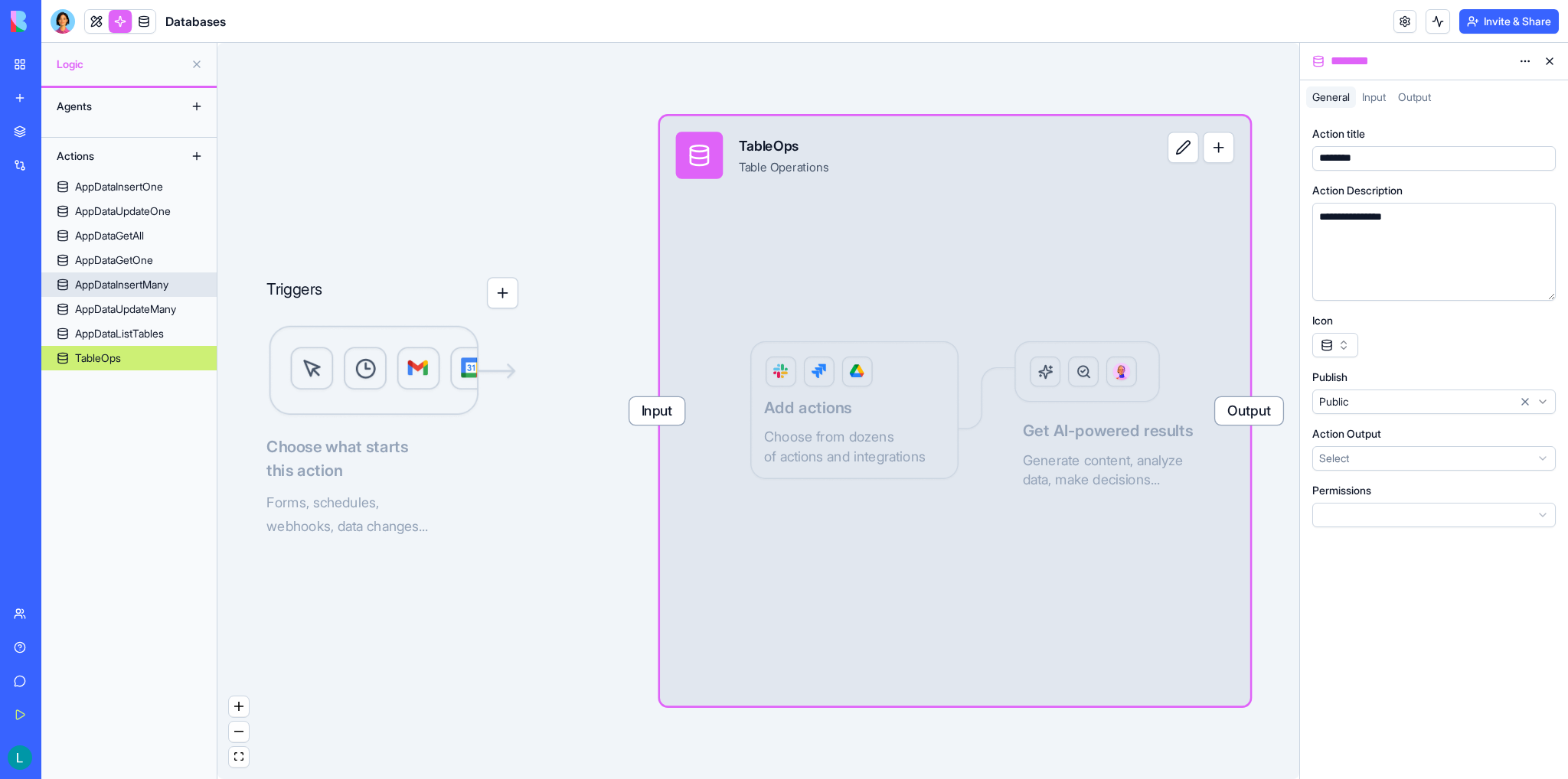
click at [114, 284] on div "AppDataInsertMany" at bounding box center [121, 284] width 93 height 15
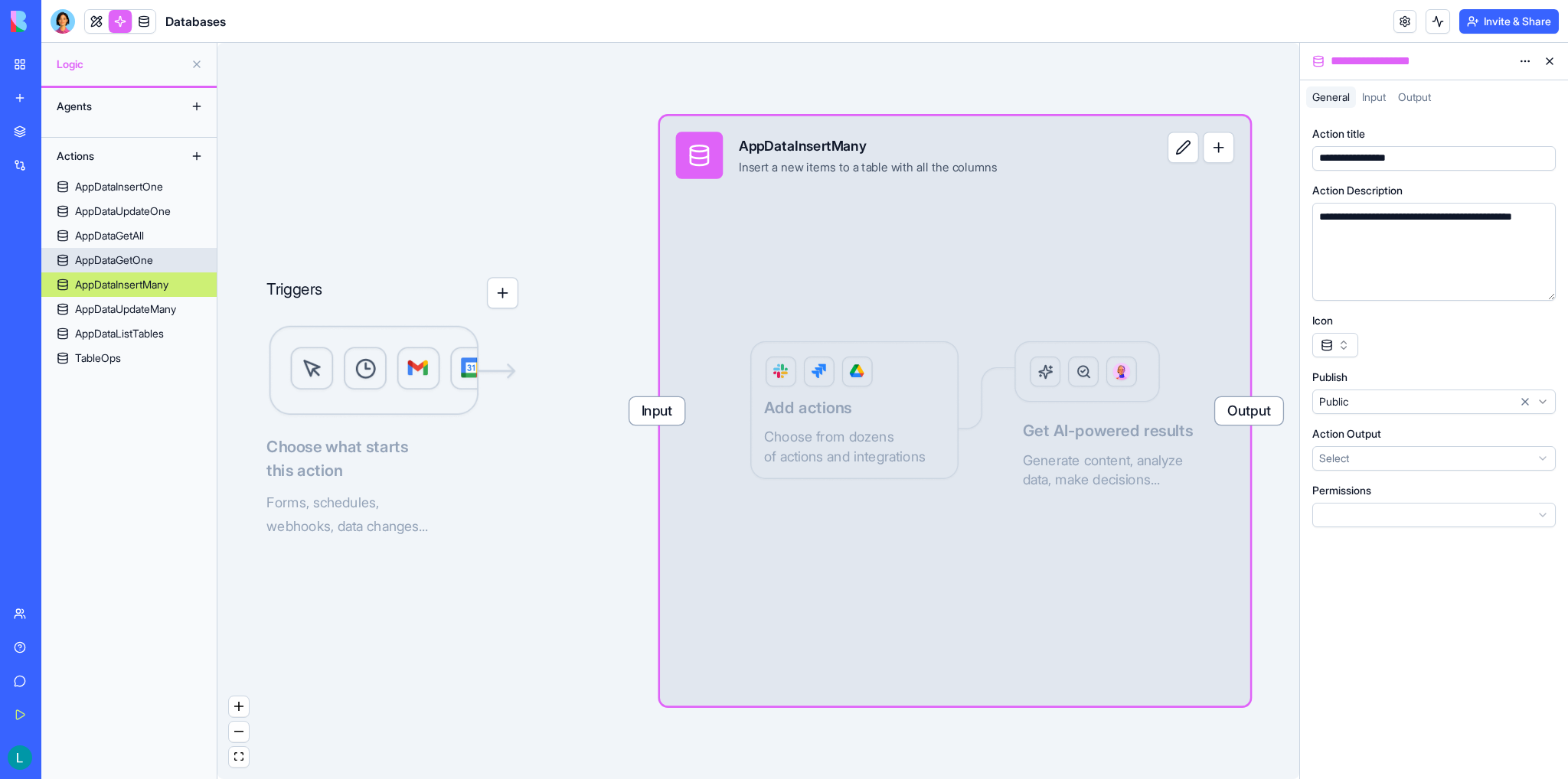
click at [122, 263] on div "AppDataGetOne" at bounding box center [114, 261] width 78 height 15
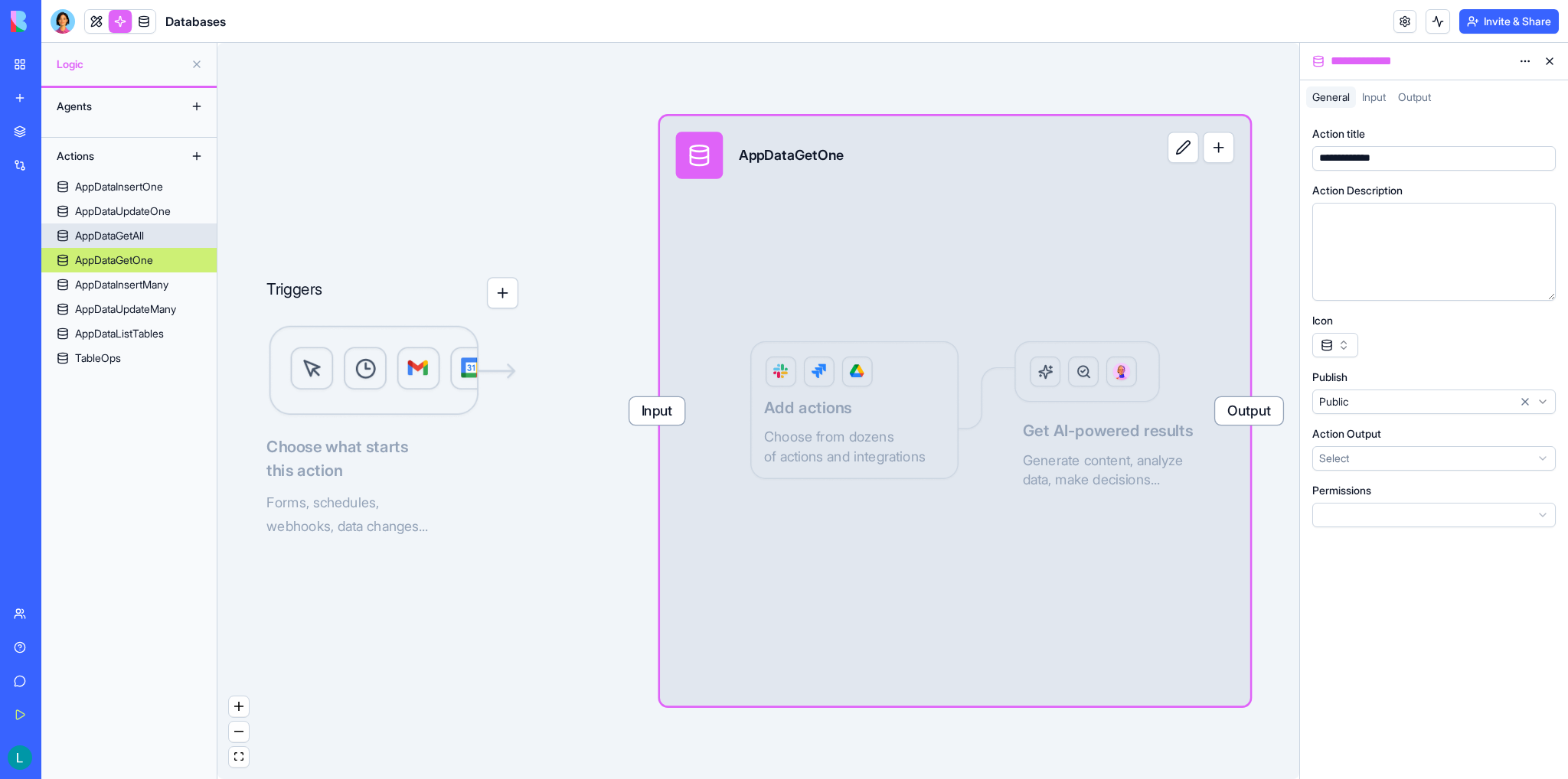
click at [126, 239] on div "AppDataGetAll" at bounding box center [109, 236] width 69 height 15
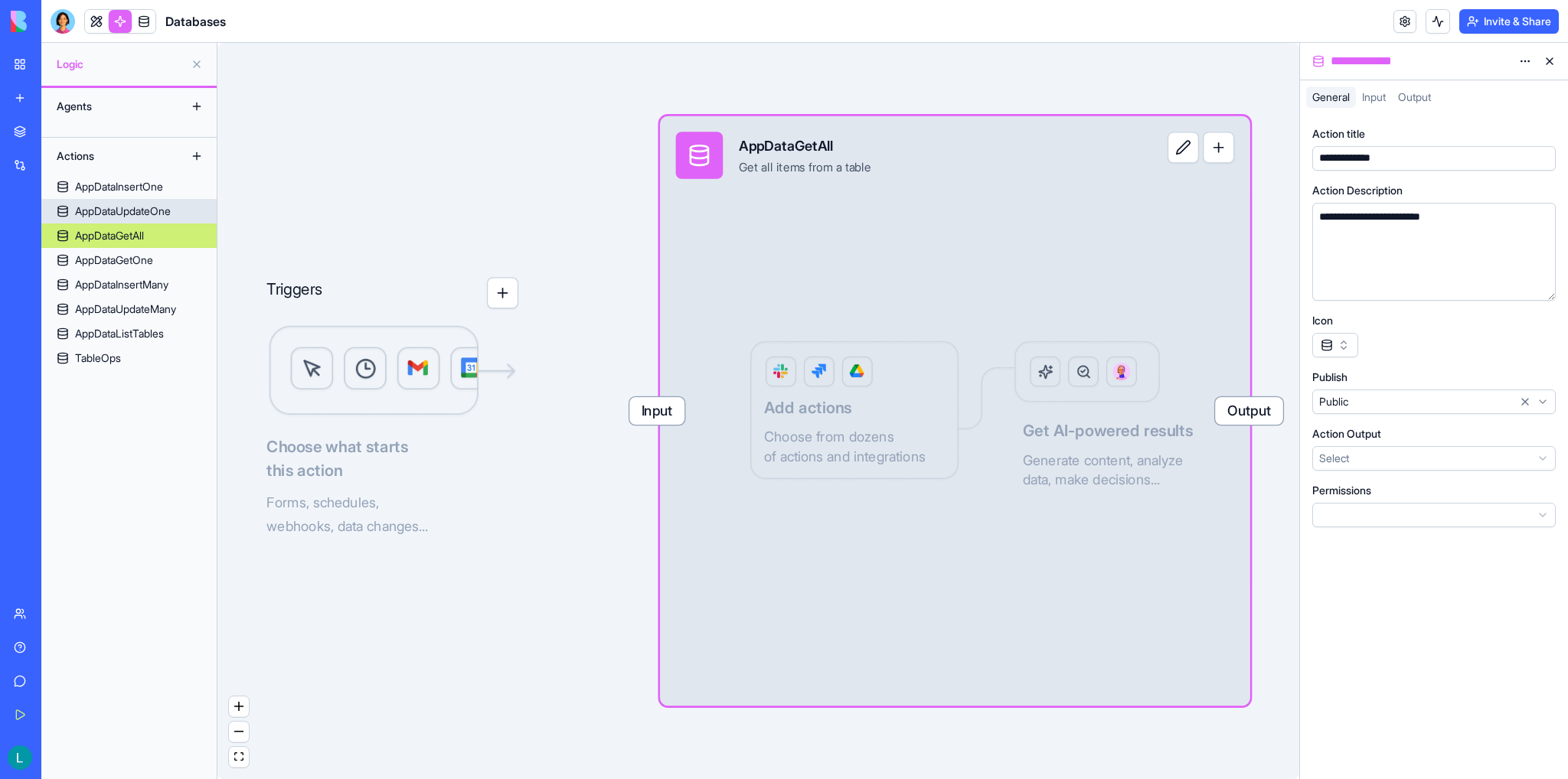
click at [137, 215] on div "AppDataUpdateOne" at bounding box center [122, 211] width 96 height 15
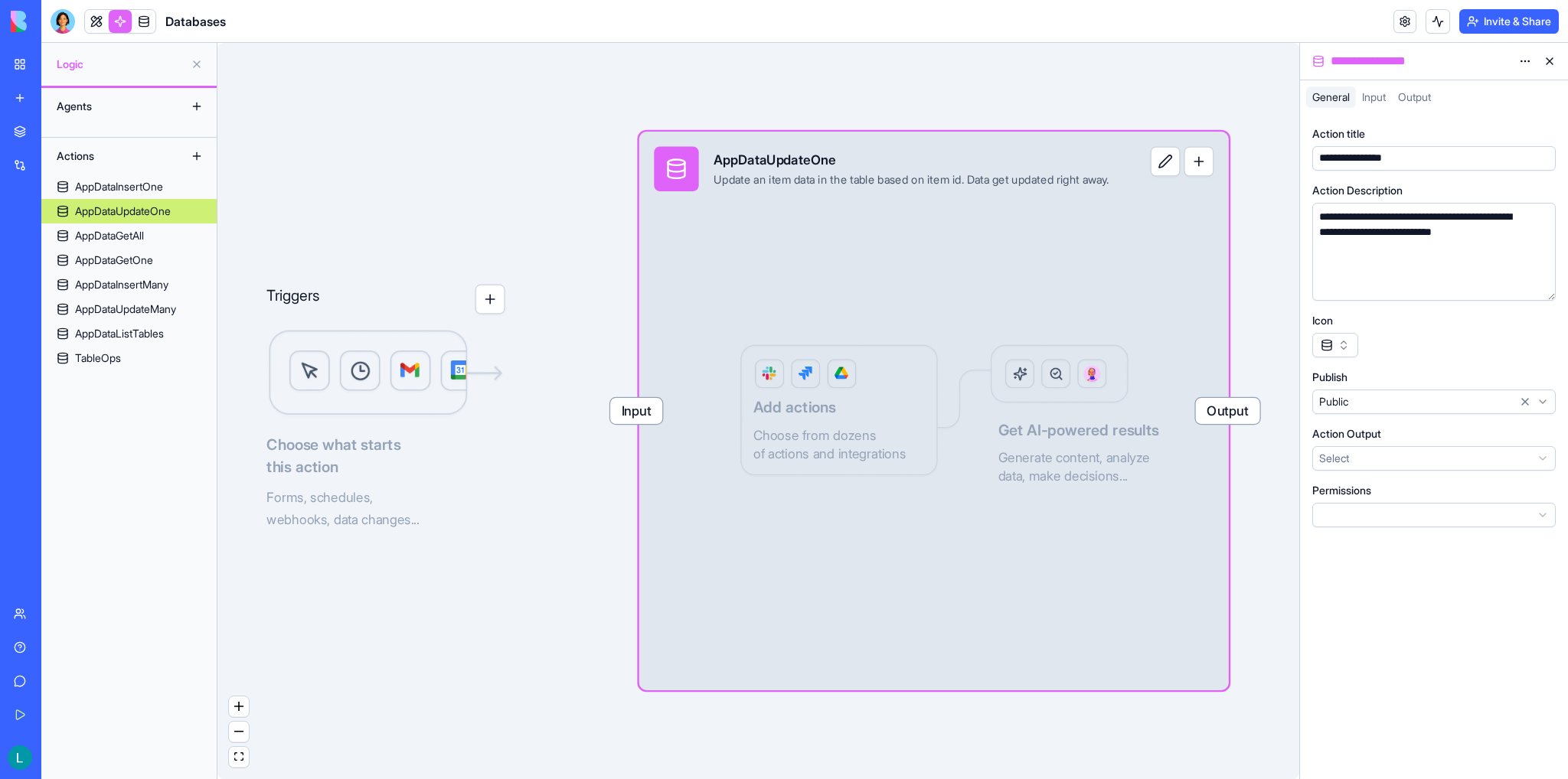
click at [139, 191] on div "AppDataInsertOne" at bounding box center [119, 187] width 88 height 15
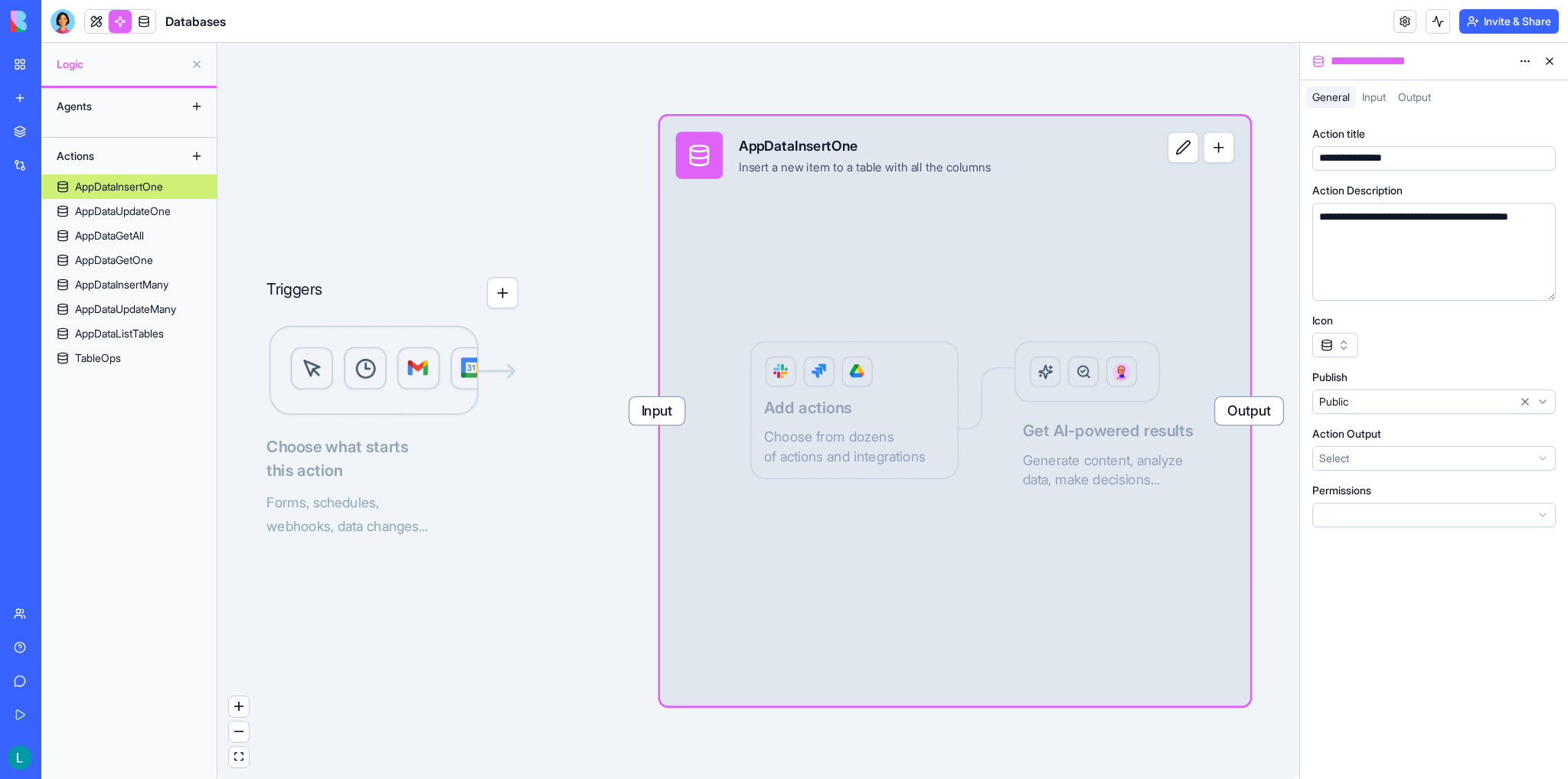
click at [97, 104] on div "Agents" at bounding box center [110, 106] width 122 height 25
click at [85, 108] on div "Agents" at bounding box center [110, 106] width 122 height 25
click at [196, 53] on button at bounding box center [196, 64] width 25 height 25
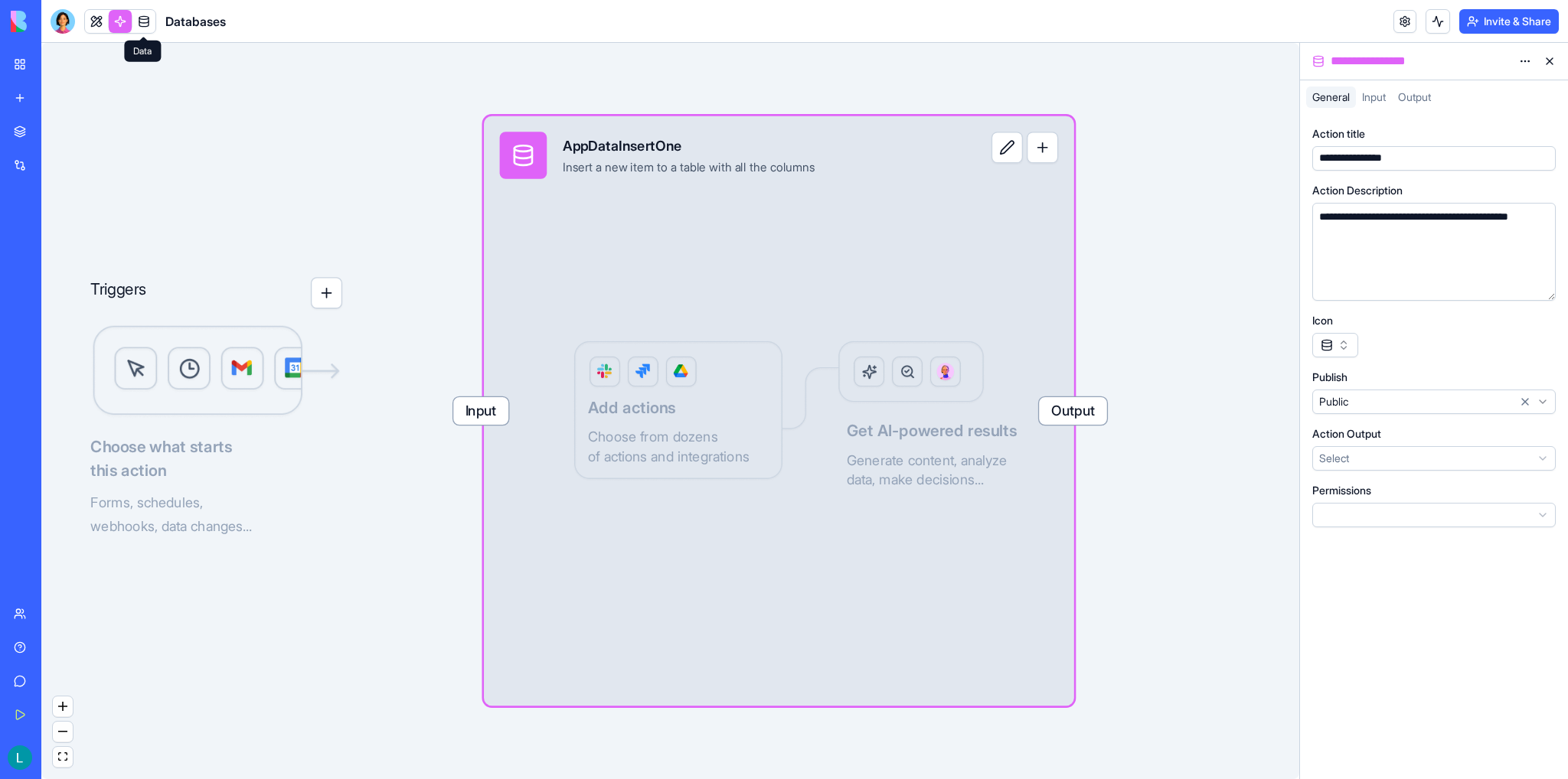
click at [134, 17] on link at bounding box center [143, 21] width 23 height 23
click at [122, 20] on link at bounding box center [120, 21] width 23 height 23
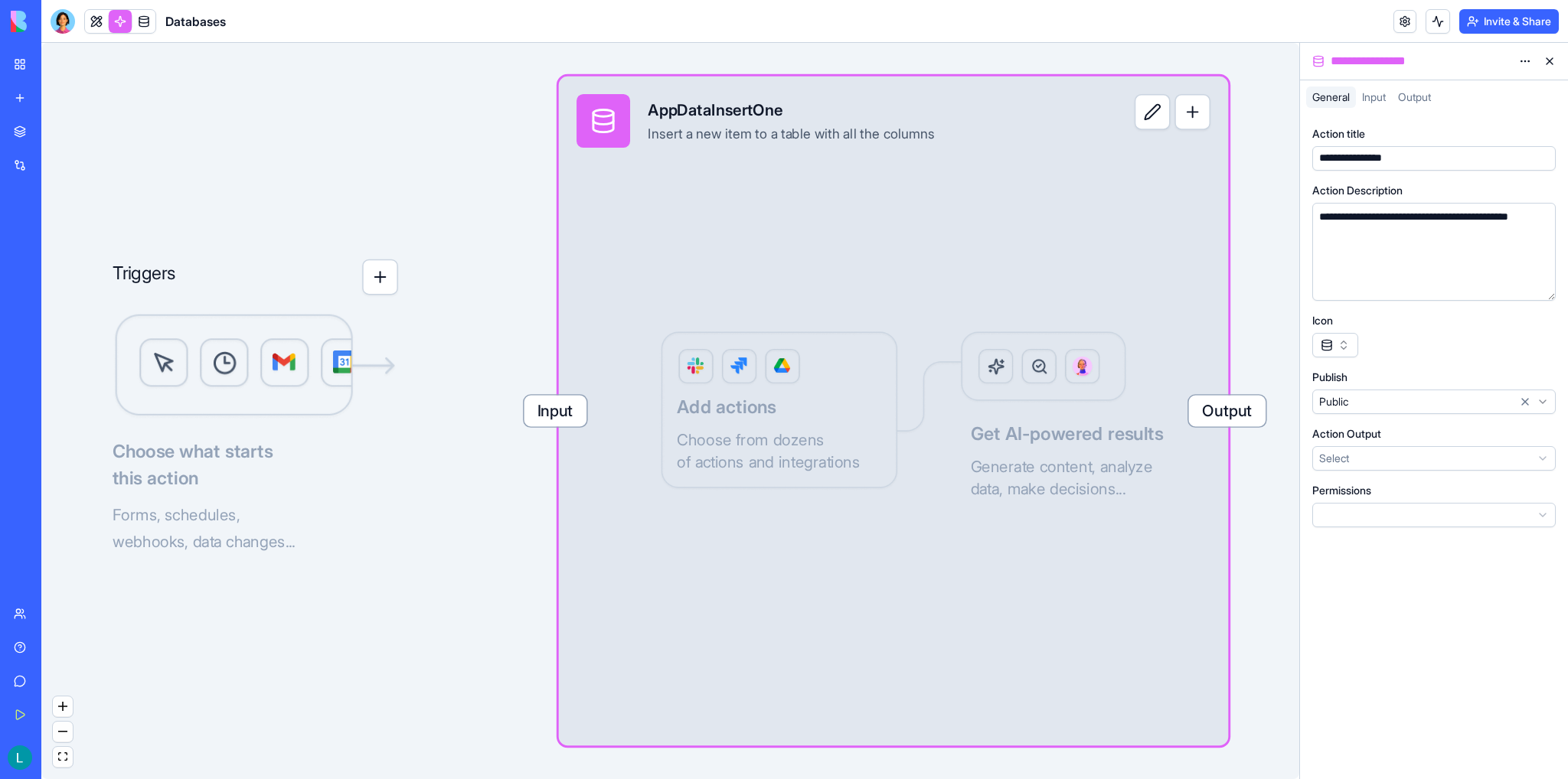
click at [122, 20] on link at bounding box center [120, 21] width 23 height 23
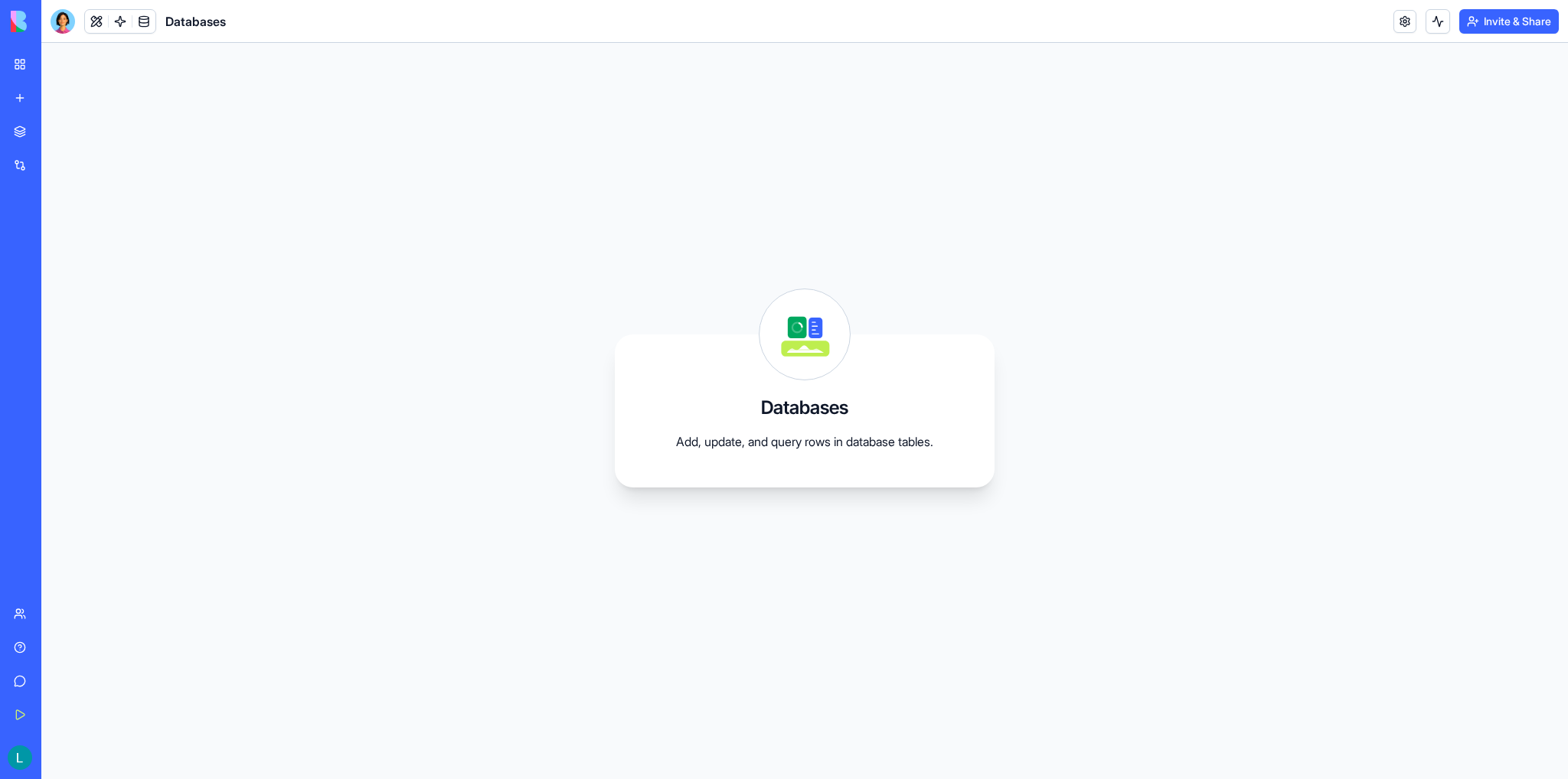
click at [121, 28] on link at bounding box center [120, 21] width 23 height 23
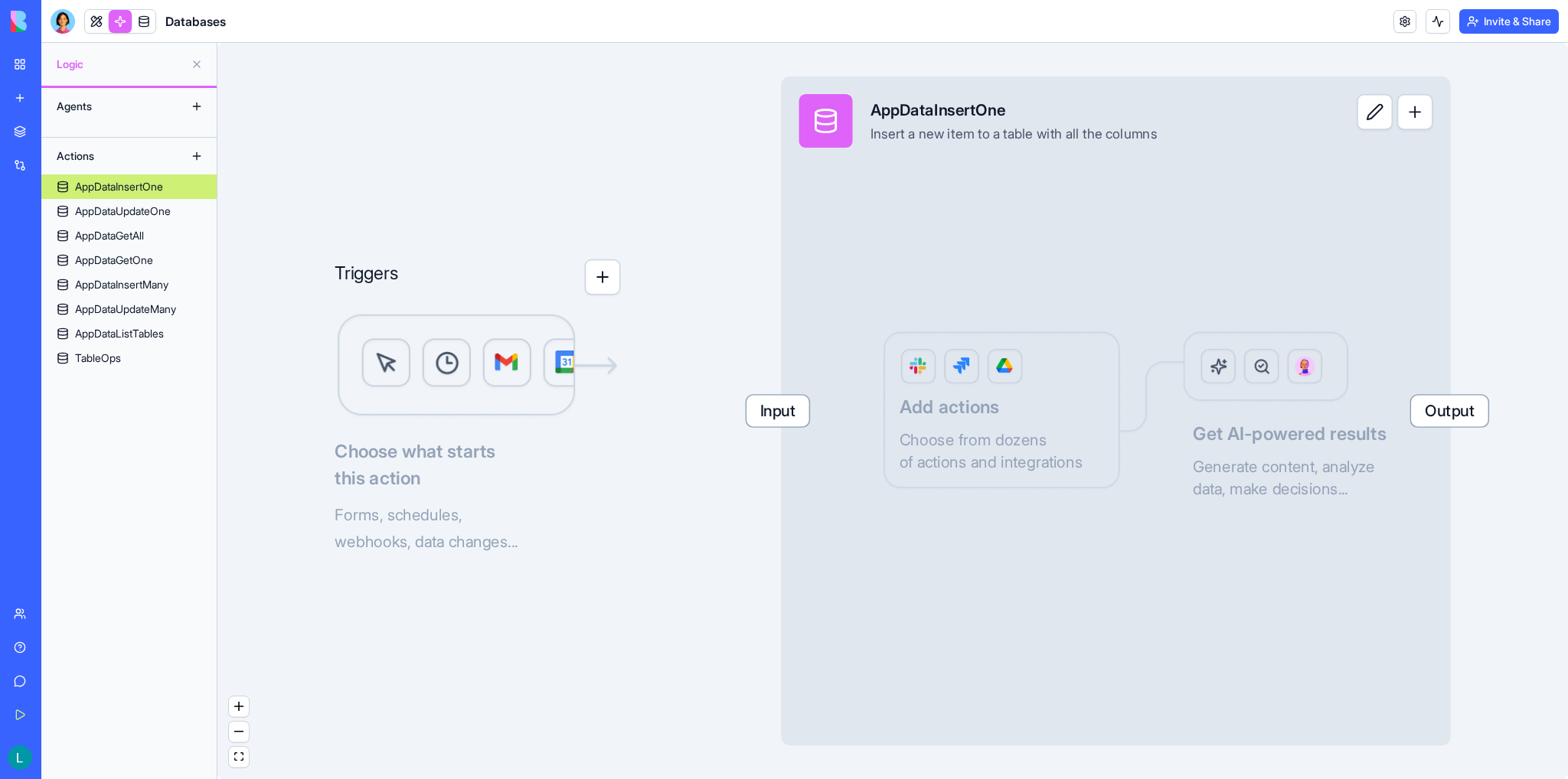
click at [81, 109] on div "Agents" at bounding box center [110, 106] width 122 height 25
click at [200, 99] on button at bounding box center [196, 106] width 25 height 25
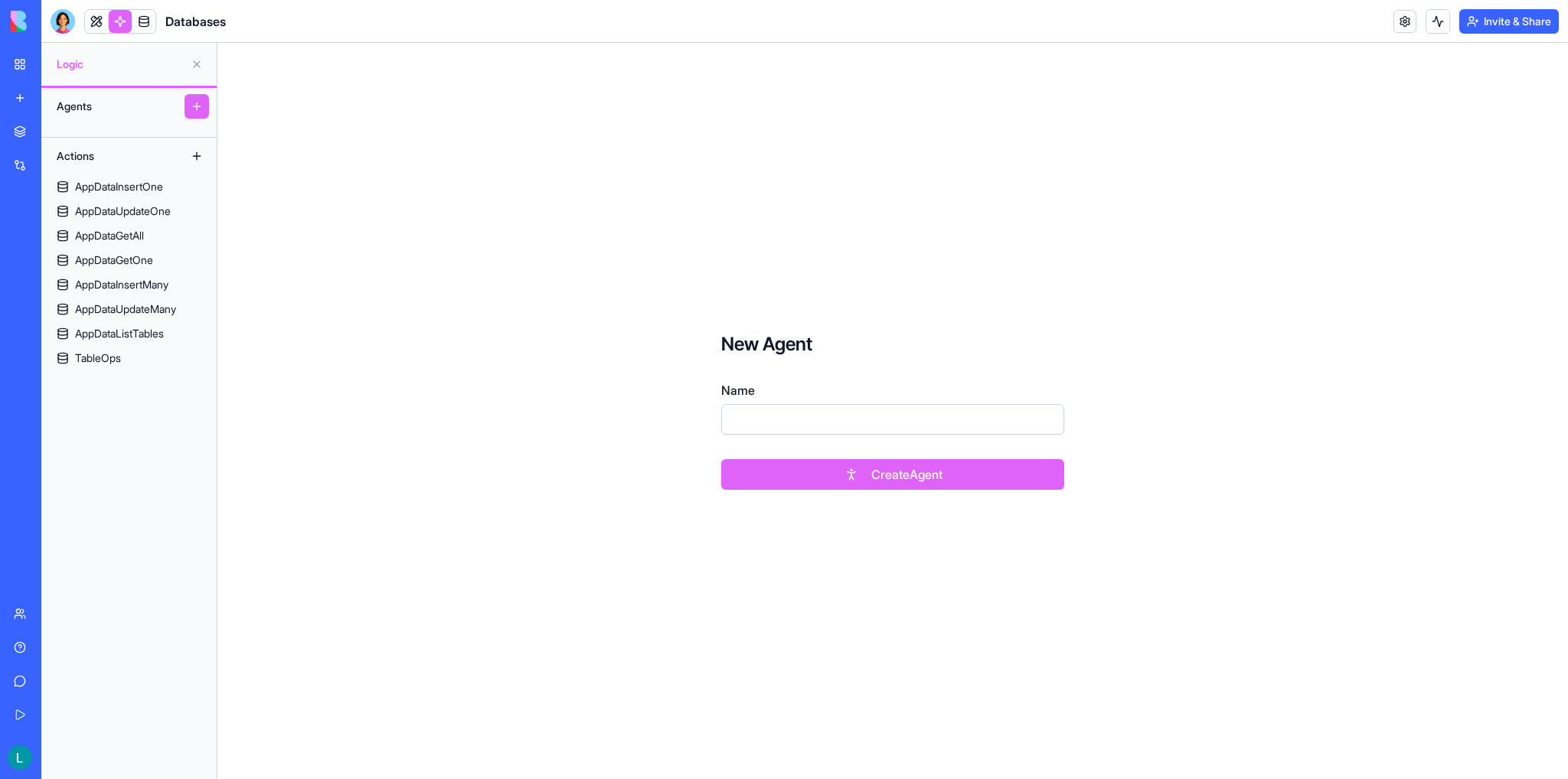
click at [198, 103] on button at bounding box center [196, 106] width 25 height 25
click at [194, 66] on button at bounding box center [196, 64] width 25 height 25
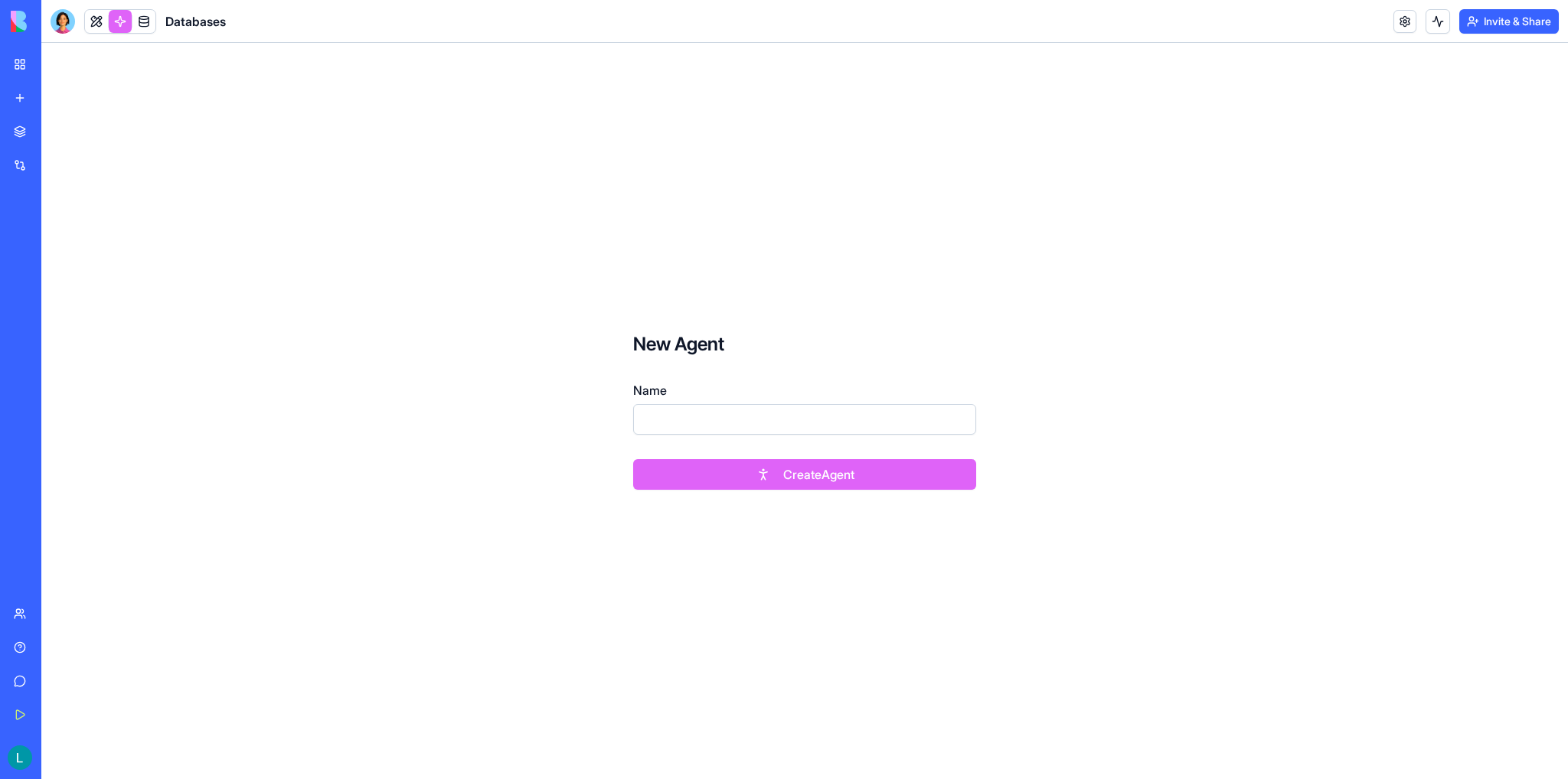
click at [95, 16] on link at bounding box center [96, 21] width 23 height 23
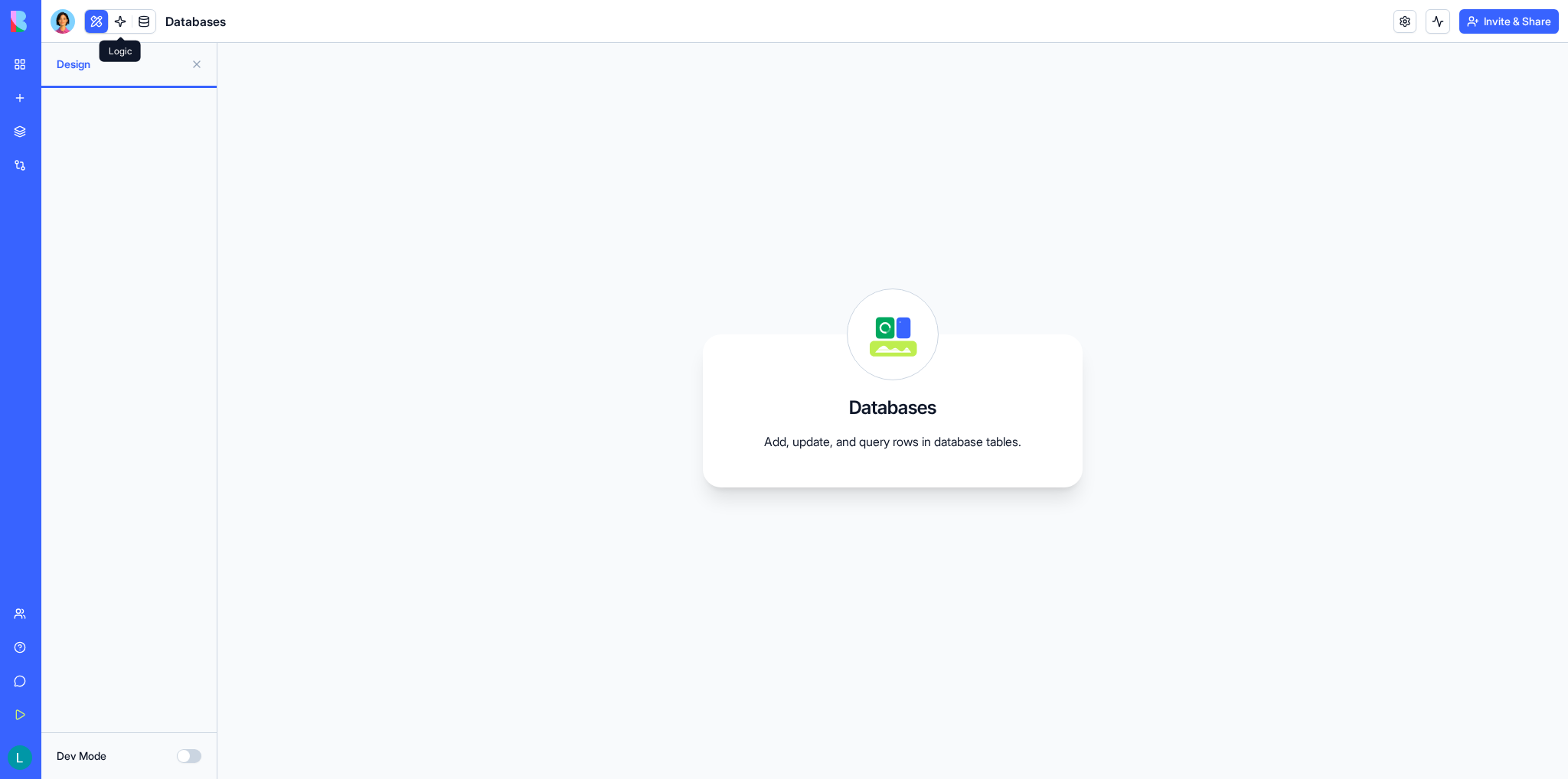
click at [116, 16] on link at bounding box center [120, 21] width 23 height 23
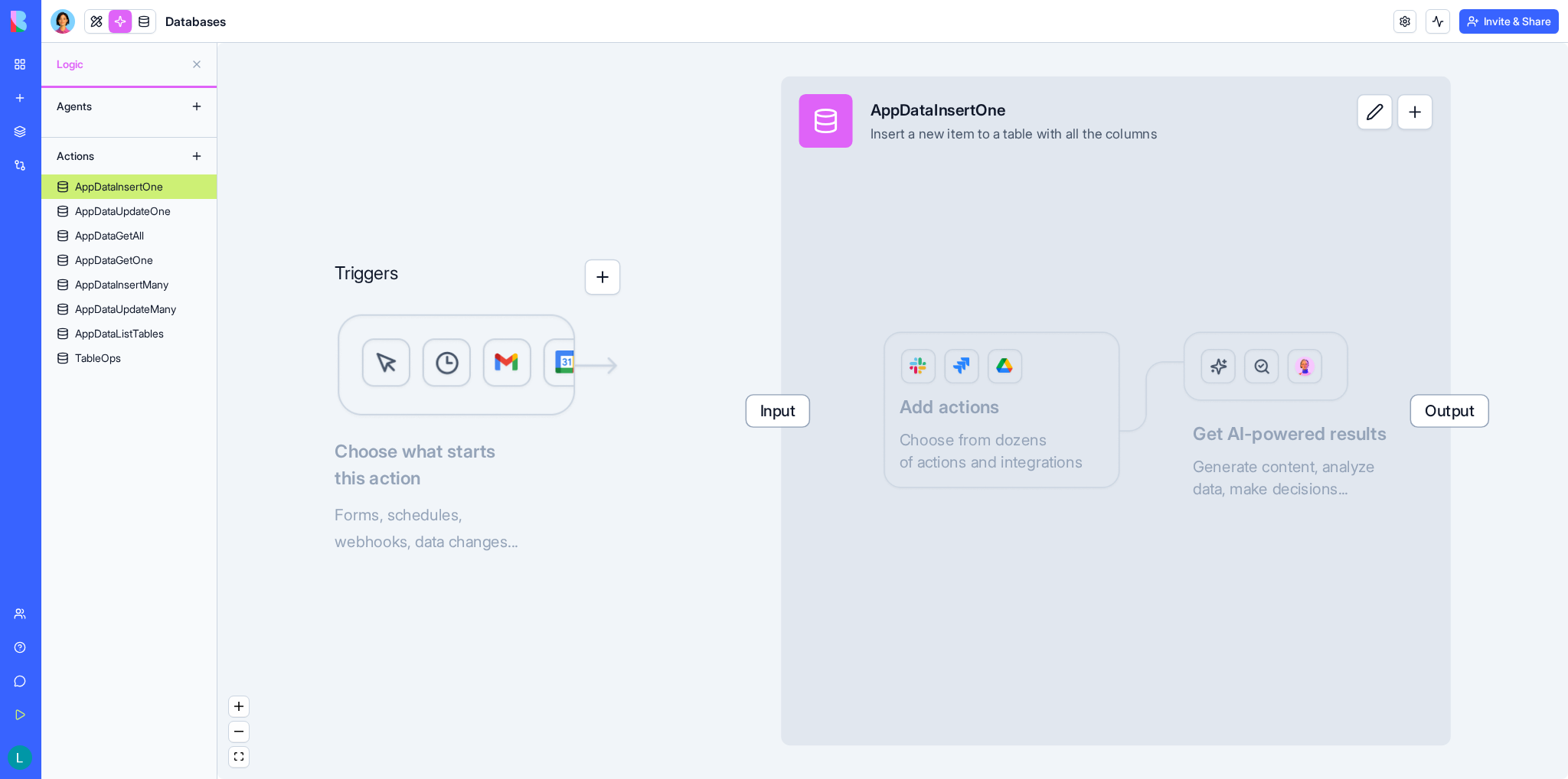
click at [76, 101] on div "Agents" at bounding box center [110, 106] width 122 height 25
click at [885, 124] on div "AppDataInsertOne Insert a new item to a table with all the columns" at bounding box center [1014, 120] width 287 height 53
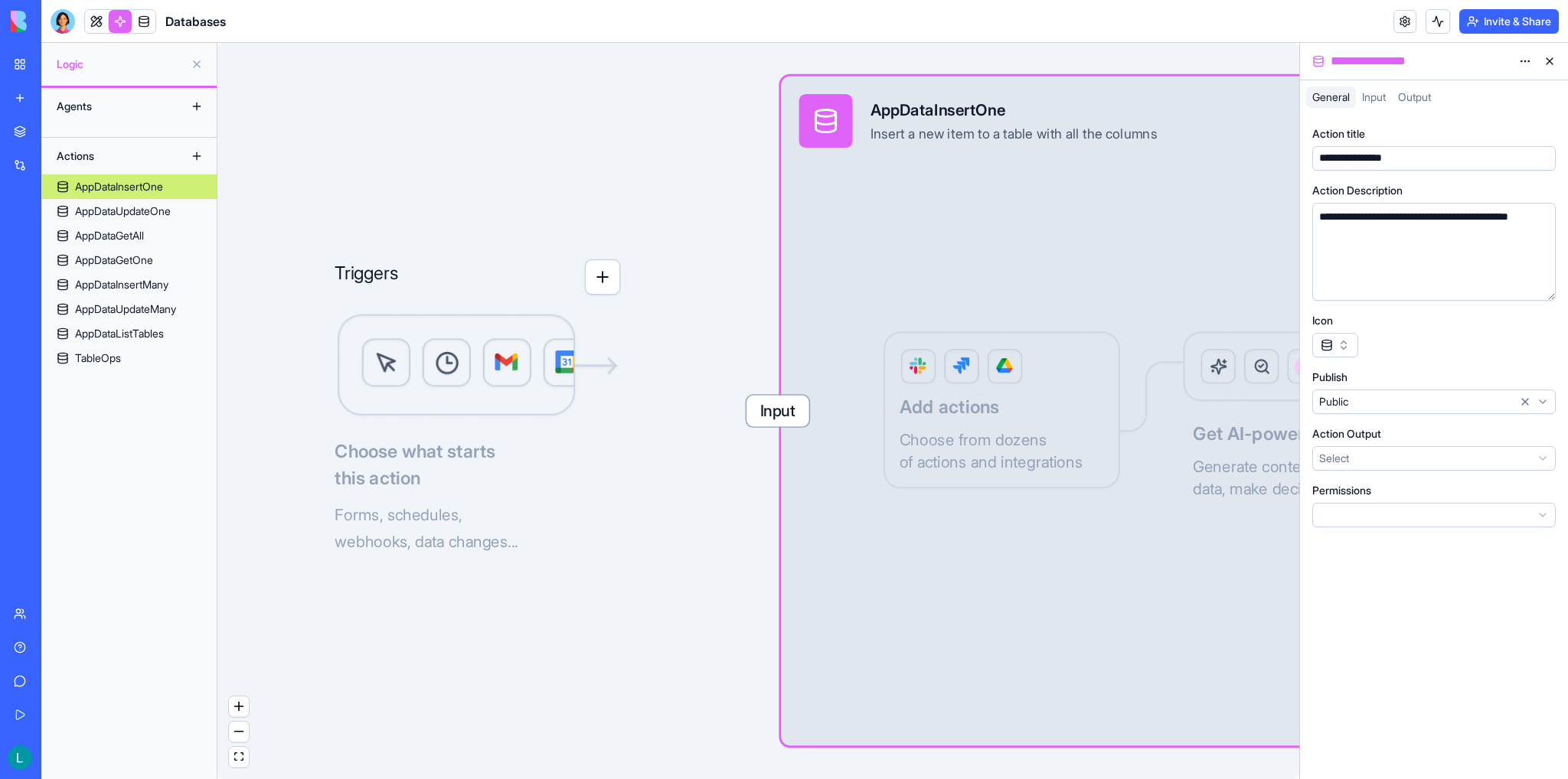
click at [104, 171] on div "Actions" at bounding box center [129, 155] width 175 height 36
click at [88, 142] on div "Actions" at bounding box center [129, 155] width 175 height 36
click at [72, 117] on div "Agents" at bounding box center [110, 106] width 122 height 25
click at [66, 110] on div "Agents" at bounding box center [110, 106] width 122 height 25
click at [70, 141] on div "Actions" at bounding box center [129, 155] width 175 height 36
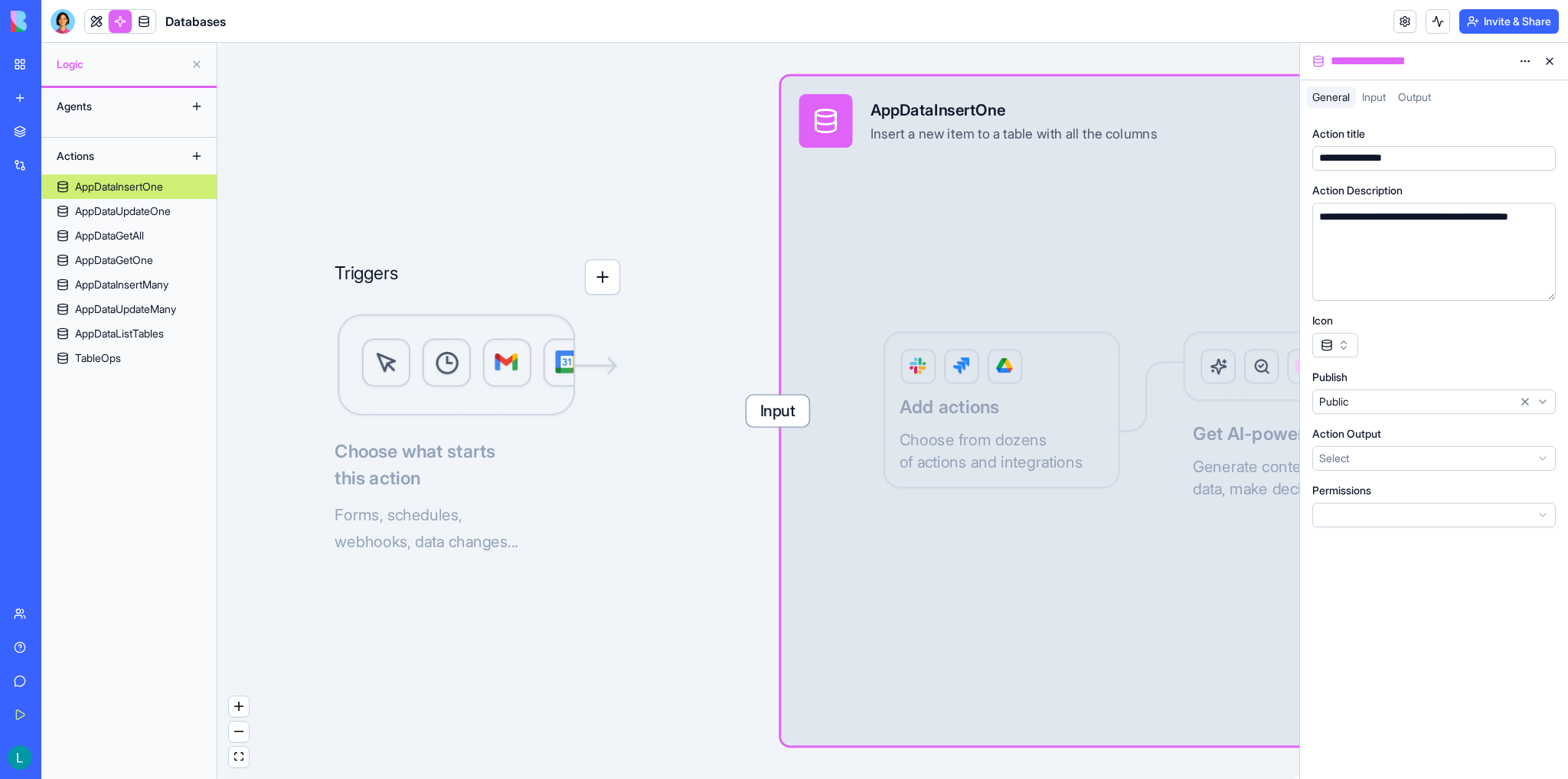
click at [61, 120] on div "Agents" at bounding box center [129, 106] width 175 height 36
click at [65, 123] on div "Agents" at bounding box center [129, 106] width 175 height 36
click at [75, 128] on div "Agents Actions AppDataInsertOne AppDataUpdateOne AppDataGetAll AppDataGetOne Ap…" at bounding box center [129, 434] width 175 height 691
click at [75, 129] on div "Agents Actions AppDataInsertOne AppDataUpdateOne AppDataGetAll AppDataGetOne Ap…" at bounding box center [129, 434] width 175 height 691
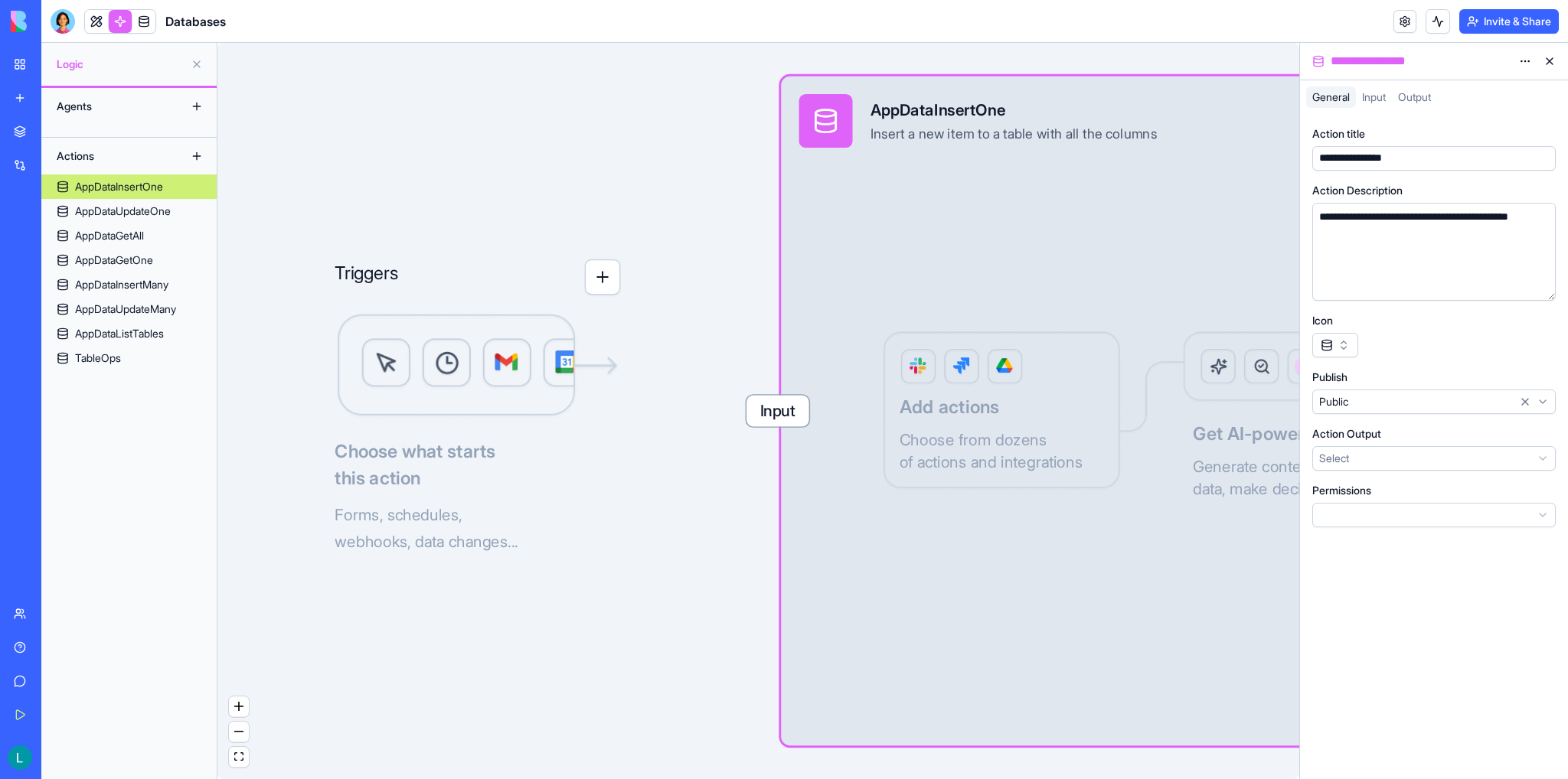
click at [77, 144] on div "Actions" at bounding box center [110, 156] width 122 height 25
click at [77, 136] on div "Agents Actions AppDataInsertOne AppDataUpdateOne AppDataGetAll AppDataGetOne Ap…" at bounding box center [129, 434] width 175 height 691
drag, startPoint x: 74, startPoint y: 123, endPoint x: 66, endPoint y: 120, distance: 8.5
click at [74, 123] on div "Agents" at bounding box center [129, 106] width 175 height 36
click at [97, 215] on div "AppDataUpdateOne" at bounding box center [122, 211] width 96 height 15
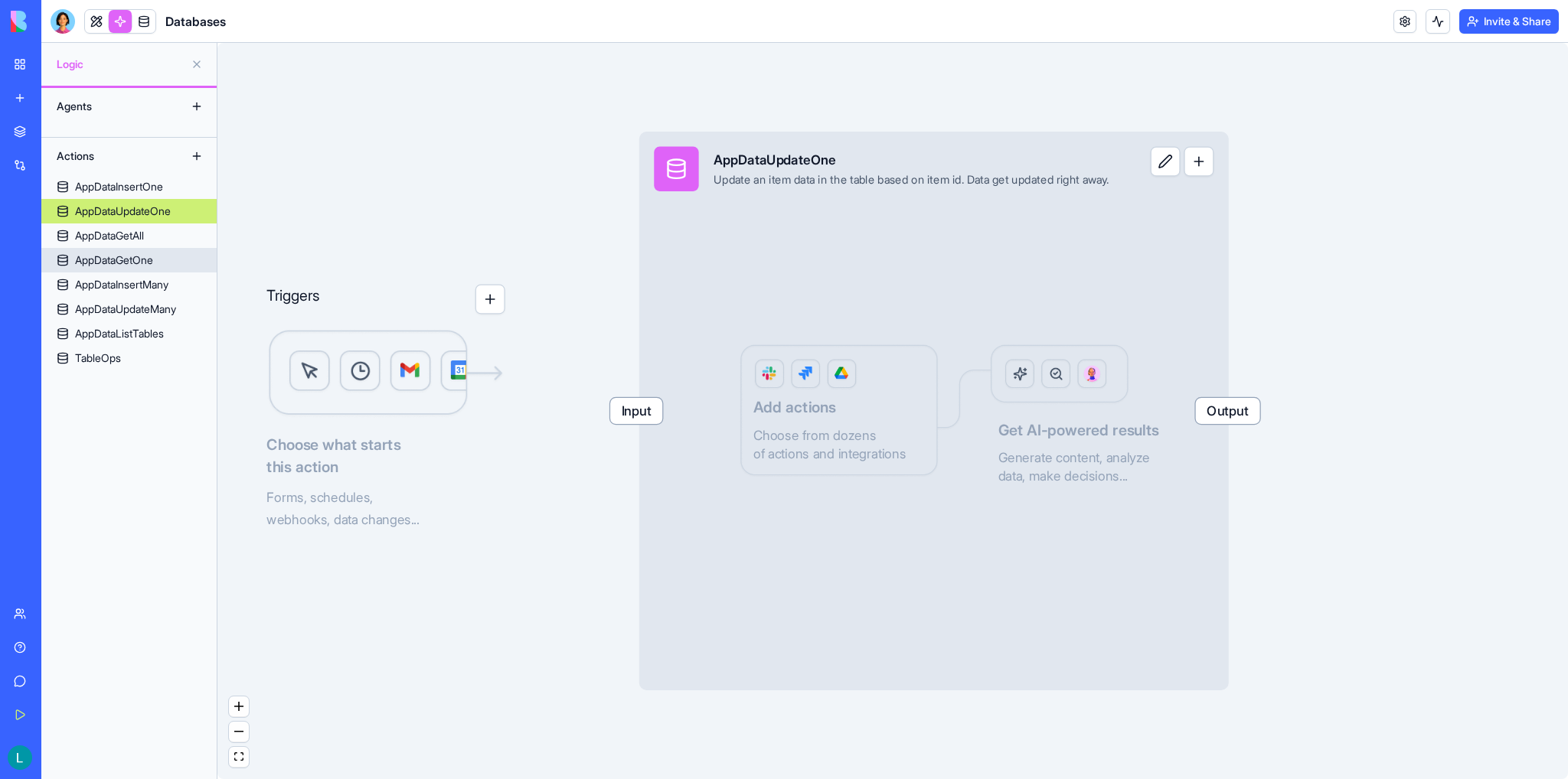
click at [95, 249] on link "AppDataGetOne" at bounding box center [129, 260] width 175 height 25
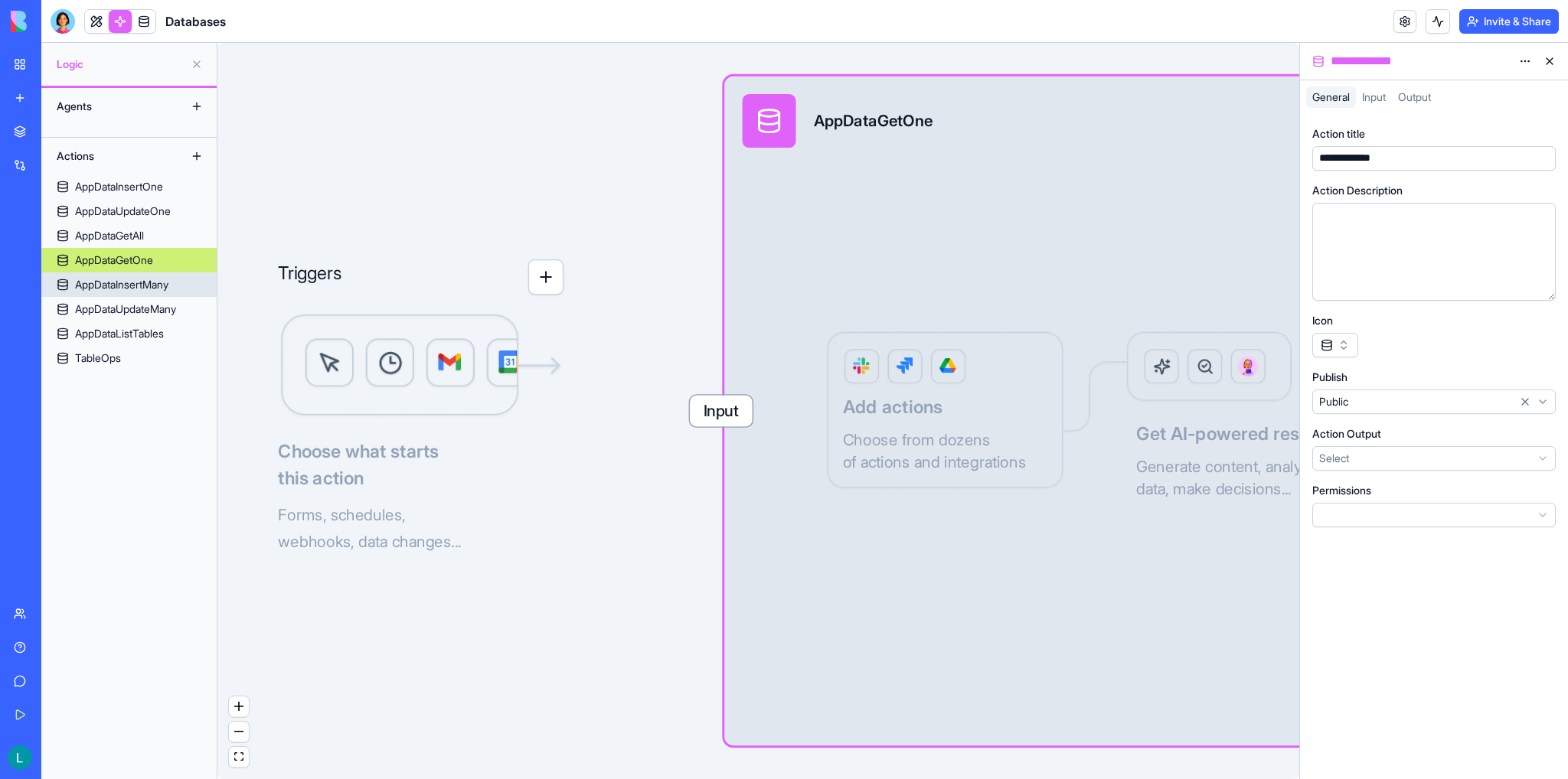
click at [97, 284] on div "AppDataInsertMany" at bounding box center [121, 284] width 93 height 15
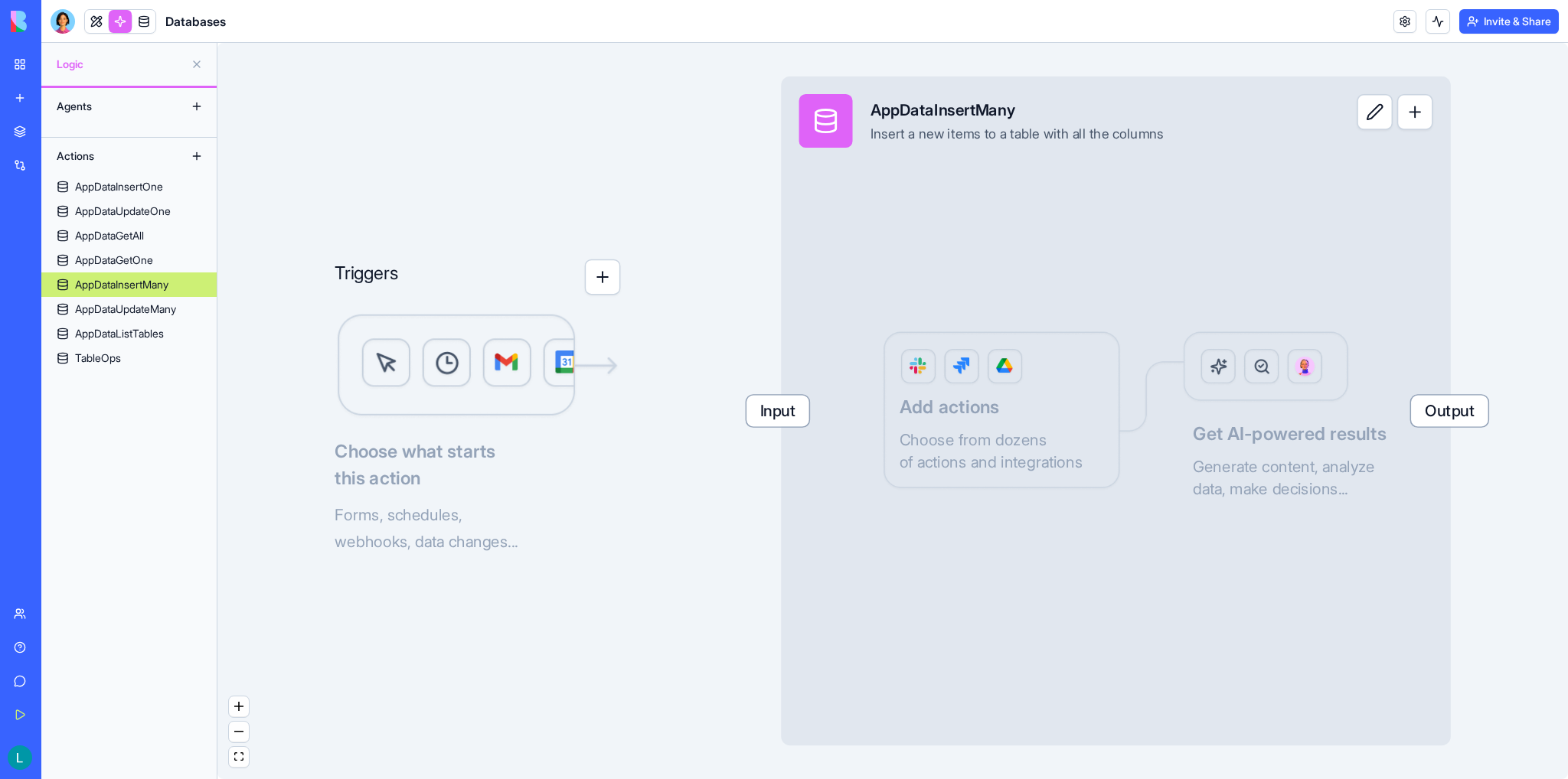
click at [98, 23] on link at bounding box center [96, 21] width 23 height 23
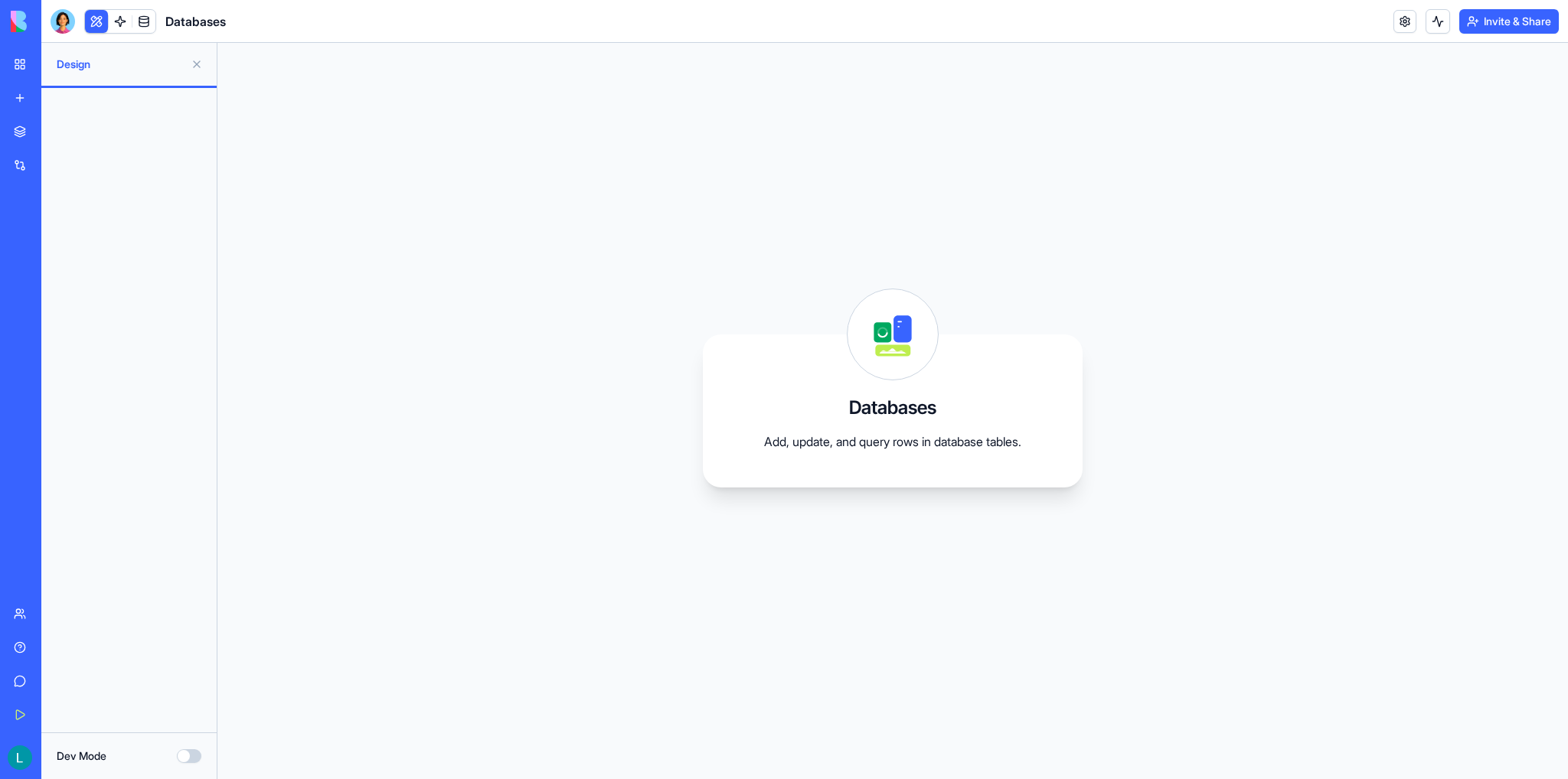
click at [52, 226] on link "GlowCut" at bounding box center [35, 238] width 61 height 31
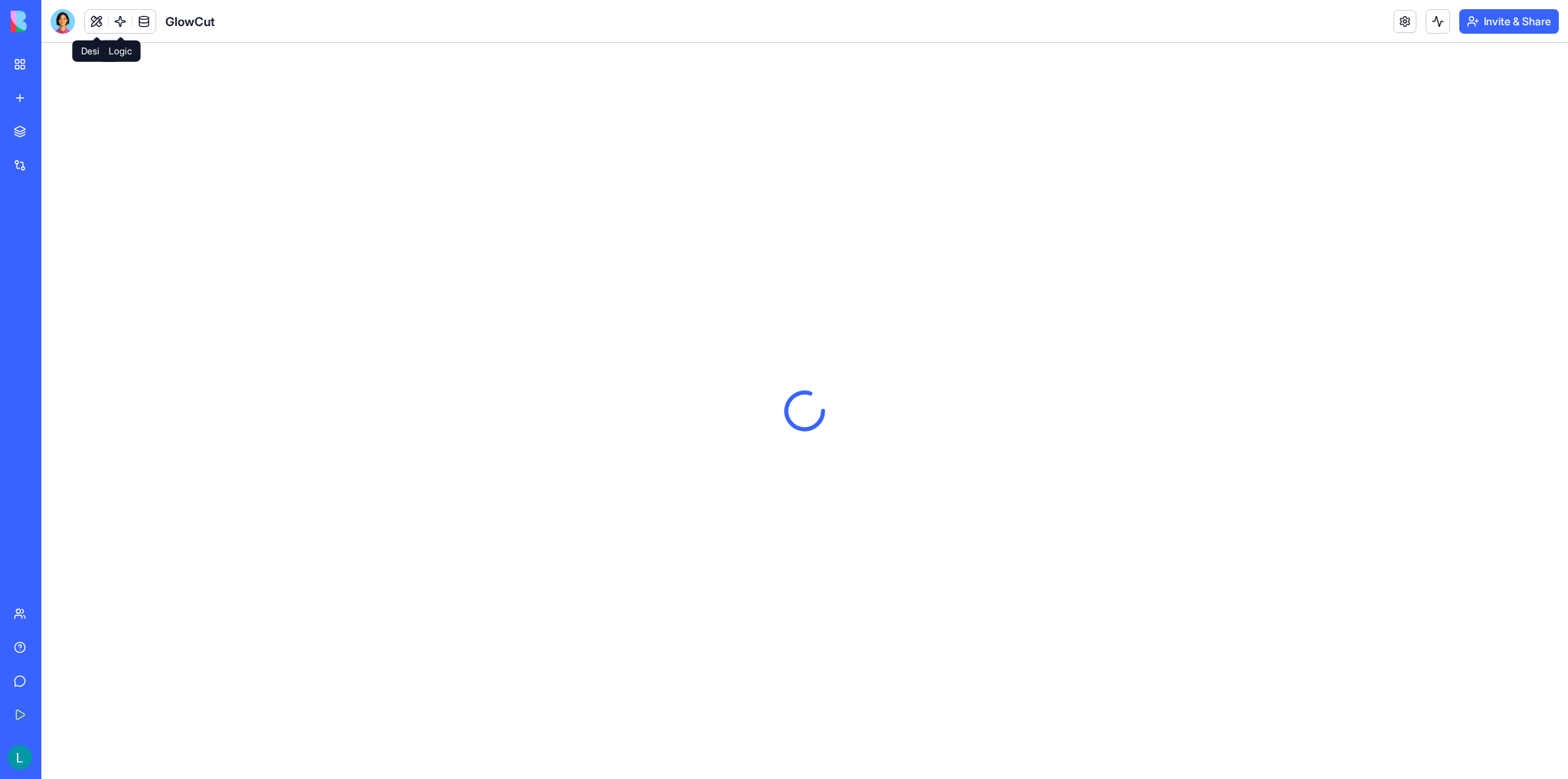
click at [121, 20] on link at bounding box center [120, 21] width 23 height 23
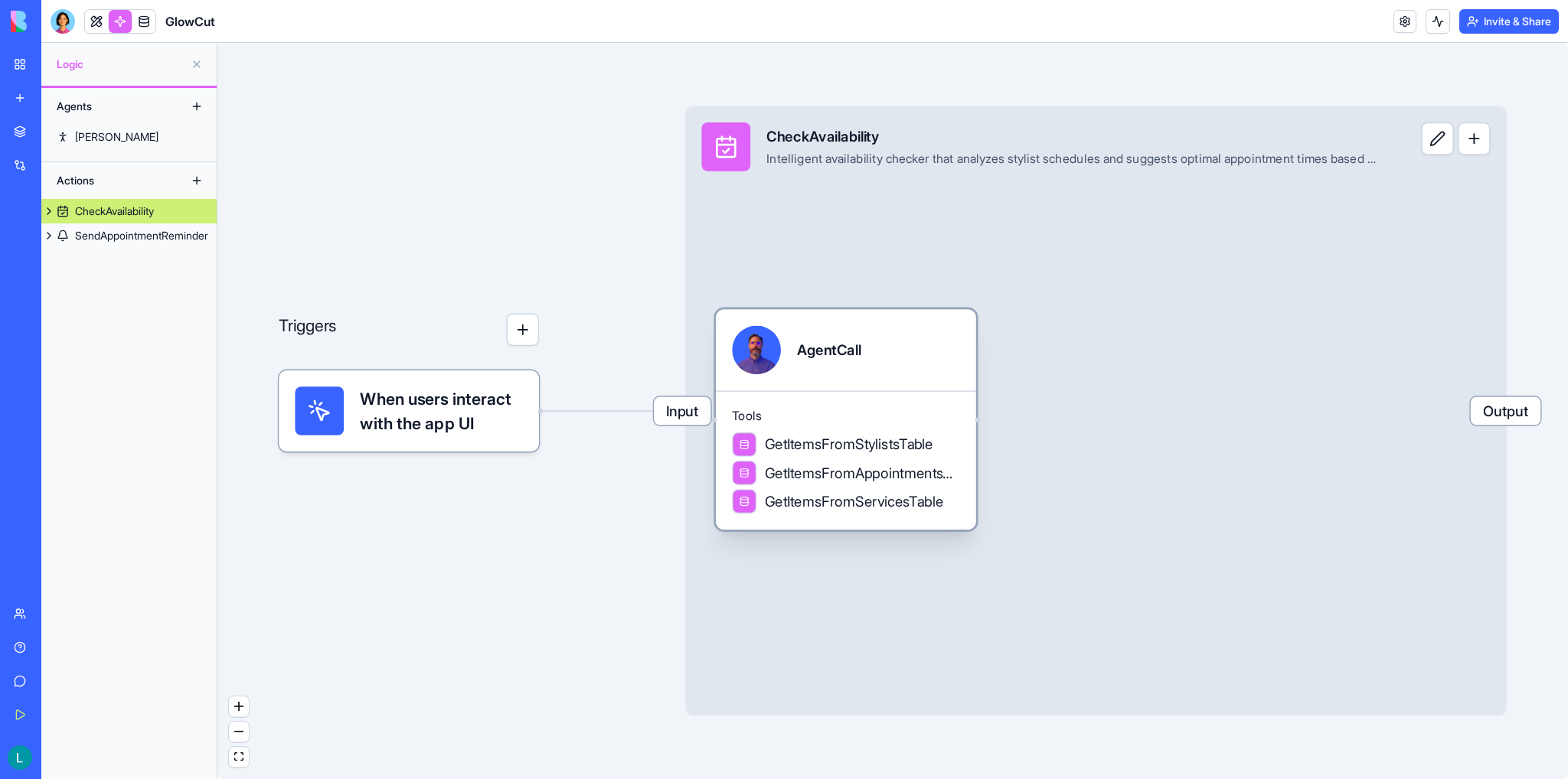
click at [851, 367] on div "AgentCall" at bounding box center [829, 350] width 65 height 49
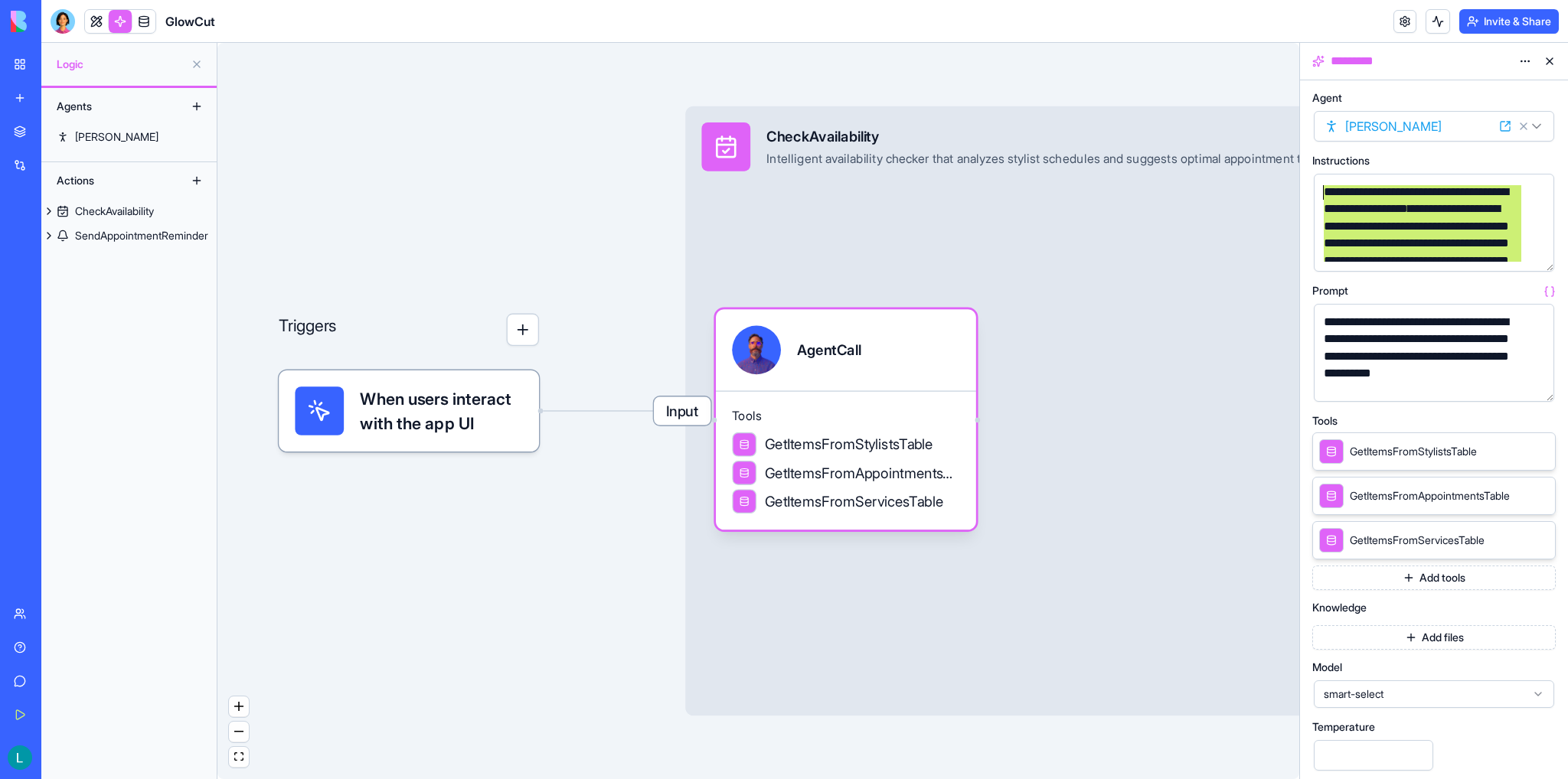
drag, startPoint x: 1435, startPoint y: 255, endPoint x: 1308, endPoint y: 184, distance: 145.5
click at [1308, 184] on div "**********" at bounding box center [1434, 429] width 268 height 698
click at [1325, 196] on div "**********" at bounding box center [1420, 261] width 204 height 154
drag, startPoint x: 1330, startPoint y: 192, endPoint x: 1443, endPoint y: 260, distance: 131.9
click at [1443, 260] on div "**********" at bounding box center [1420, 185] width 204 height 154
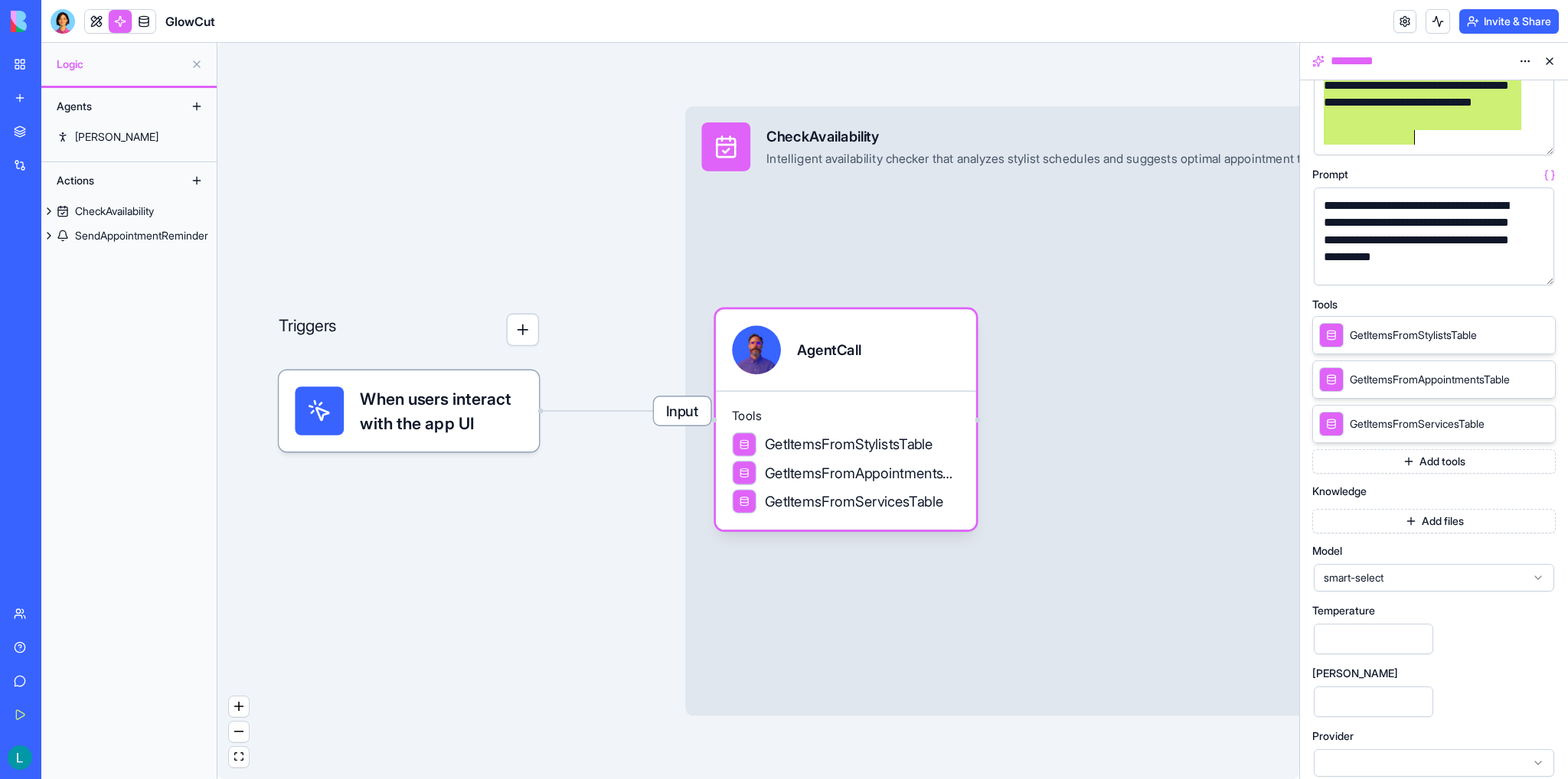
scroll to position [127, 0]
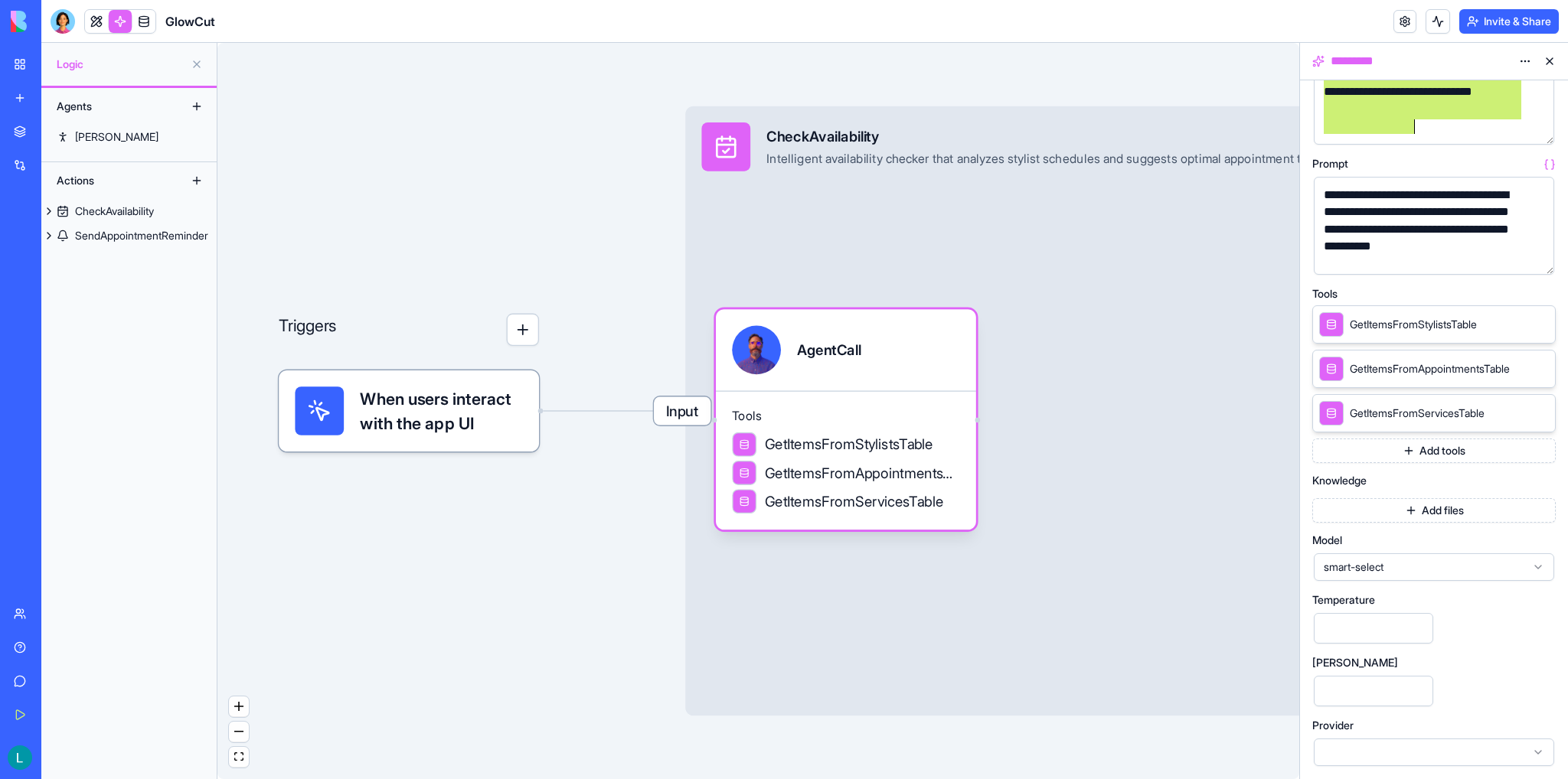
click at [1374, 563] on span "smart-select" at bounding box center [1425, 567] width 202 height 15
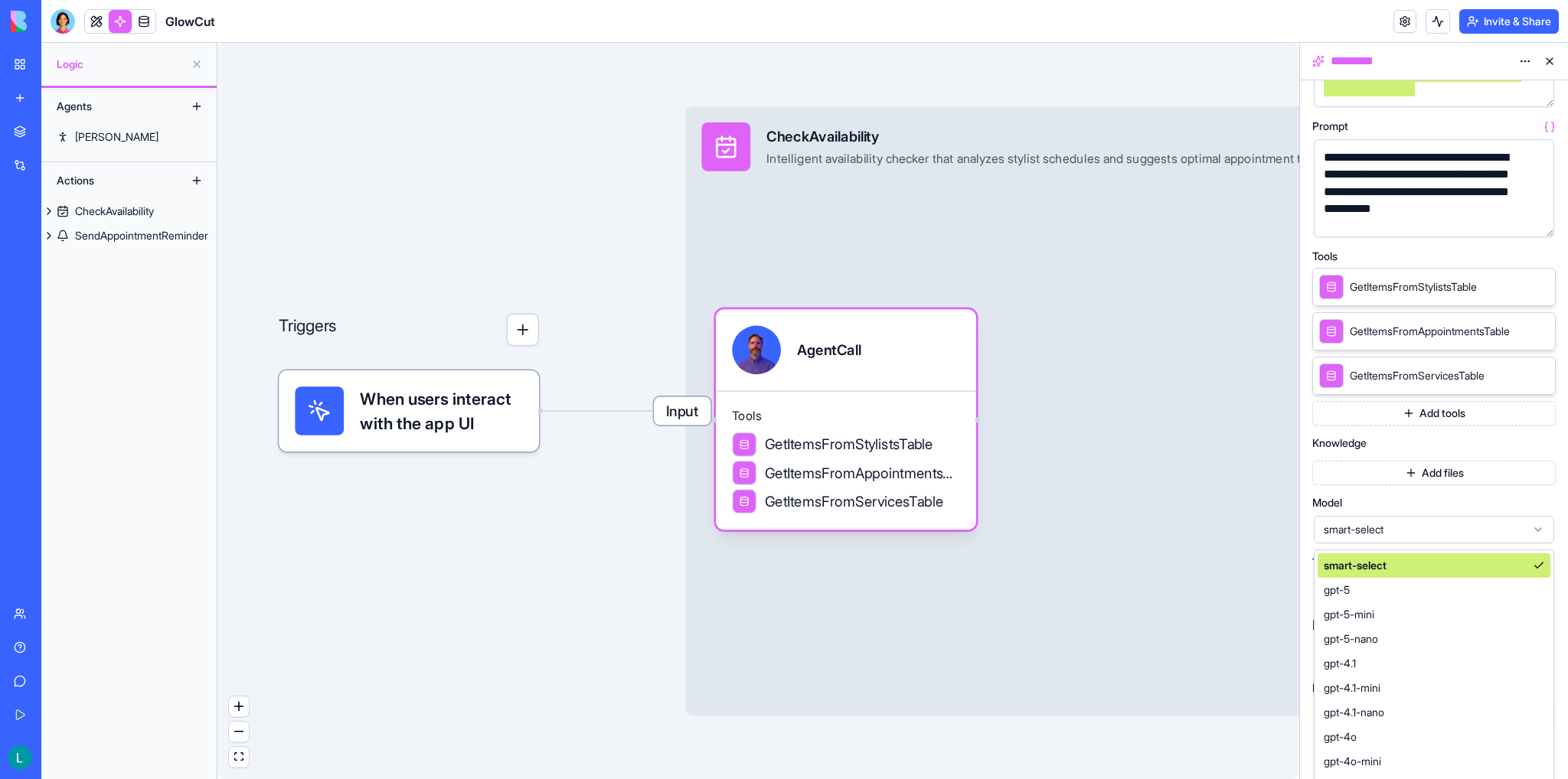
click at [1403, 522] on span "smart-select" at bounding box center [1425, 530] width 202 height 15
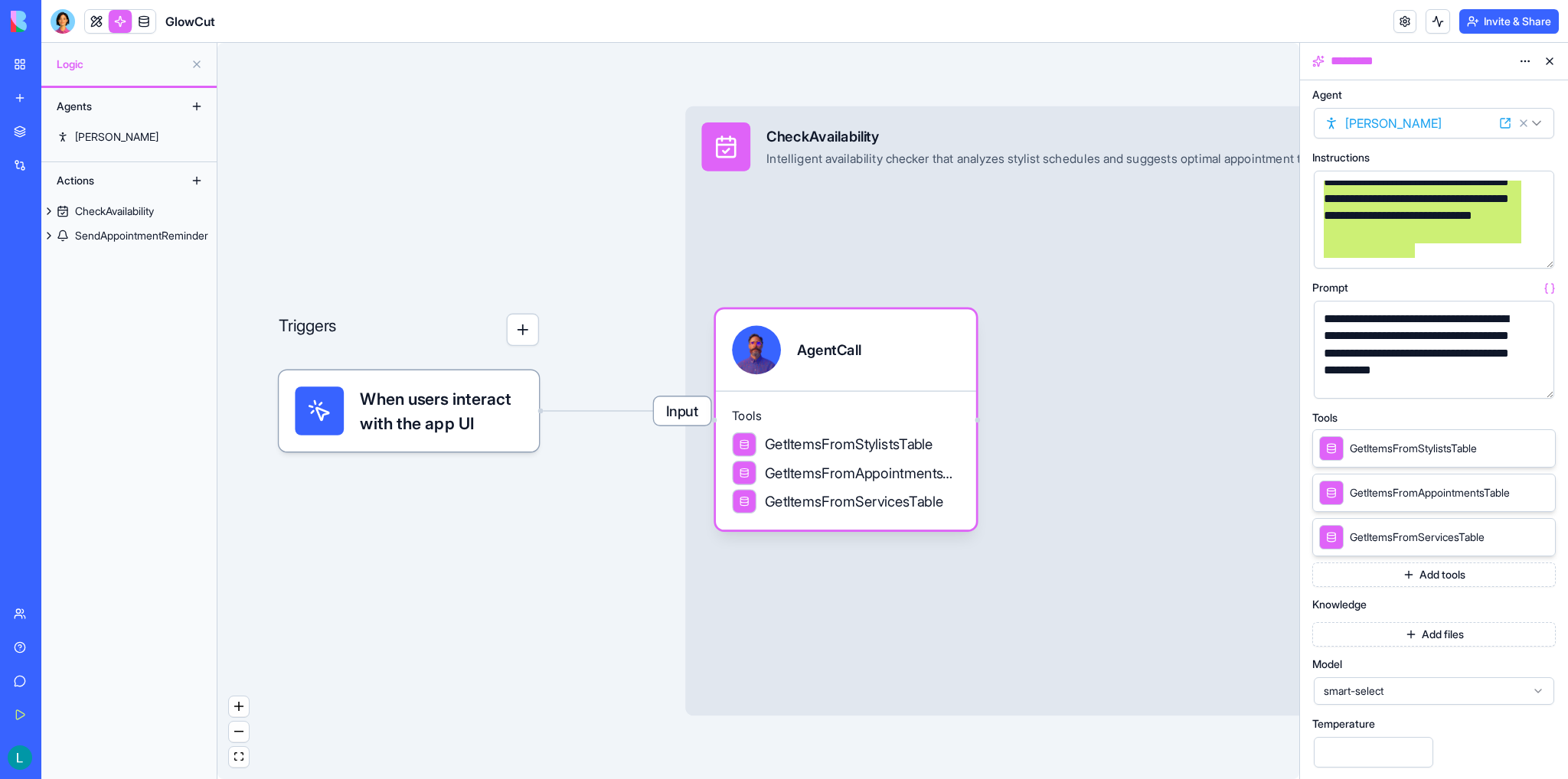
scroll to position [0, 0]
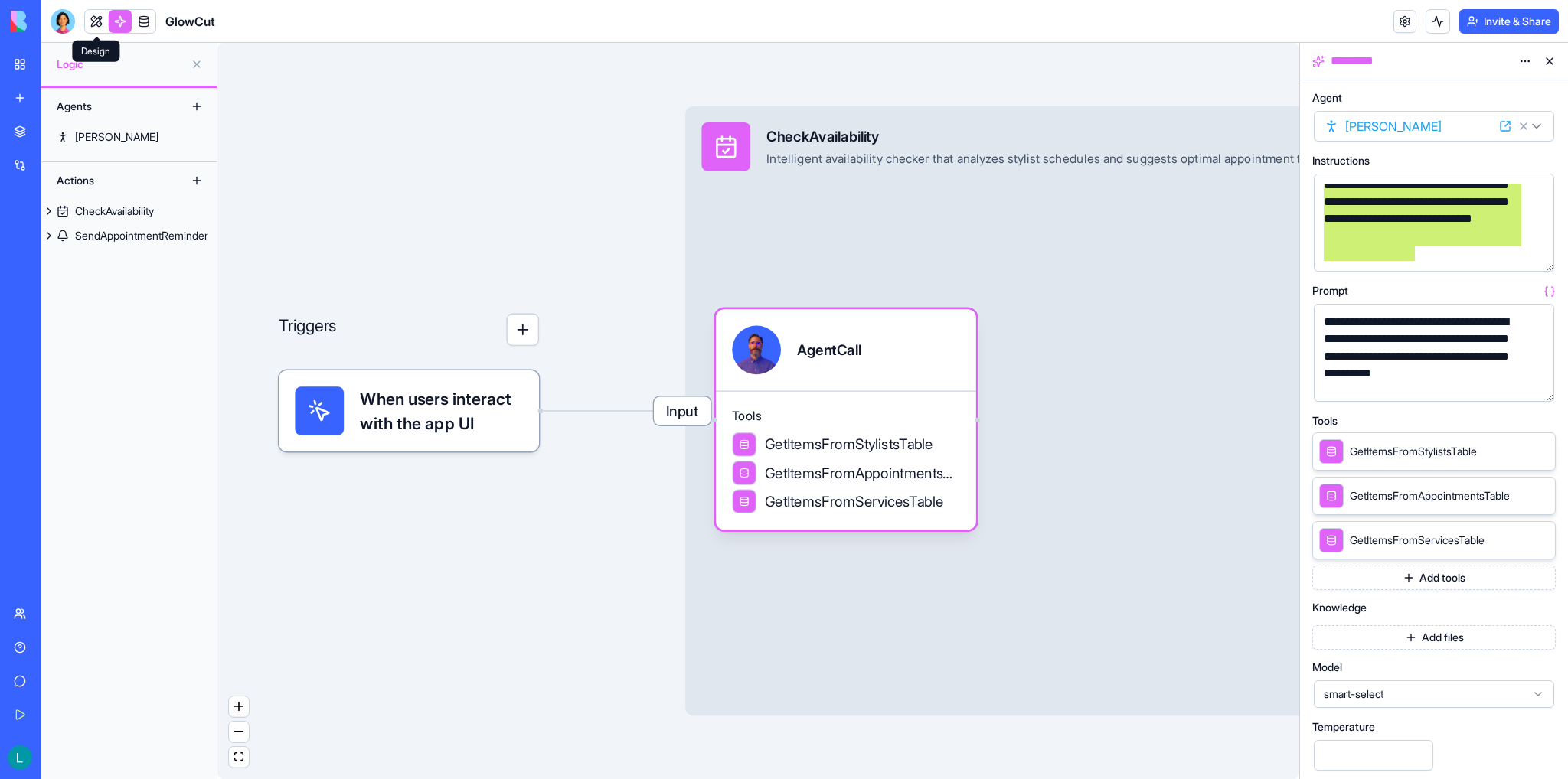
click at [102, 20] on link at bounding box center [96, 21] width 23 height 23
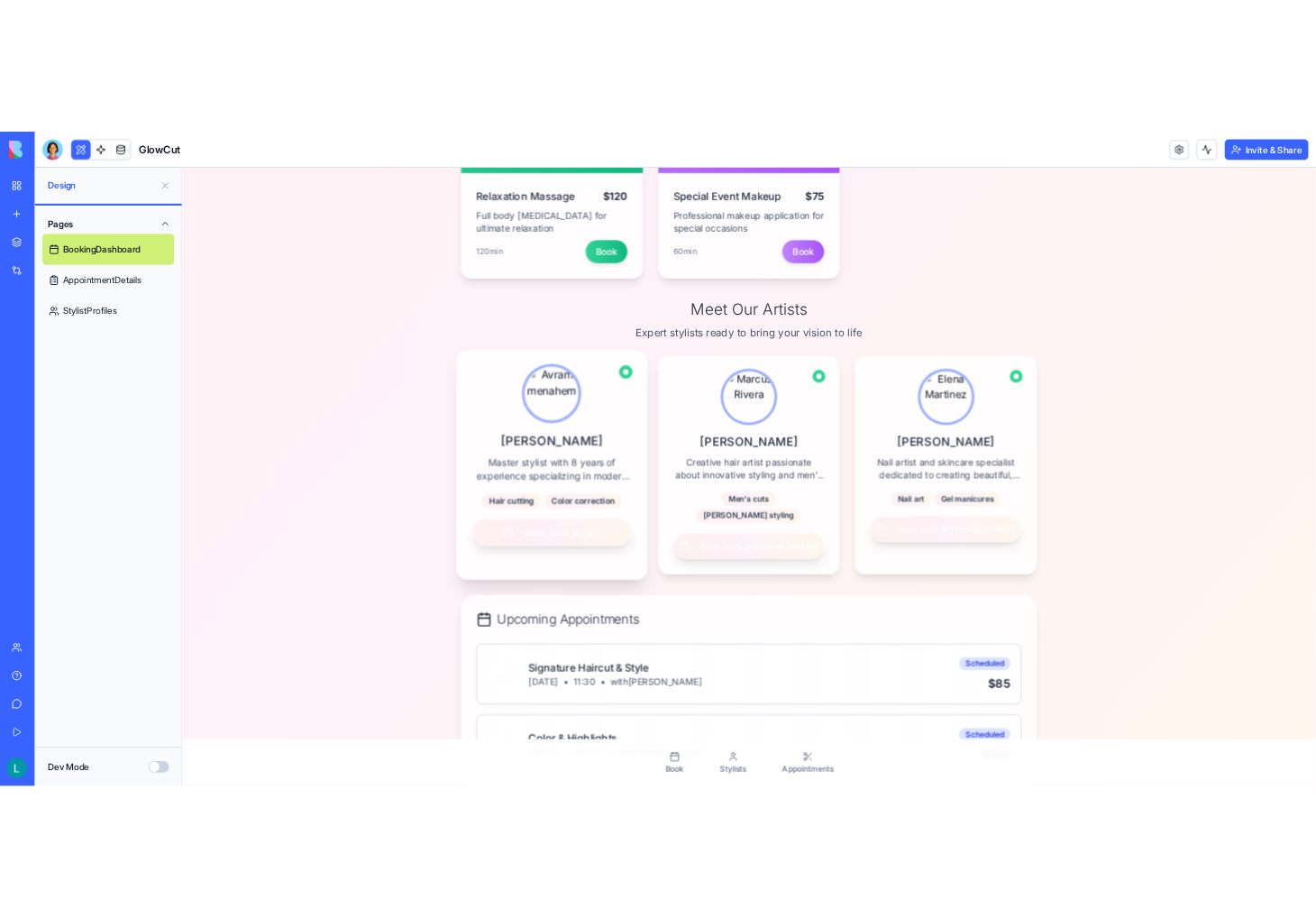
scroll to position [884, 0]
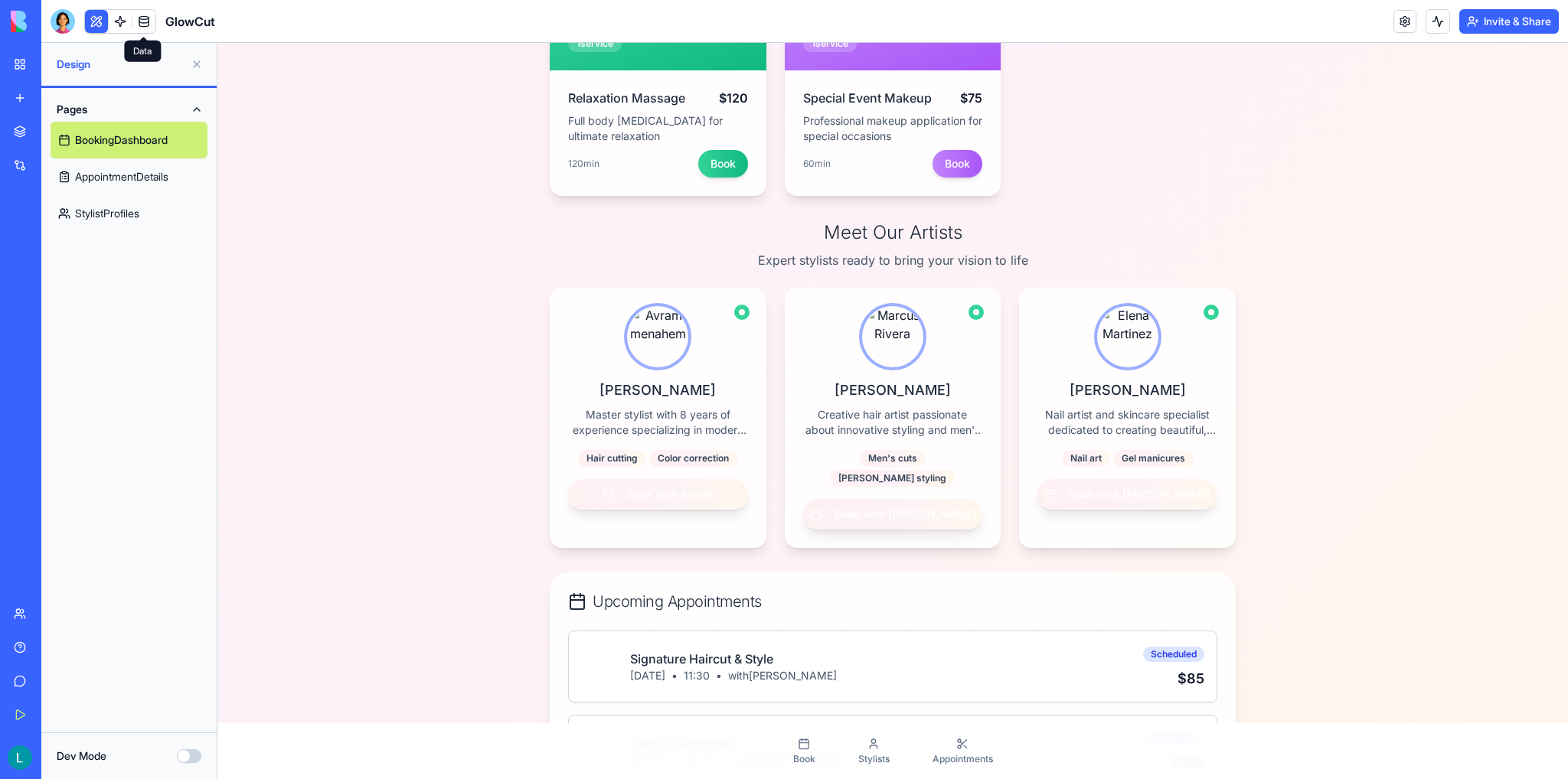
click at [149, 20] on link at bounding box center [143, 21] width 23 height 23
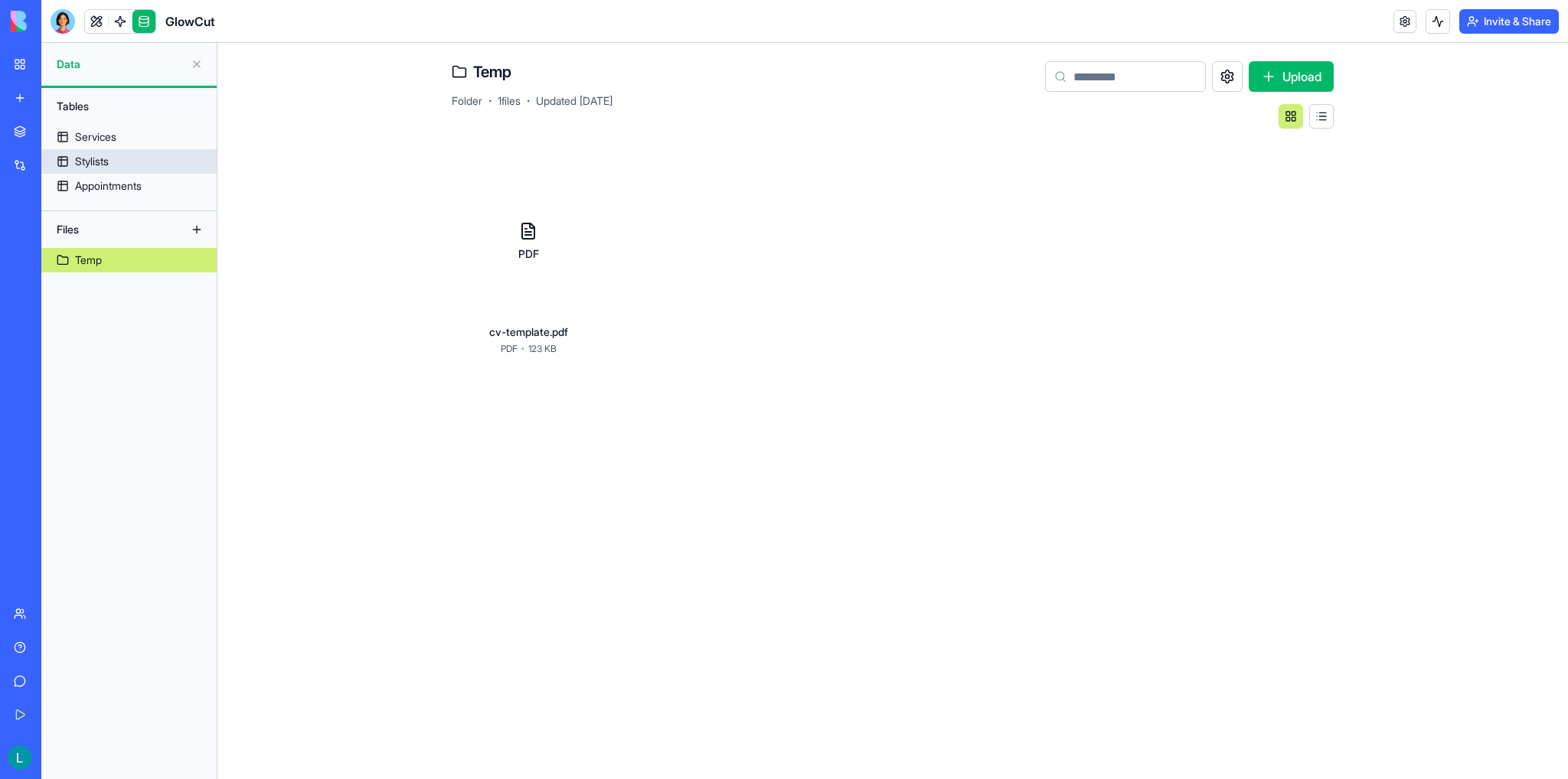
click at [109, 160] on div "Stylists" at bounding box center [92, 161] width 34 height 15
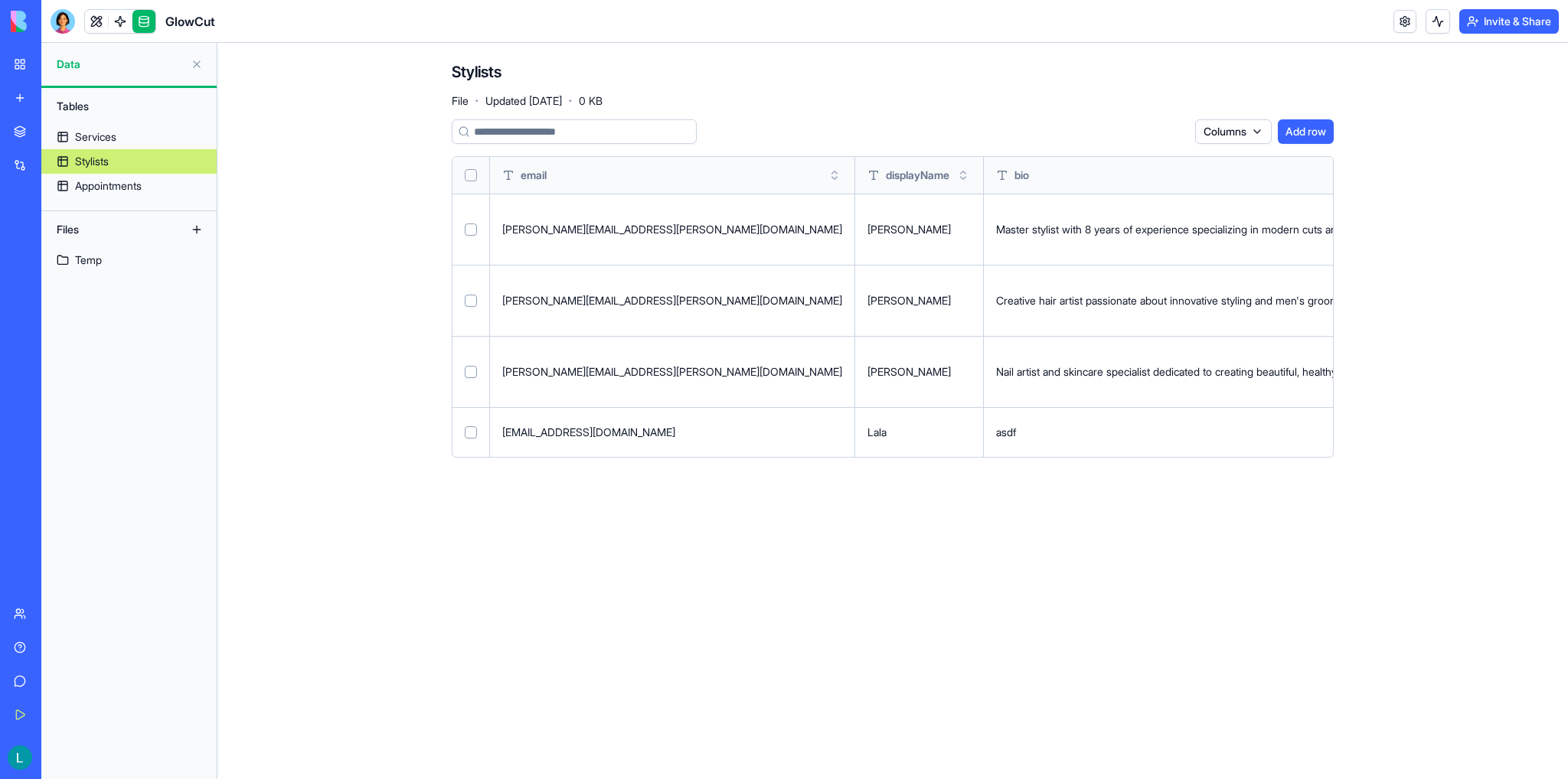
click at [855, 237] on td "Avram menahem" at bounding box center [919, 229] width 128 height 71
click at [0, 0] on button at bounding box center [0, 0] width 0 height 0
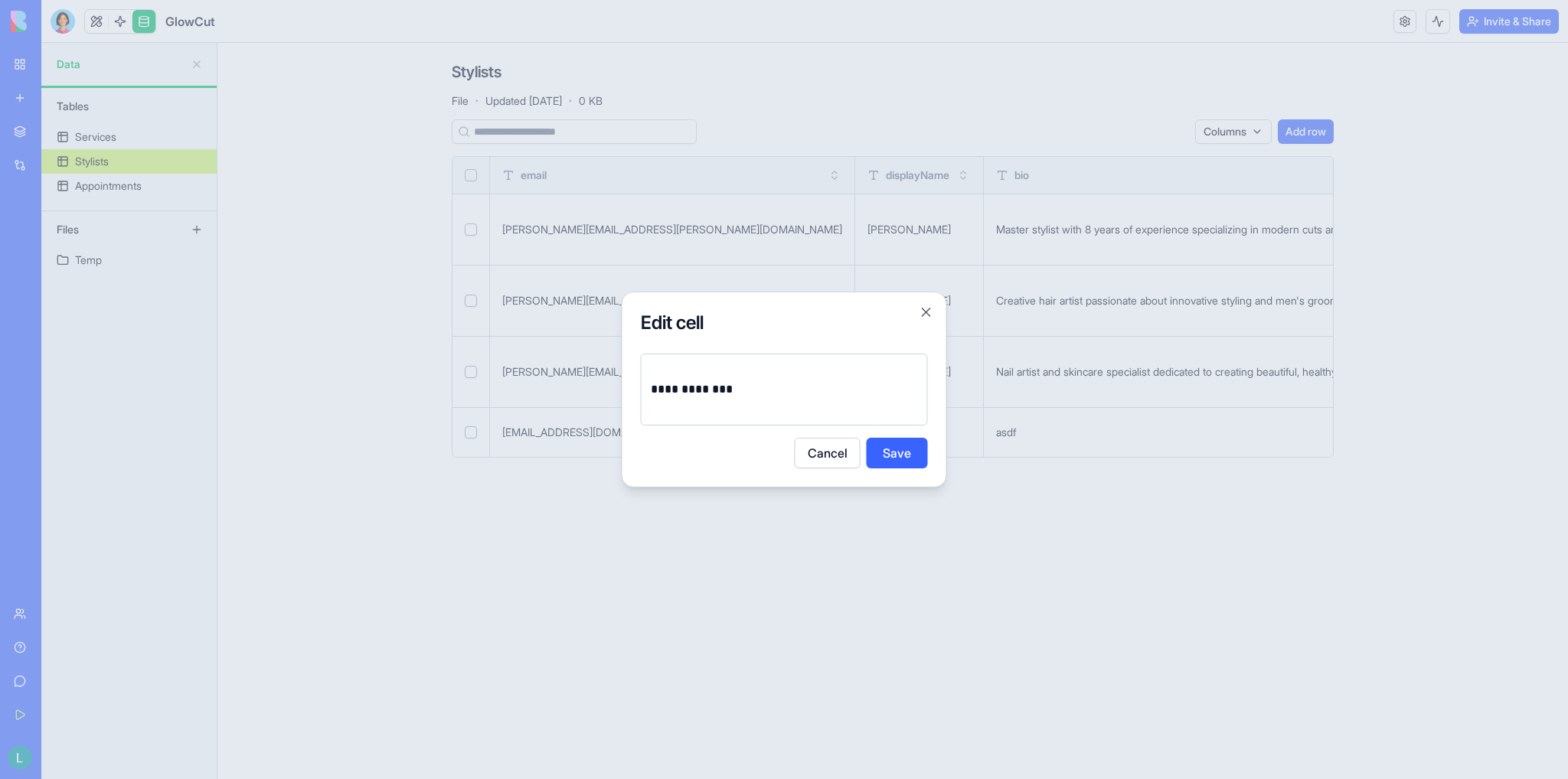
click at [714, 385] on p "**********" at bounding box center [784, 389] width 268 height 21
click at [901, 462] on button "Save" at bounding box center [897, 453] width 61 height 31
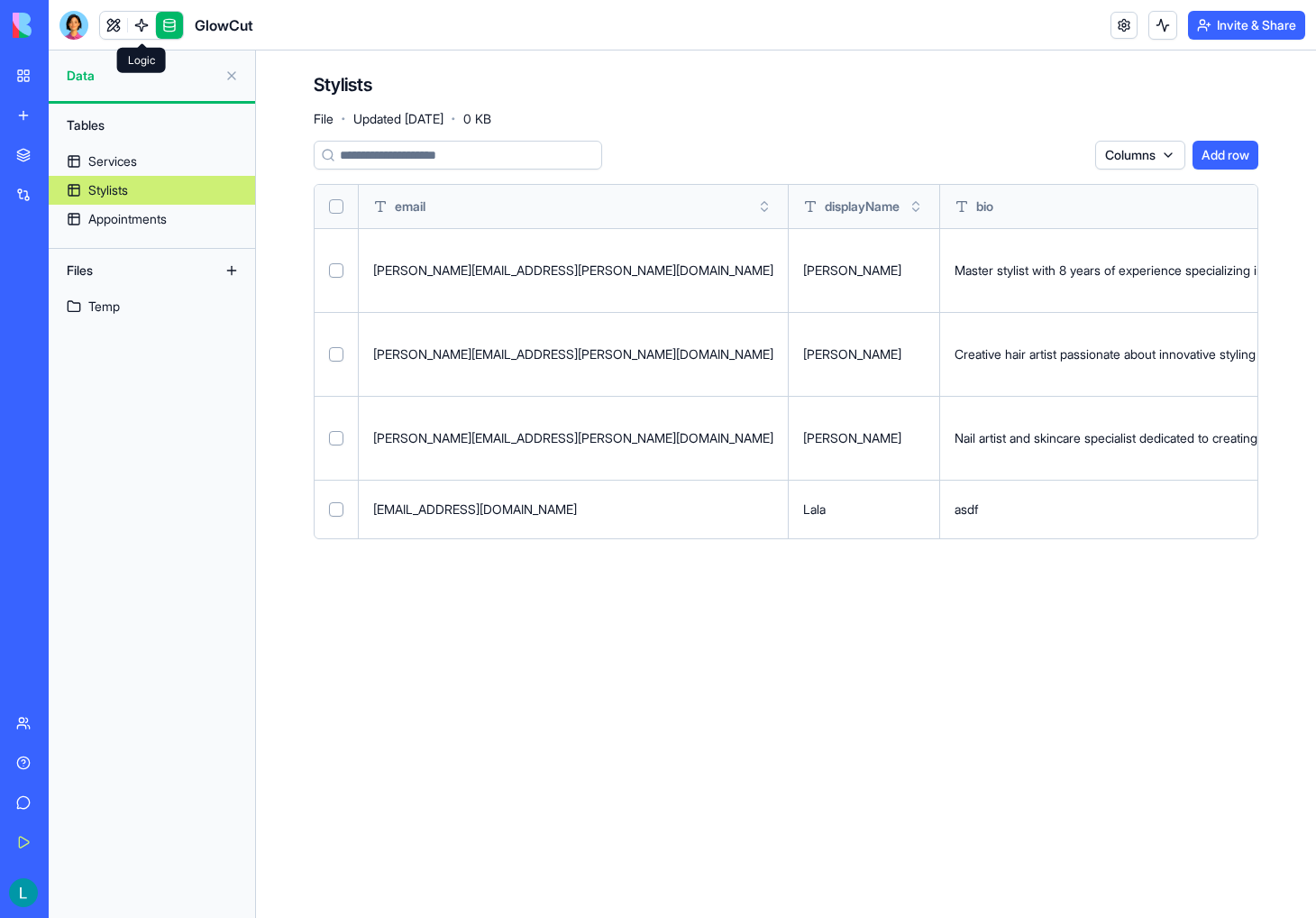
click at [133, 25] on link at bounding box center [141, 25] width 27 height 27
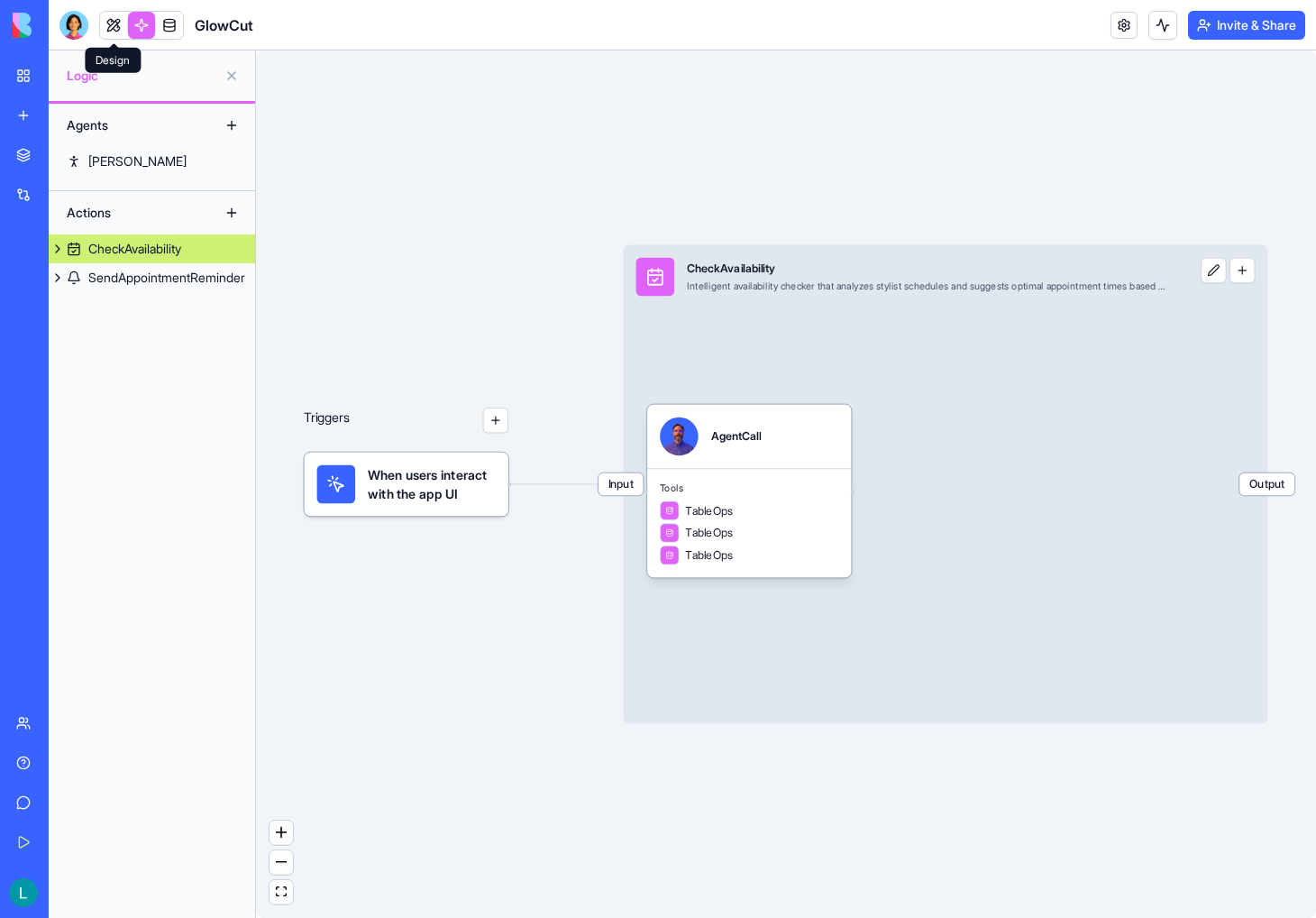
click at [100, 21] on link at bounding box center [113, 25] width 27 height 27
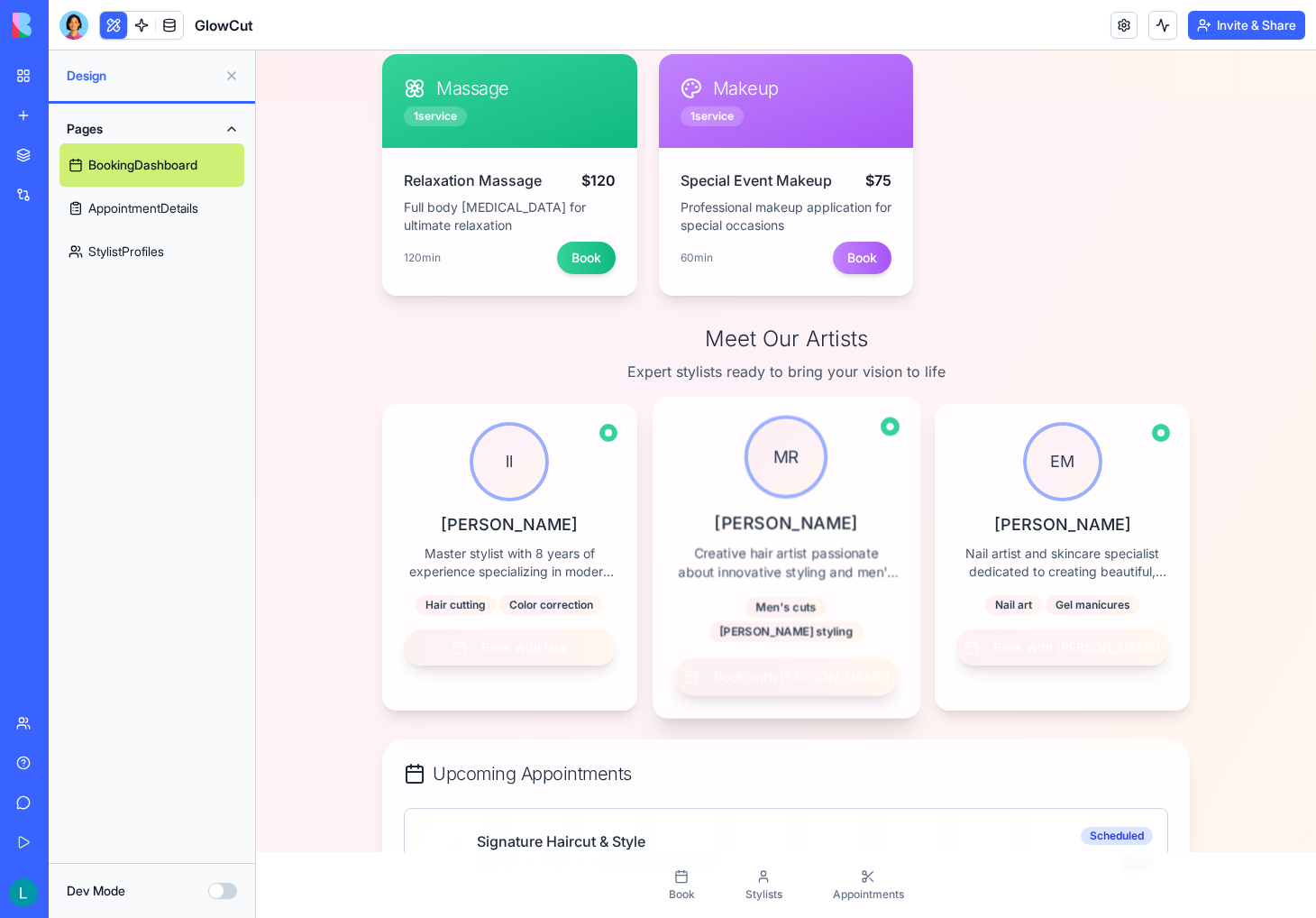
scroll to position [902, 0]
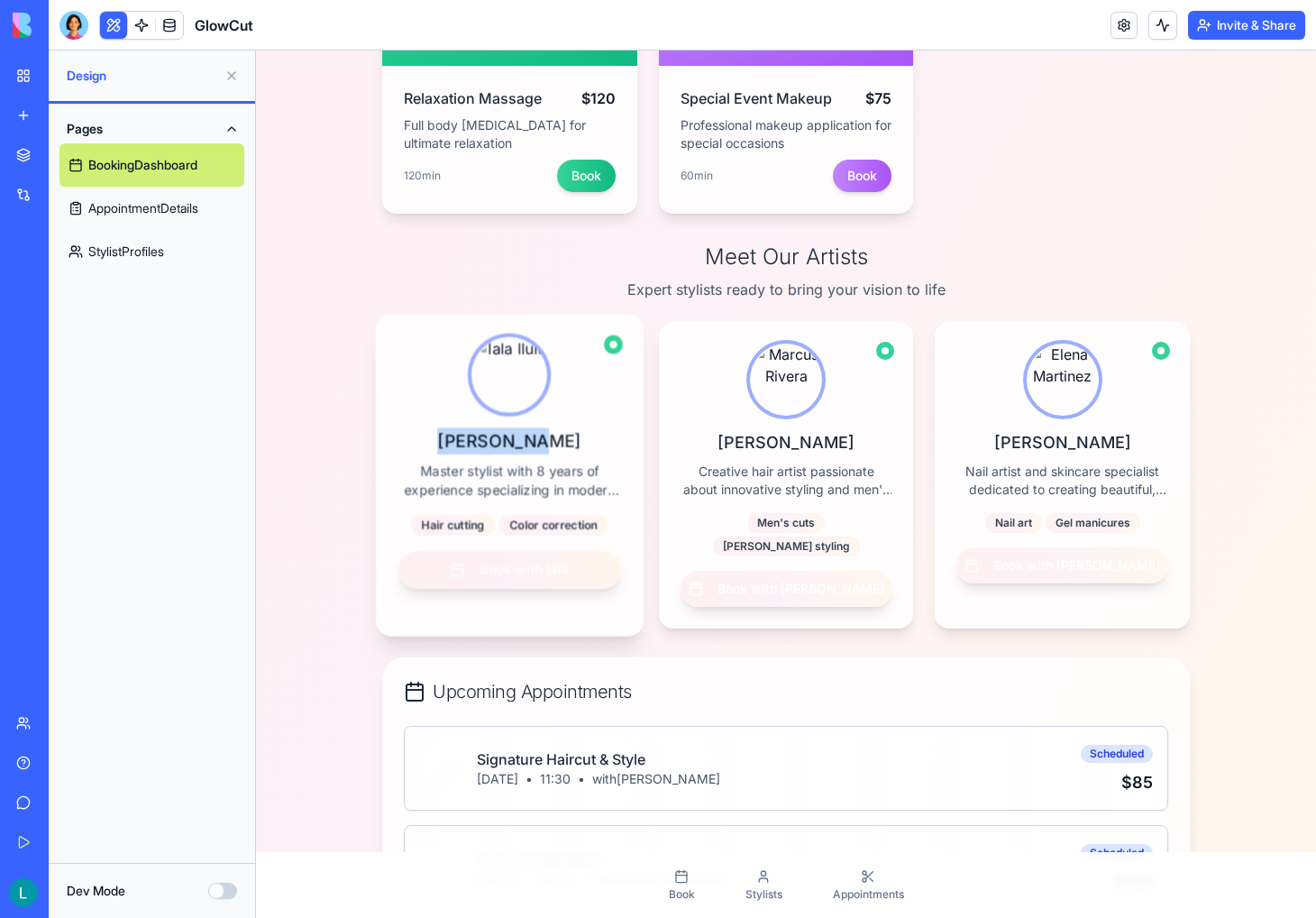
drag, startPoint x: 466, startPoint y: 444, endPoint x: 544, endPoint y: 443, distance: 77.5
click at [544, 443] on h3 "[PERSON_NAME]" at bounding box center [510, 441] width 222 height 26
click at [550, 439] on h3 "[PERSON_NAME]" at bounding box center [510, 441] width 222 height 26
click at [133, 25] on link at bounding box center [141, 25] width 27 height 27
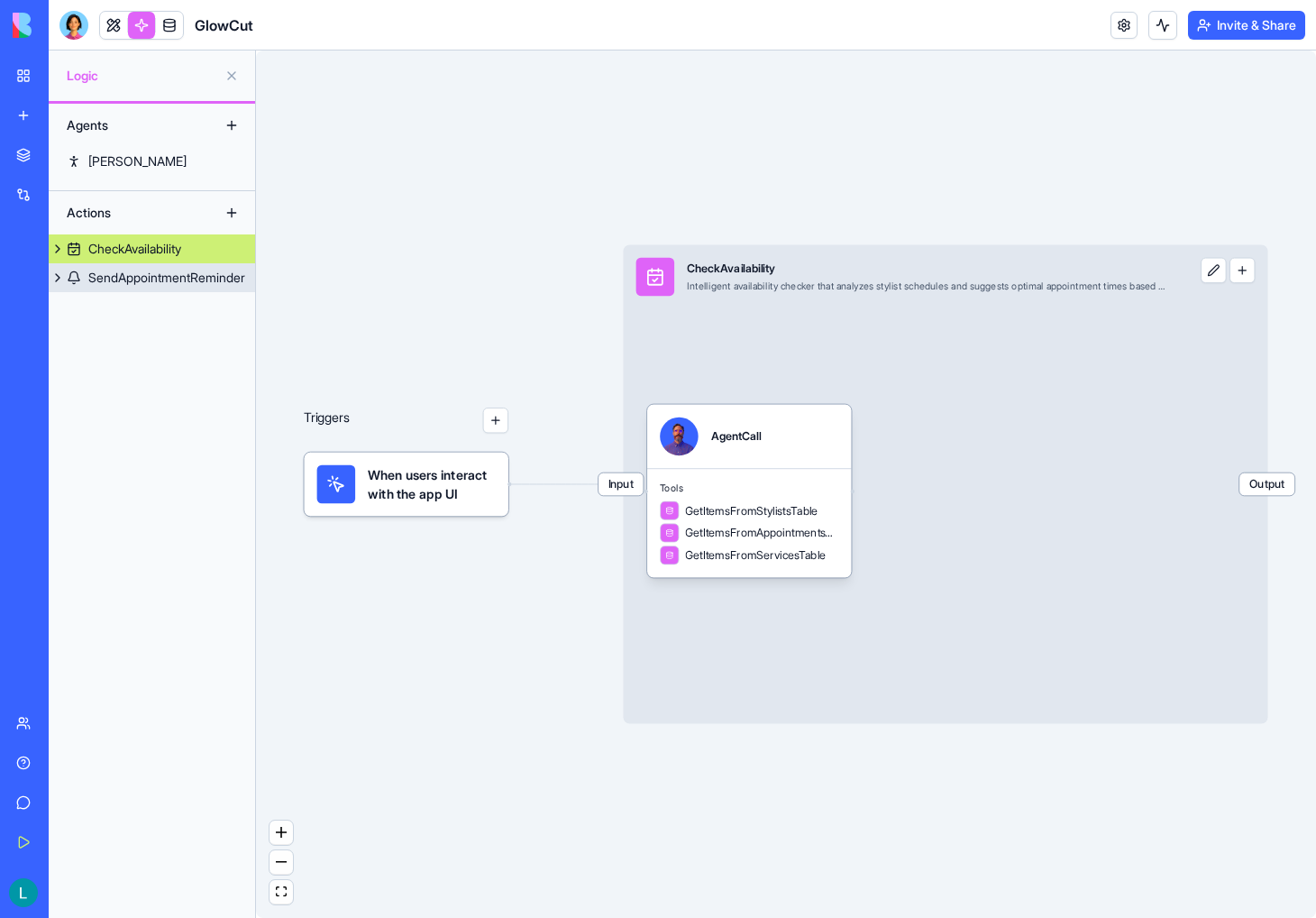
click at [110, 279] on div "SendAppointmentReminder" at bounding box center [166, 278] width 157 height 18
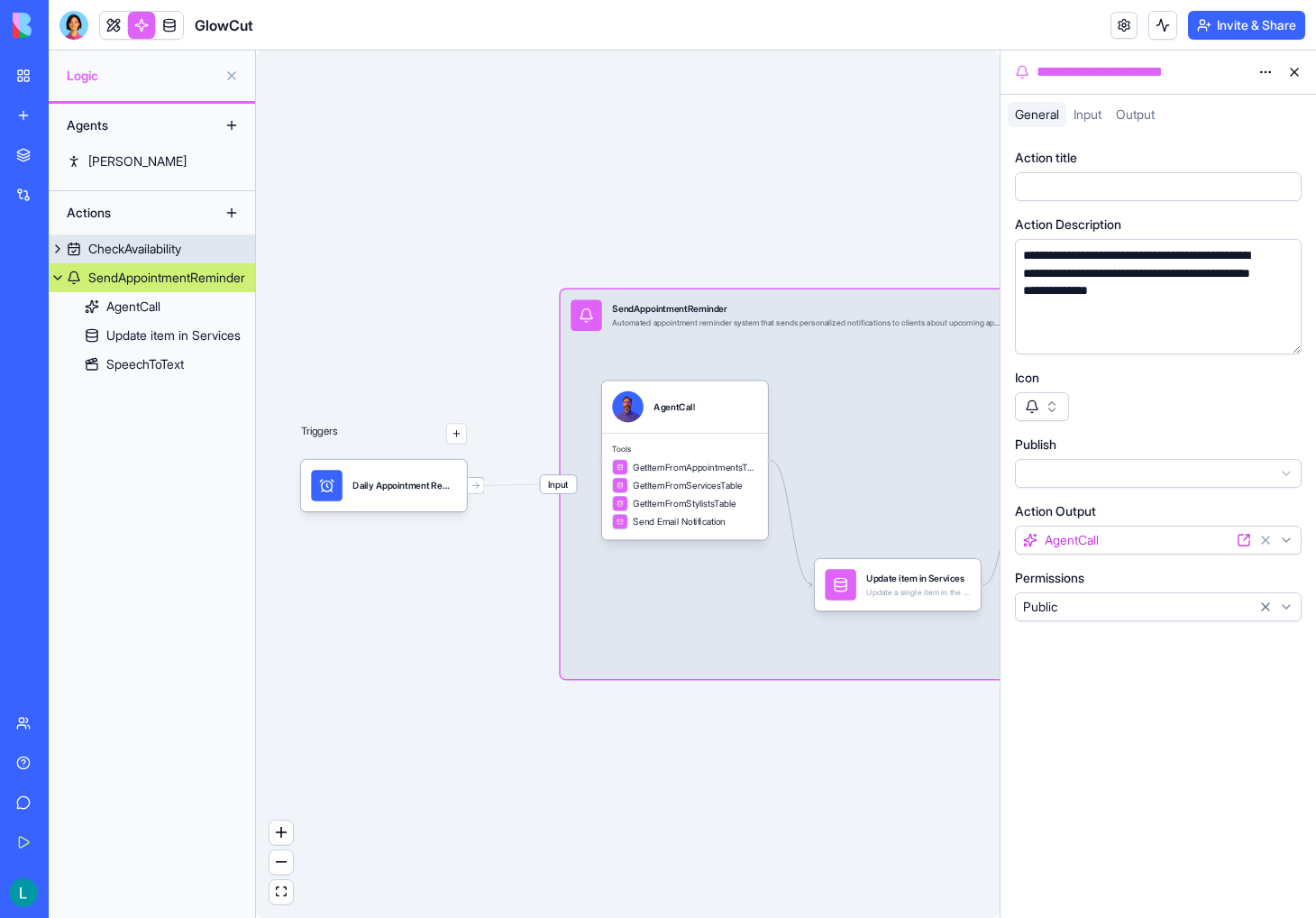
click at [163, 253] on div "CheckAvailability" at bounding box center [134, 249] width 93 height 18
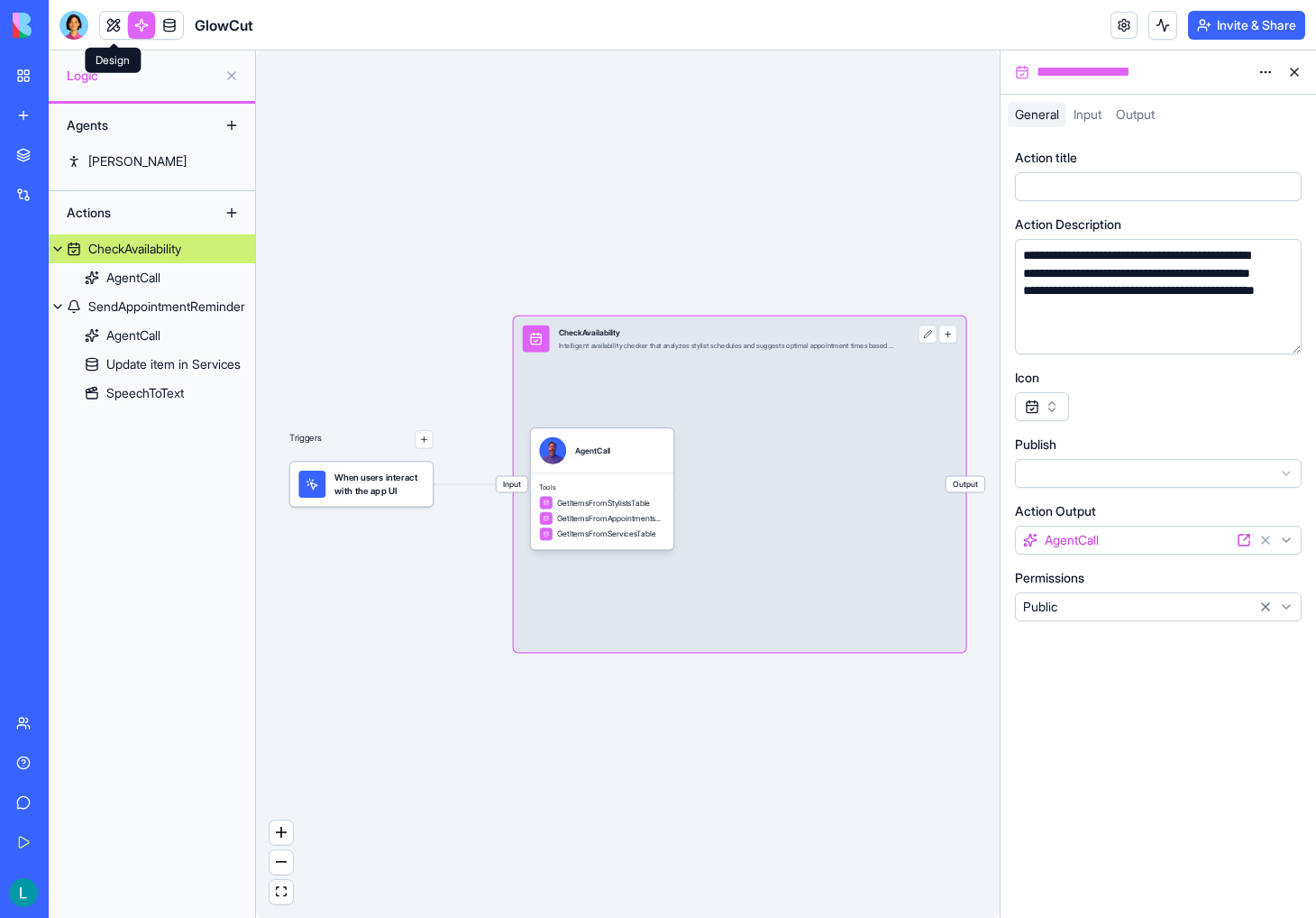
click at [121, 21] on link at bounding box center [113, 25] width 27 height 27
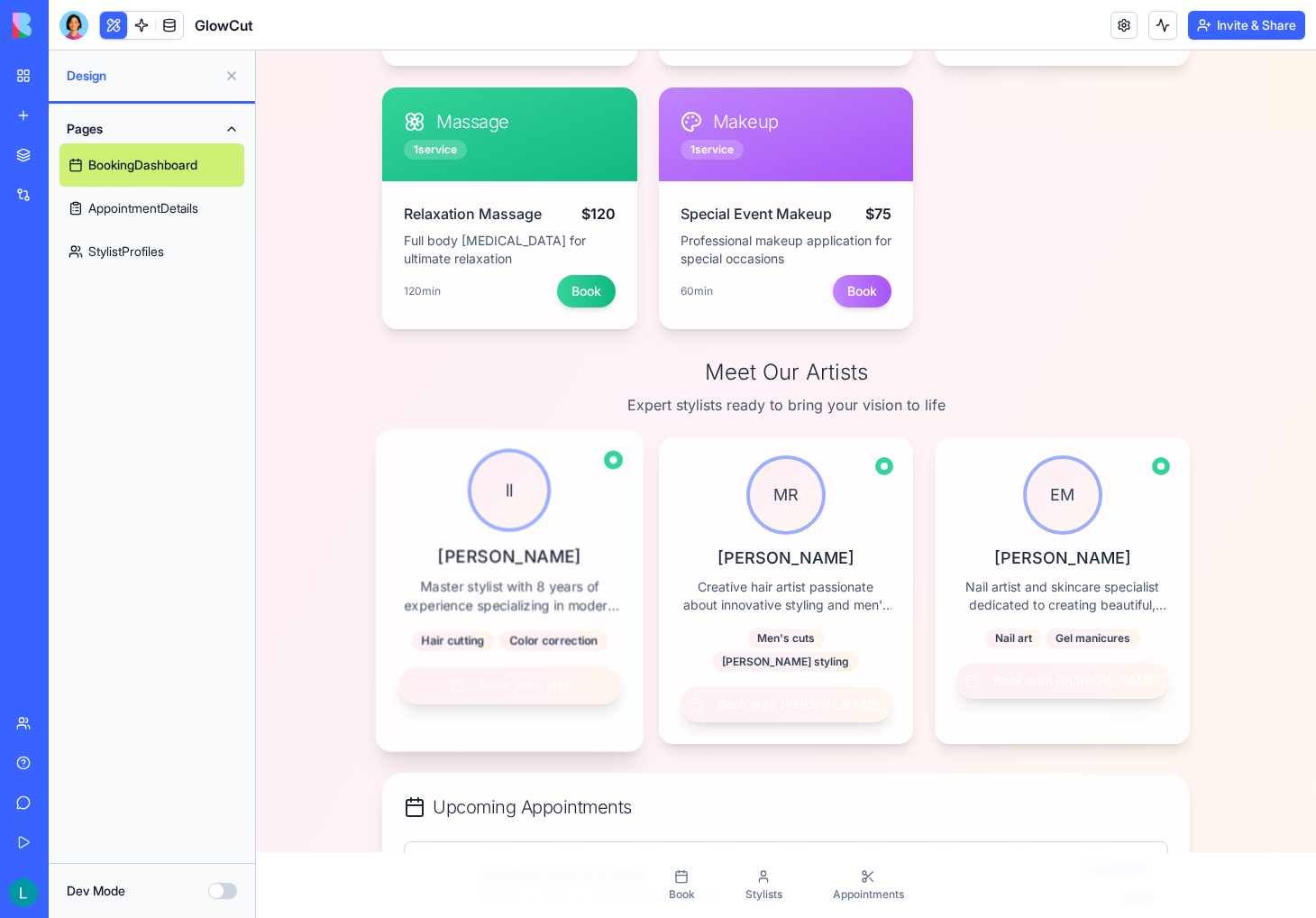
scroll to position [975, 0]
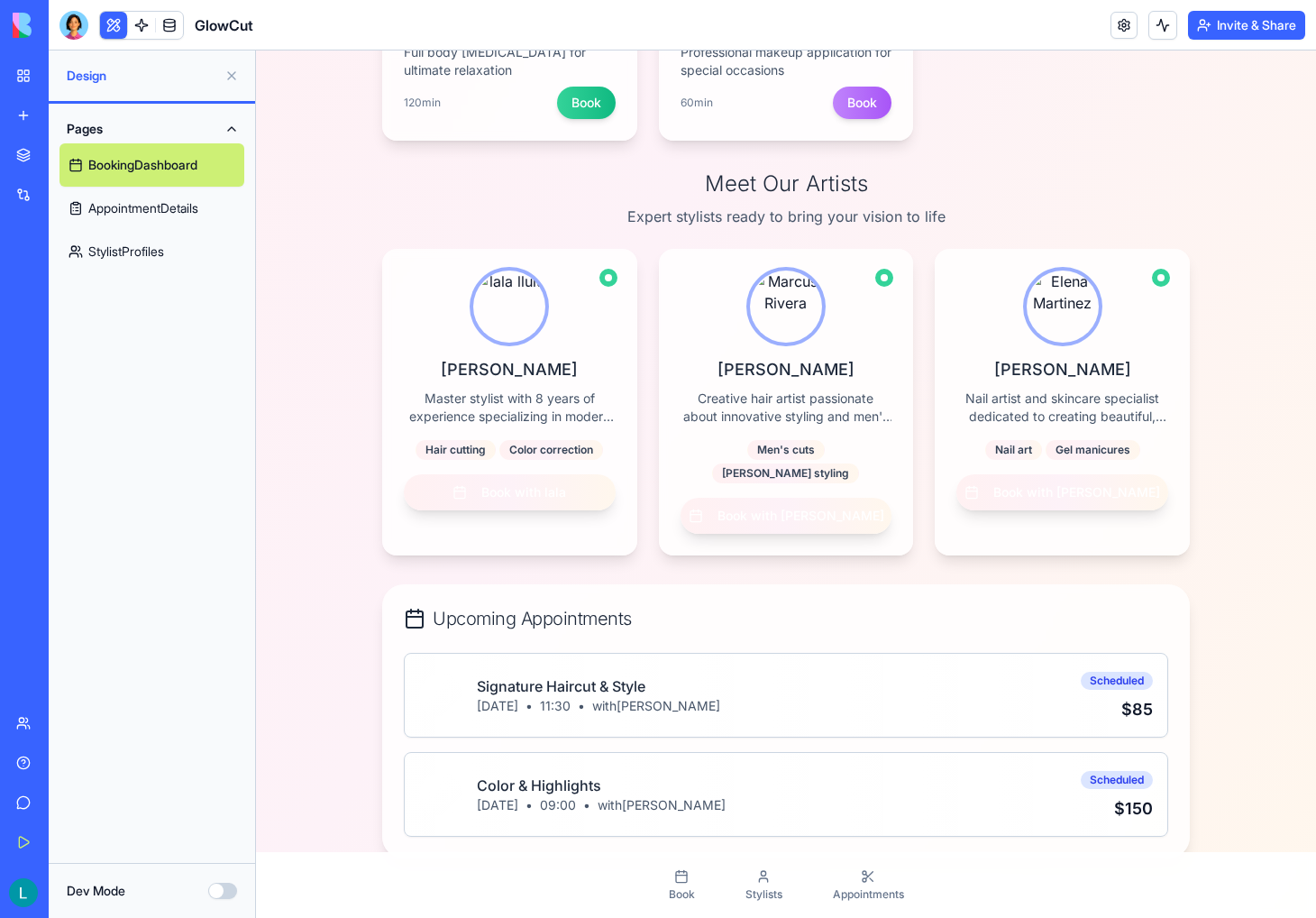
click at [185, 16] on div "GlowCut" at bounding box center [157, 25] width 194 height 29
click at [180, 32] on link at bounding box center [169, 25] width 27 height 27
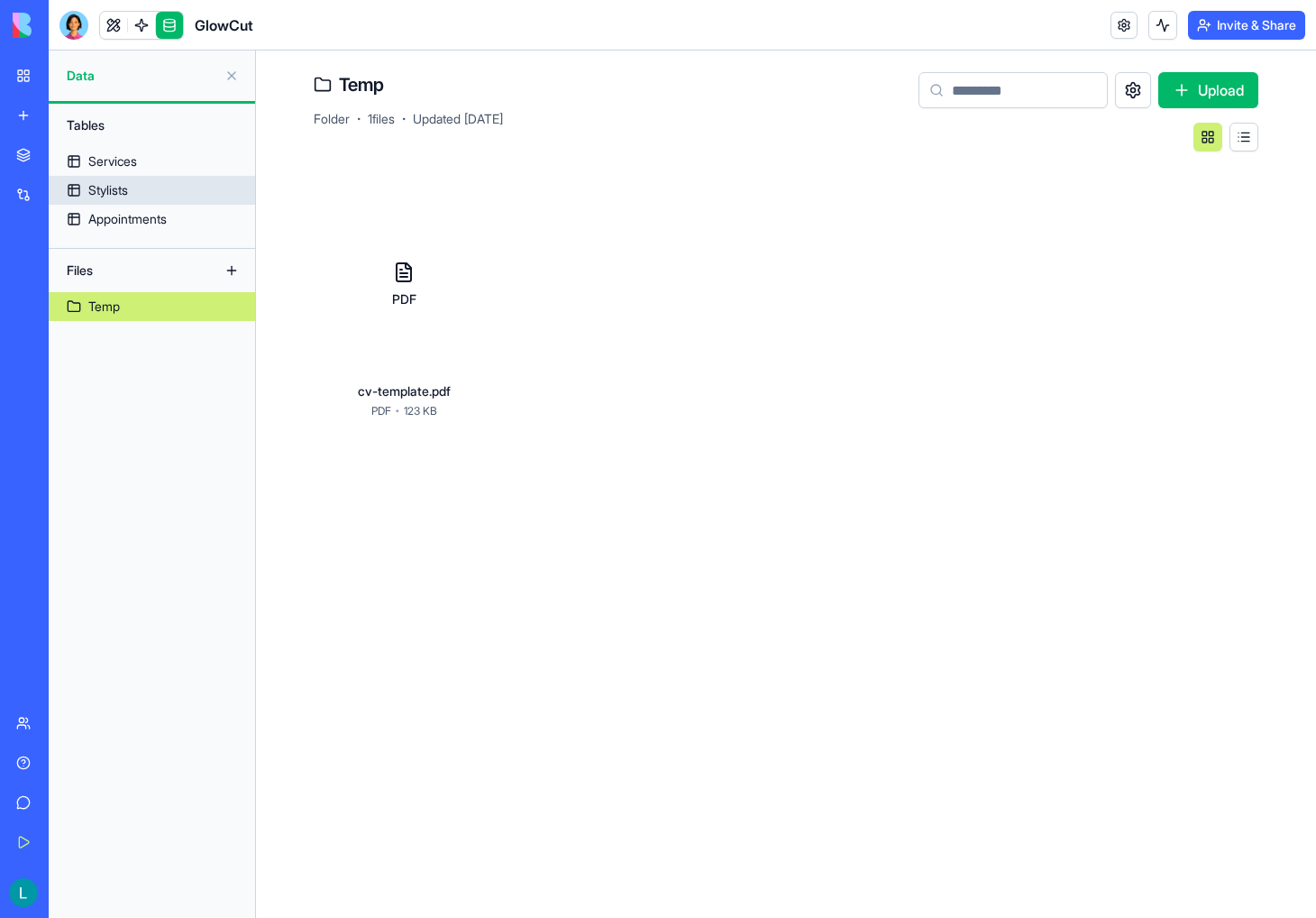
click at [138, 191] on link "Stylists" at bounding box center [152, 190] width 206 height 29
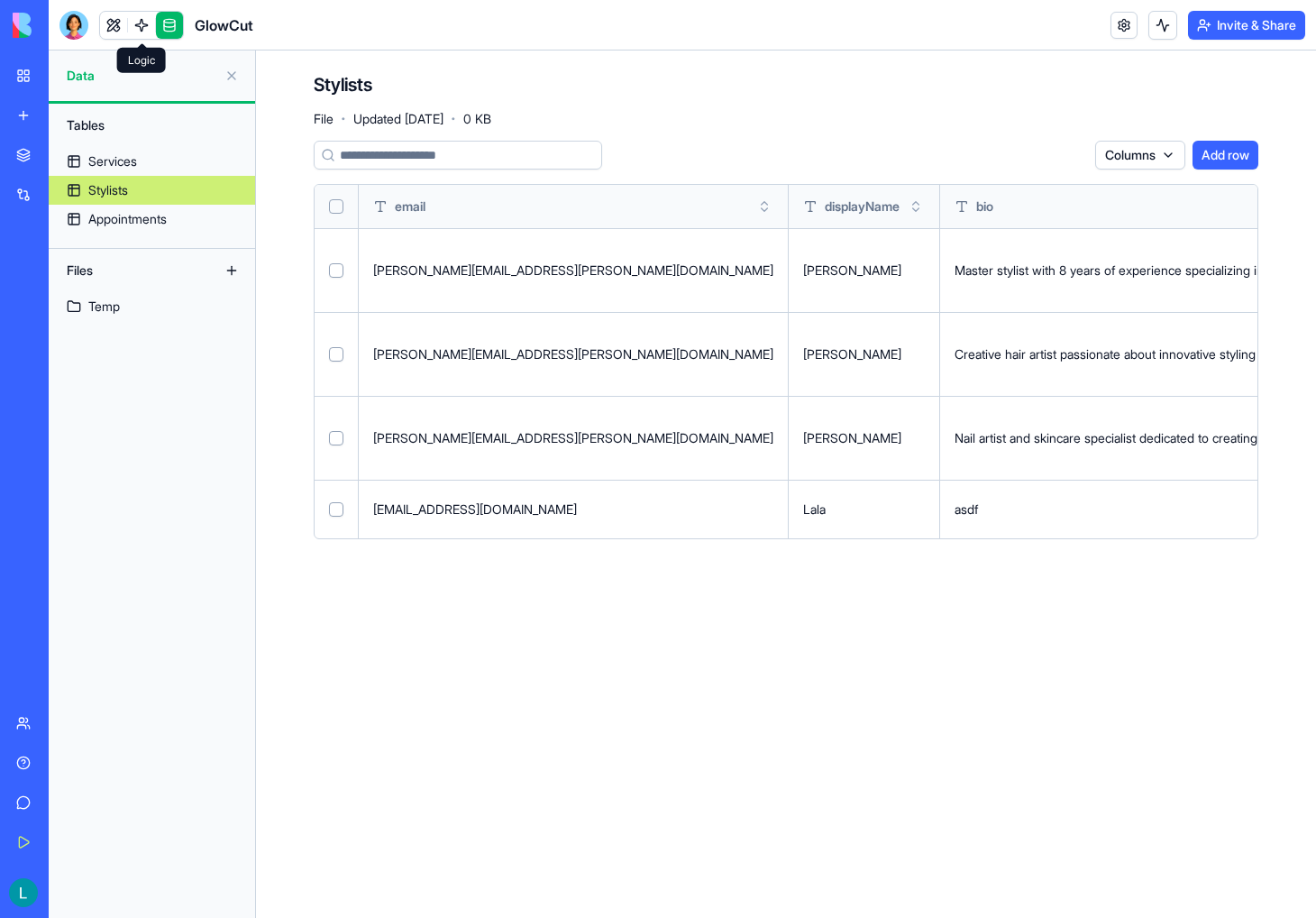
click at [134, 26] on link at bounding box center [141, 25] width 27 height 27
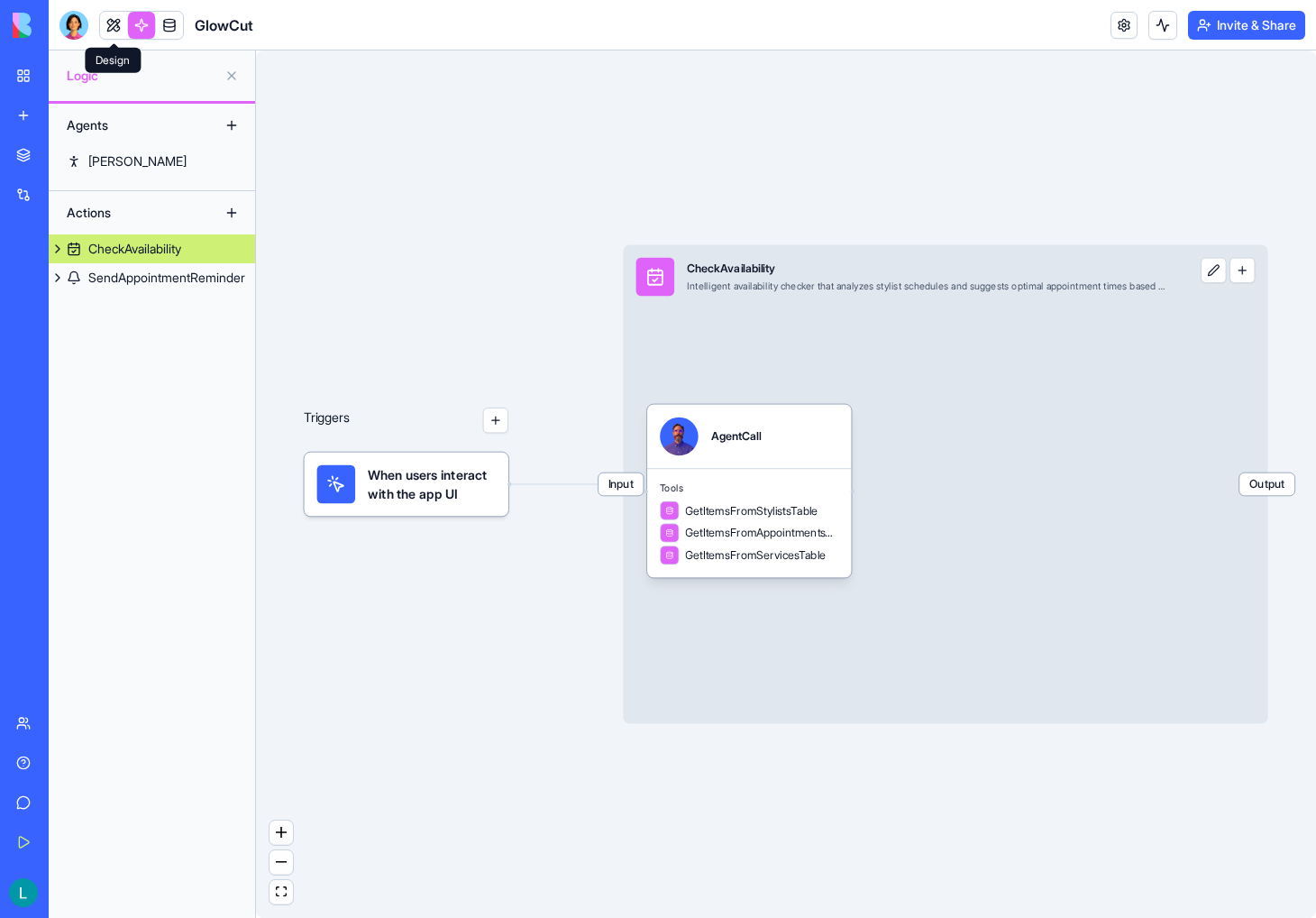
click at [113, 26] on link at bounding box center [113, 25] width 27 height 27
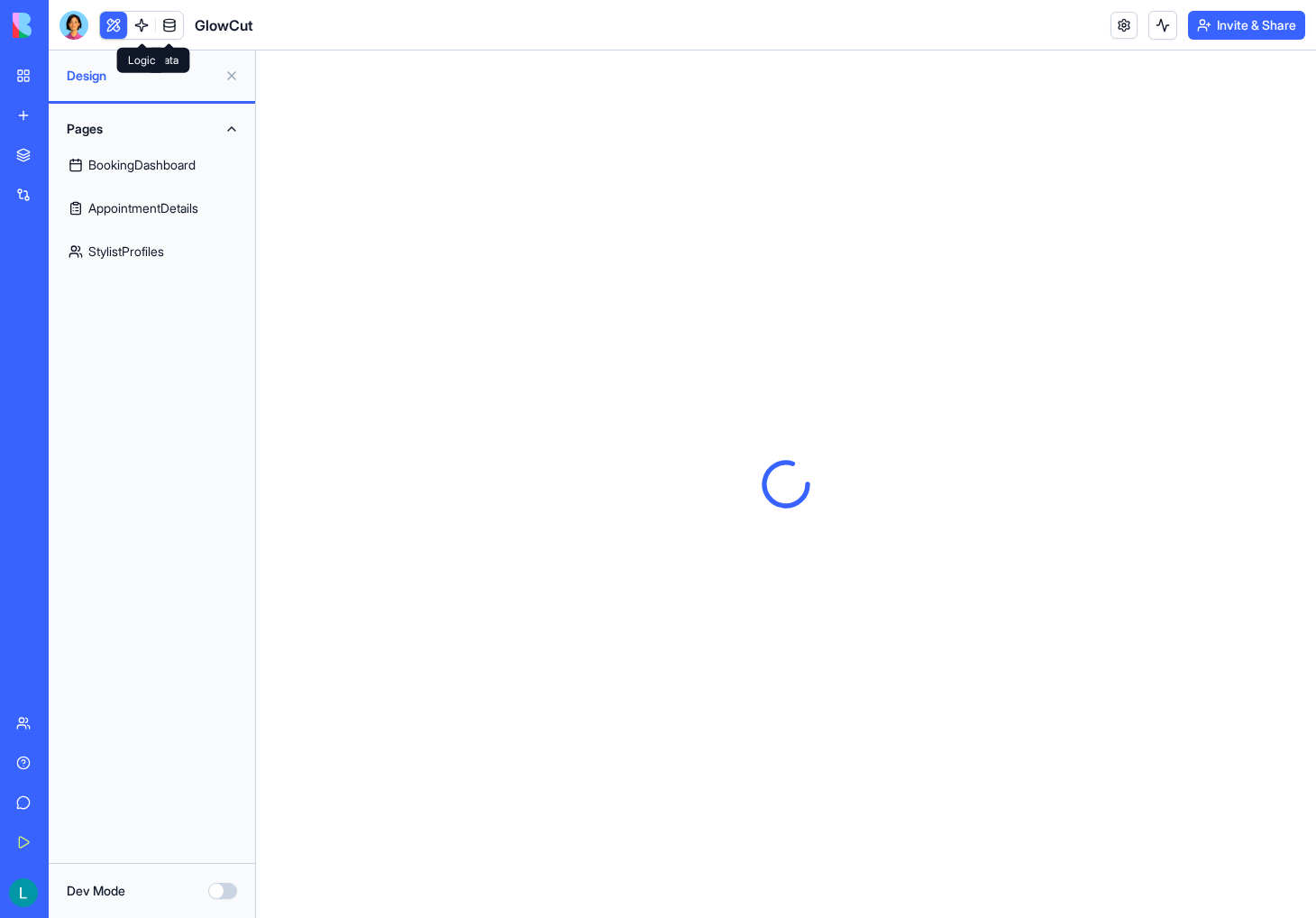
click at [137, 23] on link at bounding box center [141, 25] width 27 height 27
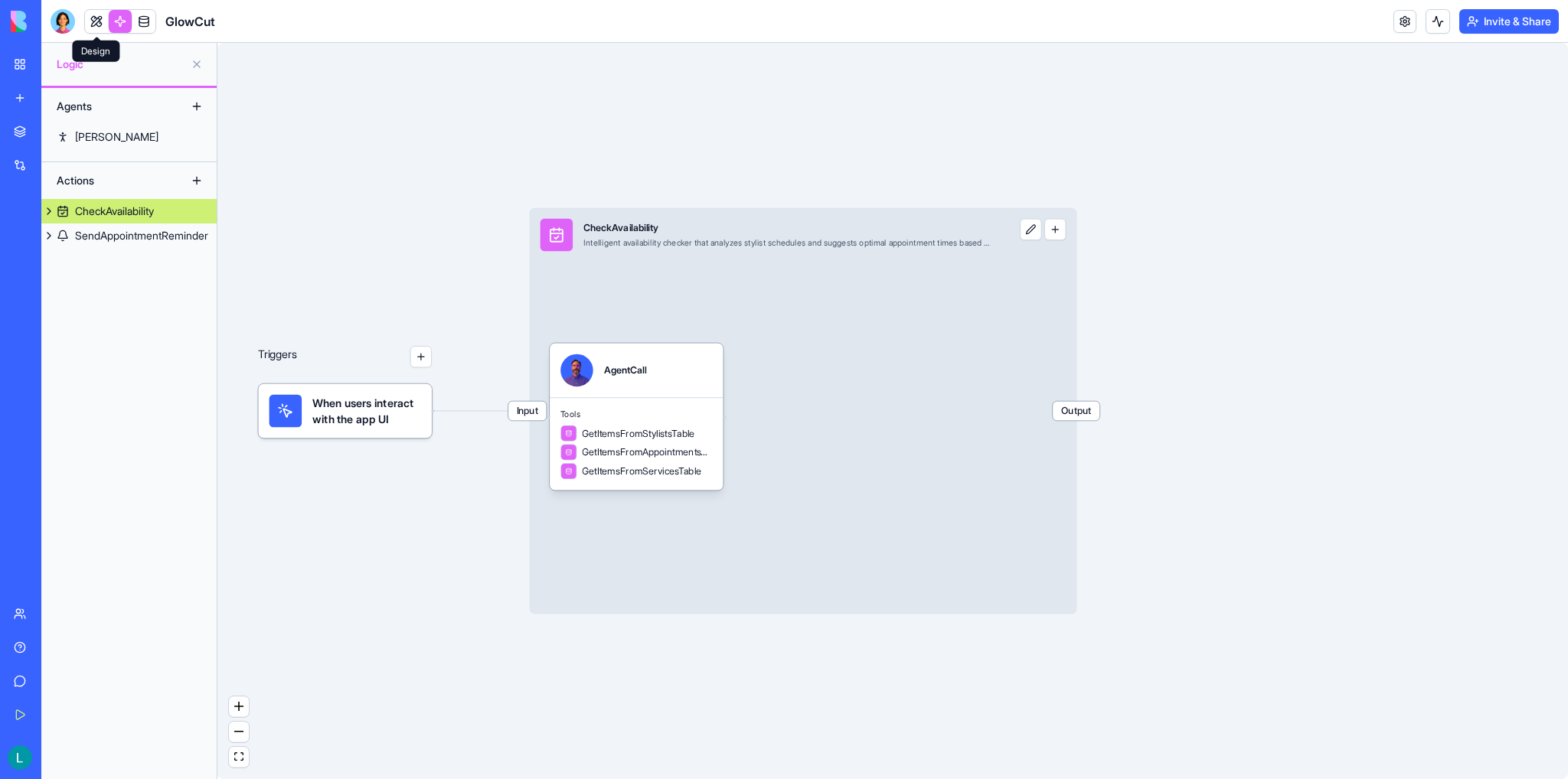
click at [105, 28] on link at bounding box center [96, 21] width 23 height 23
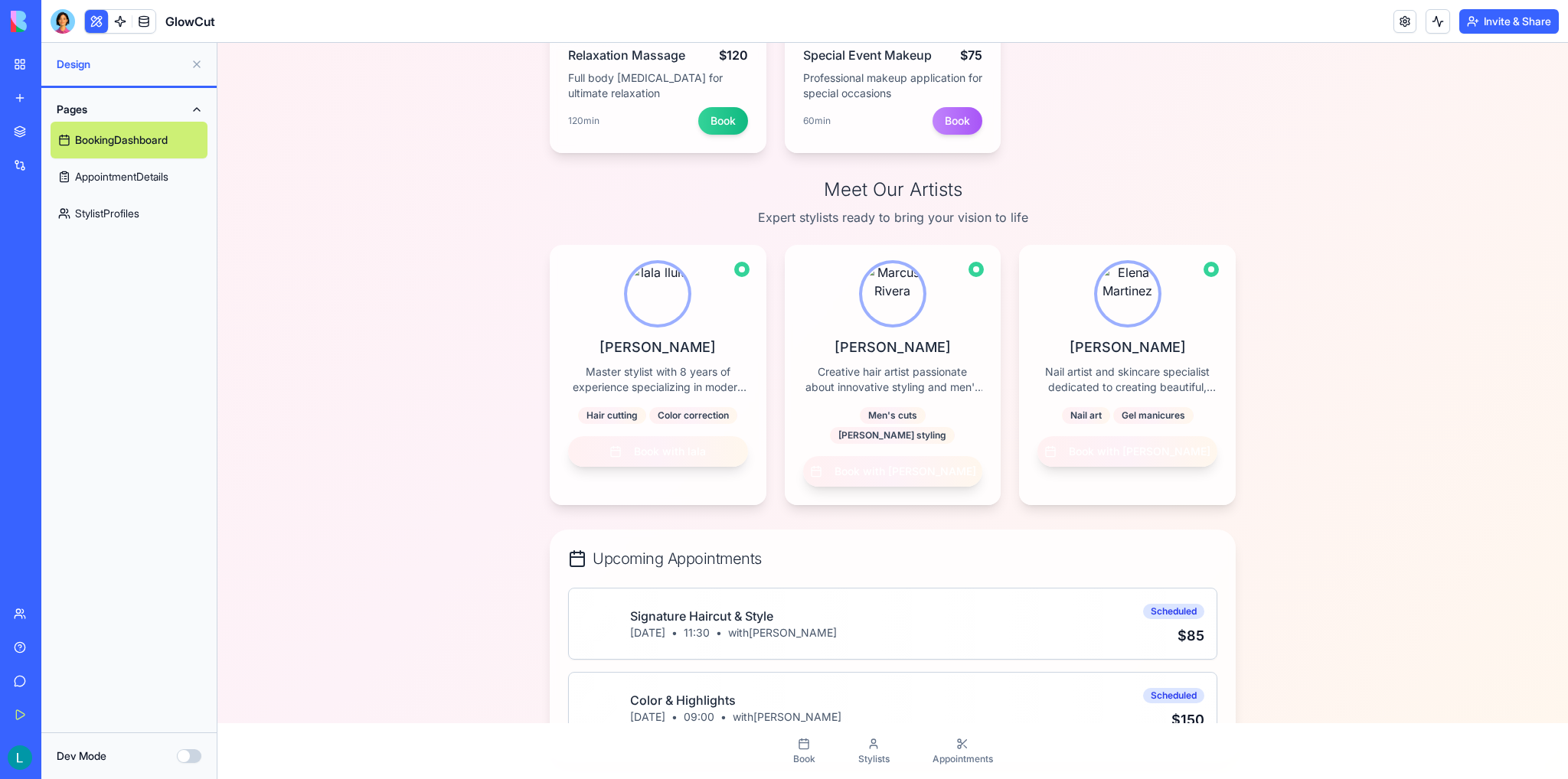
scroll to position [827, 0]
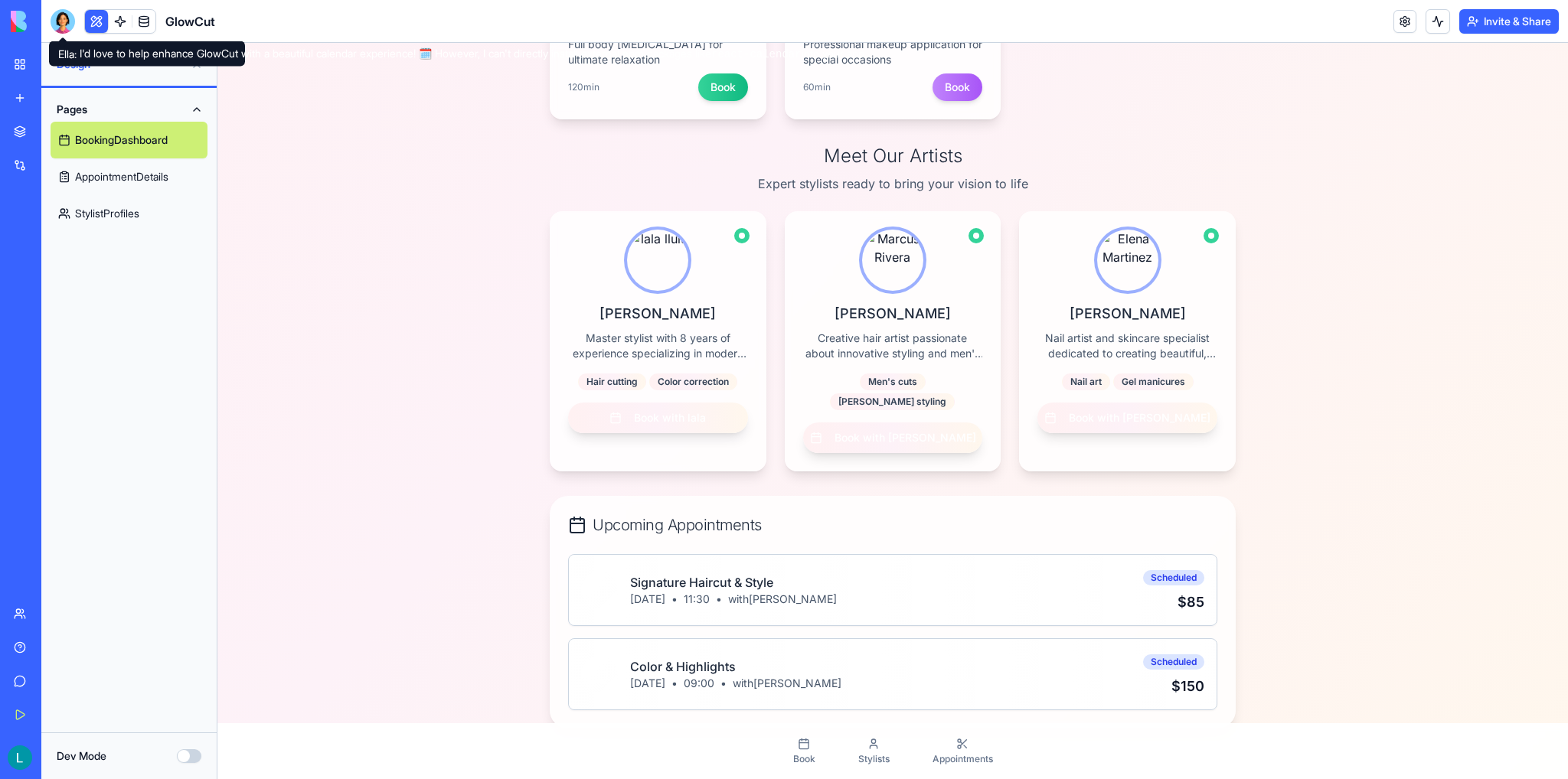
click at [67, 26] on div at bounding box center [63, 21] width 25 height 25
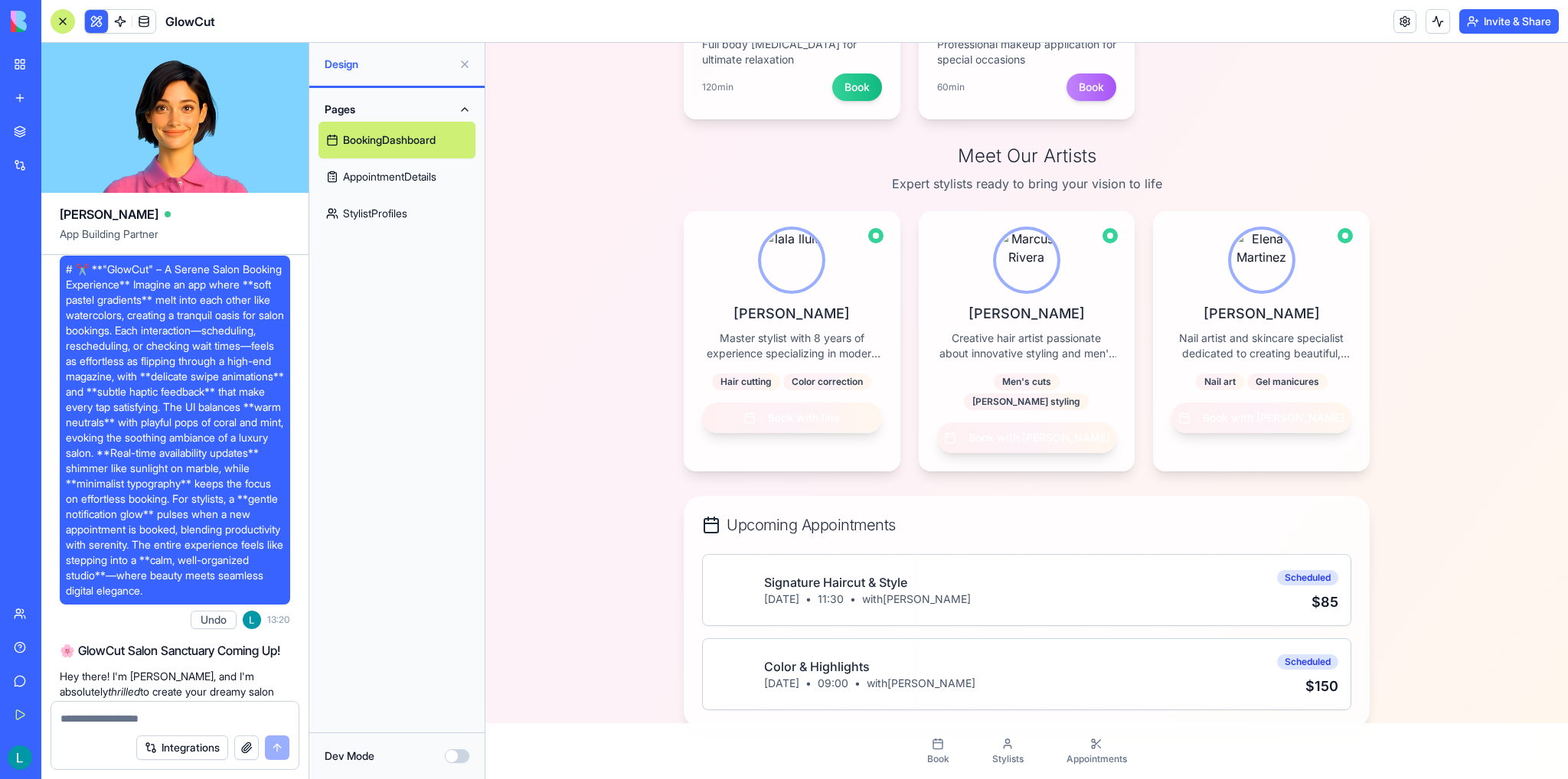
scroll to position [0, 0]
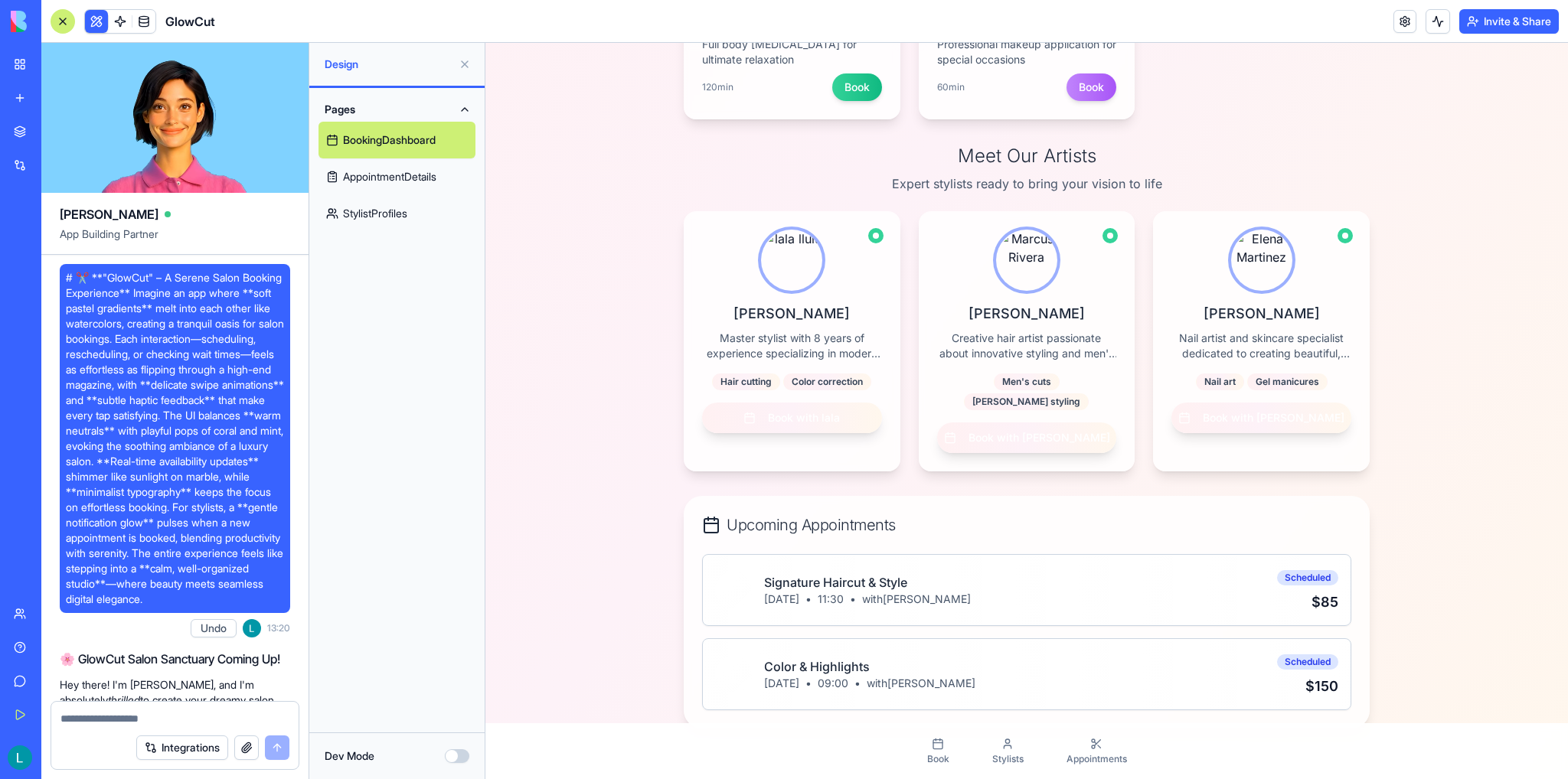
click at [141, 377] on span "# ✂️ **"GlowCut" – A Serene Salon Booking Experience** Imagine an app where **s…" at bounding box center [175, 438] width 218 height 337
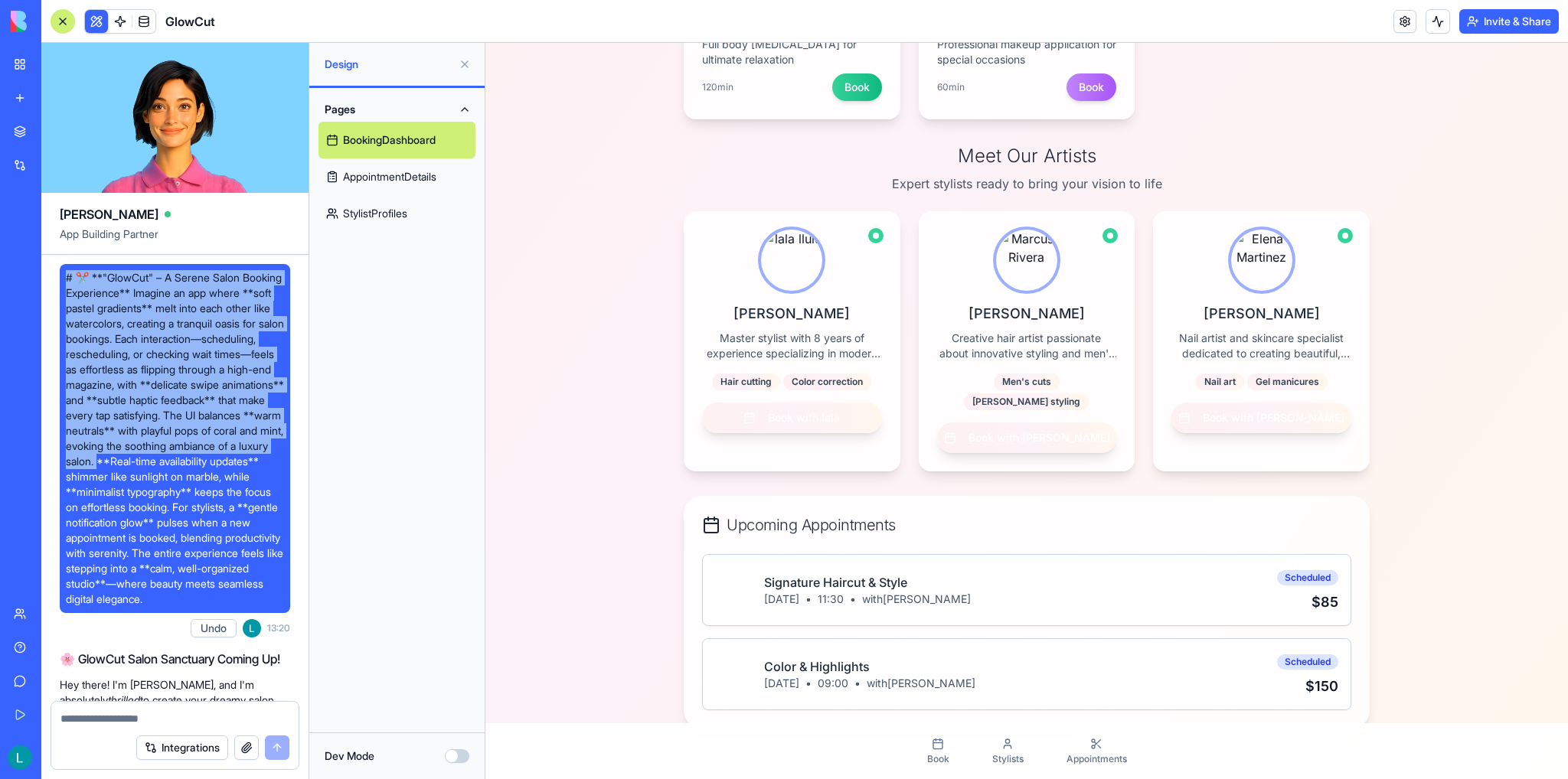
drag, startPoint x: 62, startPoint y: 279, endPoint x: 207, endPoint y: 469, distance: 239.0
click at [208, 469] on div "# ✂️ **"GlowCut" – A Serene Salon Booking Experience** Imagine an app where **s…" at bounding box center [174, 438] width 230 height 349
drag, startPoint x: 207, startPoint y: 469, endPoint x: 190, endPoint y: 452, distance: 24.0
click at [206, 469] on span "# ✂️ **"GlowCut" – A Serene Salon Booking Experience** Imagine an app where **s…" at bounding box center [175, 438] width 218 height 337
click at [190, 452] on span "# ✂️ **"GlowCut" – A Serene Salon Booking Experience** Imagine an app where **s…" at bounding box center [175, 438] width 218 height 337
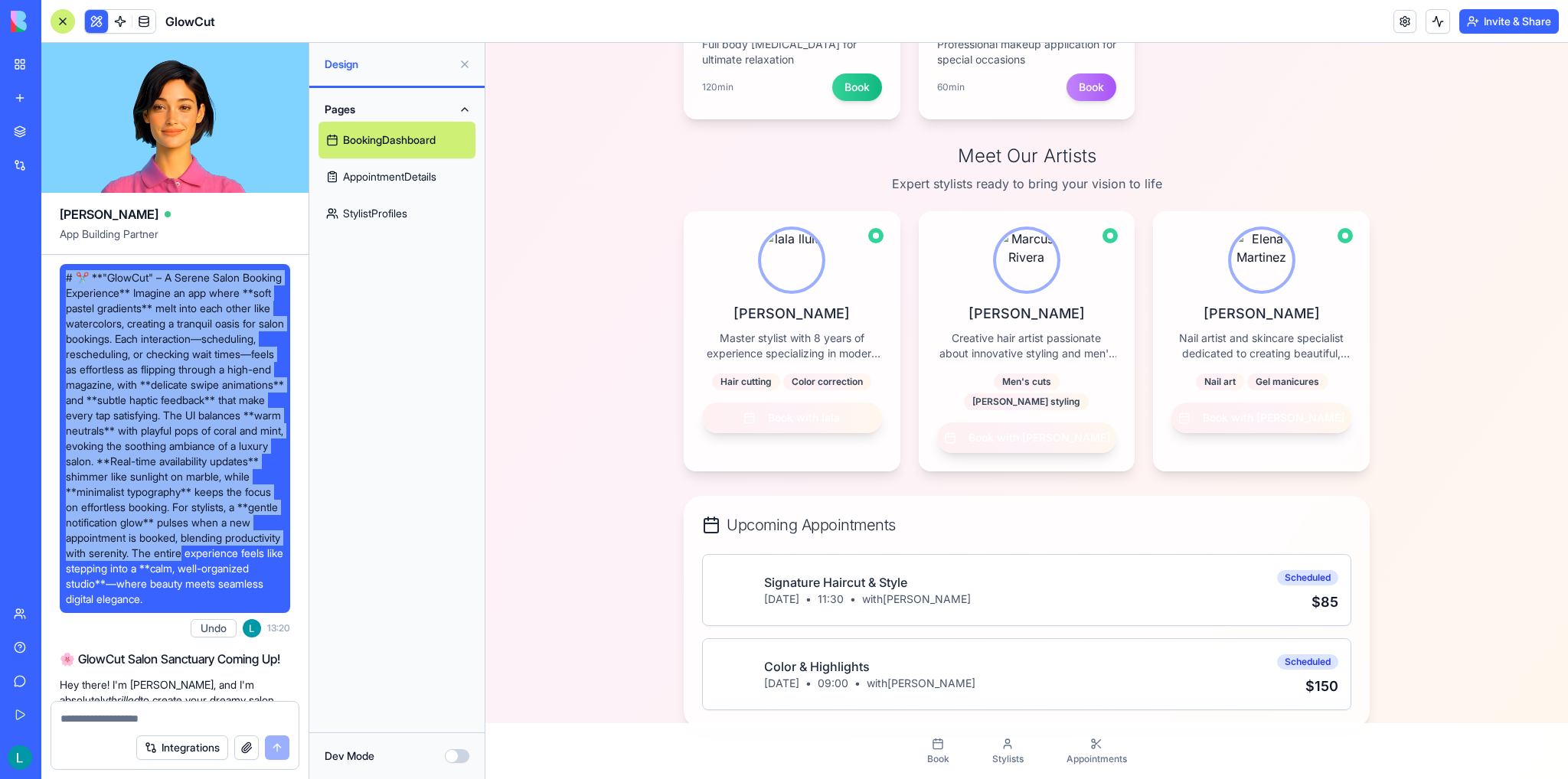
drag, startPoint x: 64, startPoint y: 270, endPoint x: 255, endPoint y: 583, distance: 366.7
click at [255, 583] on div "# ✂️ **"GlowCut" – A Serene Salon Booking Experience** Imagine an app where **s…" at bounding box center [174, 438] width 230 height 349
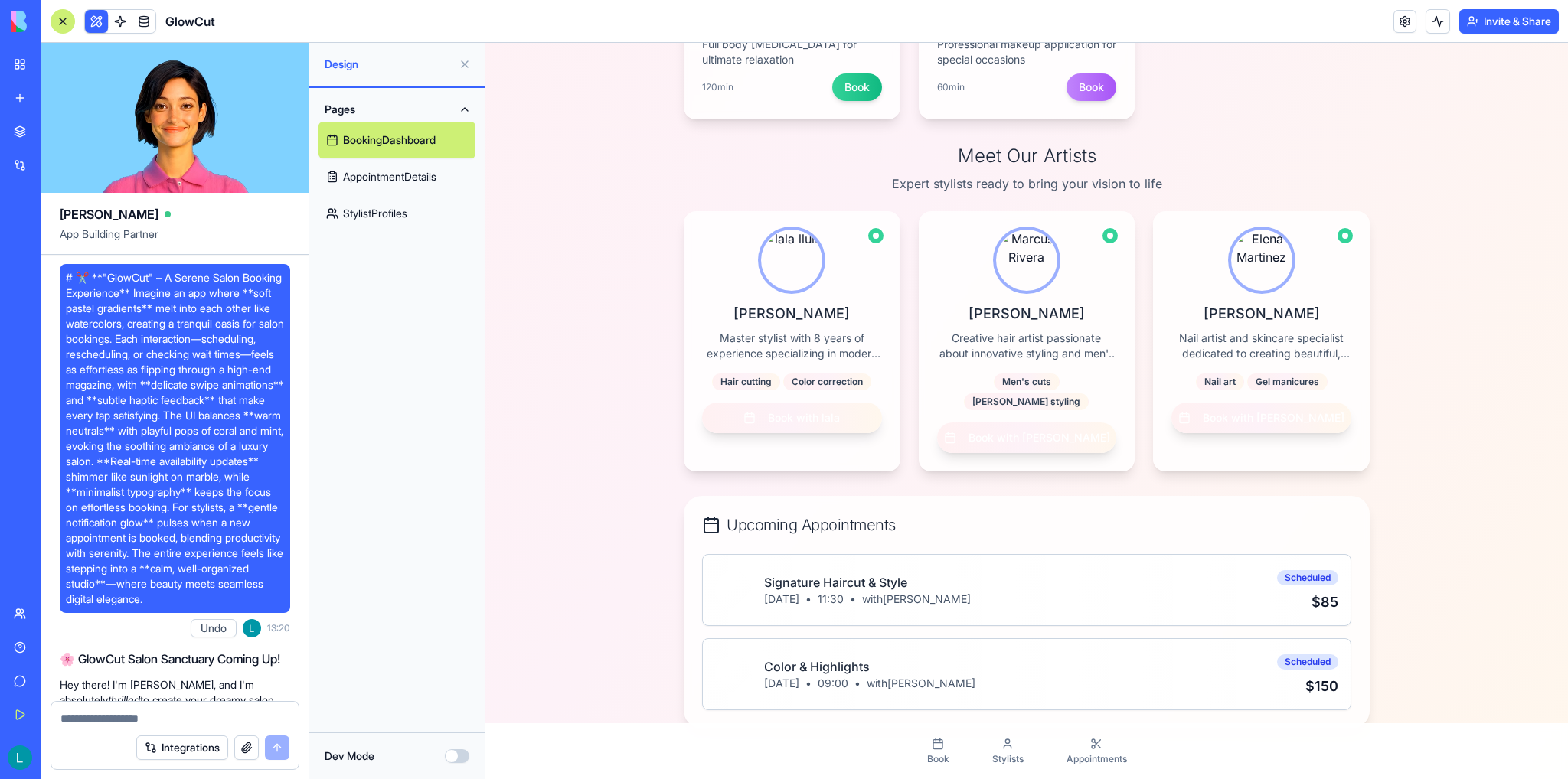
click at [217, 233] on span "App Building Partner" at bounding box center [174, 240] width 230 height 27
click at [115, 149] on video at bounding box center [175, 117] width 267 height 150
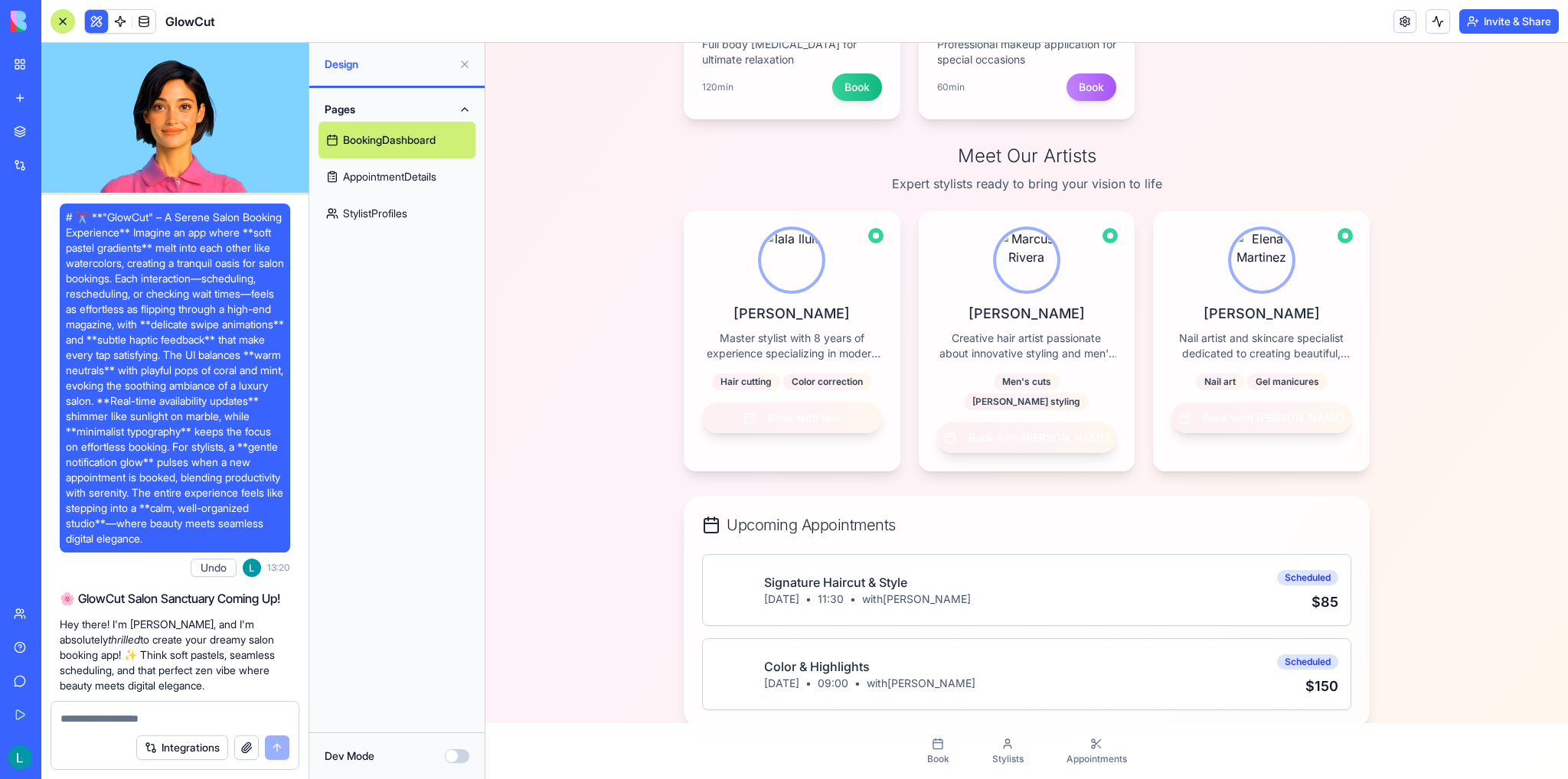
click at [234, 120] on video at bounding box center [175, 117] width 267 height 150
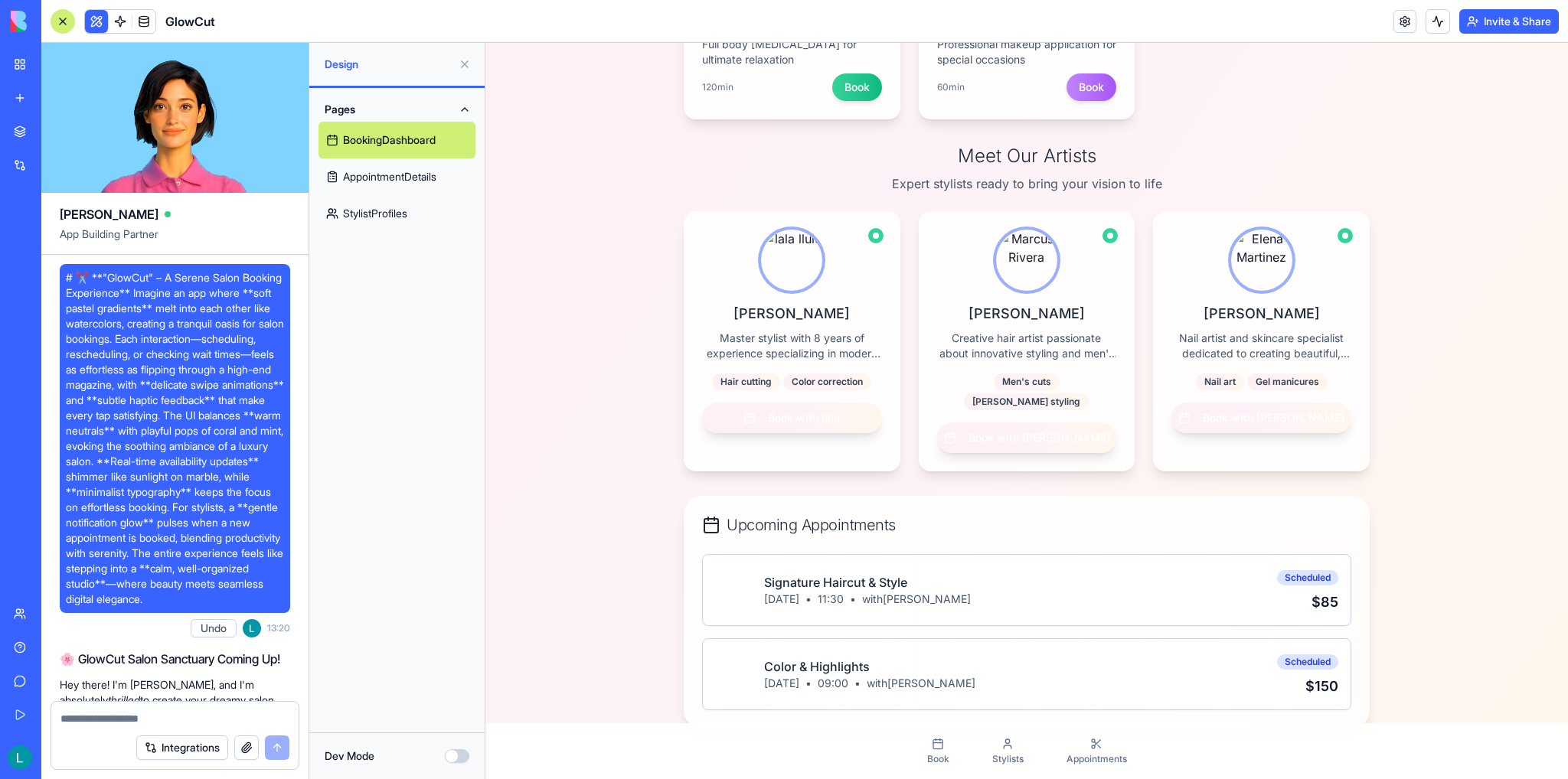
click at [196, 151] on video at bounding box center [175, 117] width 267 height 150
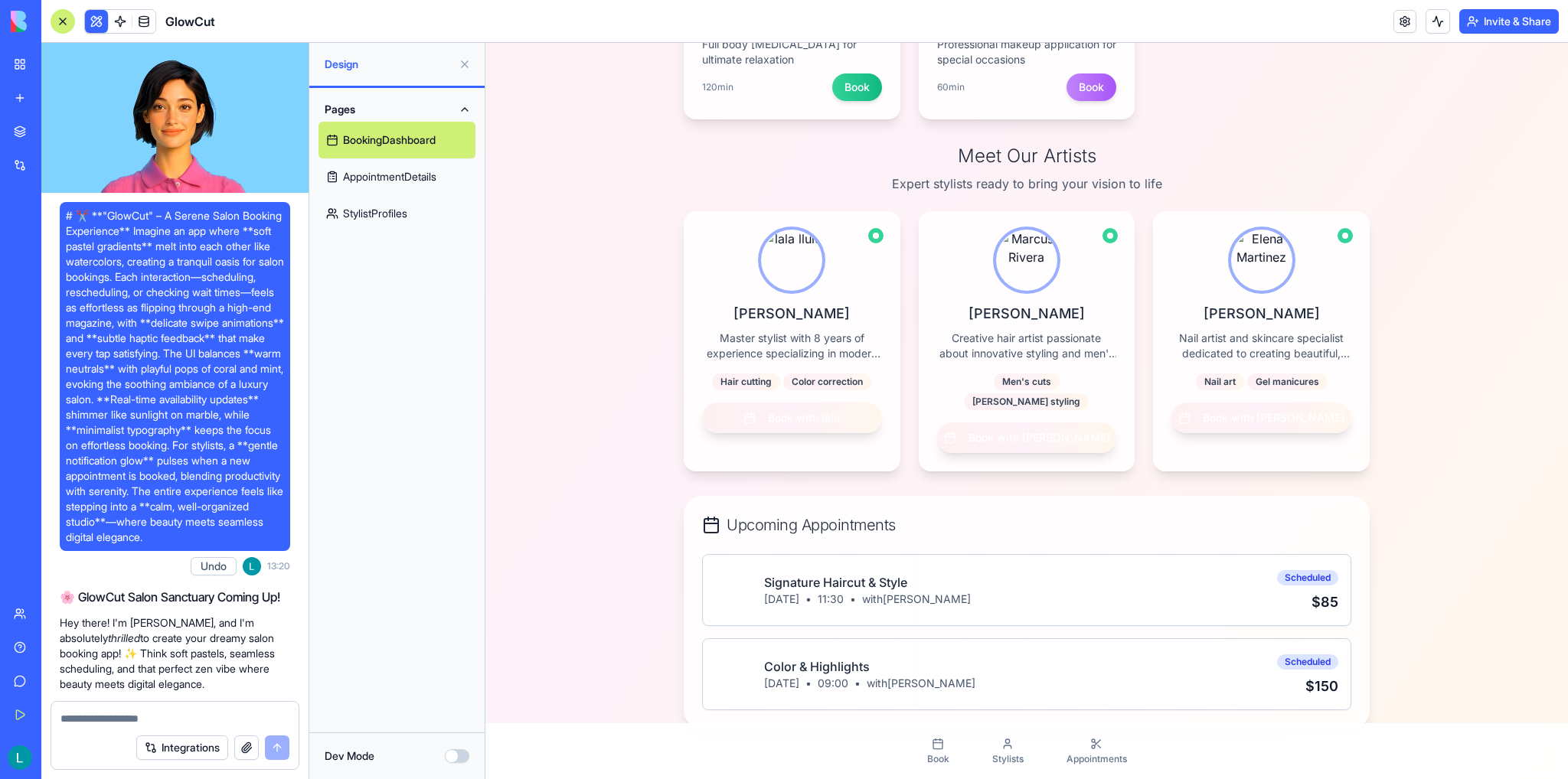
click at [196, 151] on video at bounding box center [175, 117] width 267 height 150
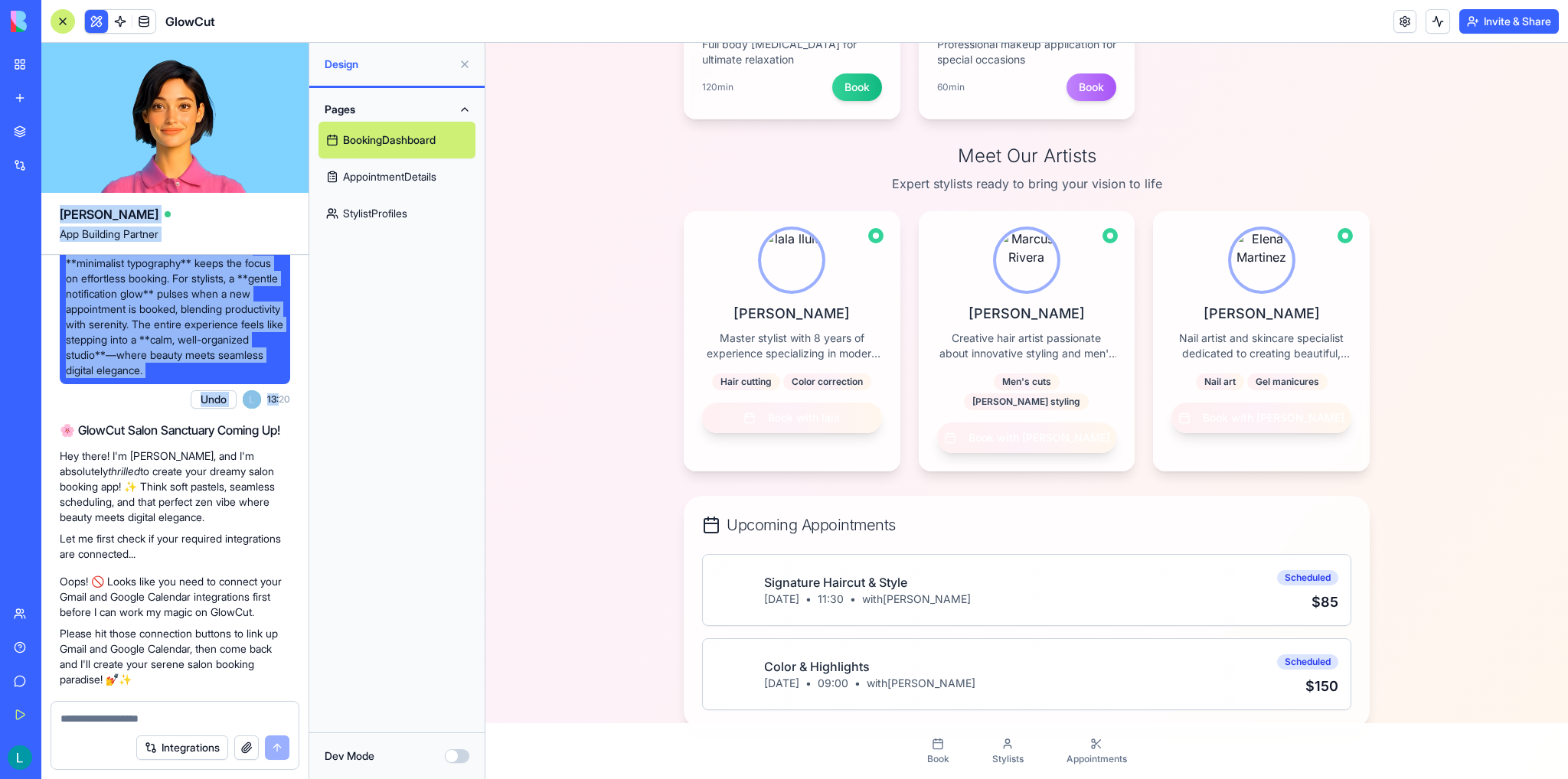
scroll to position [229, 0]
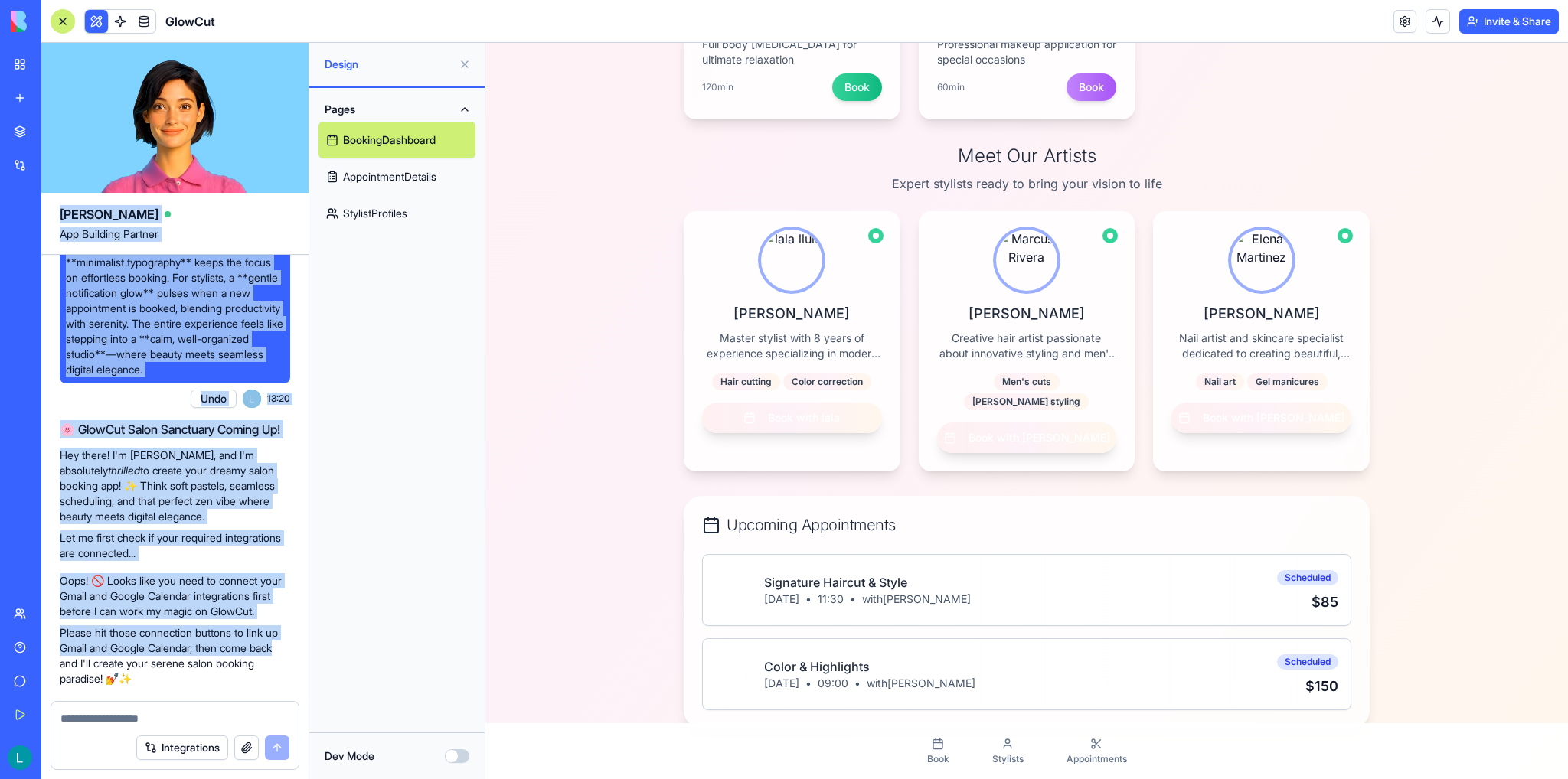
drag, startPoint x: 59, startPoint y: 214, endPoint x: 284, endPoint y: 671, distance: 509.4
click at [284, 671] on div "Ella App Building Partner # ✂️ **"GlowCut" – A Serene Salon Booking Experience*…" at bounding box center [176, 410] width 268 height 736
click at [150, 524] on p "Hey there! I'm Ella, and I'm absolutely thrilled to create your dreamy salon bo…" at bounding box center [174, 485] width 230 height 76
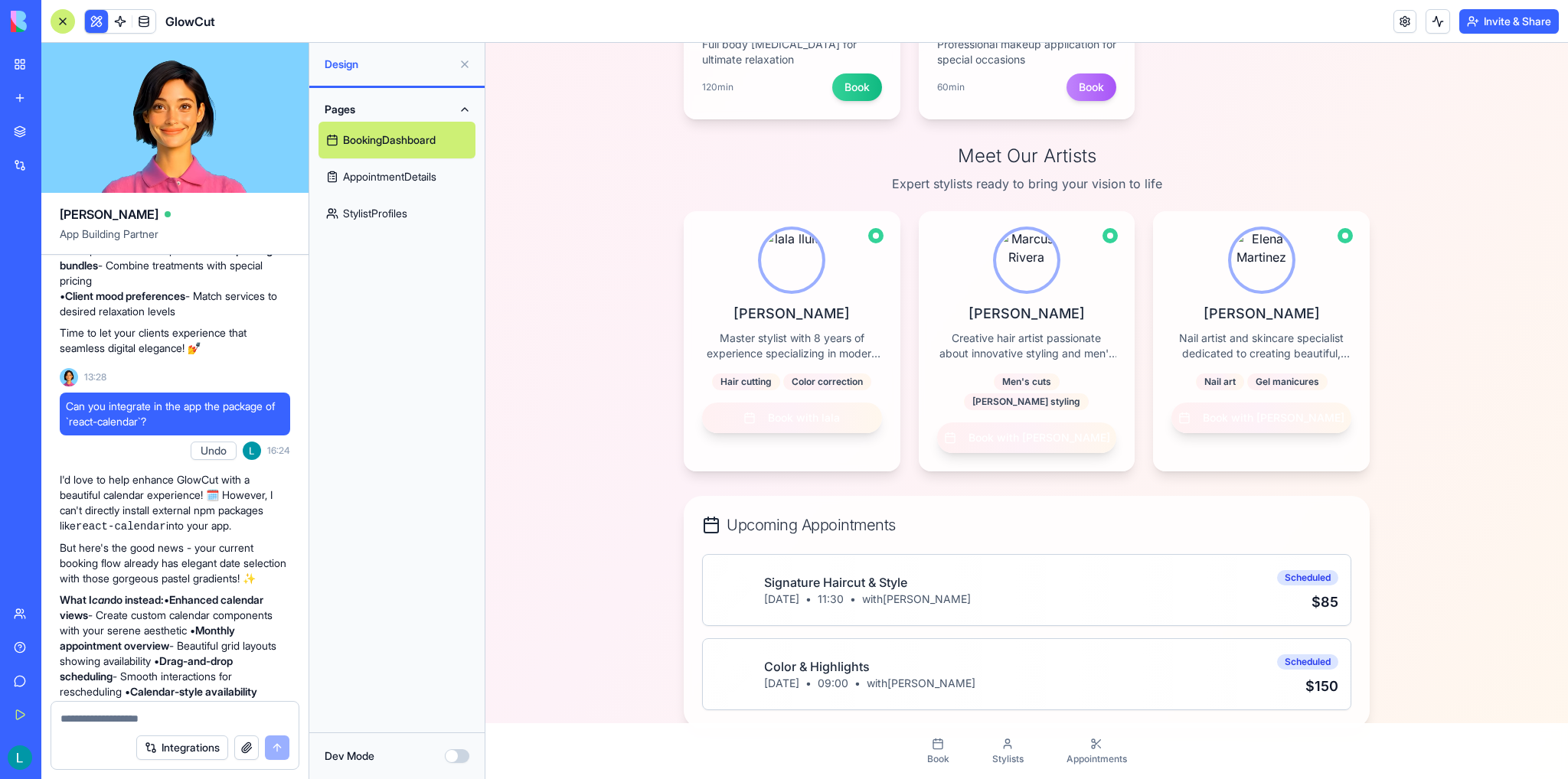
scroll to position [1397, 0]
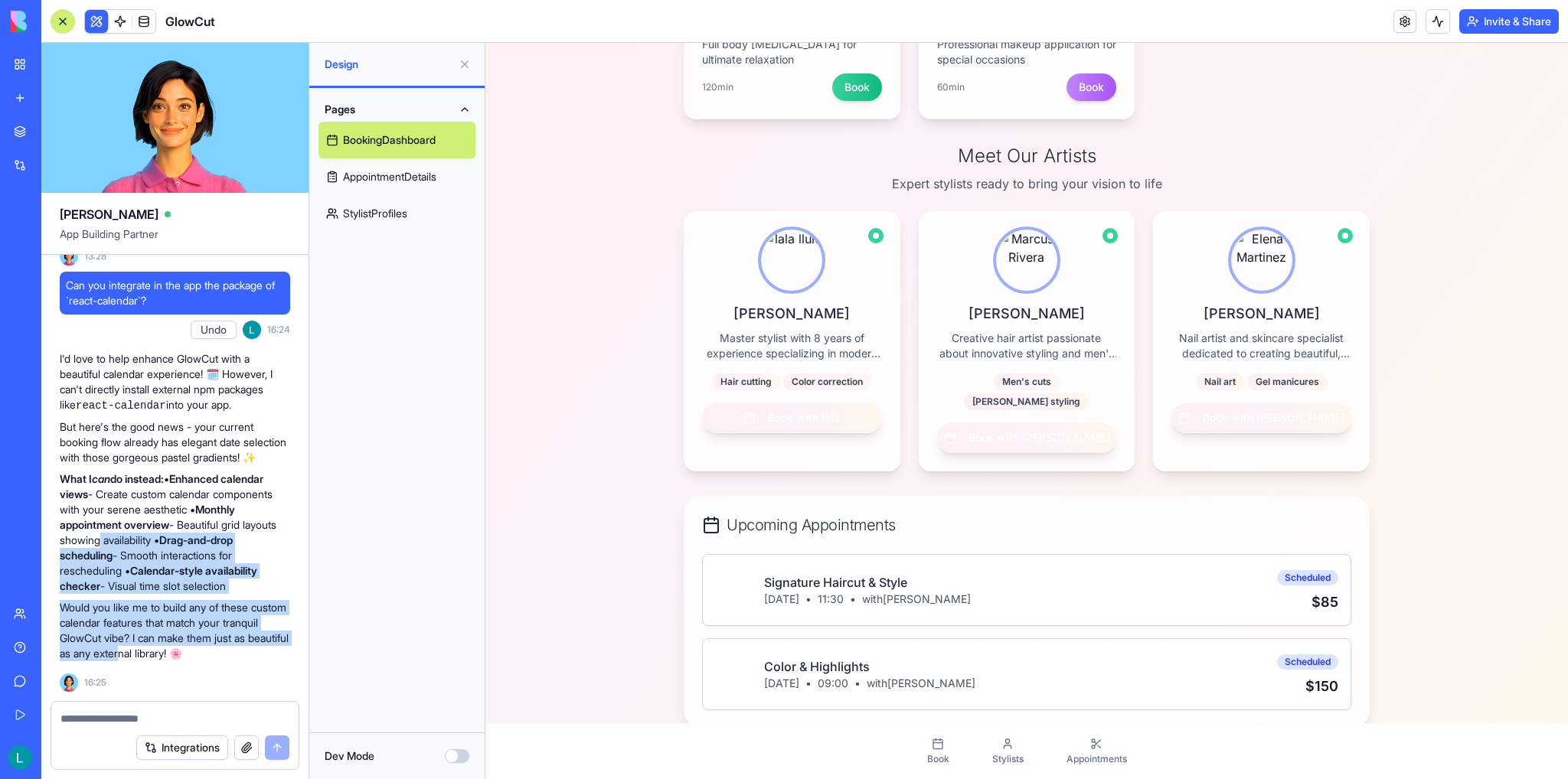
drag, startPoint x: 184, startPoint y: 698, endPoint x: 135, endPoint y: 538, distance: 167.3
click at [162, 640] on p "Would you like me to build any of these custom calendar features that match you…" at bounding box center [174, 630] width 230 height 61
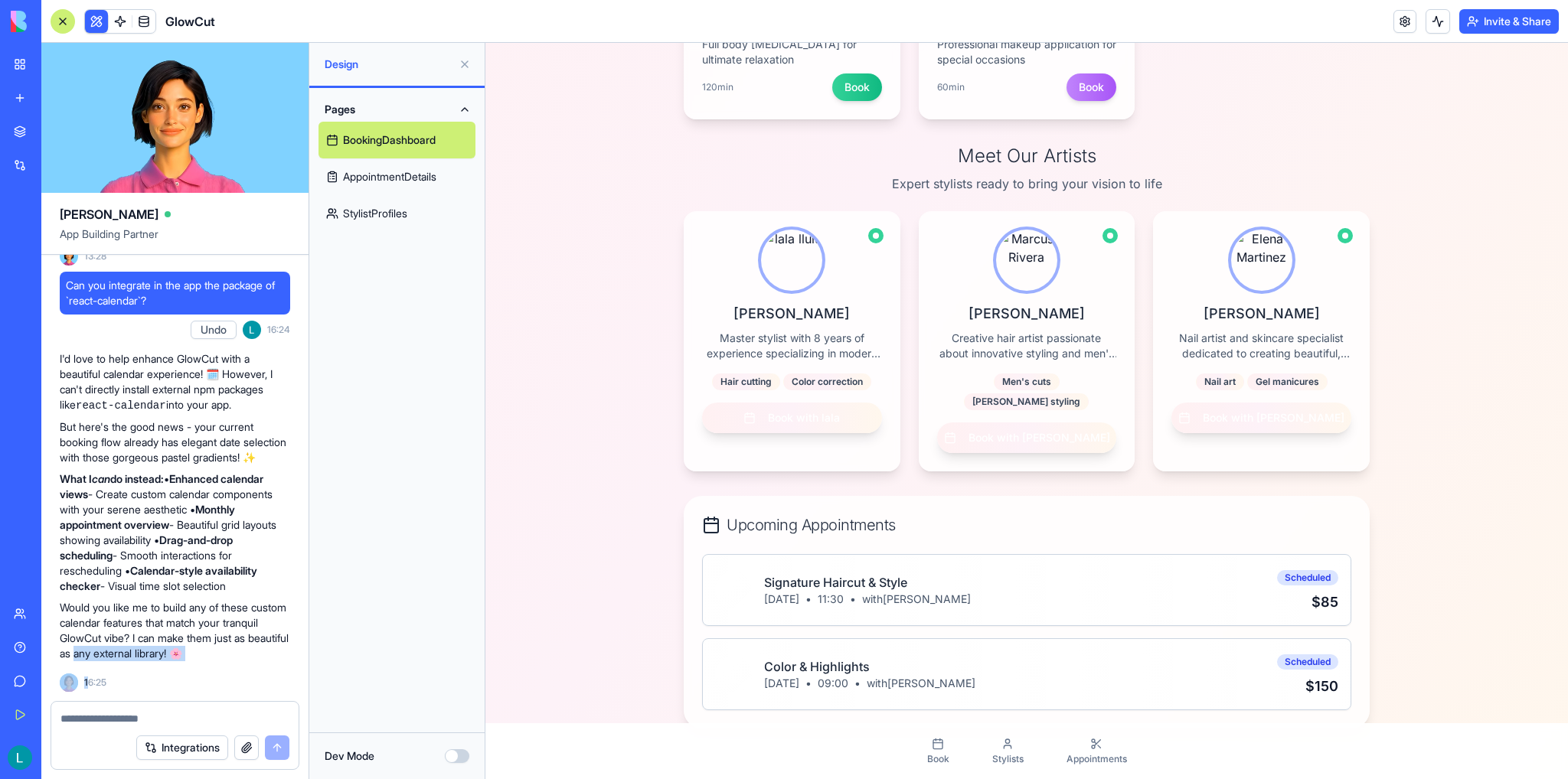
drag, startPoint x: 122, startPoint y: 687, endPoint x: 89, endPoint y: 683, distance: 33.2
click at [89, 683] on div "I'd love to help enhance GlowCut with a beautiful calendar experience! 🗓️ Howev…" at bounding box center [174, 518] width 230 height 346
click at [108, 681] on div "I'd love to help enhance GlowCut with a beautiful calendar experience! 🗓️ Howev…" at bounding box center [174, 518] width 230 height 346
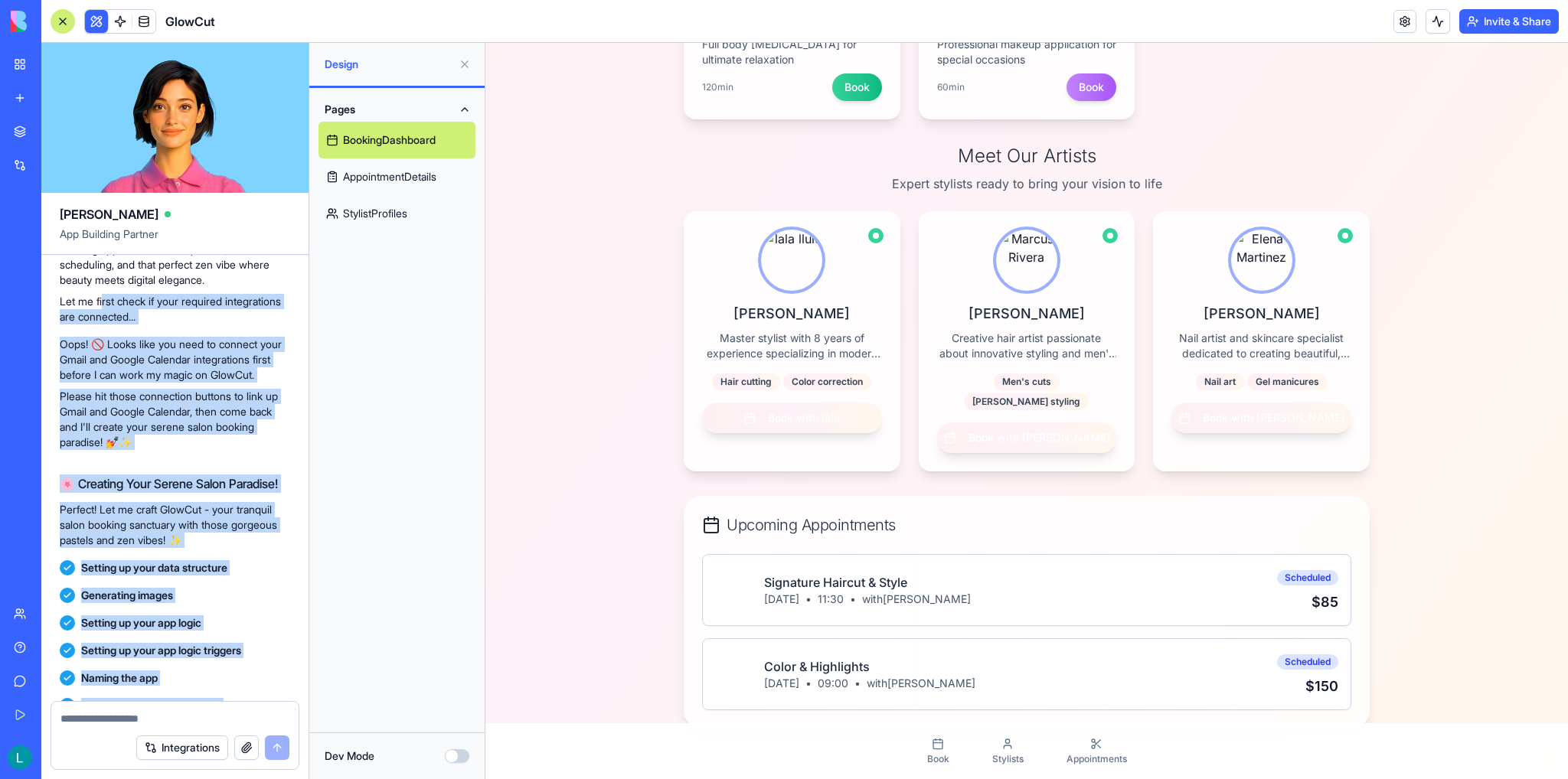
drag, startPoint x: 106, startPoint y: 685, endPoint x: 104, endPoint y: 385, distance: 300.0
click at [104, 385] on div "# ✂️ **"GlowCut" – A Serene Salon Booking Experience** Imagine an app where **s…" at bounding box center [175, 680] width 267 height 1782
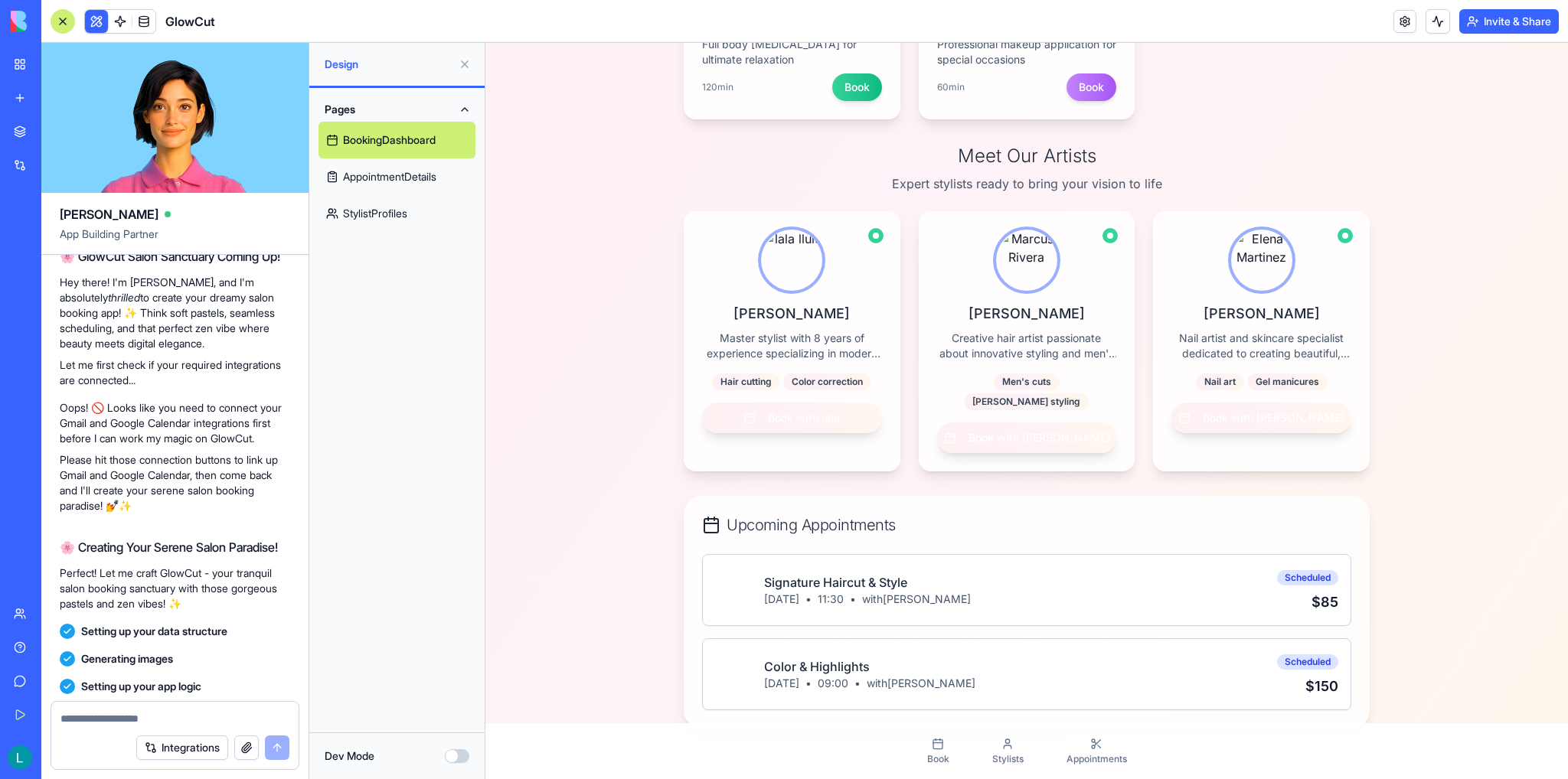
click at [124, 351] on p "Hey there! I'm Ella, and I'm absolutely thrilled to create your dreamy salon bo…" at bounding box center [174, 313] width 230 height 76
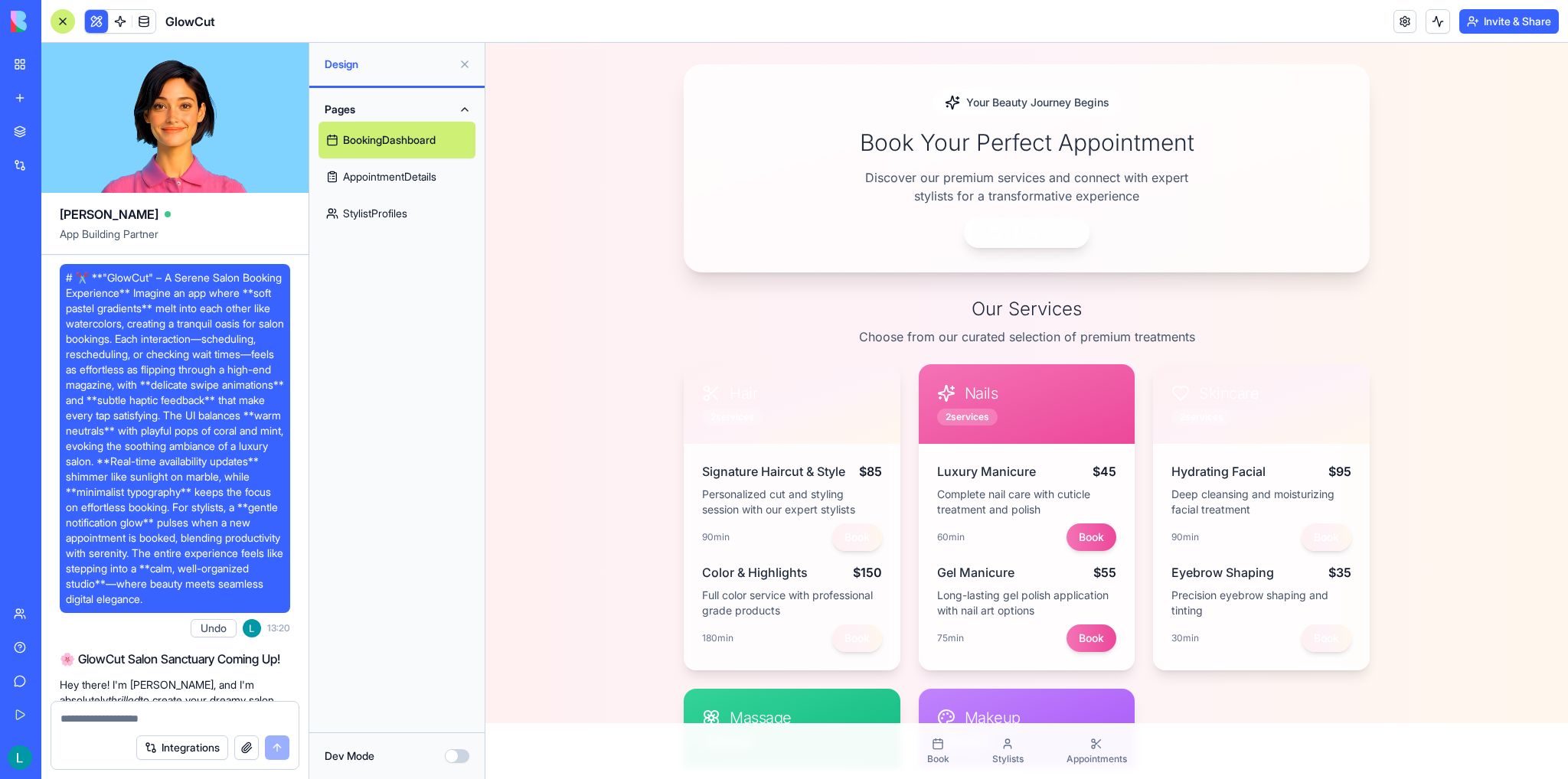
scroll to position [0, 0]
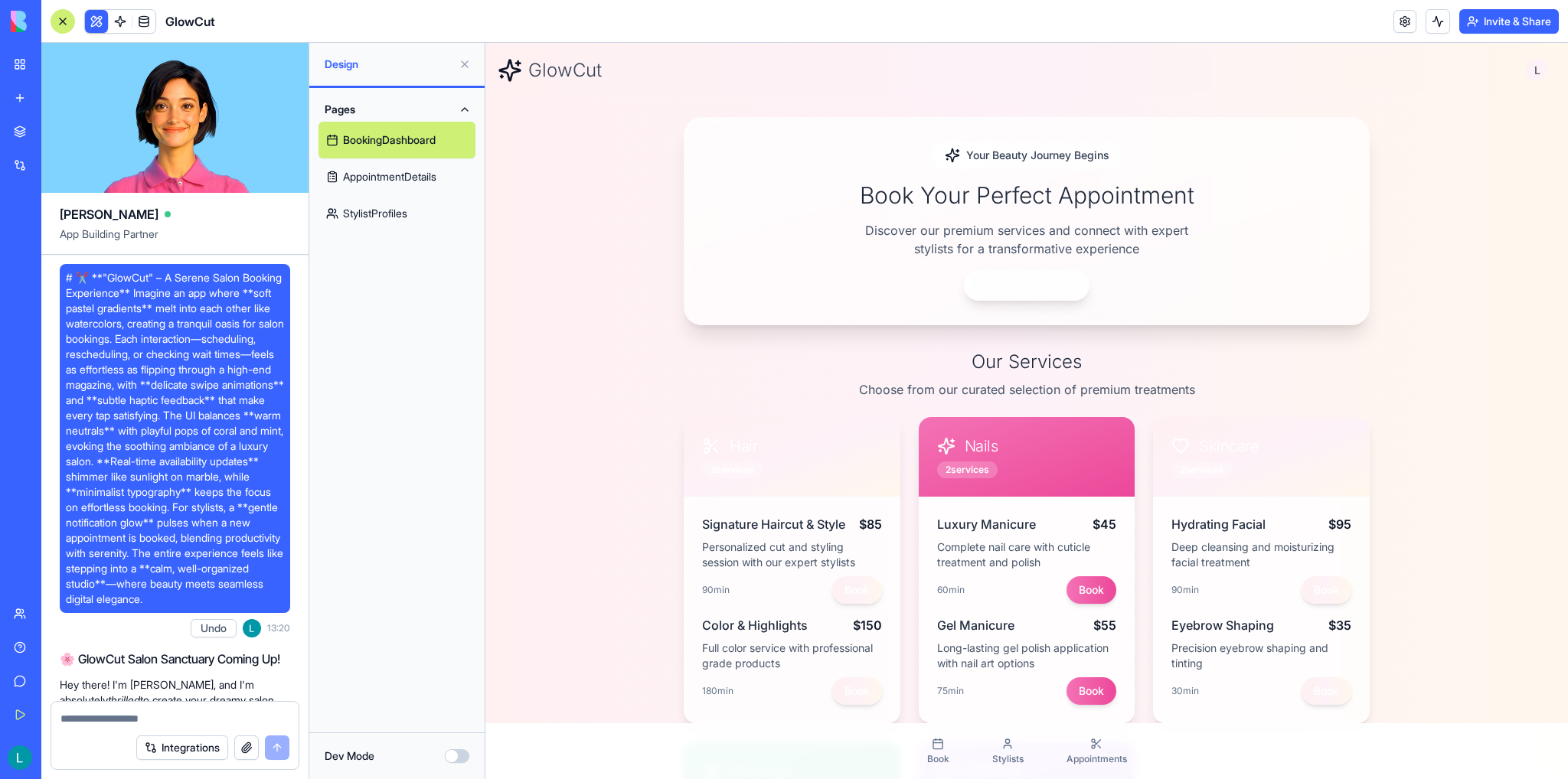
click at [460, 67] on button at bounding box center [464, 64] width 25 height 25
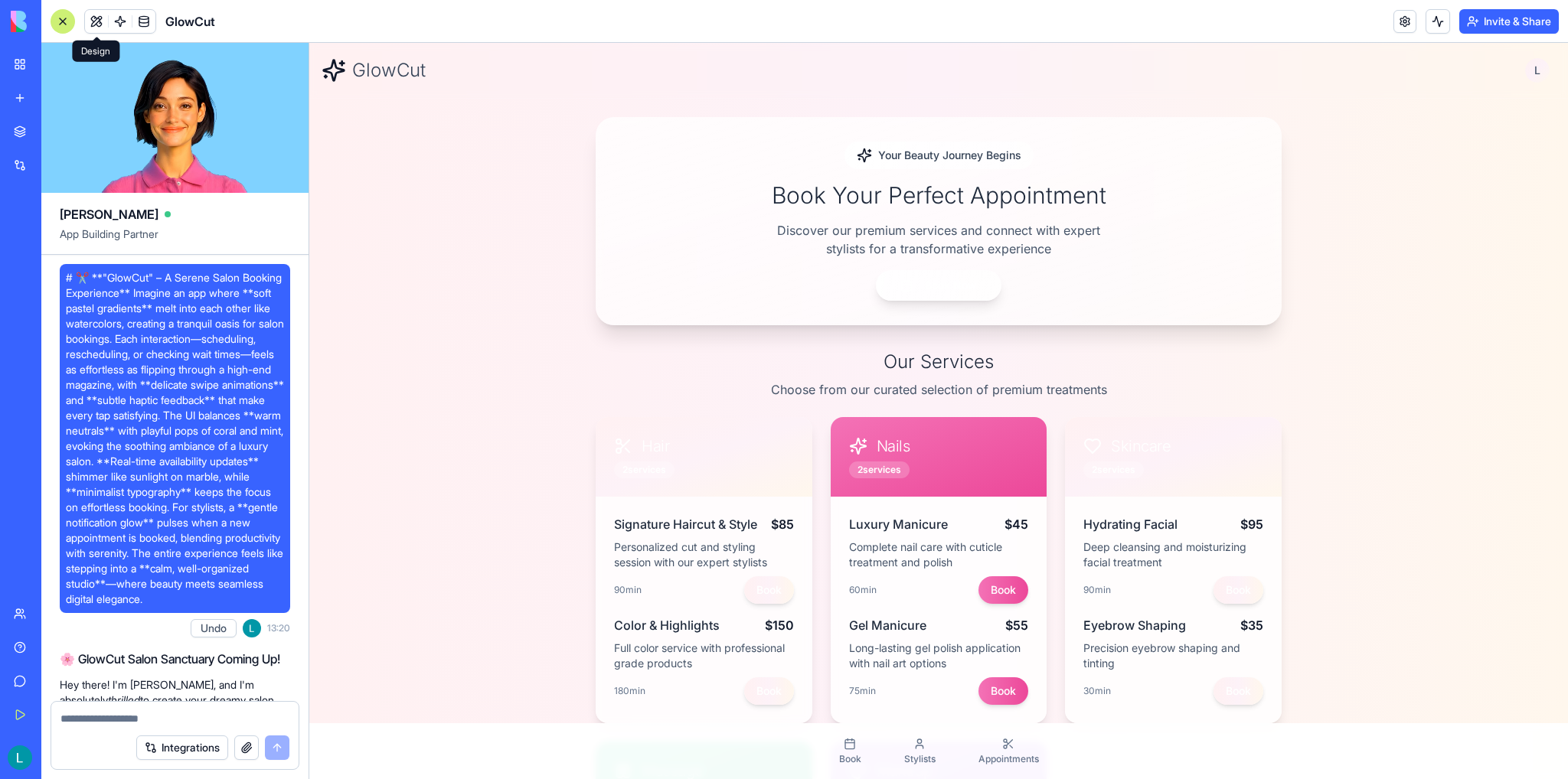
click at [67, 15] on div at bounding box center [63, 21] width 25 height 25
